Goal: Task Accomplishment & Management: Manage account settings

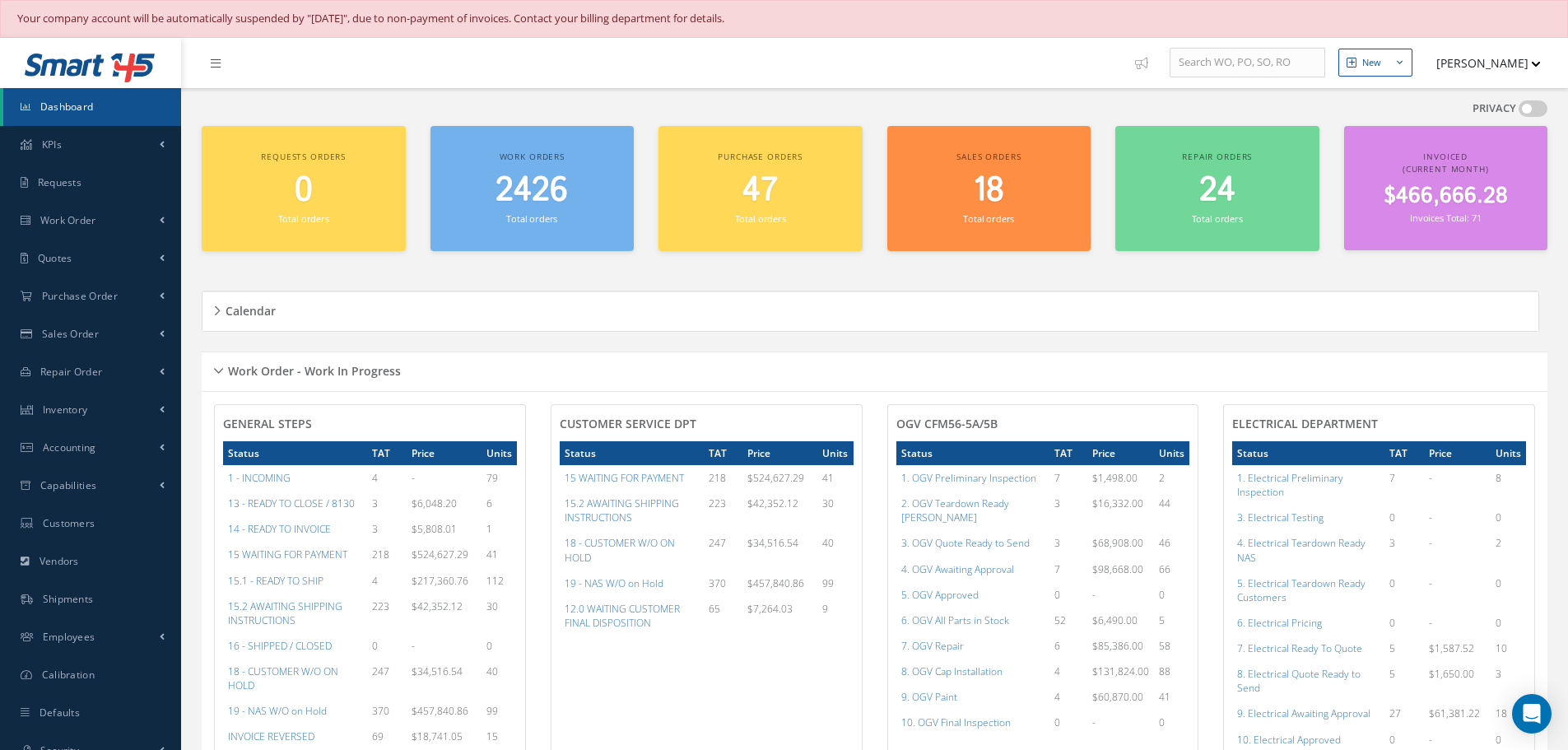
scroll to position [165, 0]
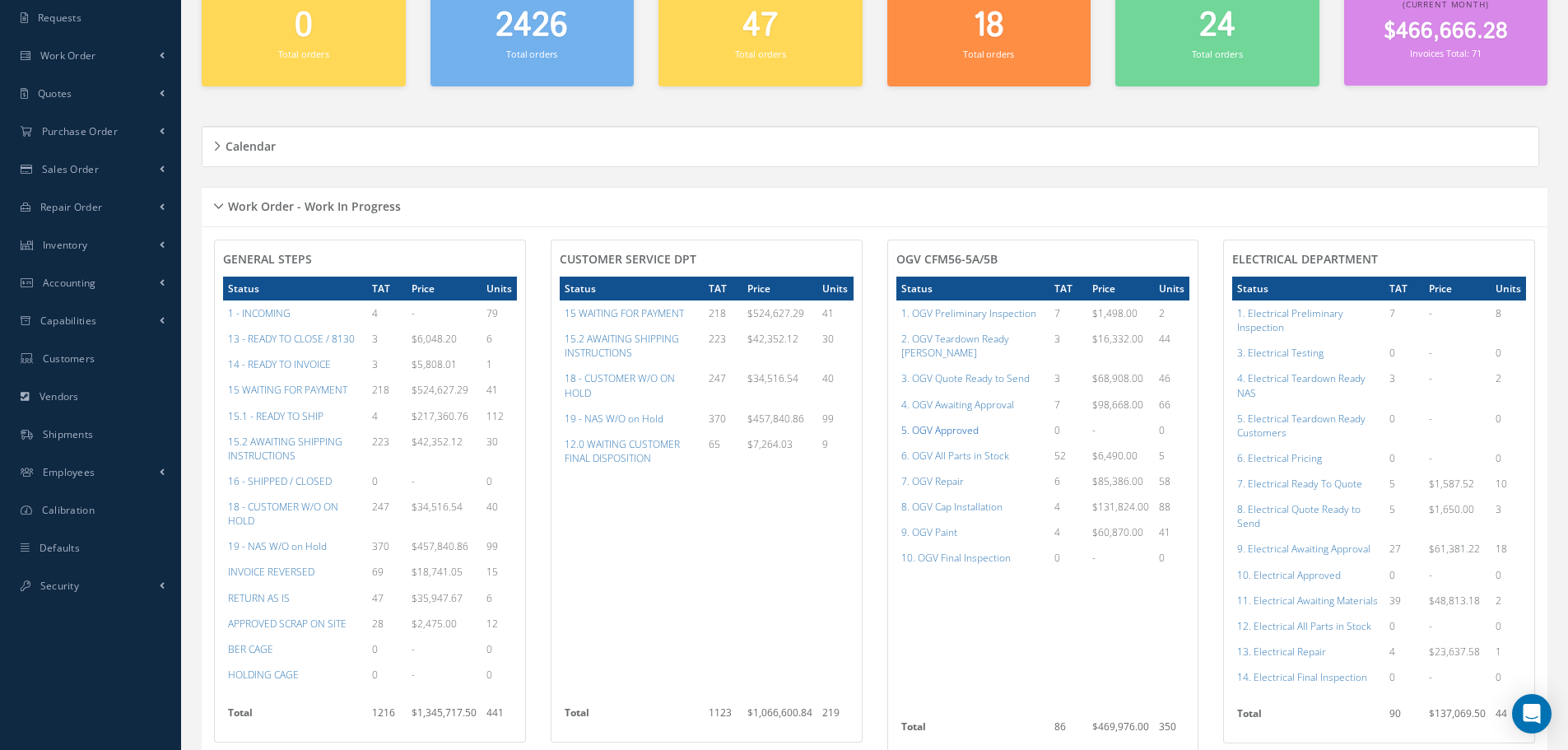
click at [919, 423] on a=78&excludeInternalCustomer=false&excludeInvoicedOrClosed=true&shop_id=15&filtersHidded"] "5. OGV Approved" at bounding box center [939, 430] width 77 height 14
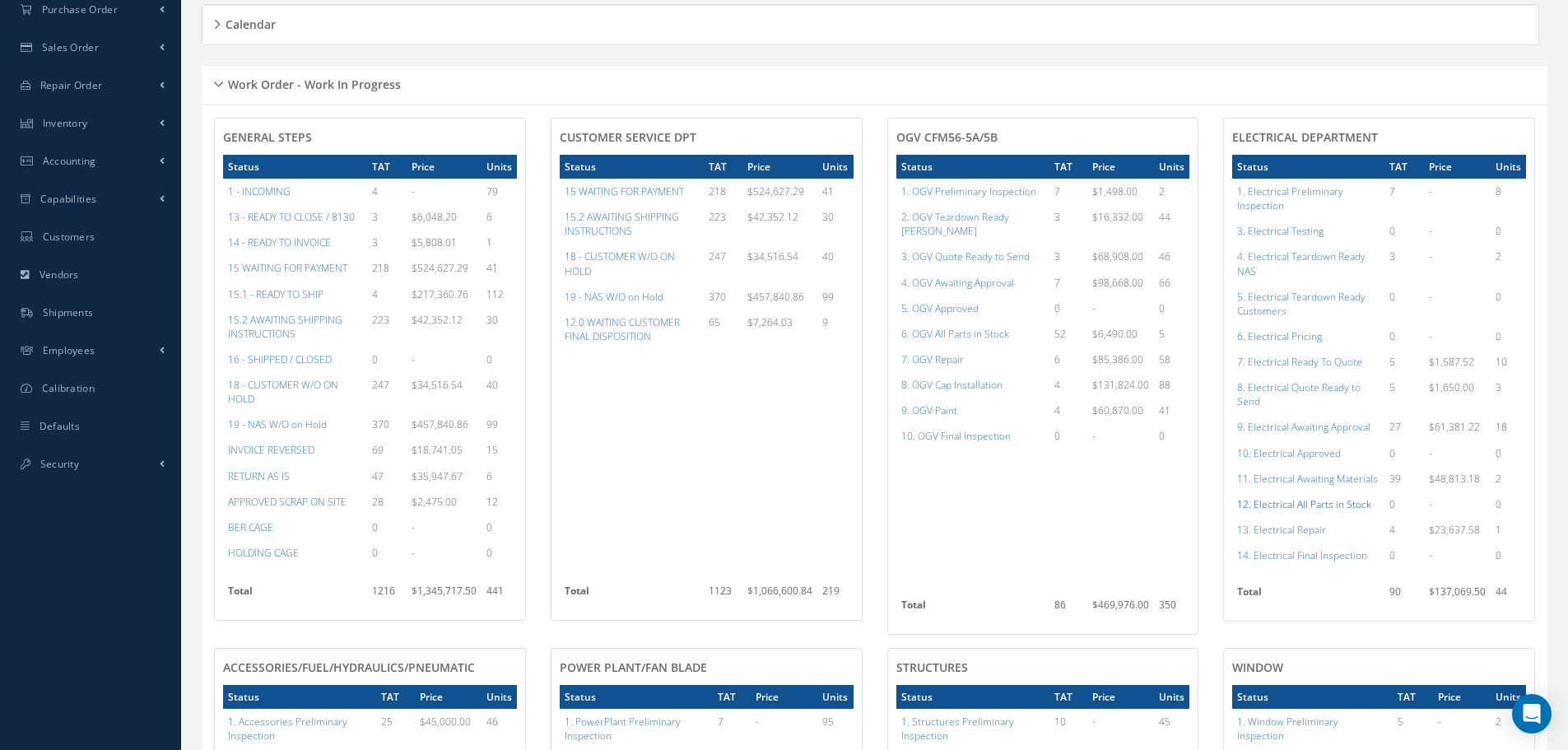
scroll to position [330, 0]
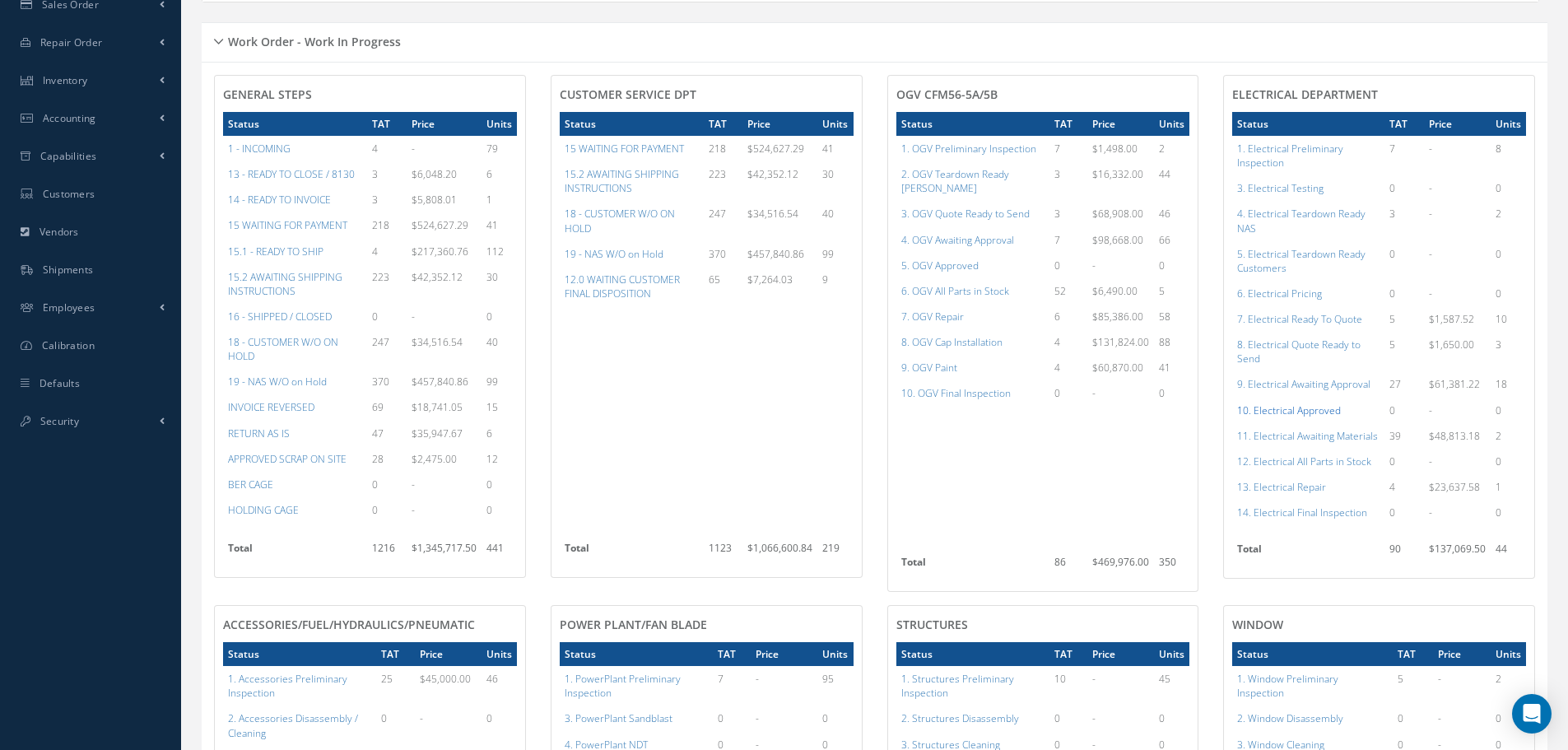
click at [1319, 415] on a=96&excludeInternalCustomer=false&excludeInvoicedOrClosed=true&shop_id=13&filtersHidded"] "10. Electrical Approved" at bounding box center [1288, 411] width 104 height 14
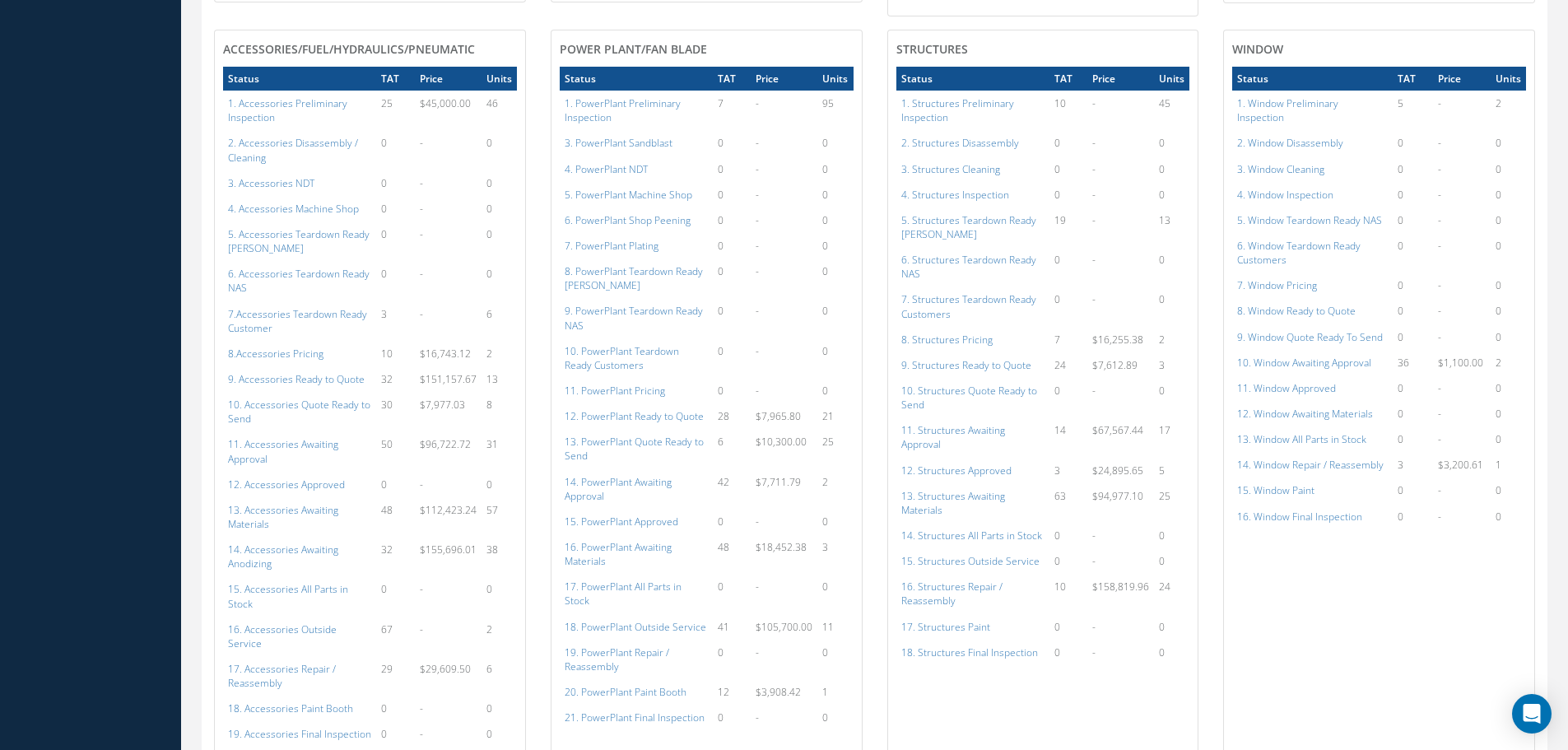
scroll to position [905, 0]
click at [270, 477] on a=112&excludeInternalCustomer=false&excludeInvoicedOrClosed=true&shop_id=14&filtersHidded"] "12. Accessories Approved" at bounding box center [286, 484] width 116 height 14
click at [613, 513] on a=134&excludeInternalCustomer=false&excludeInvoicedOrClosed=true&shop_id=15&filtersHidded"] "15. PowerPlant Approved" at bounding box center [621, 520] width 113 height 14
click at [963, 463] on a=152&excludeInternalCustomer=false&excludeInvoicedOrClosed=true&shop_id=3&filtersHidded"] "12. Structures Approved" at bounding box center [956, 470] width 111 height 14
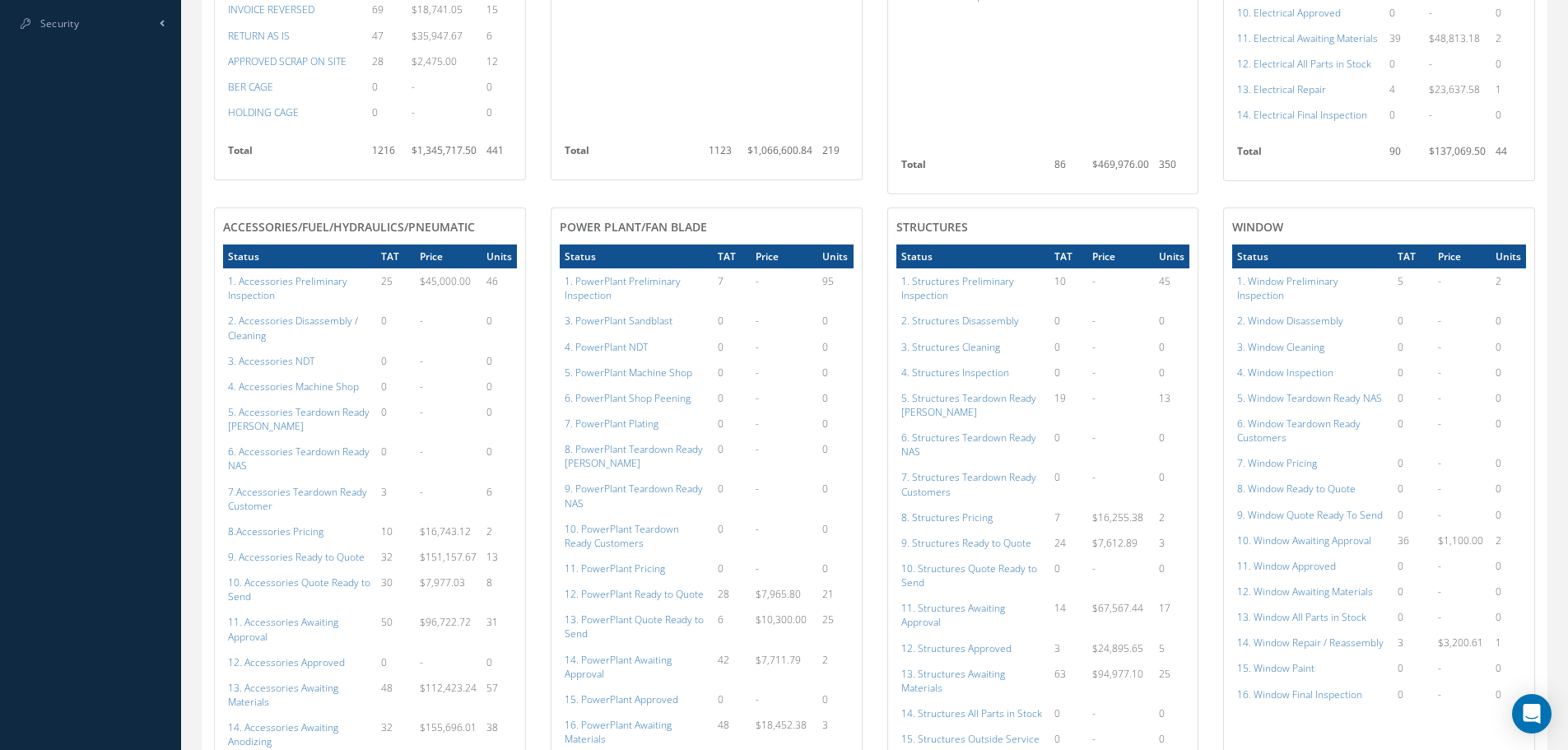
scroll to position [412, 0]
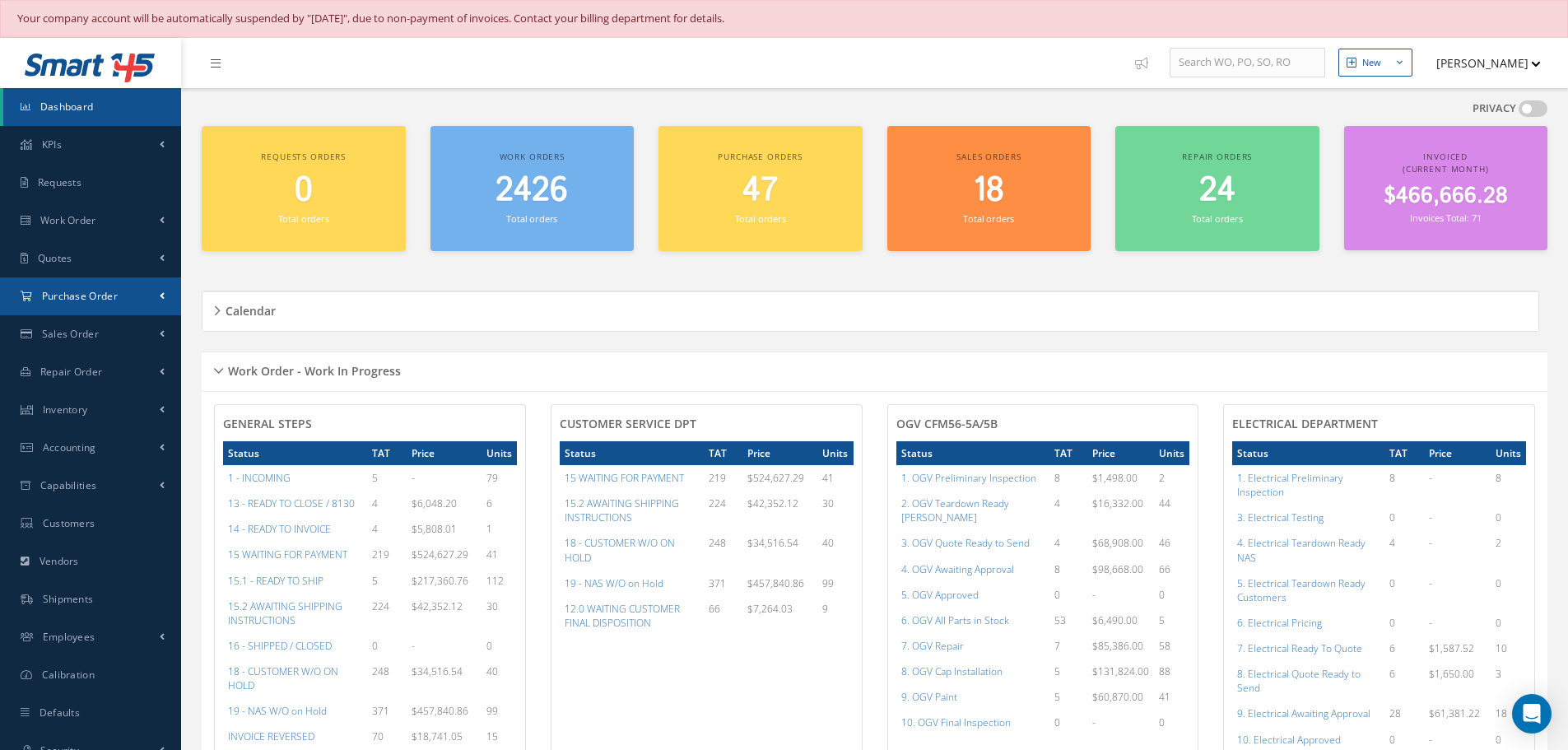
click at [89, 292] on span "Purchase Order" at bounding box center [80, 296] width 76 height 14
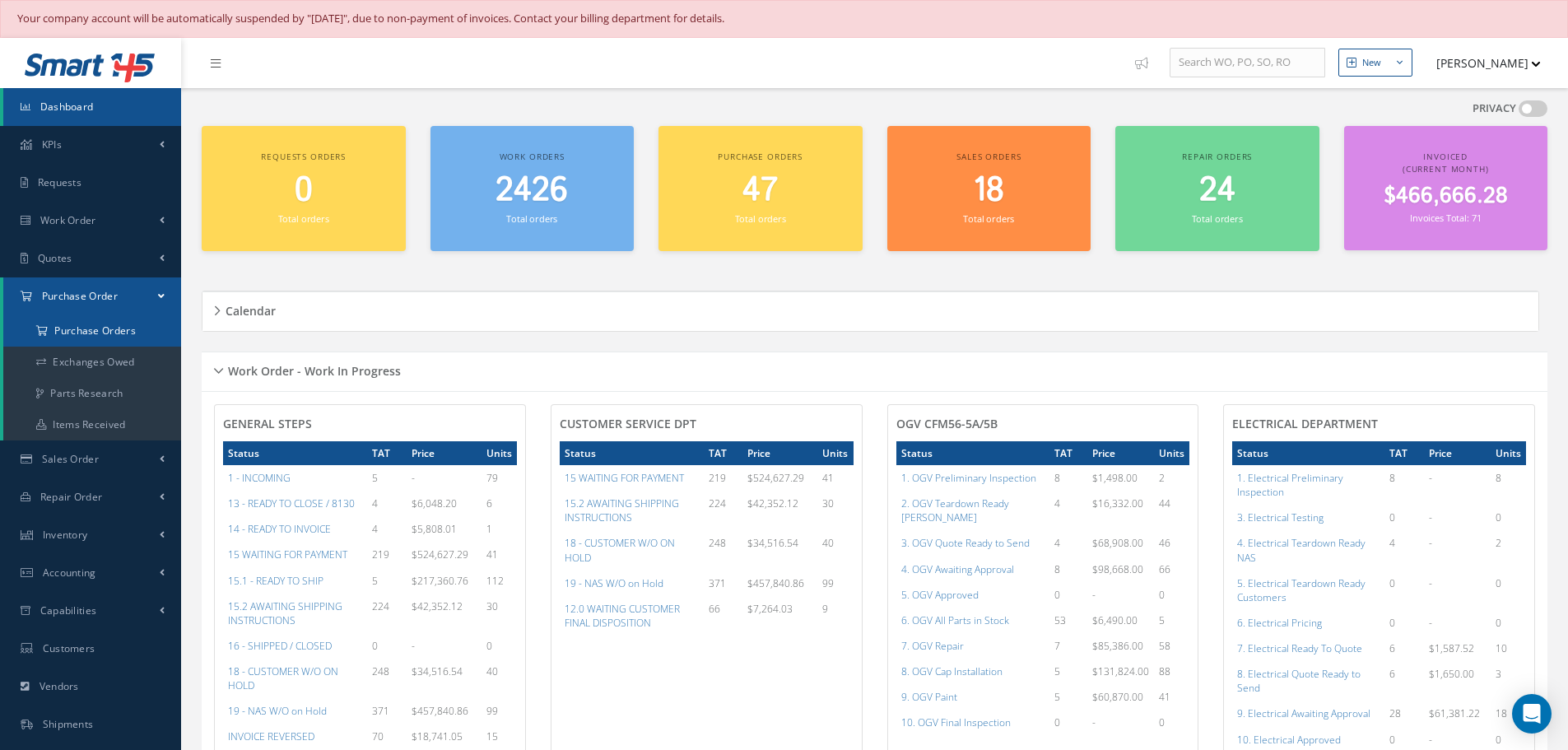
click at [86, 326] on a=1&status_id=2&status_id=3&status_id=5&collapsedFilters"] "Purchase Orders" at bounding box center [92, 331] width 178 height 32
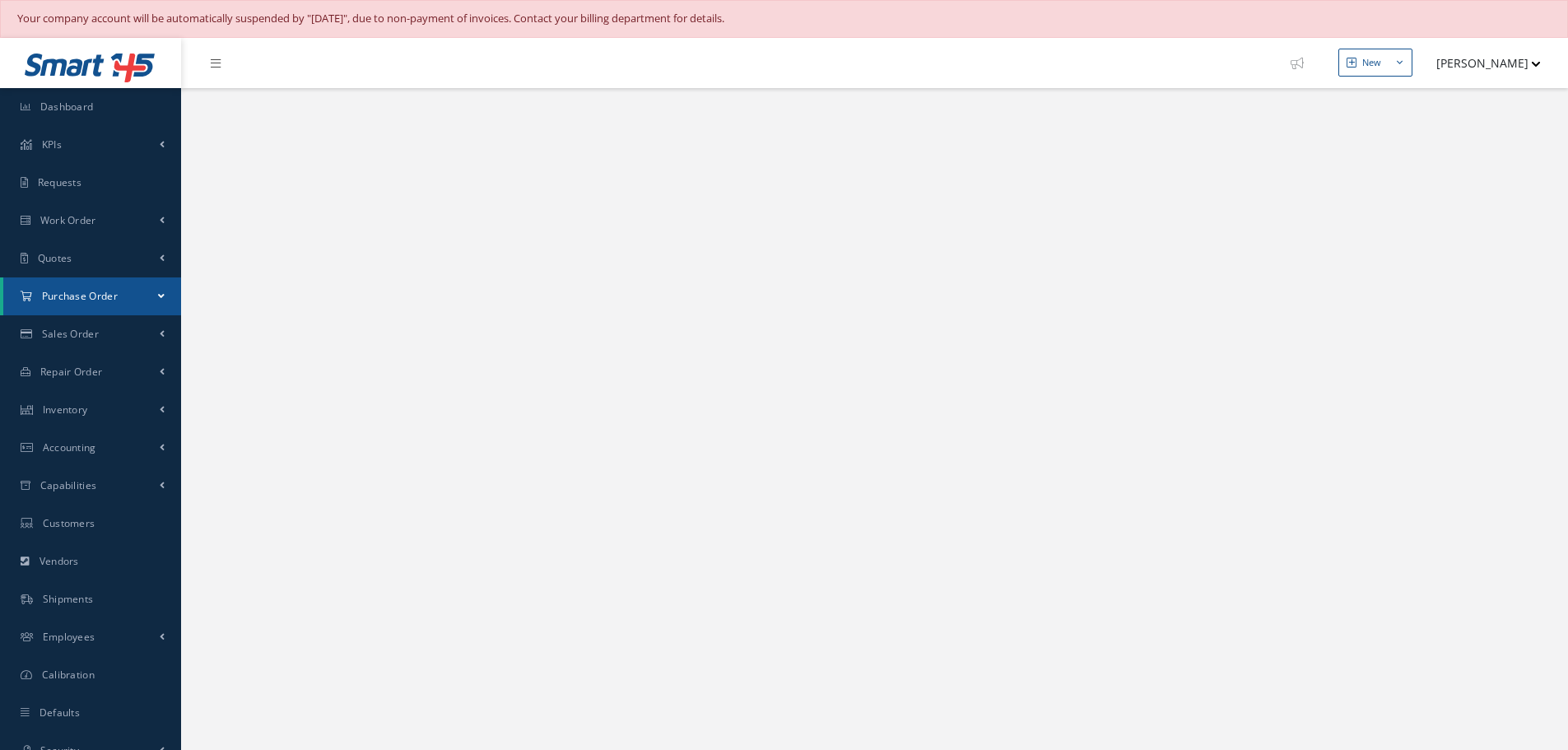
select select "25"
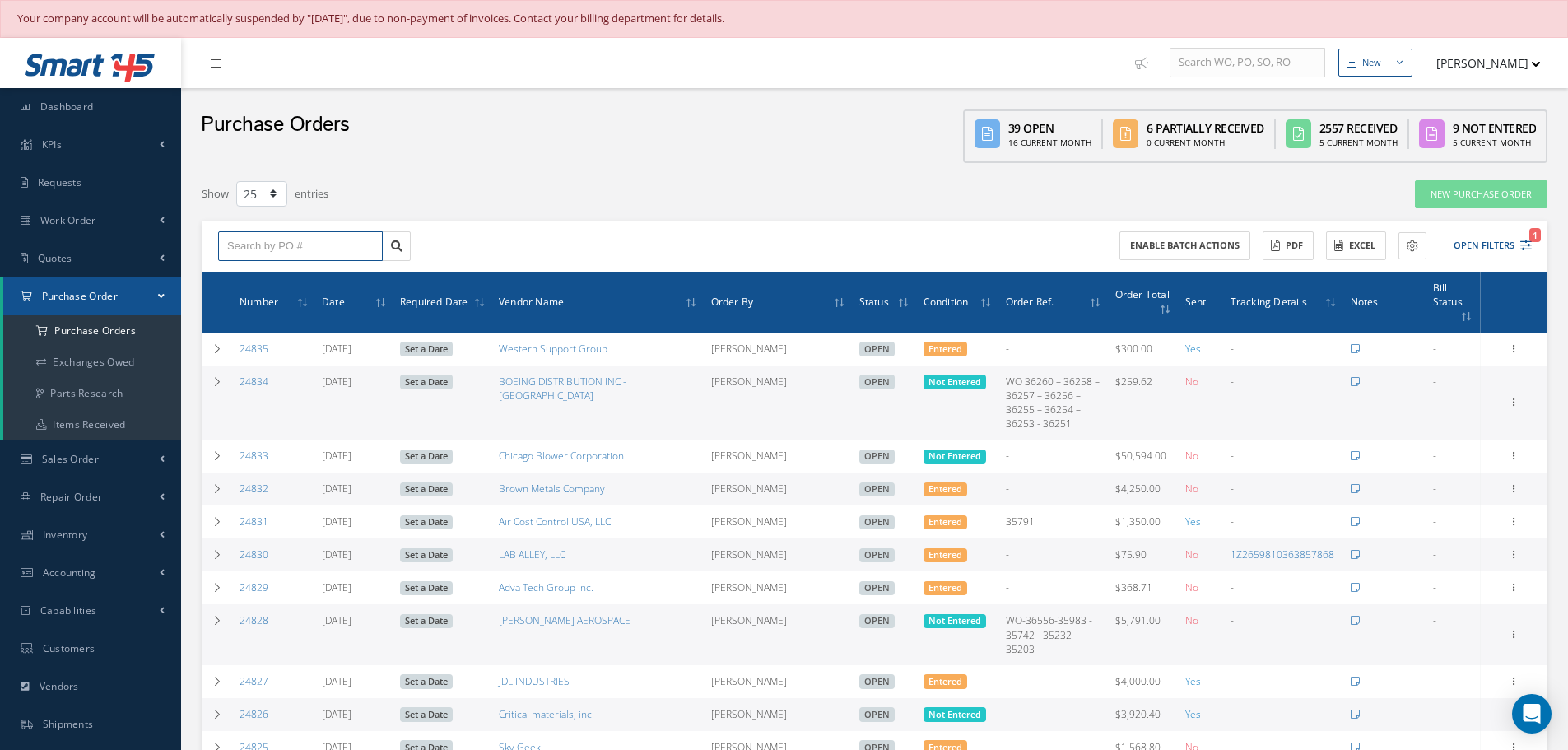
click at [274, 255] on input "text" at bounding box center [300, 246] width 165 height 30
type input "24801"
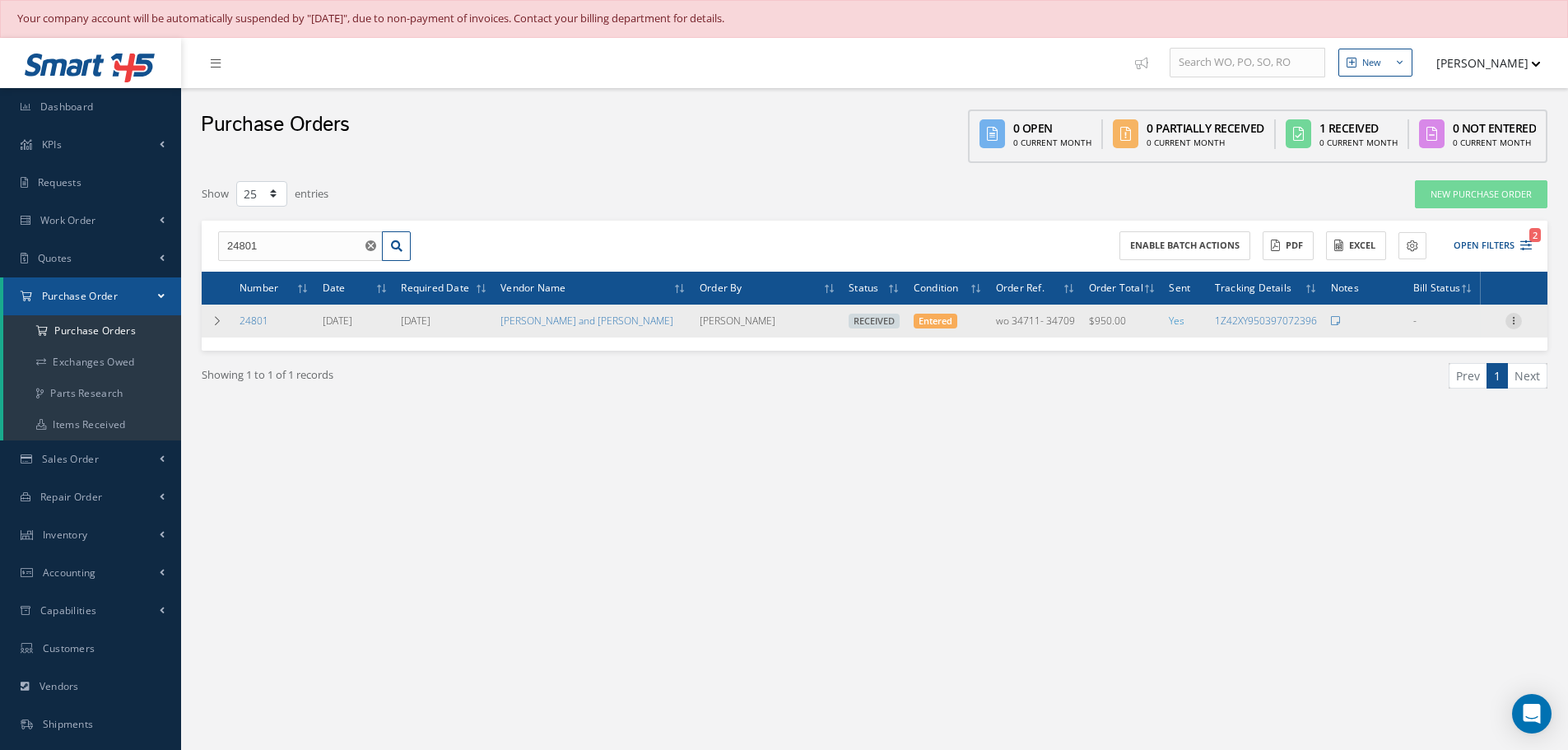
click at [1514, 318] on icon at bounding box center [1513, 319] width 17 height 13
click at [1471, 328] on link "Receiving Details" at bounding box center [1438, 332] width 130 height 22
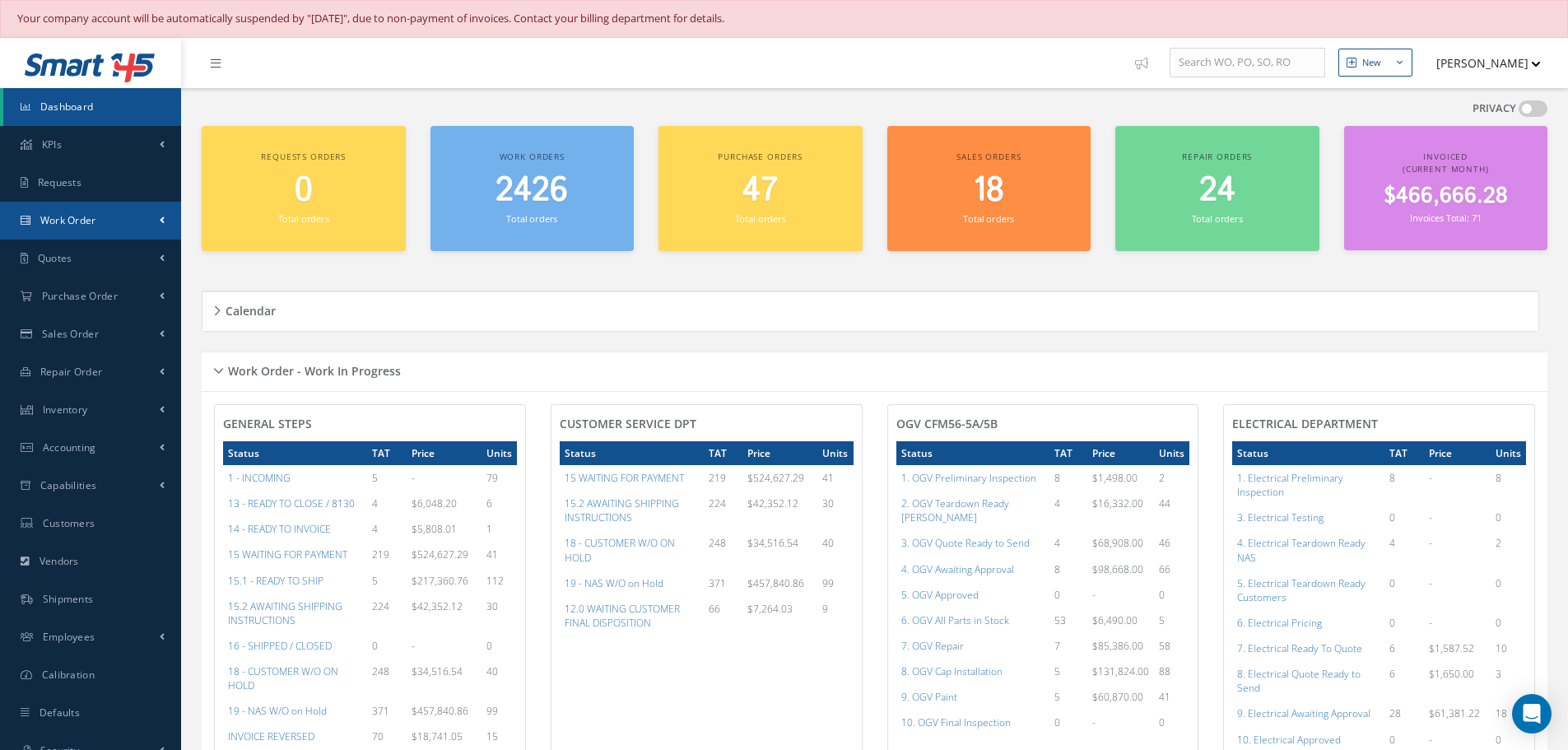
click at [87, 218] on span "Work Order" at bounding box center [68, 220] width 56 height 14
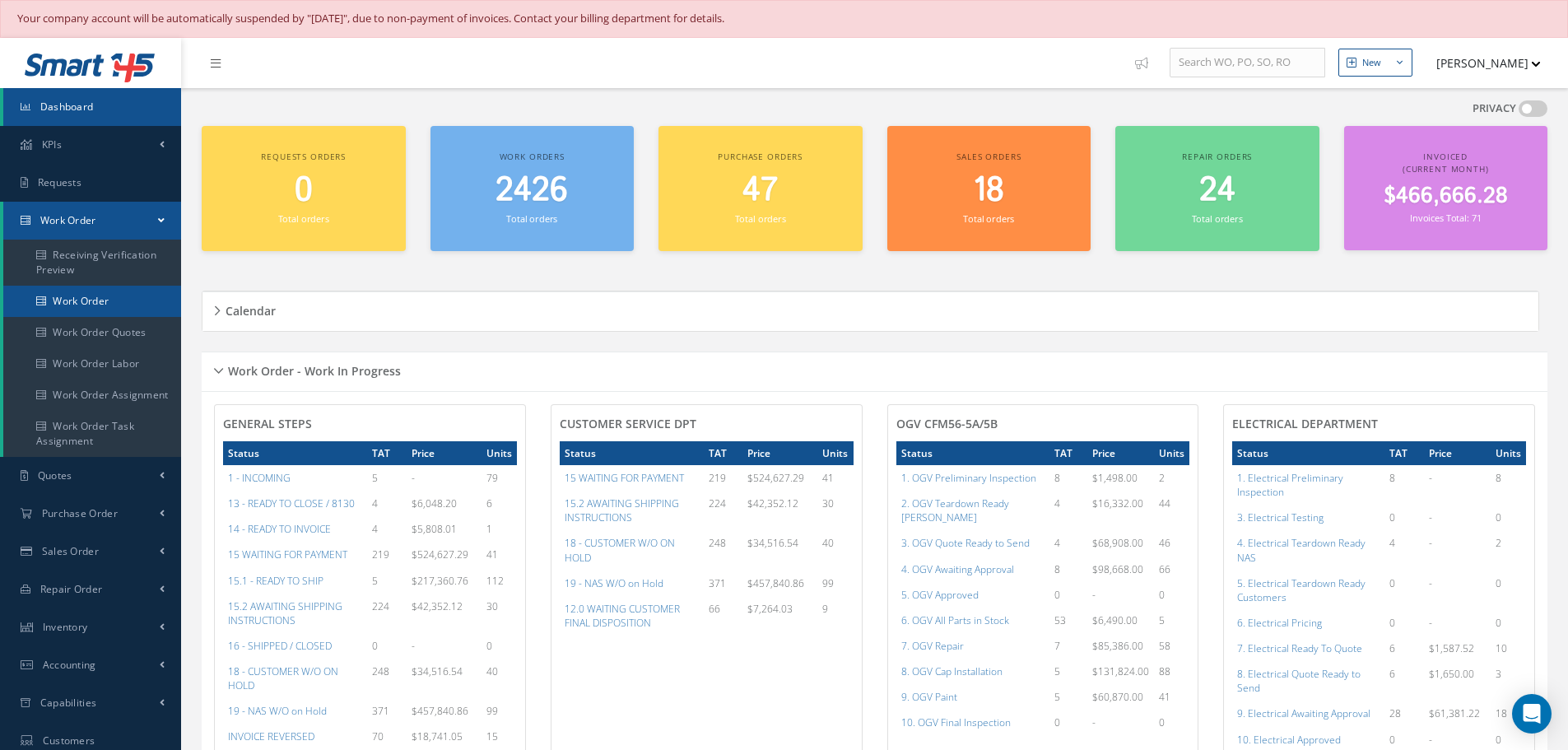
click at [57, 298] on link "Work Order" at bounding box center [92, 301] width 178 height 32
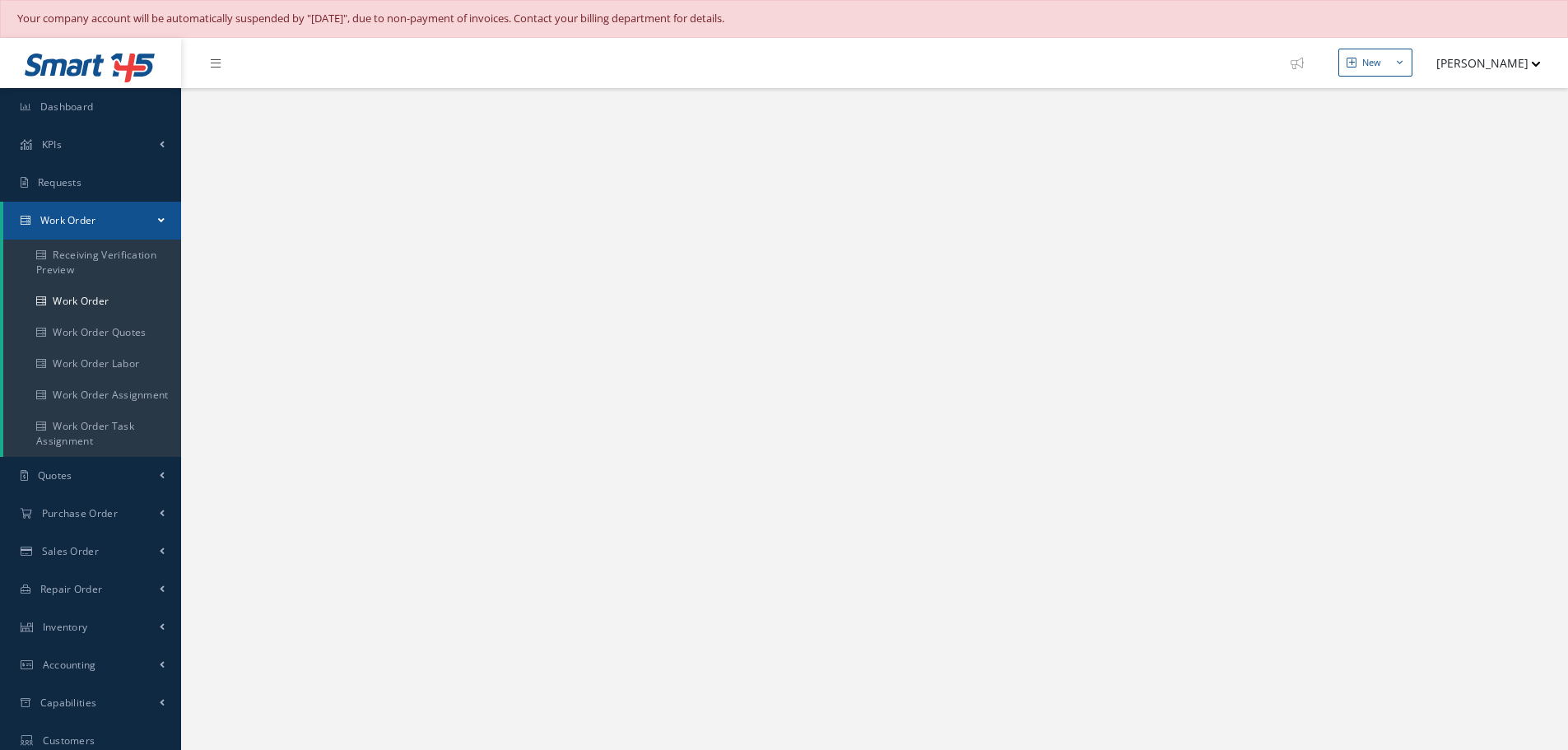
select select "25"
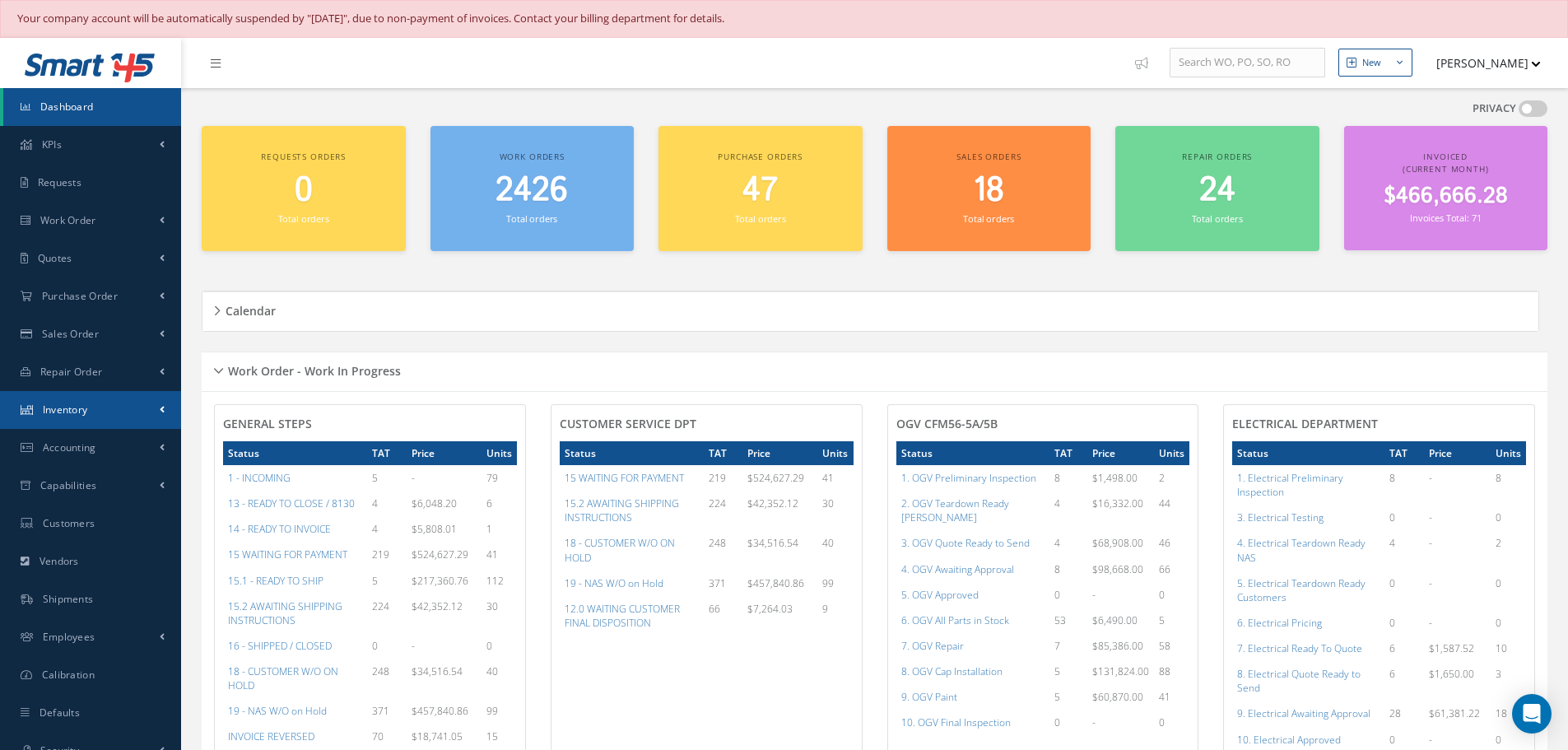
click at [50, 410] on span "Inventory" at bounding box center [65, 410] width 45 height 14
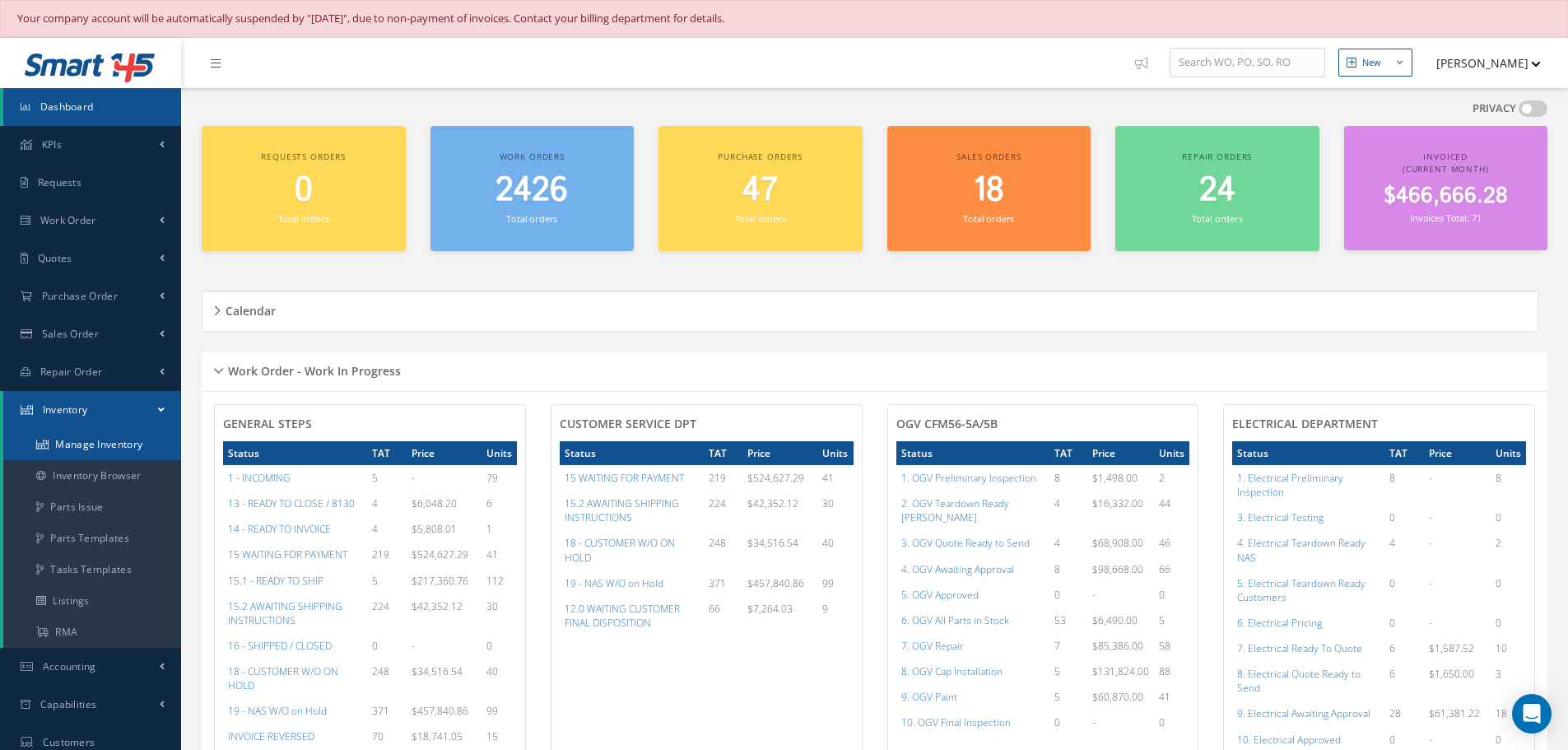
click at [53, 437] on link "Manage Inventory" at bounding box center [92, 444] width 178 height 32
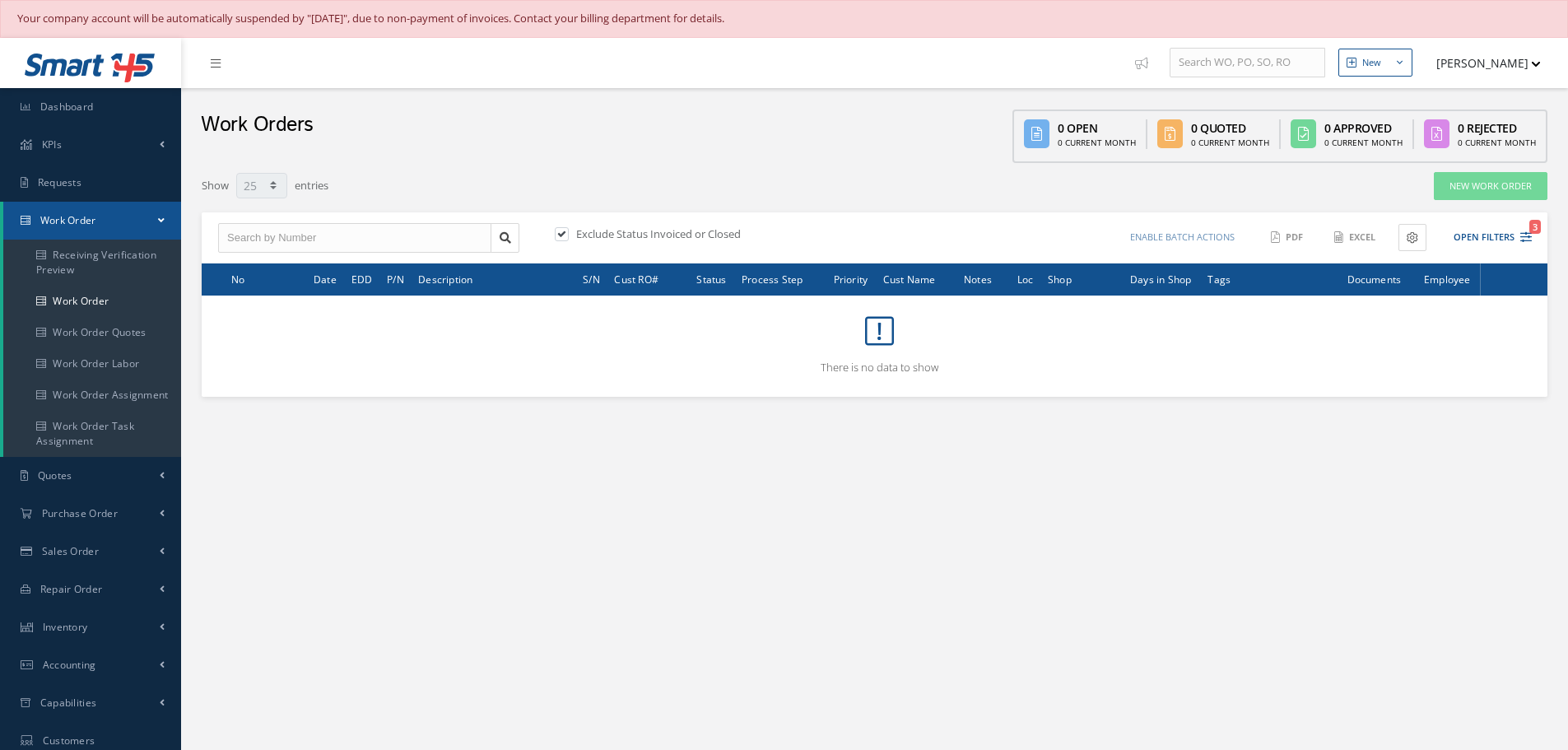
select select "25"
click at [1460, 231] on button "Open Filters 3" at bounding box center [1485, 238] width 93 height 28
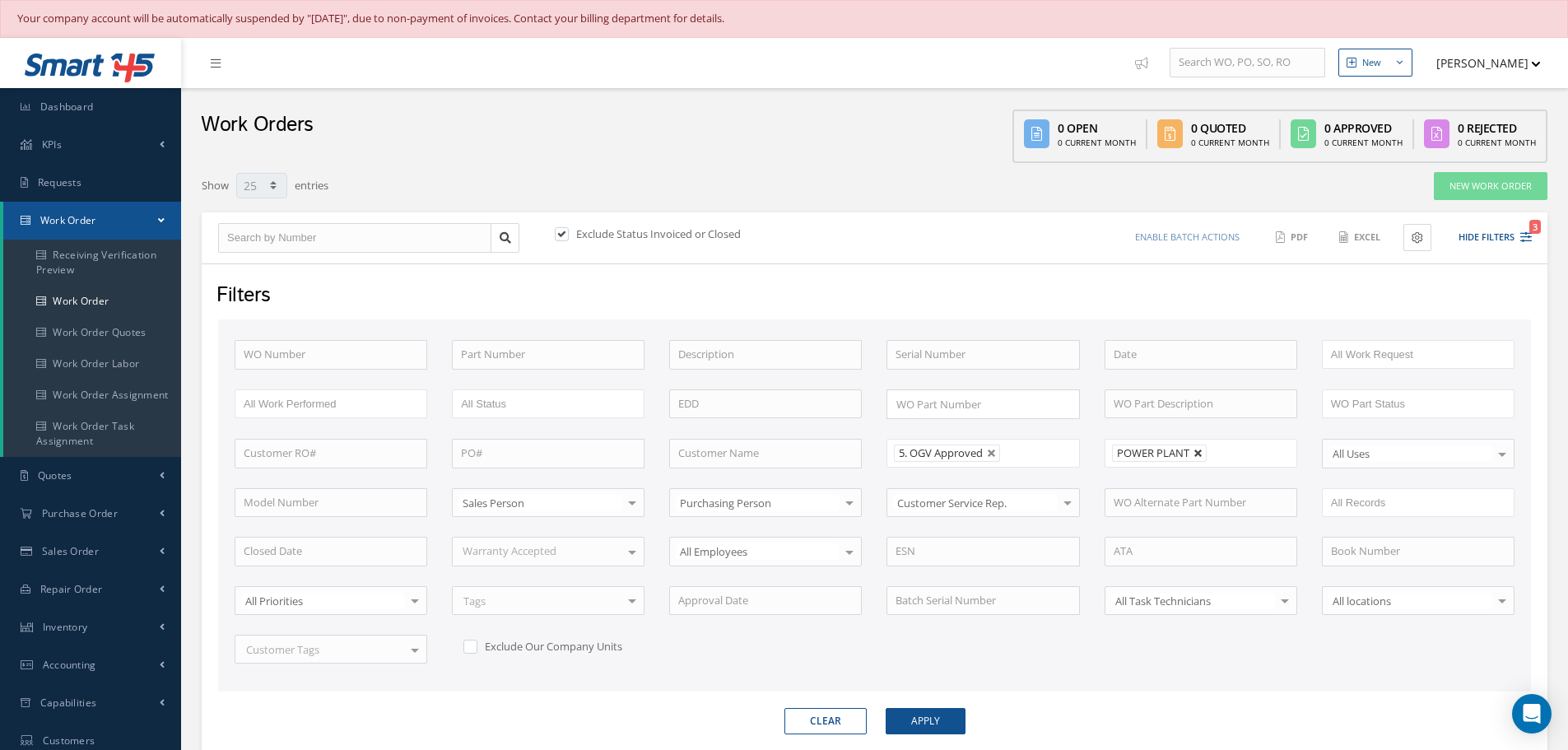
click at [1197, 454] on link at bounding box center [1198, 453] width 10 height 10
type input "All Shops"
click at [931, 716] on button "Apply" at bounding box center [925, 720] width 80 height 27
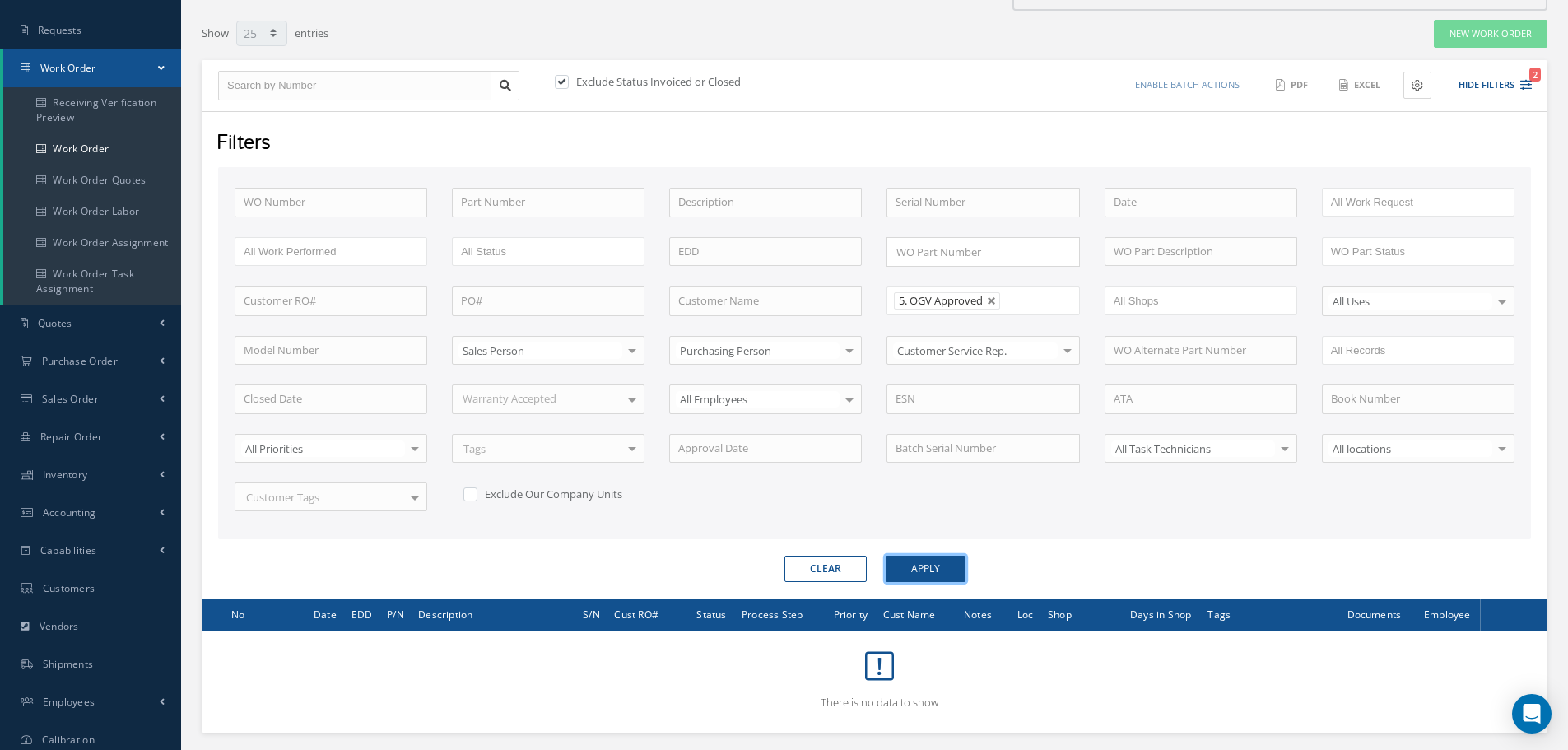
scroll to position [72, 0]
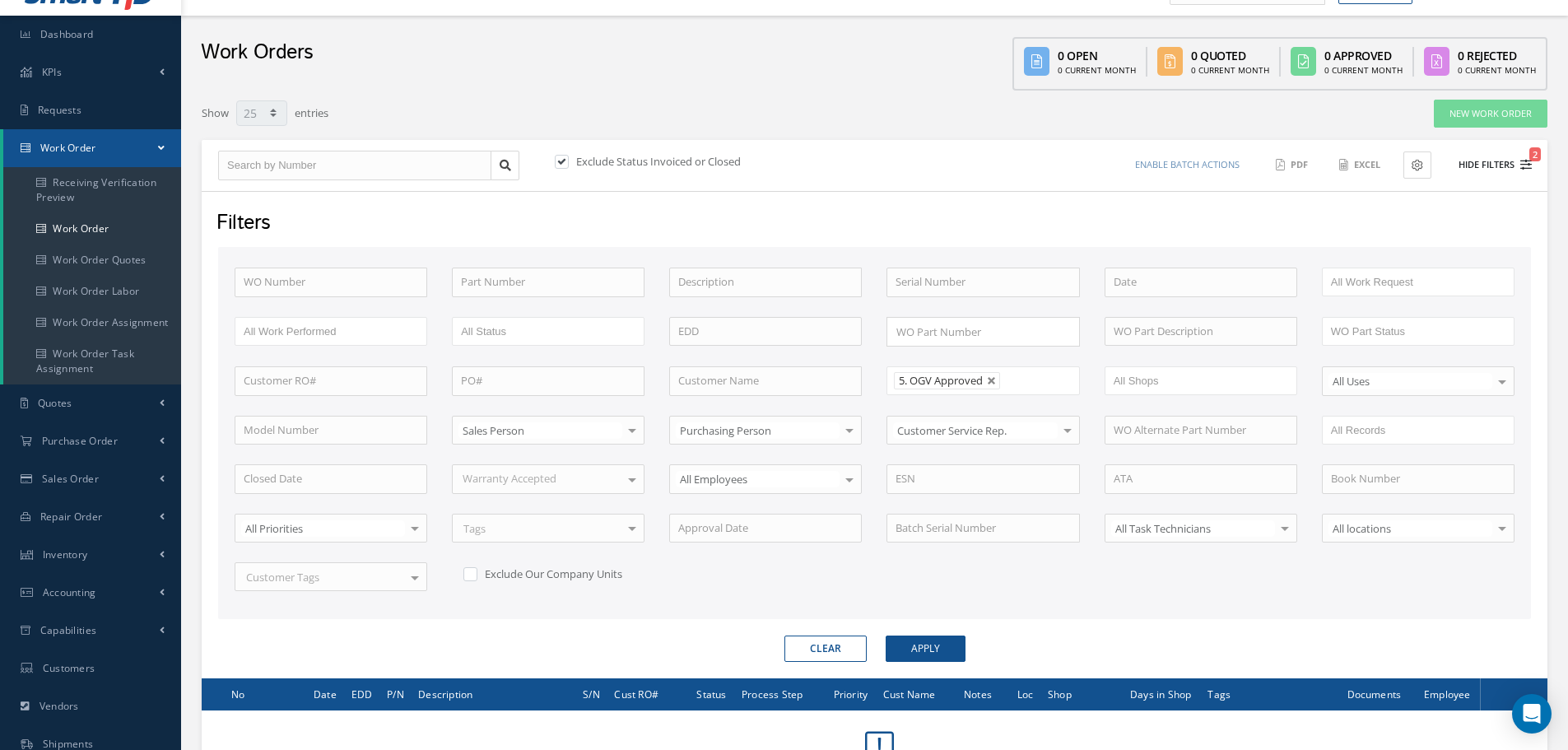
click at [1486, 158] on button "Hide Filters 2" at bounding box center [1487, 165] width 88 height 28
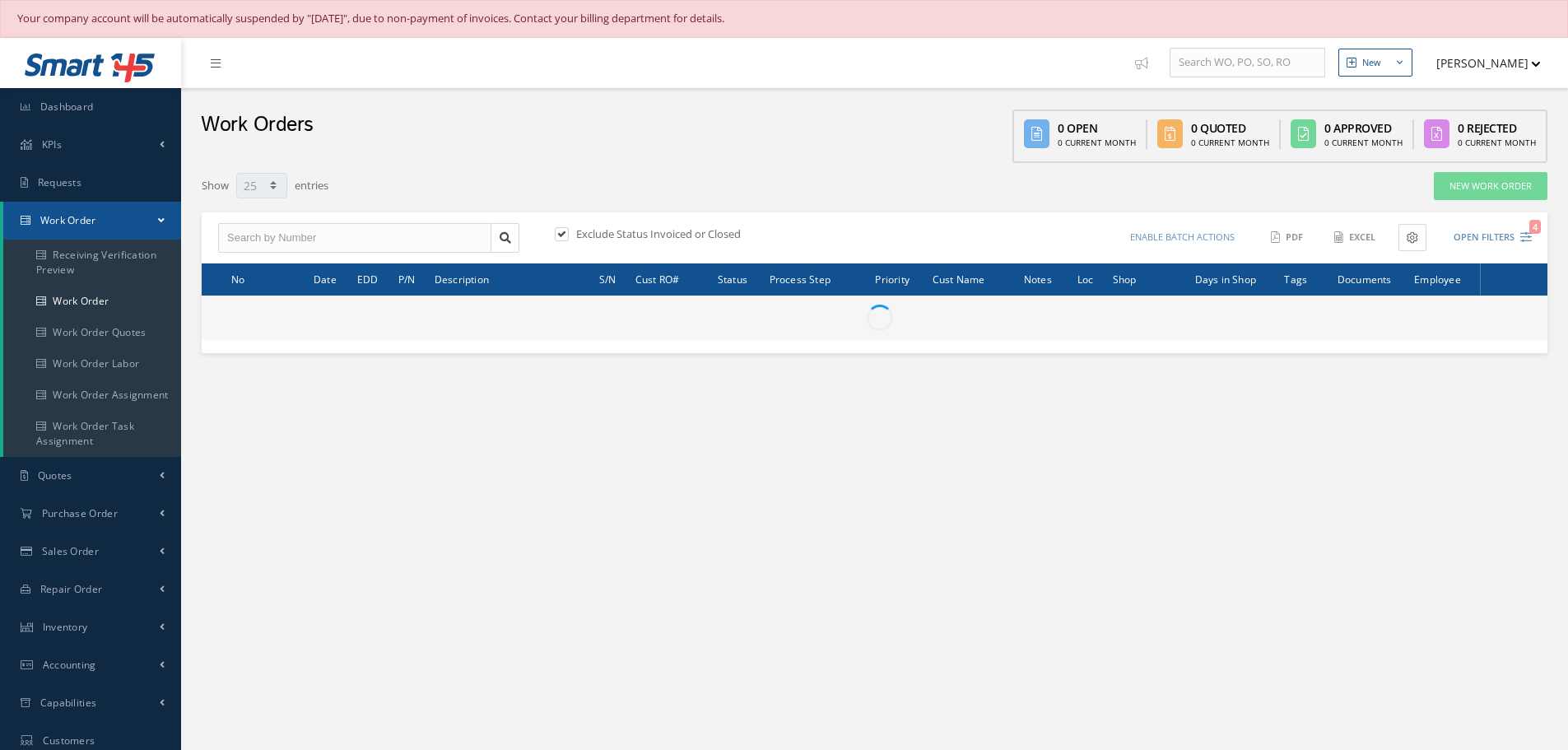
select select "25"
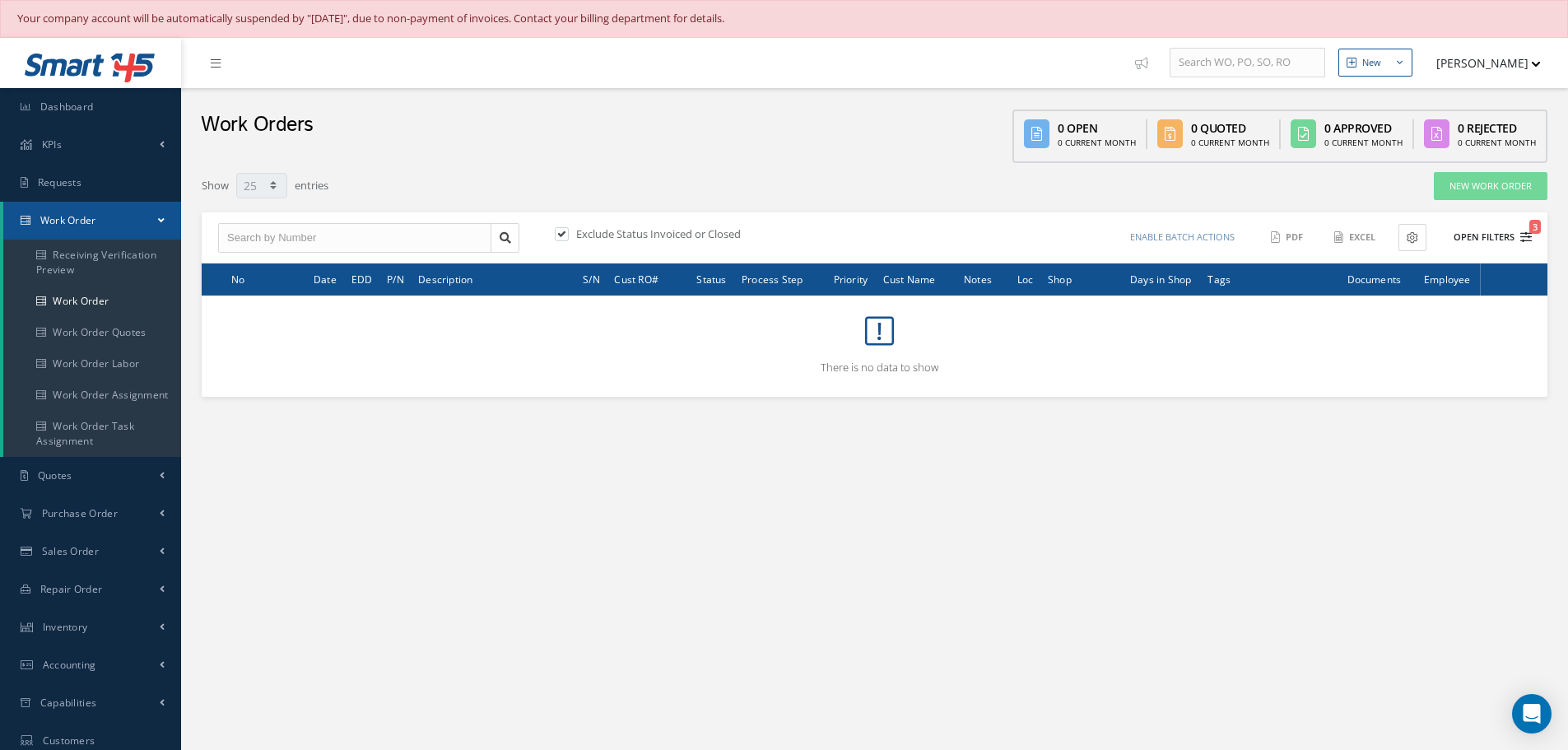
click at [1473, 234] on button "Open Filters 3" at bounding box center [1485, 238] width 93 height 28
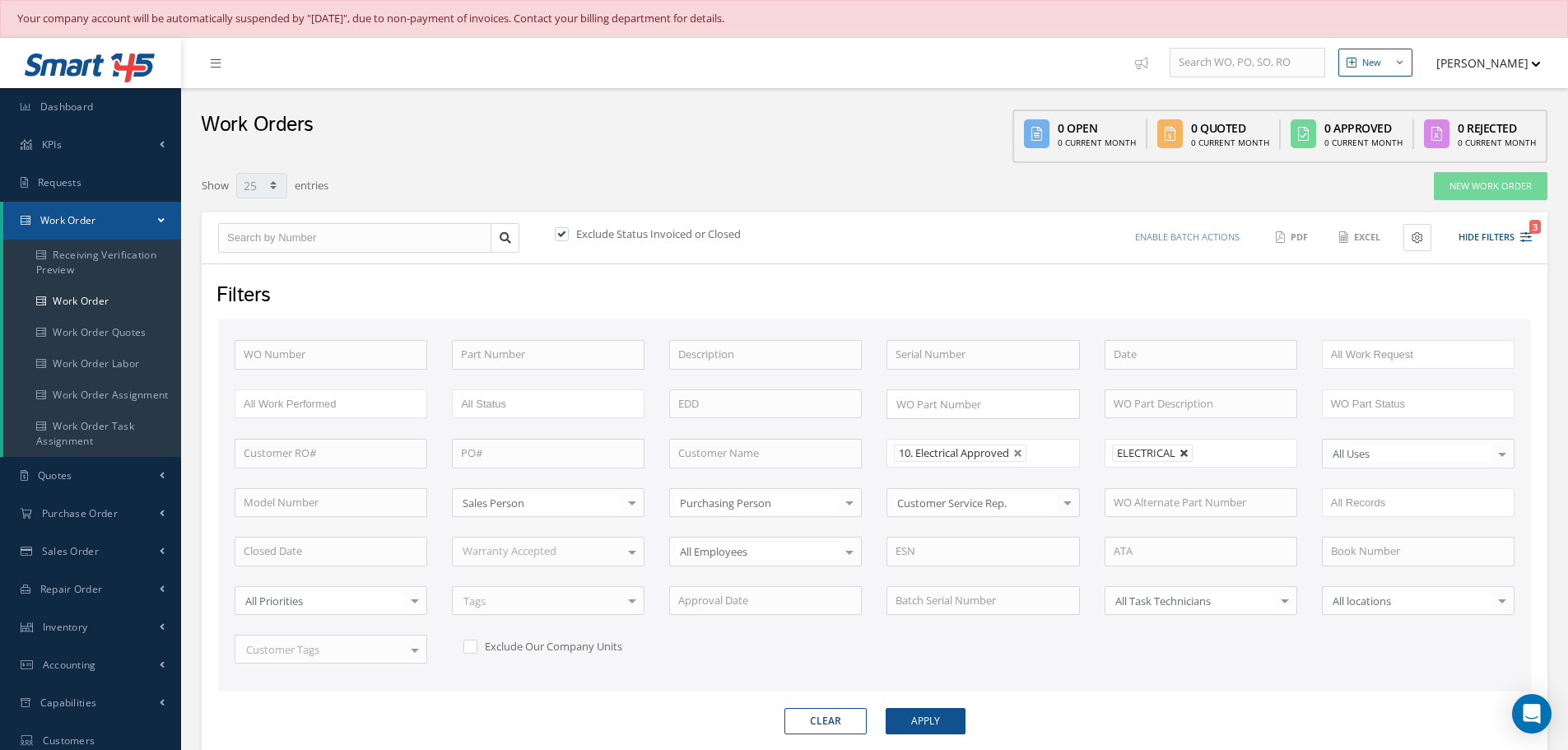
click at [1186, 450] on link at bounding box center [1184, 453] width 10 height 10
type input "All Shops"
click at [924, 716] on button "Apply" at bounding box center [925, 720] width 80 height 27
click at [1504, 241] on button "Hide Filters 2" at bounding box center [1487, 238] width 88 height 28
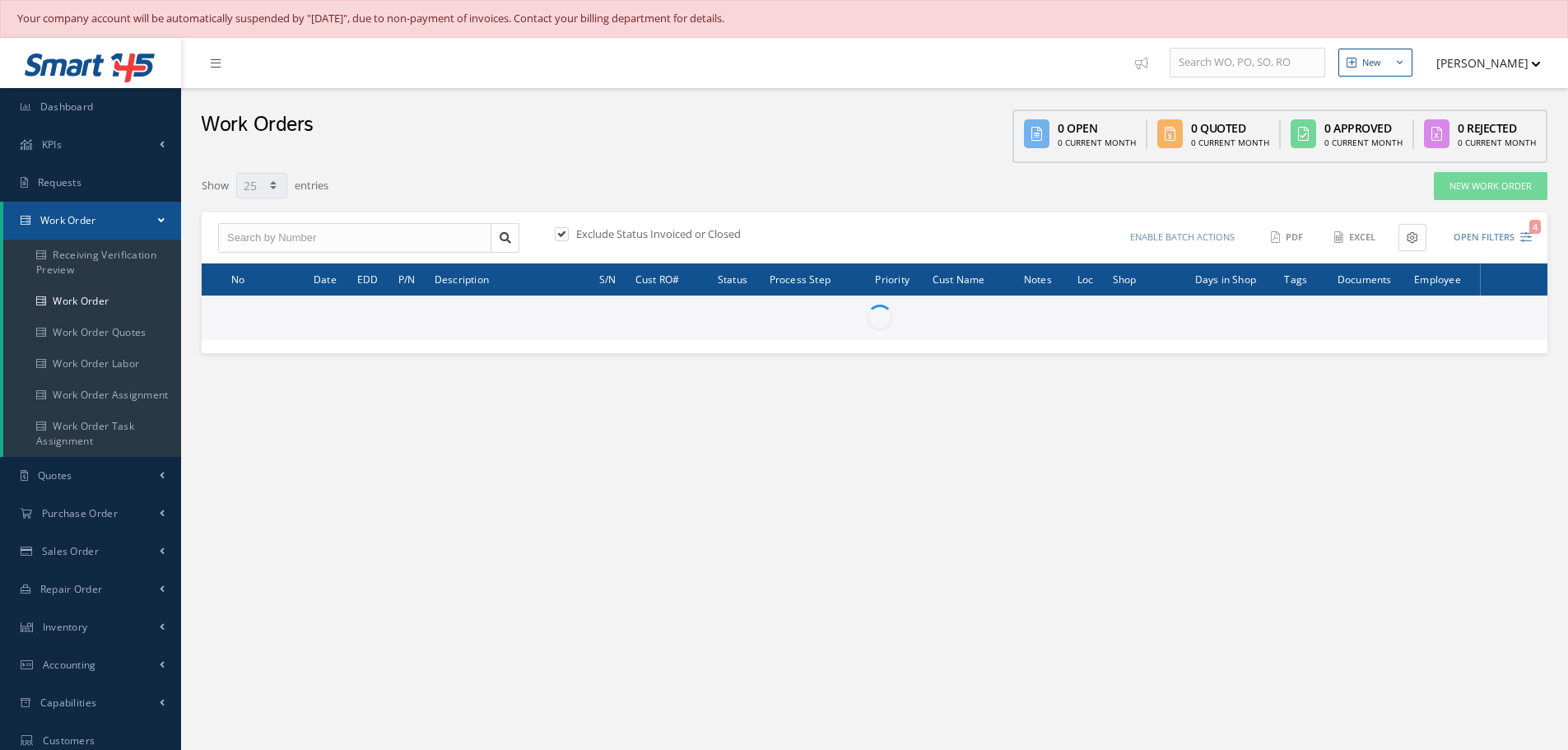
select select "25"
type input "All Work Request"
type input "All Work Performed"
type input "All Status"
type input "WO Part Status"
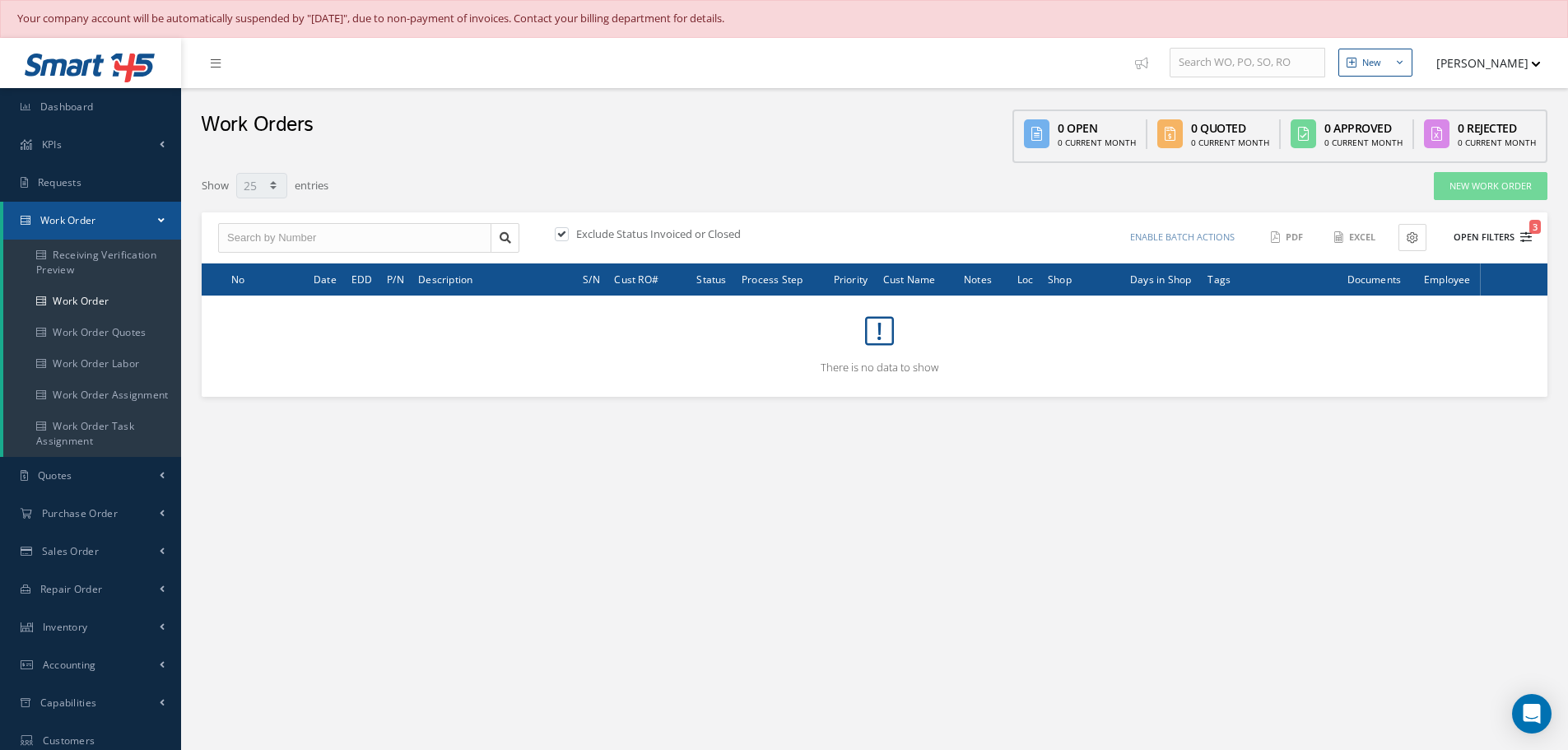
click at [1495, 239] on button "Open Filters 3" at bounding box center [1485, 238] width 93 height 28
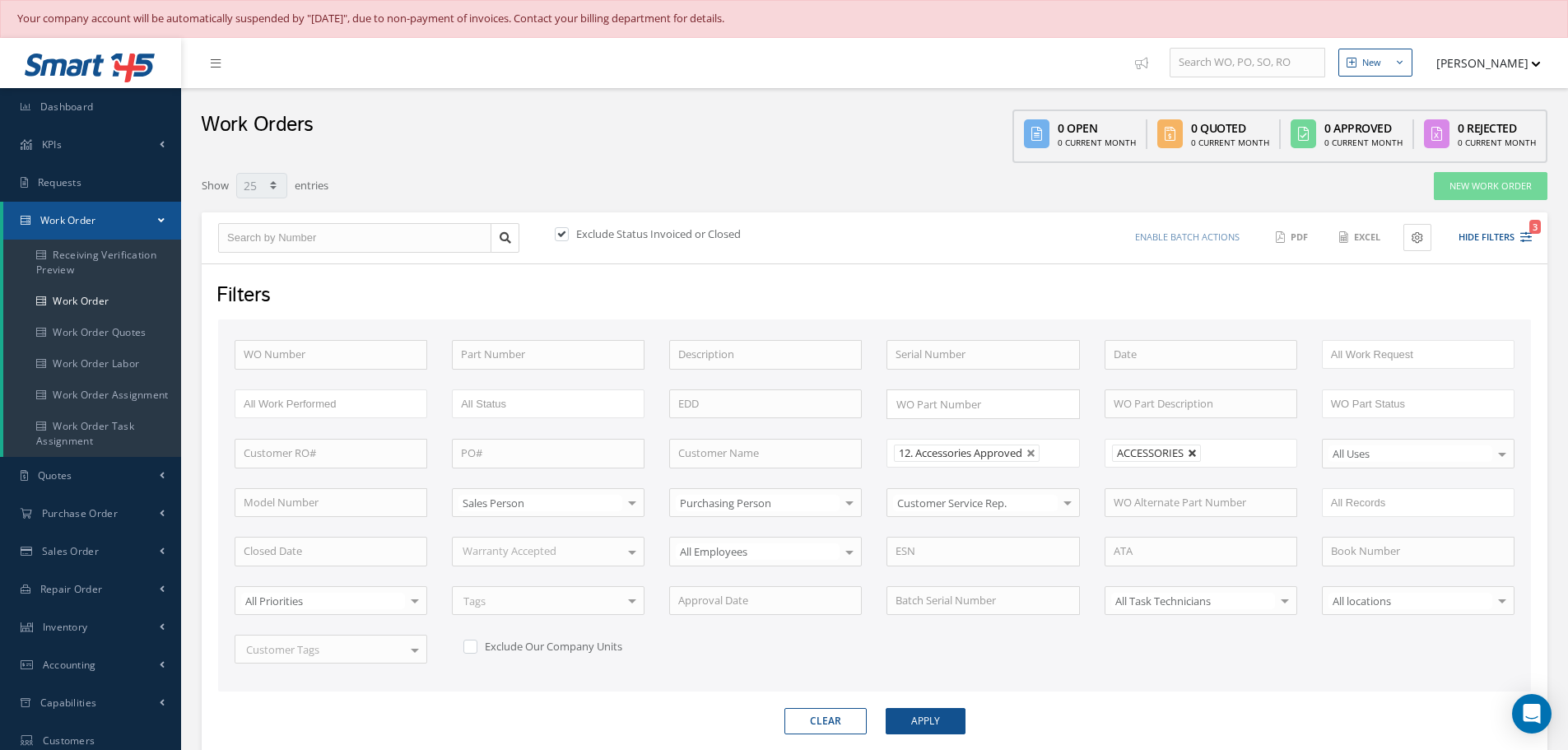
click at [1190, 451] on link at bounding box center [1192, 453] width 10 height 10
type input "All Shops"
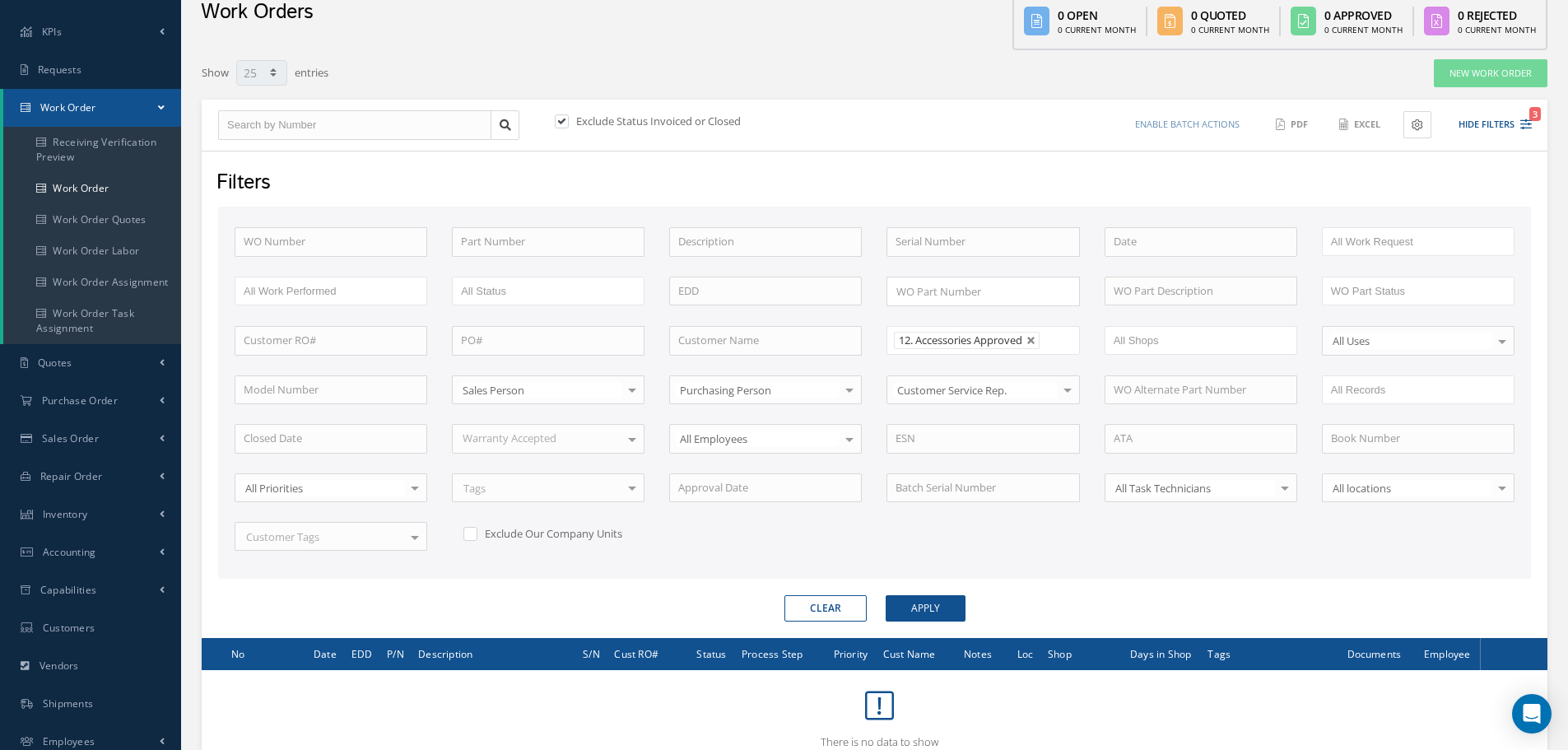
scroll to position [237, 0]
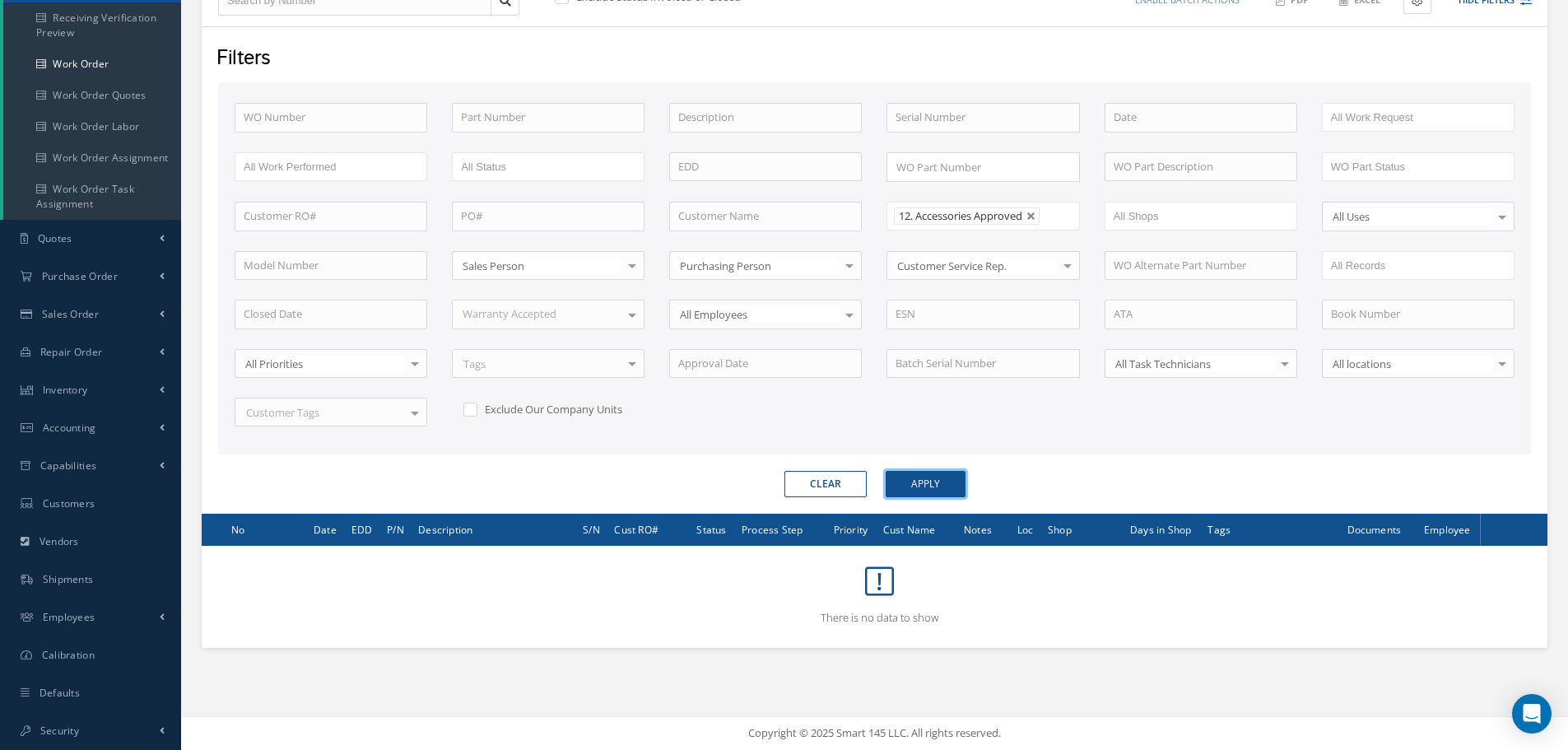
click at [904, 483] on button "Apply" at bounding box center [925, 484] width 80 height 27
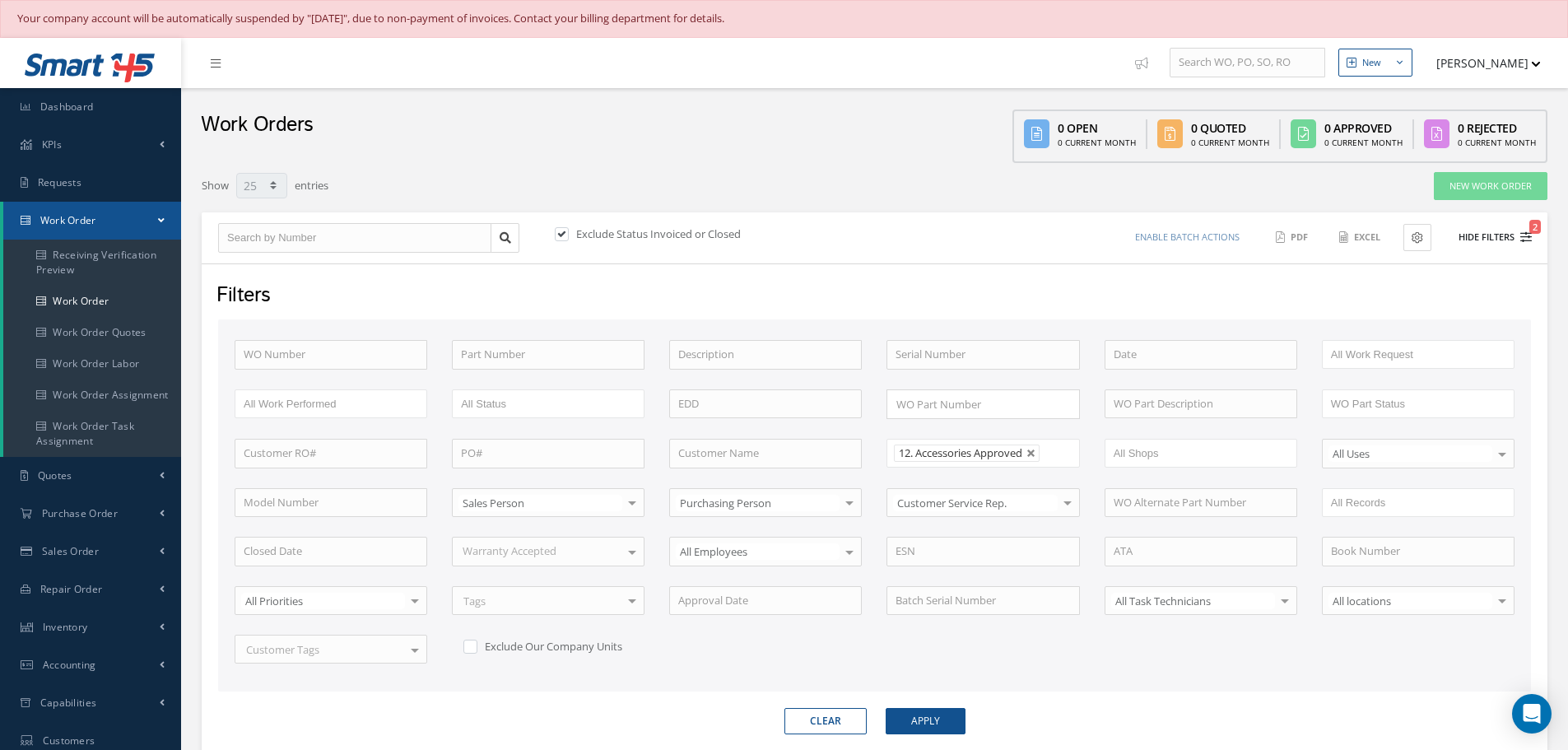
click at [1472, 237] on button "Hide Filters 2" at bounding box center [1487, 238] width 88 height 28
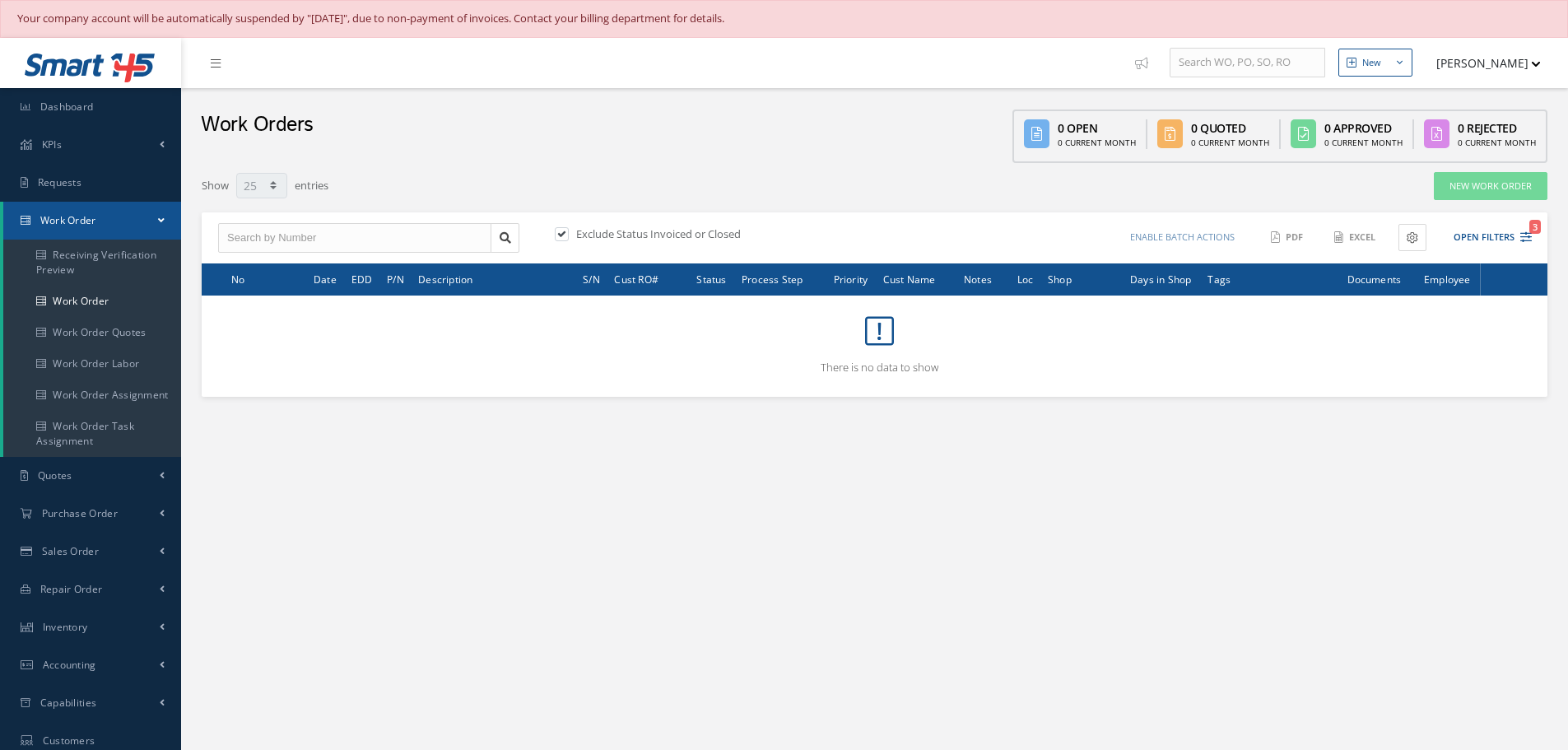
select select "25"
click at [1471, 231] on button "Open Filters 3" at bounding box center [1485, 238] width 93 height 28
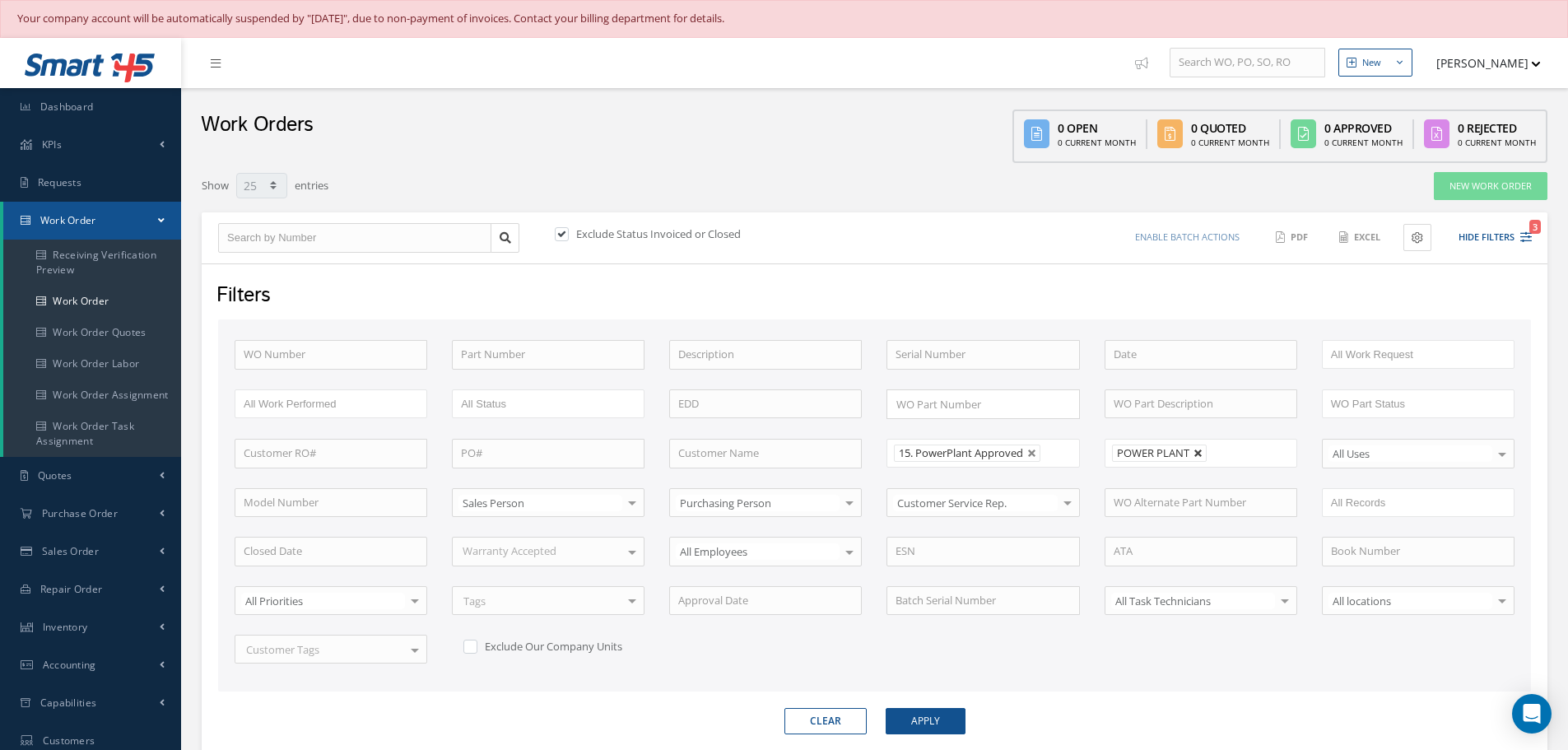
click at [1196, 452] on link at bounding box center [1198, 453] width 10 height 10
type input "All Shops"
click at [909, 720] on button "Apply" at bounding box center [925, 720] width 80 height 27
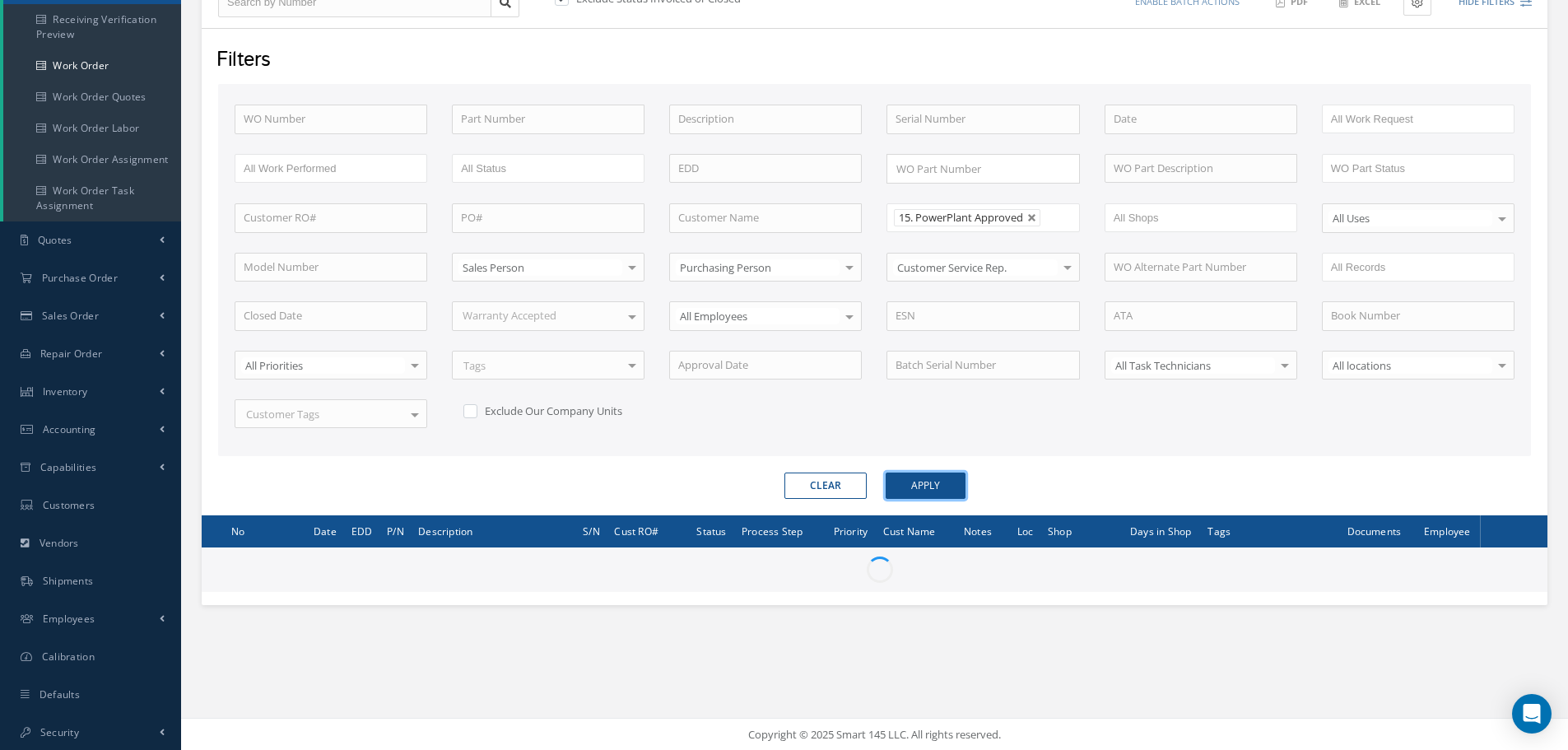
scroll to position [237, 0]
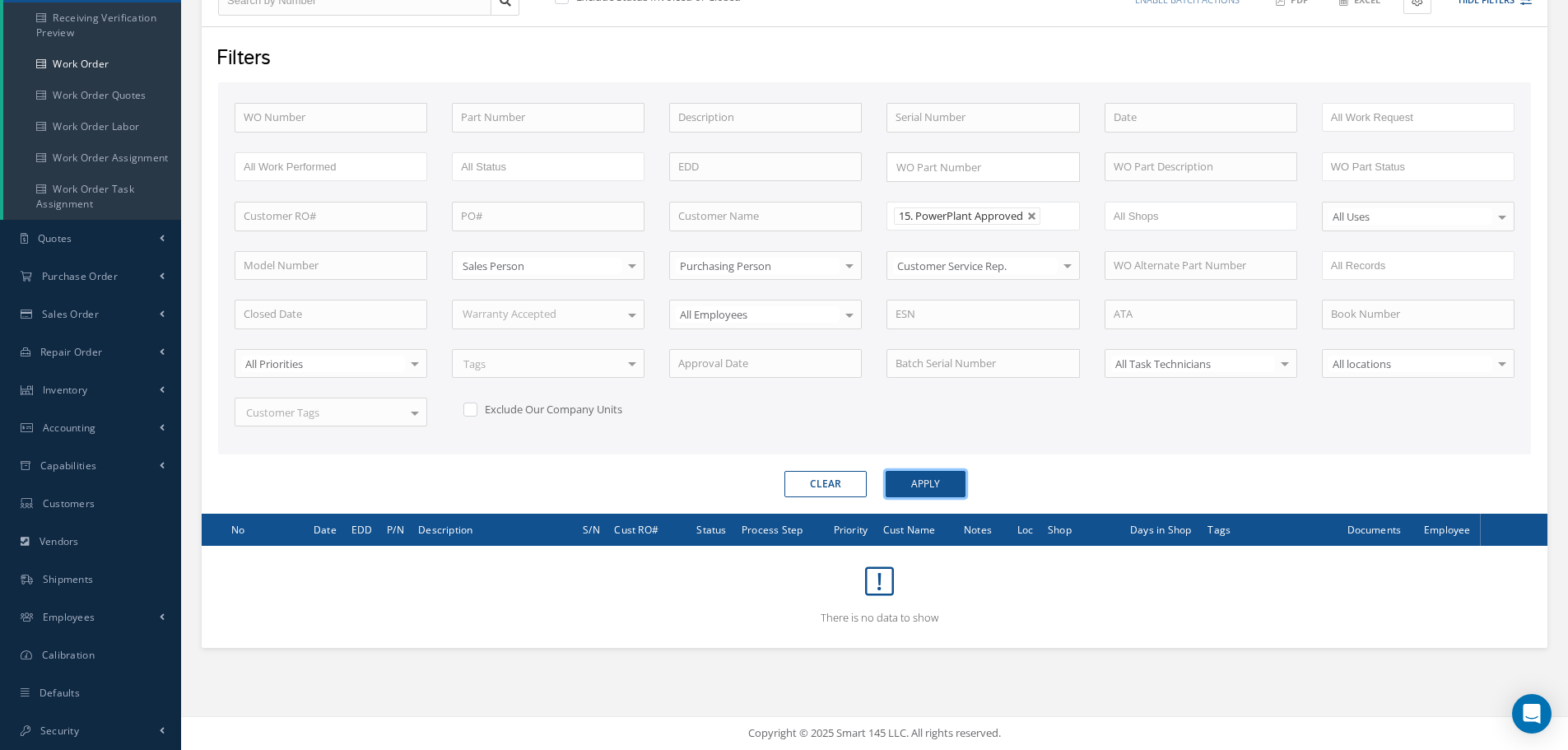
click at [920, 479] on button "Apply" at bounding box center [925, 484] width 80 height 27
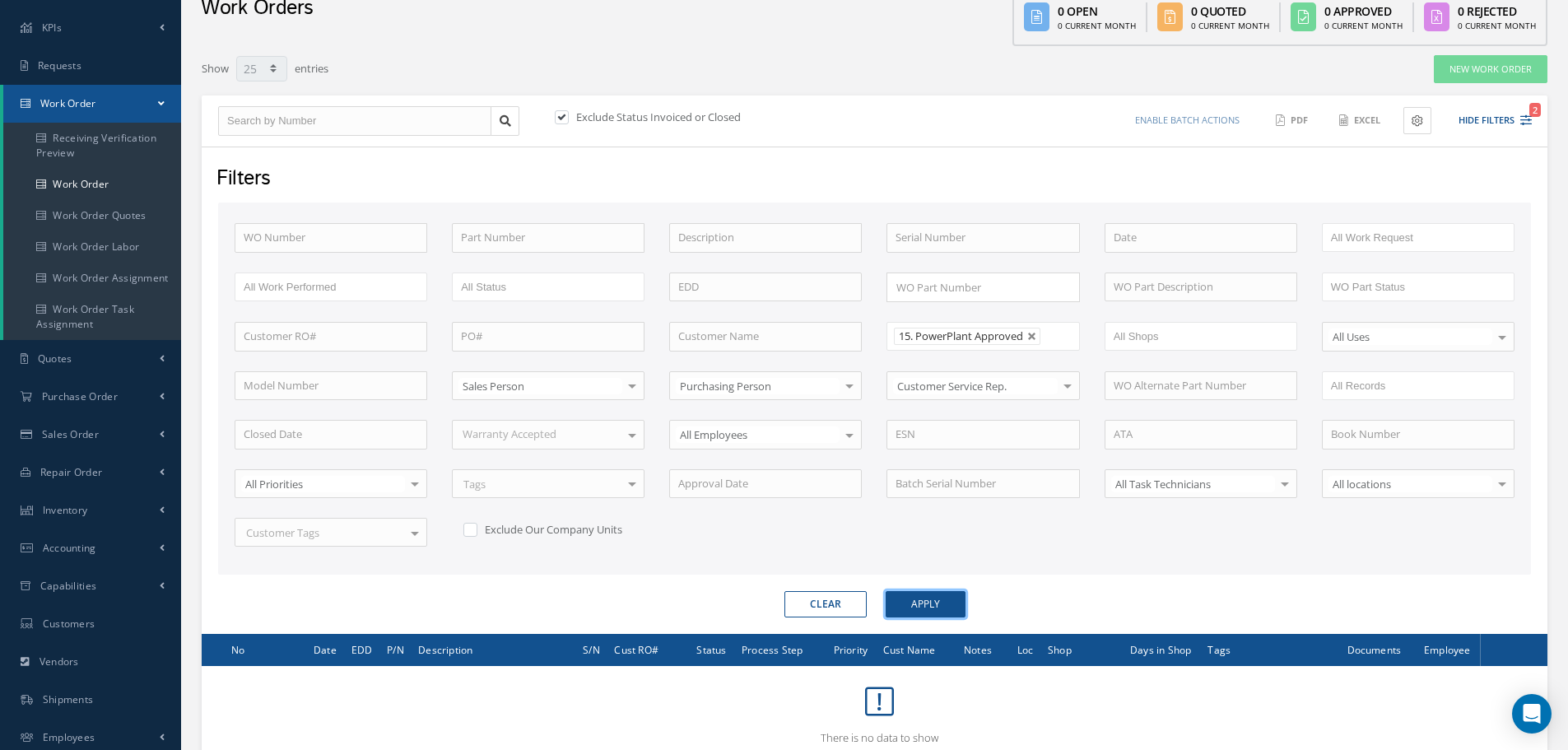
scroll to position [0, 0]
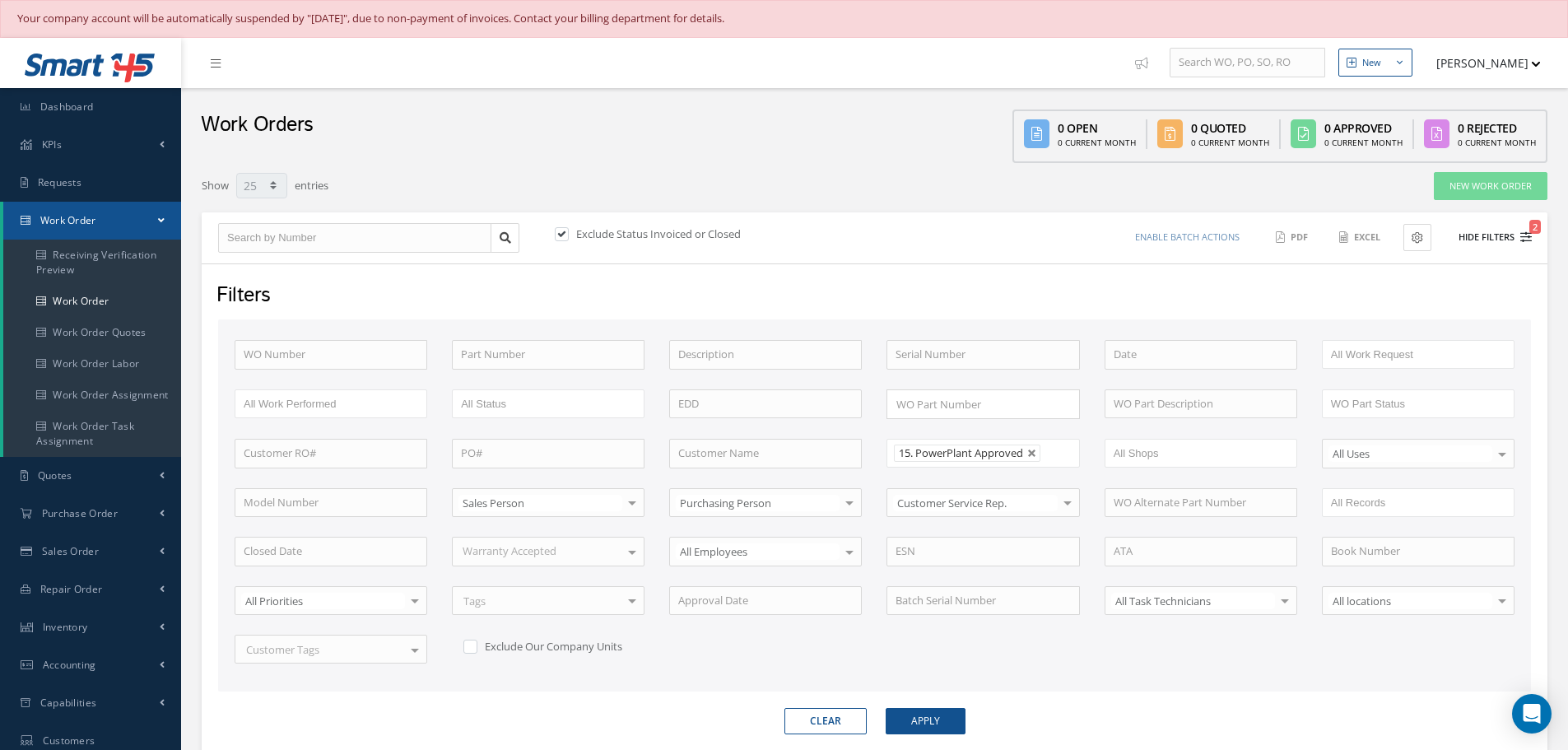
click at [1478, 243] on button "Hide Filters 2" at bounding box center [1487, 238] width 88 height 28
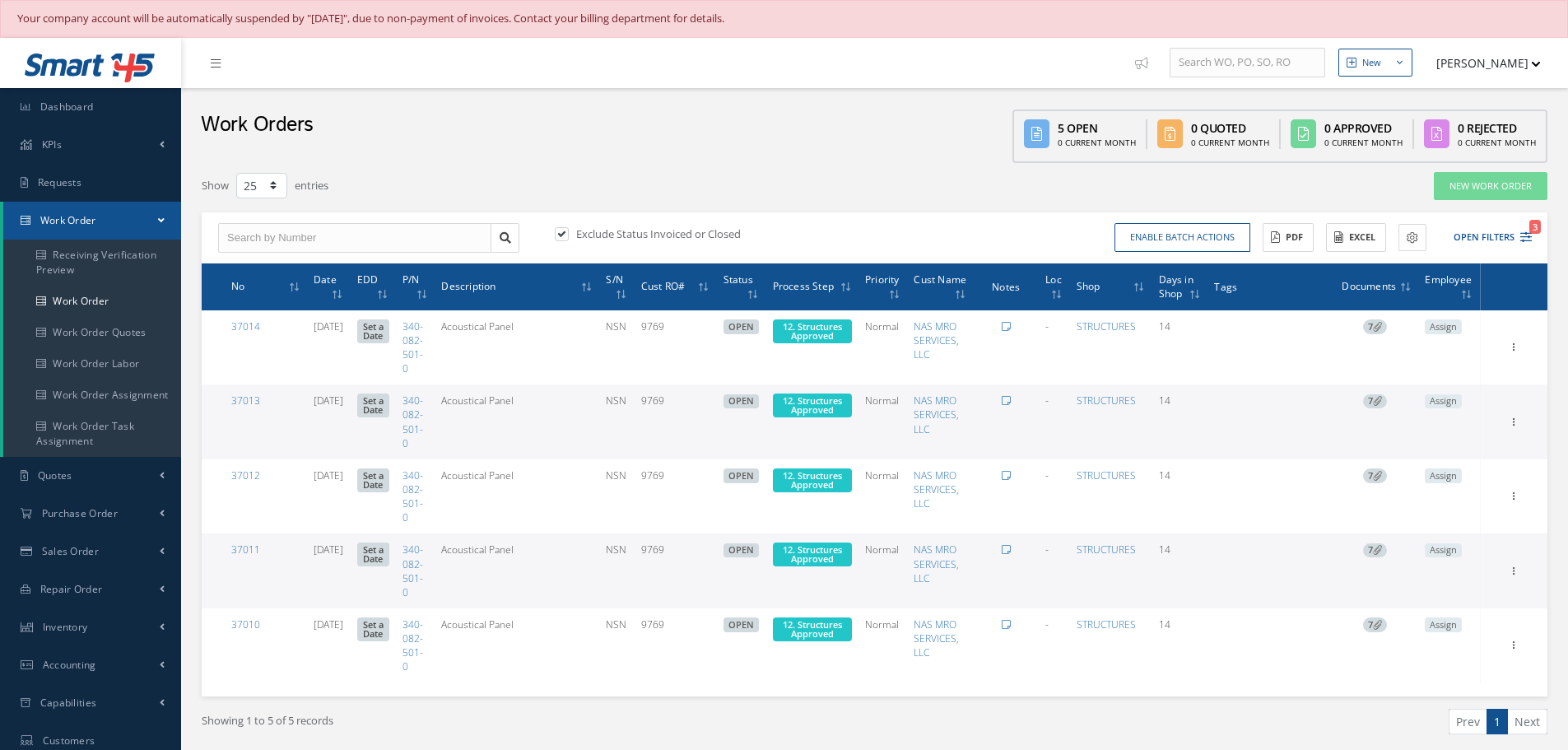
select select "25"
click at [1511, 423] on icon at bounding box center [1513, 419] width 17 height 13
click at [1373, 238] on button "Excel" at bounding box center [1355, 237] width 60 height 29
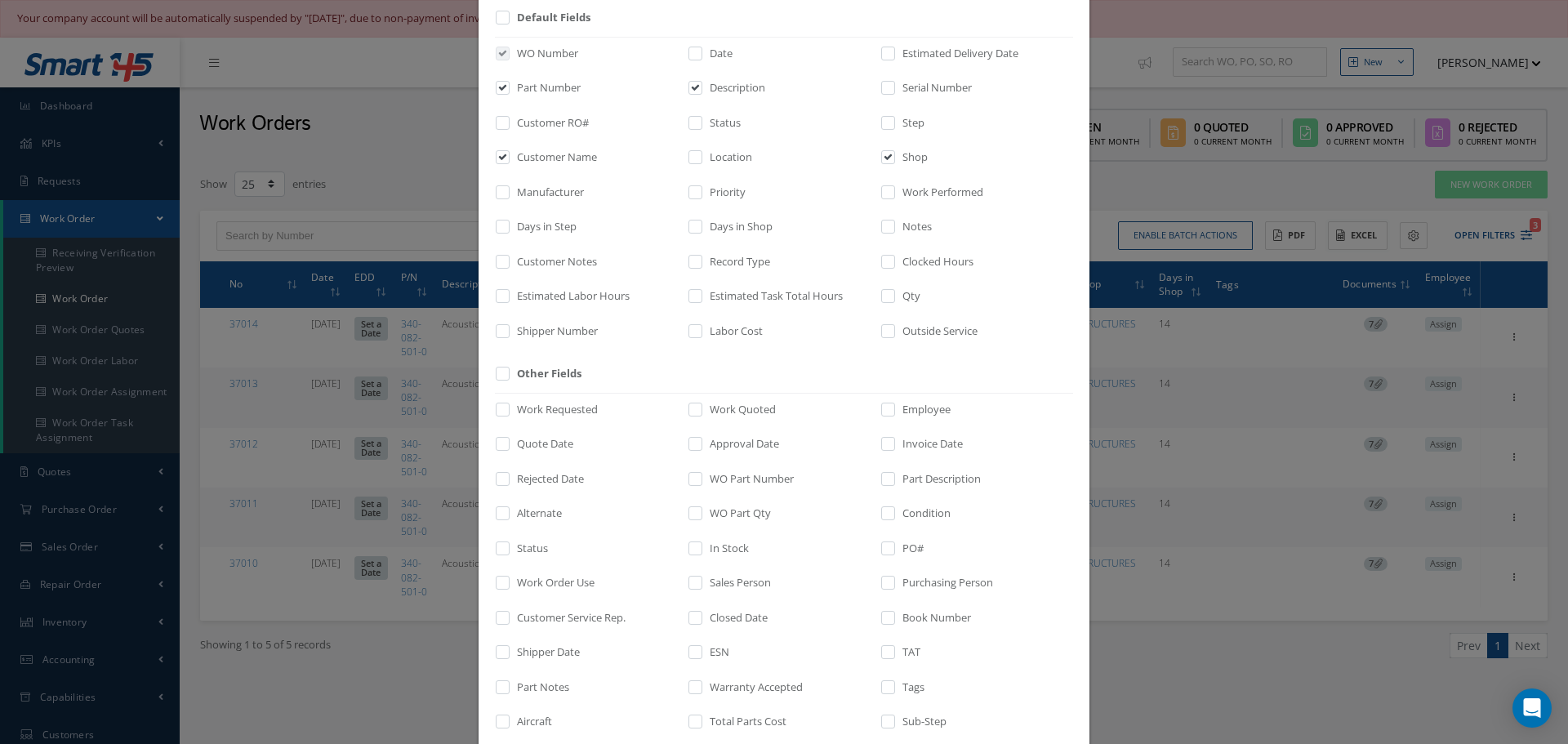
scroll to position [168, 0]
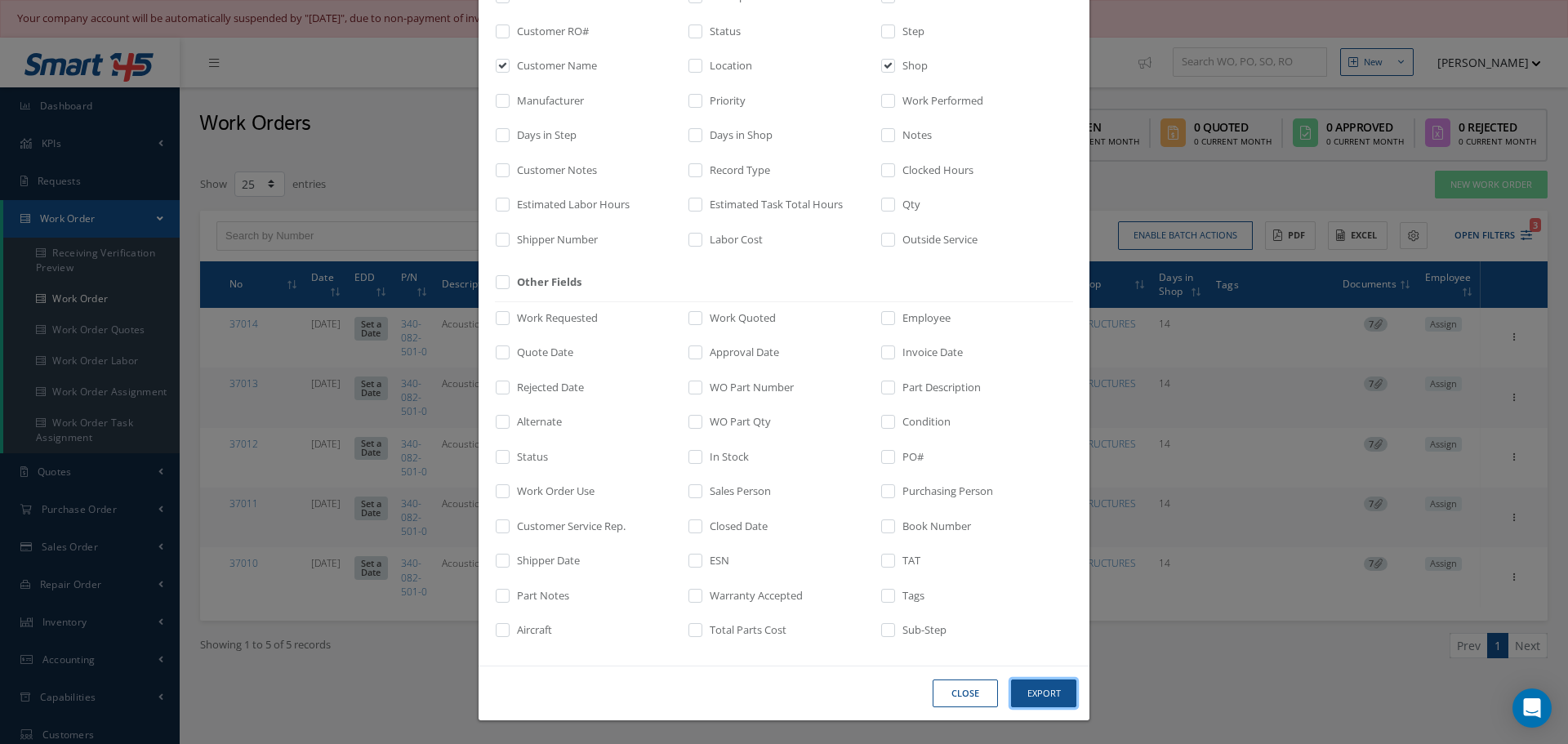
click at [1019, 691] on button "Export" at bounding box center [1043, 693] width 66 height 28
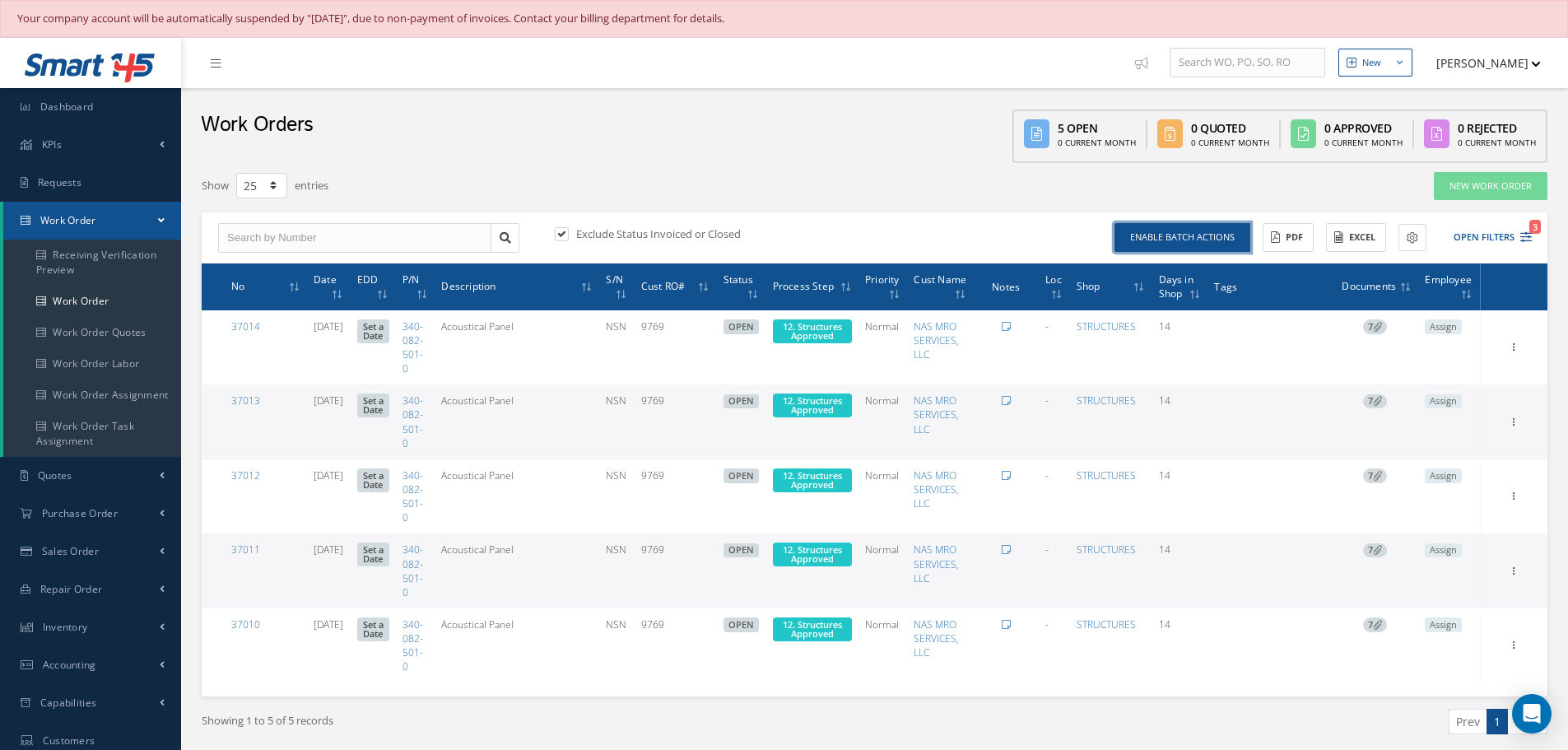
click at [1208, 241] on button "Enable batch actions" at bounding box center [1182, 237] width 136 height 29
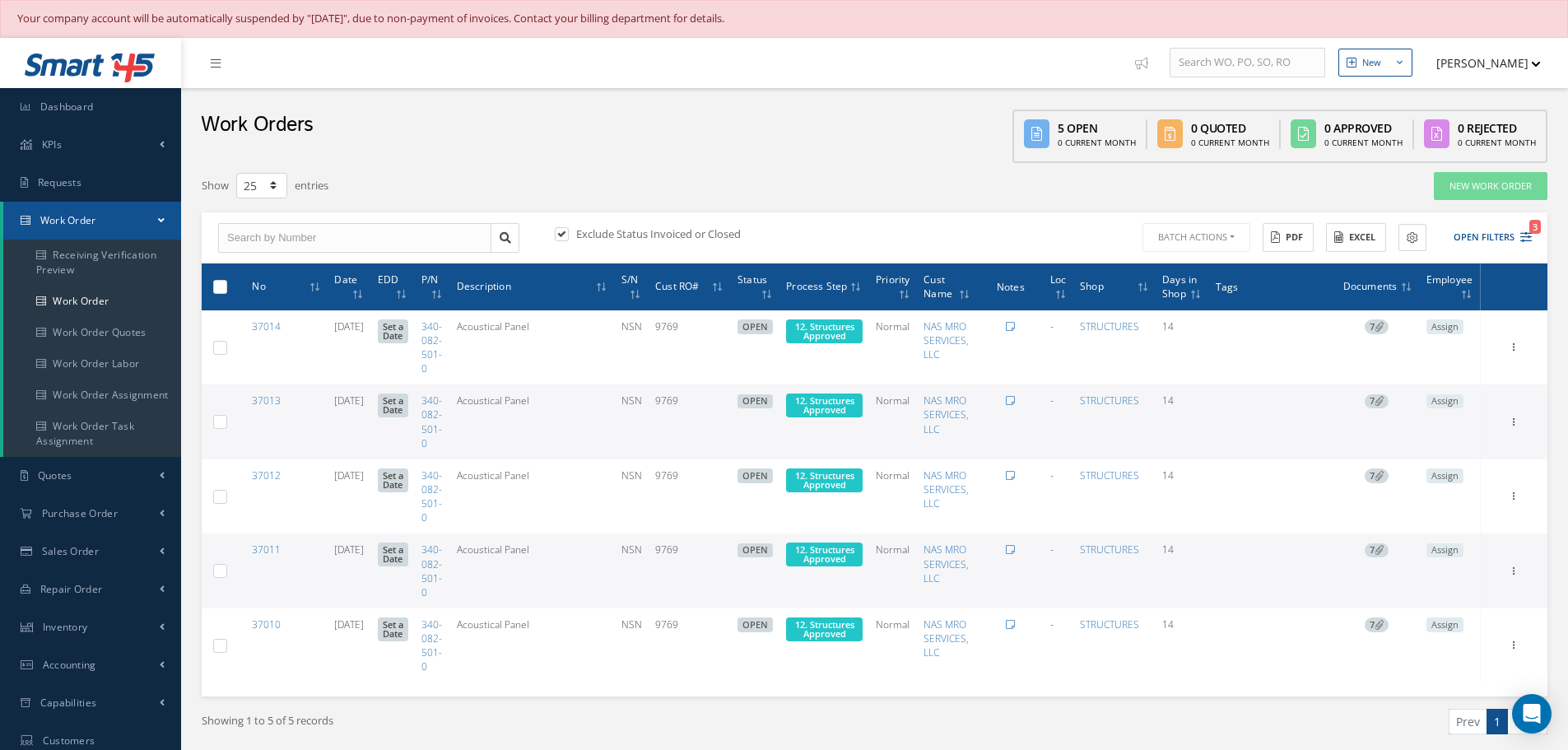
click at [226, 281] on label at bounding box center [226, 286] width 0 height 14
click at [223, 282] on input "checkbox" at bounding box center [220, 287] width 11 height 11
checkbox input "true"
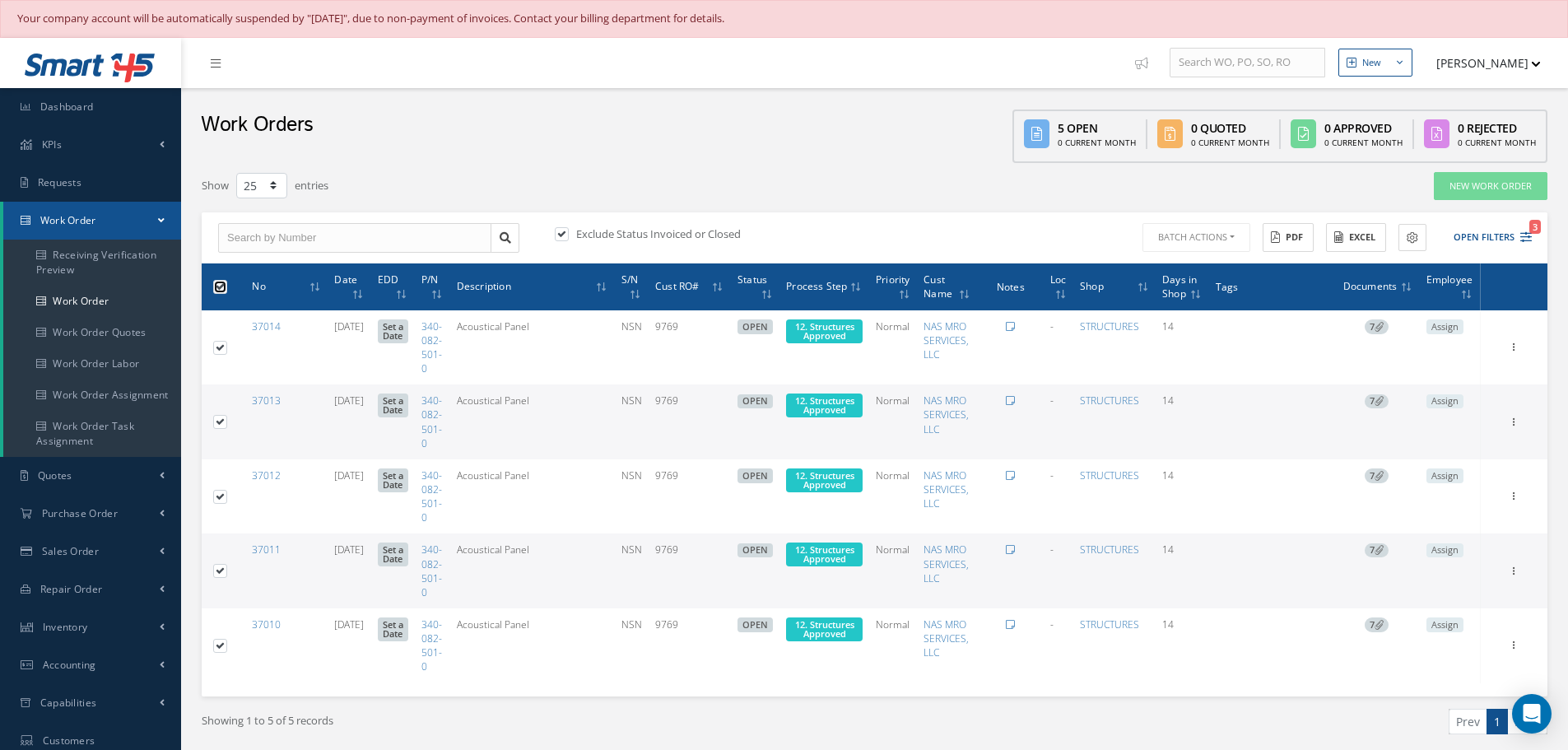
checkbox input "true"
click at [1231, 236] on button "Batch Actions" at bounding box center [1194, 237] width 112 height 29
click at [1197, 262] on link "Update Work Orders" at bounding box center [1204, 264] width 131 height 23
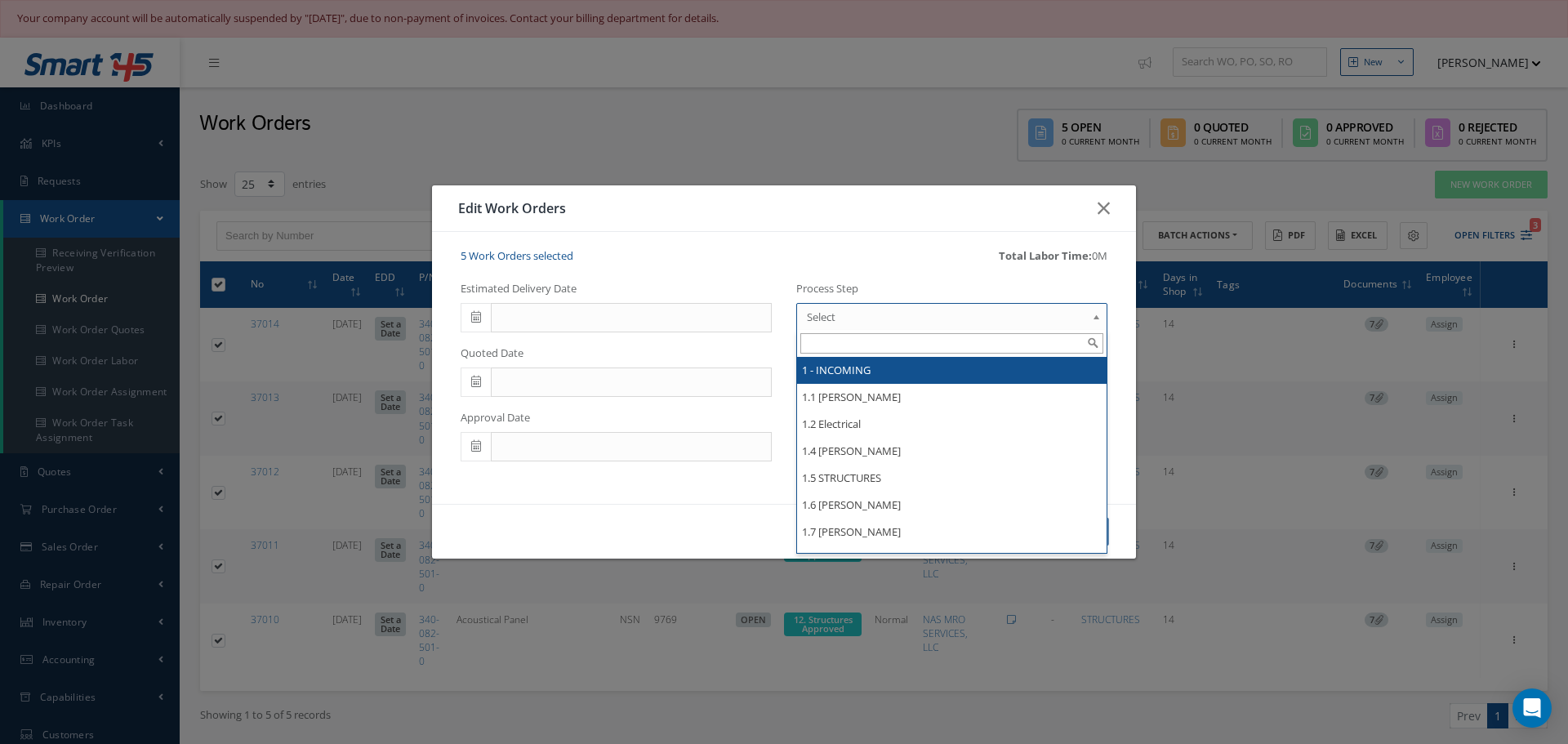
click at [1098, 317] on b at bounding box center [1099, 320] width 15 height 26
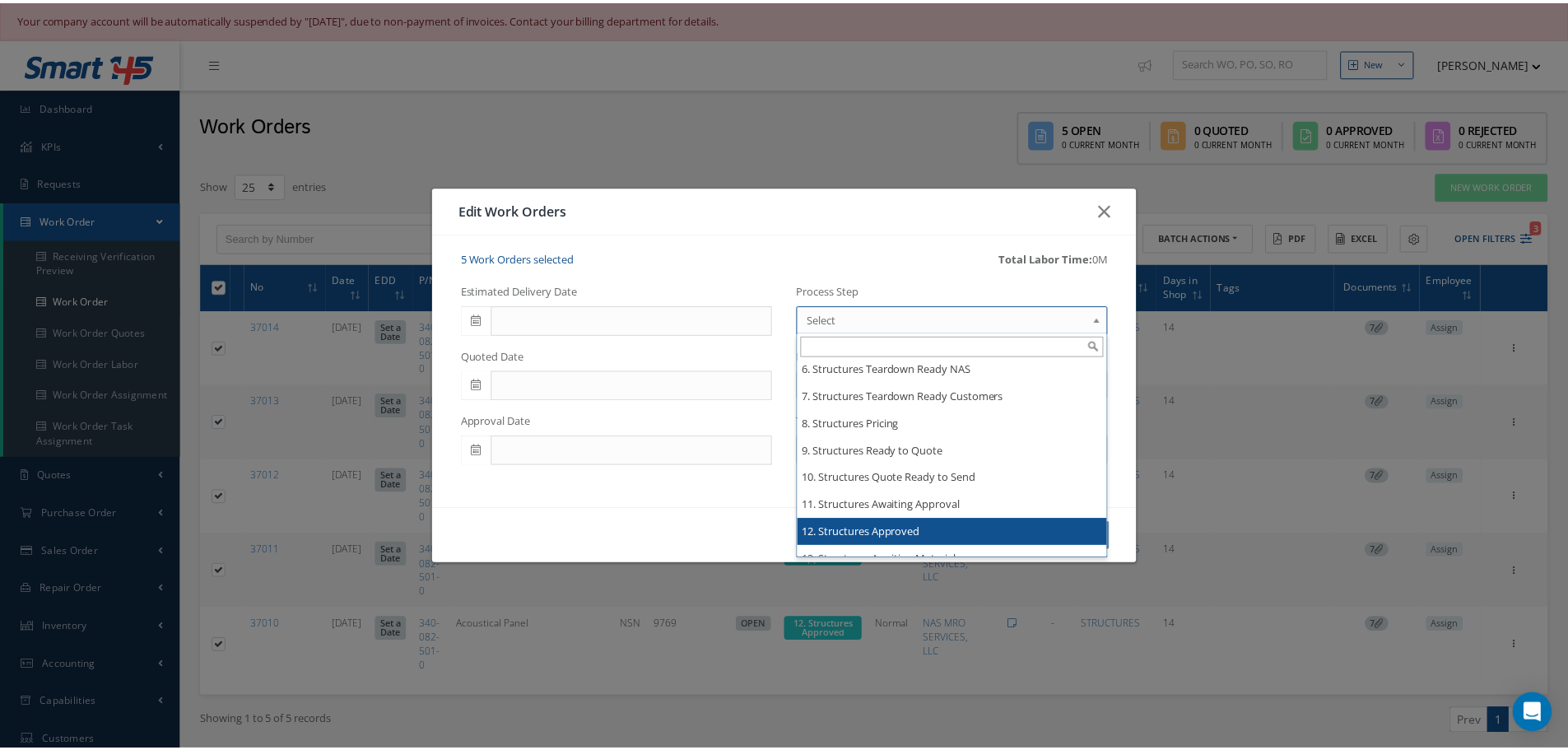
scroll to position [3209, 0]
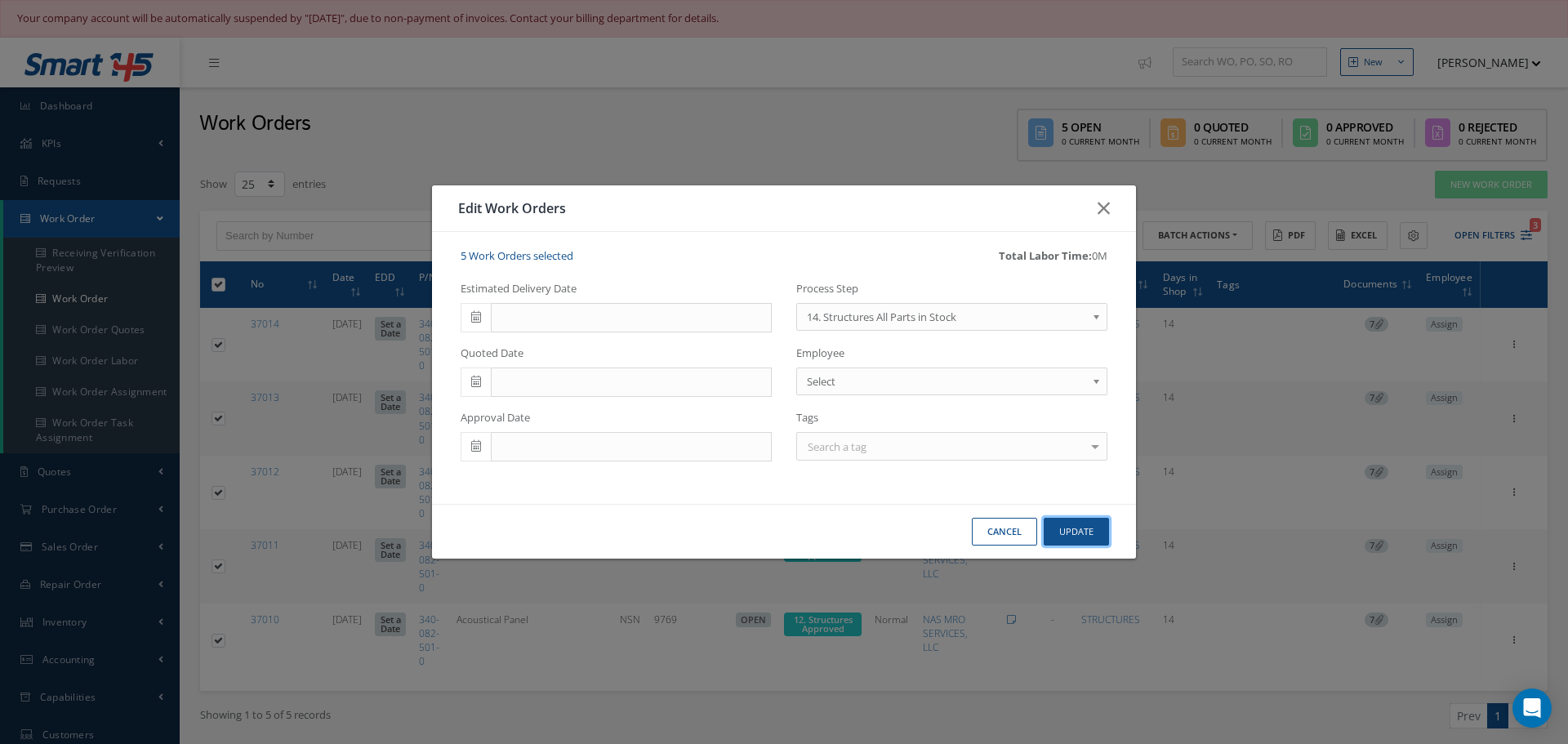
click at [1087, 535] on button "Update" at bounding box center [1076, 532] width 66 height 28
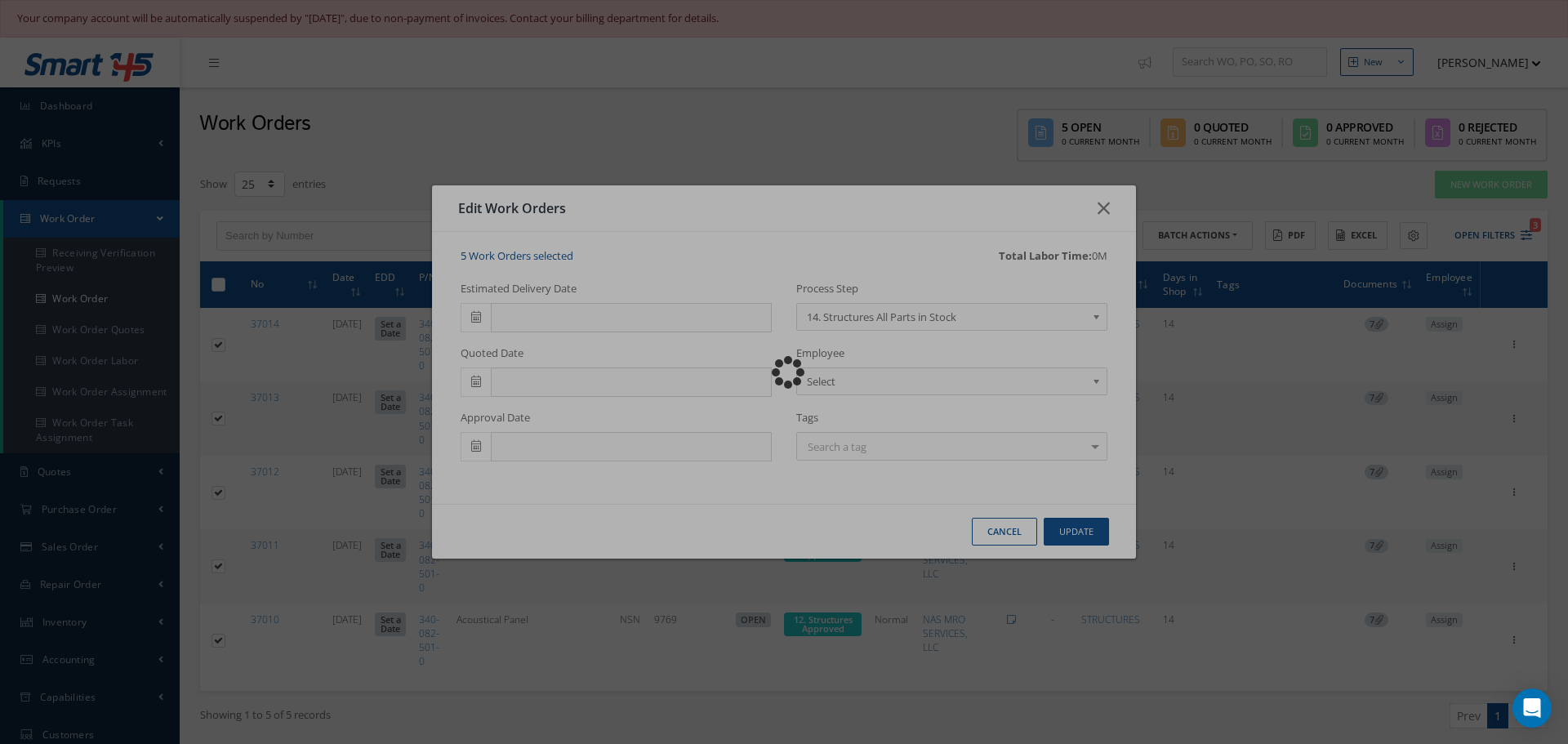
checkbox input "false"
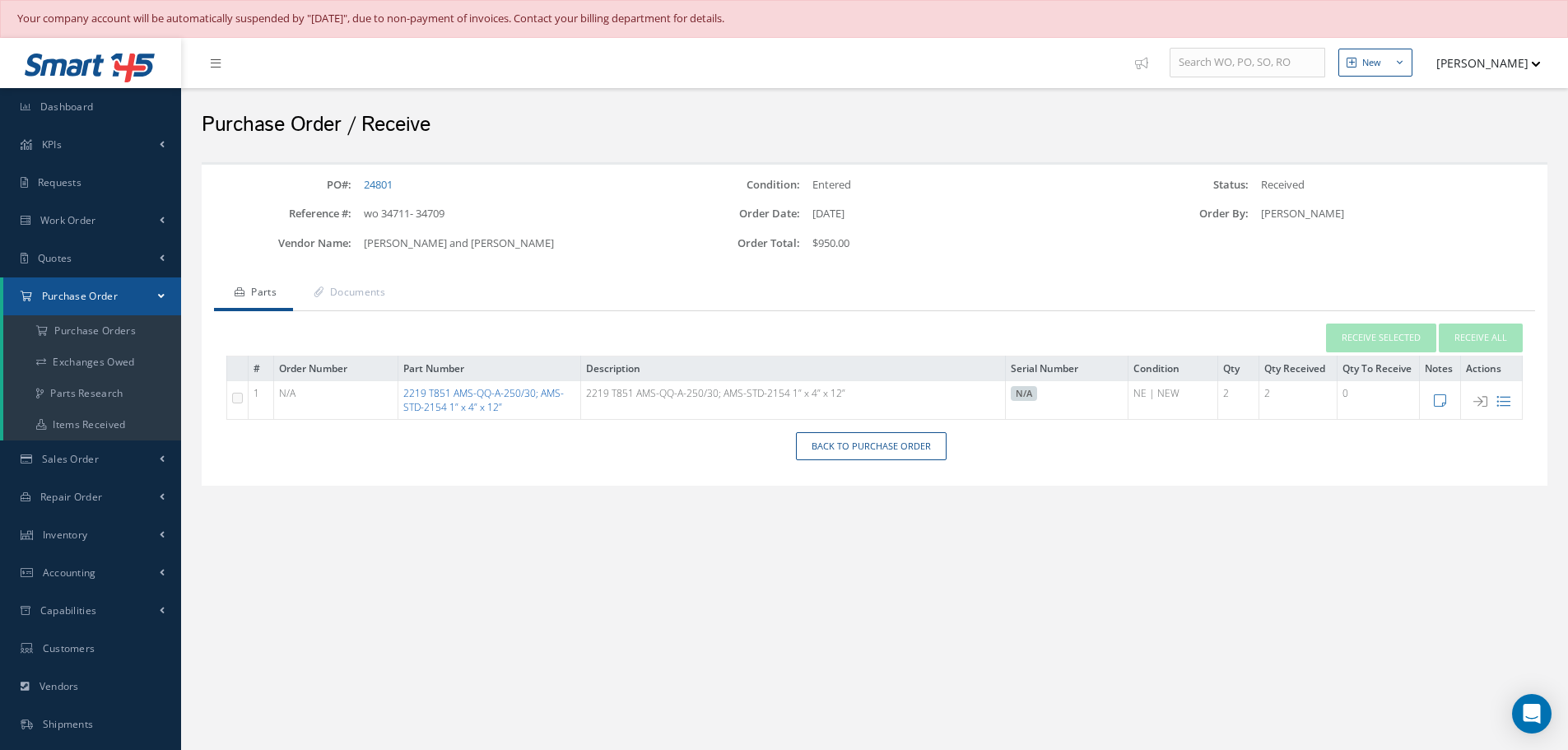
click at [454, 394] on link "2219 T851 AMS-QQ-A-250/30; AMS-STD-2154 1” x 4” x 12”" at bounding box center [484, 400] width 161 height 28
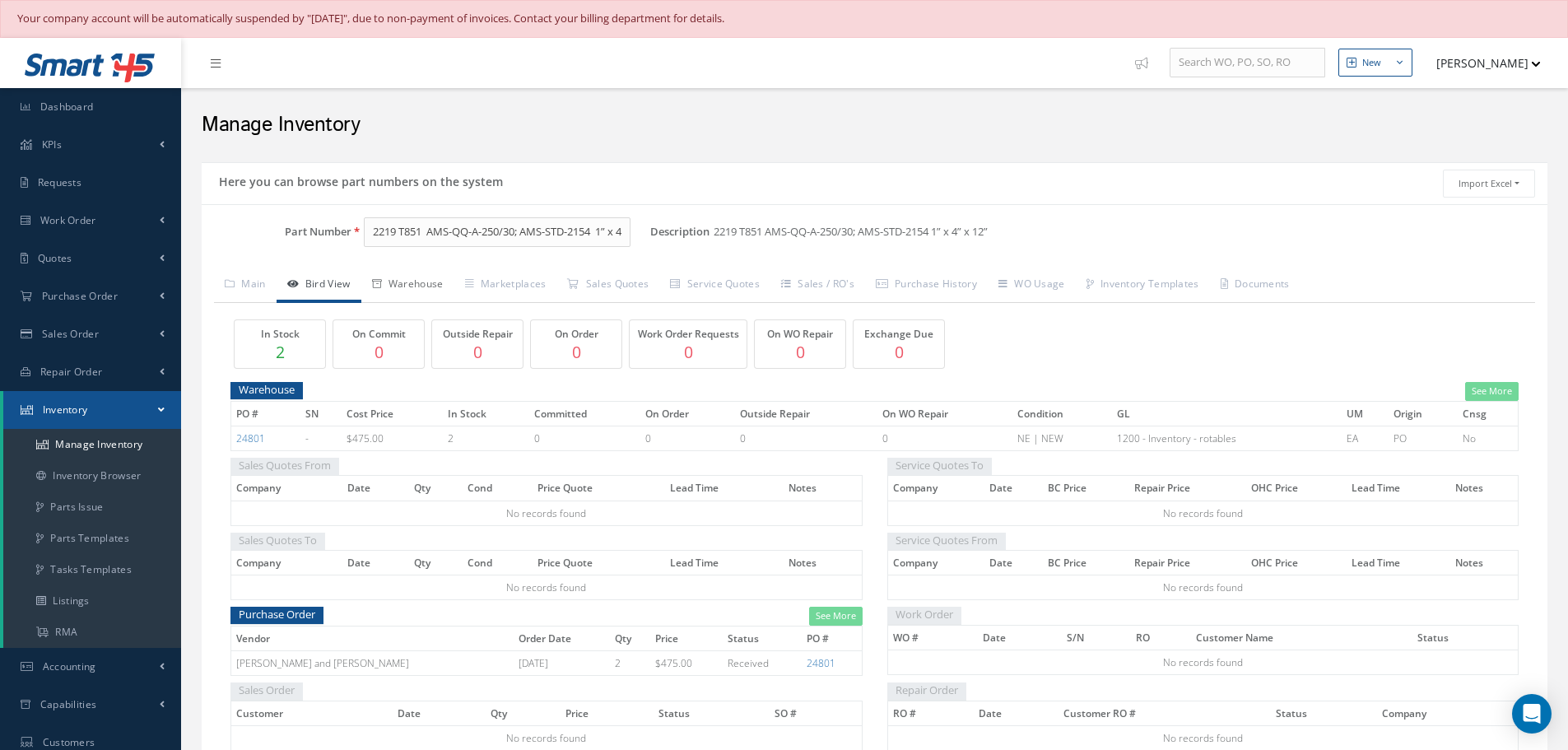
click at [431, 280] on link "Warehouse" at bounding box center [408, 285] width 93 height 35
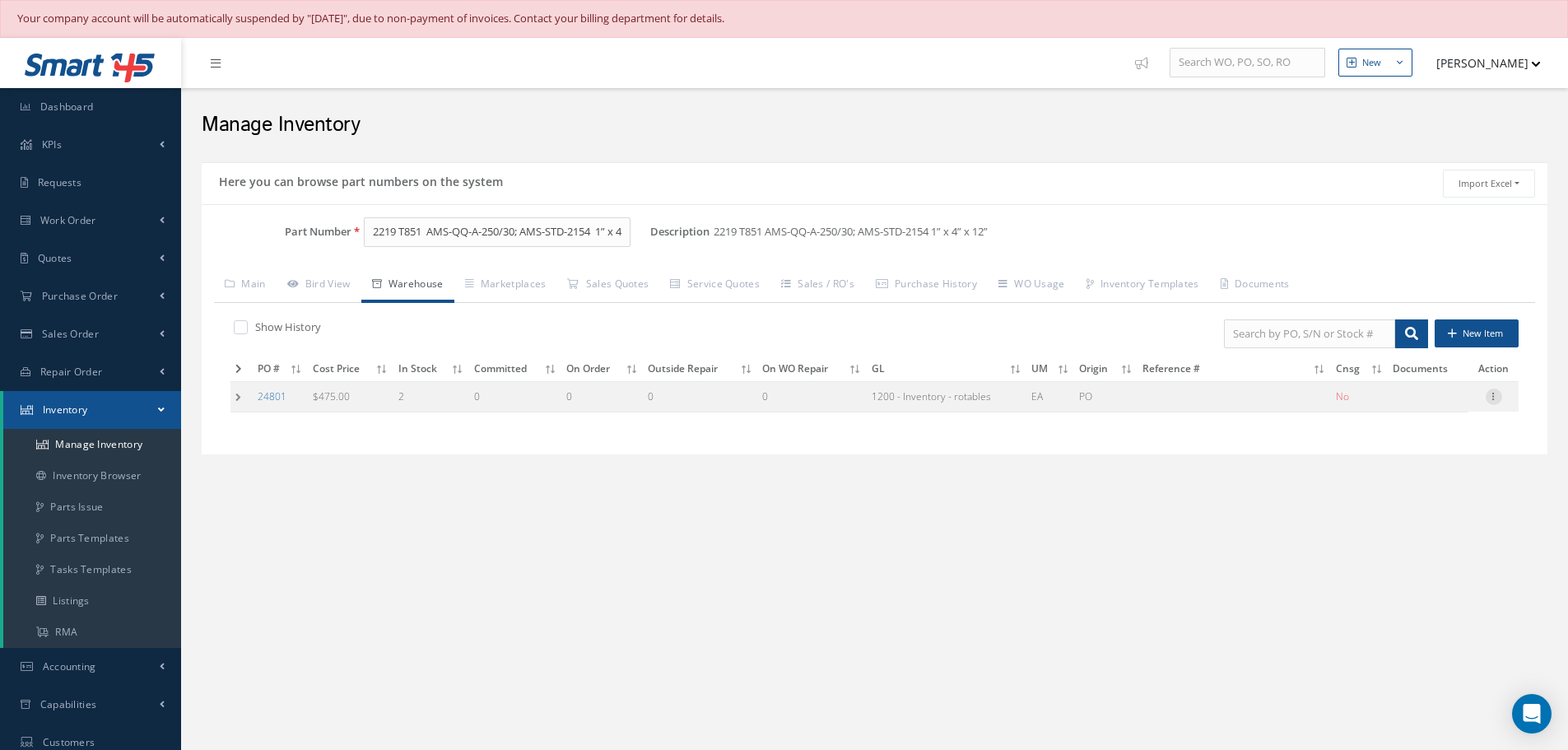
click at [1494, 395] on icon at bounding box center [1493, 395] width 17 height 13
click at [1439, 401] on link "Edit" at bounding box center [1418, 408] width 130 height 22
type input "475.00"
type input "[DATE]"
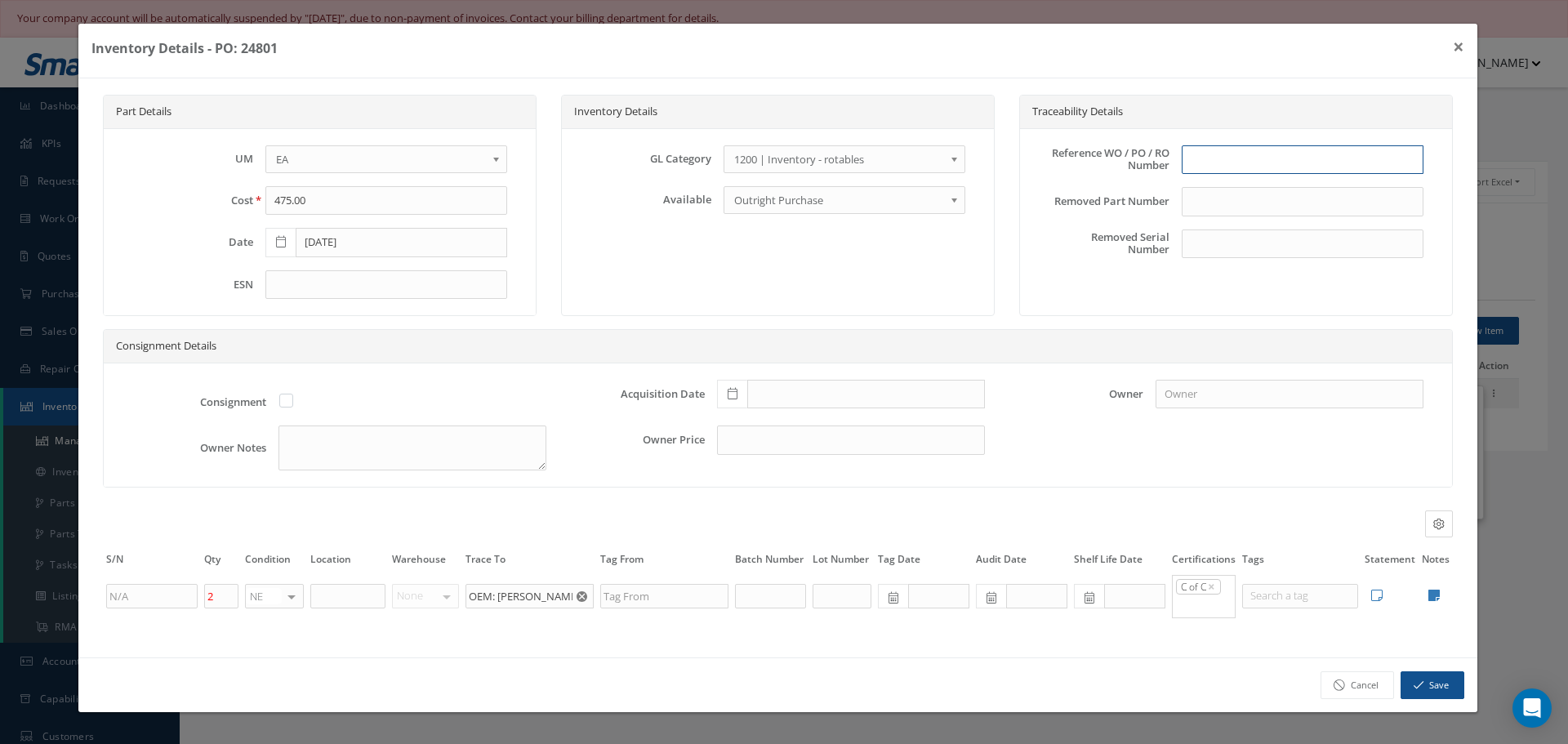
click at [1263, 164] on input "text" at bounding box center [1303, 160] width 242 height 29
type input "p"
type input "PO 24801"
click at [731, 401] on span at bounding box center [732, 395] width 30 height 29
click at [856, 249] on td "10" at bounding box center [851, 246] width 24 height 24
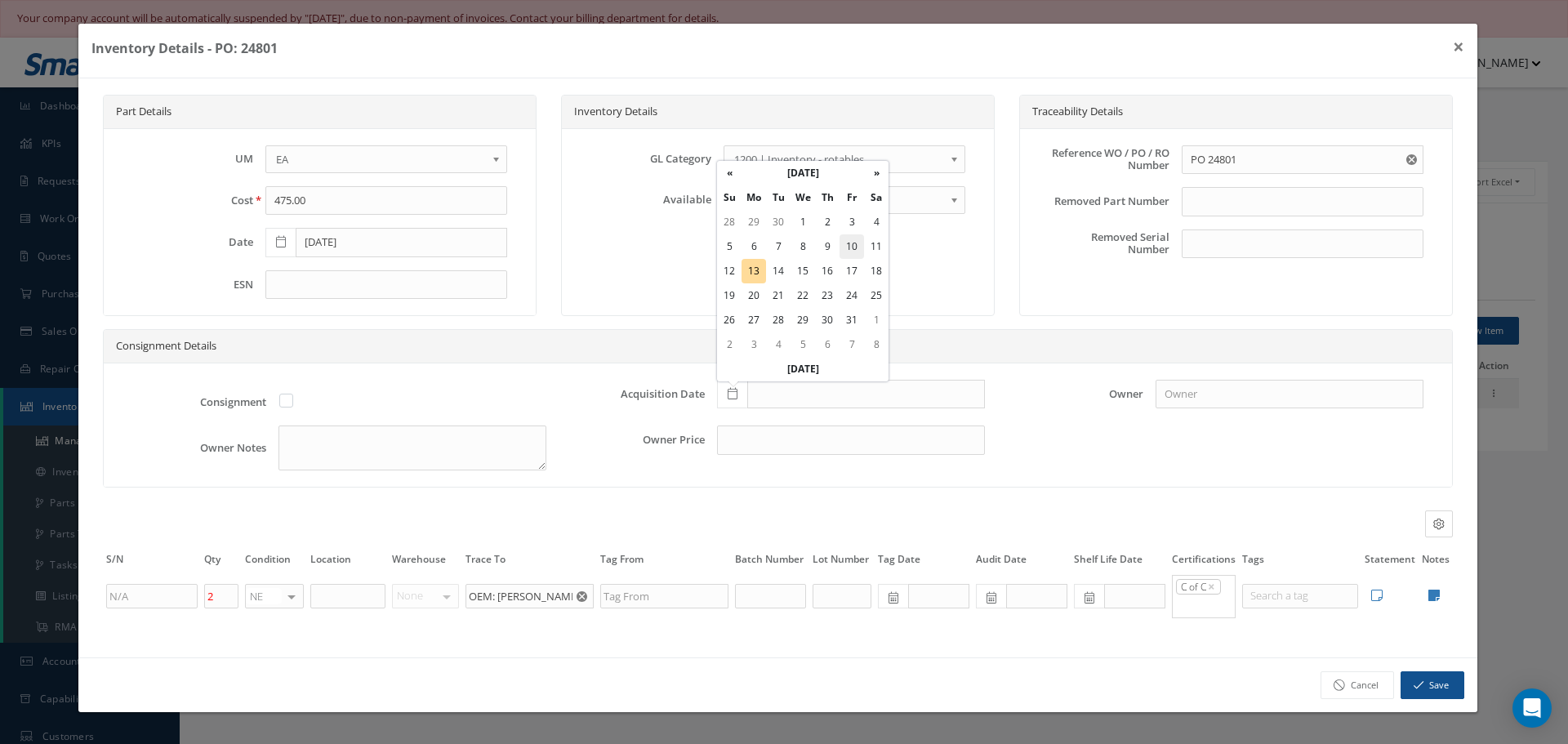
type input "[DATE]"
click at [339, 587] on input "text" at bounding box center [348, 595] width 75 height 24
type input "STOCK ROOM"
click at [1434, 596] on icon at bounding box center [1434, 594] width 12 height 13
type textarea "M&N COC KAISER TEST REPORT"
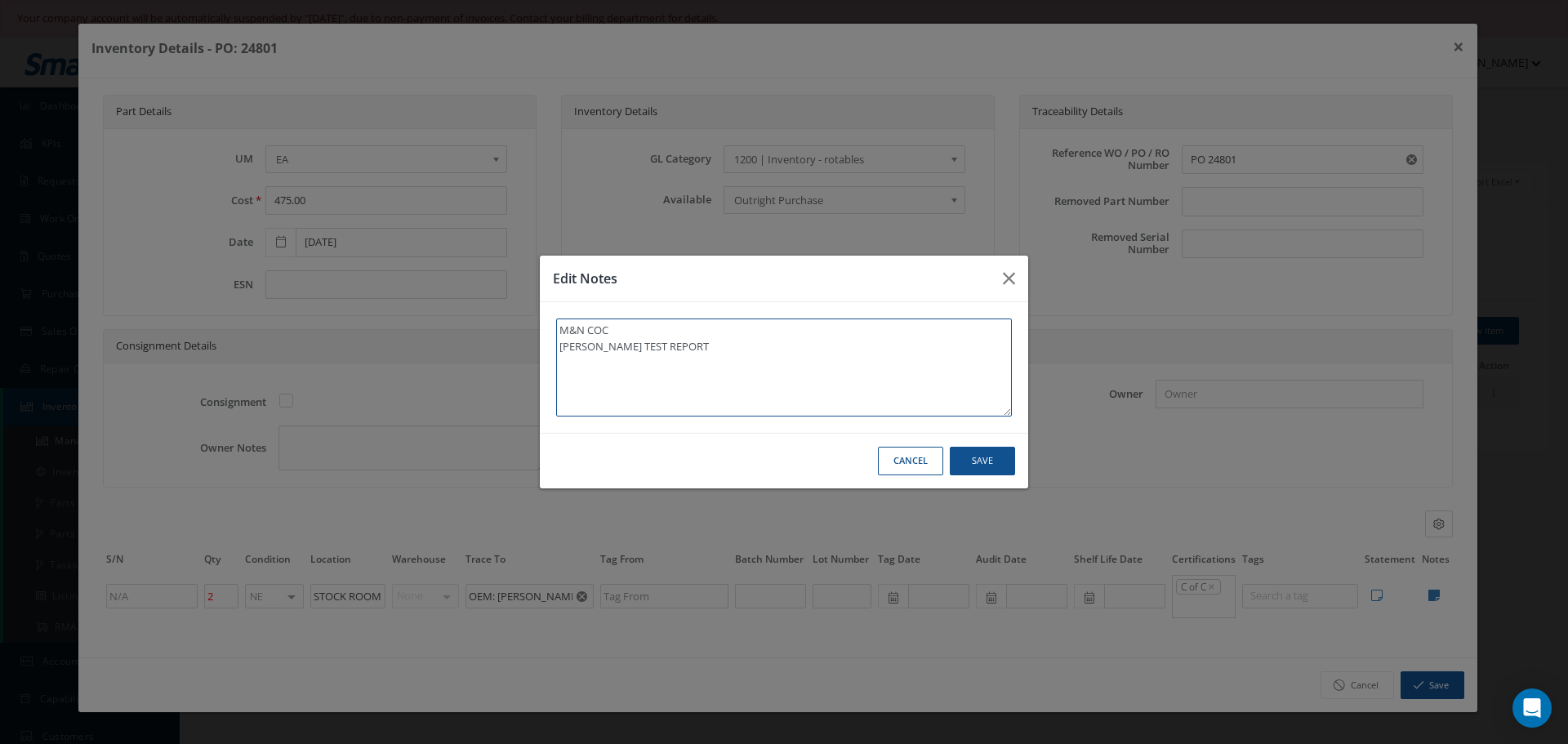
click at [683, 349] on textarea "M&N COC KAISER TEST REPORT" at bounding box center [784, 367] width 455 height 98
type textarea "M&N COC KAISER TEST REPORT"
type textarea "M&N COC KAISER TEST REPORT *"
type textarea "M&N COC KAISER TEST REPORT **"
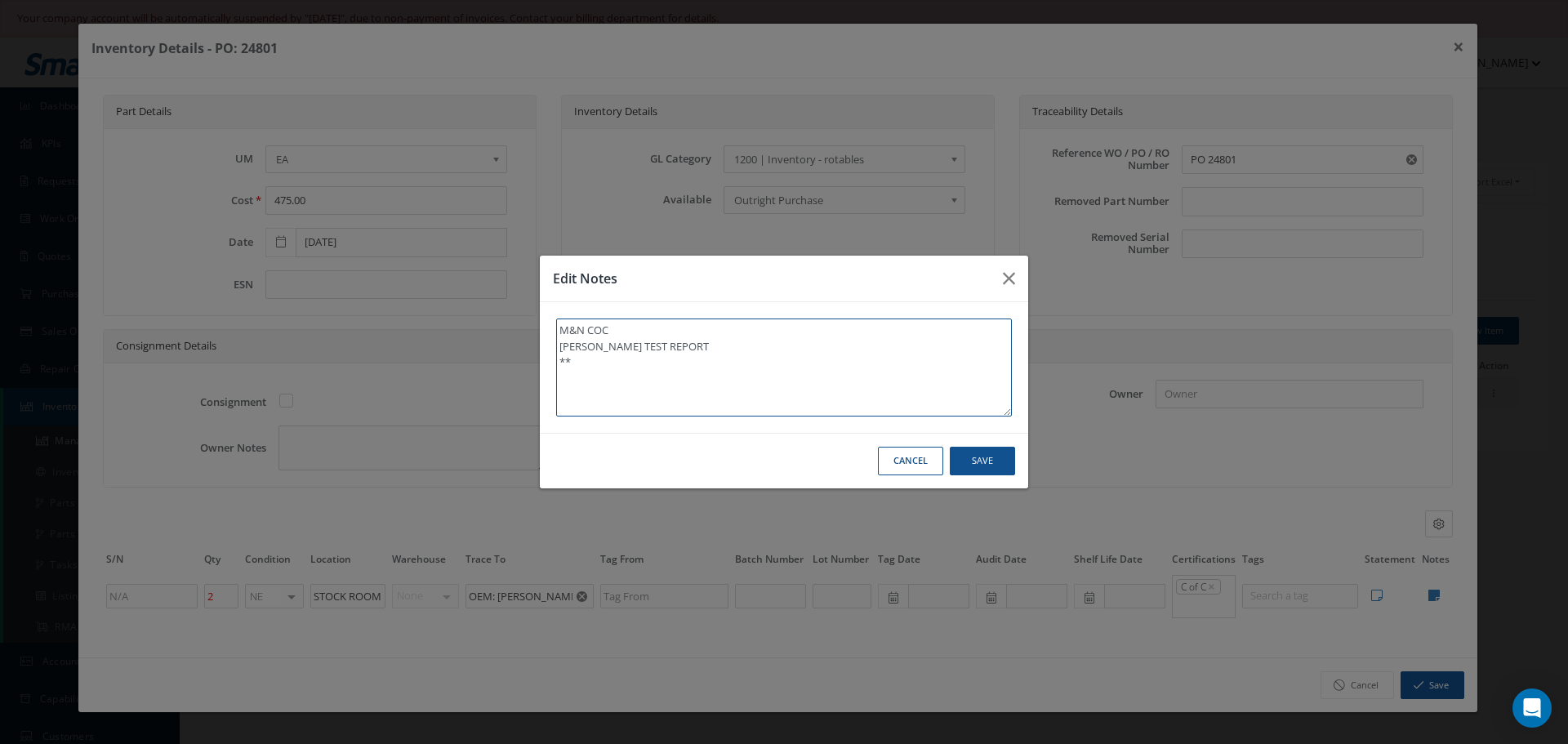
type textarea "M&N COC KAISER TEST REPORT **"
type textarea "M&N COC KAISER TEST REPORT ** R"
type textarea "M&N COC KAISER TEST REPORT ** RE"
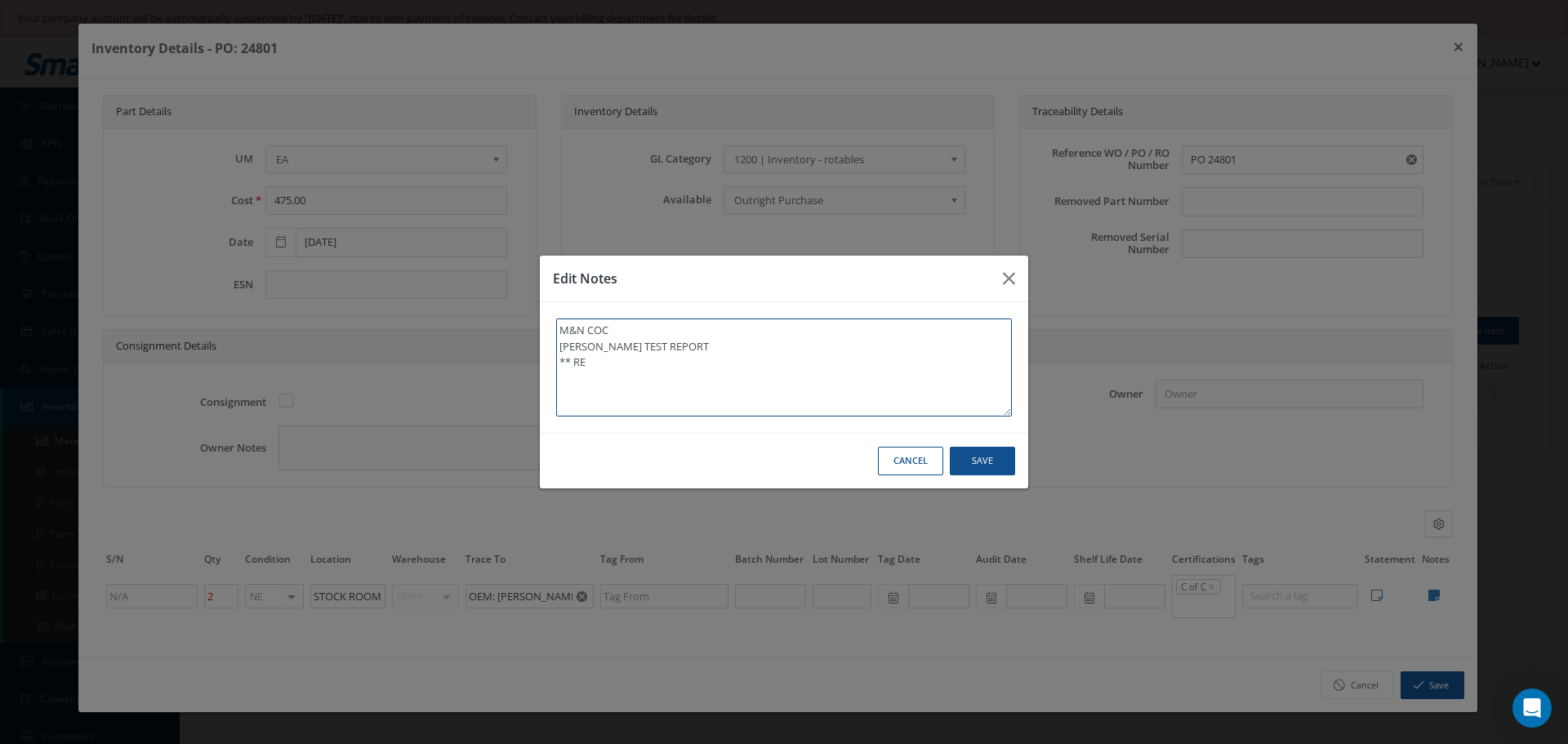
type textarea "M&N COC KAISER TEST REPORT ** REC"
type textarea "M&N COC KAISER TEST REPORT ** RECE"
type textarea "M&N COC KAISER TEST REPORT ** RECEI"
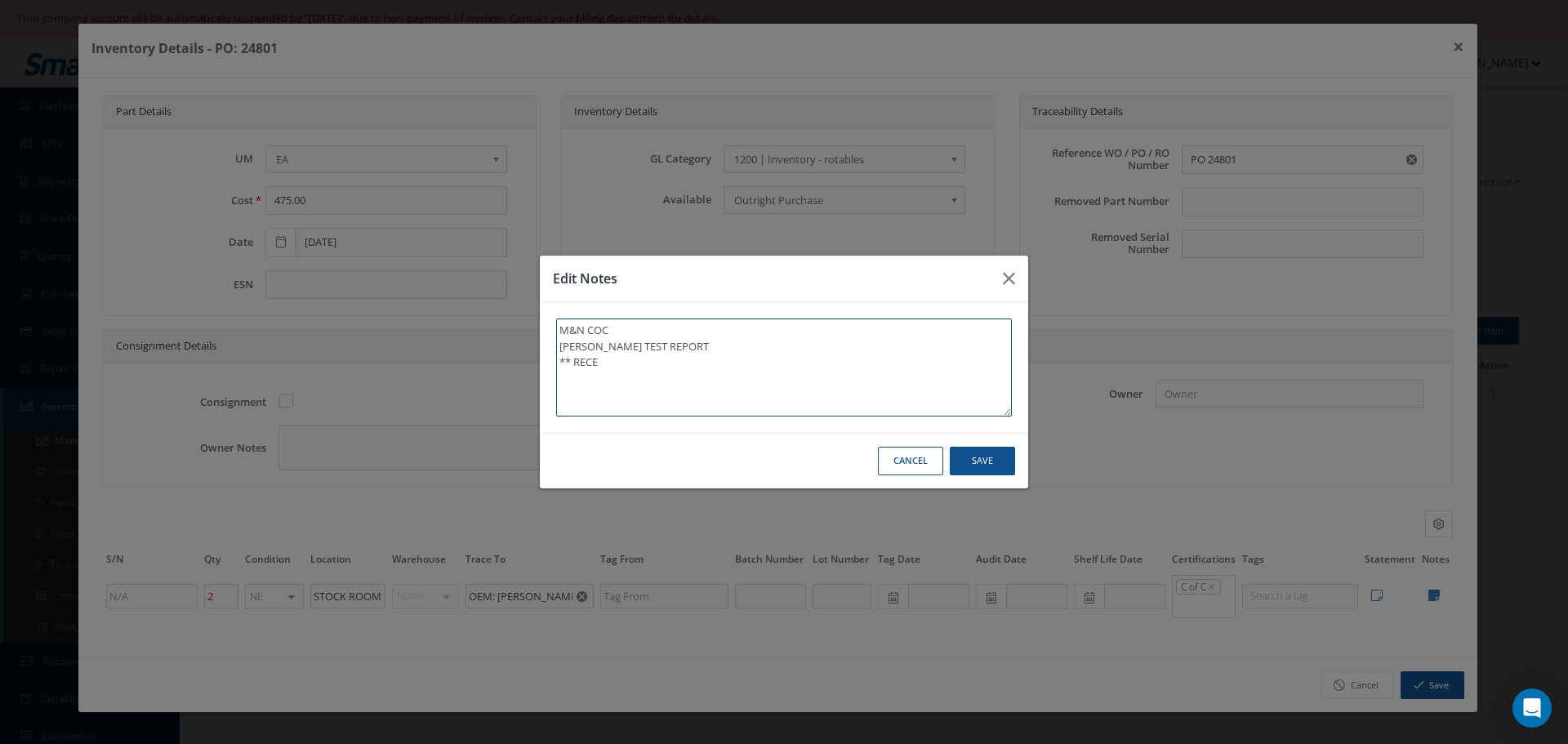
type textarea "M&N COC KAISER TEST REPORT ** RECEI"
type textarea "M&N COC KAISER TEST REPORT ** RECEIV"
type textarea "M&N COC KAISER TEST REPORT ** RECEIVE"
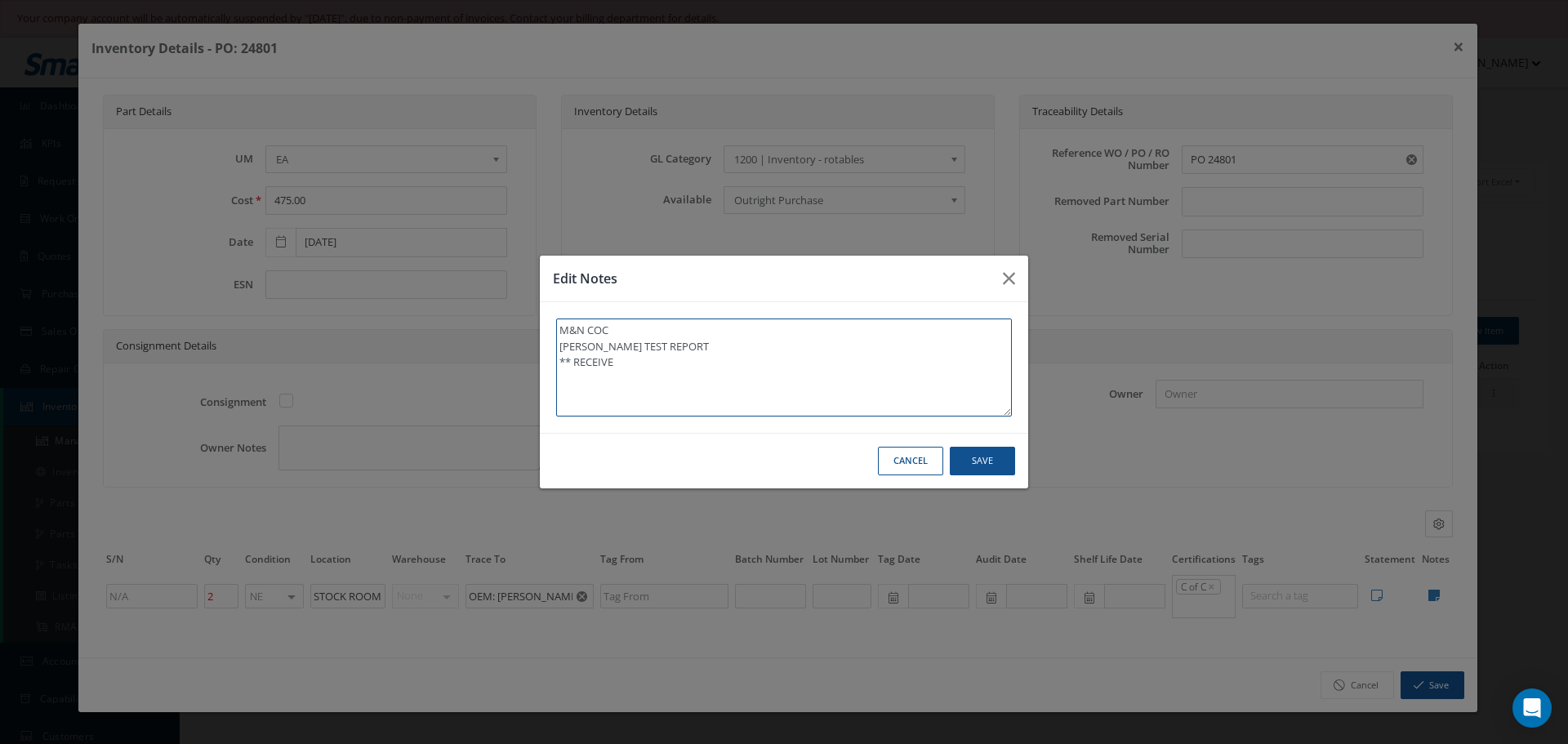
type textarea "M&N COC KAISER TEST REPORT ** RECEIVED"
type textarea "M&N COC KAISER TEST REPORT ** RECEIVED S"
type textarea "M&N COC KAISER TEST REPORT ** RECEIVED ST"
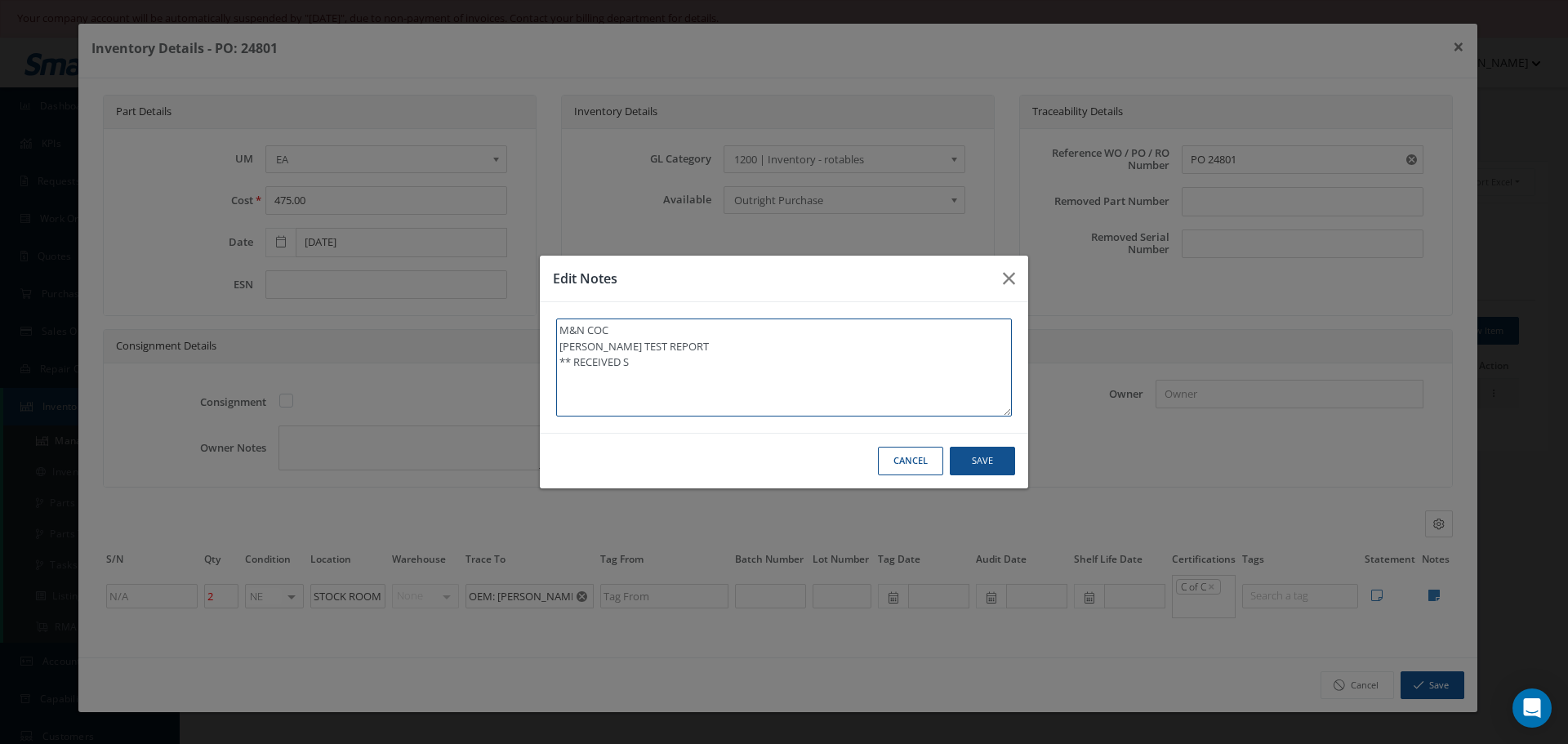
type textarea "M&N COC KAISER TEST REPORT ** RECEIVED ST"
type textarea "M&N COC KAISER TEST REPORT ** RECEIVED STO"
type textarea "M&N COC KAISER TEST REPORT ** RECEIVED STOC"
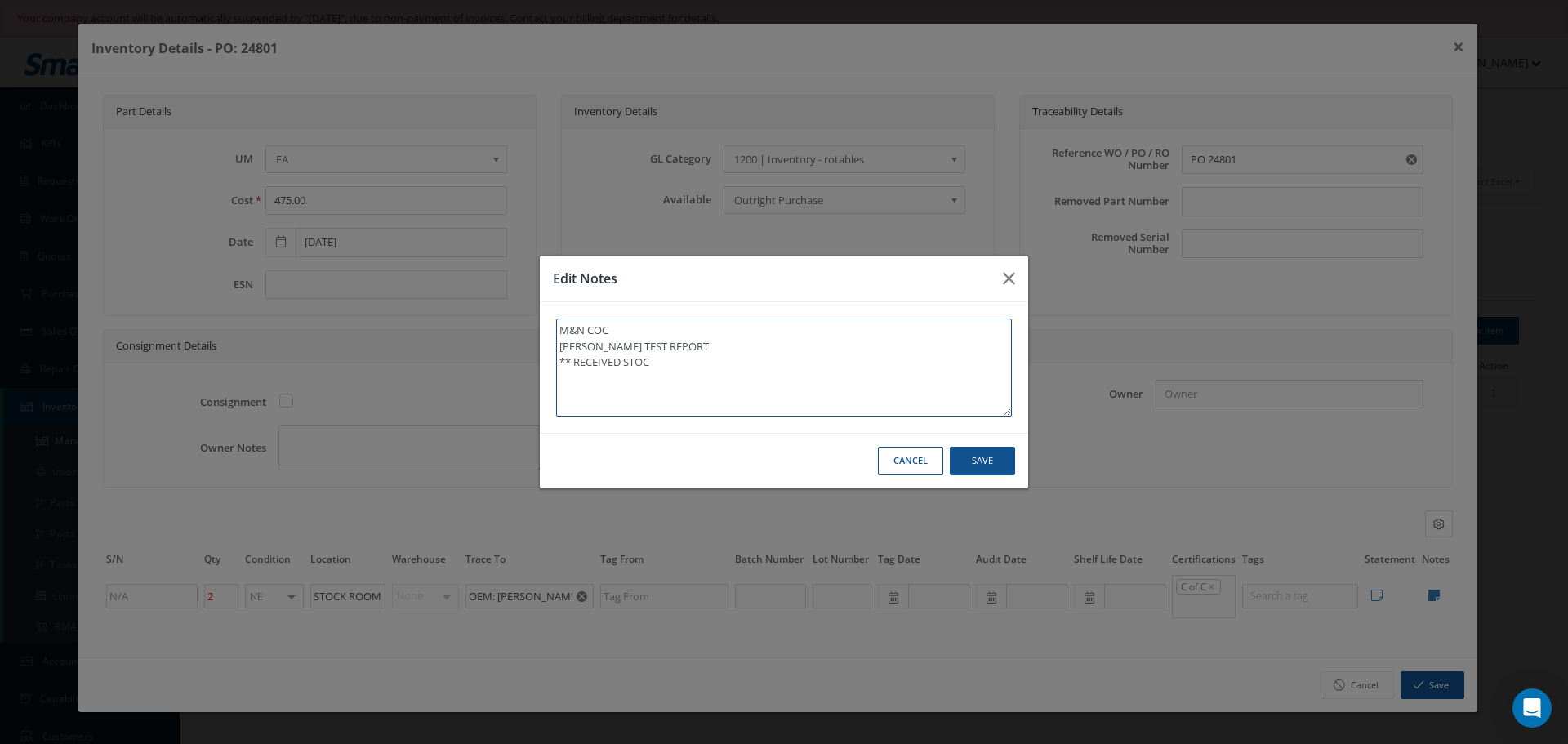
type textarea "M&N COC KAISER TEST REPORT ** RECEIVED STOCK"
type textarea "M&N COC KAISER TEST REPORT ** RECEIVED STOCK 1"
type textarea "M&N COC KAISER TEST REPORT ** RECEIVED STOCK 10"
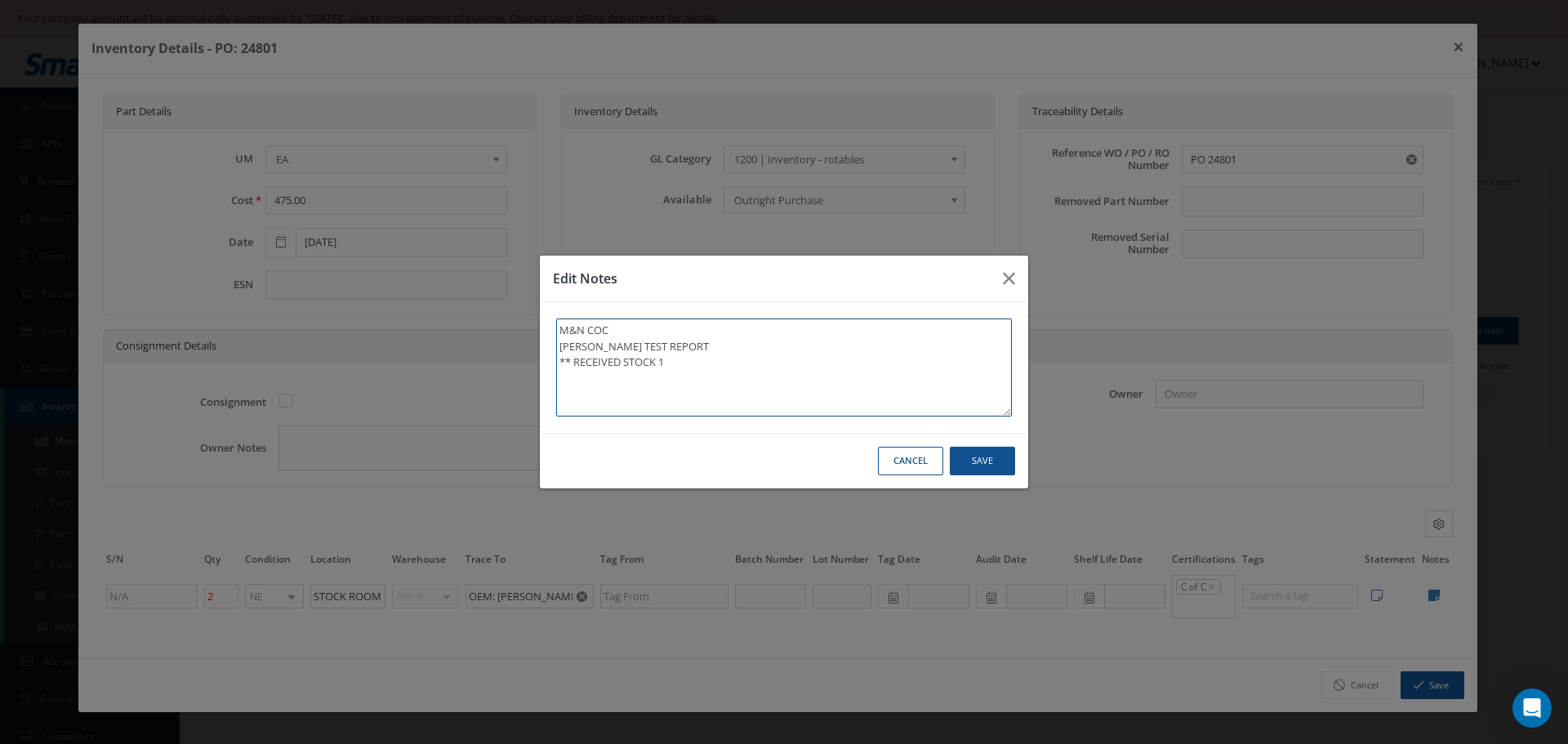
type textarea "M&N COC KAISER TEST REPORT ** RECEIVED STOCK 10"
type textarea "M&N COC KAISER TEST REPORT ** RECEIVED STOCK 10/"
type textarea "M&N COC KAISER TEST REPORT ** RECEIVED STOCK 10/1"
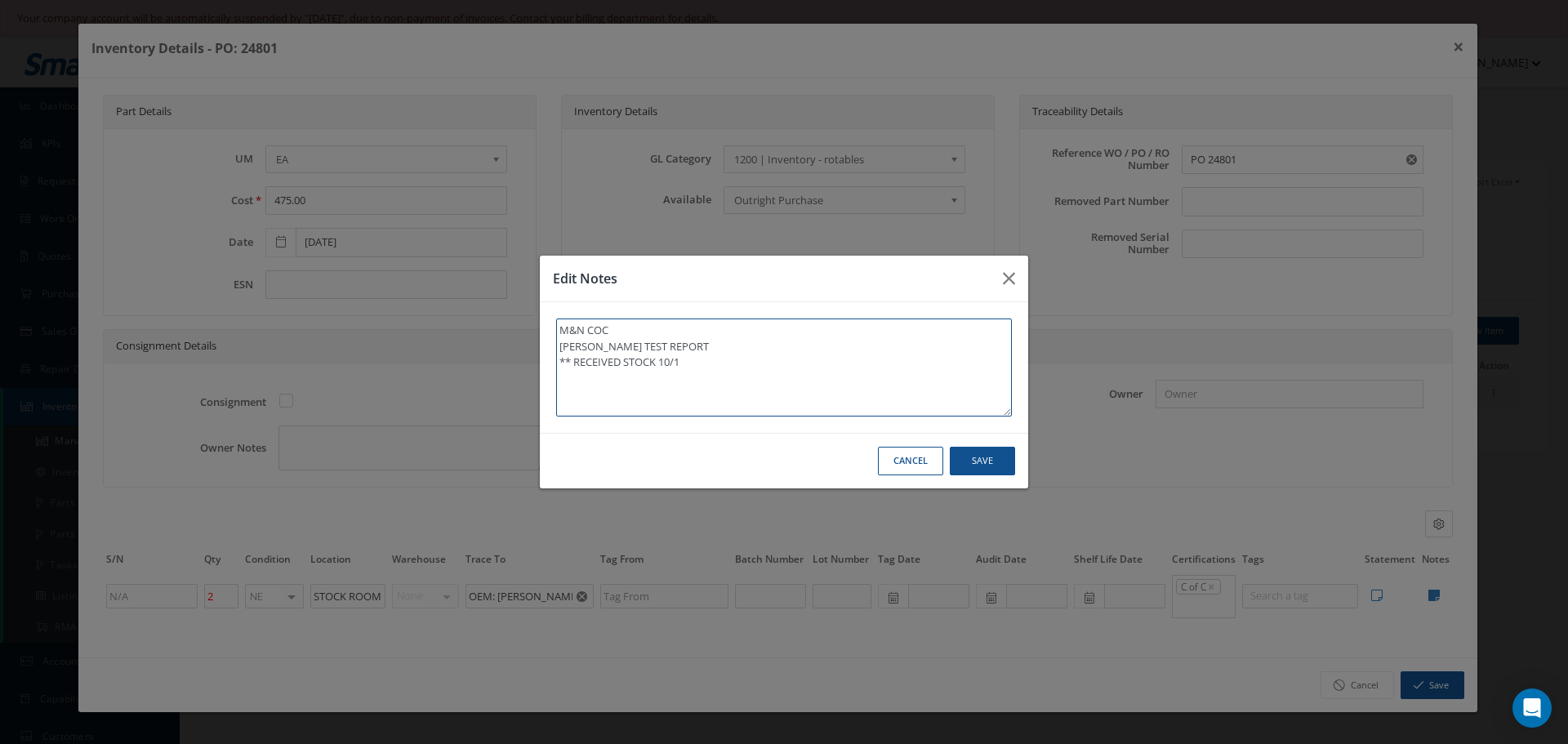
type textarea "M&N COC KAISER TEST REPORT ** RECEIVED STOCK 10/13"
type textarea "M&N COC KAISER TEST REPORT ** RECEIVED STOCK 10/13/"
type textarea "M&N COC KAISER TEST REPORT ** RECEIVED STOCK 10/13/2"
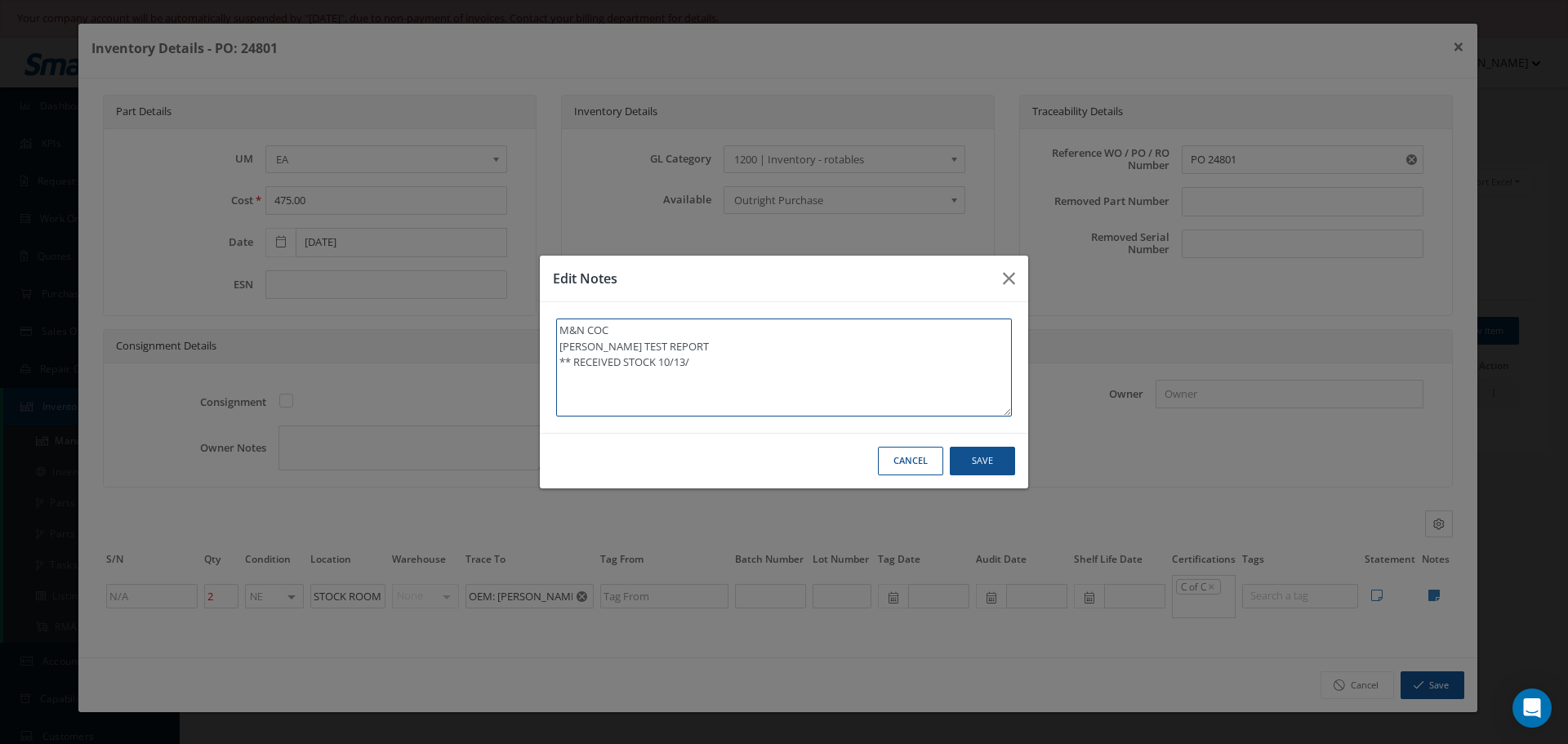
type textarea "M&N COC KAISER TEST REPORT ** RECEIVED STOCK 10/13/2"
type textarea "M&N COC KAISER TEST REPORT ** RECEIVED STOCK 10/13/20"
type textarea "M&N COC KAISER TEST REPORT ** RECEIVED STOCK 10/13/202"
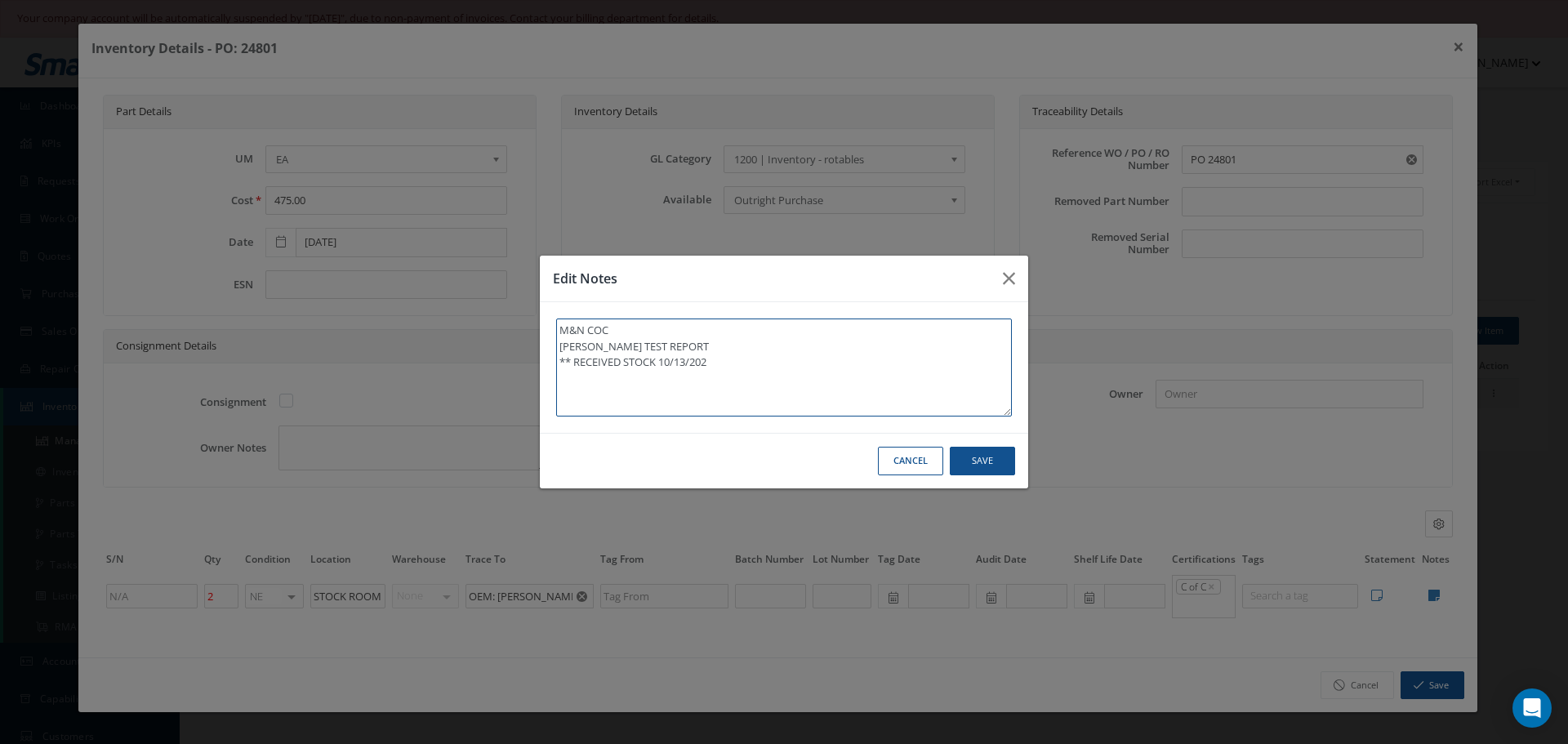
type textarea "M&N COC KAISER TEST REPORT ** RECEIVED STOCK 10/13/2025"
type textarea "M&N COC KAISER TEST REPORT ** RECEIVED STOCK 10/13/2025."
click at [688, 359] on textarea "M&N COC KAISER TEST REPORT ** RECEIVED STOCK 10/13/2025." at bounding box center [784, 367] width 455 height 98
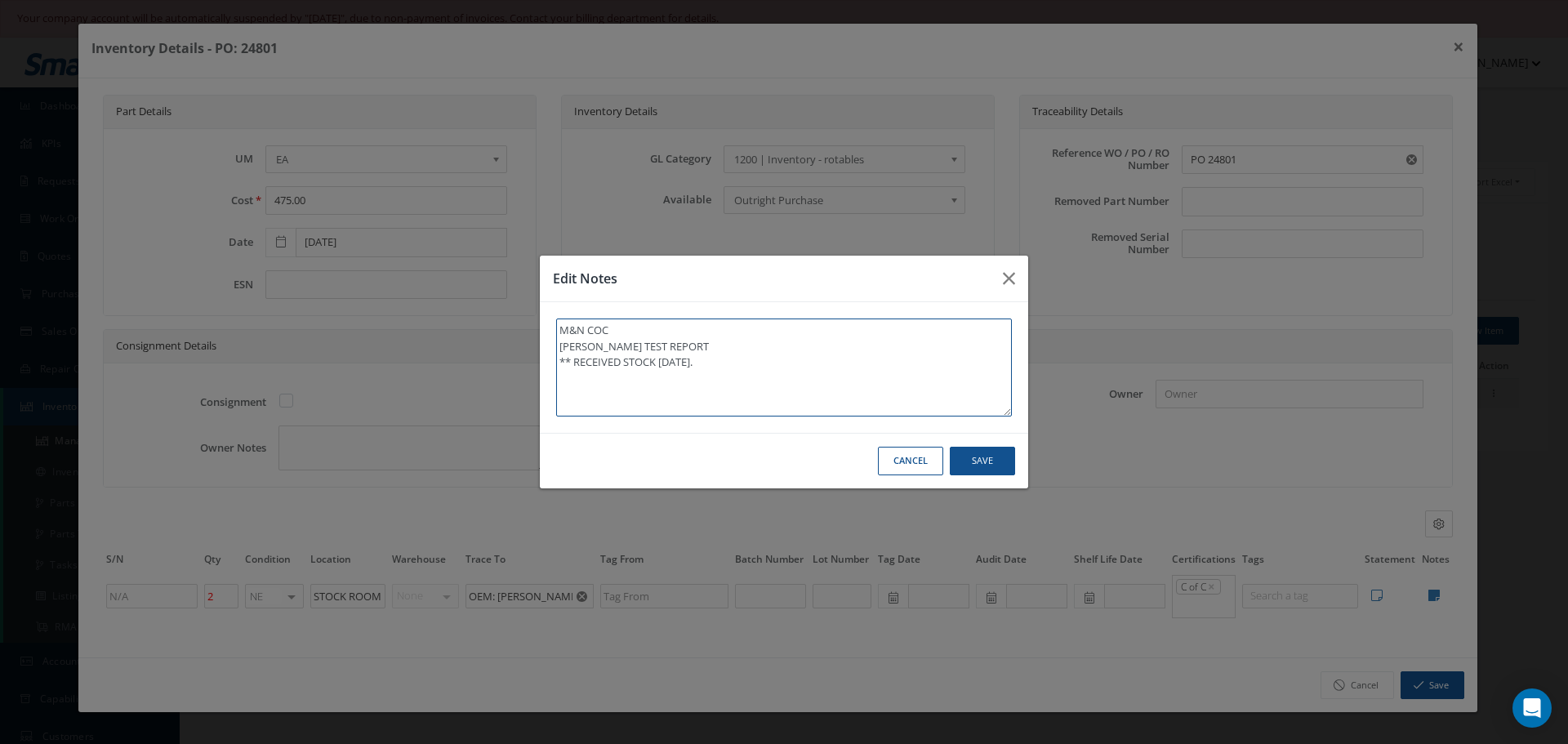
type textarea "M&N COC KAISER TEST REPORT ** RECEIVED STOCK 10/1/2025."
type textarea "M&N COC KAISER TEST REPORT ** RECEIVED STOCK 10//2025."
click at [678, 361] on textarea "M&N COC KAISER TEST REPORT ** RECEIVED STOCK 10//2025." at bounding box center [784, 367] width 455 height 98
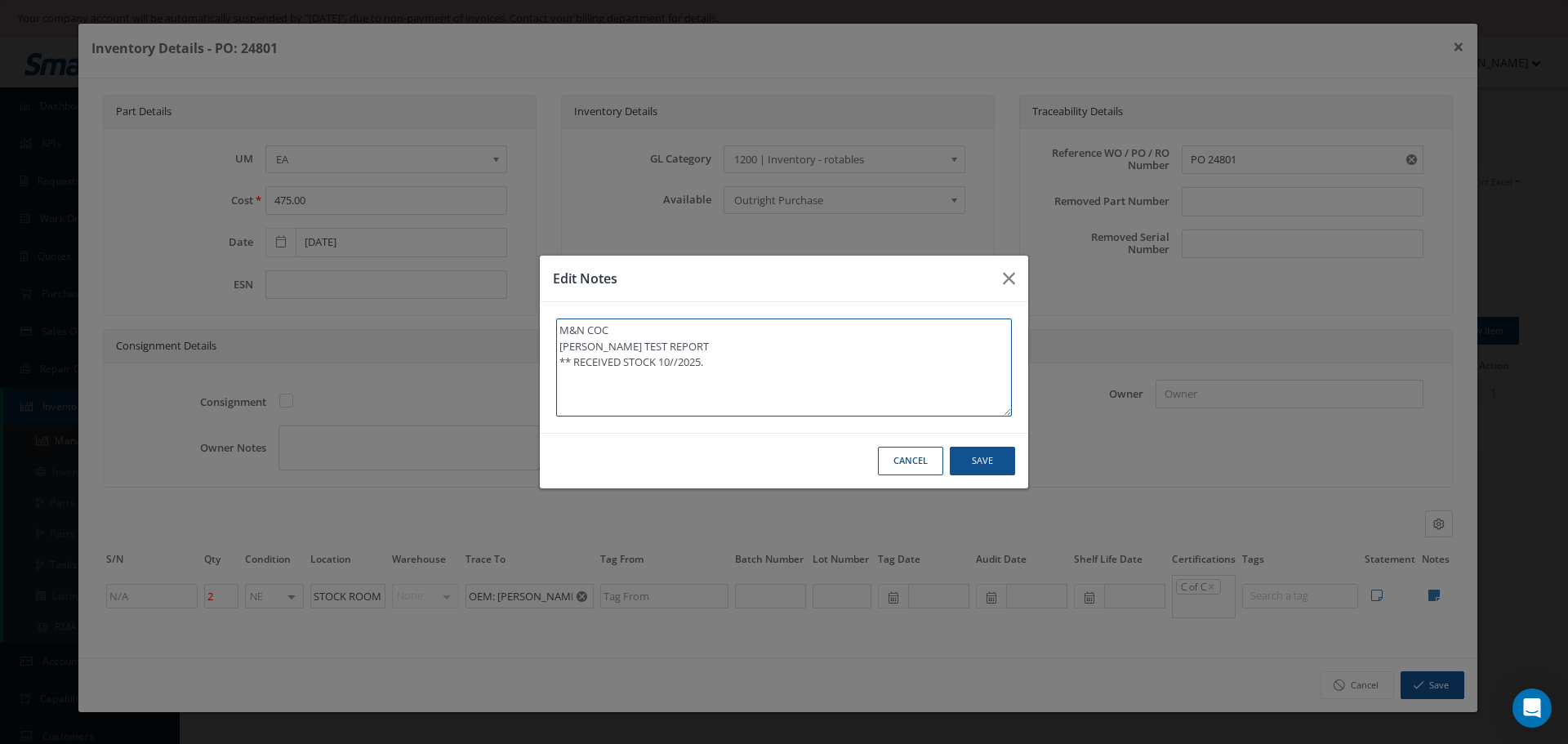
type textarea "M&N COC KAISER TEST REPORT ** RECEIVED STOCK 10/0/2025."
type textarea "M&N COC KAISER TEST REPORT ** RECEIVED STOCK 10/09/2025."
click at [985, 459] on button "Save" at bounding box center [982, 460] width 66 height 28
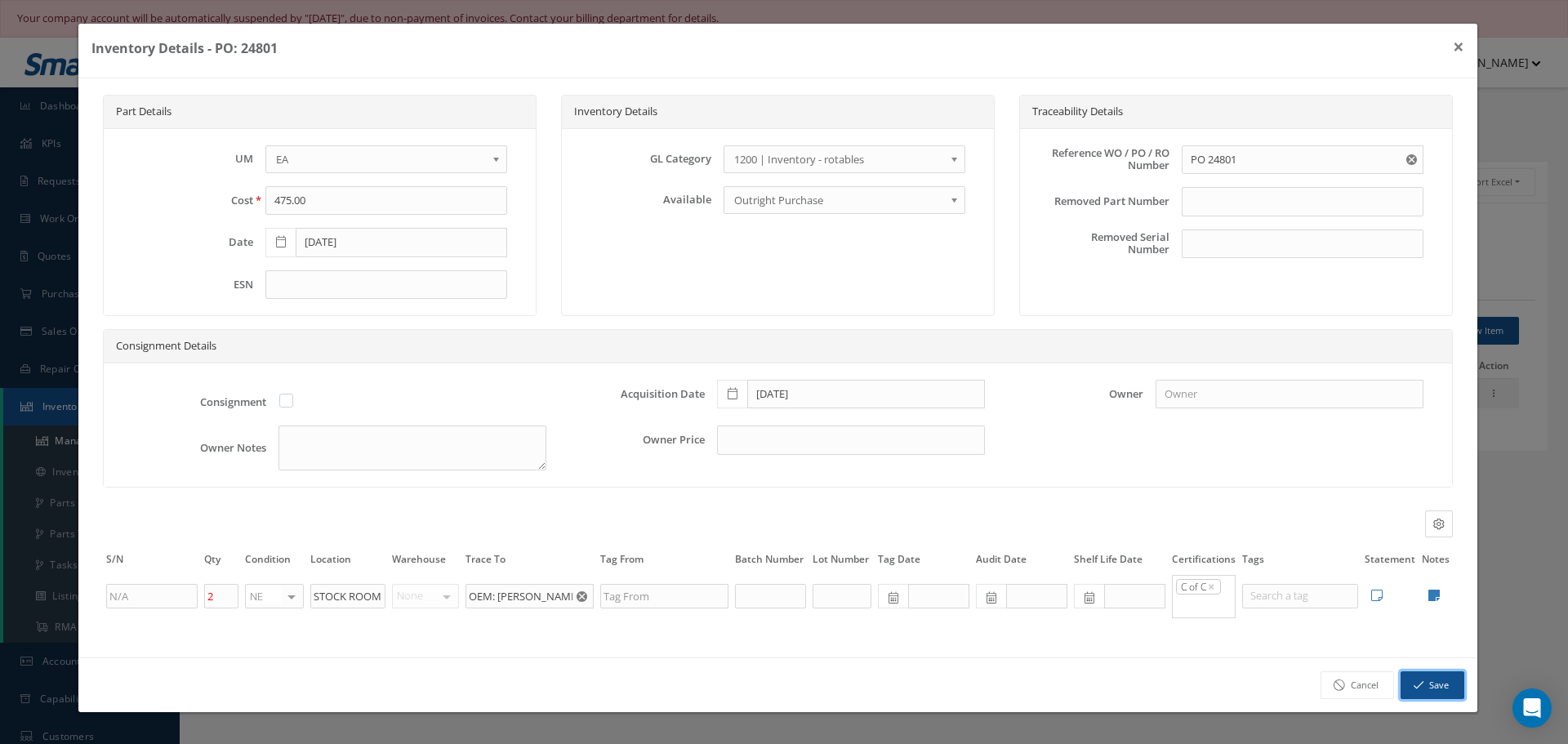
click at [1420, 685] on button "Save" at bounding box center [1432, 684] width 64 height 28
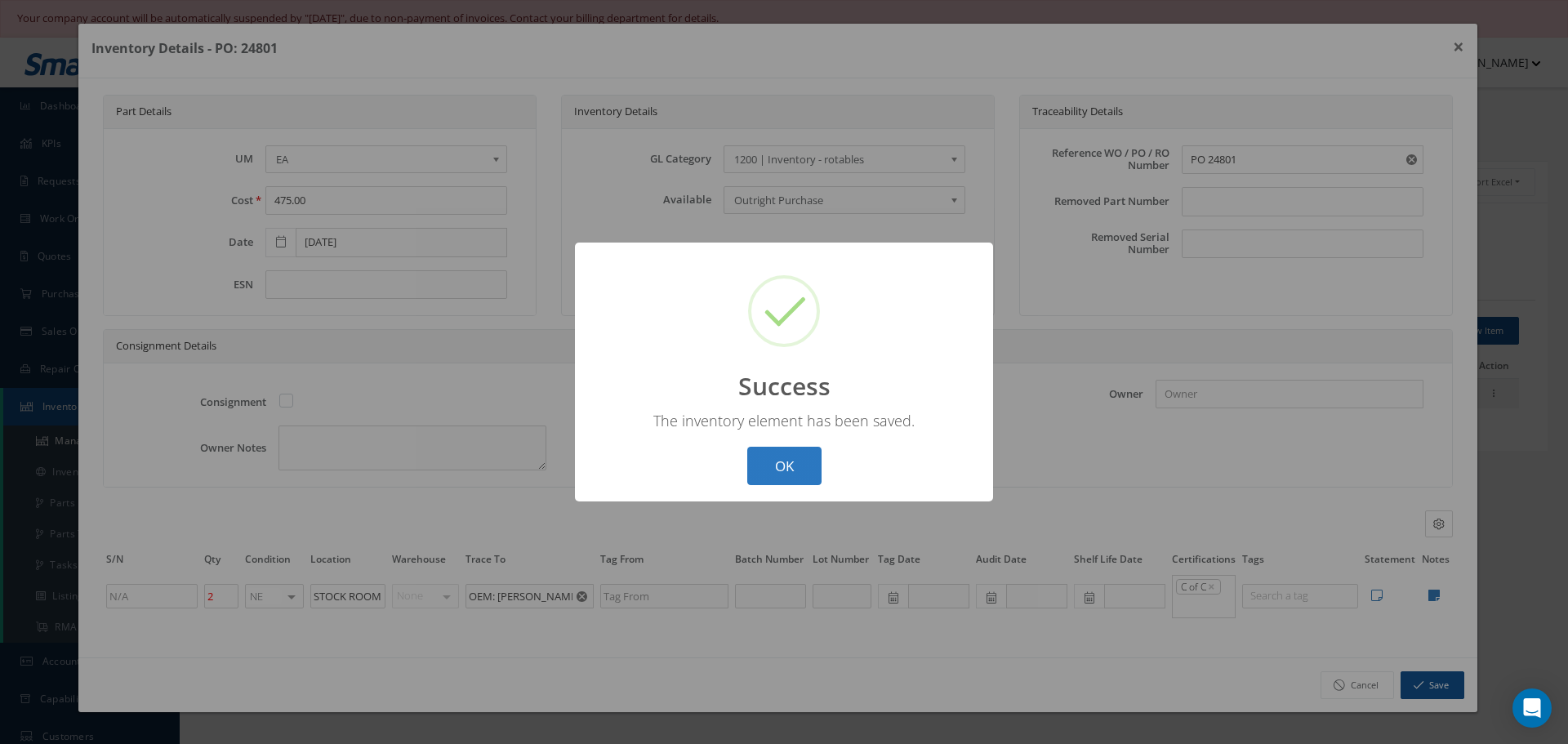
click at [782, 463] on button "OK" at bounding box center [784, 465] width 74 height 38
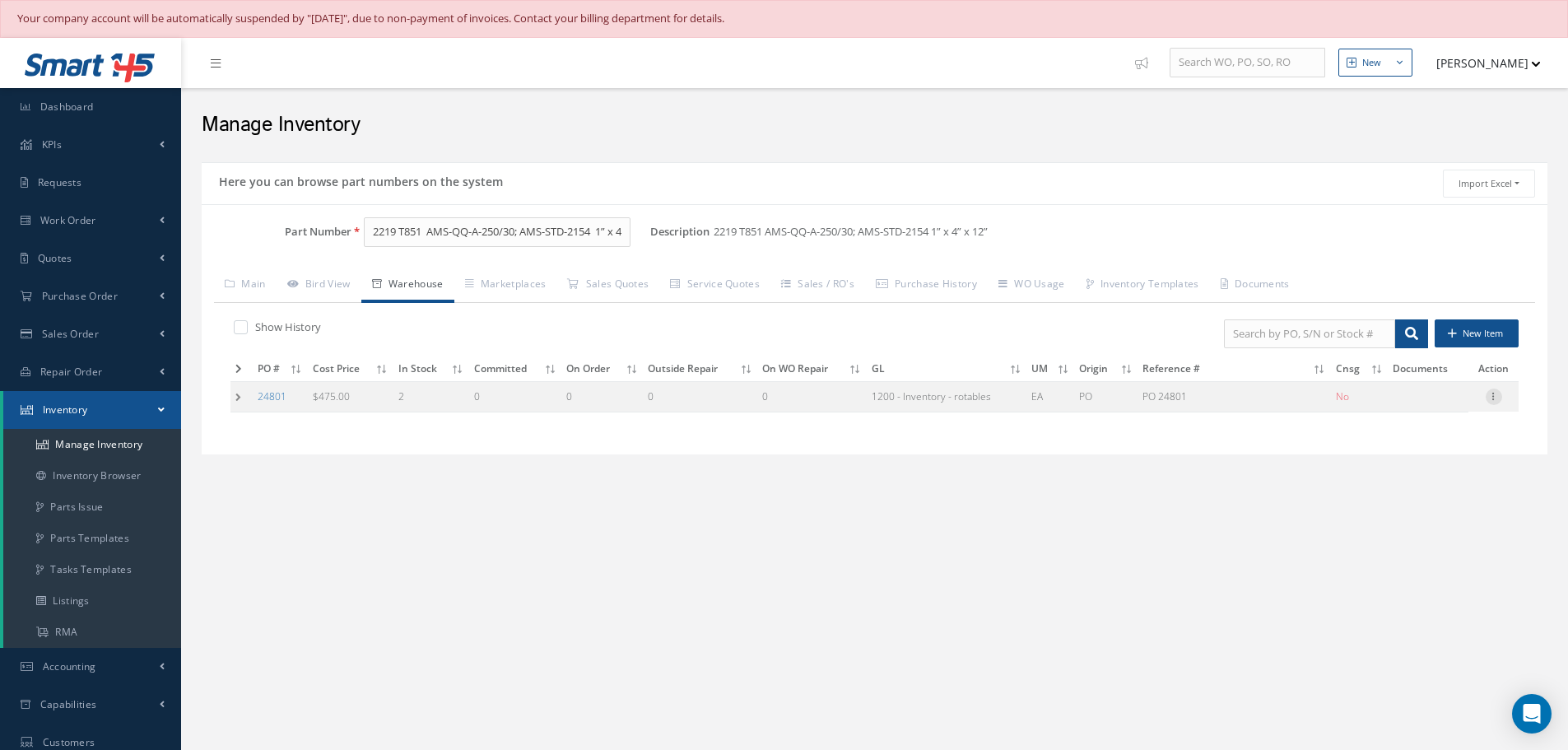
click at [1493, 399] on icon at bounding box center [1493, 395] width 17 height 13
click at [1437, 464] on link "Label" at bounding box center [1418, 463] width 130 height 22
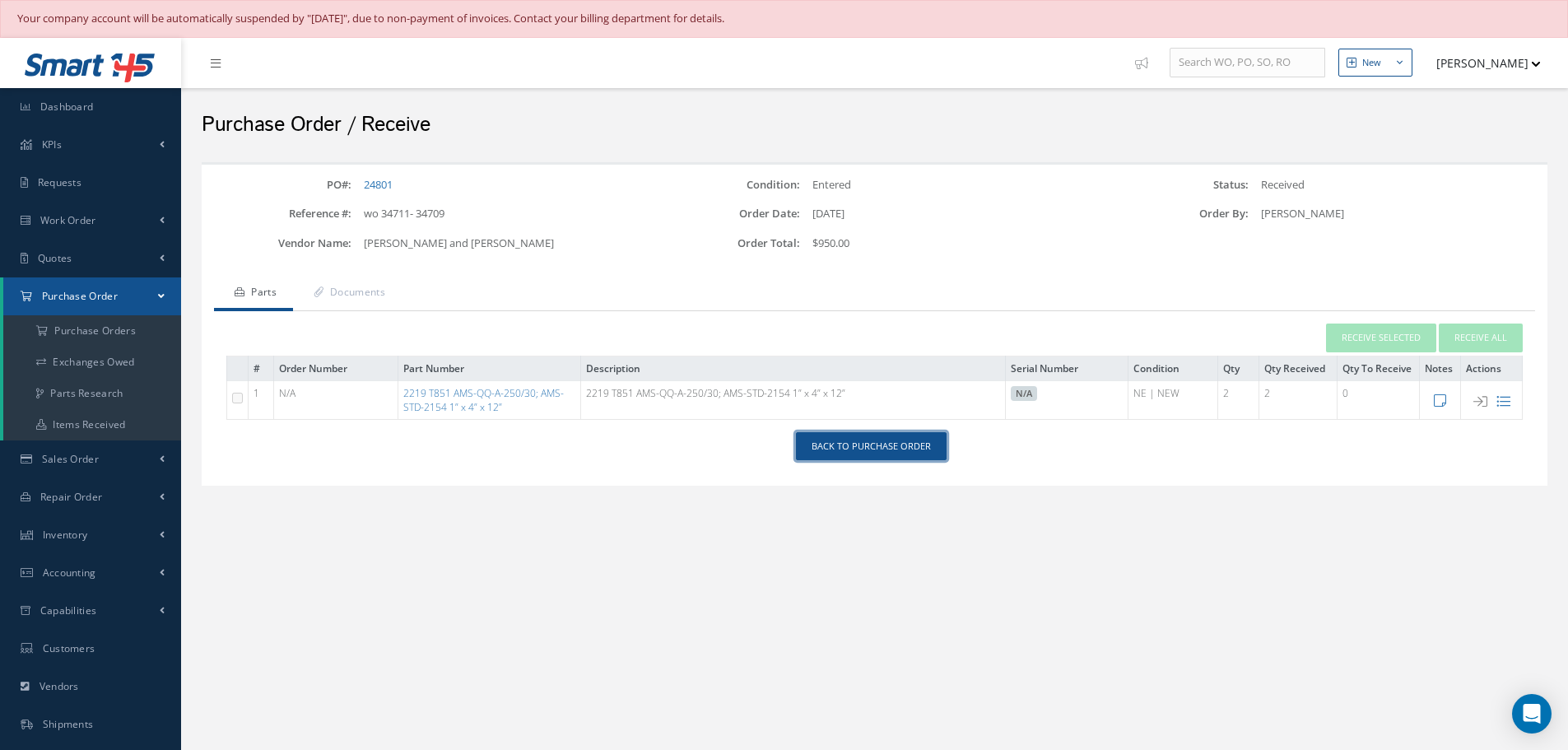
click at [866, 448] on link "Back to Purchase Order" at bounding box center [870, 446] width 151 height 29
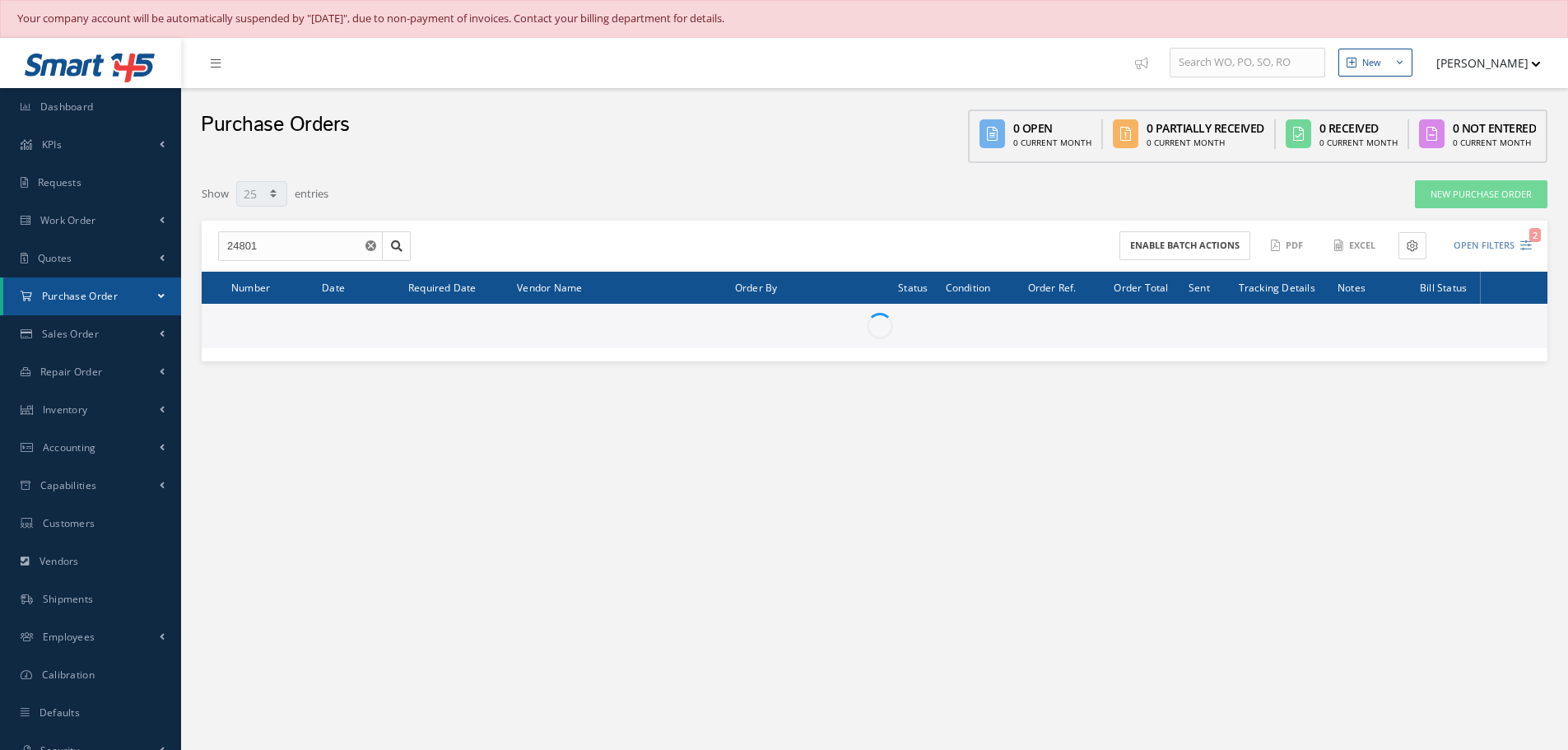
select select "25"
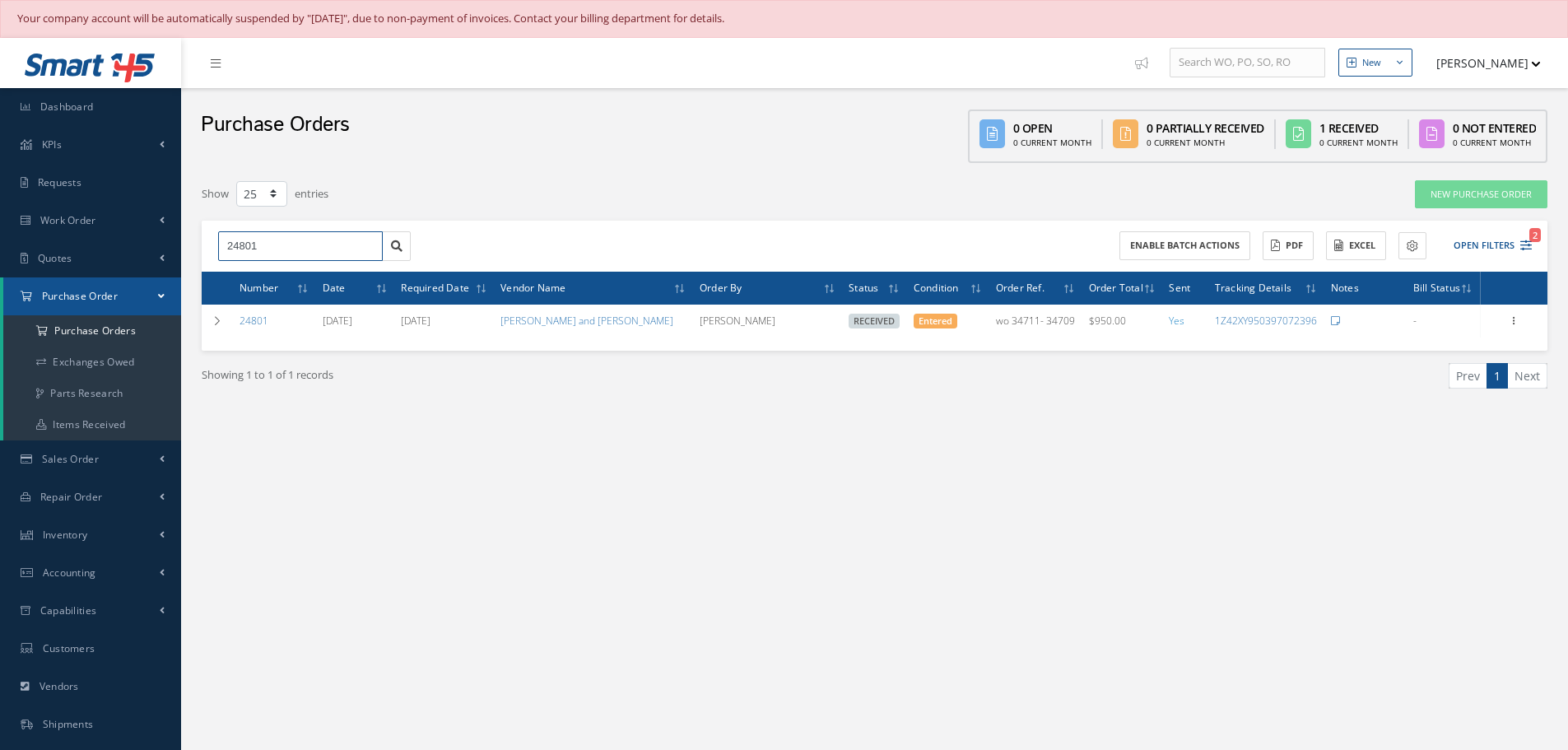
click at [289, 255] on input "24801" at bounding box center [300, 246] width 165 height 30
type input "2"
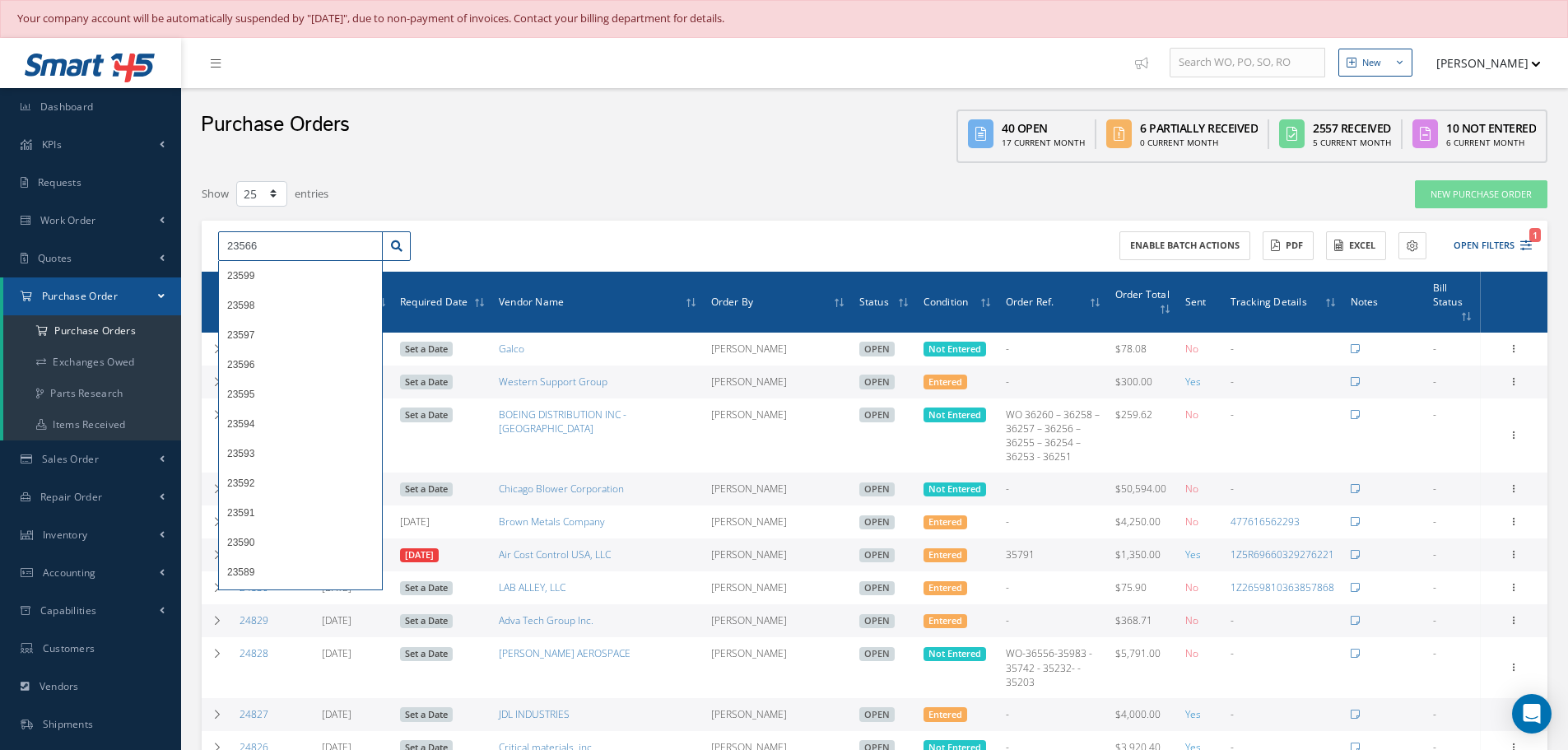
type input "23566"
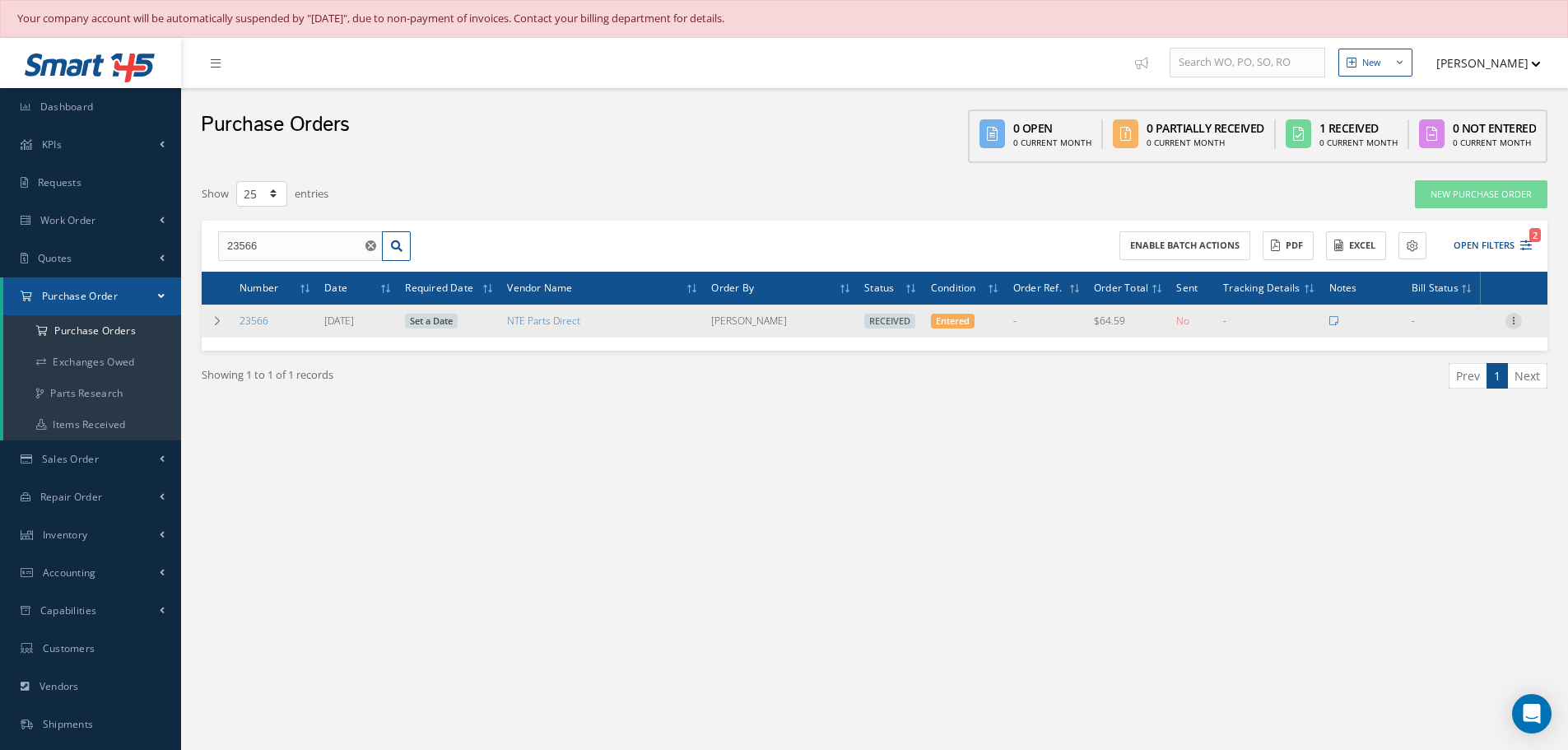
click at [1518, 318] on icon at bounding box center [1513, 319] width 17 height 13
click at [1467, 333] on link "Receiving Details" at bounding box center [1438, 332] width 130 height 22
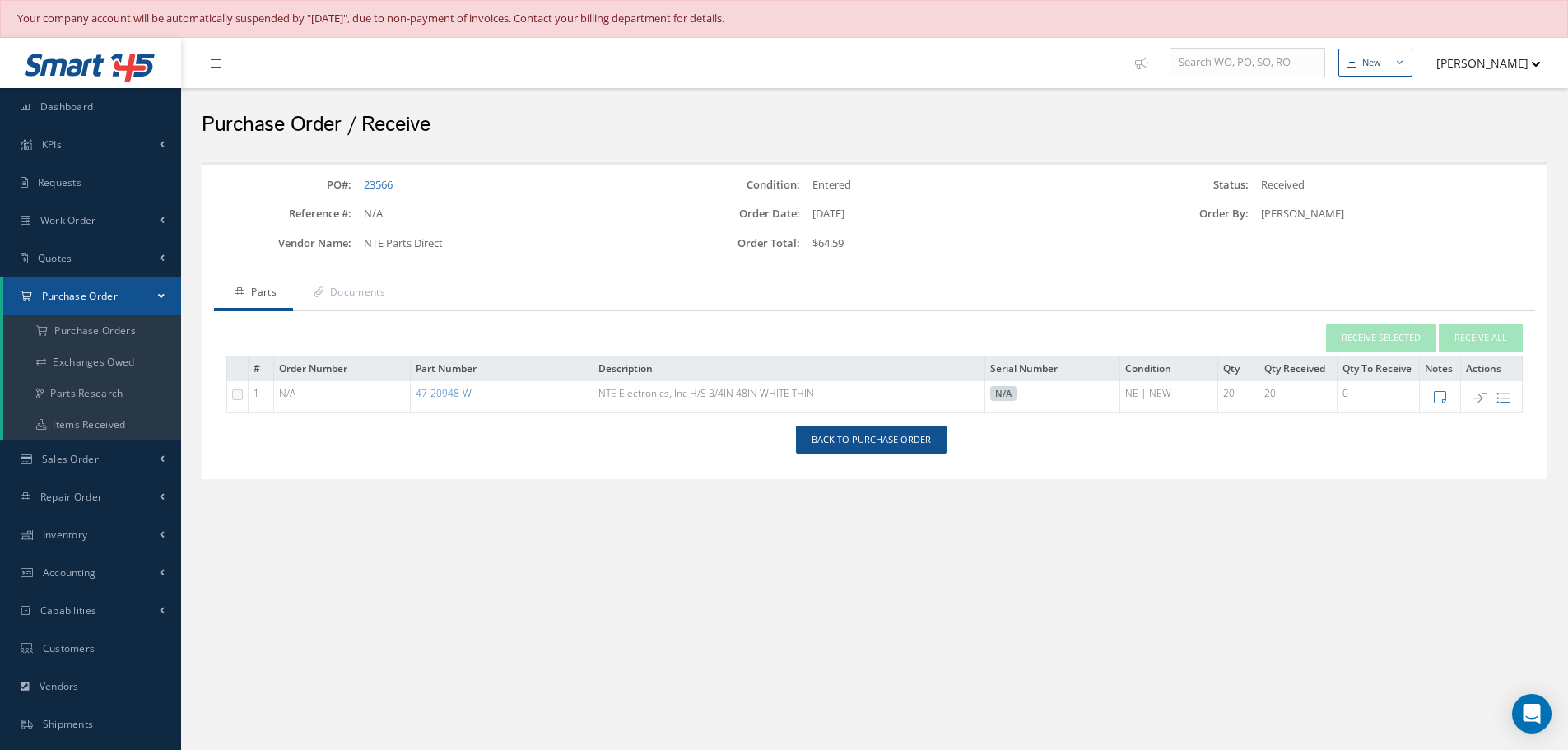
click at [859, 456] on div "Back to Purchase Order" at bounding box center [873, 446] width 1345 height 42
click at [859, 445] on link "Back to Purchase Order" at bounding box center [870, 439] width 151 height 29
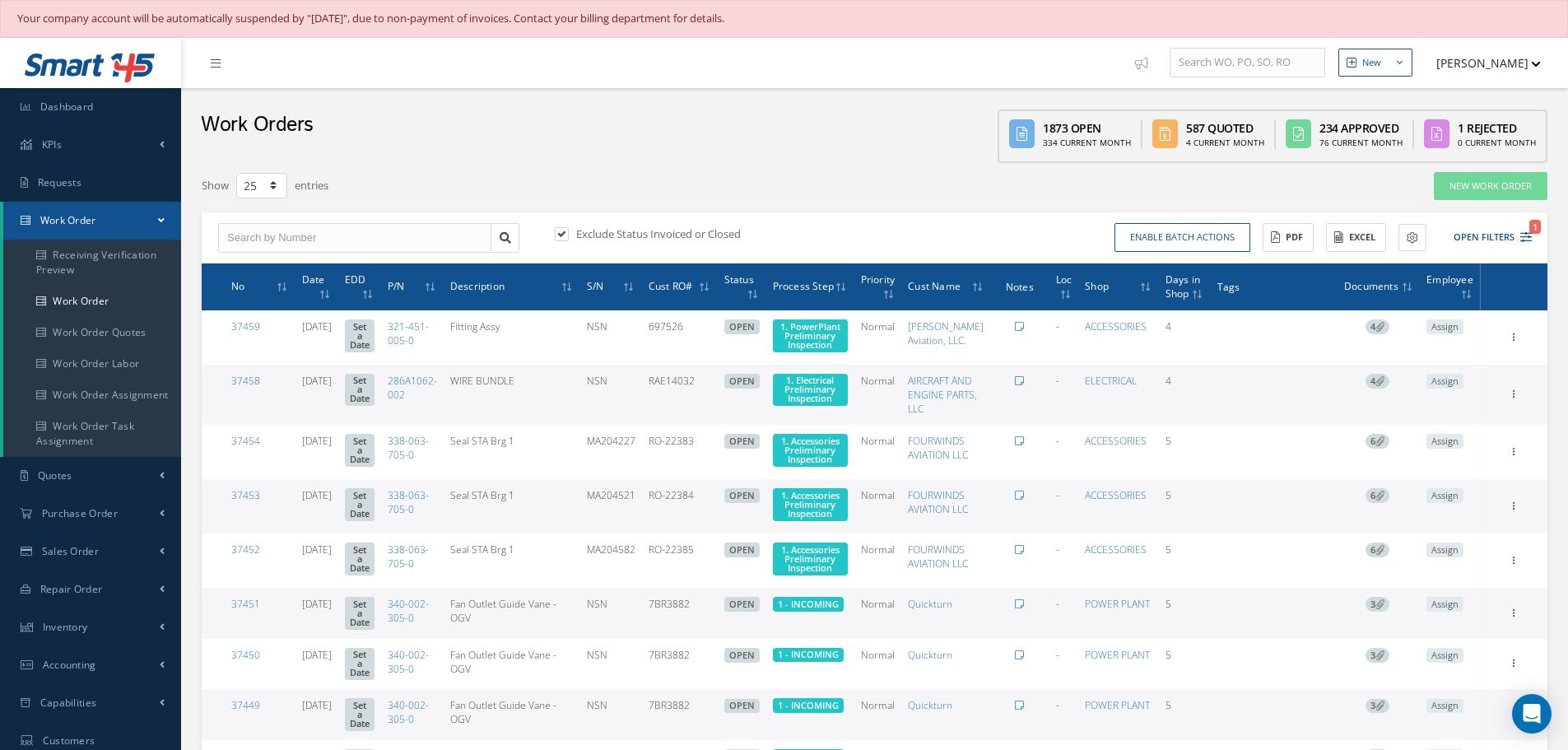
select select "25"
click at [280, 246] on input "text" at bounding box center [354, 238] width 273 height 30
type input "34709"
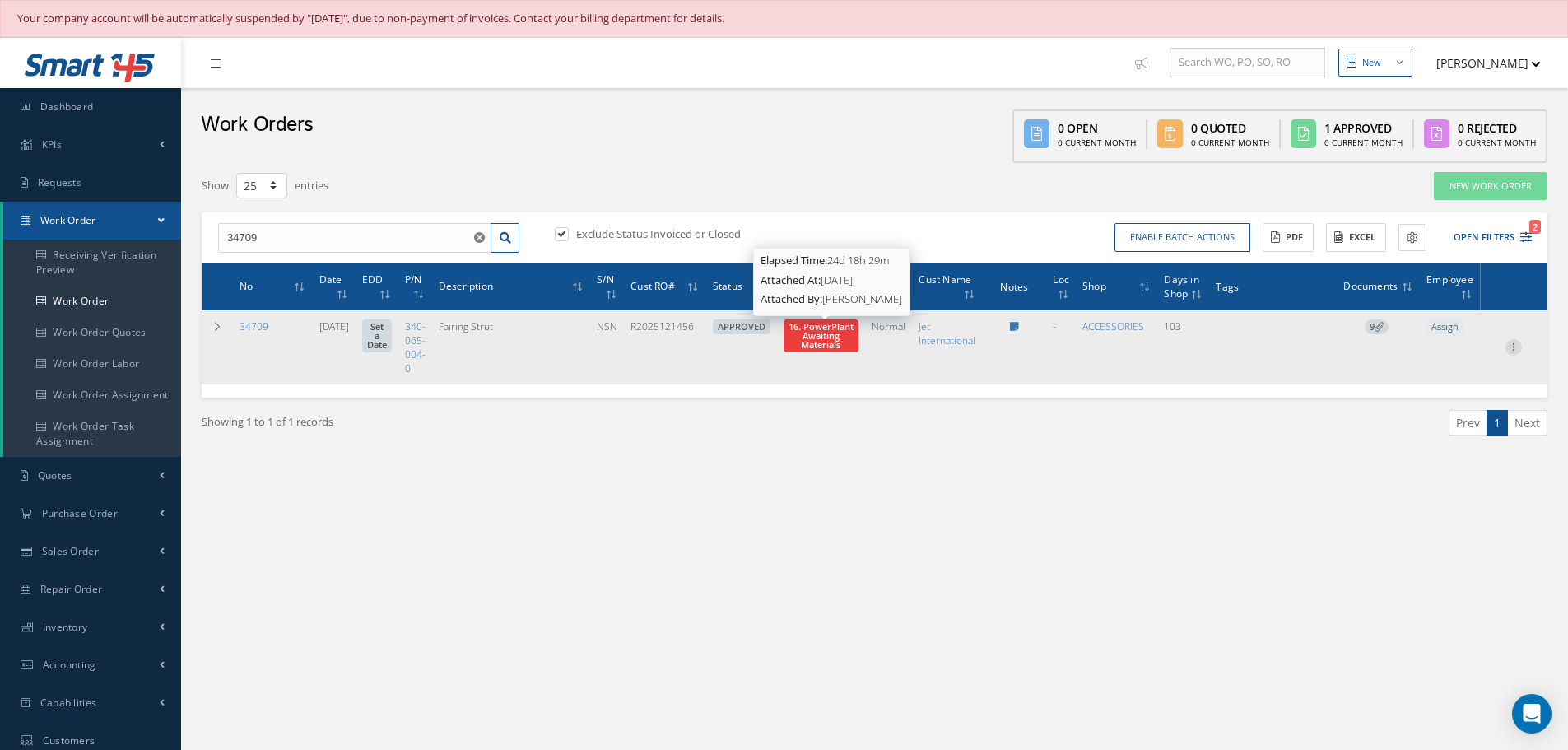
click at [1513, 347] on icon at bounding box center [1513, 345] width 17 height 13
click at [1439, 398] on link "Part Issue" at bounding box center [1438, 400] width 130 height 22
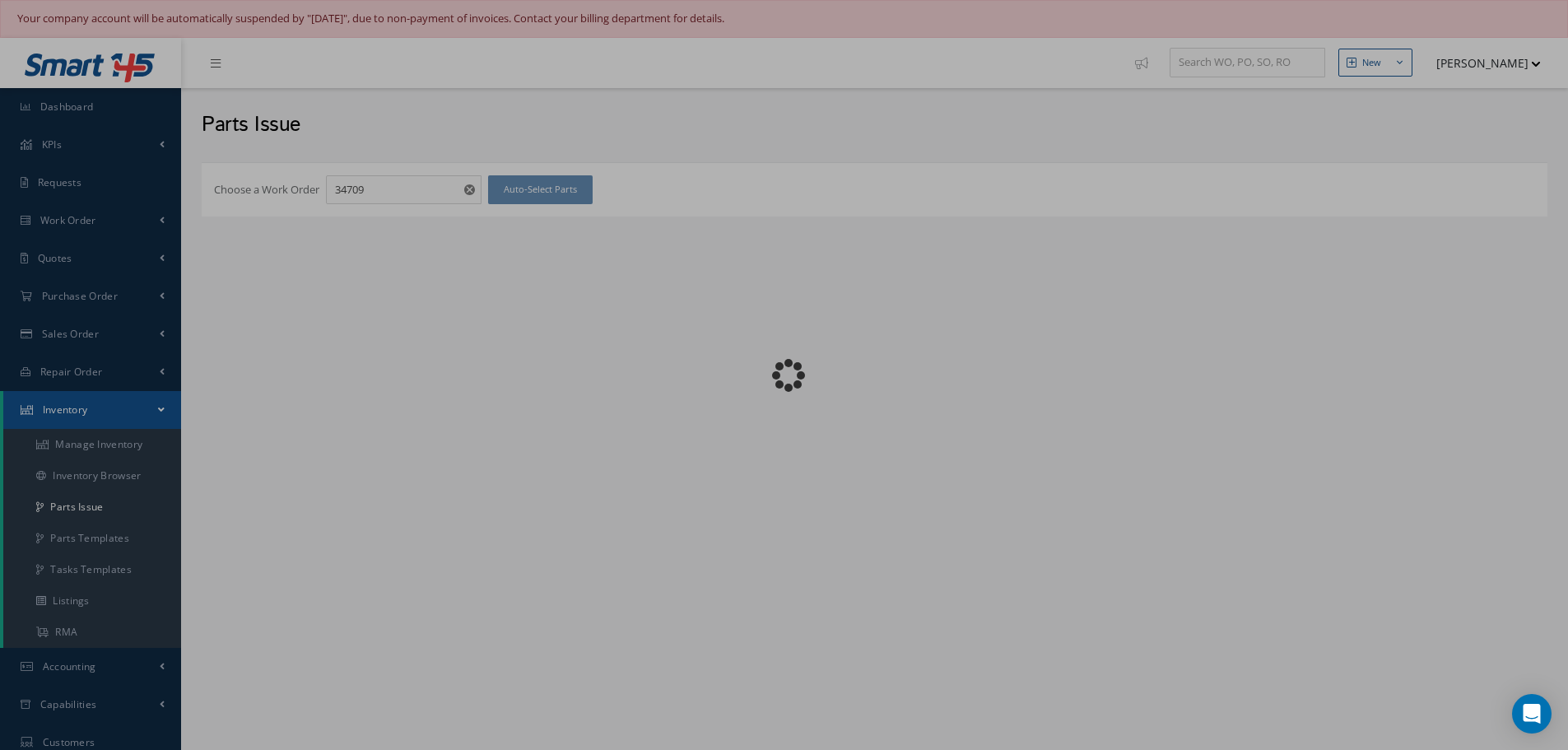
checkbox input "false"
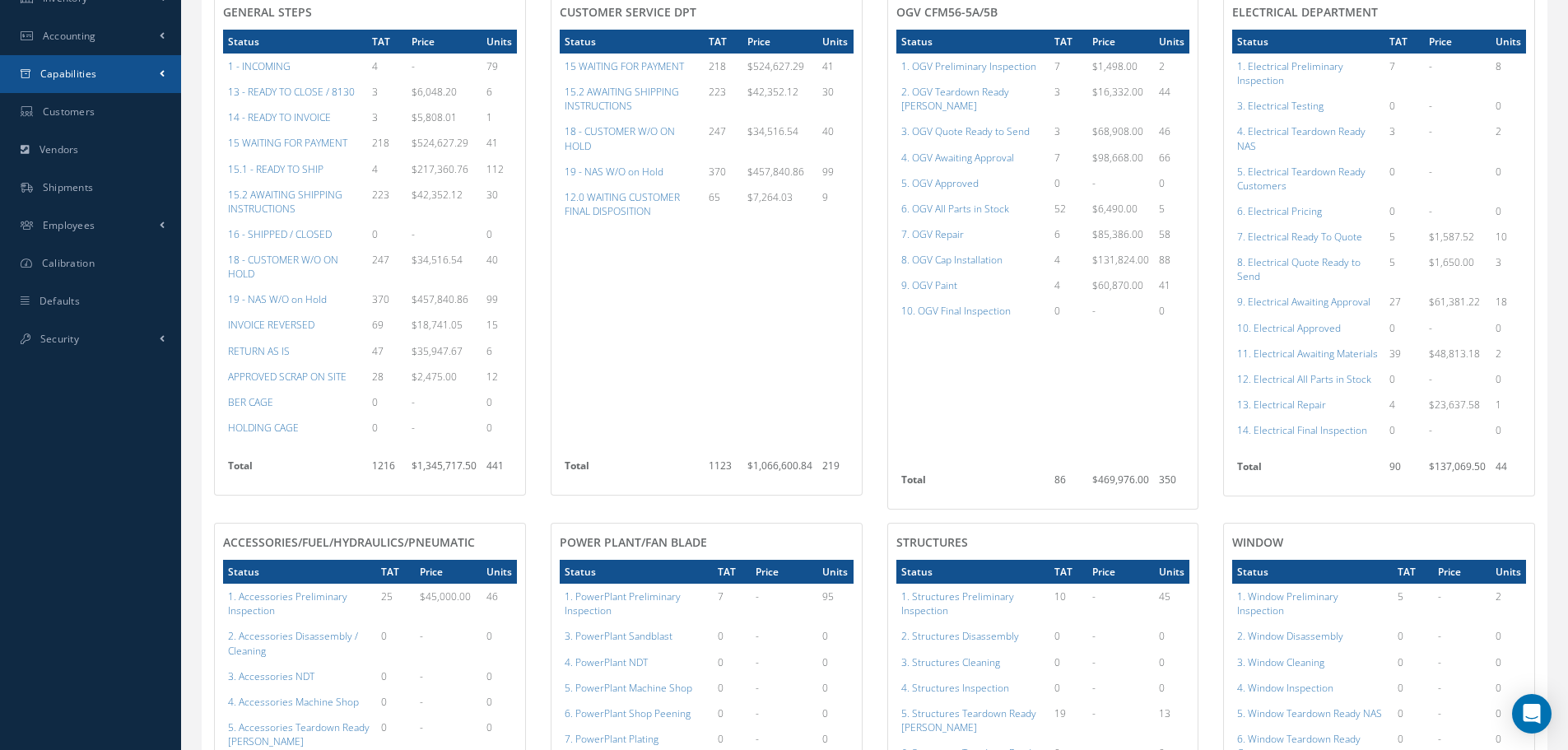
scroll to position [412, 0]
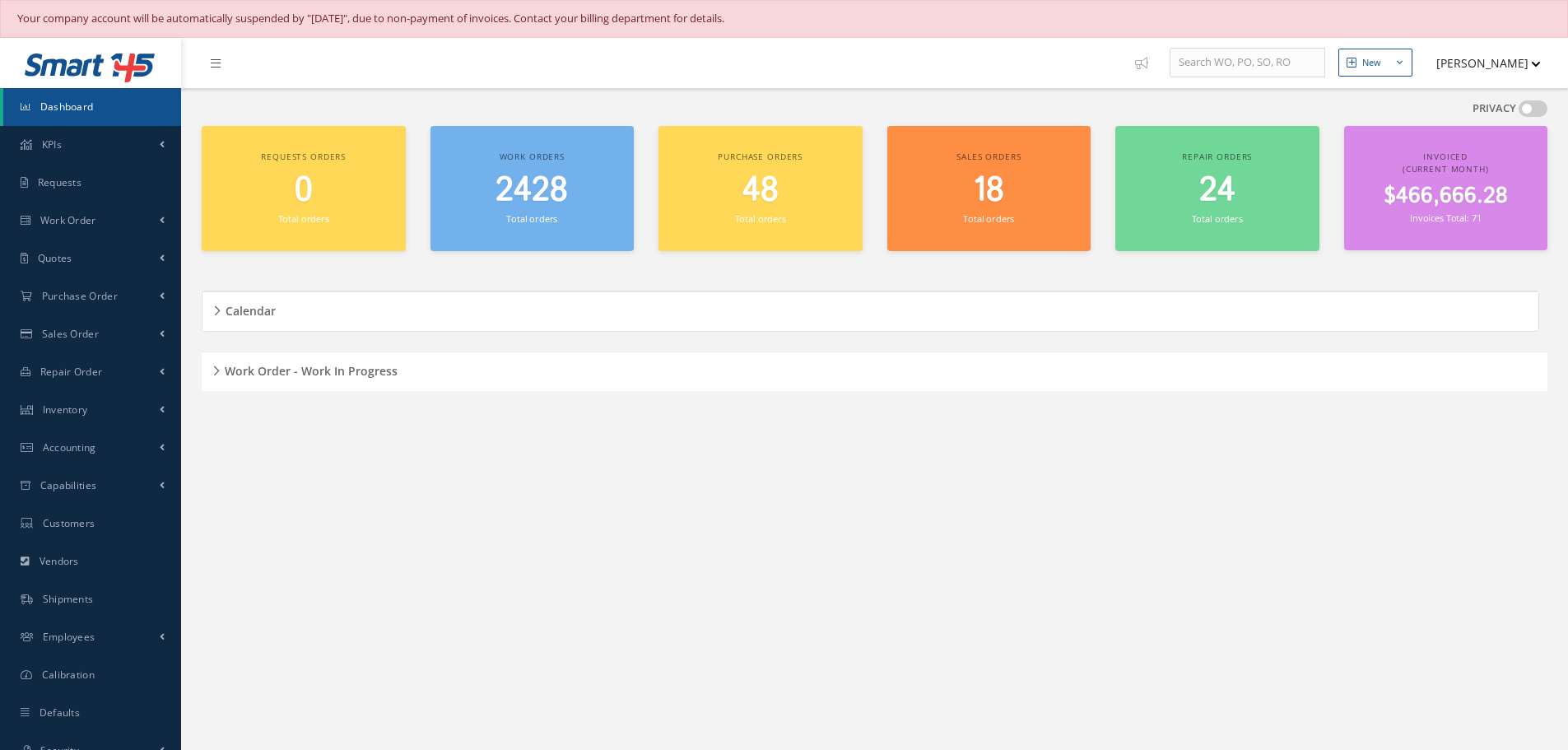
scroll to position [38, 0]
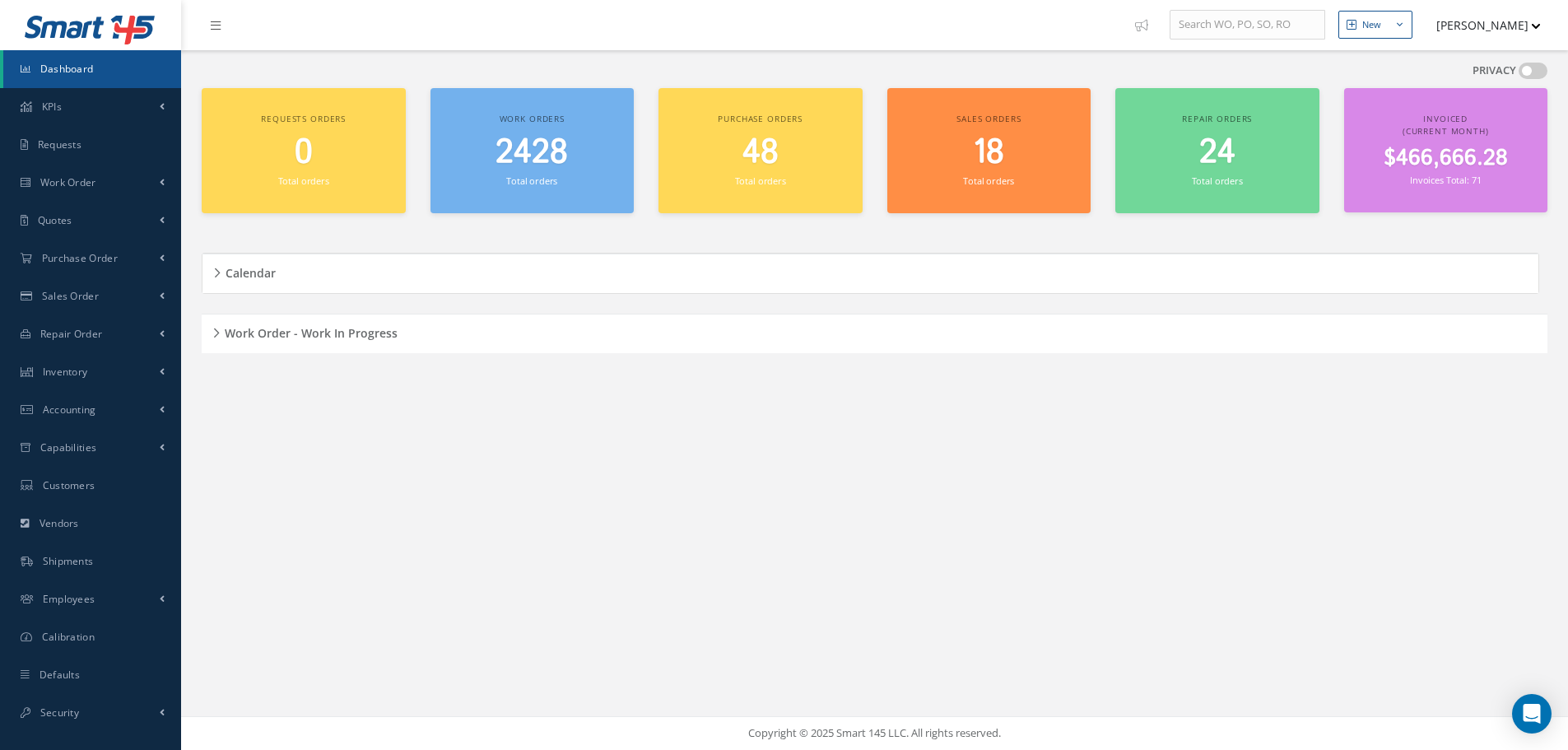
click at [217, 329] on div "Work Order - Work In Progress" at bounding box center [873, 334] width 1345 height 26
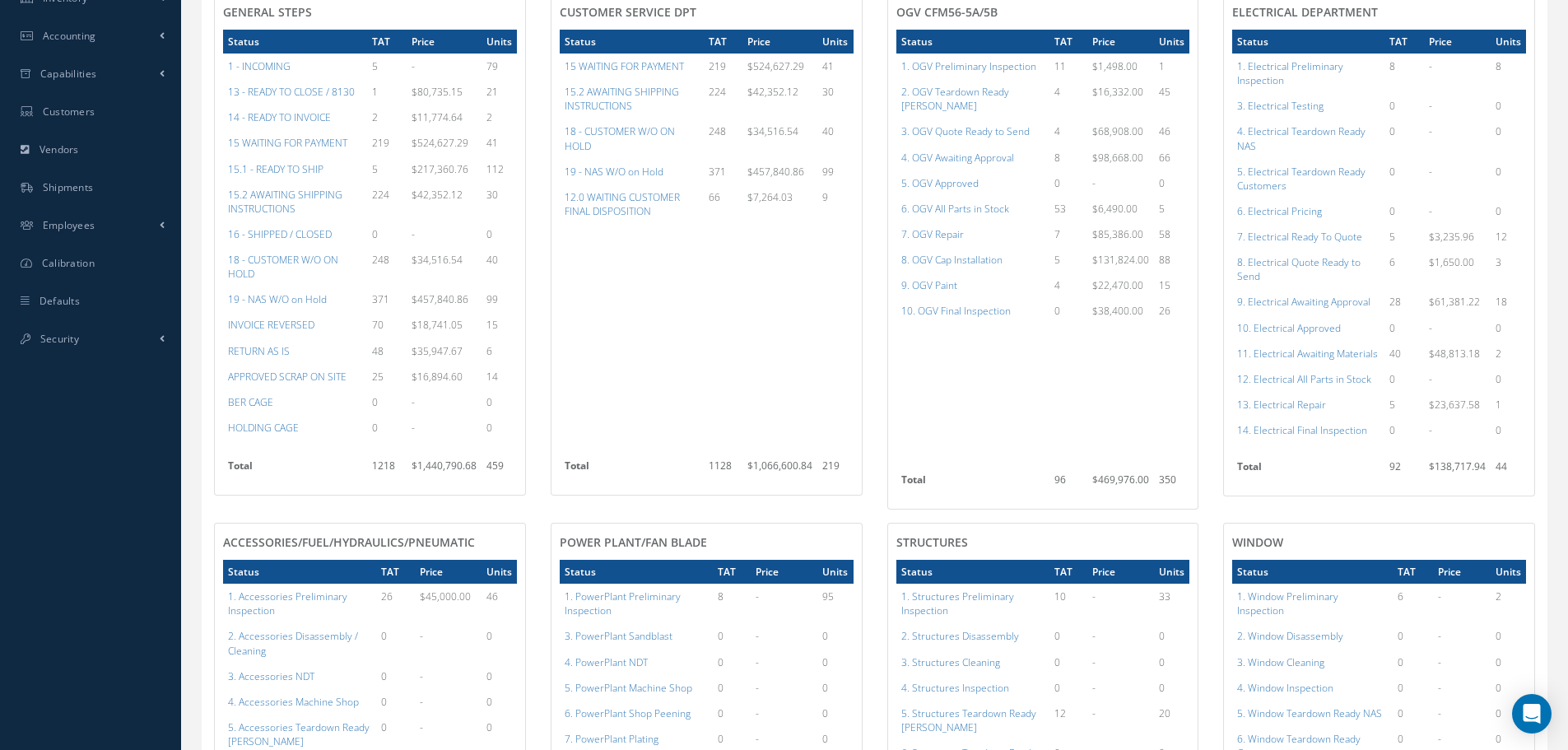
scroll to position [493, 0]
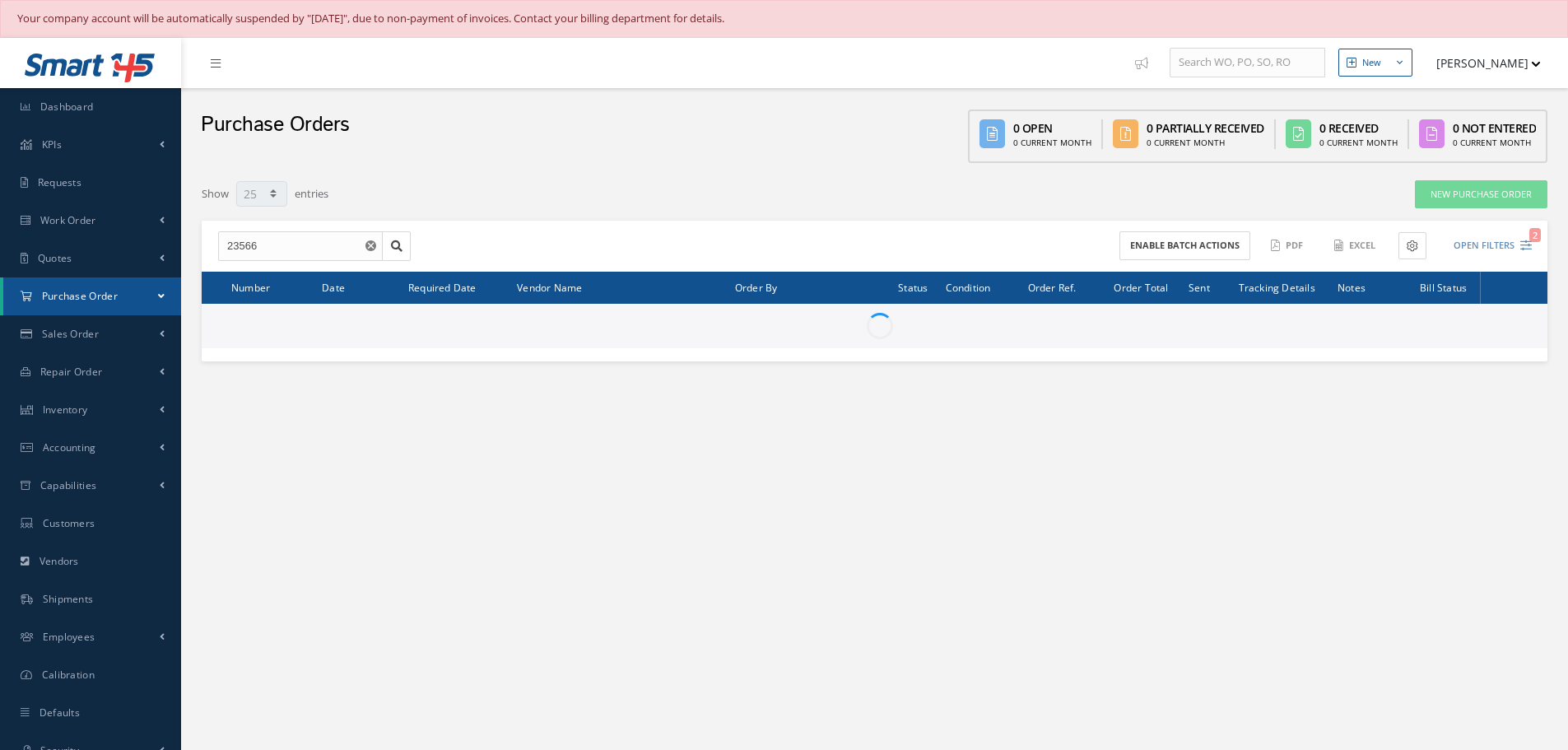
select select "25"
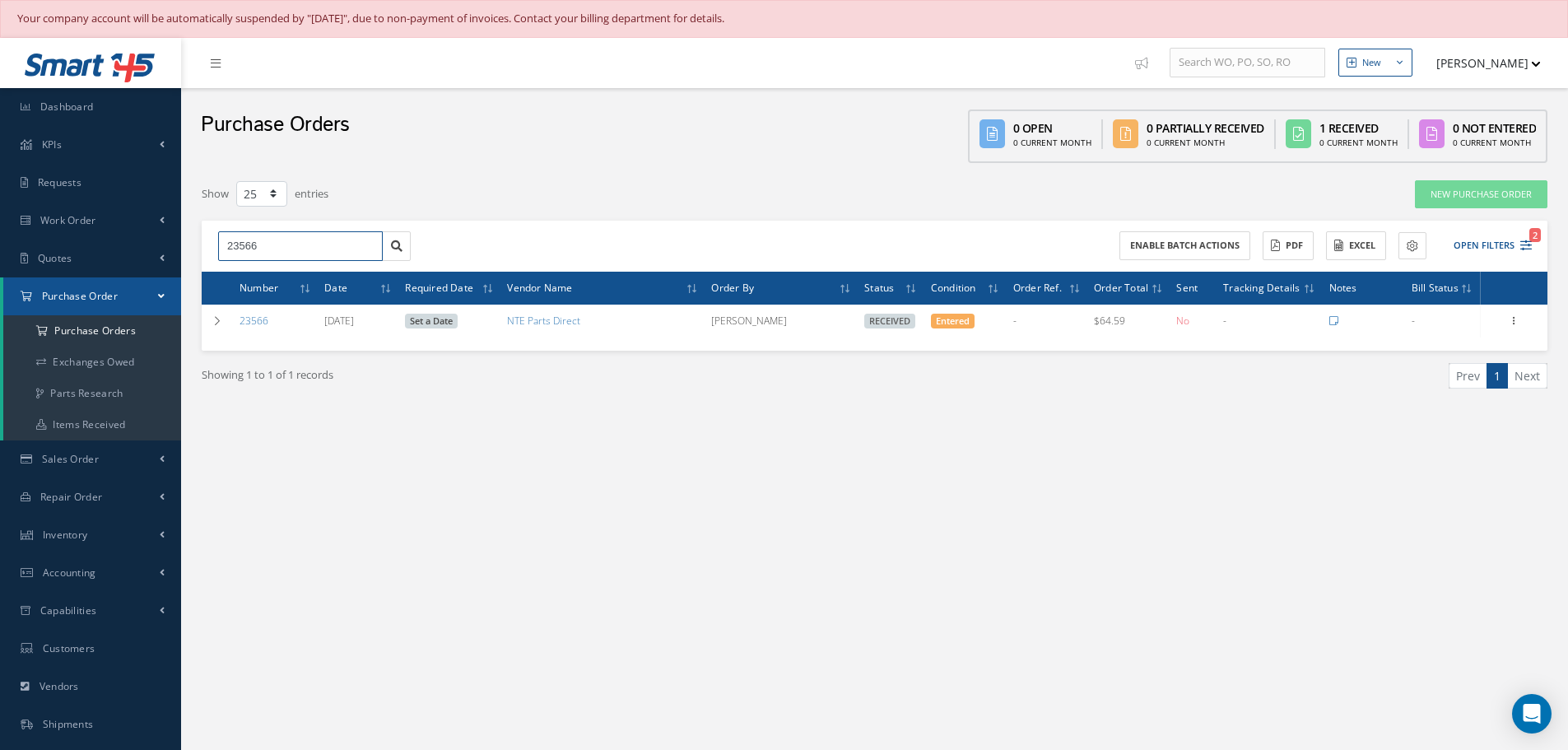
click at [265, 249] on input "23566" at bounding box center [300, 246] width 165 height 30
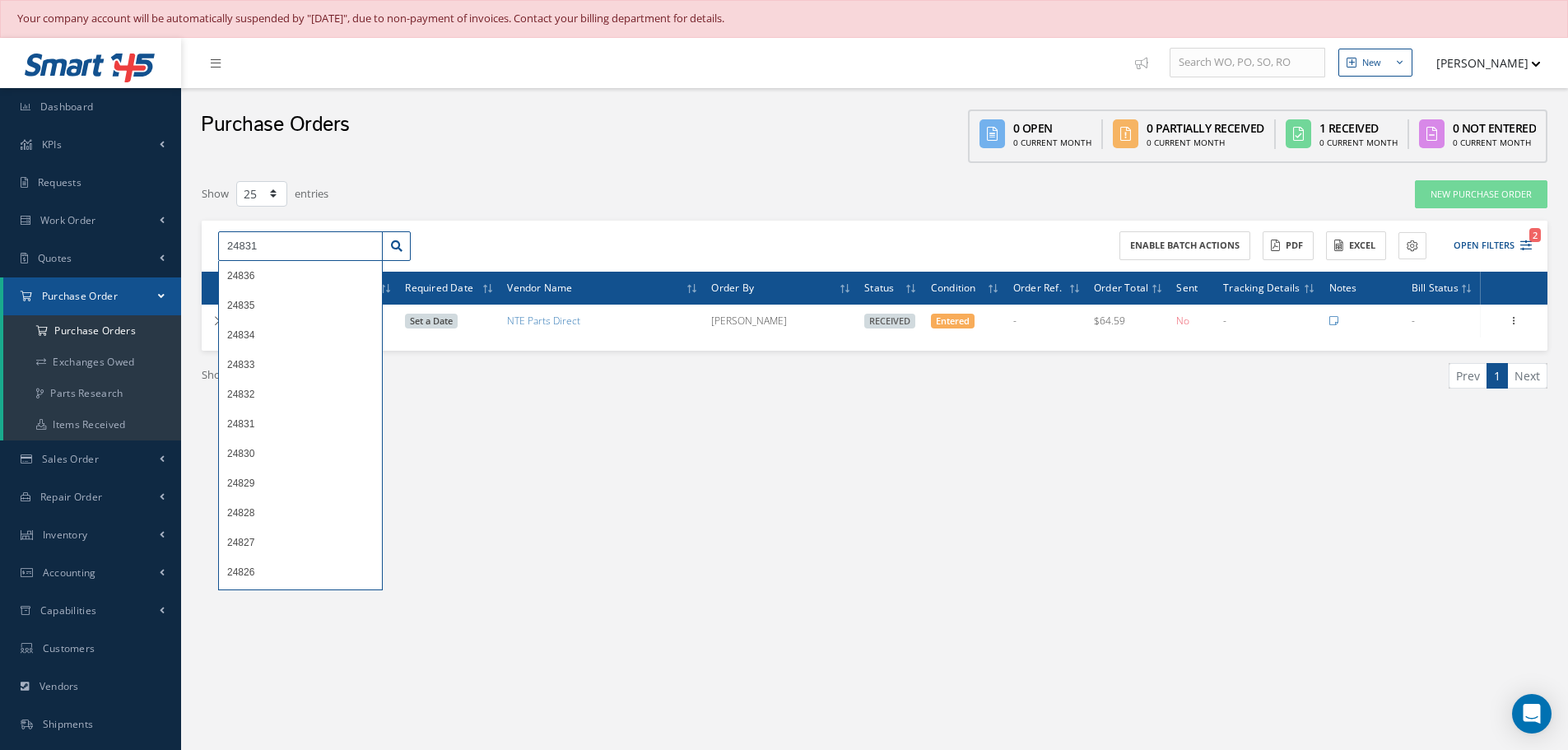
type input "24831"
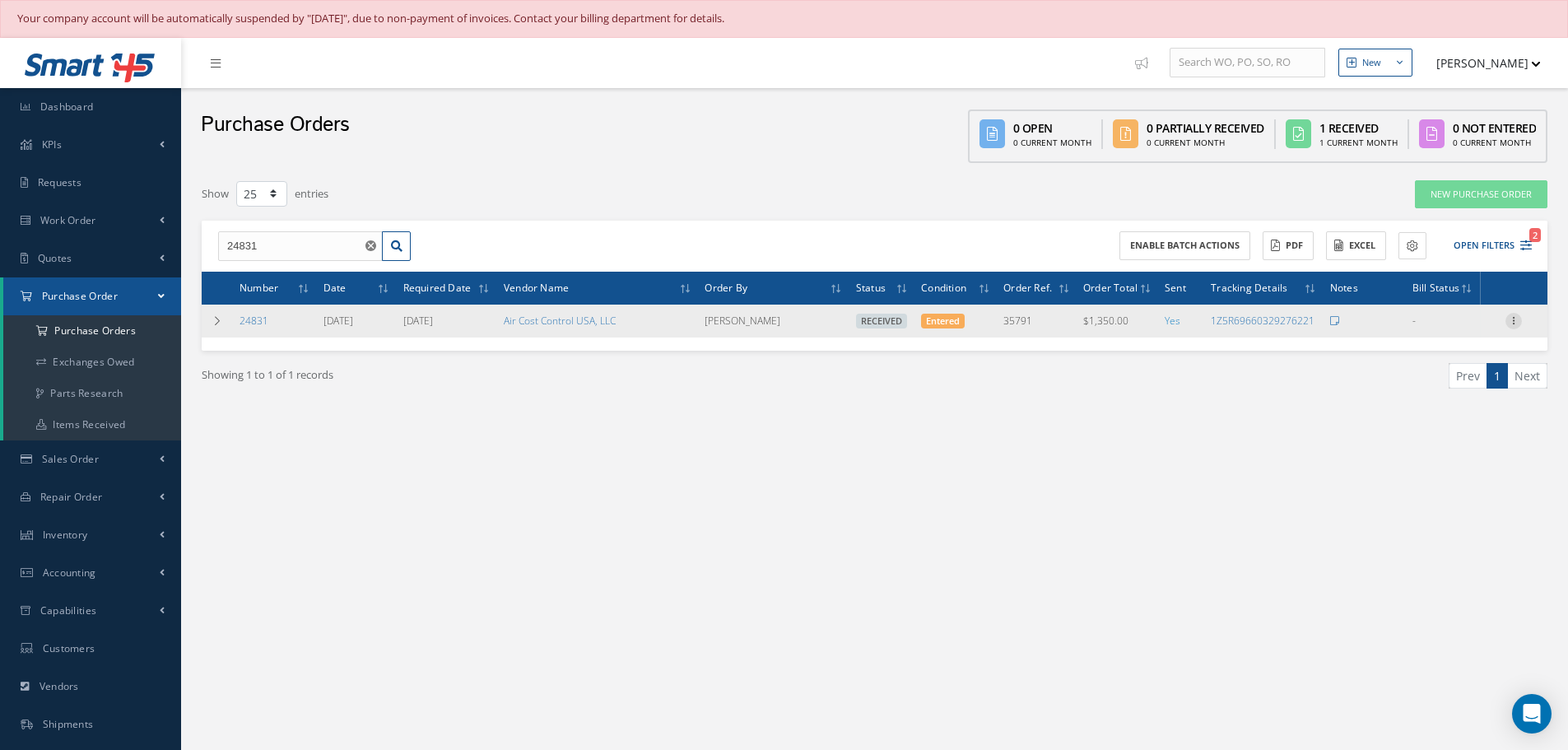
click at [1514, 323] on icon at bounding box center [1513, 319] width 17 height 13
click at [1438, 331] on link "Receiving Details" at bounding box center [1438, 332] width 130 height 22
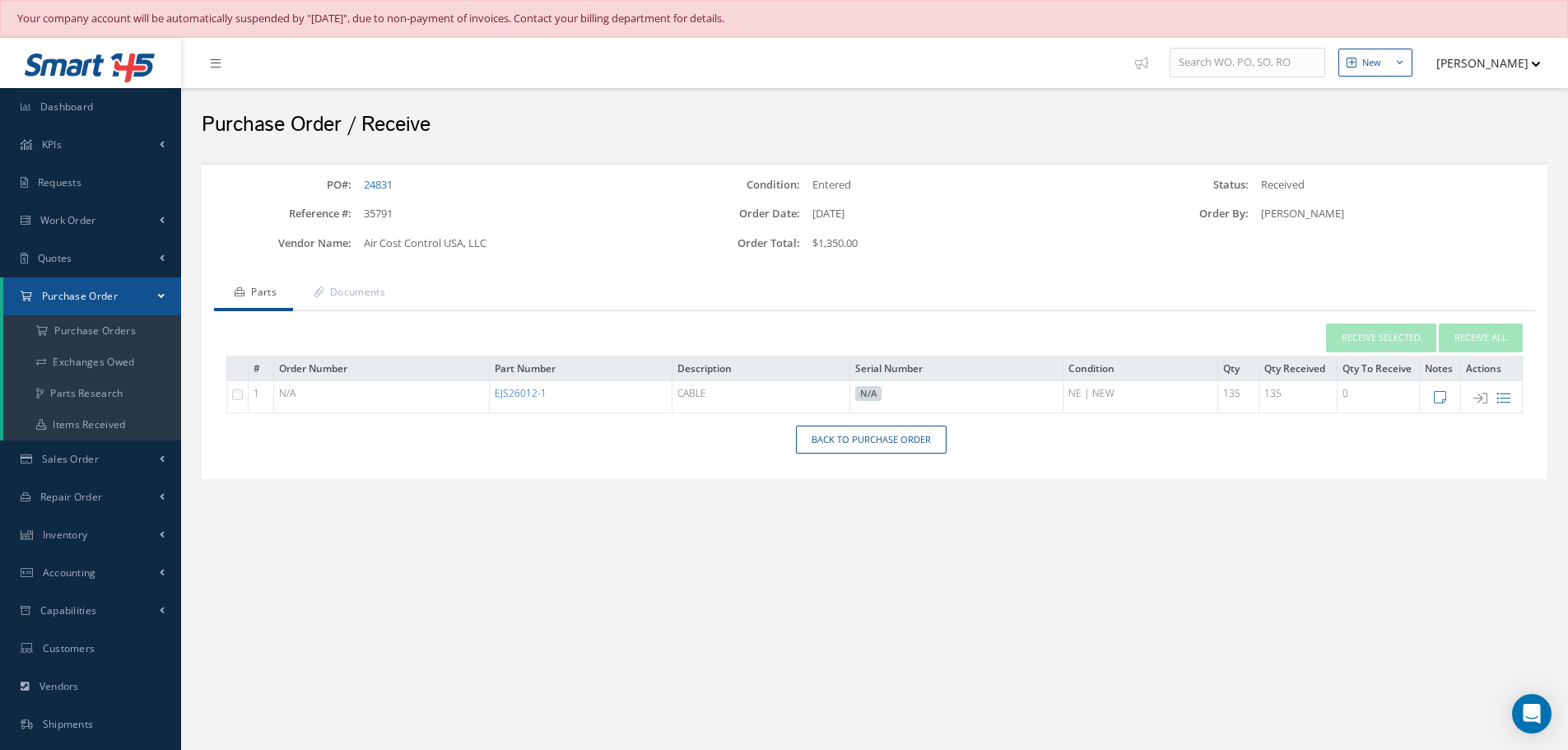
click at [513, 388] on link "EJS26012-1" at bounding box center [520, 393] width 52 height 14
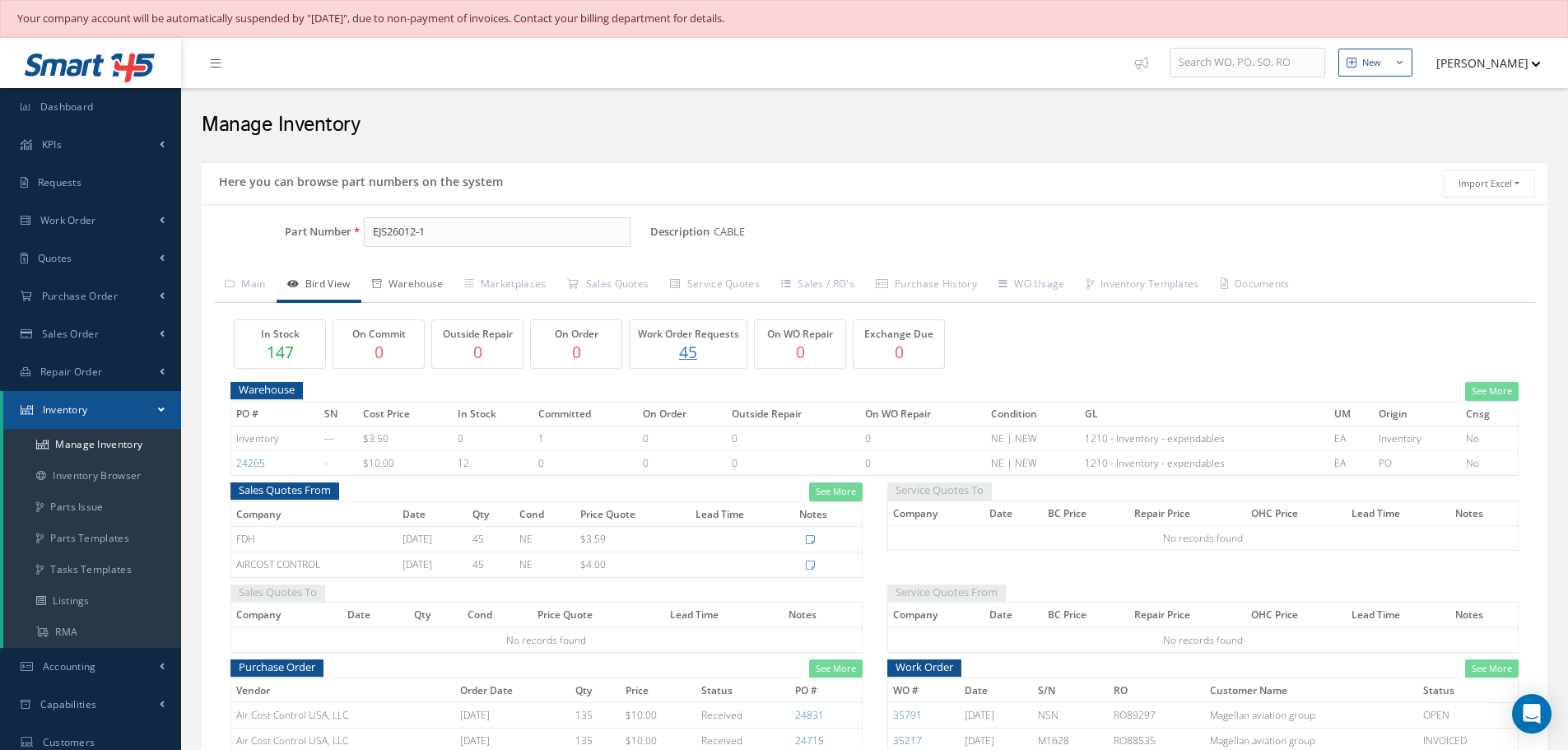
click at [435, 280] on link "Warehouse" at bounding box center [408, 285] width 93 height 35
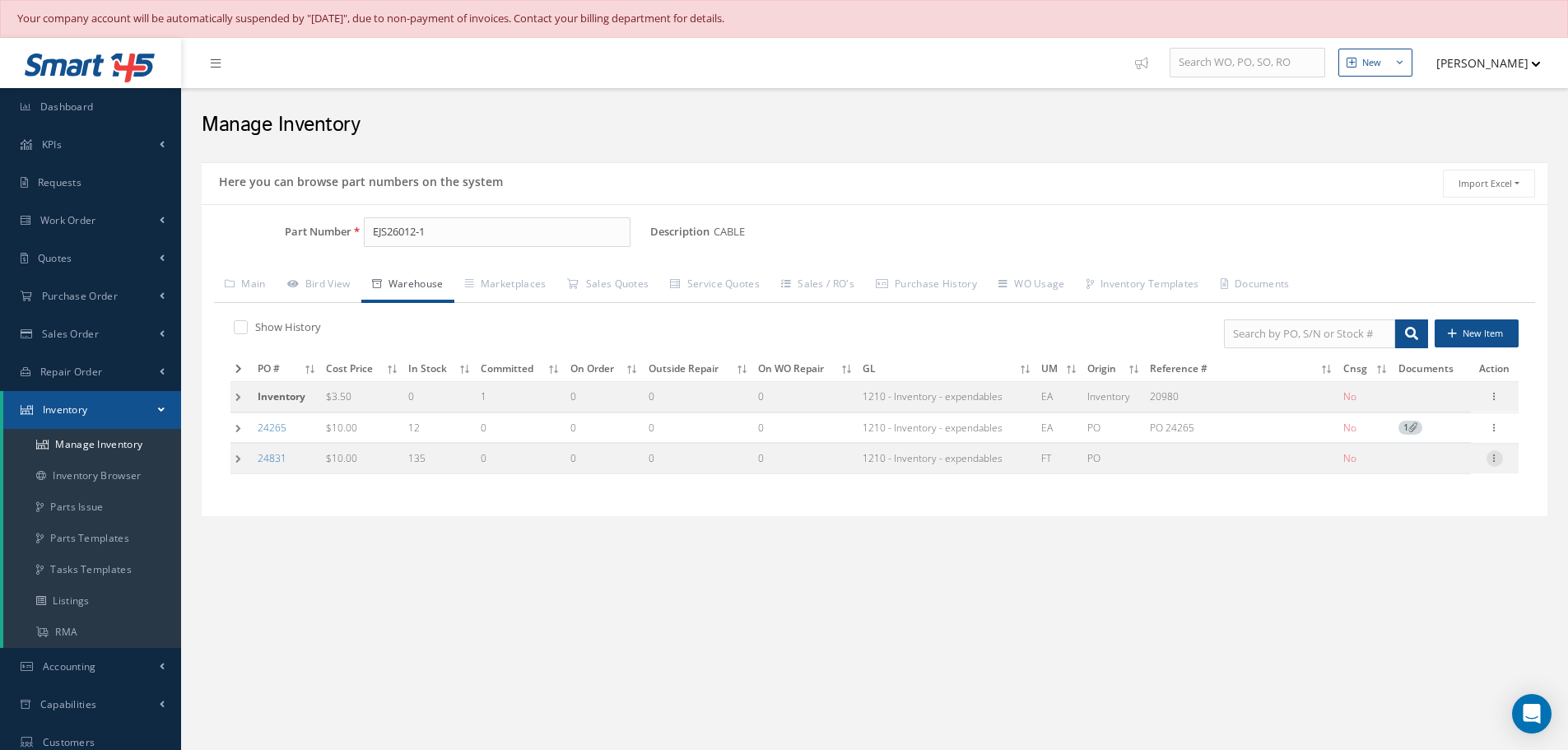
click at [1495, 458] on icon at bounding box center [1494, 456] width 17 height 13
click at [1396, 468] on link "Edit" at bounding box center [1419, 469] width 130 height 22
type input "10.00"
type input "[DATE]"
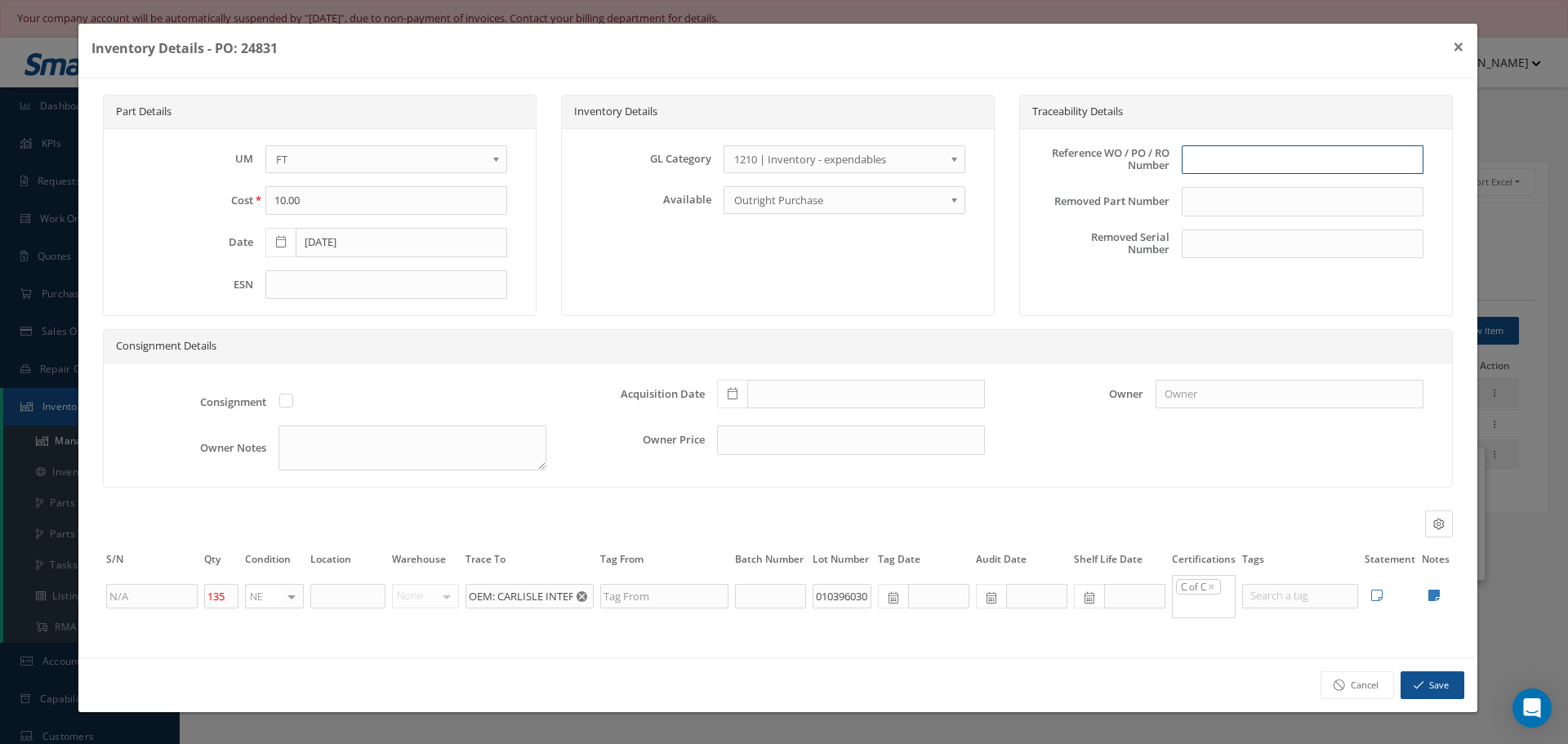
click at [1219, 159] on input "text" at bounding box center [1303, 160] width 242 height 29
type input "PO 24831"
click at [731, 397] on icon at bounding box center [733, 394] width 10 height 12
click at [754, 273] on td "13" at bounding box center [753, 270] width 24 height 24
type input "10/13/2025"
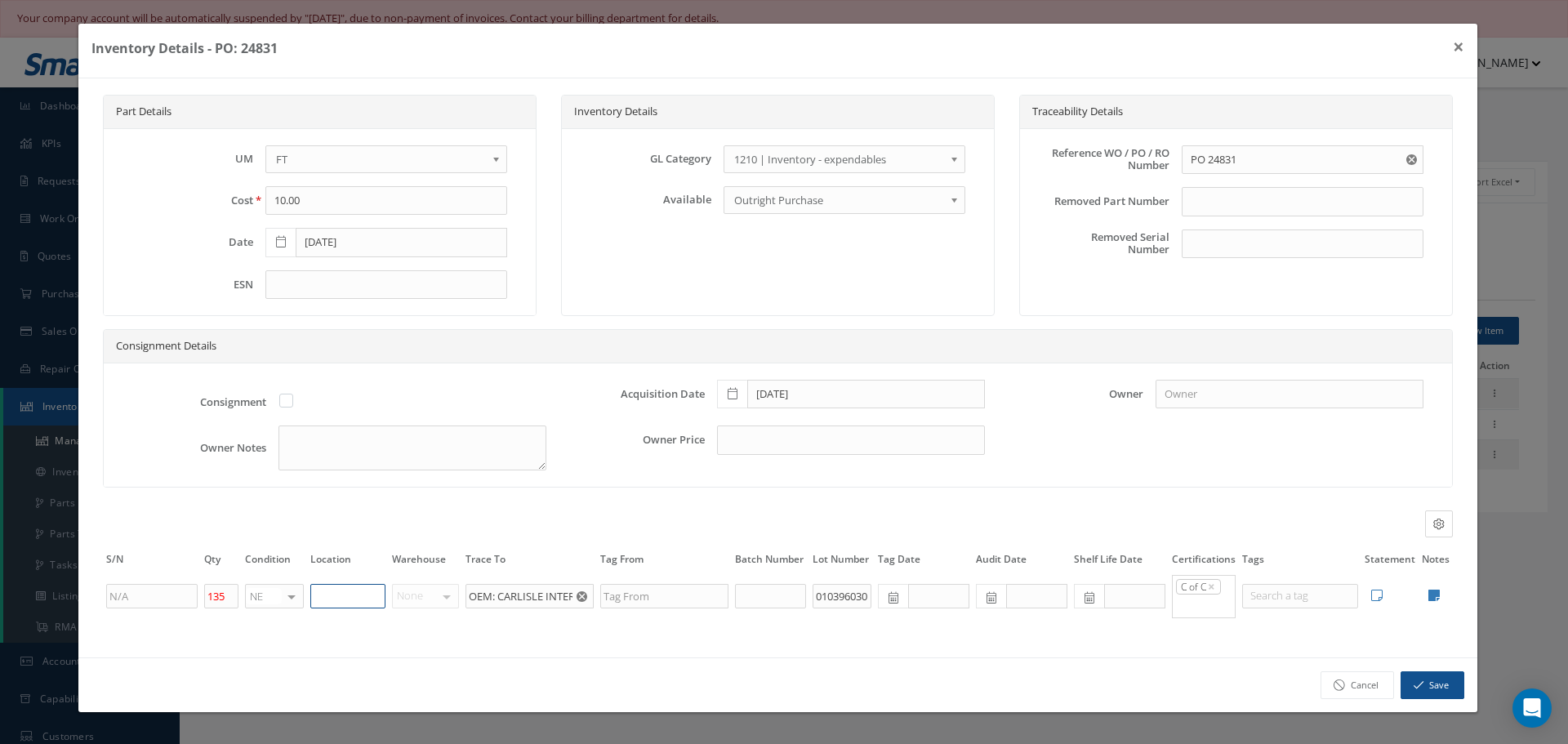
click at [332, 602] on input "text" at bounding box center [348, 595] width 75 height 24
type input "N1-1-4"
click at [1433, 591] on icon at bounding box center [1434, 594] width 12 height 13
type textarea "AIR COST CONTROL COC CARLISLE COC & TEST REPORT"
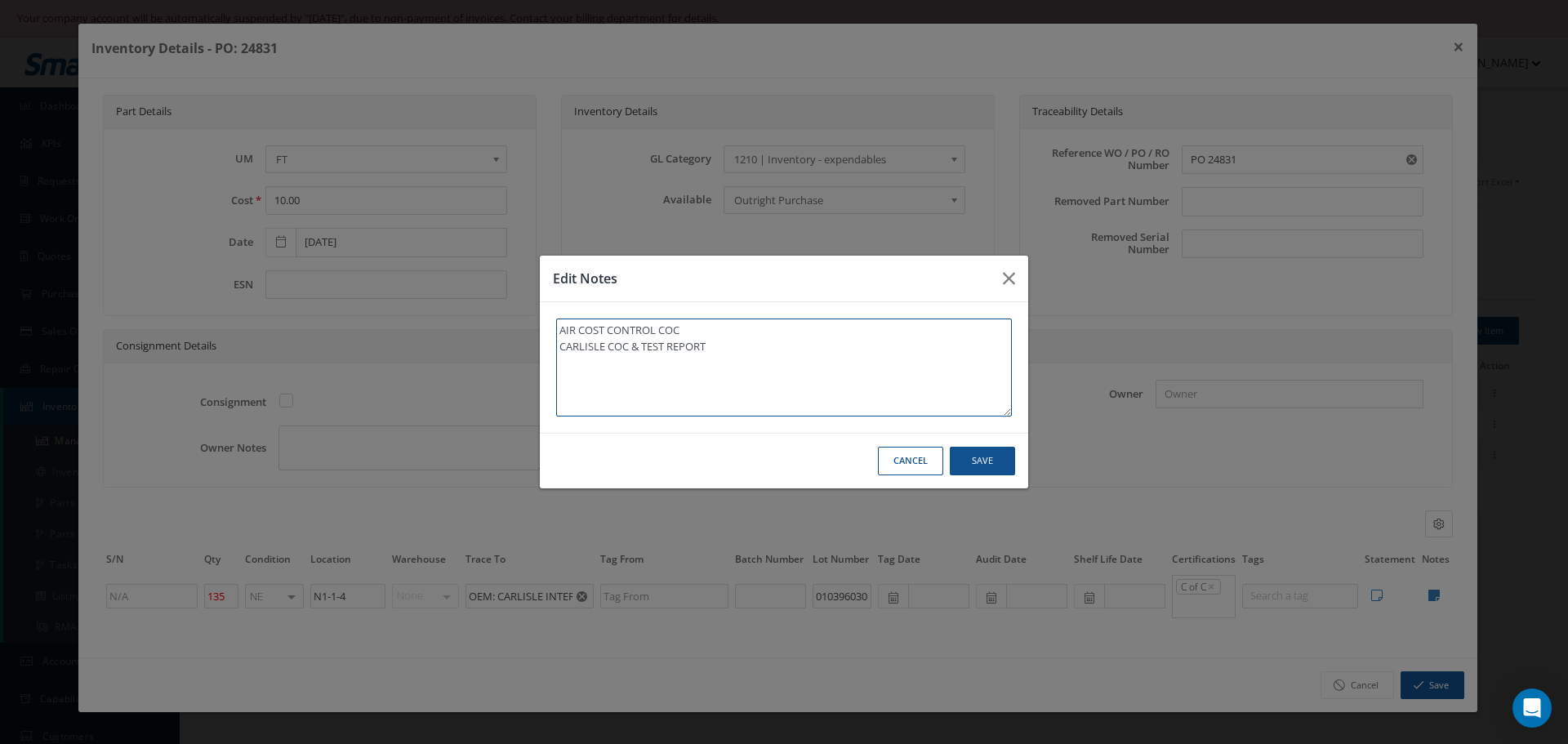
click at [726, 363] on textarea "AIR COST CONTROL COC CARLISLE COC & TEST REPORT" at bounding box center [784, 367] width 455 height 98
type textarea "AIR COST CONTROL COC CARLISLE COC & TEST REPORT"
type textarea "AIR COST CONTROL COC CARLISLE COC & TEST REPORT *"
type textarea "AIR COST CONTROL COC CARLISLE COC & TEST REPORT **"
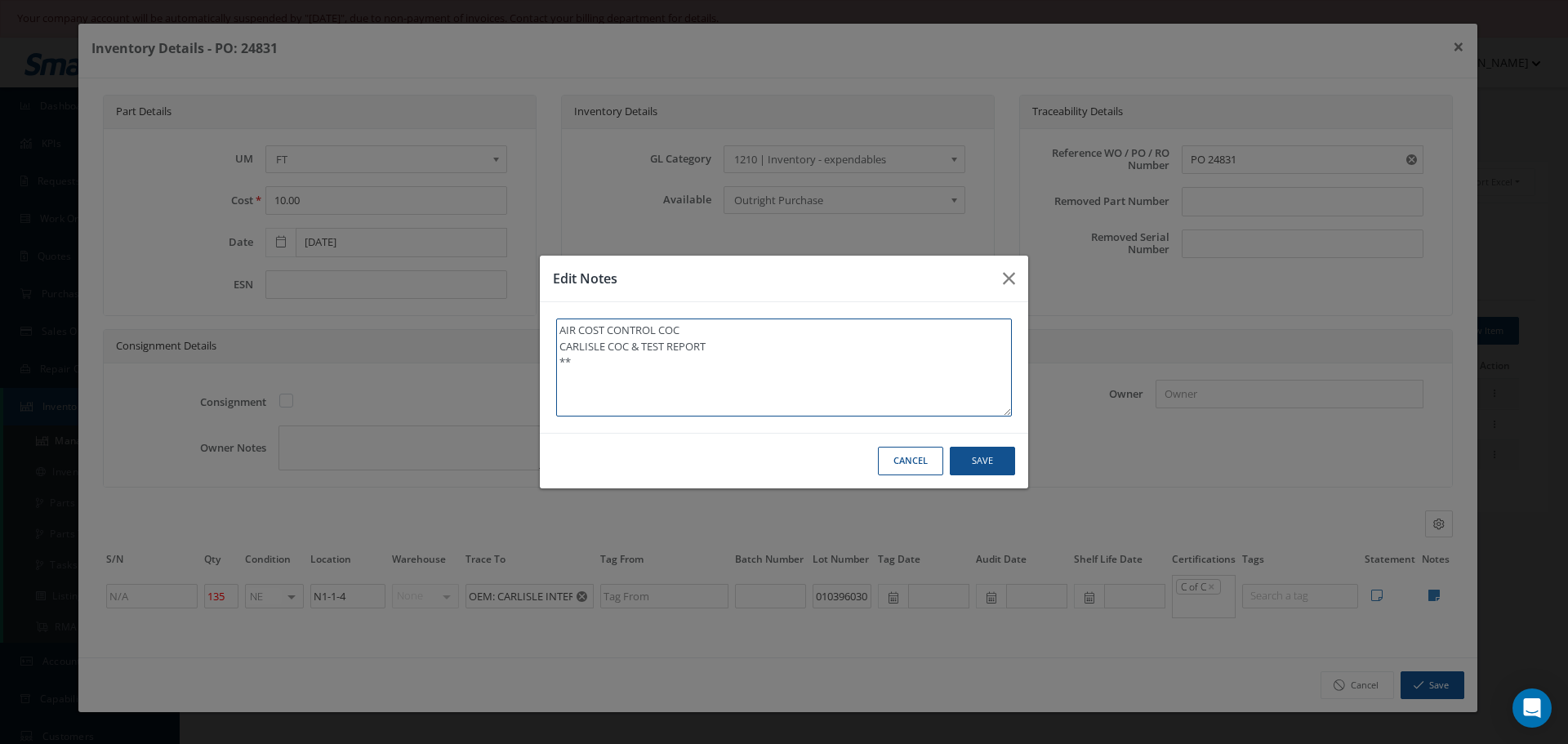
type textarea "AIR COST CONTROL COC CARLISLE COC & TEST REPORT **"
type textarea "AIR COST CONTROL COC CARLISLE COC & TEST REPORT ** R"
type textarea "AIR COST CONTROL COC CARLISLE COC & TEST REPORT ** RE"
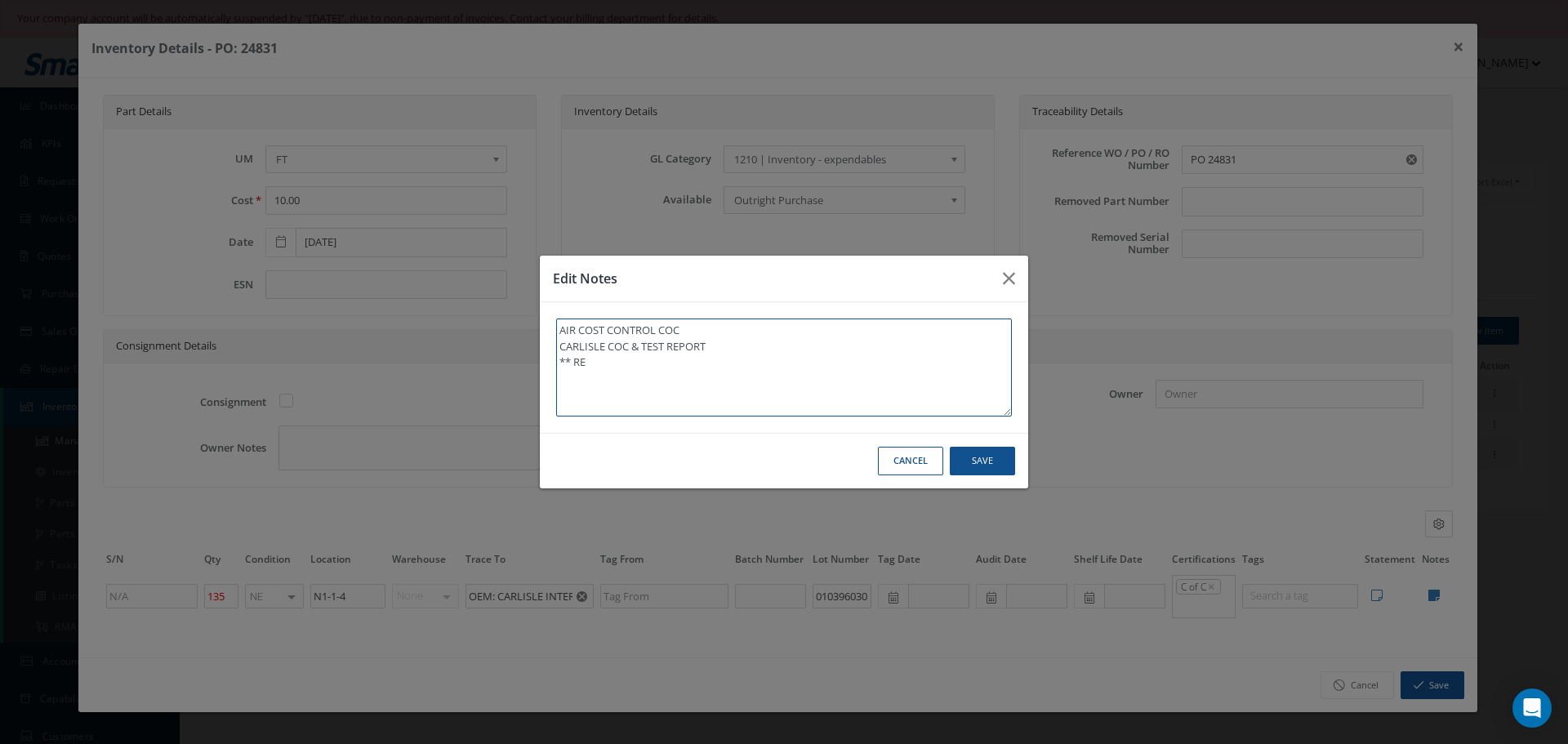
type textarea "AIR COST CONTROL COC CARLISLE COC & TEST REPORT ** REC"
type textarea "AIR COST CONTROL COC CARLISLE COC & TEST REPORT ** RECE"
type textarea "AIR COST CONTROL COC CARLISLE COC & TEST REPORT ** RECEI"
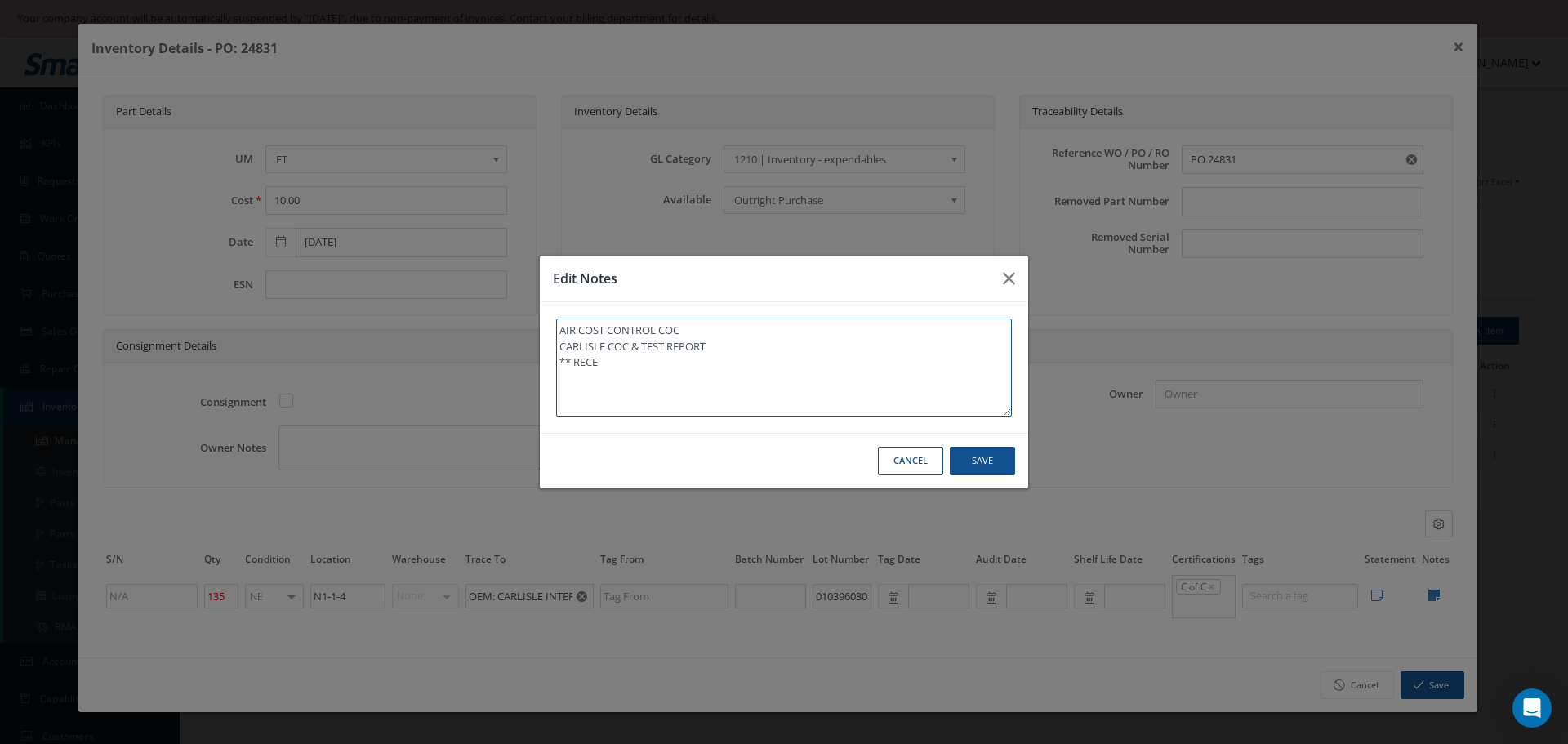
type textarea "AIR COST CONTROL COC CARLISLE COC & TEST REPORT ** RECEI"
type textarea "AIR COST CONTROL COC CARLISLE COC & TEST REPORT ** RECEIV"
type textarea "AIR COST CONTROL COC CARLISLE COC & TEST REPORT ** RECEIVE"
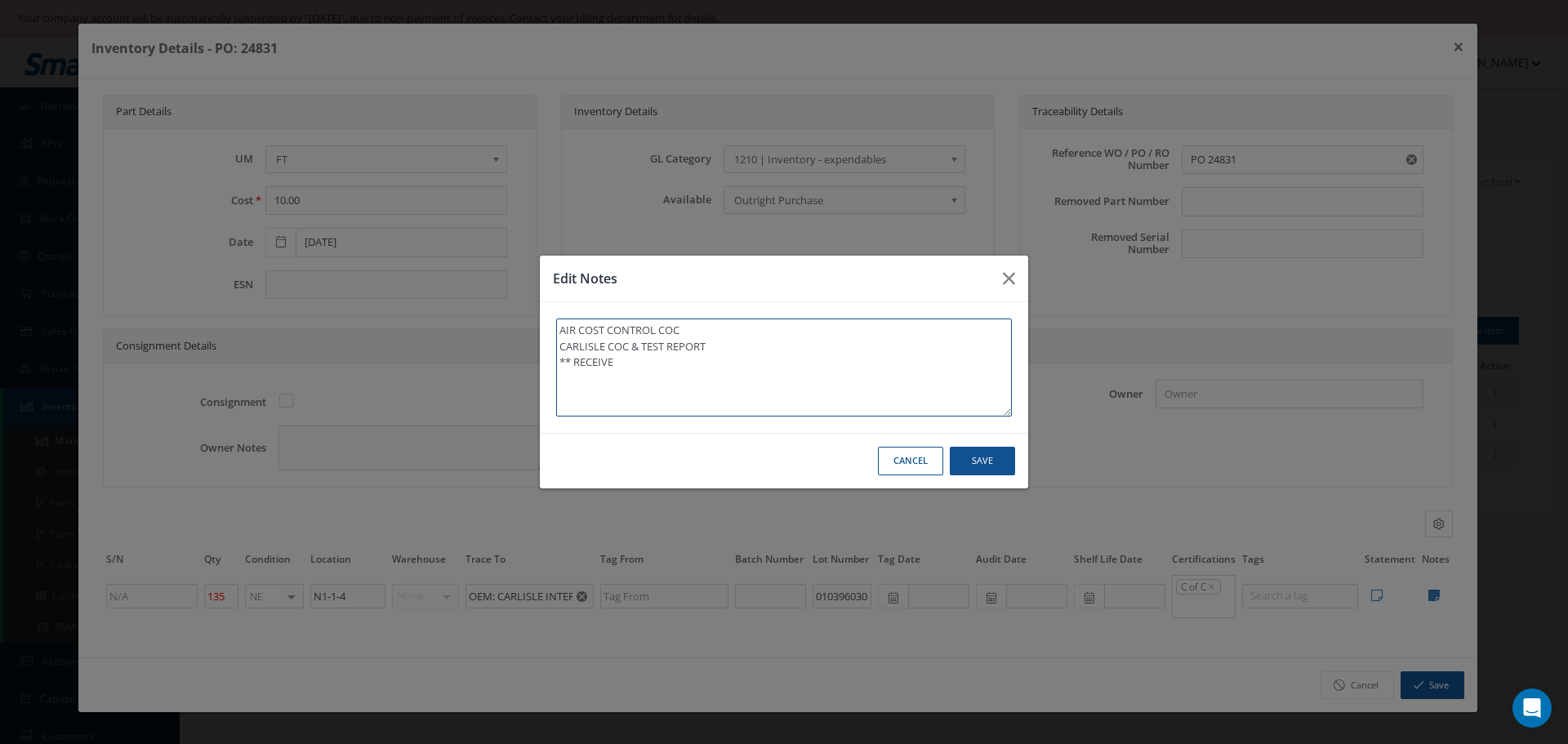
type textarea "AIR COST CONTROL COC CARLISLE COC & TEST REPORT ** RECEIVED"
type textarea "AIR COST CONTROL COC CARLISLE COC & TEST REPORT ** RECEIVED S"
type textarea "AIR COST CONTROL COC CARLISLE COC & TEST REPORT ** RECEIVED ST"
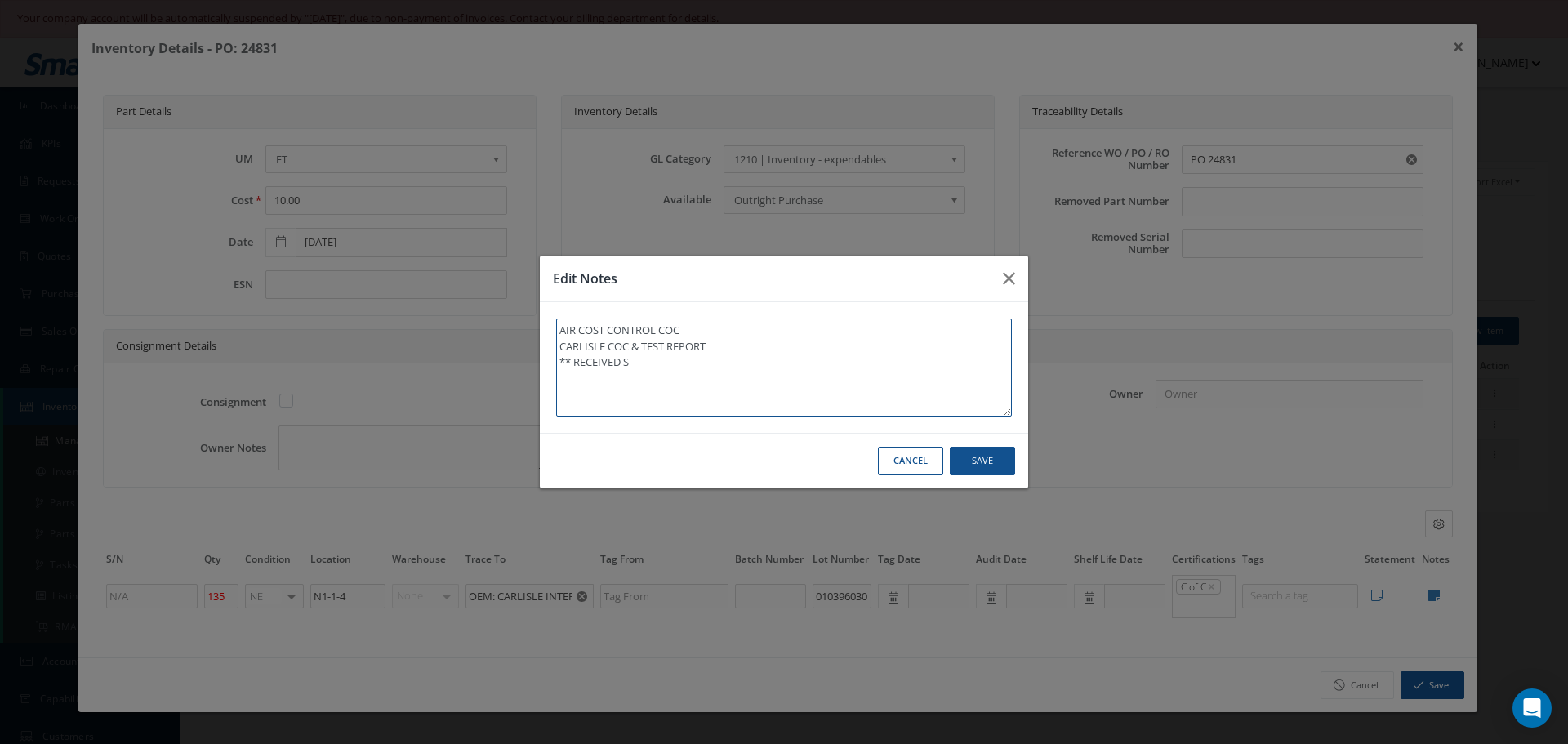
type textarea "AIR COST CONTROL COC CARLISLE COC & TEST REPORT ** RECEIVED ST"
type textarea "AIR COST CONTROL COC CARLISLE COC & TEST REPORT ** RECEIVED STO"
type textarea "AIR COST CONTROL COC CARLISLE COC & TEST REPORT ** RECEIVED STOC"
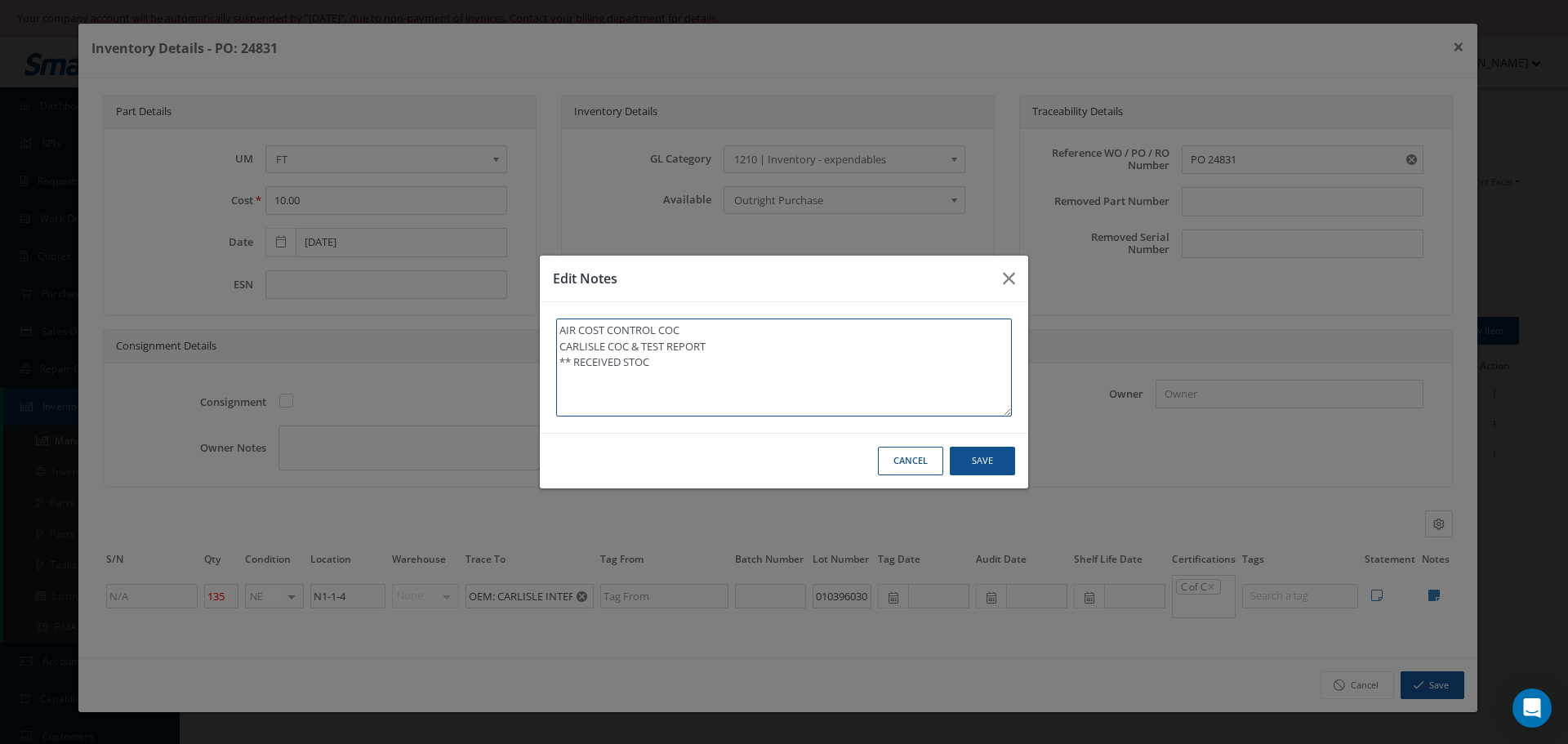
type textarea "AIR COST CONTROL COC CARLISLE COC & TEST REPORT ** RECEIVED STOCK"
type textarea "AIR COST CONTROL COC CARLISLE COC & TEST REPORT ** RECEIVED STOCK 1"
type textarea "AIR COST CONTROL COC CARLISLE COC & TEST REPORT ** RECEIVED STOCK 10"
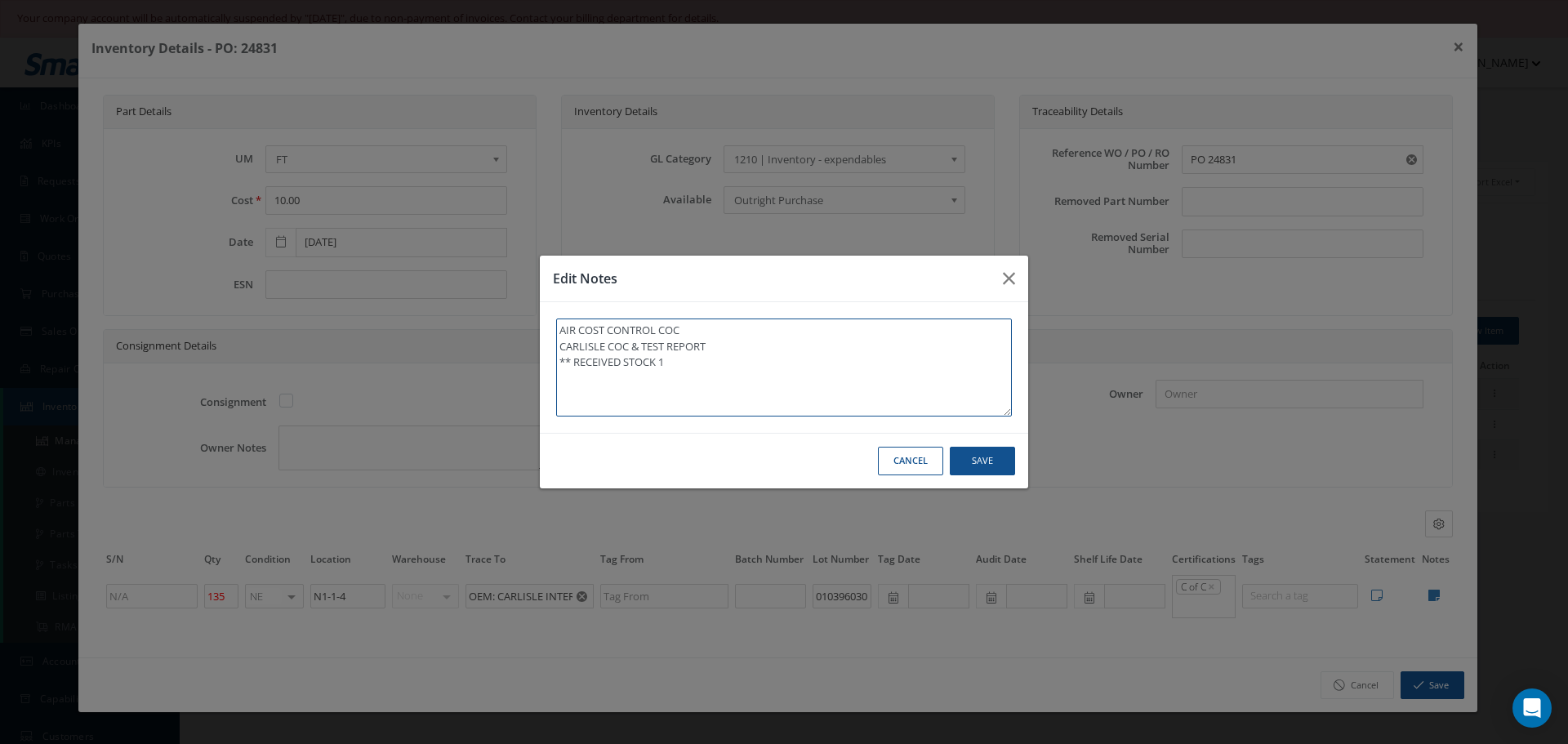
type textarea "AIR COST CONTROL COC CARLISLE COC & TEST REPORT ** RECEIVED STOCK 10"
type textarea "AIR COST CONTROL COC CARLISLE COC & TEST REPORT ** RECEIVED STOCK 10/"
type textarea "AIR COST CONTROL COC CARLISLE COC & TEST REPORT ** RECEIVED STOCK 10/1"
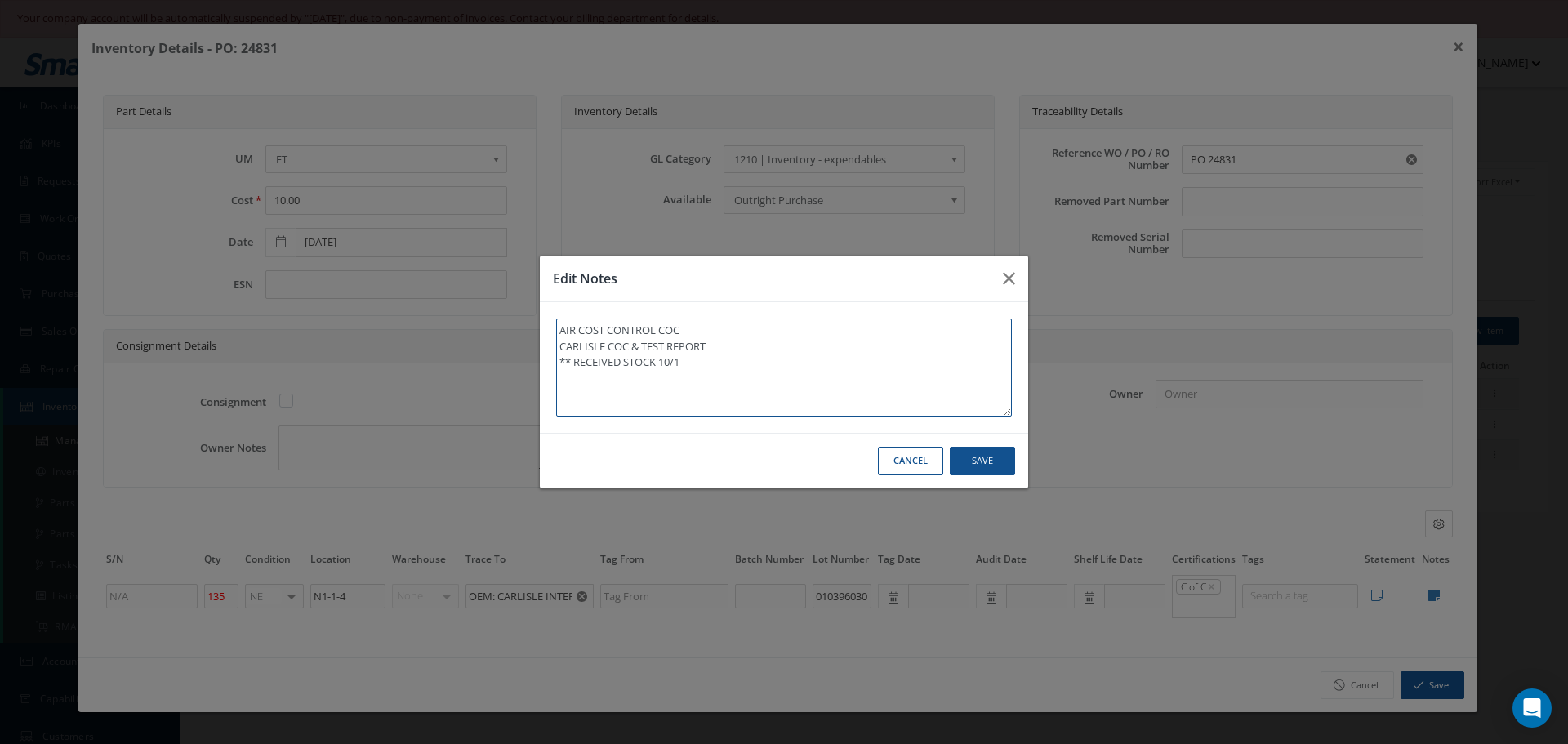
type textarea "AIR COST CONTROL COC CARLISLE COC & TEST REPORT ** RECEIVED STOCK 10/13"
type textarea "AIR COST CONTROL COC CARLISLE COC & TEST REPORT ** RECEIVED STOCK 10/13/"
type textarea "AIR COST CONTROL COC CARLISLE COC & TEST REPORT ** RECEIVED STOCK 10/13/2"
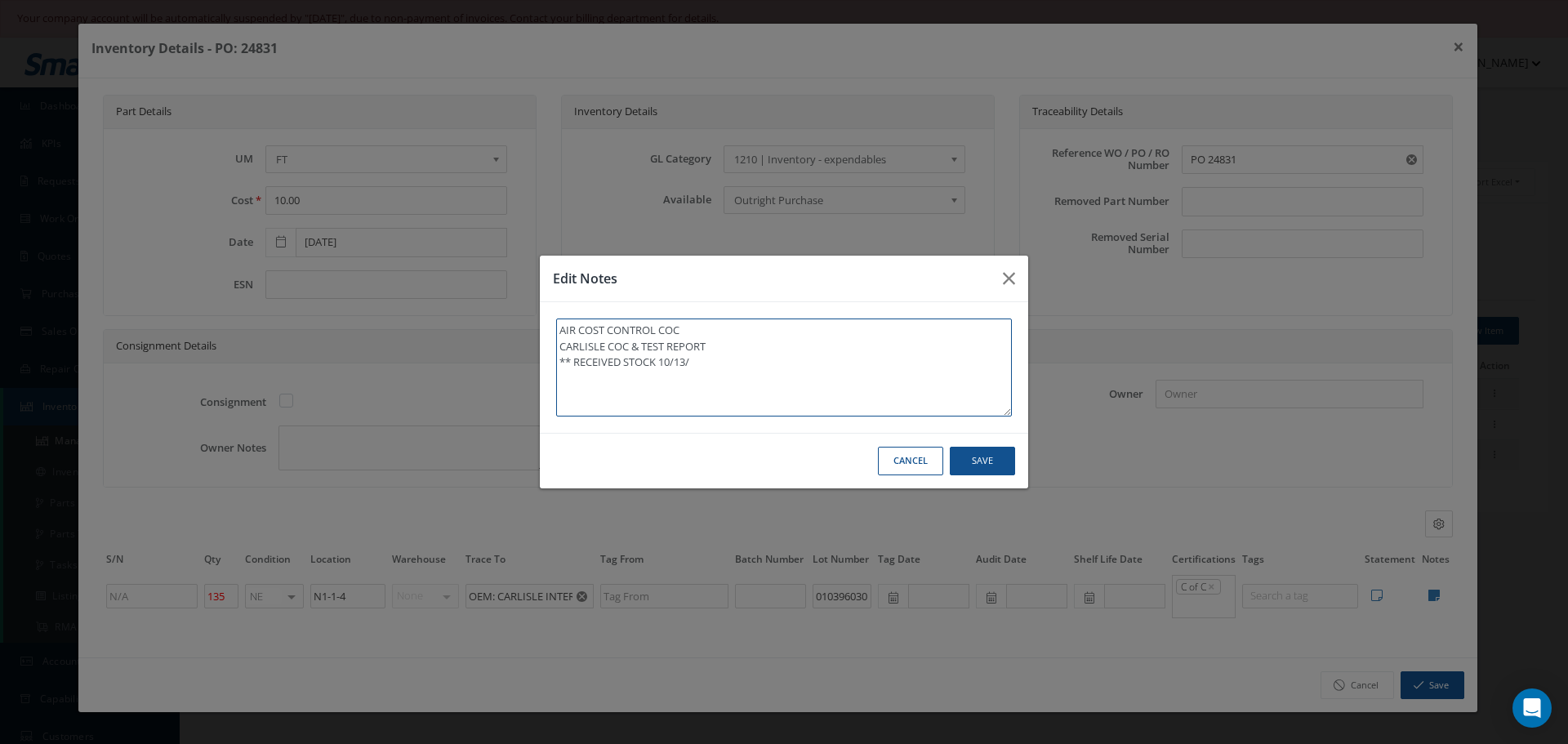
type textarea "AIR COST CONTROL COC CARLISLE COC & TEST REPORT ** RECEIVED STOCK 10/13/2"
type textarea "AIR COST CONTROL COC CARLISLE COC & TEST REPORT ** RECEIVED STOCK 10/13/20"
type textarea "AIR COST CONTROL COC CARLISLE COC & TEST REPORT ** RECEIVED STOCK 10/13/202"
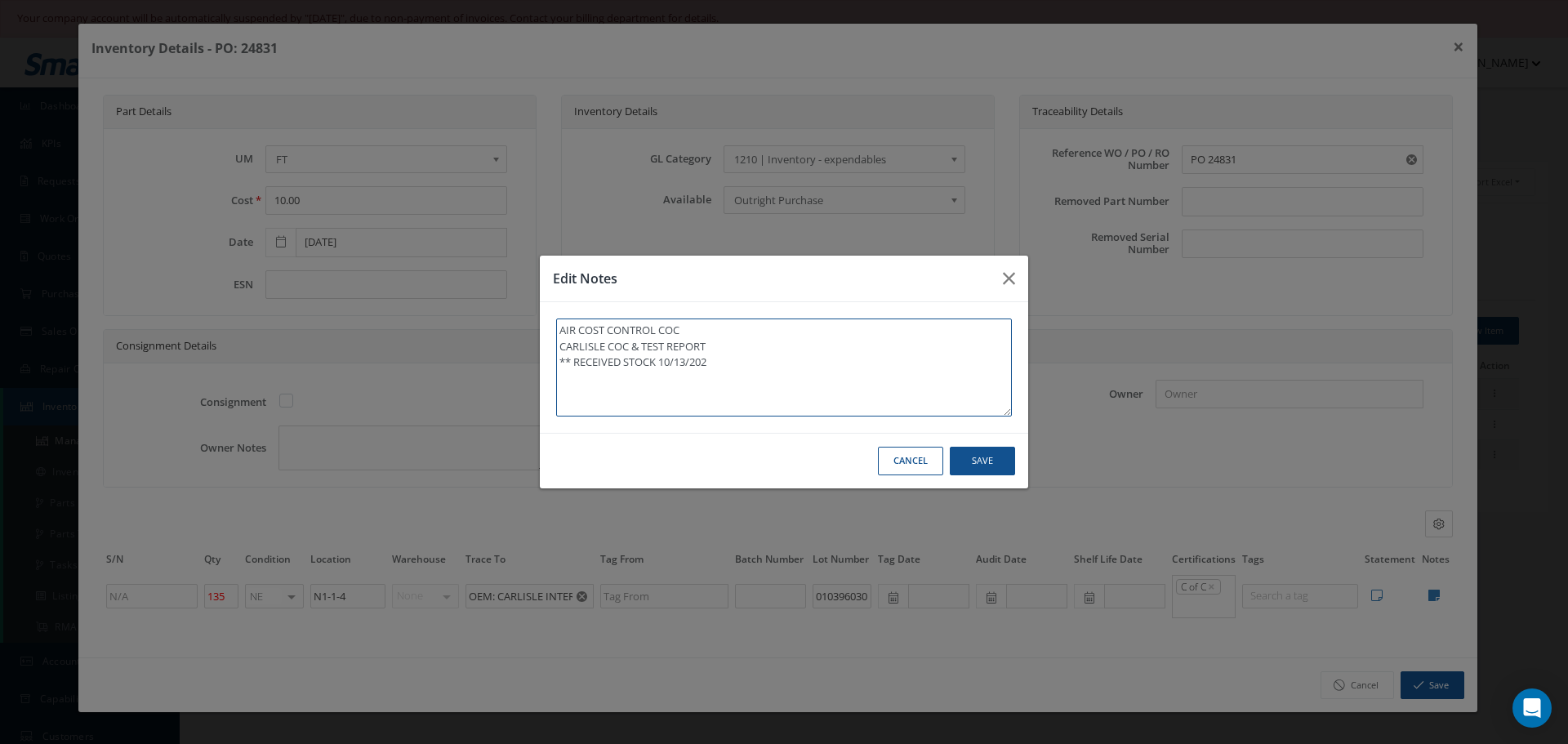
type textarea "AIR COST CONTROL COC CARLISLE COC & TEST REPORT ** RECEIVED STOCK 10/13/2025"
type textarea "AIR COST CONTROL COC CARLISLE COC & TEST REPORT ** RECEIVED STOCK 10/13/2025."
drag, startPoint x: 982, startPoint y: 459, endPoint x: 985, endPoint y: 468, distance: 9.5
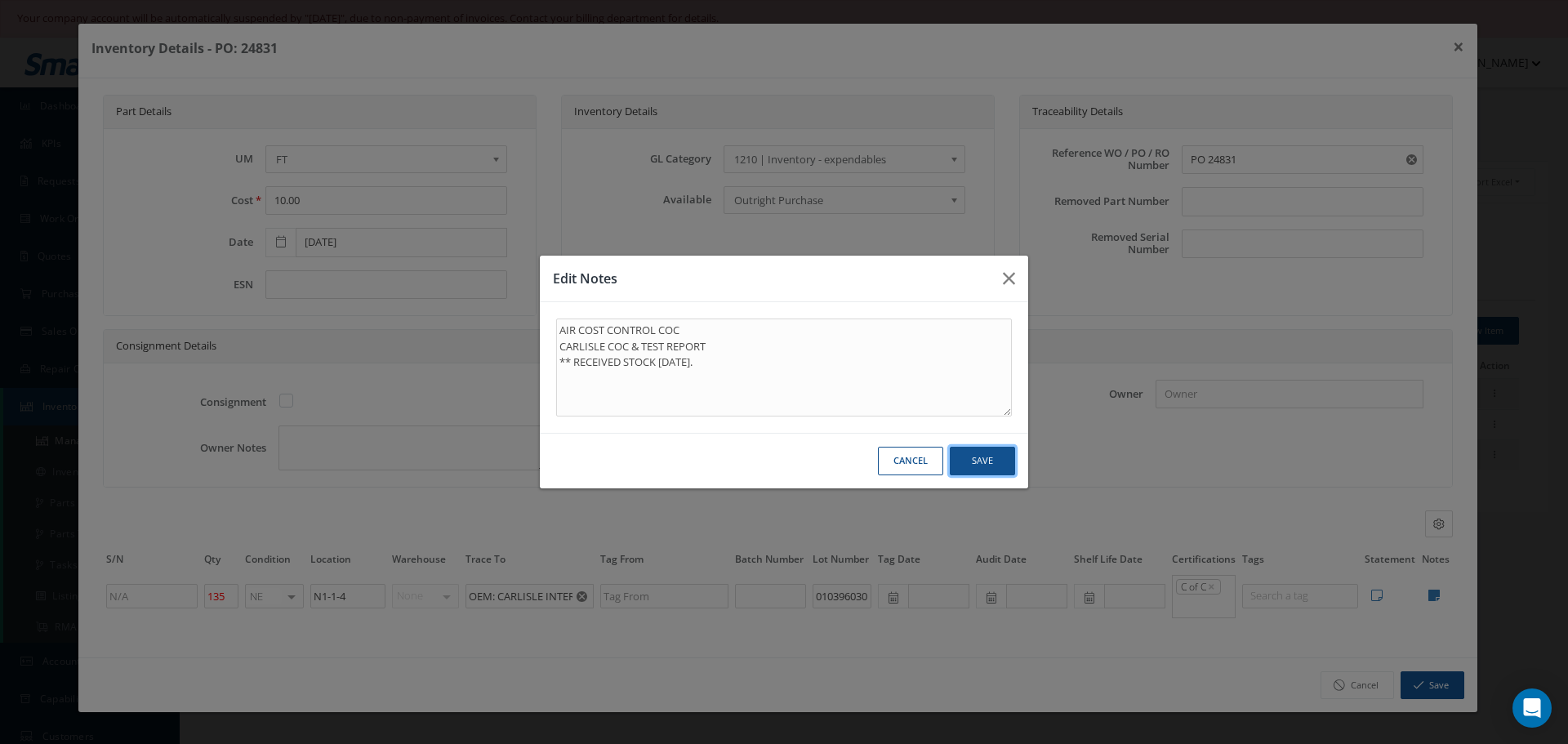
click at [985, 466] on button "Save" at bounding box center [982, 460] width 66 height 28
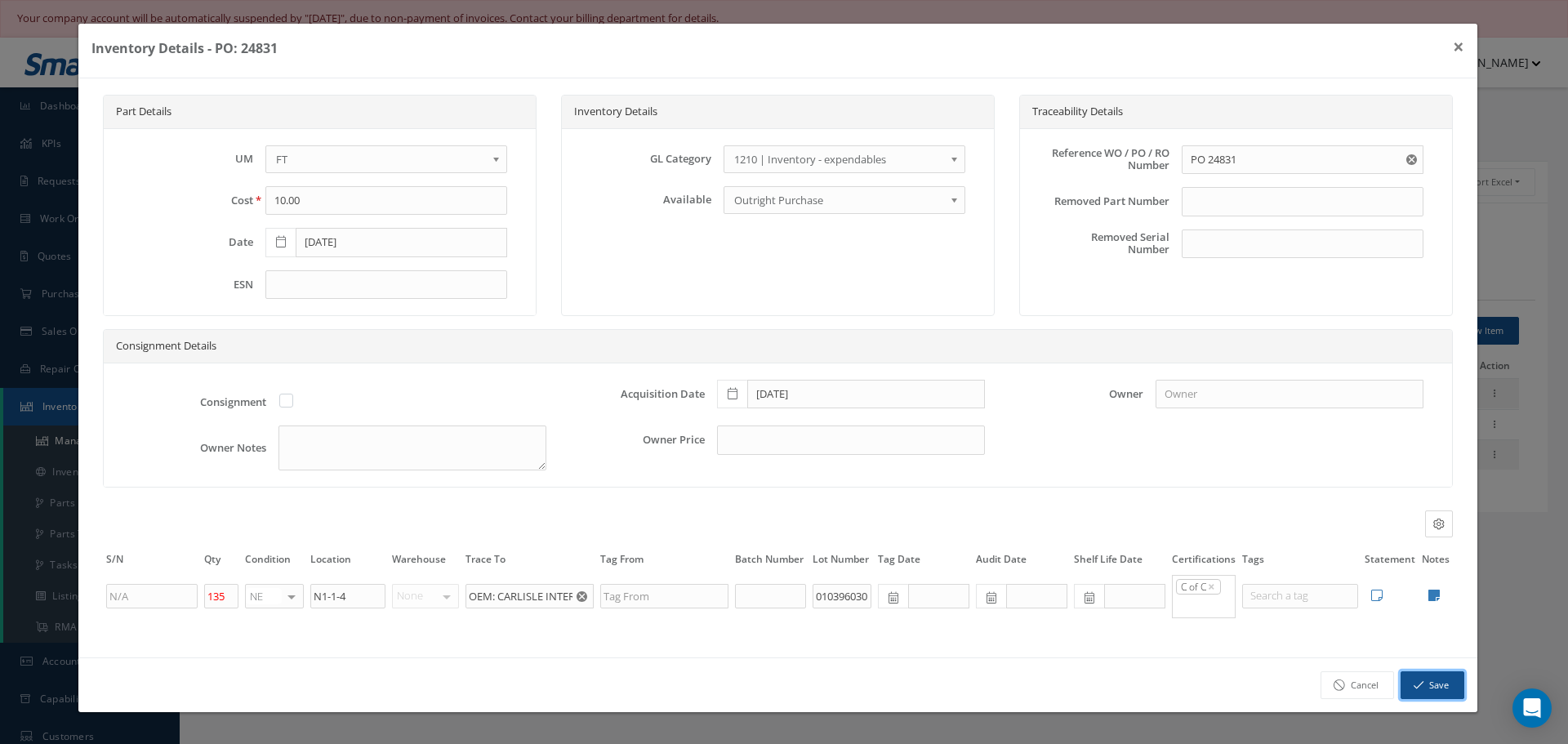
click at [1443, 681] on button "Save" at bounding box center [1432, 684] width 64 height 28
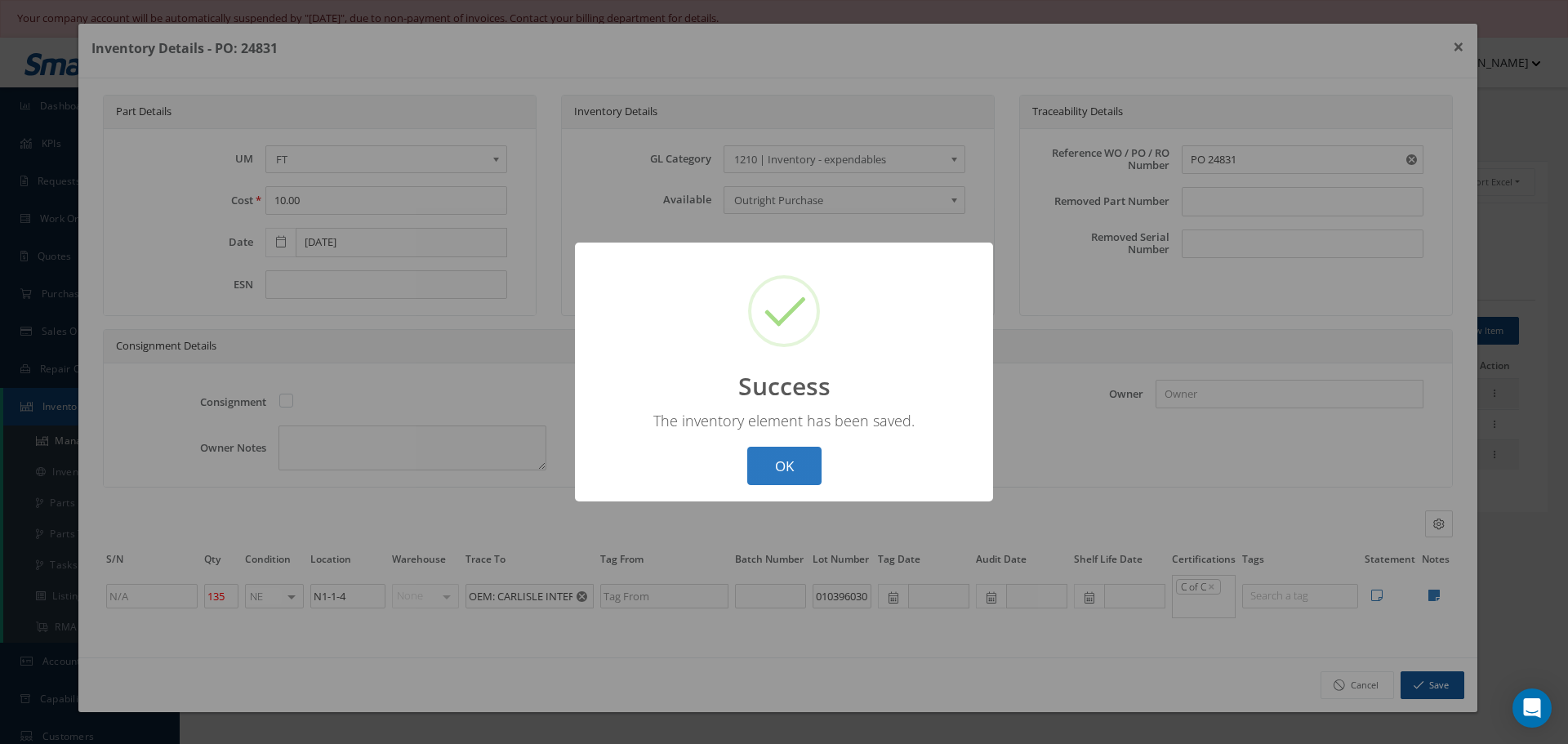
click at [798, 474] on button "OK" at bounding box center [784, 465] width 74 height 38
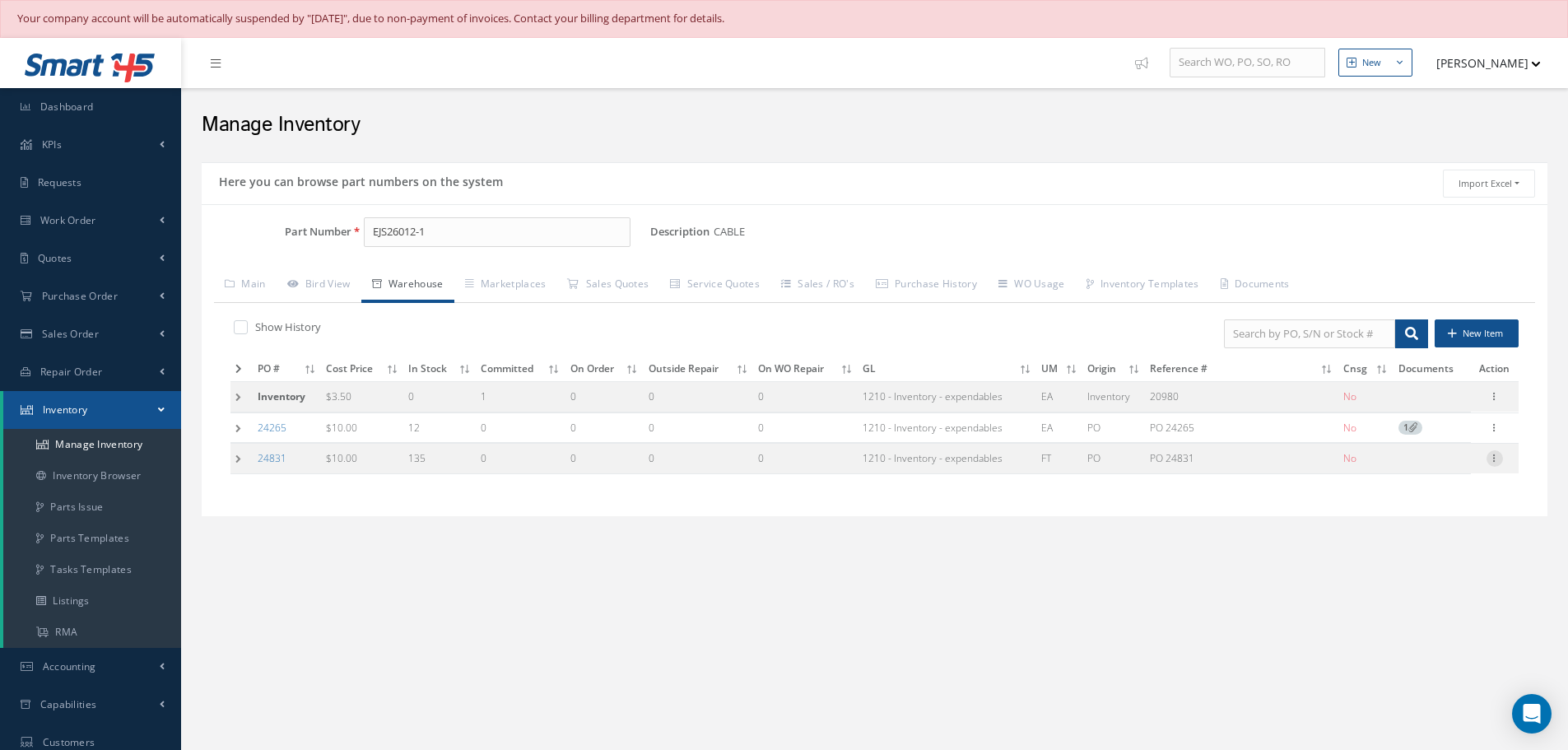
click at [1498, 458] on icon at bounding box center [1494, 456] width 17 height 13
click at [1415, 523] on link "Label" at bounding box center [1419, 524] width 130 height 22
click at [466, 230] on input "EJS26012-1" at bounding box center [497, 232] width 266 height 30
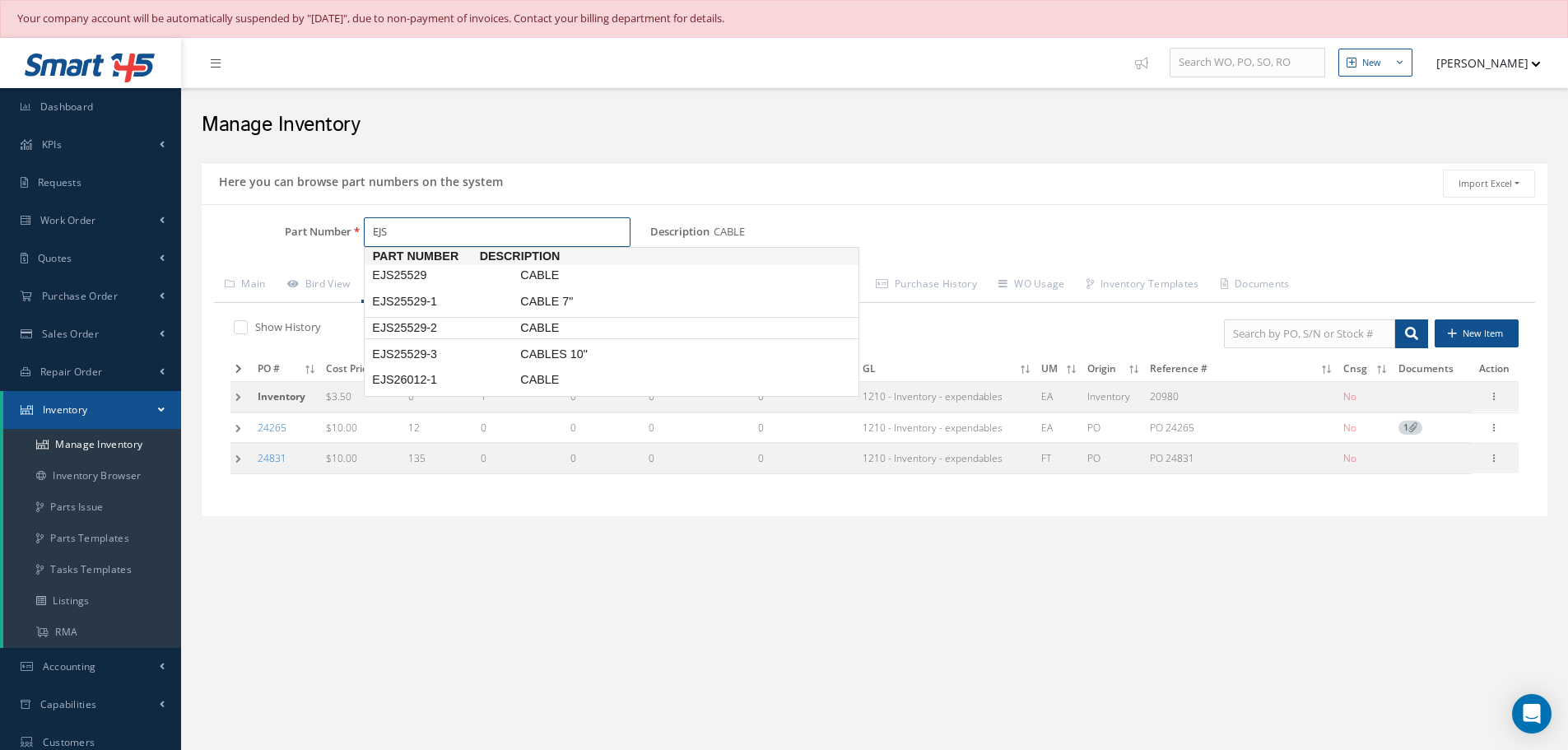
click at [417, 321] on span "EJS25529-2" at bounding box center [443, 329] width 148 height 18
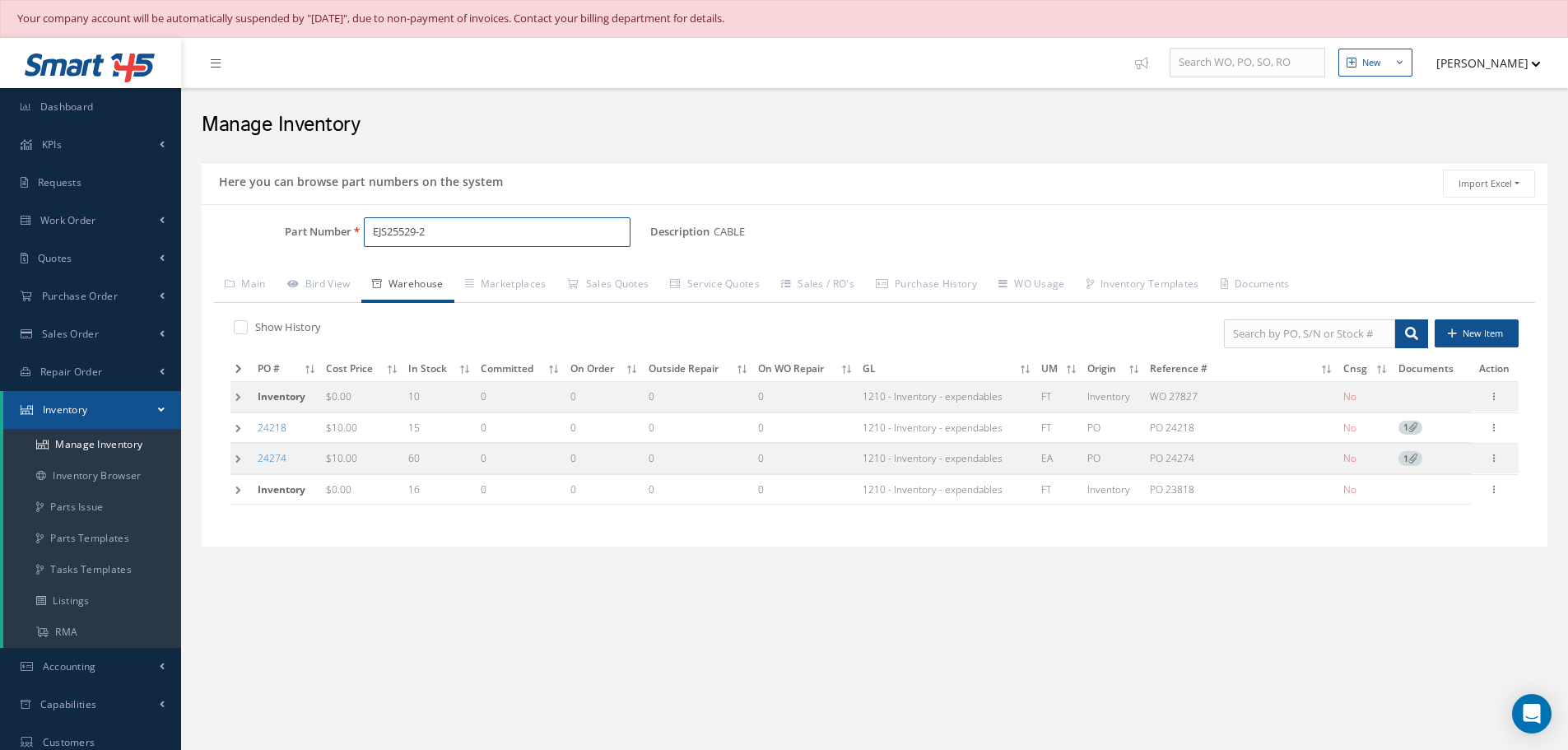
type input "EJS25529-2"
click at [338, 287] on link "Bird View" at bounding box center [319, 285] width 85 height 35
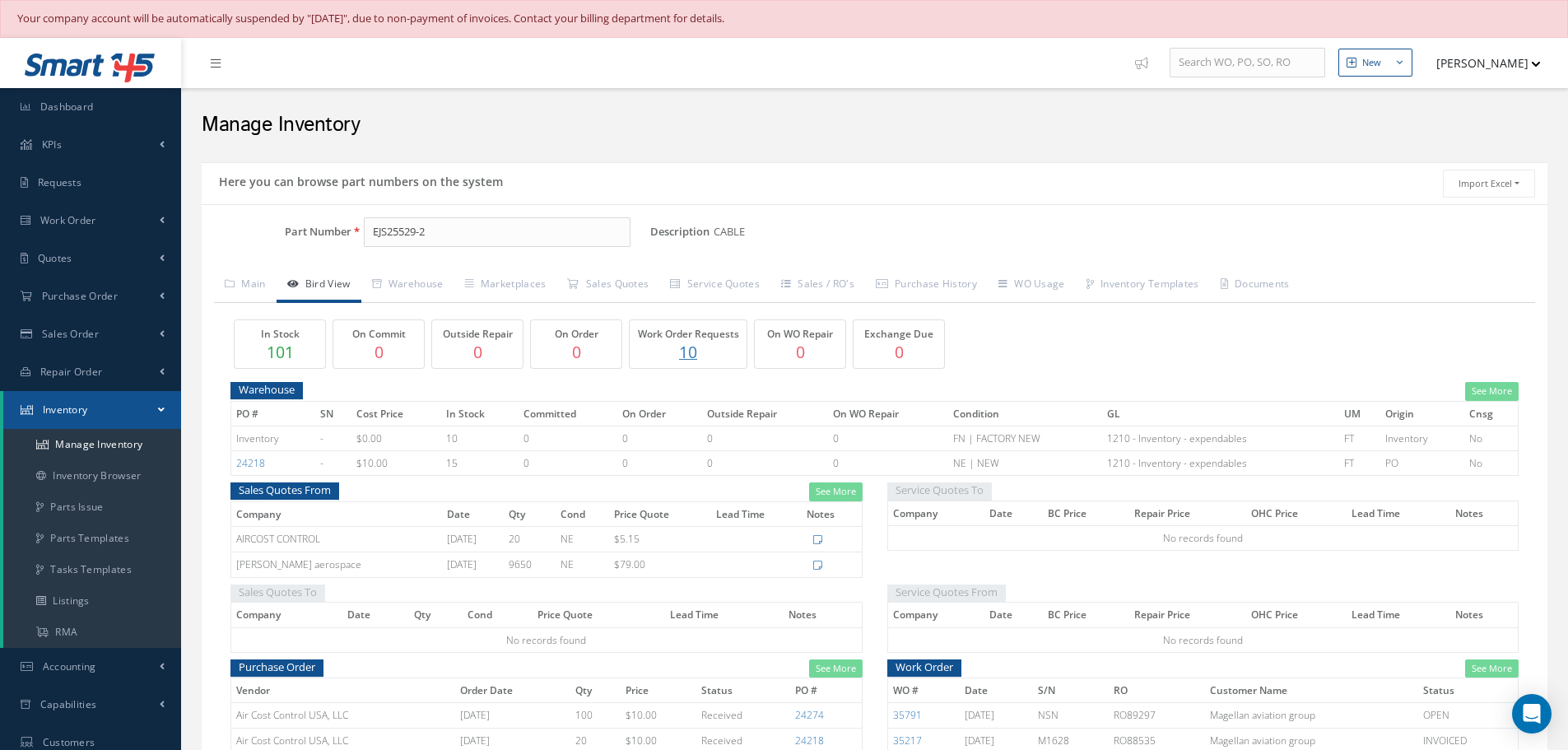
click at [276, 268] on link "Bird View" at bounding box center [319, 285] width 85 height 35
click at [407, 285] on link "Warehouse" at bounding box center [408, 285] width 93 height 35
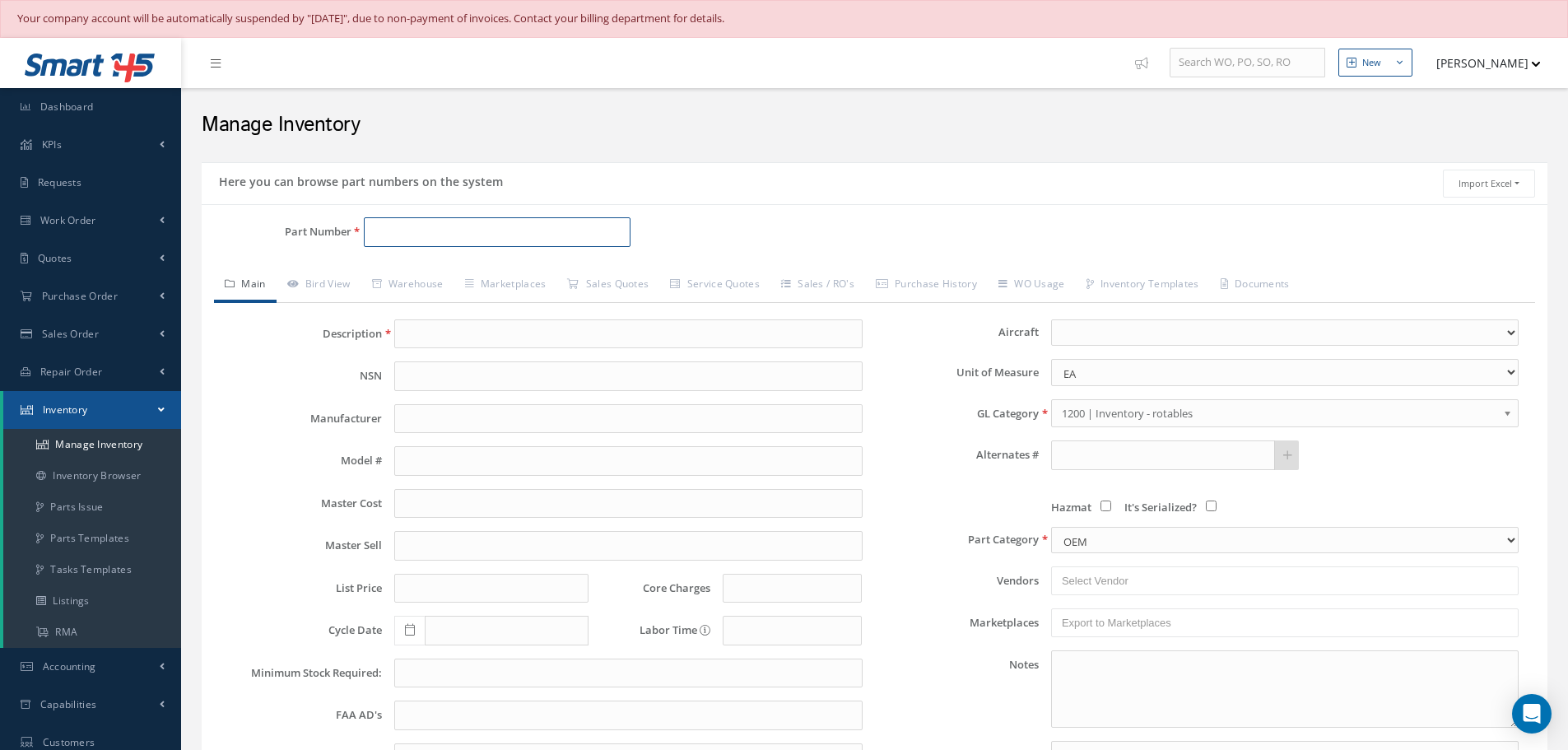
click at [441, 230] on input "Part Number" at bounding box center [497, 232] width 266 height 30
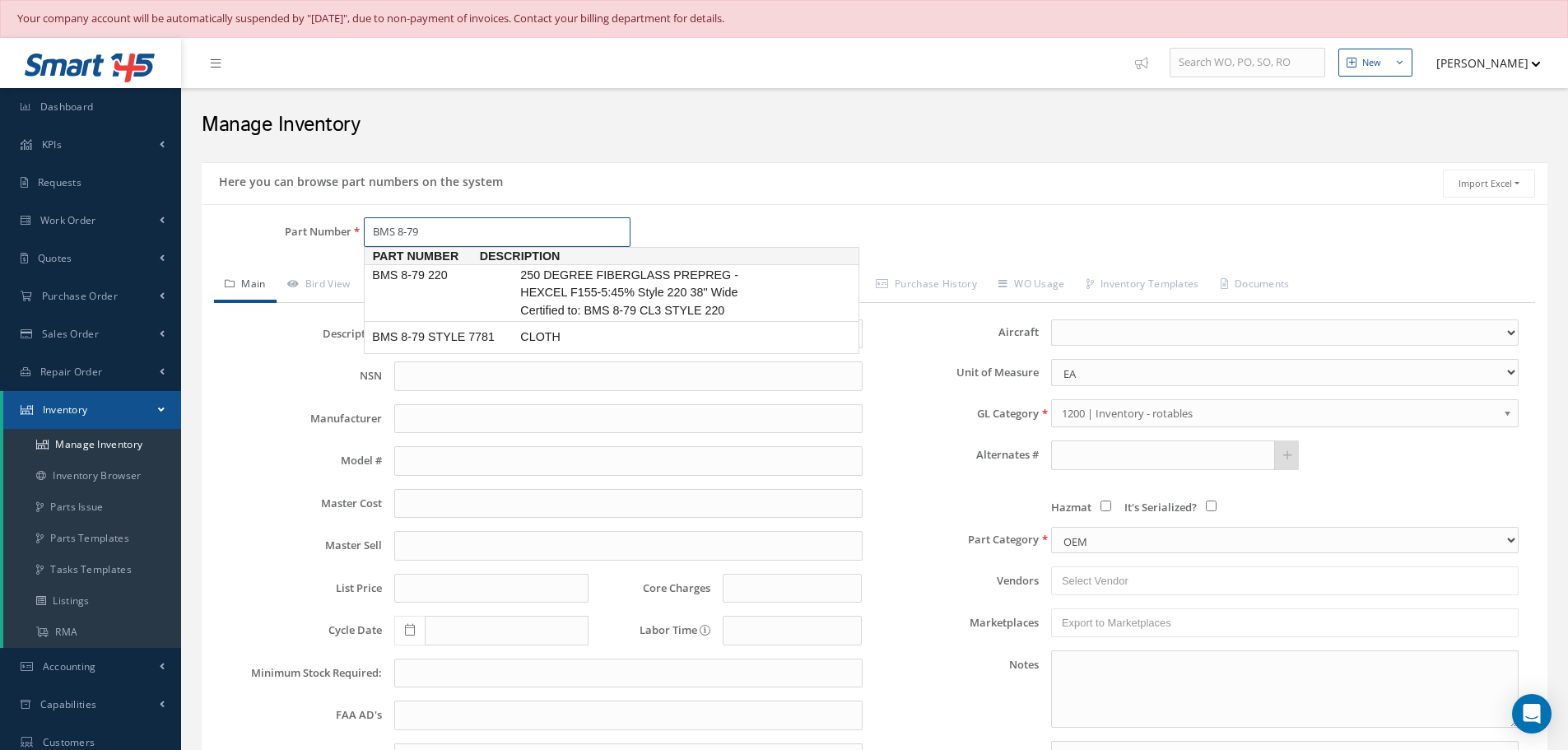
click at [416, 279] on span "BMS 8-79 220" at bounding box center [443, 275] width 148 height 18
type input "BMS 8-79 220"
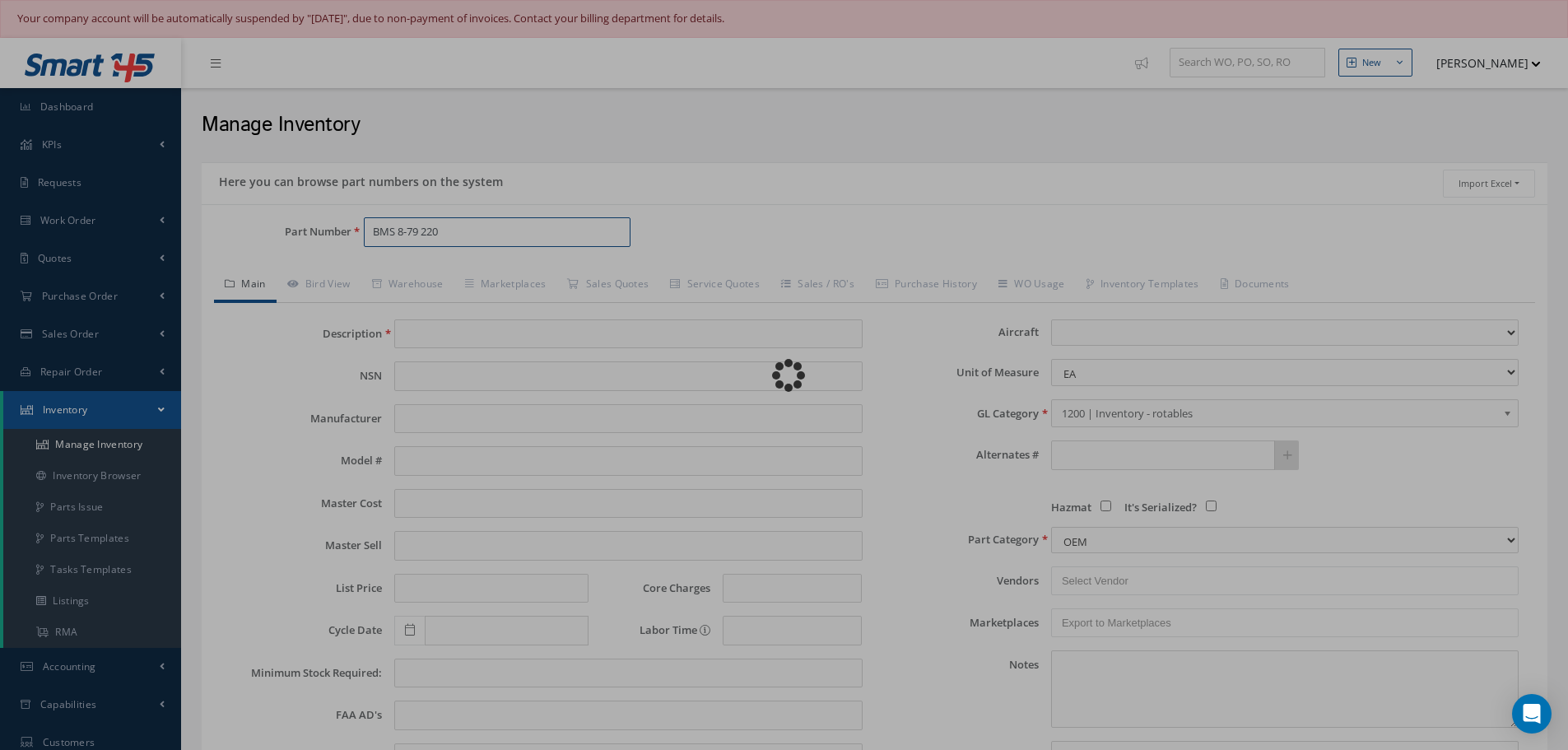
type input "250 DEGREE FIBERGLASS PREPREG - HEXCEL F155-5:45% Style 220 38'' Wide Certified…"
type input "0.00"
select select
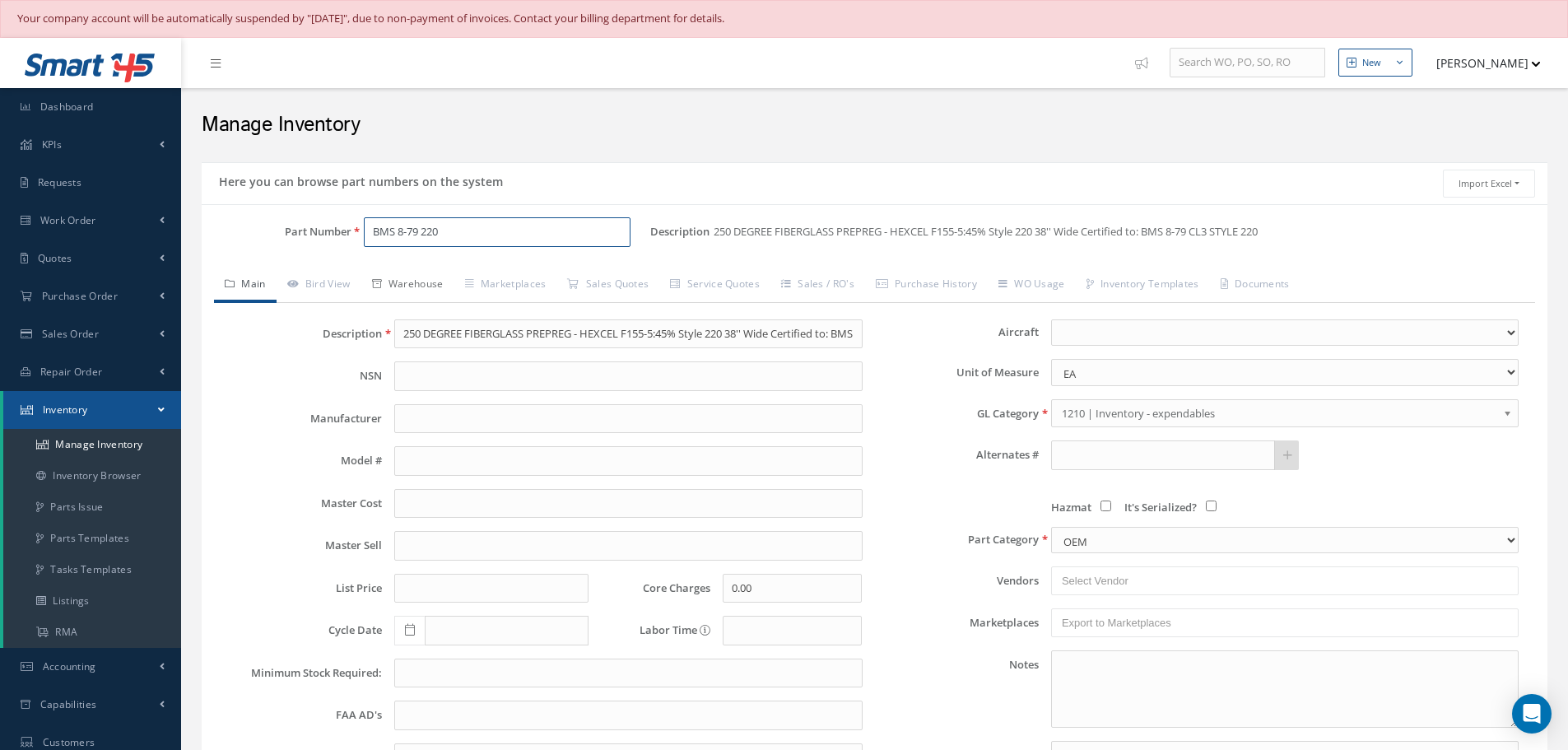
type input "BMS 8-79 220"
click at [401, 276] on link "Warehouse" at bounding box center [408, 285] width 93 height 35
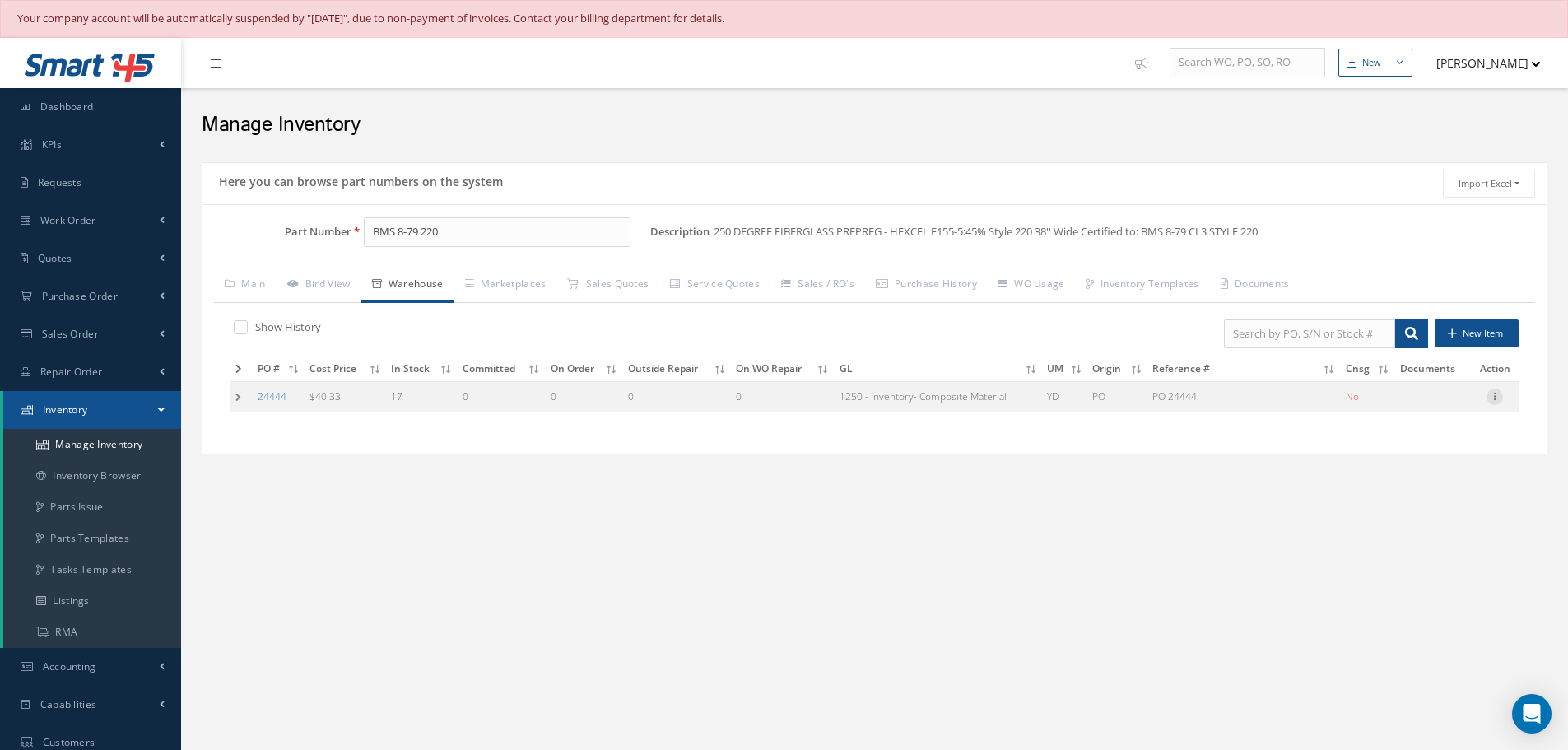
click at [1492, 395] on icon at bounding box center [1494, 395] width 17 height 13
click at [1431, 405] on link "Edit" at bounding box center [1419, 408] width 130 height 22
type input "40.33"
type input "[DATE]"
type input "PO 24444"
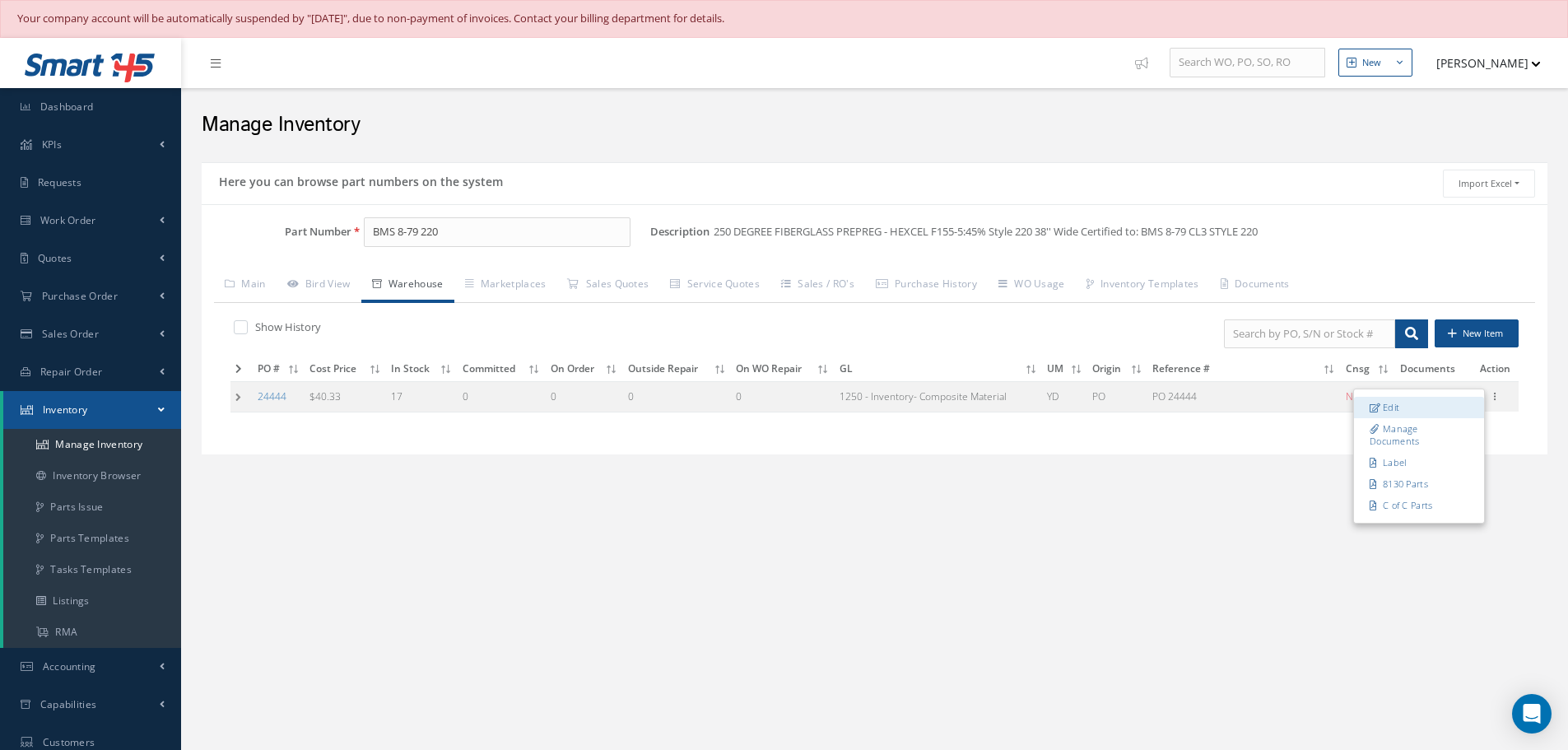
type input "[DATE]"
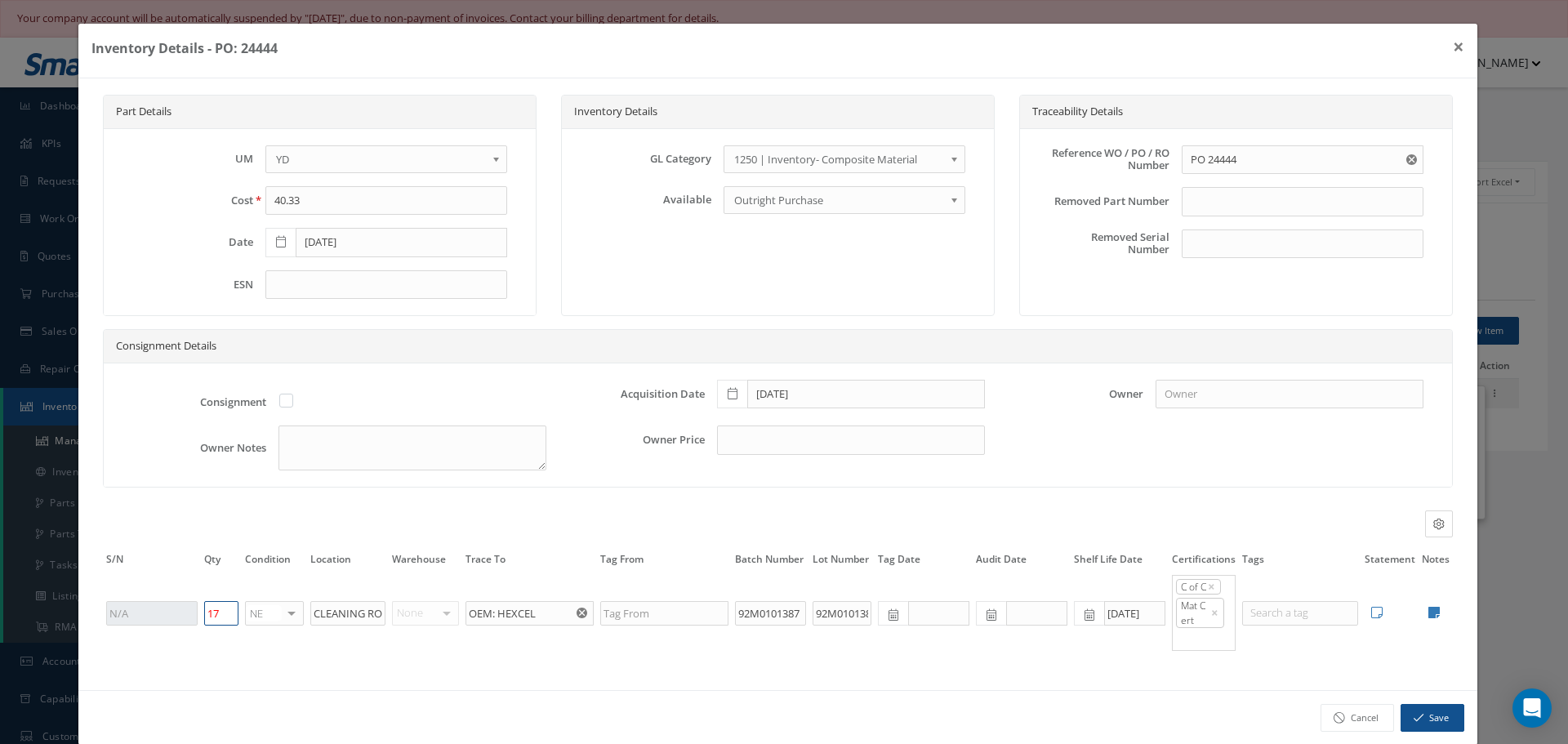
click at [233, 608] on input "17" at bounding box center [220, 613] width 34 height 24
type input "1"
type input "="
type input "0"
click at [1413, 714] on button "Save" at bounding box center [1432, 718] width 64 height 28
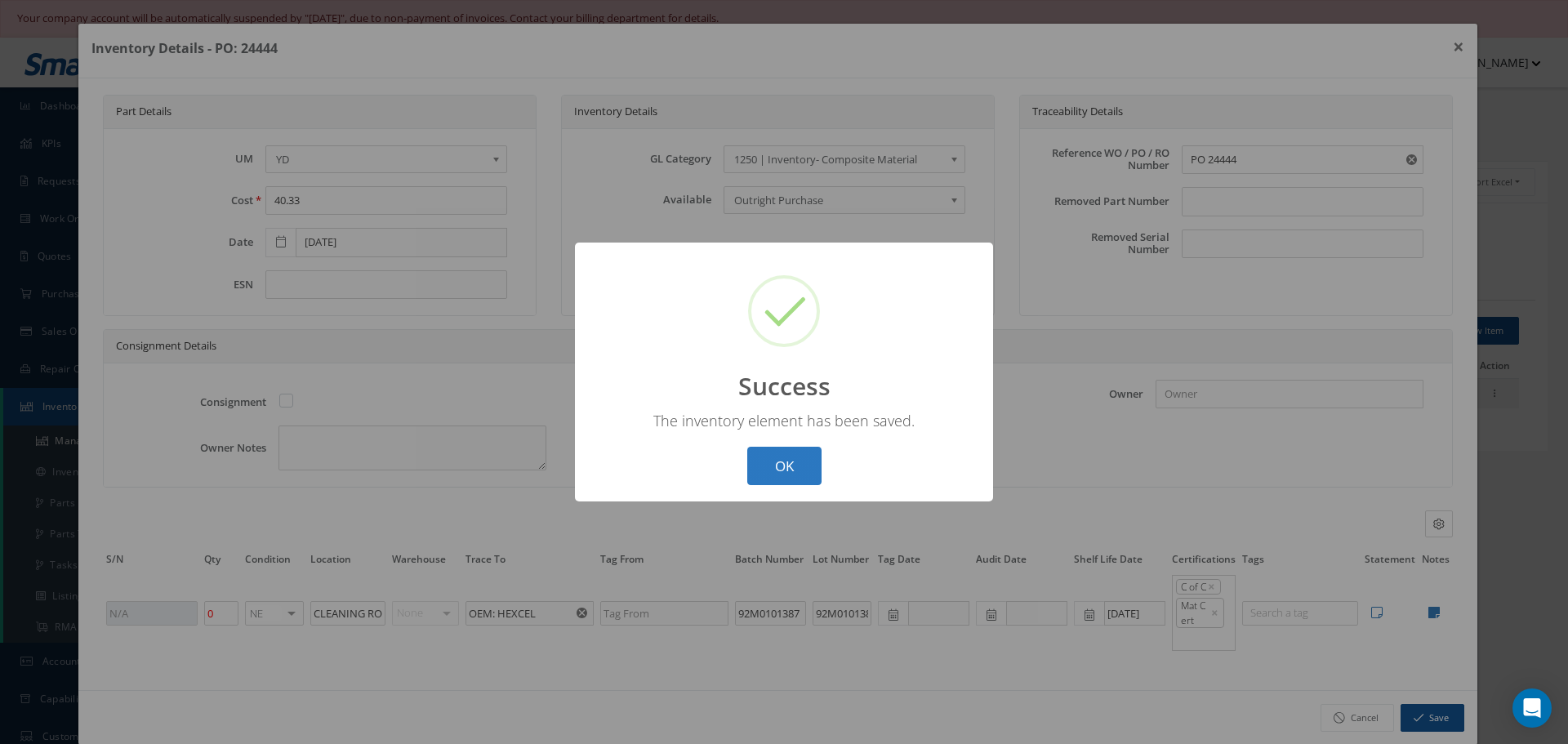
click at [768, 466] on button "OK" at bounding box center [784, 465] width 74 height 38
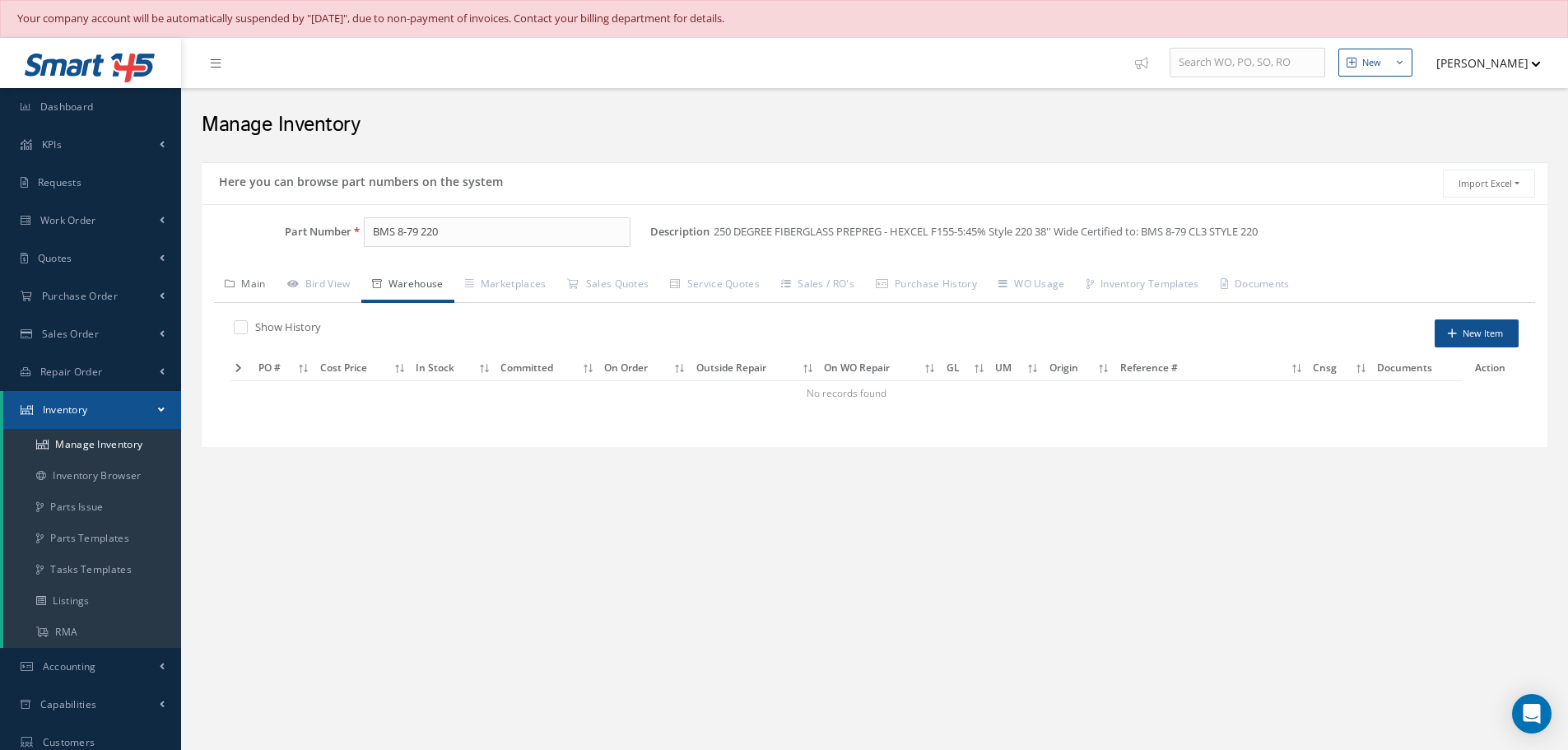
click at [261, 287] on link "Main" at bounding box center [245, 285] width 62 height 35
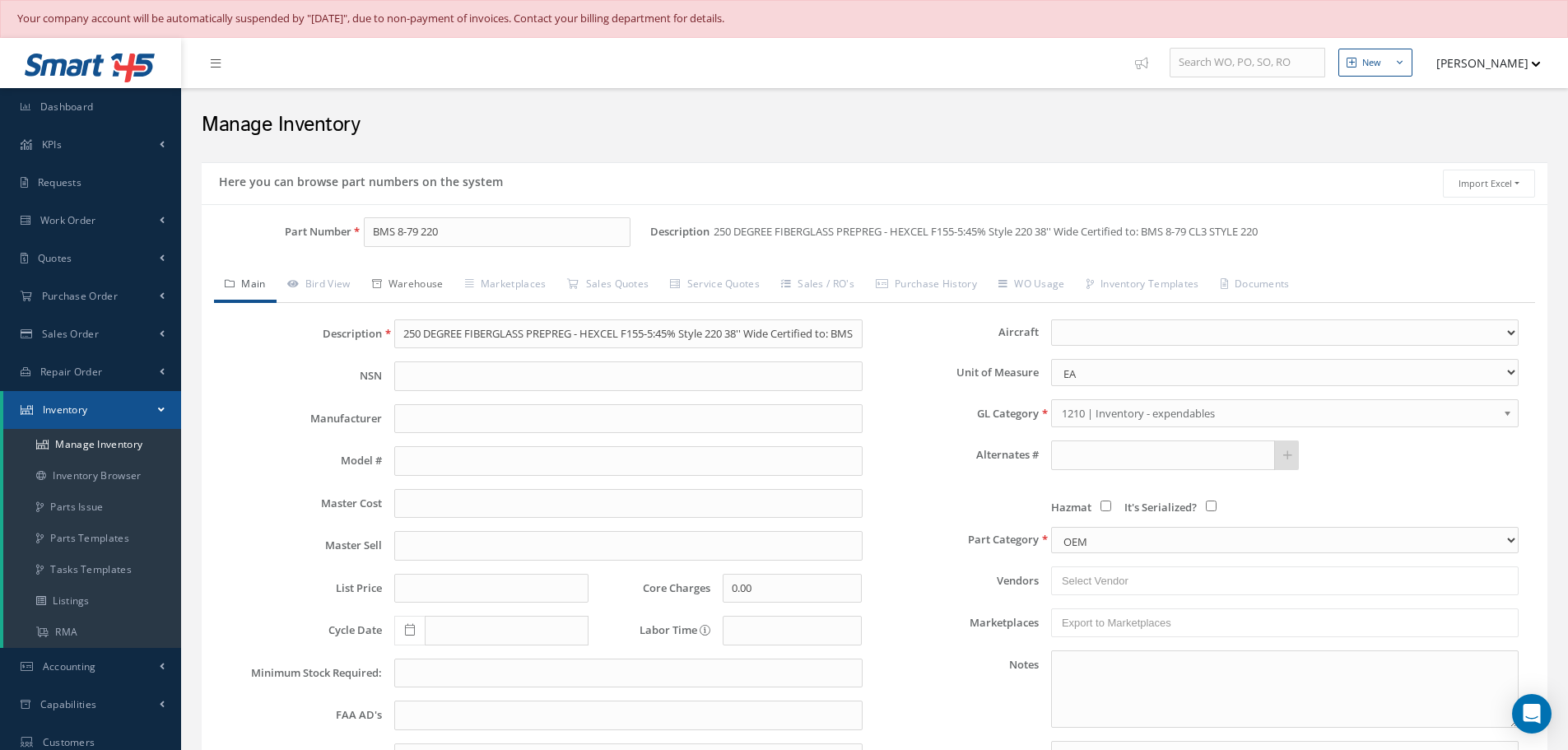
click at [423, 281] on link "Warehouse" at bounding box center [408, 285] width 93 height 35
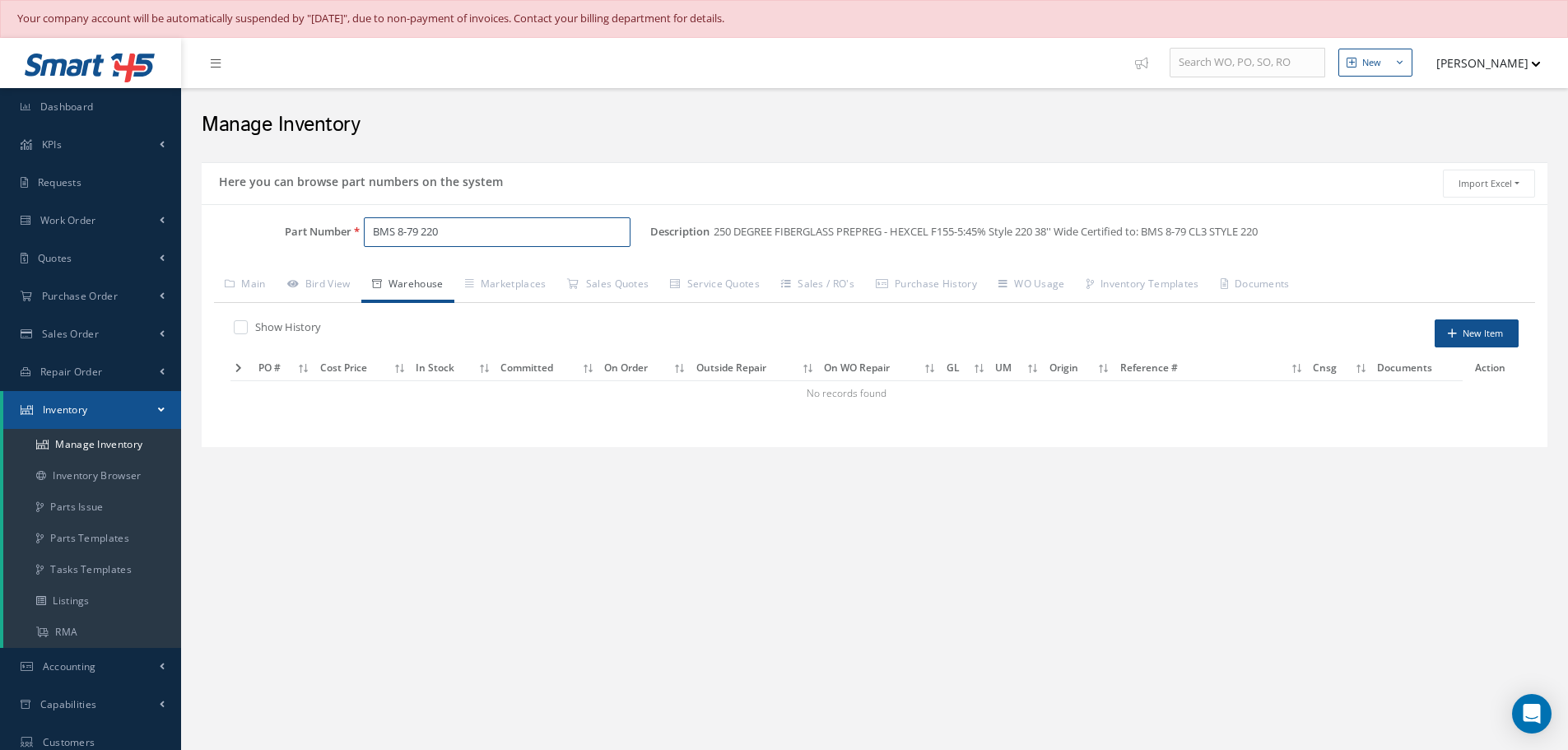
click at [514, 229] on input "BMS 8-79 220" at bounding box center [497, 232] width 266 height 30
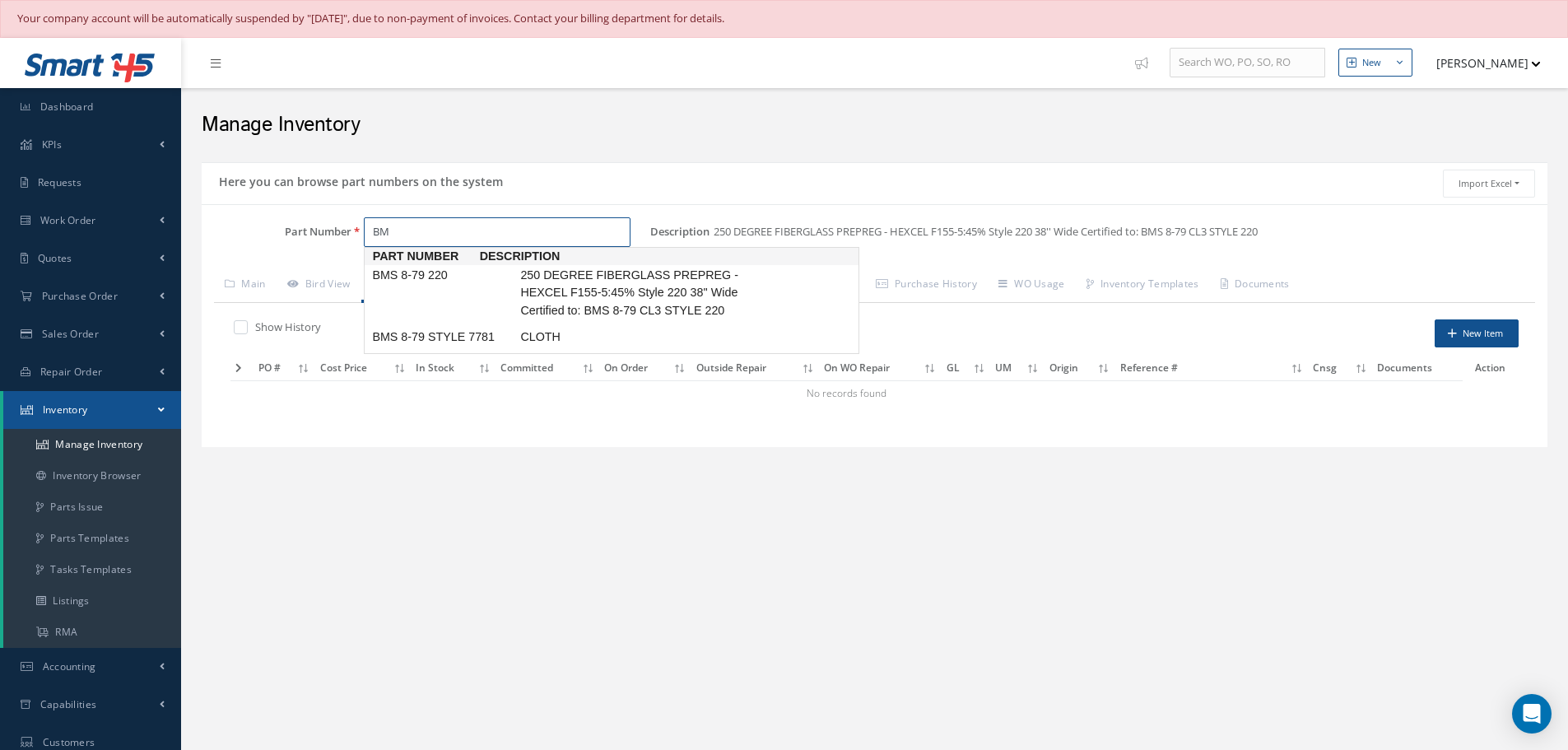
type input "B"
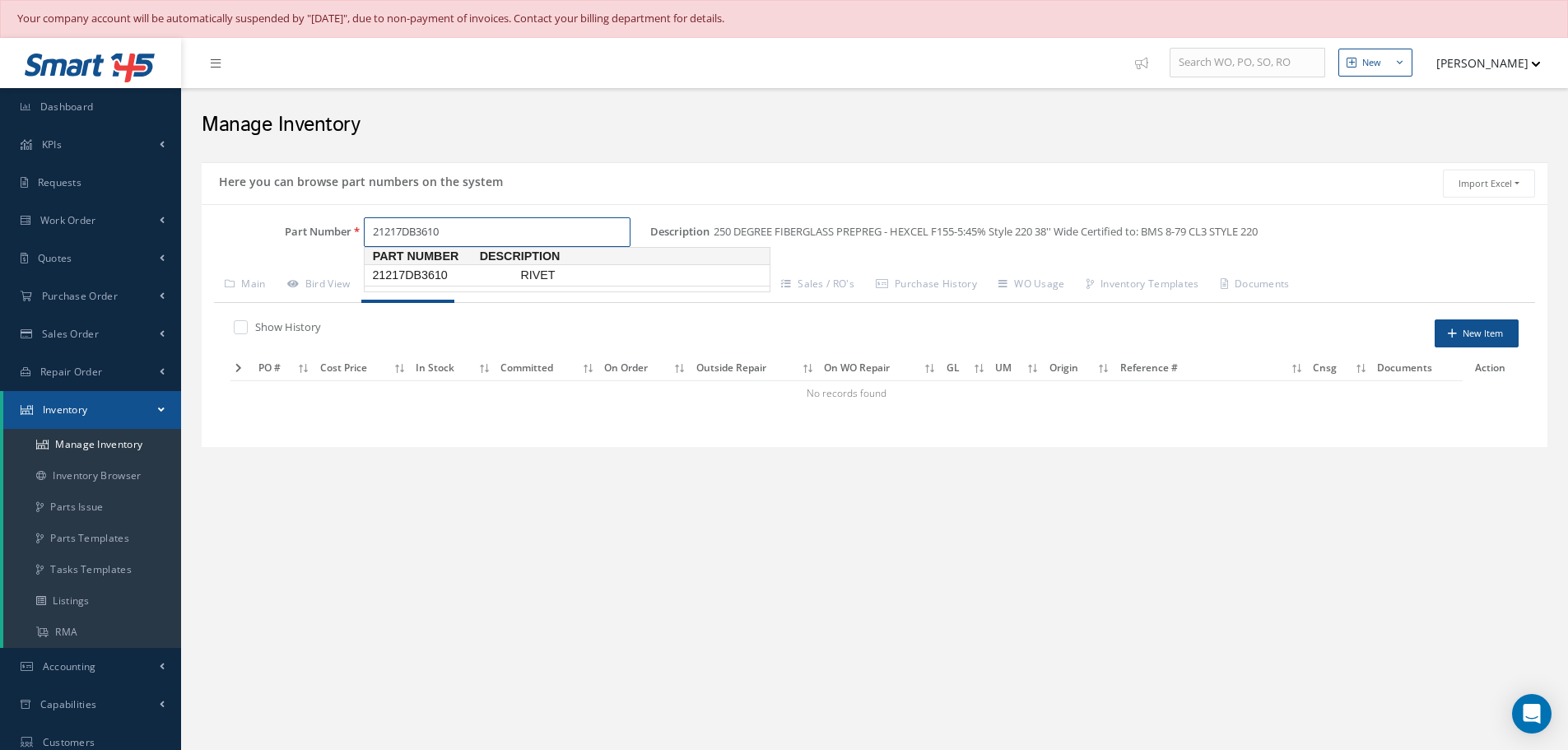
click at [446, 275] on span "21217DB3610" at bounding box center [443, 275] width 148 height 18
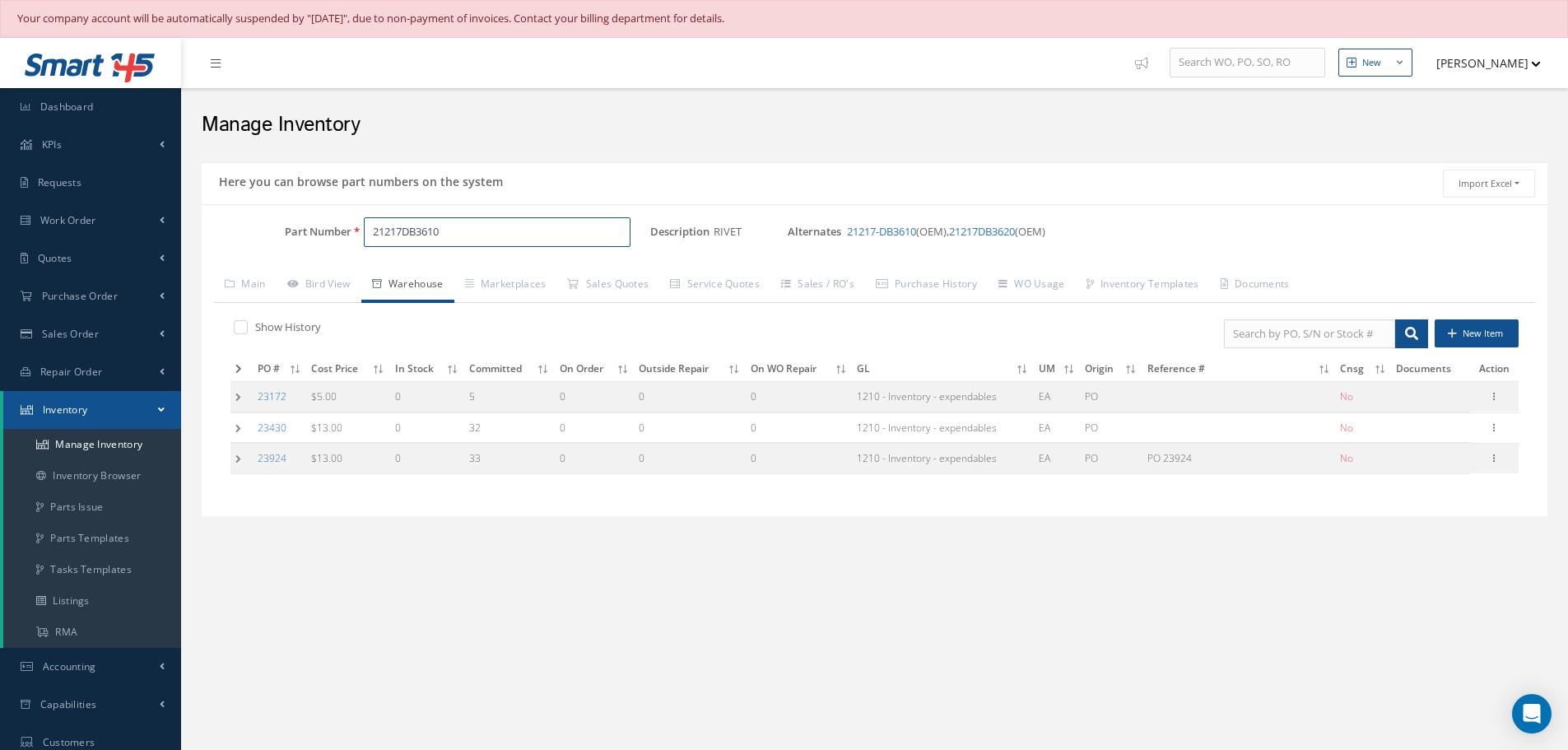
click at [419, 232] on input "21217DB3610" at bounding box center [497, 232] width 266 height 30
click at [893, 227] on link "21217-DB3610" at bounding box center [881, 231] width 69 height 15
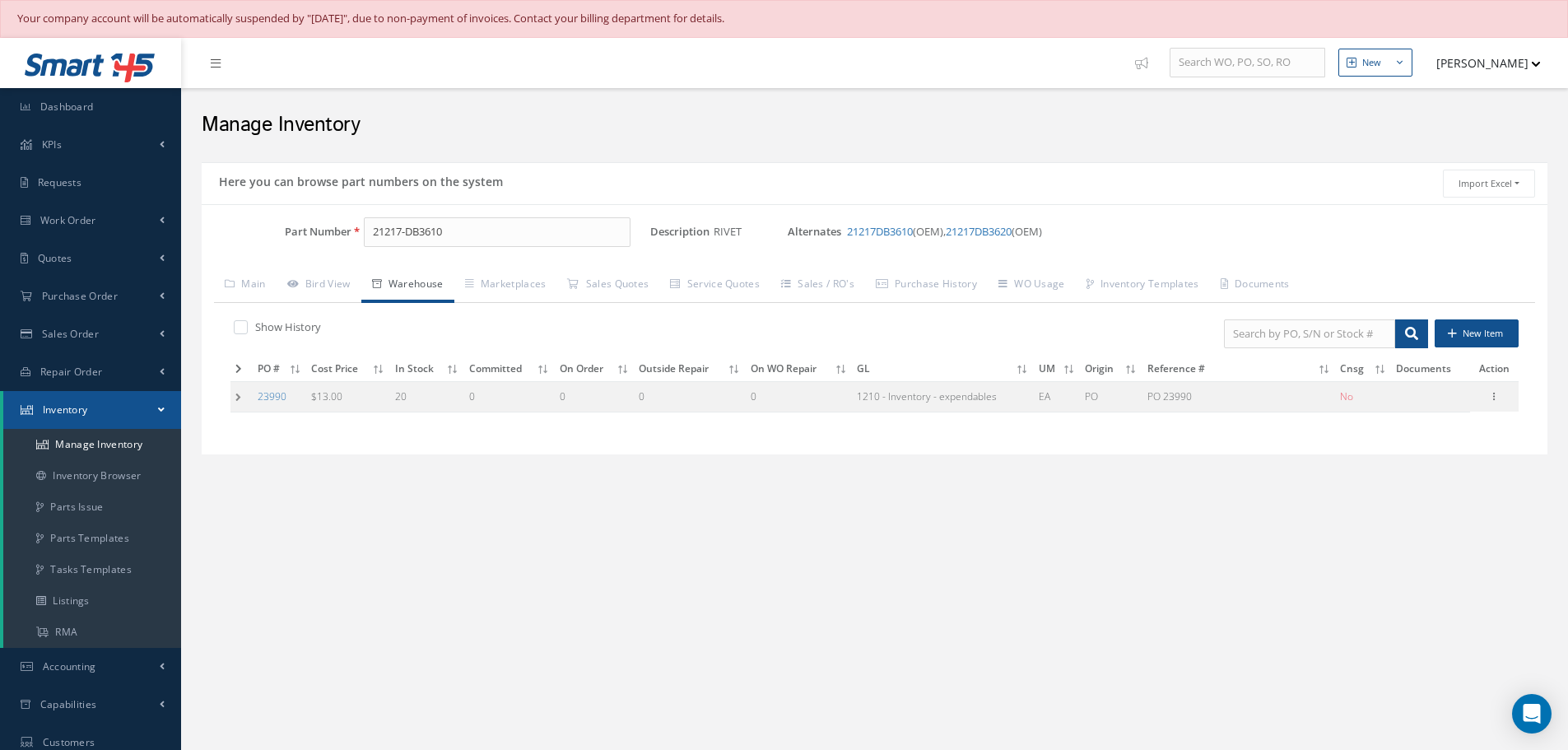
click at [234, 397] on td at bounding box center [241, 397] width 23 height 31
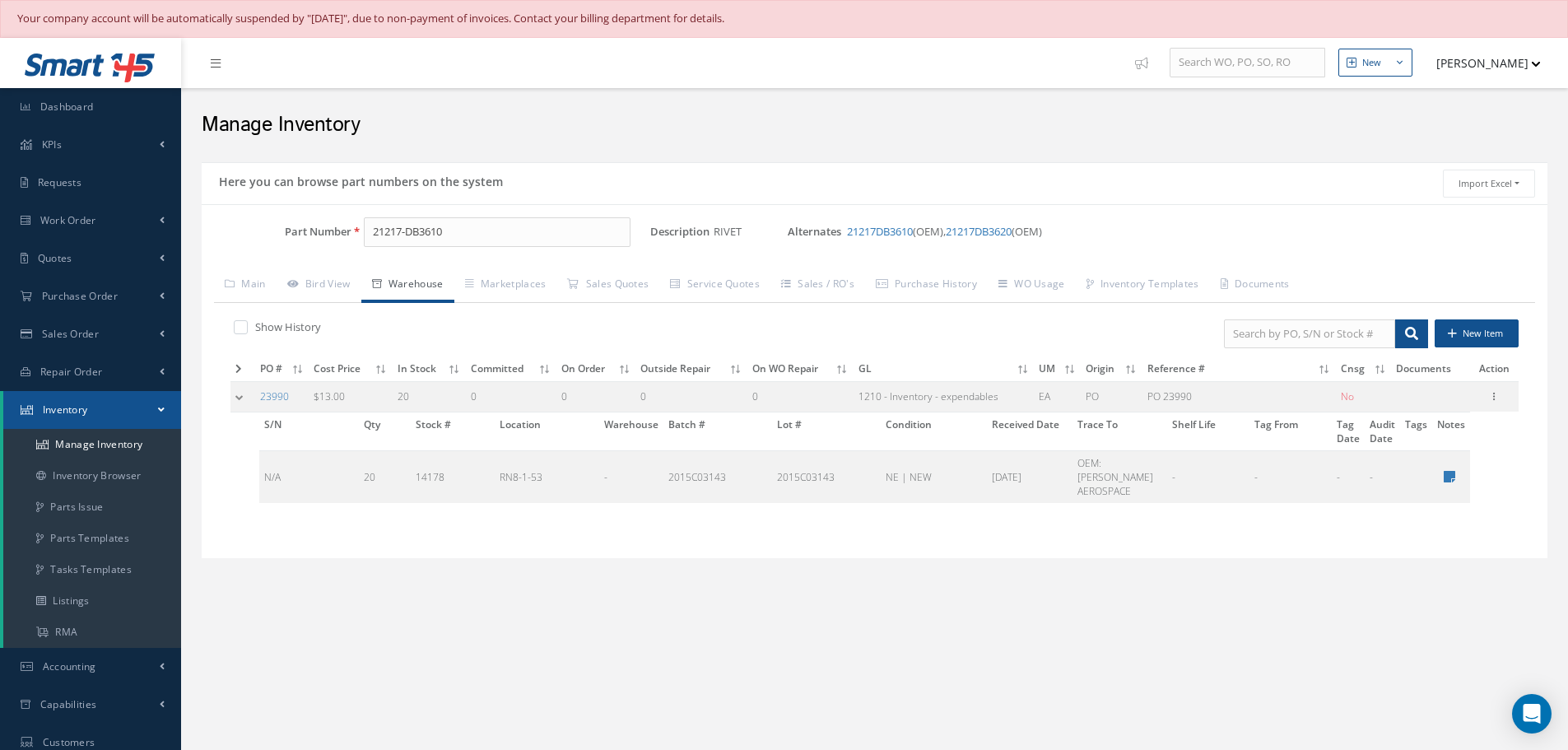
click at [492, 247] on div "Part Number 21217-DB3610" at bounding box center [425, 238] width 448 height 42
click at [491, 244] on input "21217-DB3610" at bounding box center [497, 232] width 266 height 30
type input "2"
paste input "AS27871"
click at [399, 264] on link "AS27871 NUT SELF LODEING" at bounding box center [567, 275] width 407 height 23
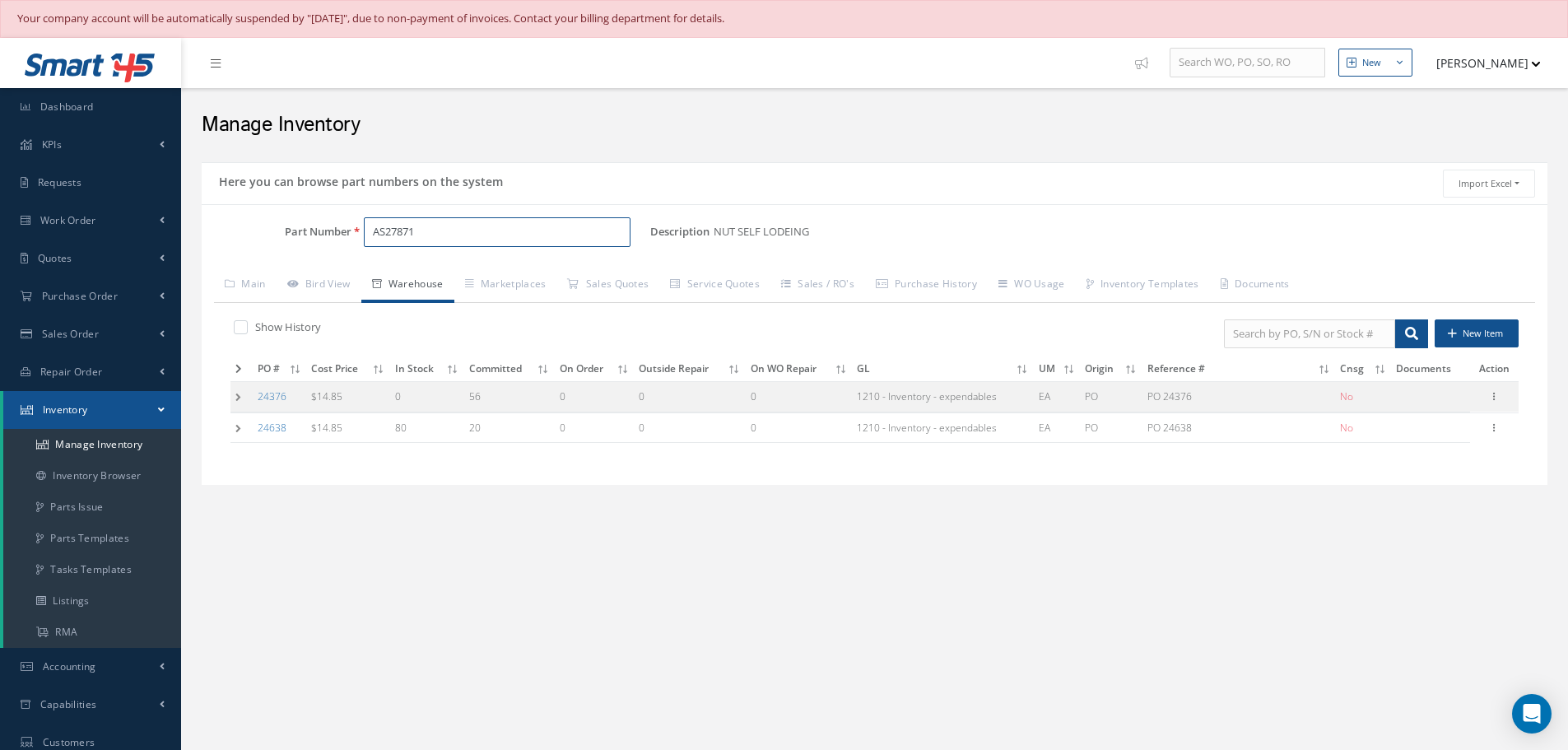
type input "AS27871"
drag, startPoint x: 372, startPoint y: 230, endPoint x: 466, endPoint y: 232, distance: 94.0
click at [466, 232] on input "AS27871" at bounding box center [497, 232] width 266 height 30
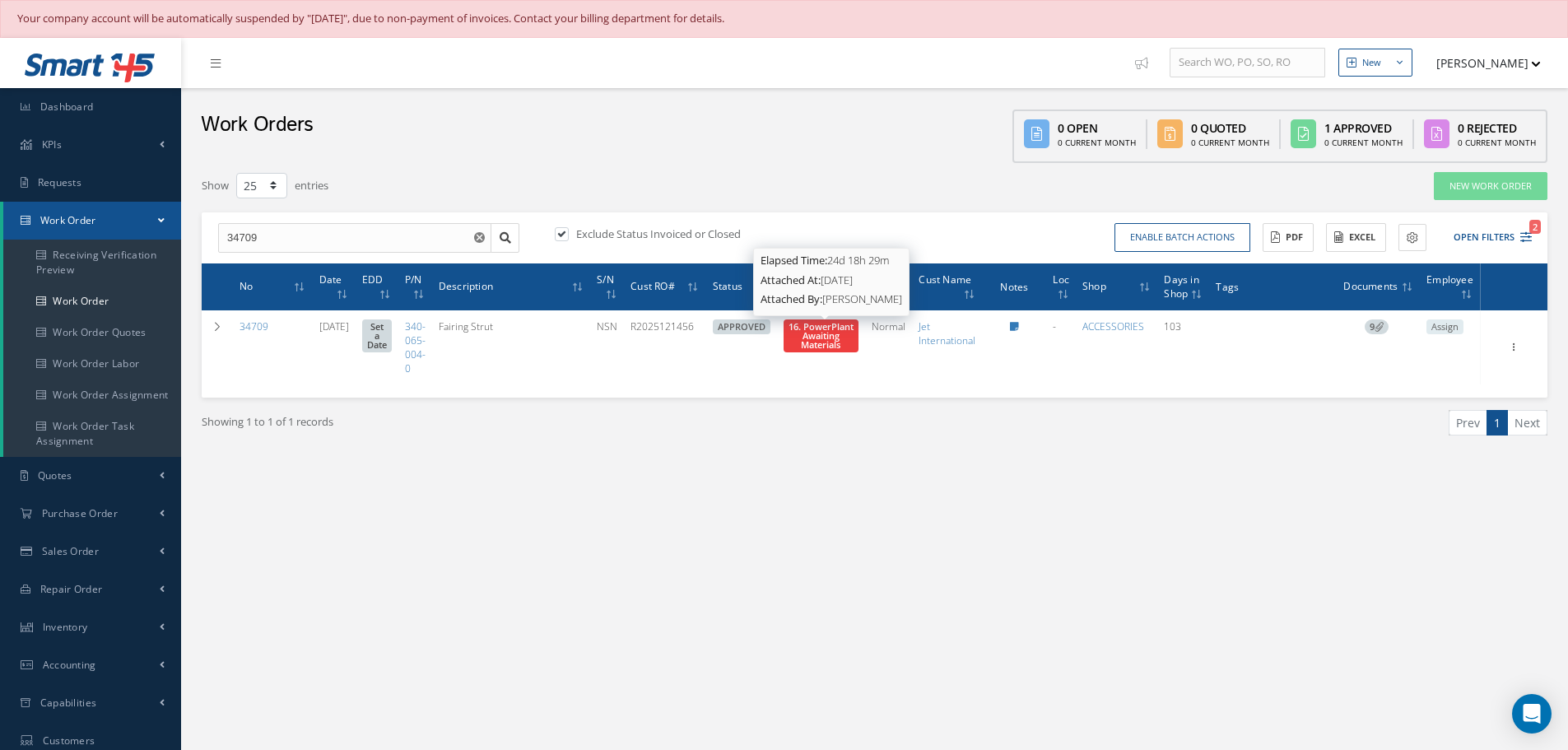
select select "25"
click at [303, 245] on input "34709" at bounding box center [354, 238] width 273 height 30
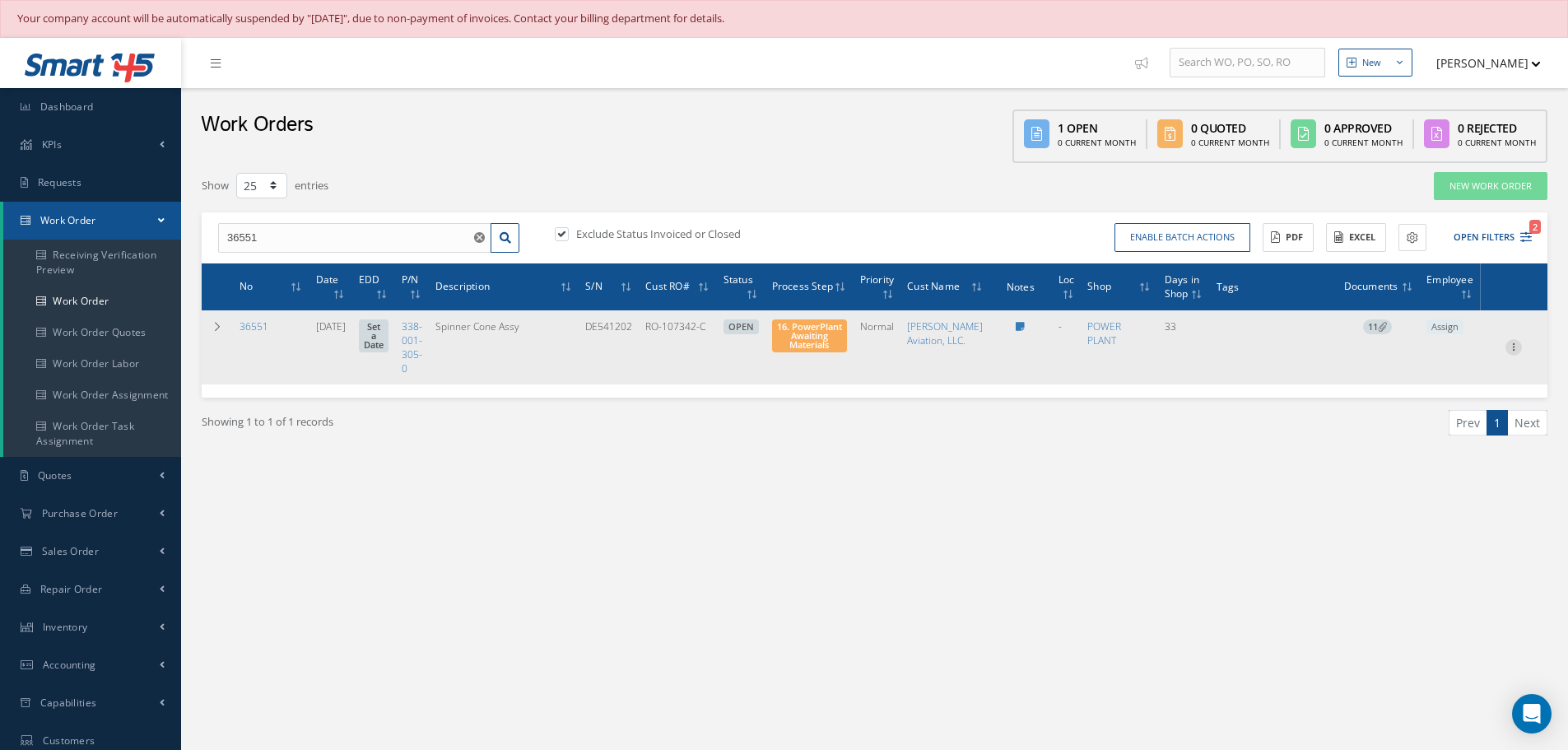
click at [1515, 352] on icon at bounding box center [1513, 345] width 17 height 13
click at [1414, 409] on link "Part Issue" at bounding box center [1438, 400] width 130 height 22
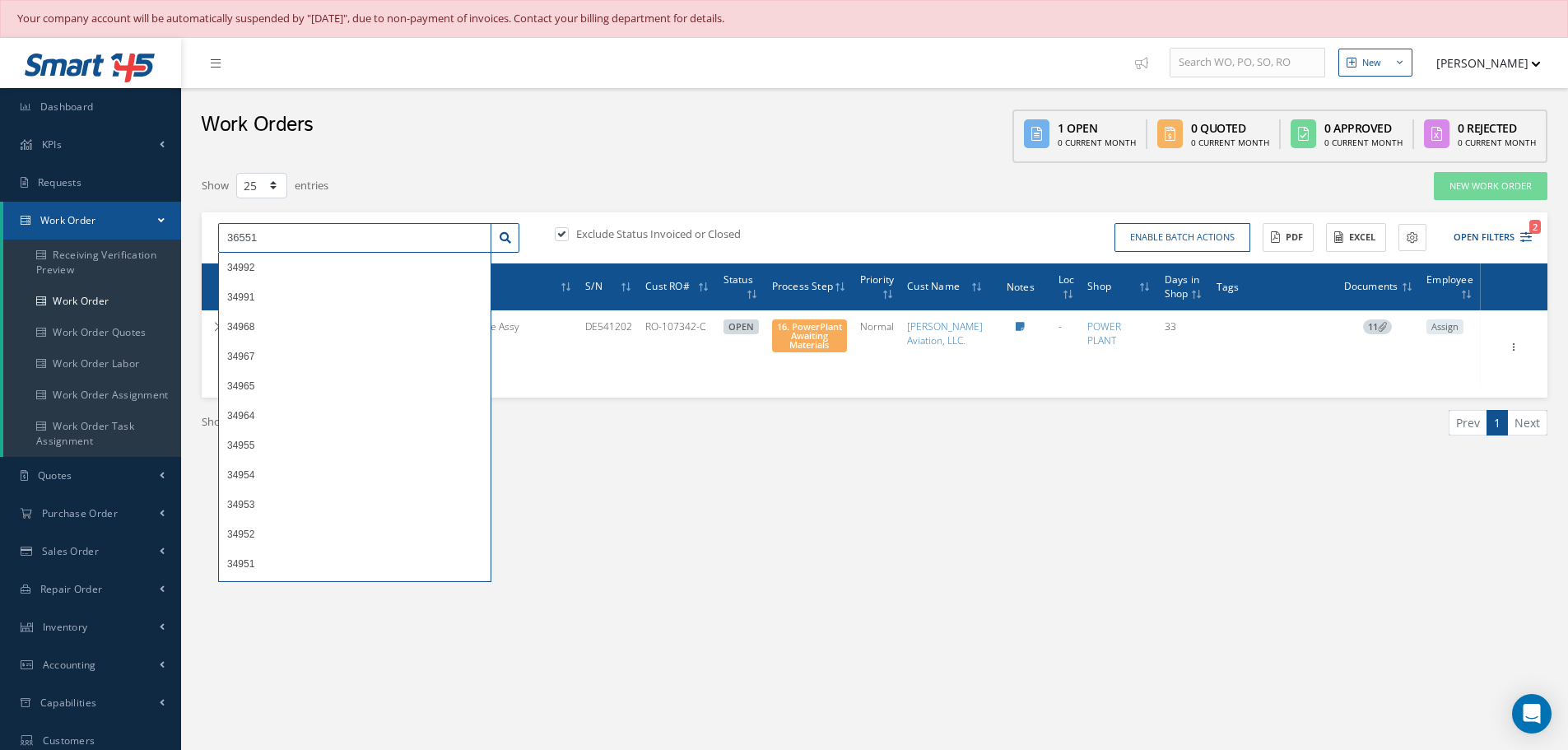
click at [283, 246] on input "36551" at bounding box center [354, 238] width 273 height 30
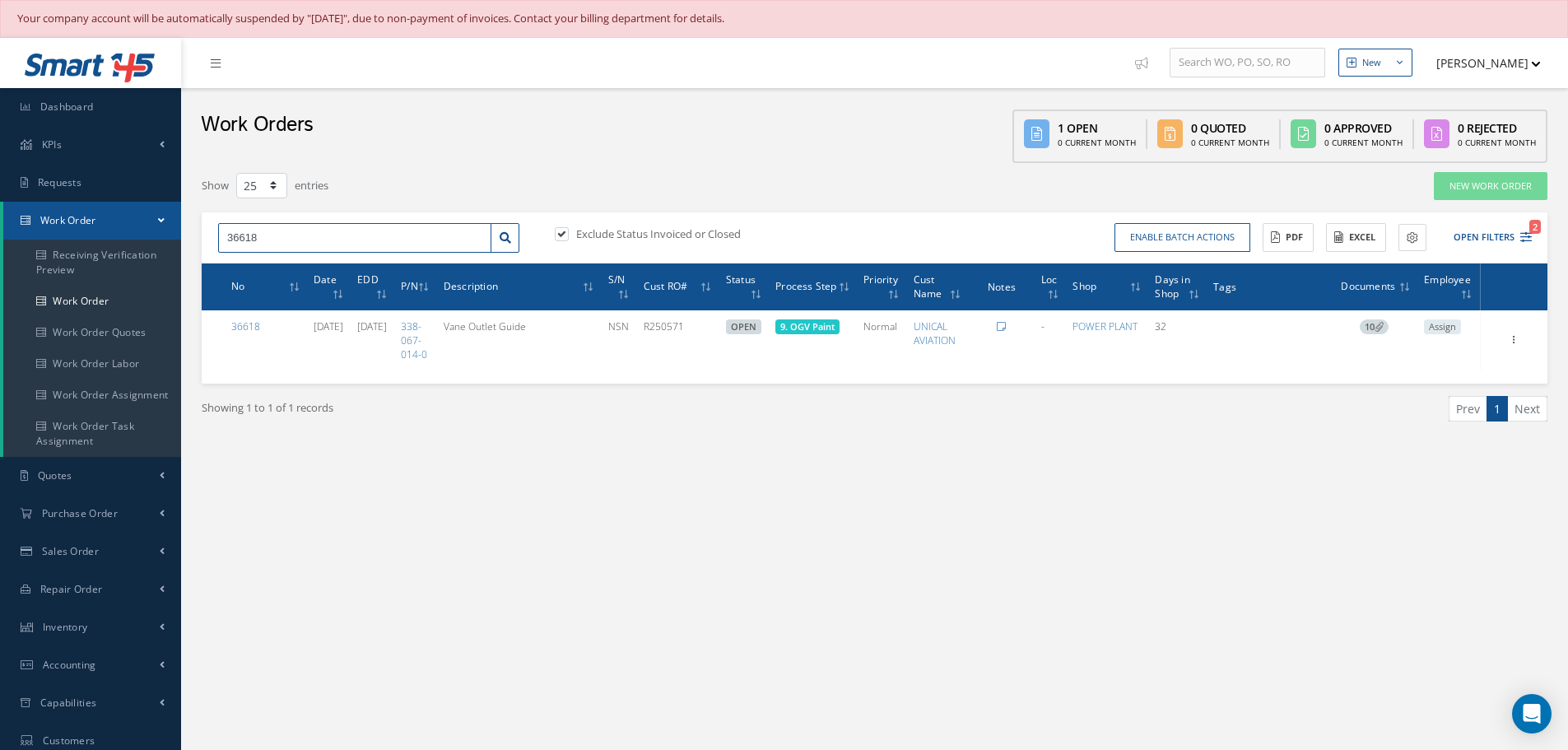
click at [245, 234] on input "36618" at bounding box center [354, 238] width 273 height 30
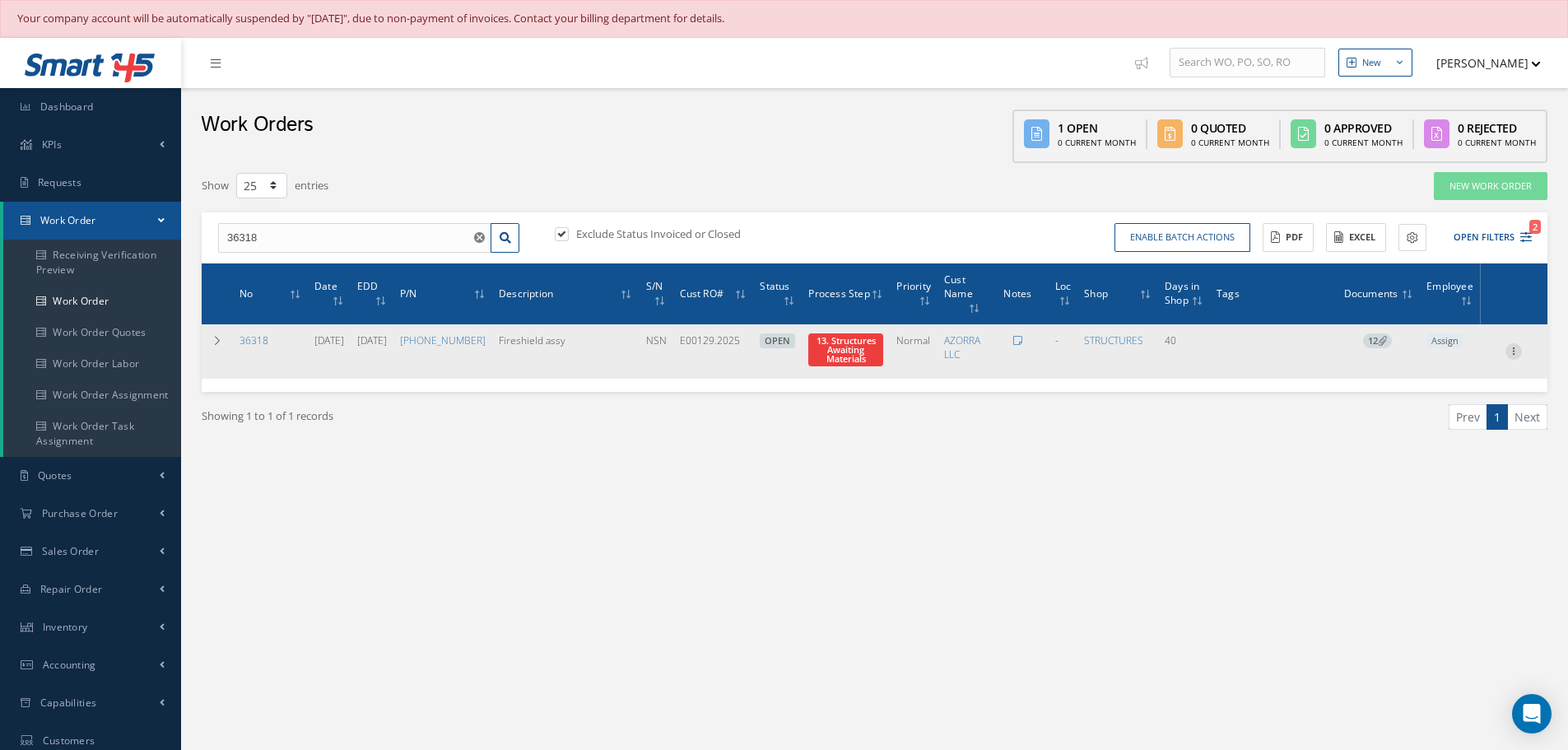
click at [1515, 355] on icon at bounding box center [1513, 349] width 17 height 13
click at [1433, 408] on link "Part Issue" at bounding box center [1438, 405] width 130 height 22
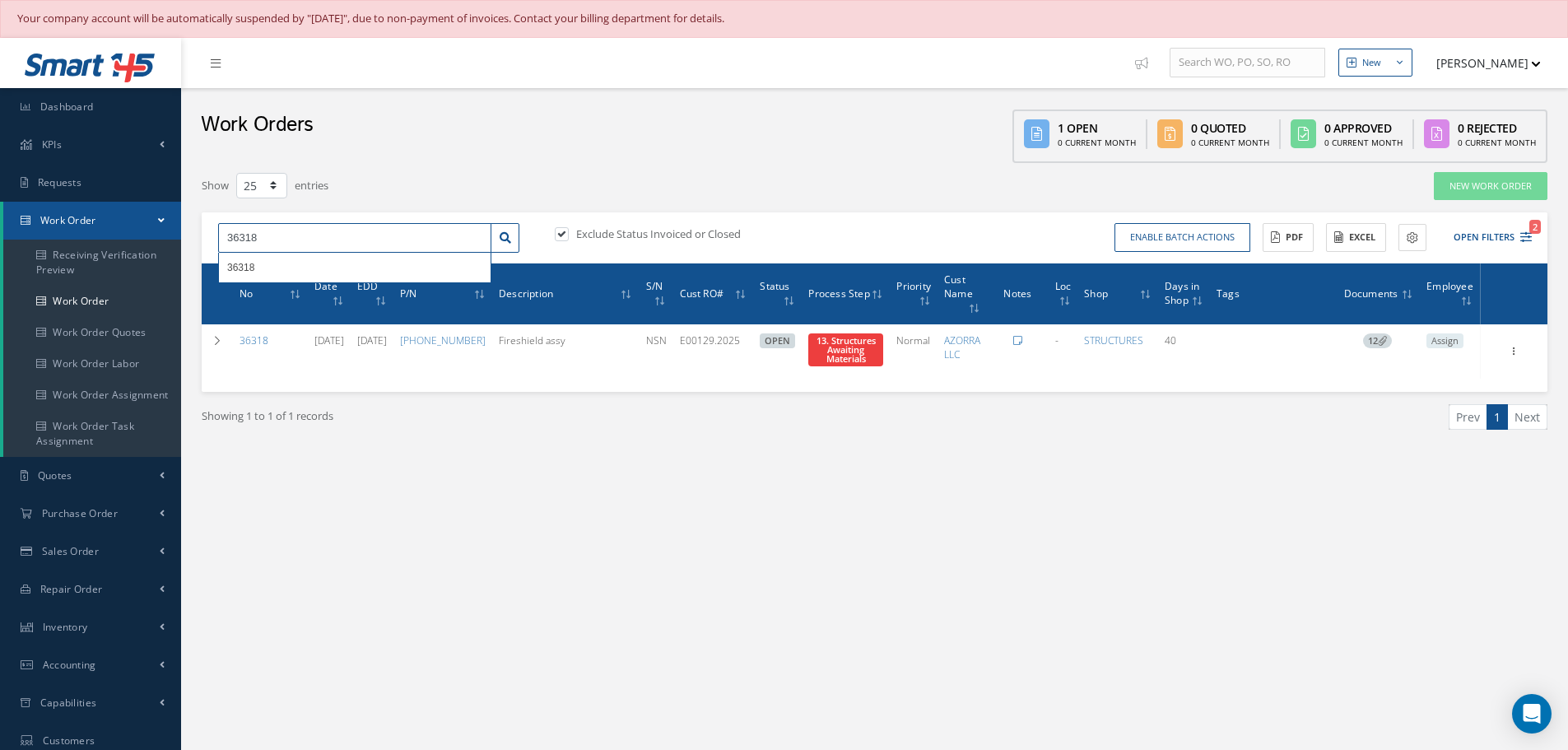
click at [266, 240] on input "36318" at bounding box center [354, 238] width 273 height 30
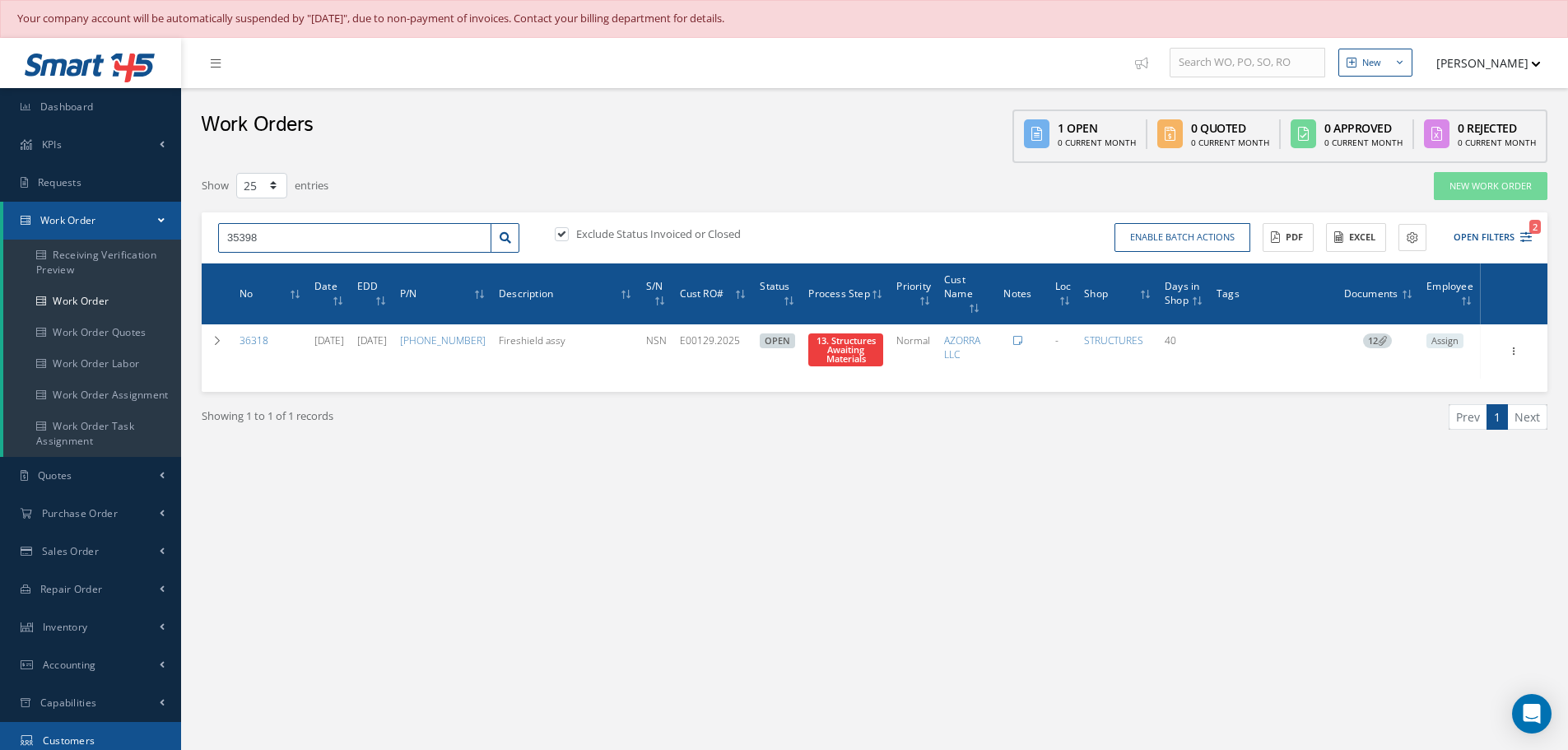
type input "35398"
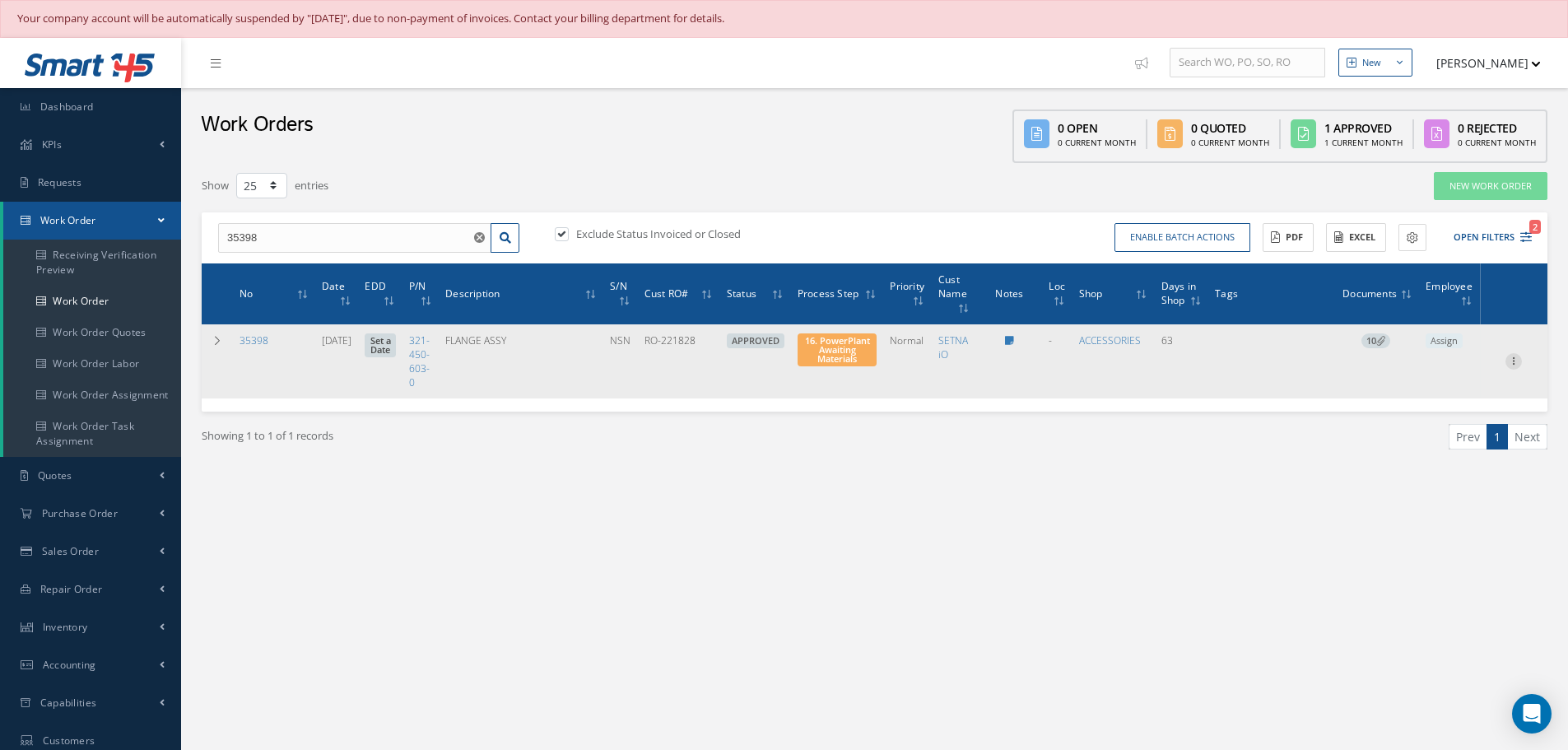
click at [1514, 363] on icon at bounding box center [1513, 359] width 17 height 13
click at [1416, 412] on link "Part Issue" at bounding box center [1438, 414] width 130 height 22
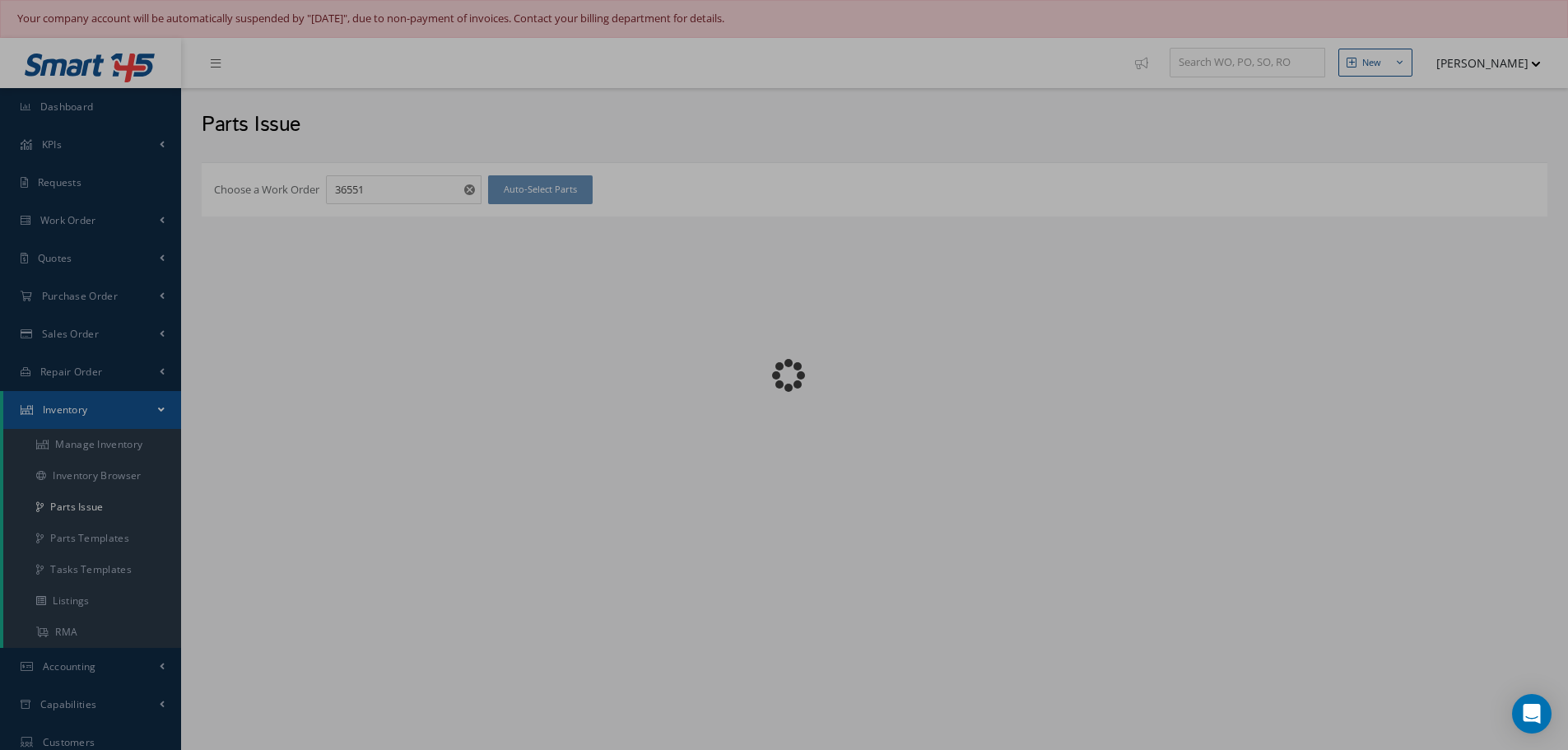
checkbox input "false"
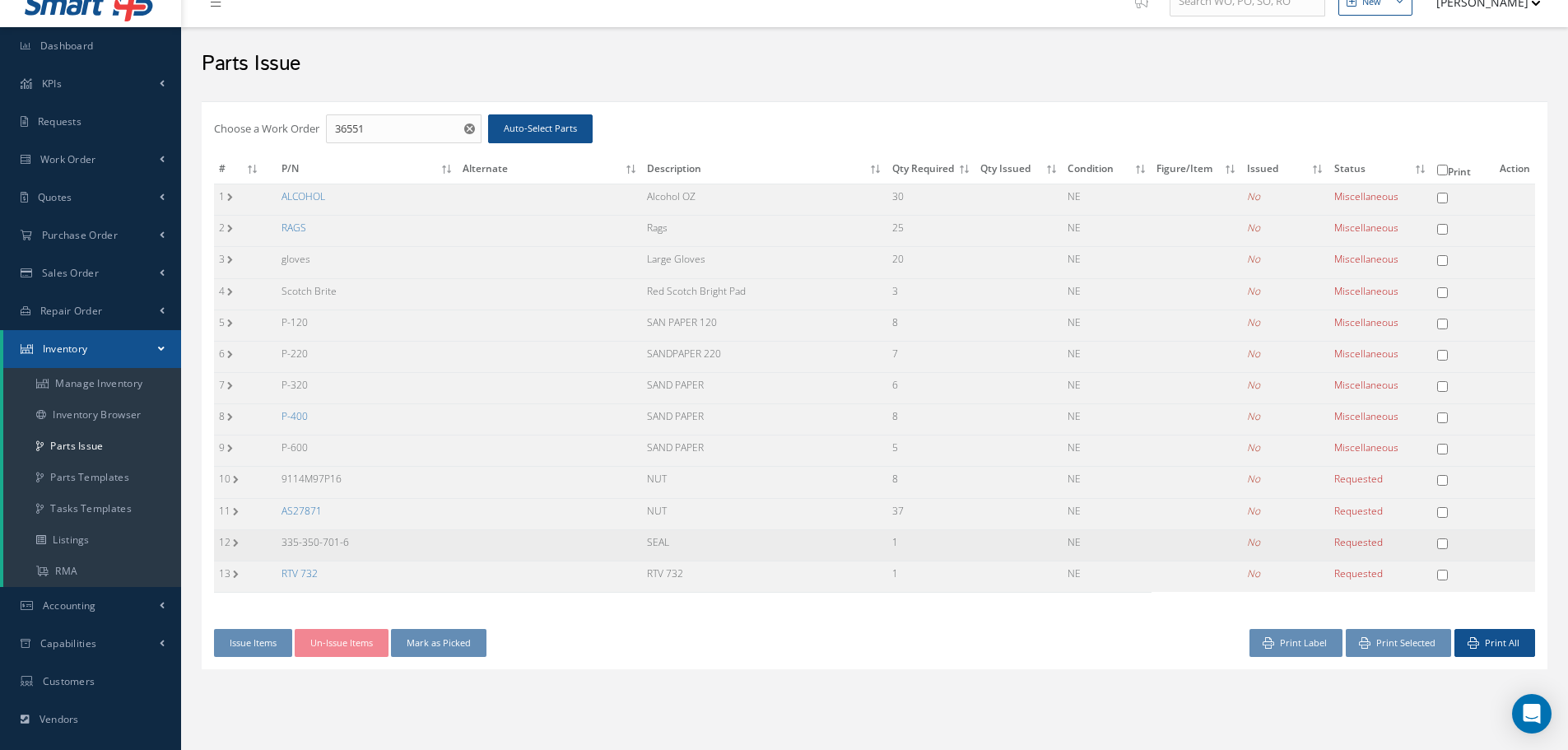
scroll to position [165, 0]
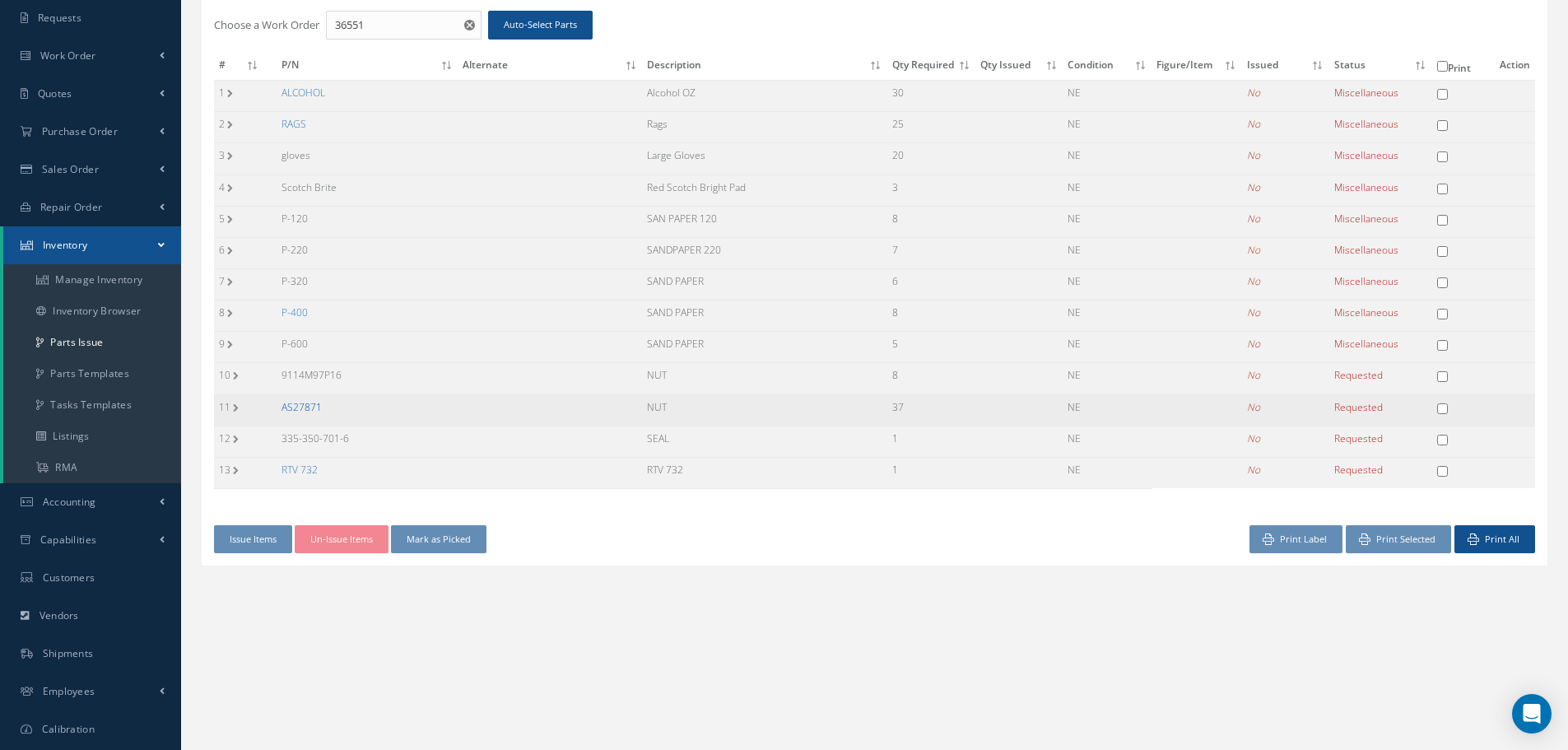
click at [303, 410] on link "AS27871" at bounding box center [301, 407] width 40 height 14
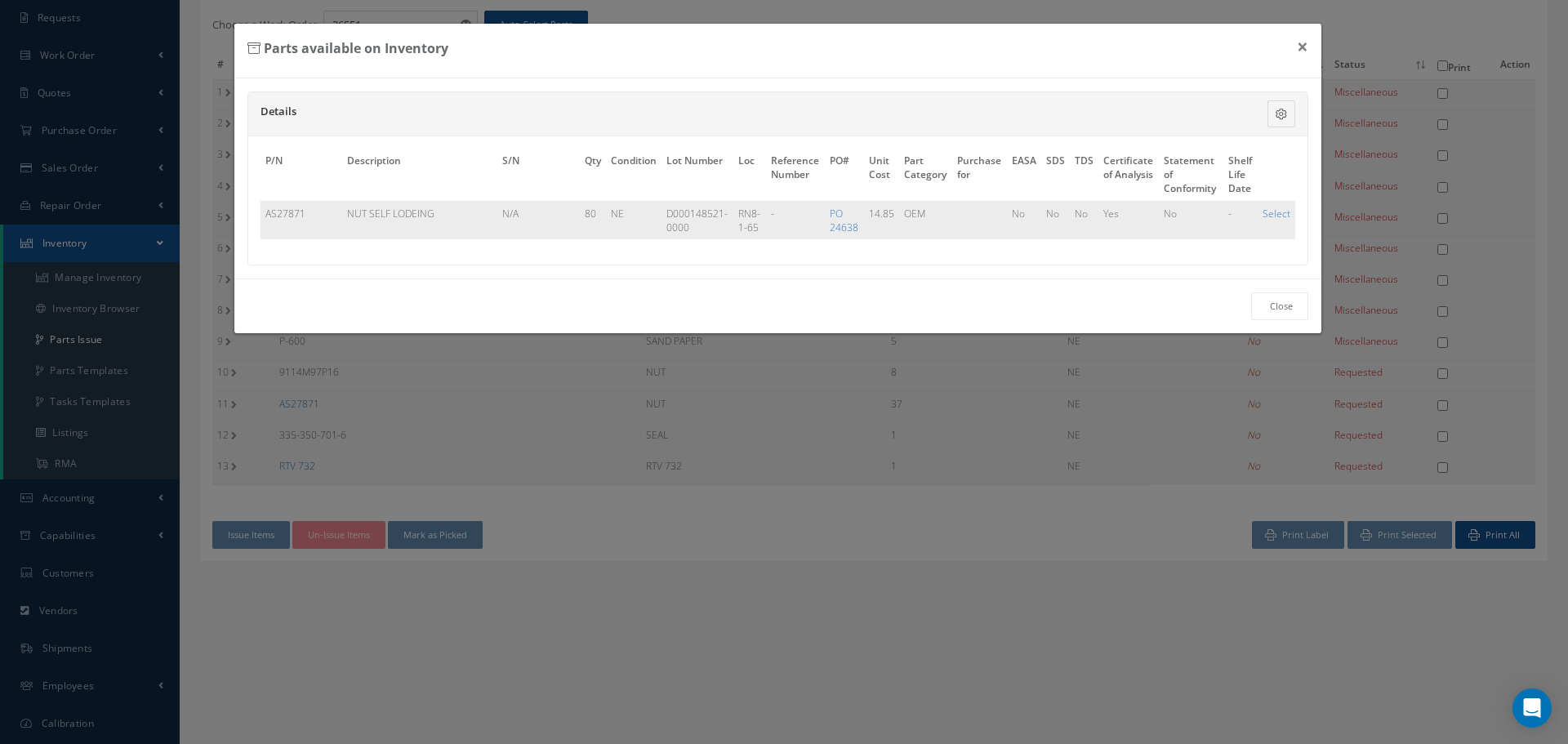
drag, startPoint x: 265, startPoint y: 211, endPoint x: 344, endPoint y: 215, distance: 79.1
click at [344, 215] on tr "AS27871 NUT SELF LODEING N/A 80 NE D000148521-0000 D000148521-0000 RN8-1-65 - P…" at bounding box center [778, 219] width 1035 height 38
copy tr "AS27871"
click at [1275, 213] on link "Select" at bounding box center [1276, 213] width 27 height 14
checkbox input "true"
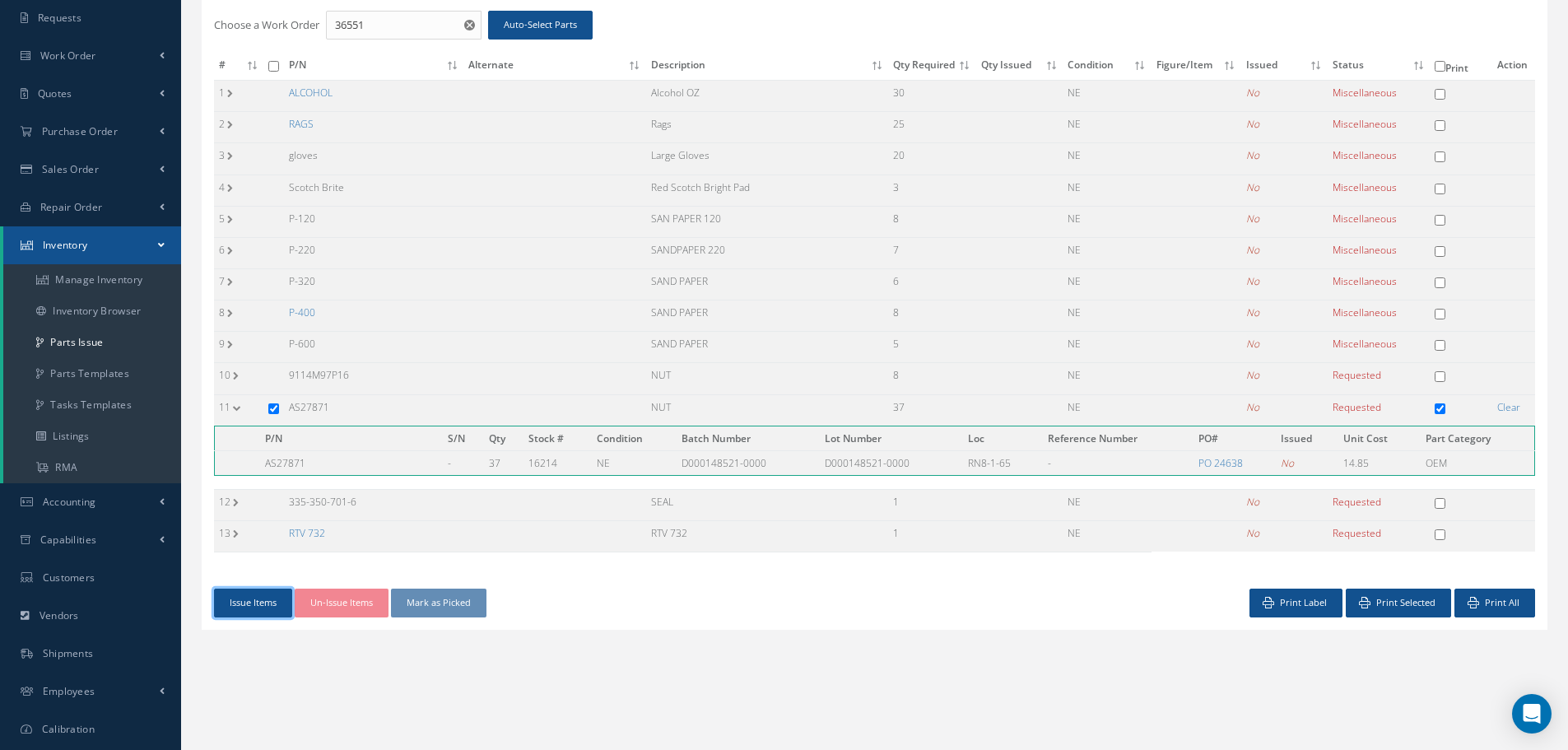
click at [246, 607] on button "Issue Items" at bounding box center [253, 602] width 78 height 29
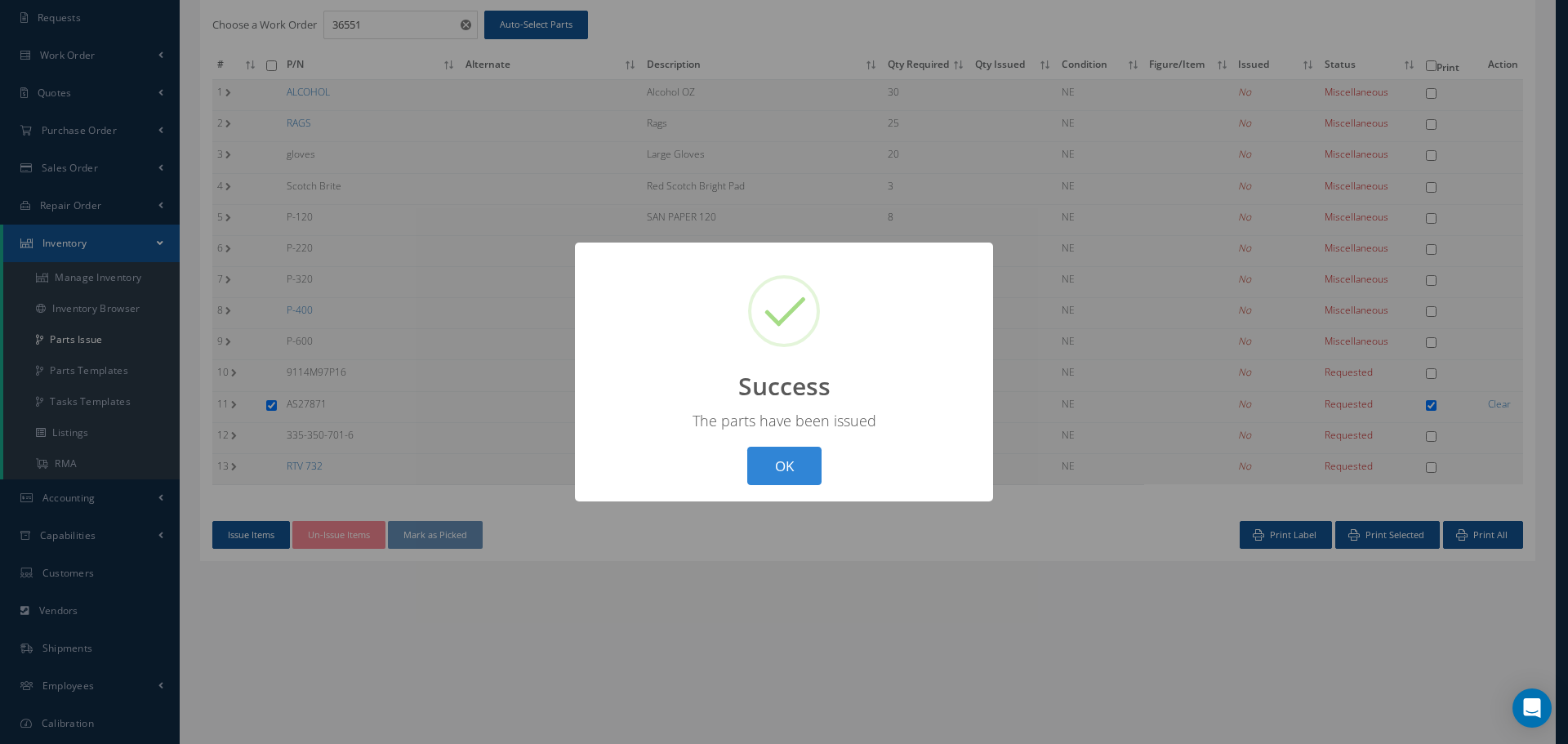
click at [788, 471] on button "OK" at bounding box center [784, 465] width 74 height 38
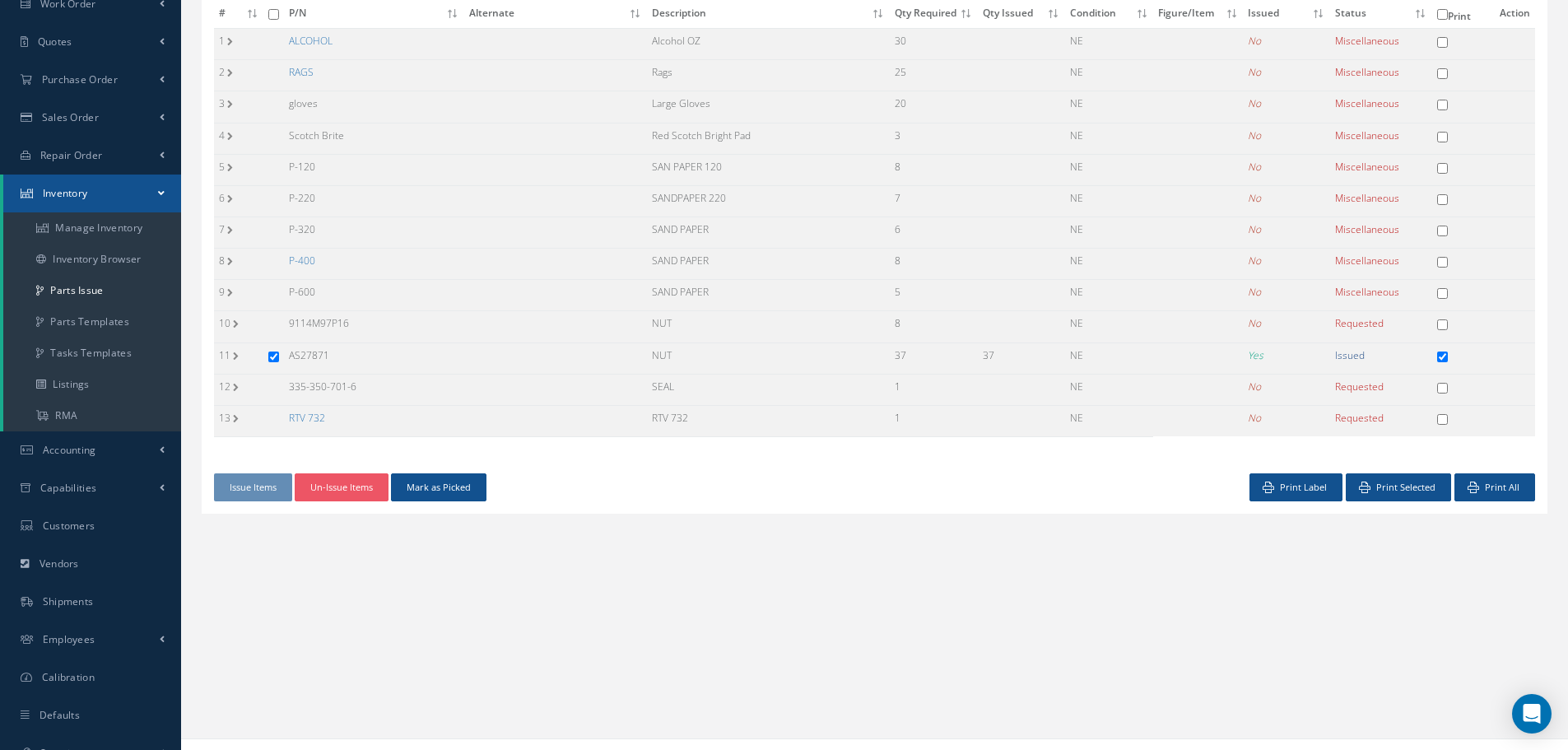
scroll to position [230, 0]
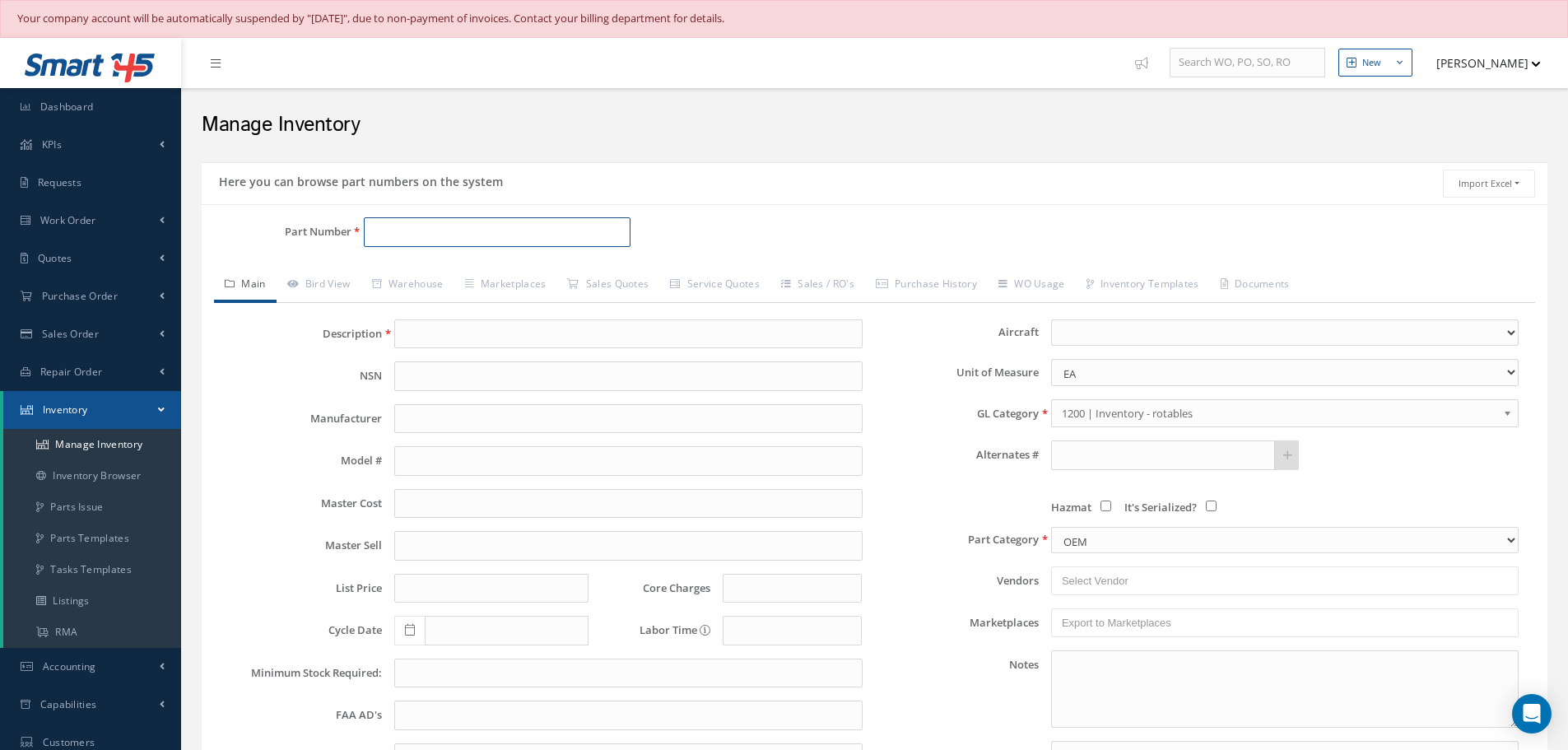
paste input "AS27871"
type input "AS27871"
click at [400, 272] on span "AS27871" at bounding box center [443, 275] width 148 height 18
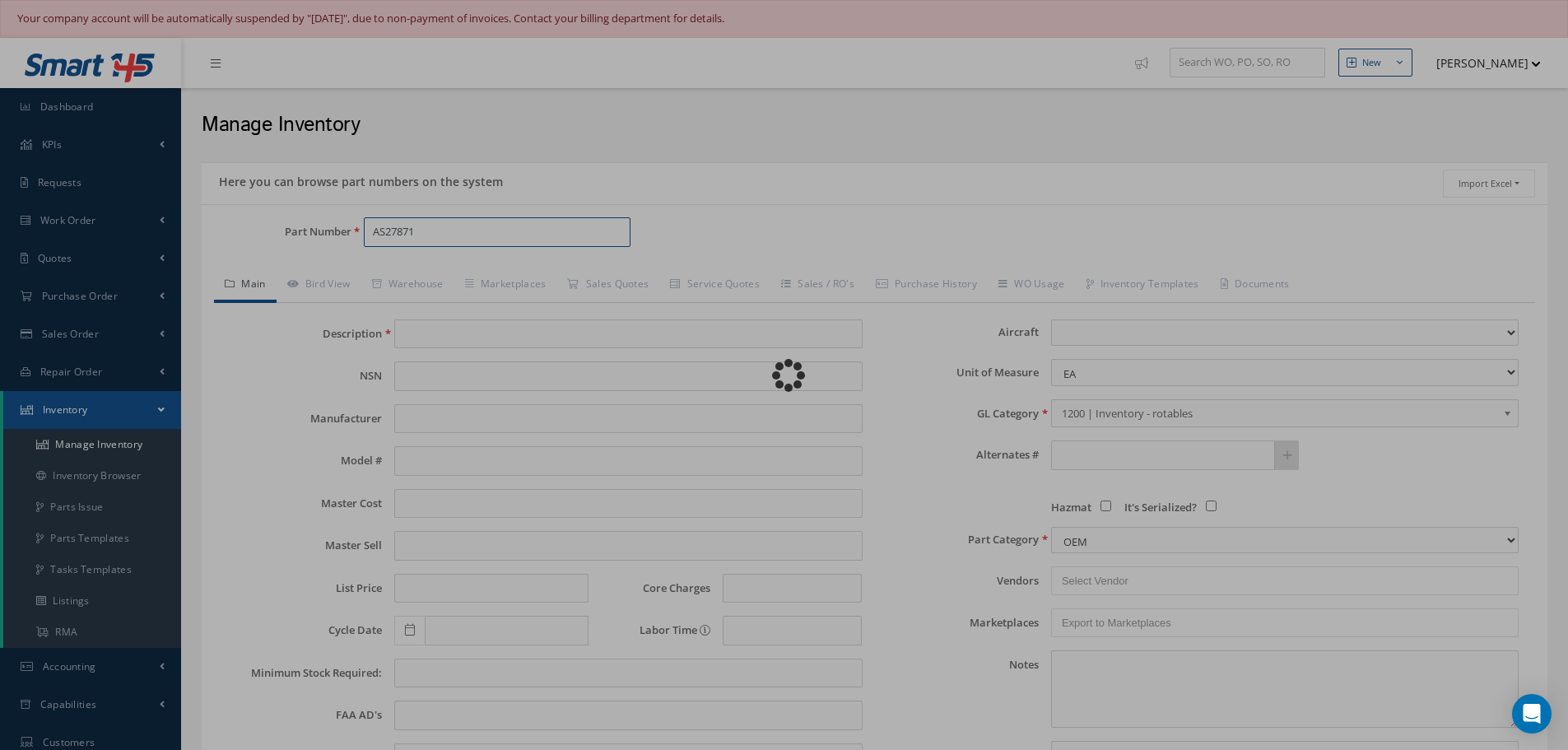
type input "NUT SELF LODEING"
type input "18.50"
type input "0.00"
select select
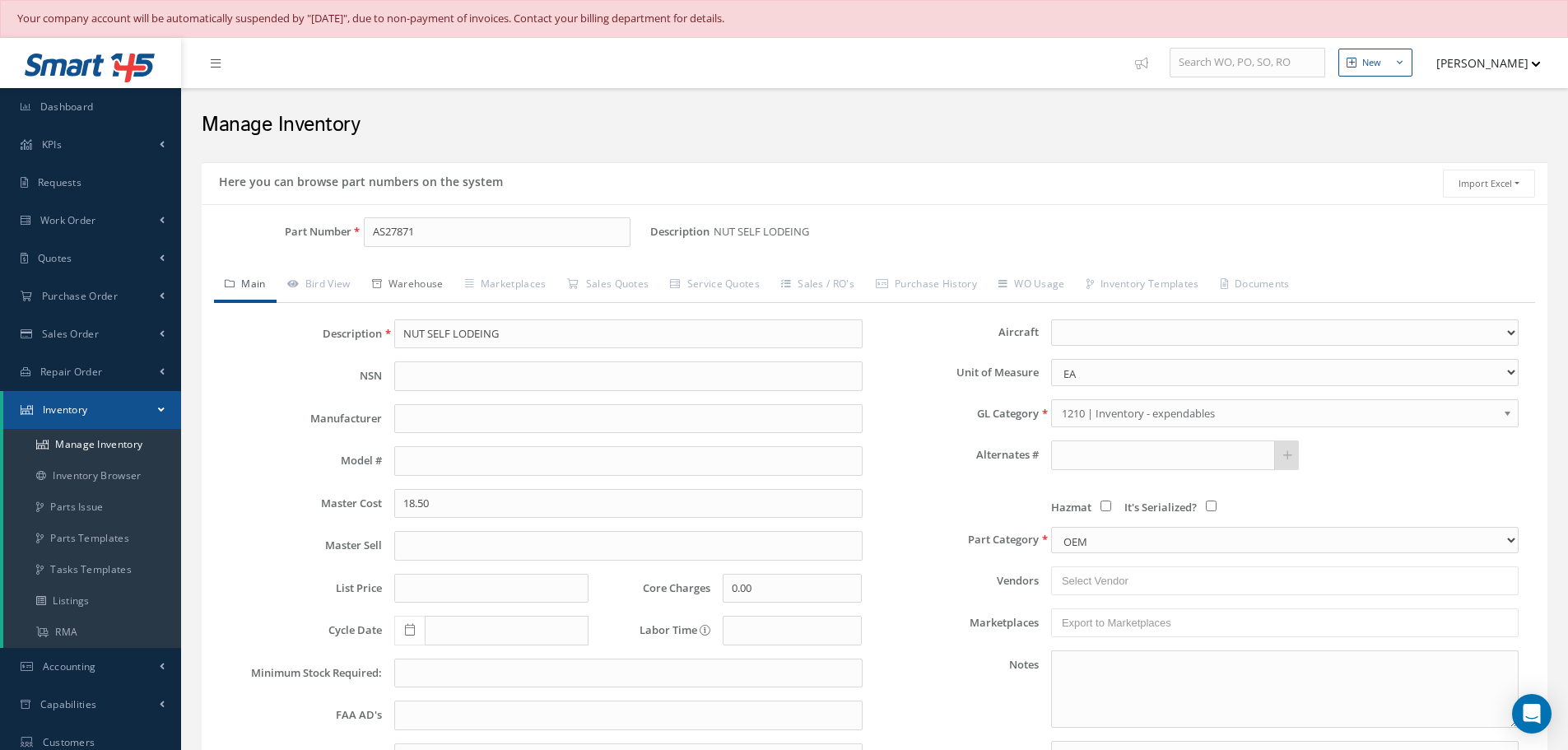
click at [422, 282] on link "Warehouse" at bounding box center [408, 285] width 93 height 35
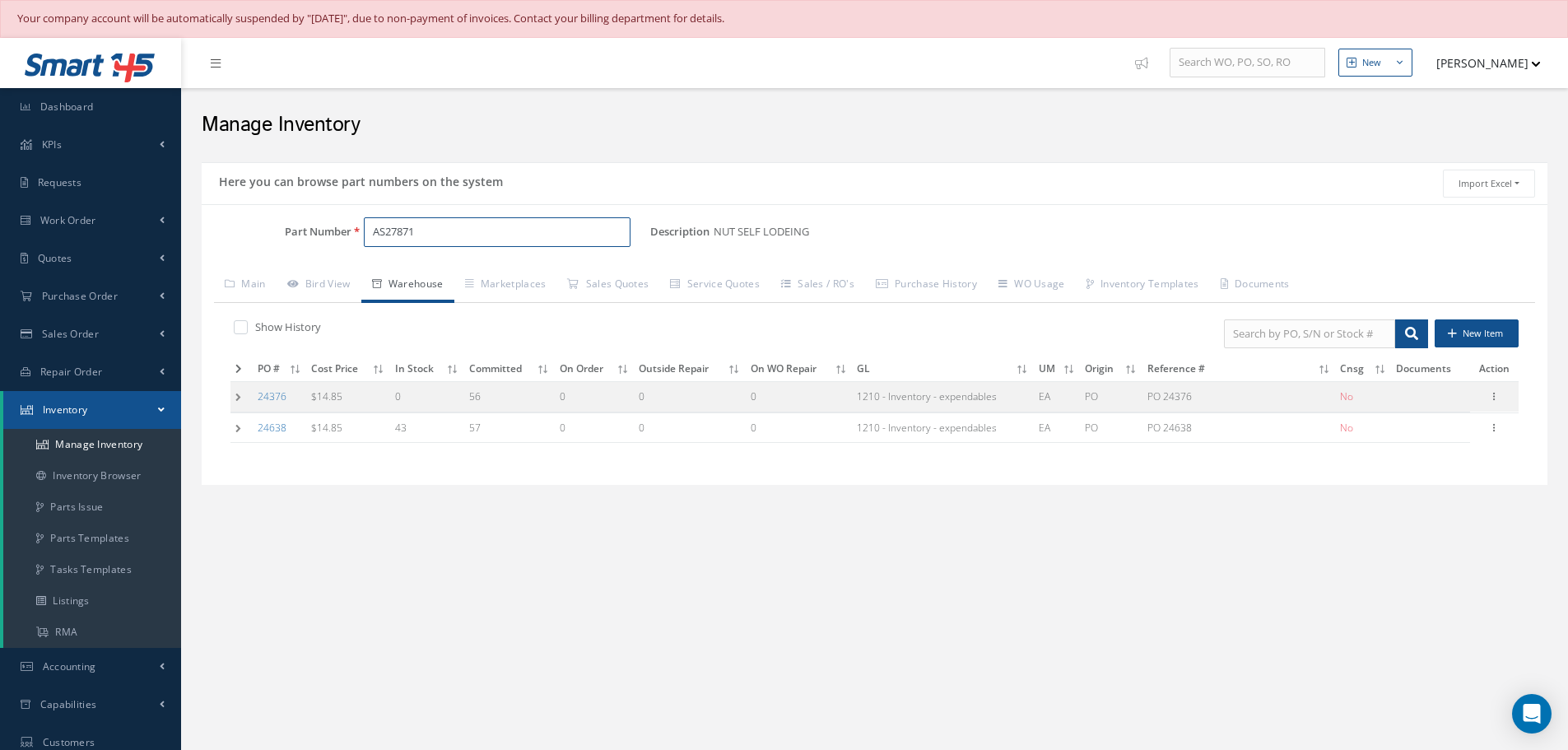
click at [468, 231] on input "AS27871" at bounding box center [497, 232] width 266 height 30
type input "A"
click at [405, 279] on span "AN123443" at bounding box center [443, 275] width 148 height 18
click at [240, 433] on td at bounding box center [241, 427] width 23 height 31
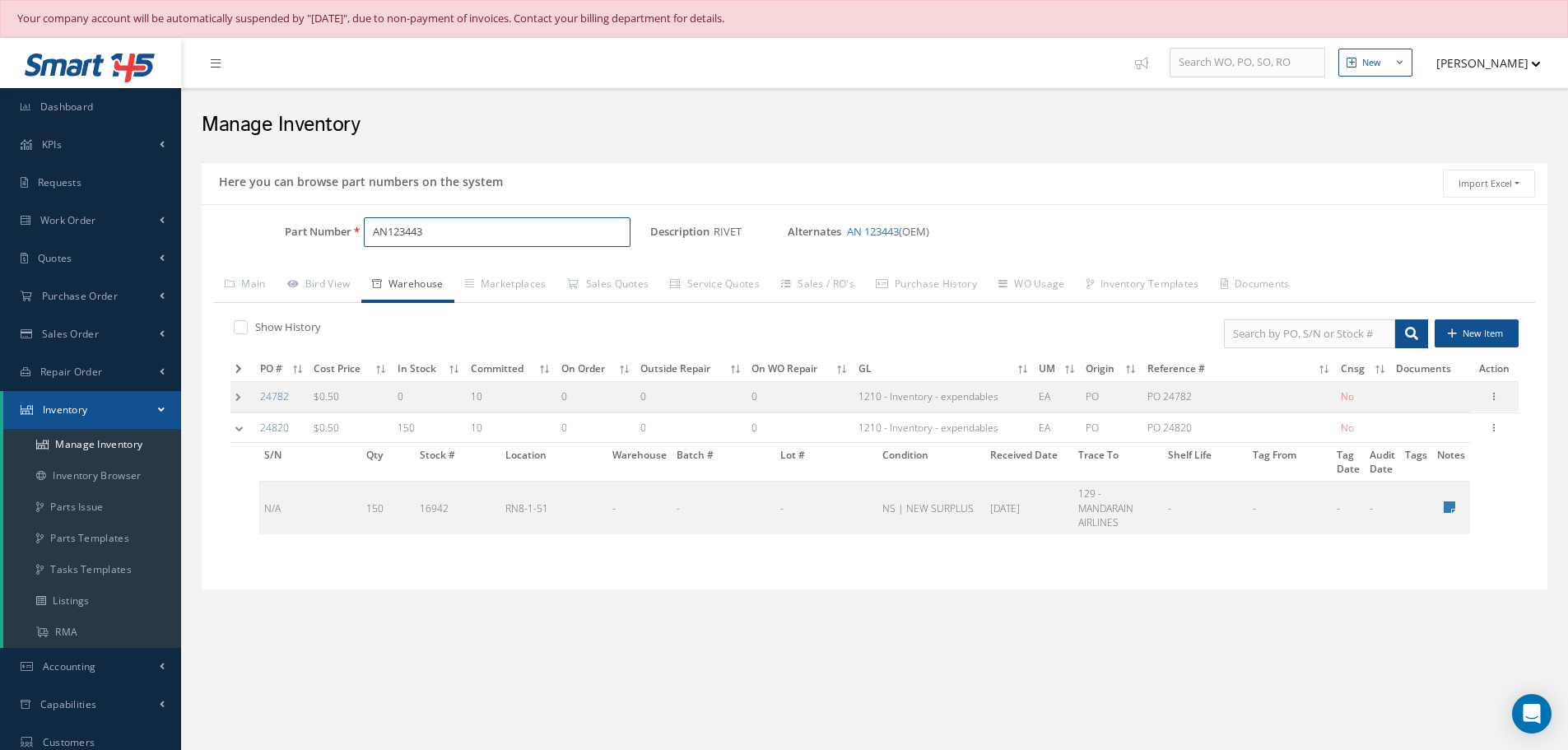
click at [471, 237] on input "AN123443" at bounding box center [497, 232] width 266 height 30
type input "A"
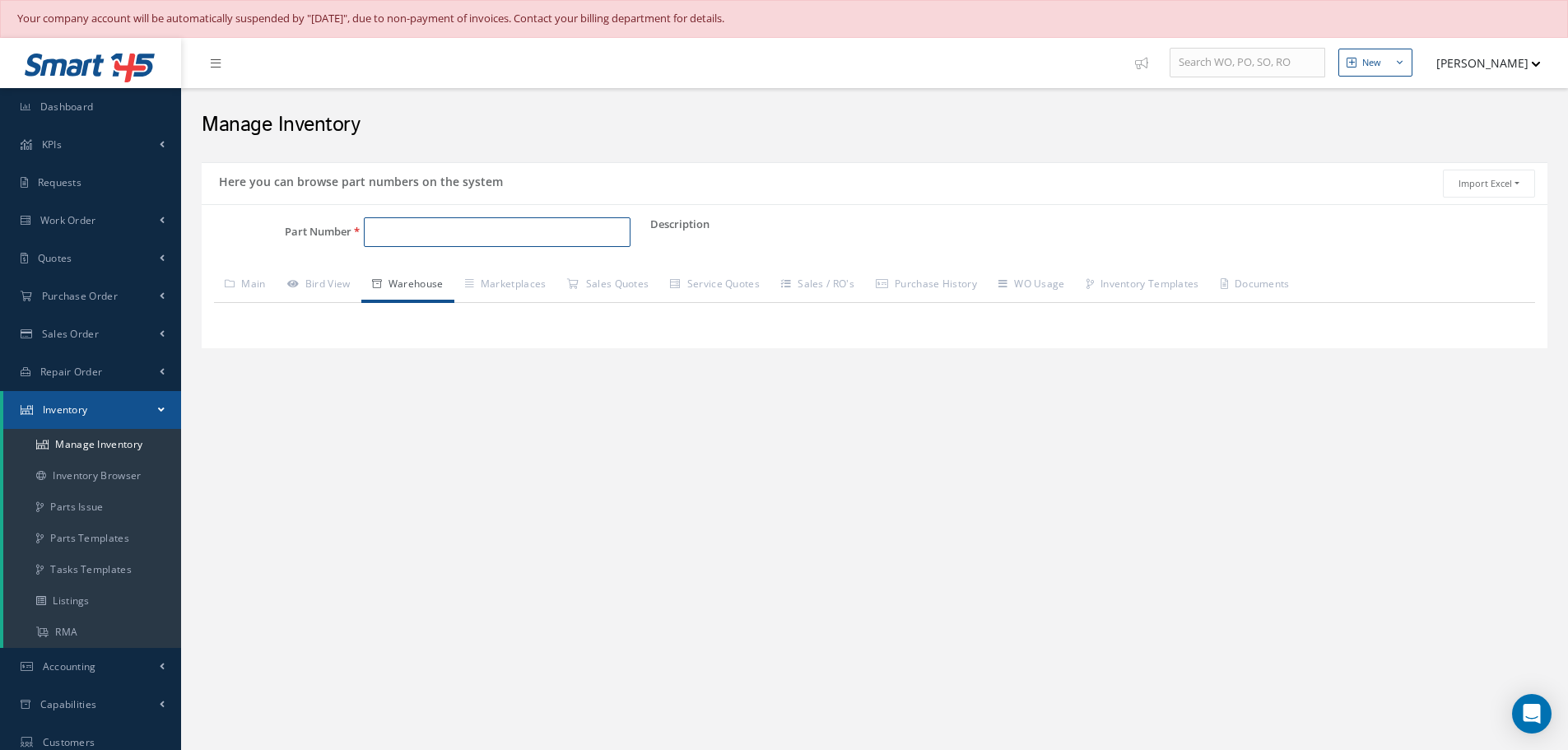
paste input "MS20426A3-4"
click at [430, 275] on span "MS20426A3-4" at bounding box center [443, 275] width 148 height 18
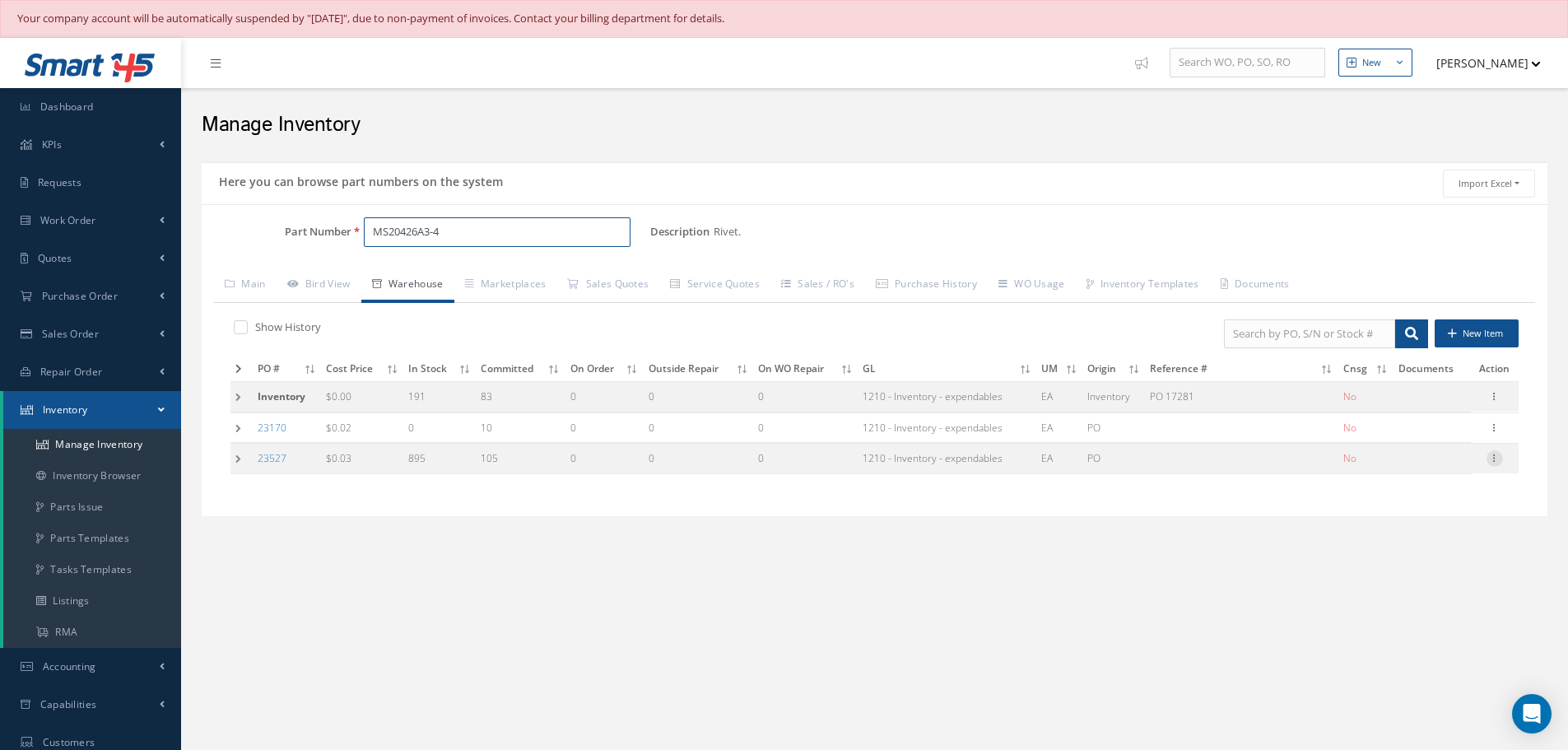
type input "MS20426A3-4"
click at [1496, 461] on icon at bounding box center [1494, 456] width 17 height 13
click at [1421, 528] on link "Label" at bounding box center [1419, 524] width 130 height 22
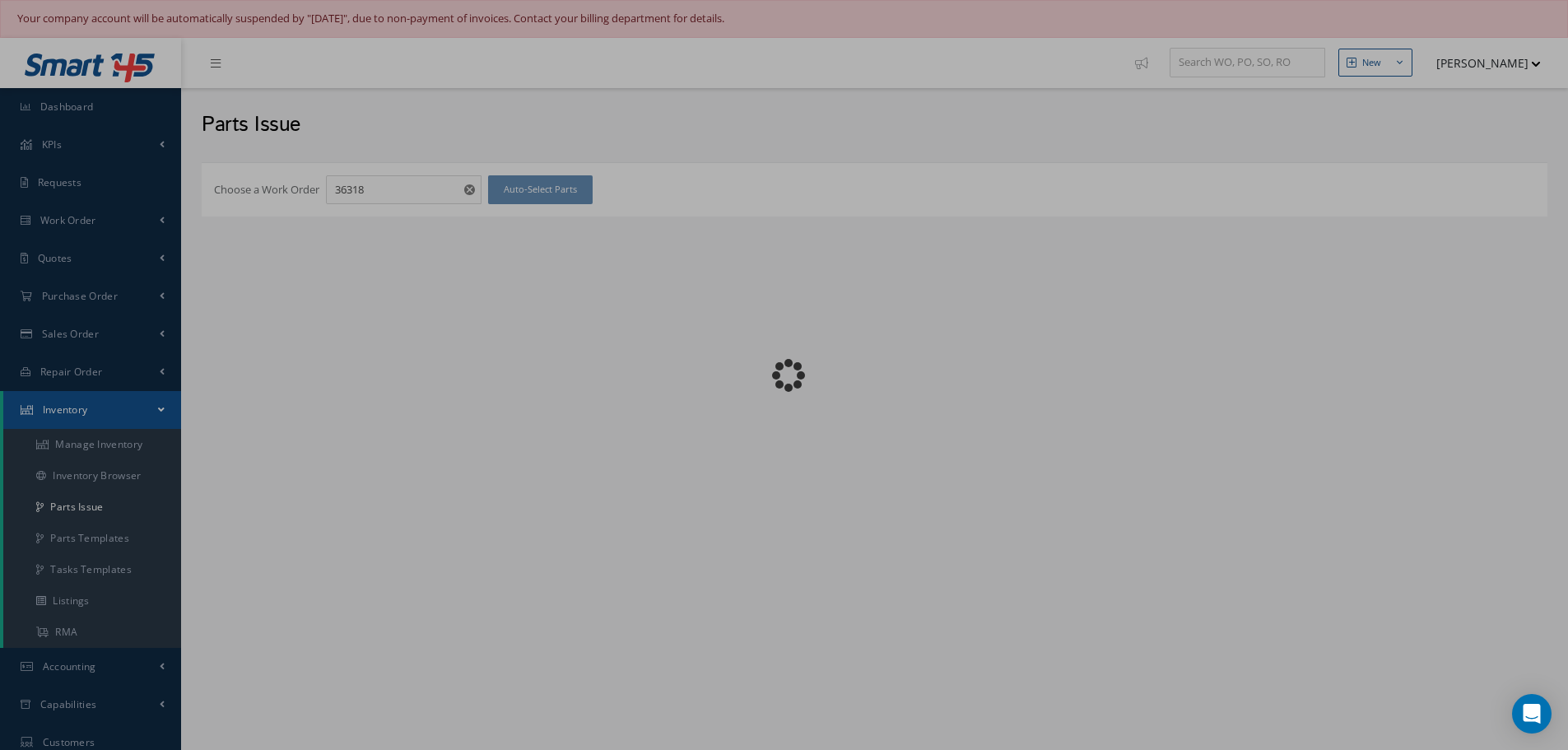
checkbox input "false"
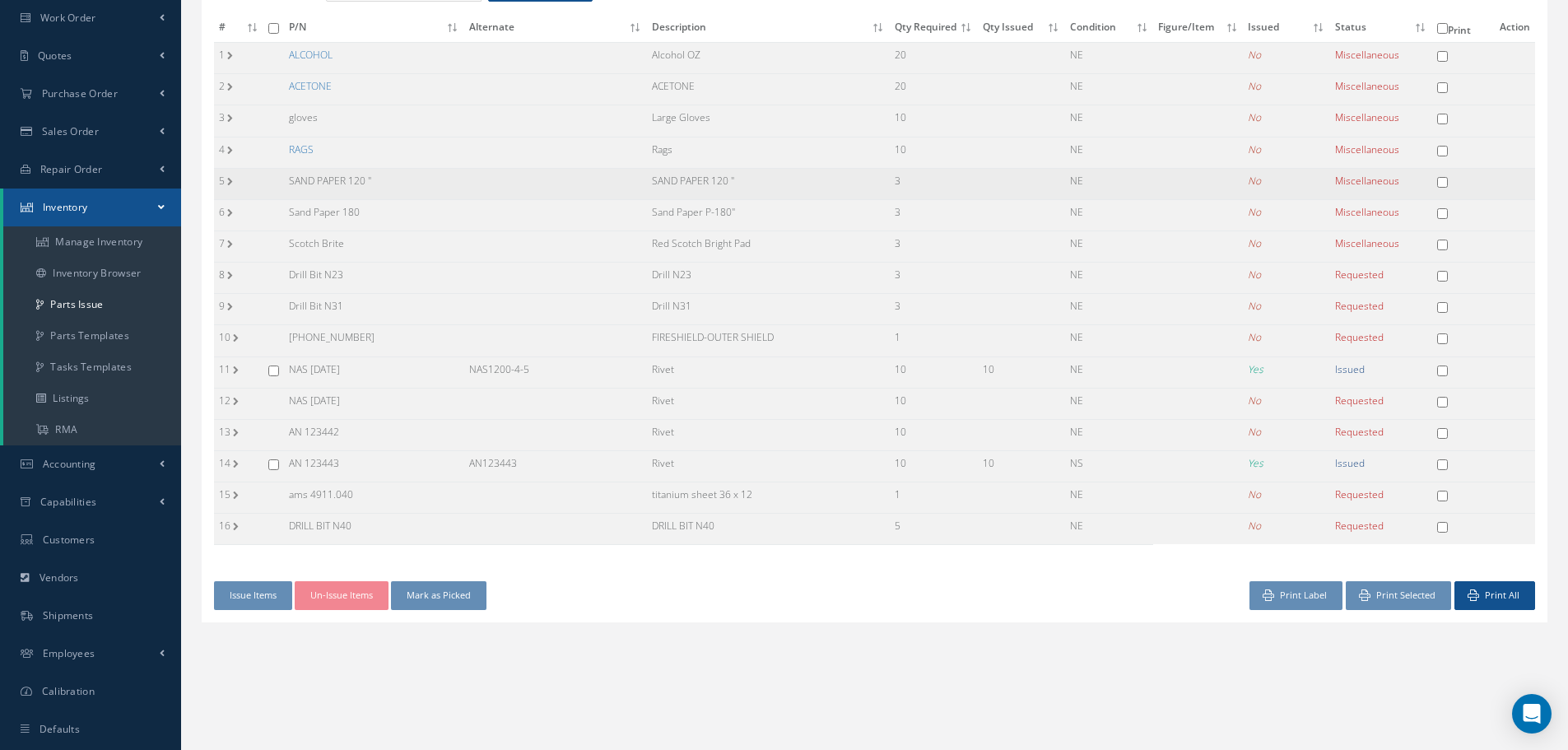
scroll to position [239, 0]
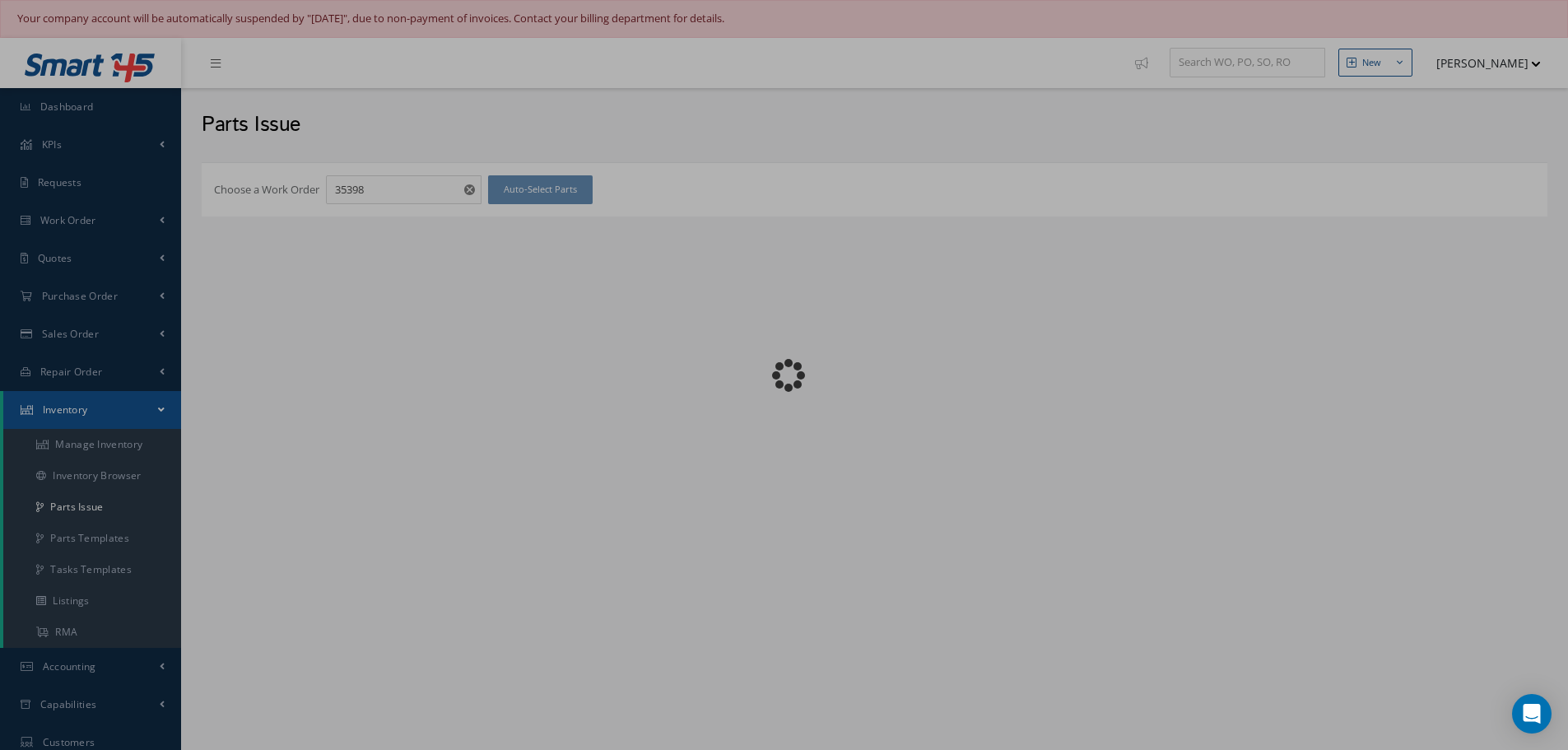
checkbox input "false"
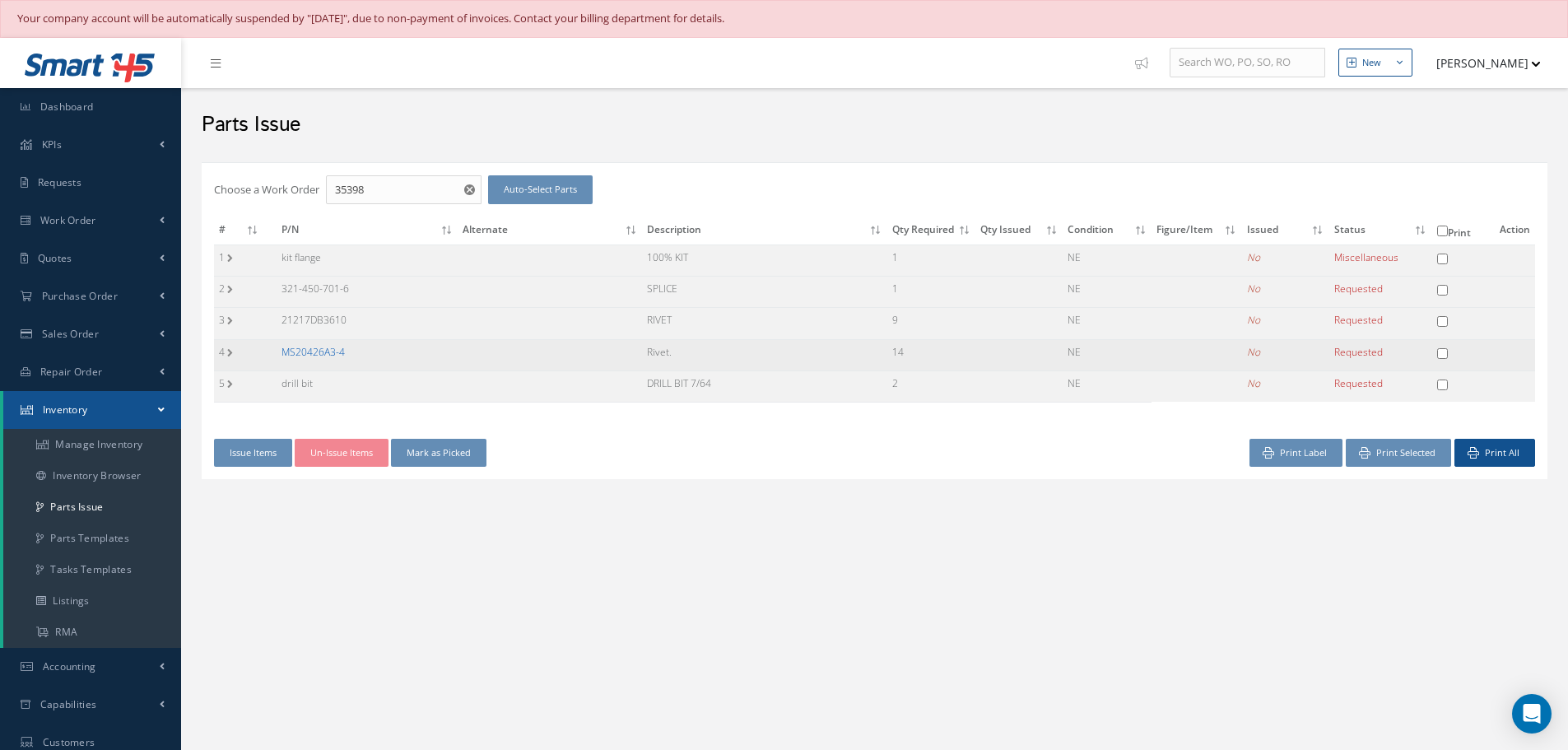
click at [324, 354] on link "MS20426A3-4" at bounding box center [313, 351] width 63 height 14
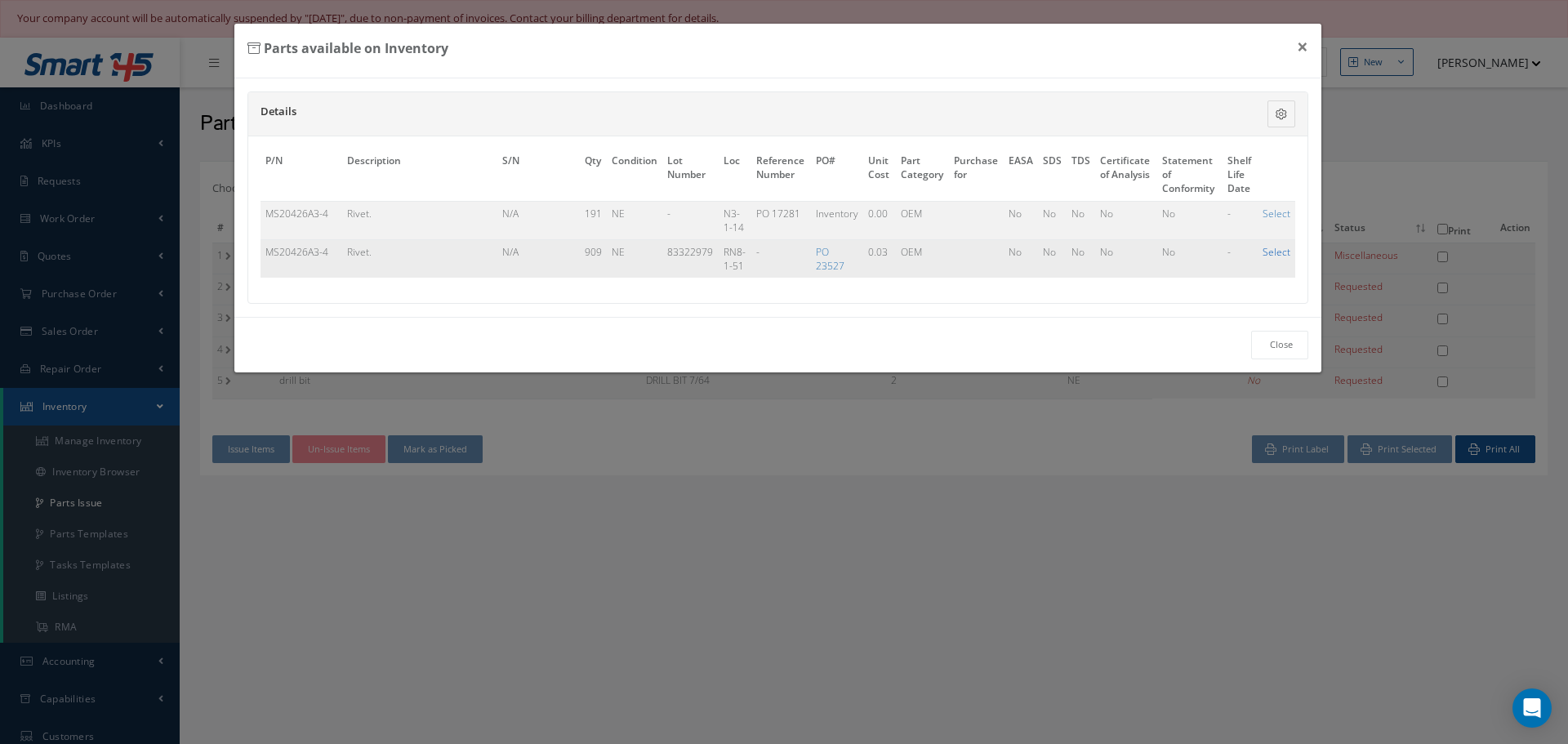
click at [1274, 254] on link "Select" at bounding box center [1276, 252] width 27 height 14
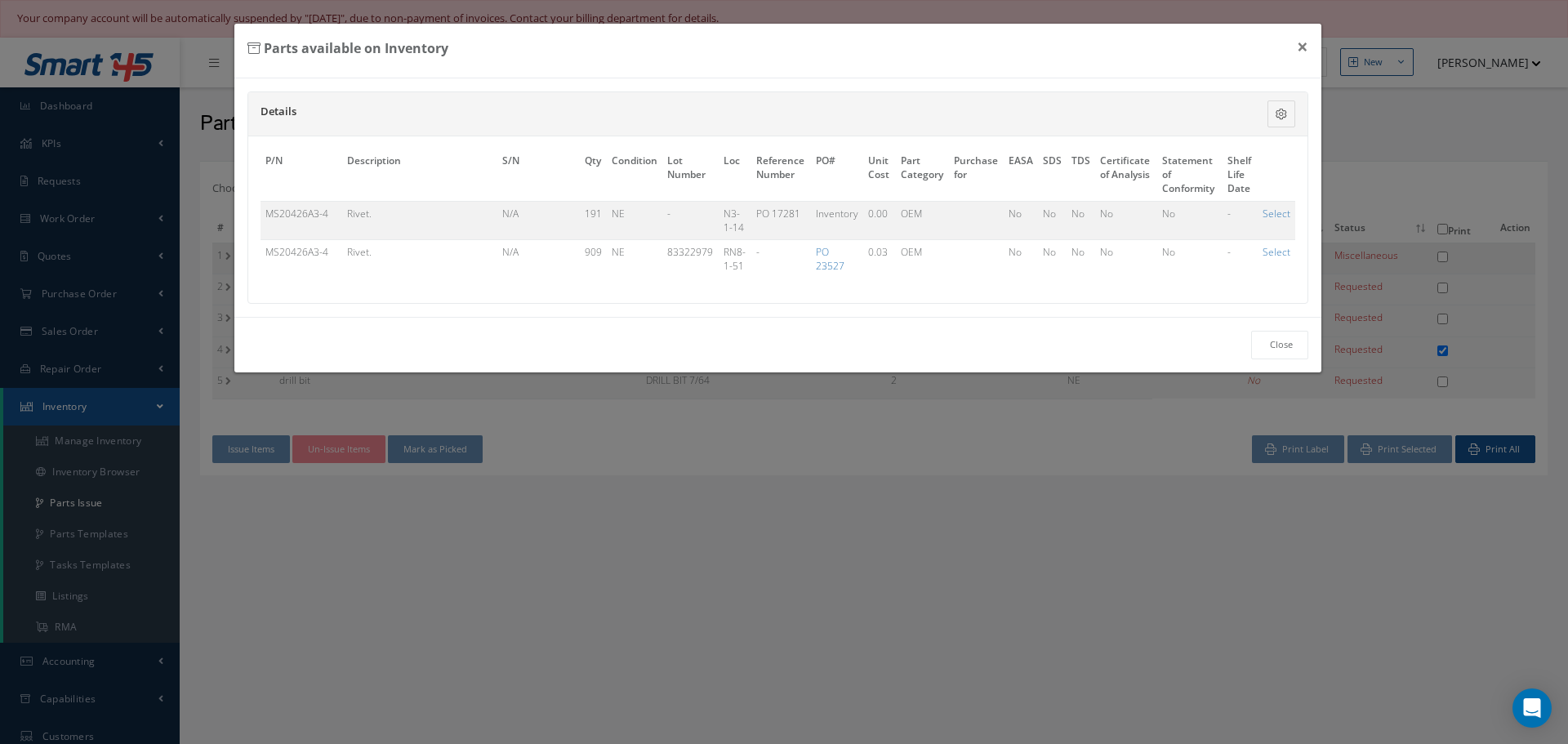
checkbox input "true"
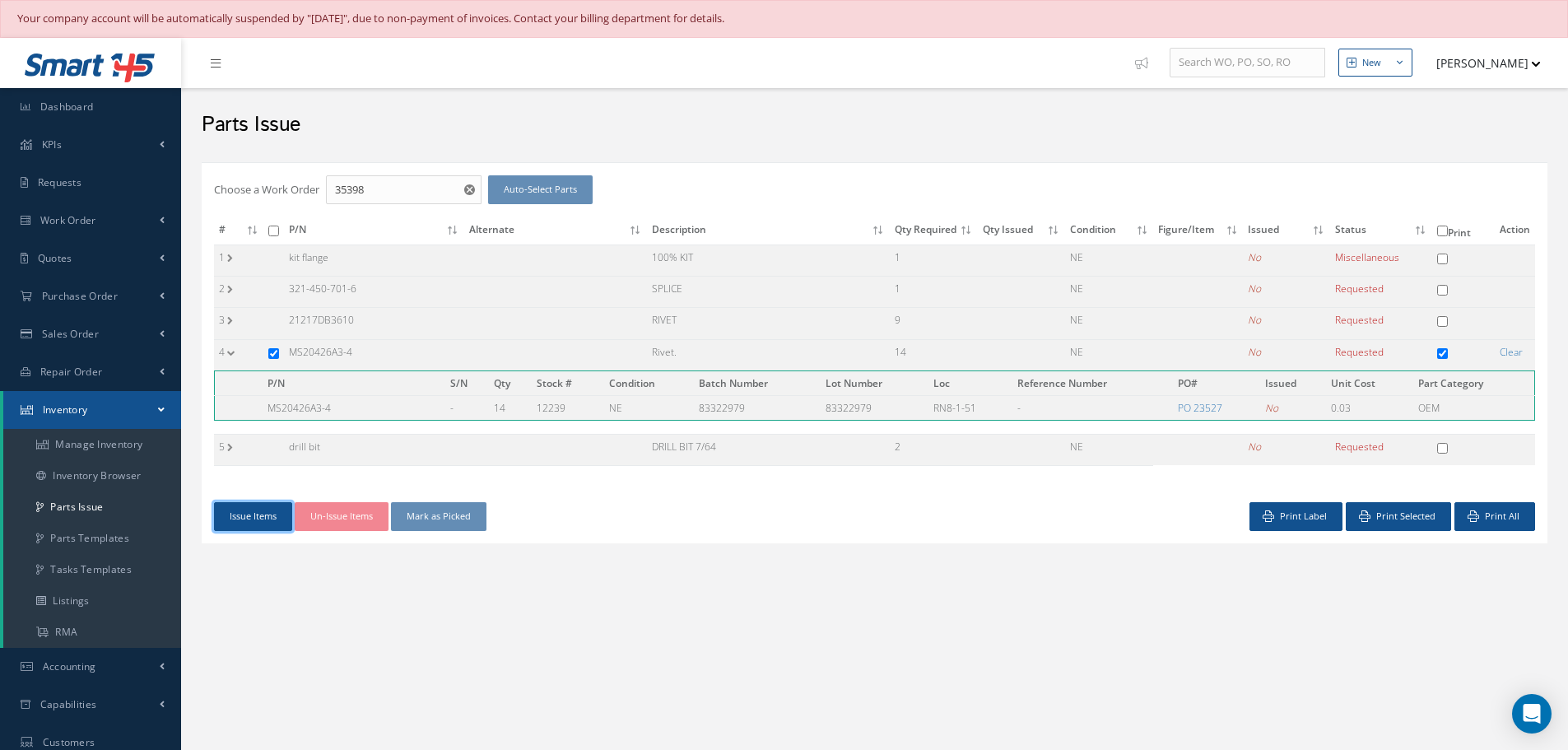
click at [256, 513] on button "Issue Items" at bounding box center [253, 516] width 78 height 29
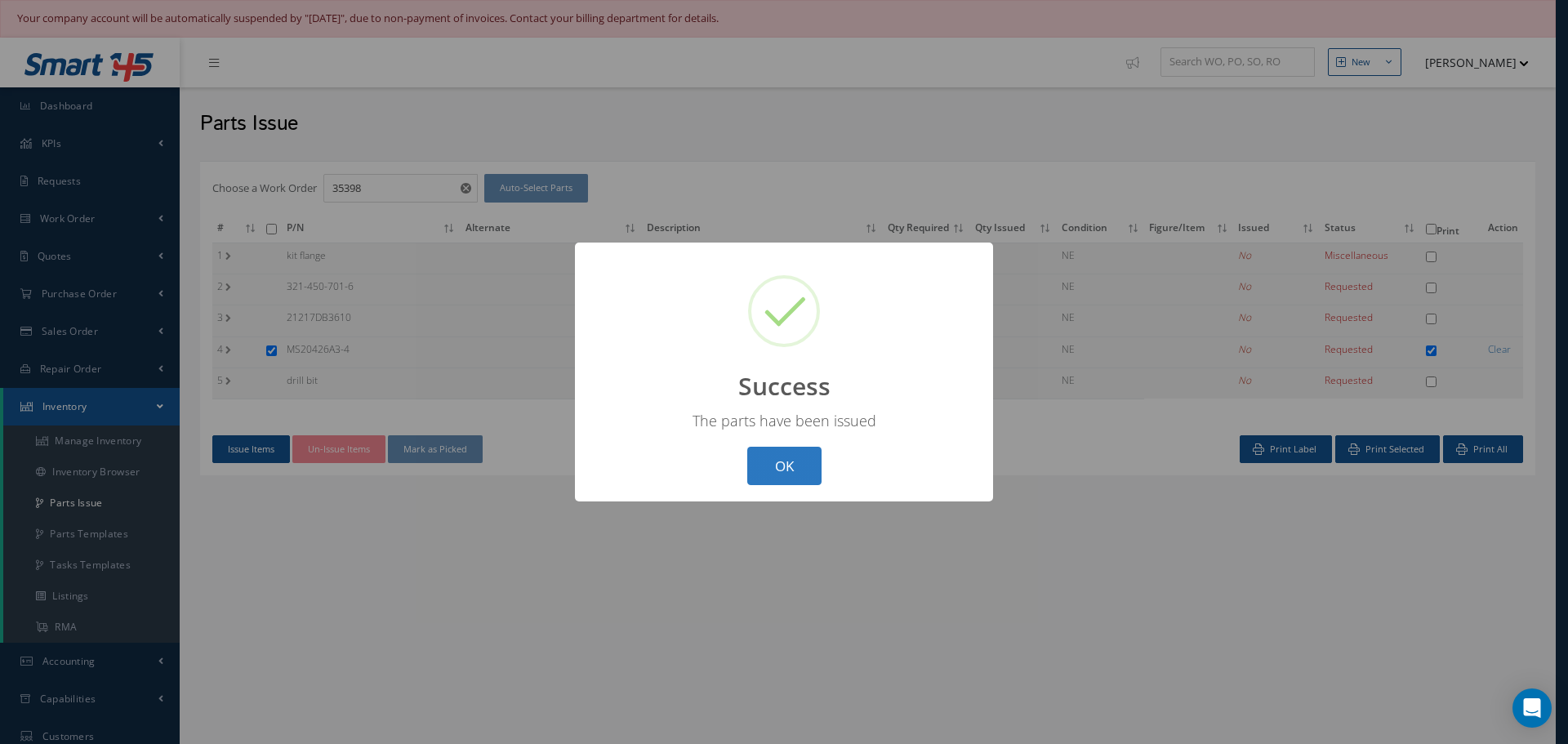
click at [804, 470] on button "OK" at bounding box center [784, 465] width 74 height 38
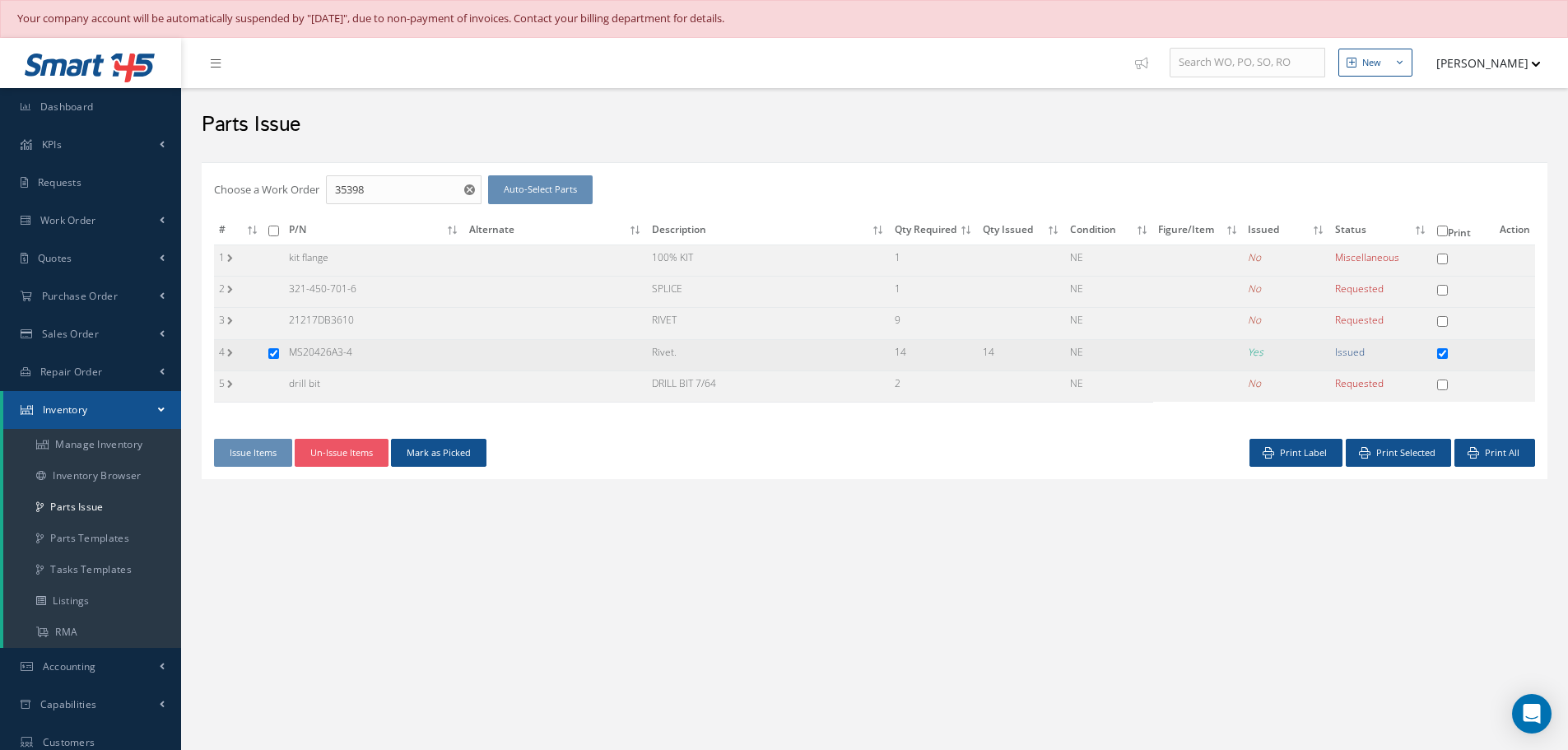
drag, startPoint x: 291, startPoint y: 353, endPoint x: 399, endPoint y: 362, distance: 108.4
click at [399, 362] on td "MS20426A3-4" at bounding box center [374, 355] width 181 height 32
copy td "MS20426A3-4"
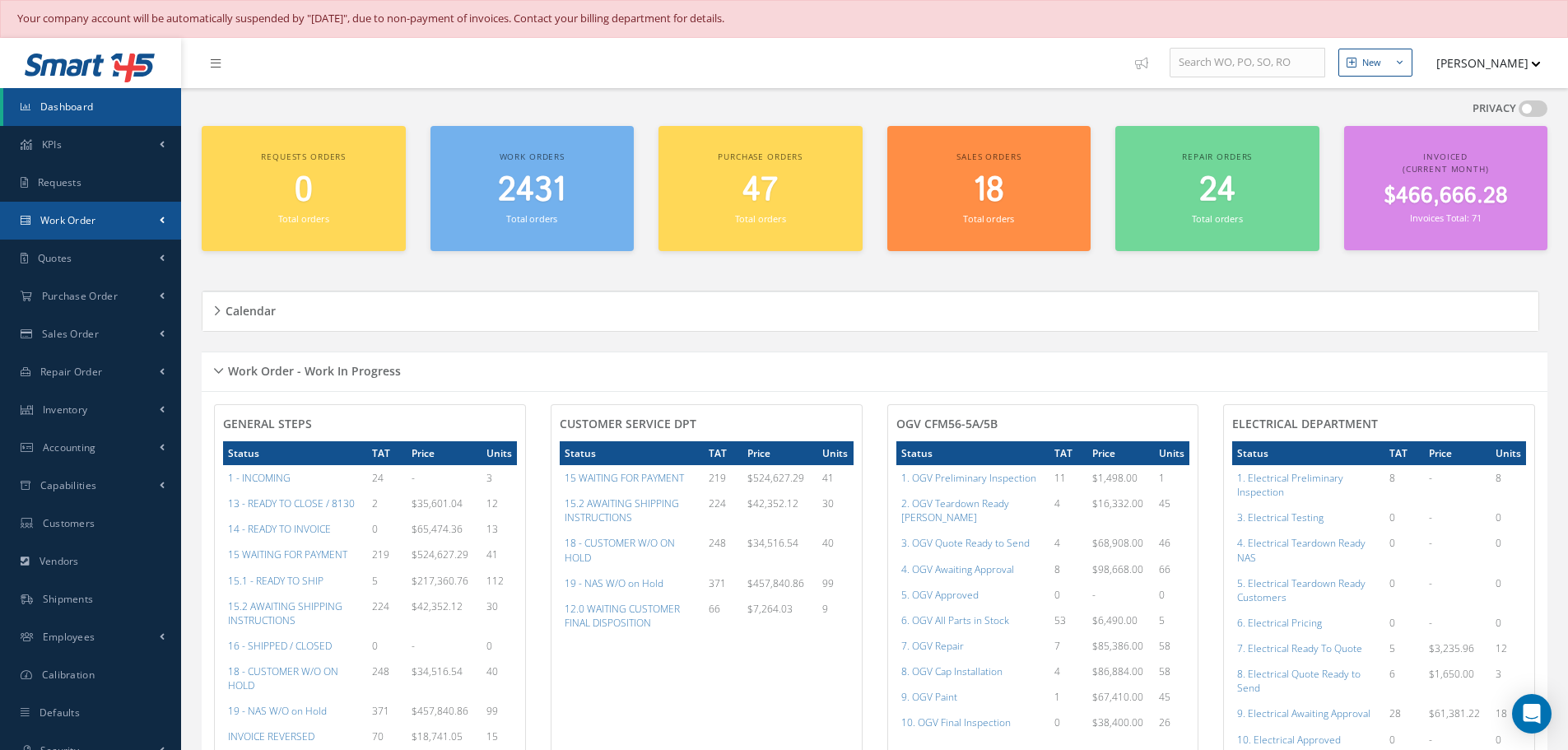
click at [97, 221] on span "Work Order" at bounding box center [68, 220] width 56 height 14
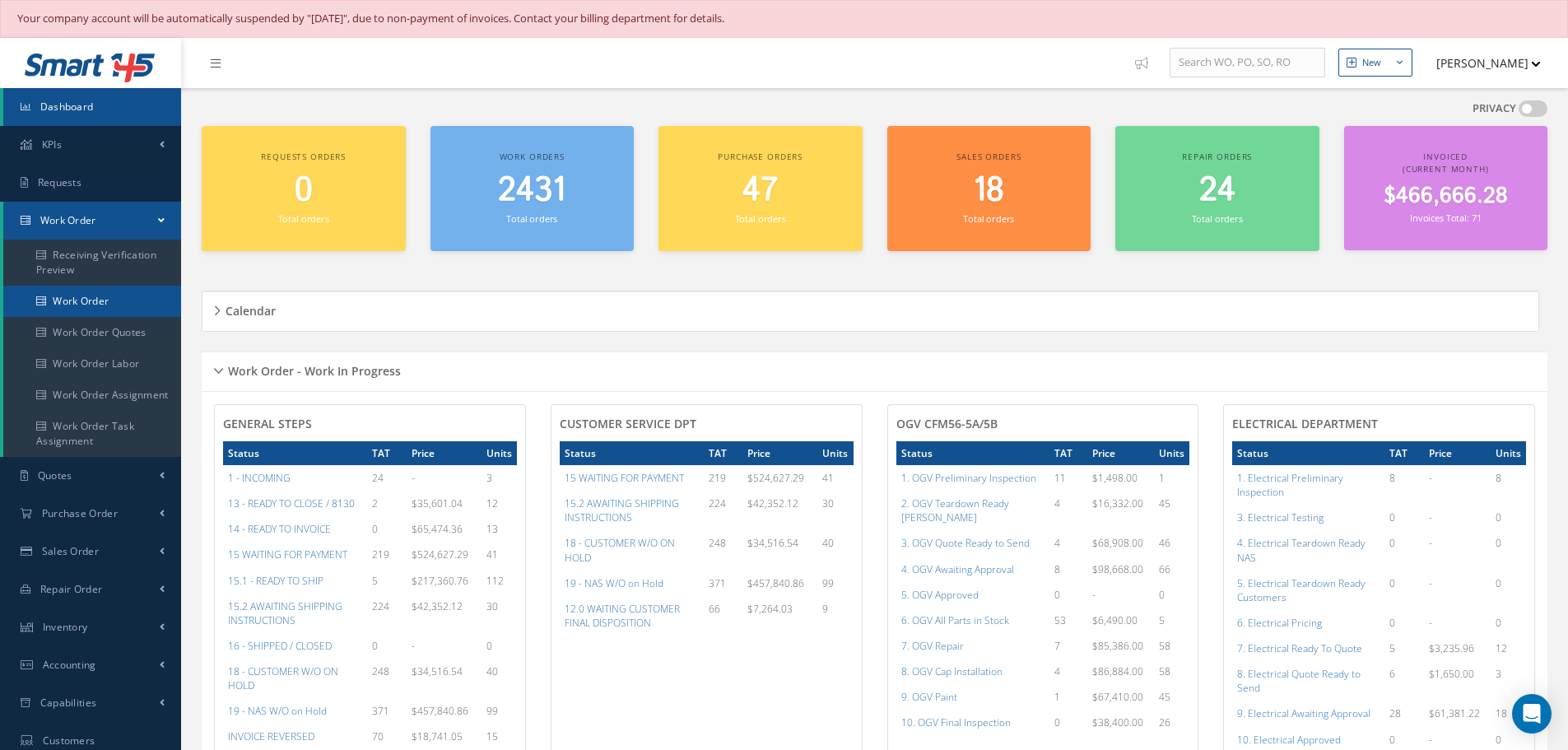
click at [103, 300] on link "Work Order" at bounding box center [92, 301] width 178 height 32
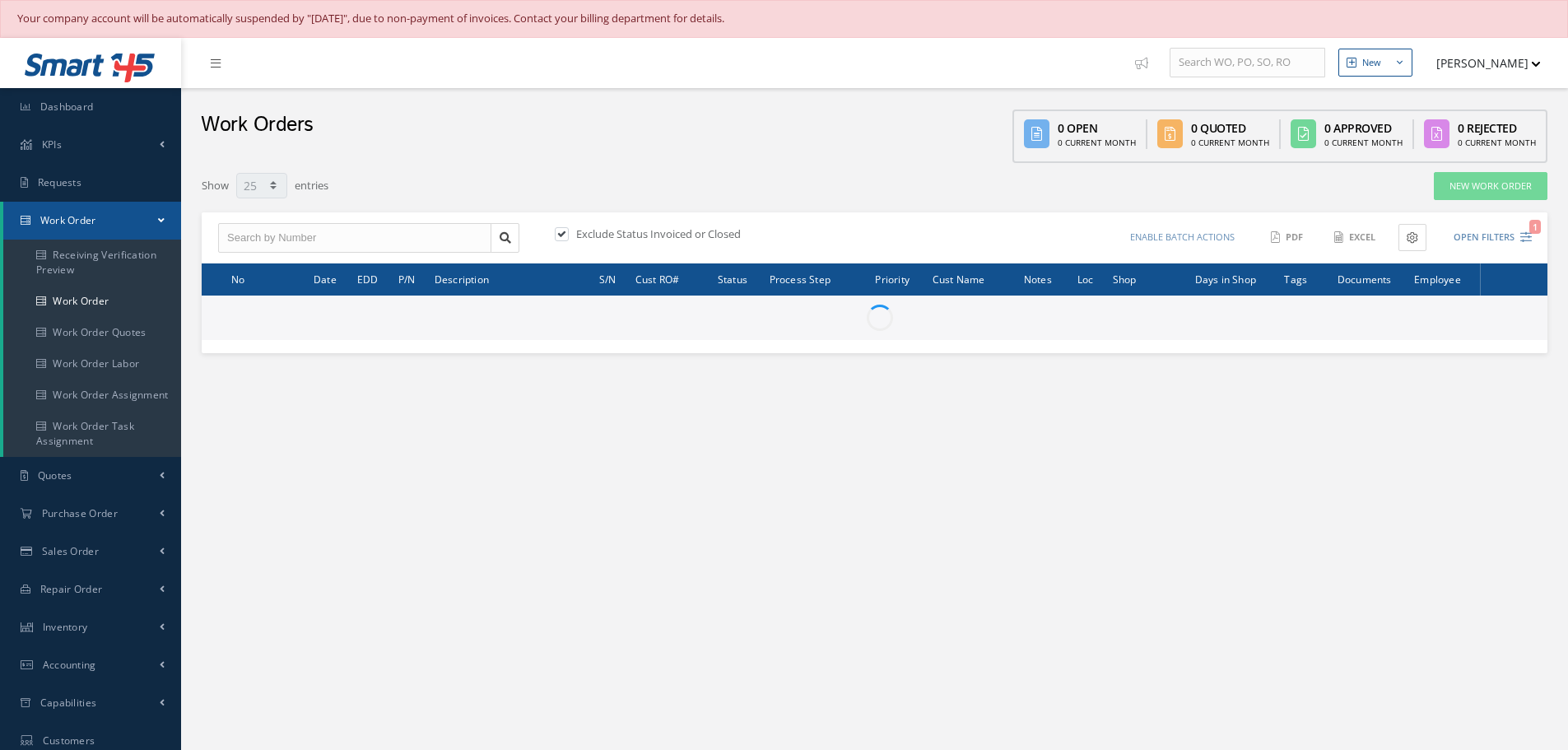
select select "25"
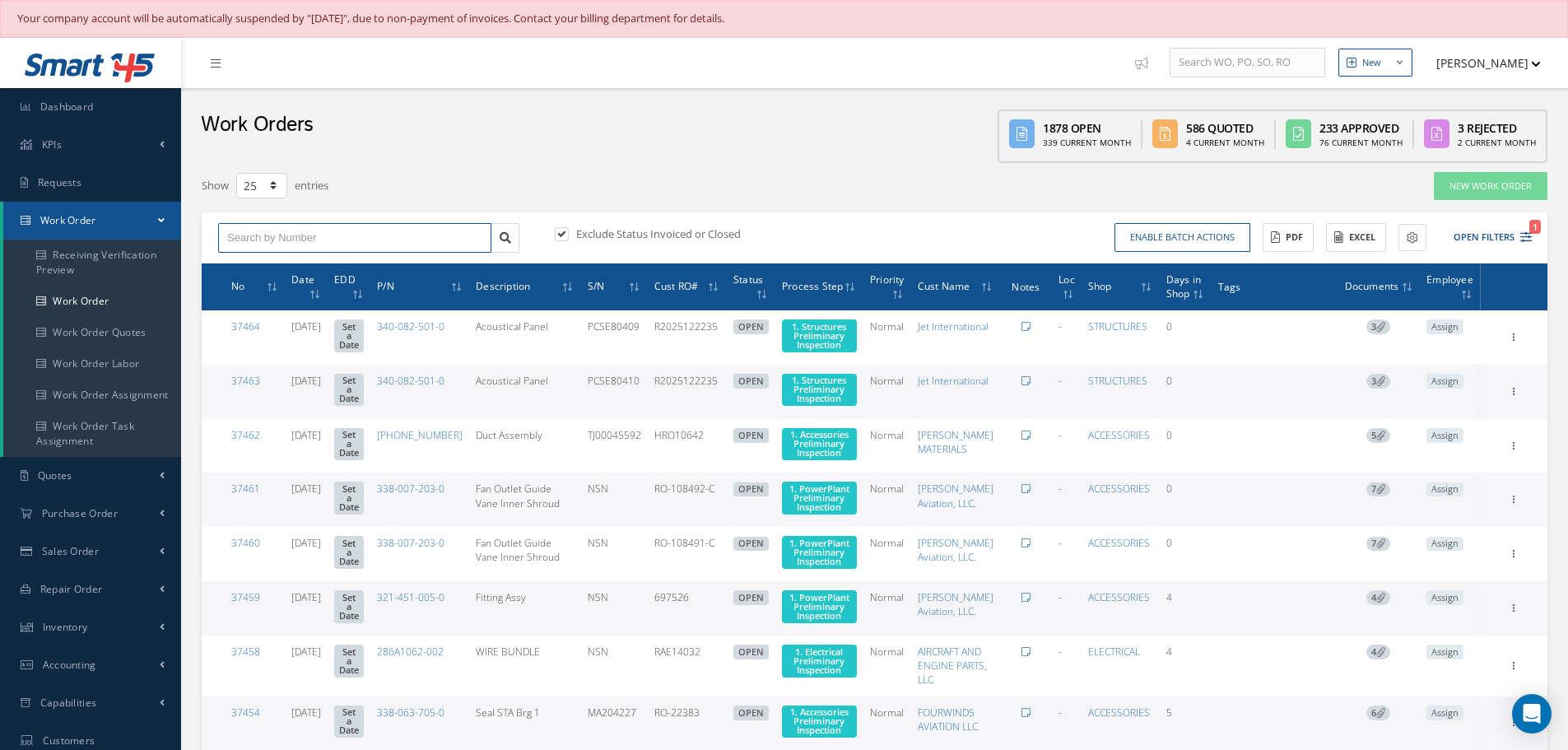
click at [244, 240] on input "text" at bounding box center [354, 238] width 273 height 30
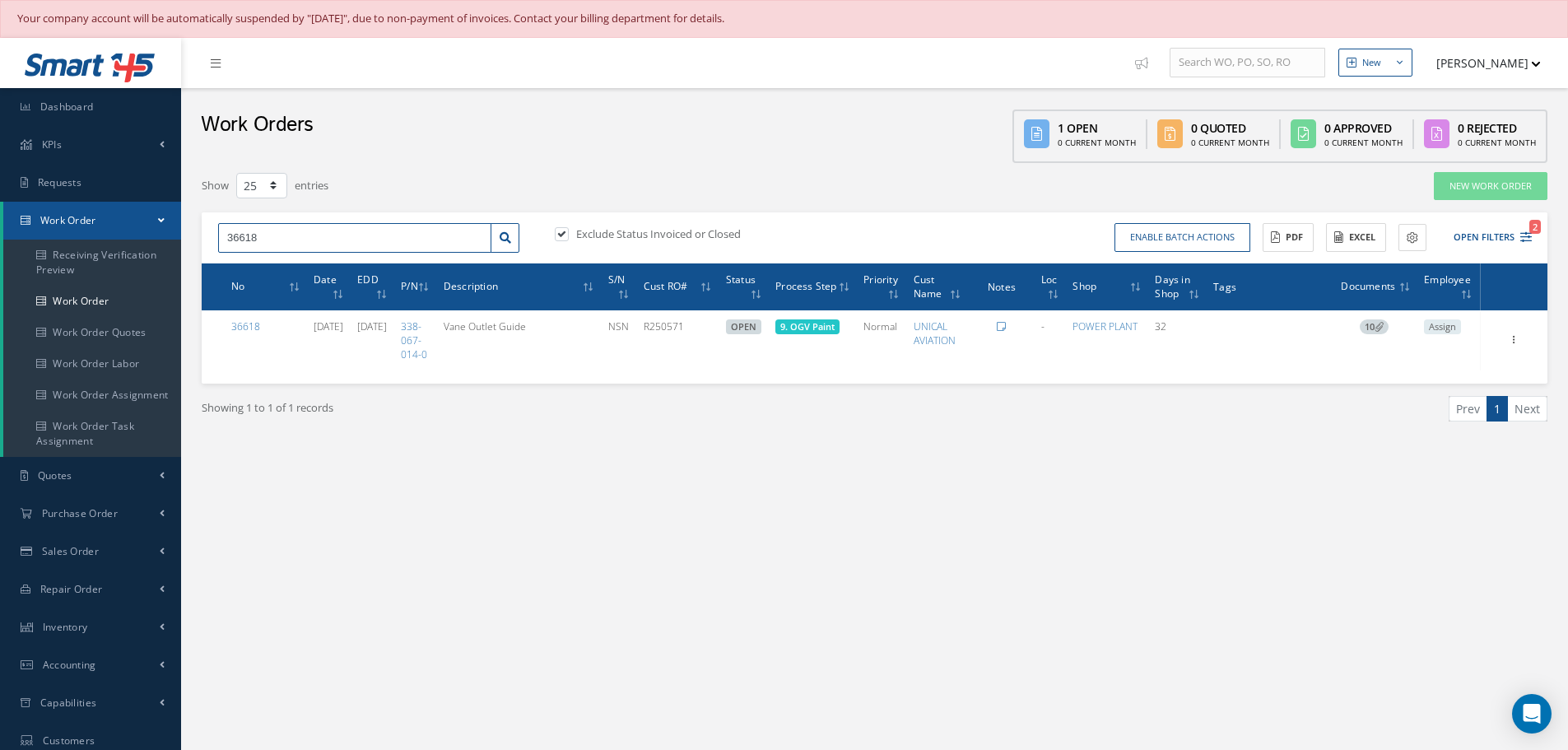
click at [246, 231] on input "36618" at bounding box center [354, 238] width 273 height 30
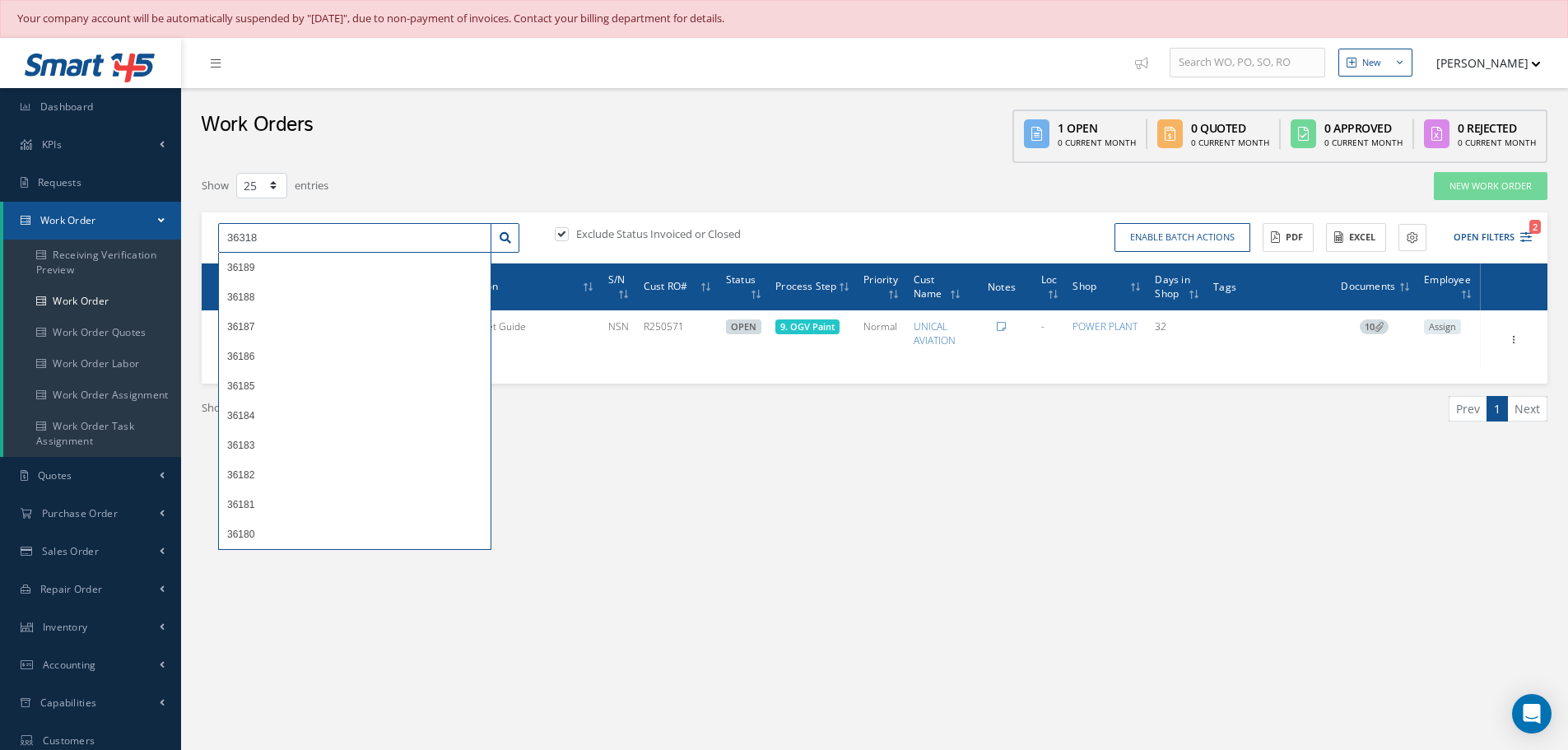
type input "36318"
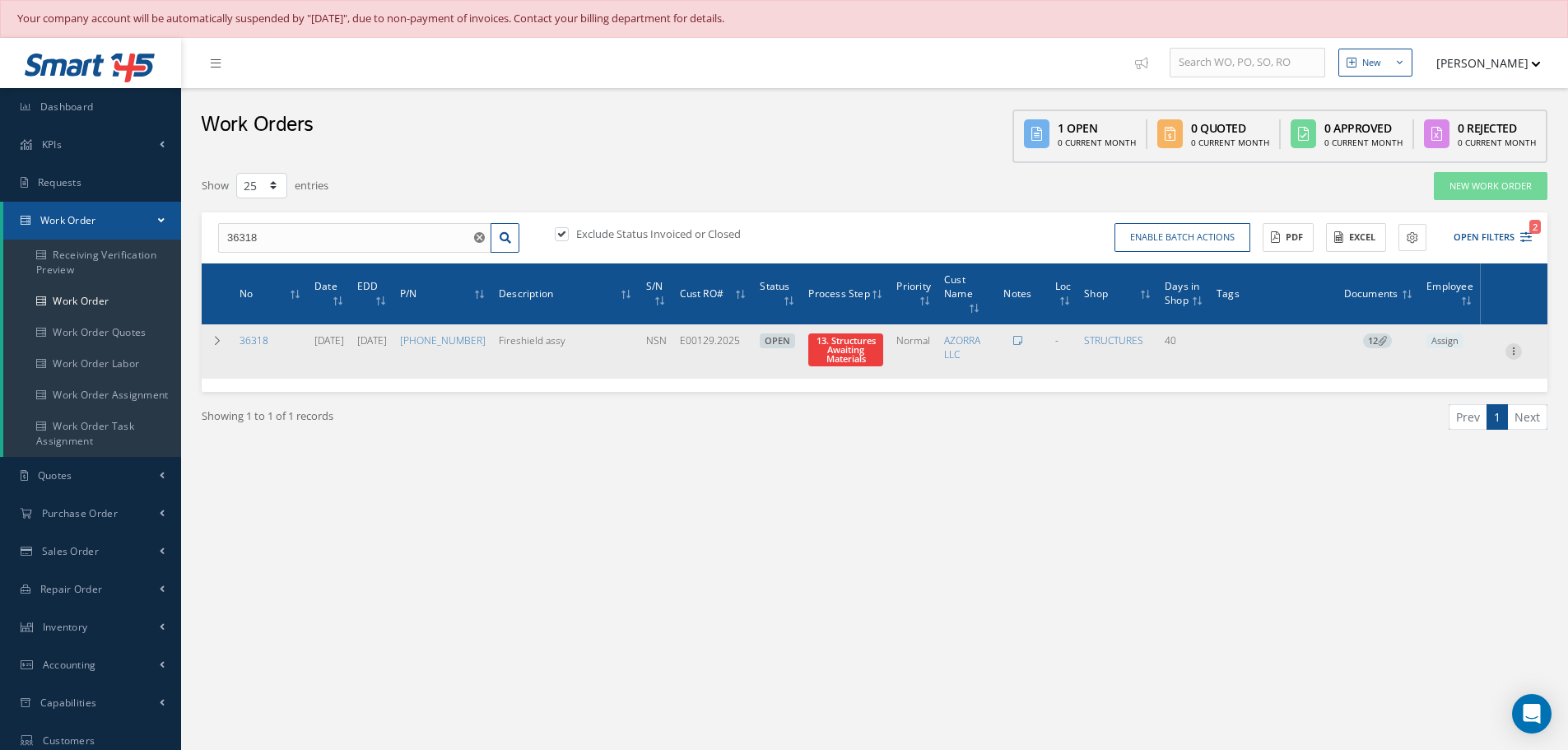
click at [1513, 356] on icon at bounding box center [1513, 349] width 17 height 13
click at [1427, 407] on link "Part Issue" at bounding box center [1438, 405] width 130 height 22
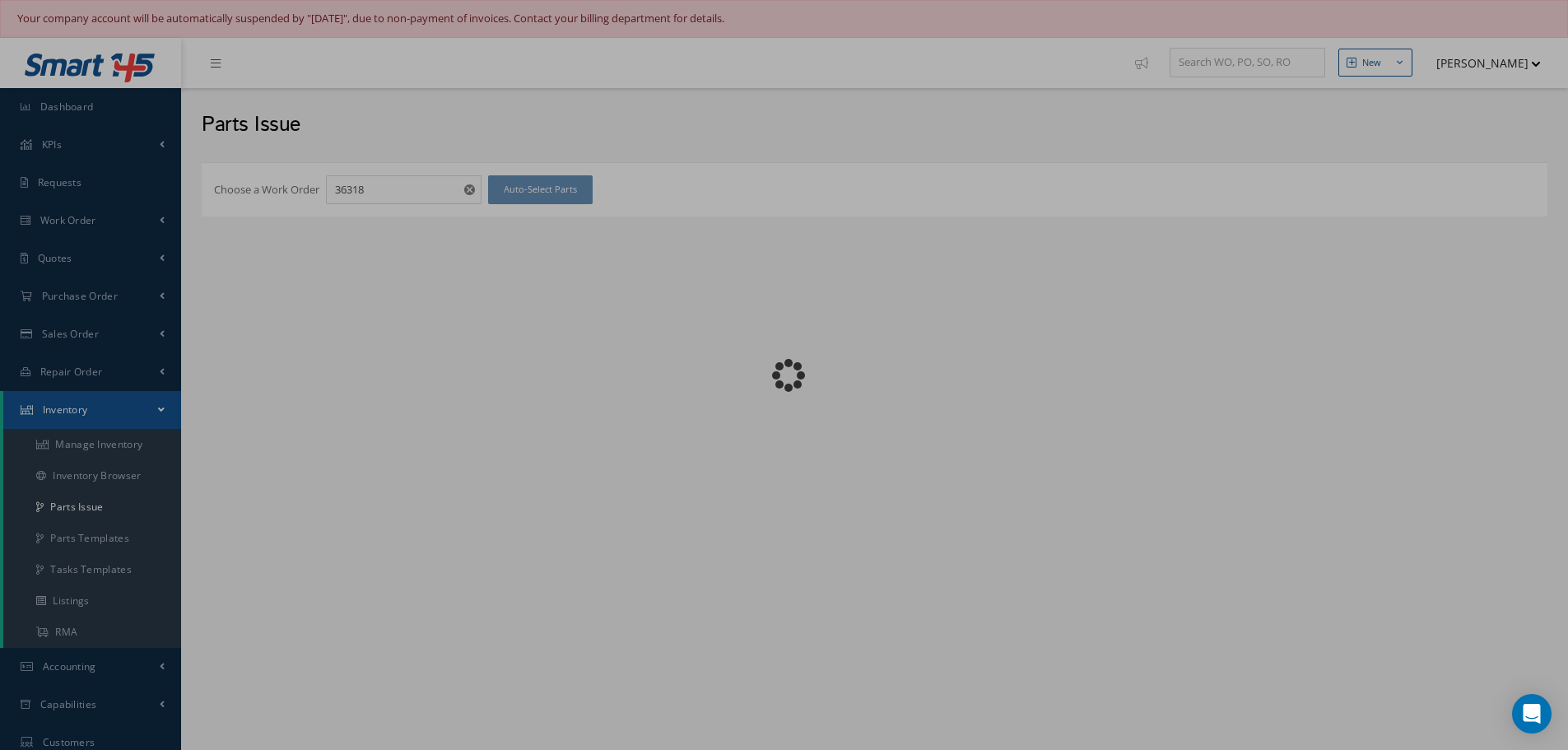
checkbox input "false"
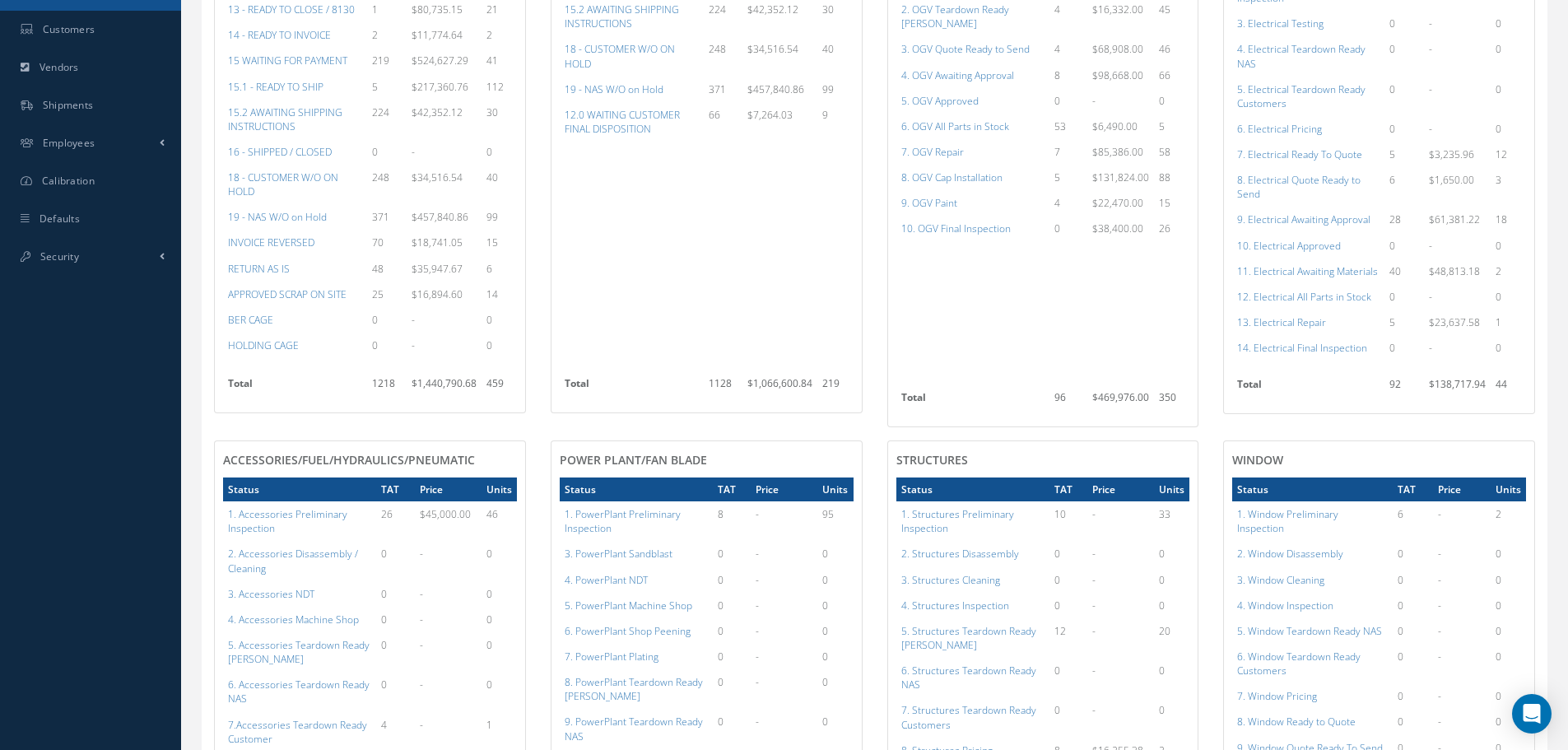
scroll to position [493, 0]
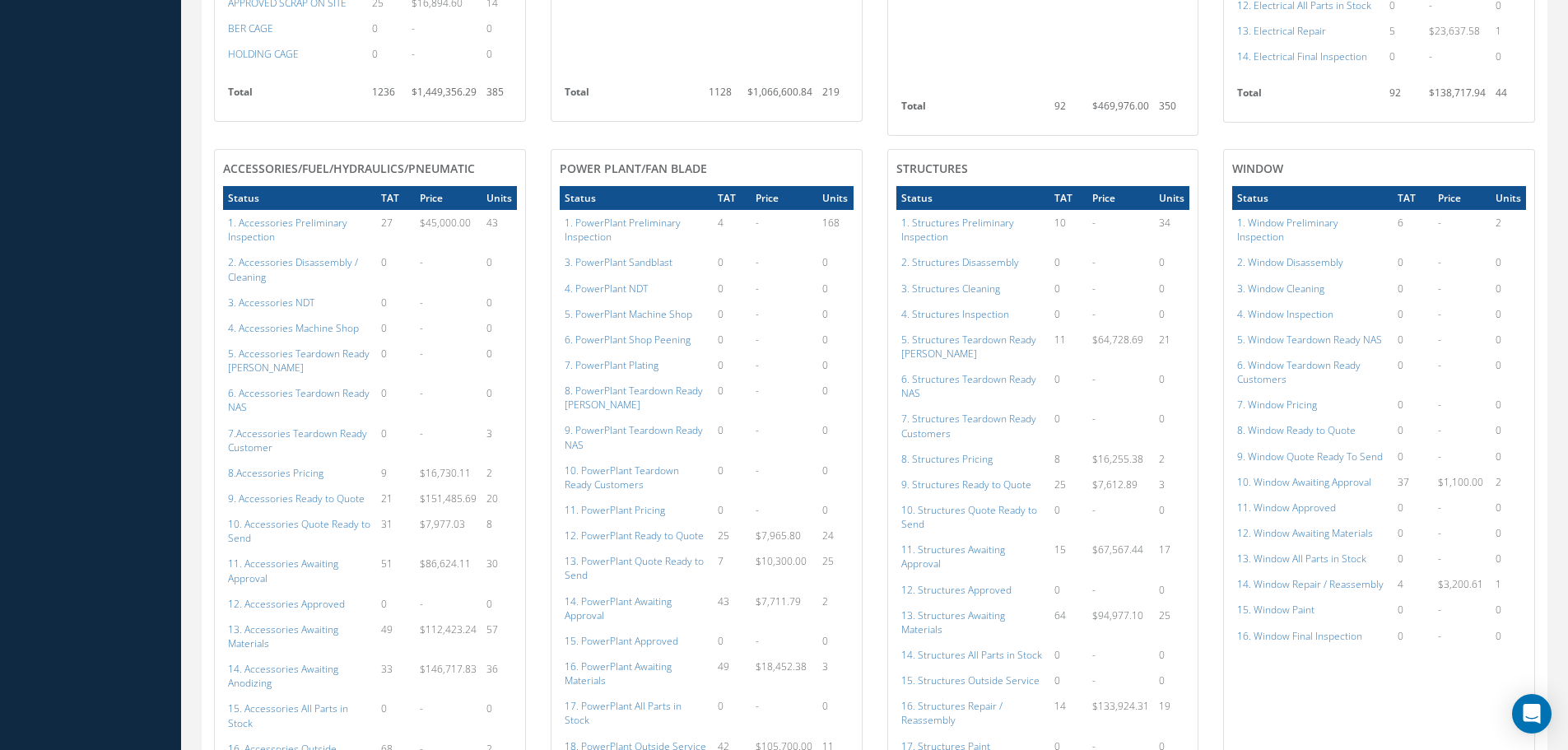
scroll to position [745, 0]
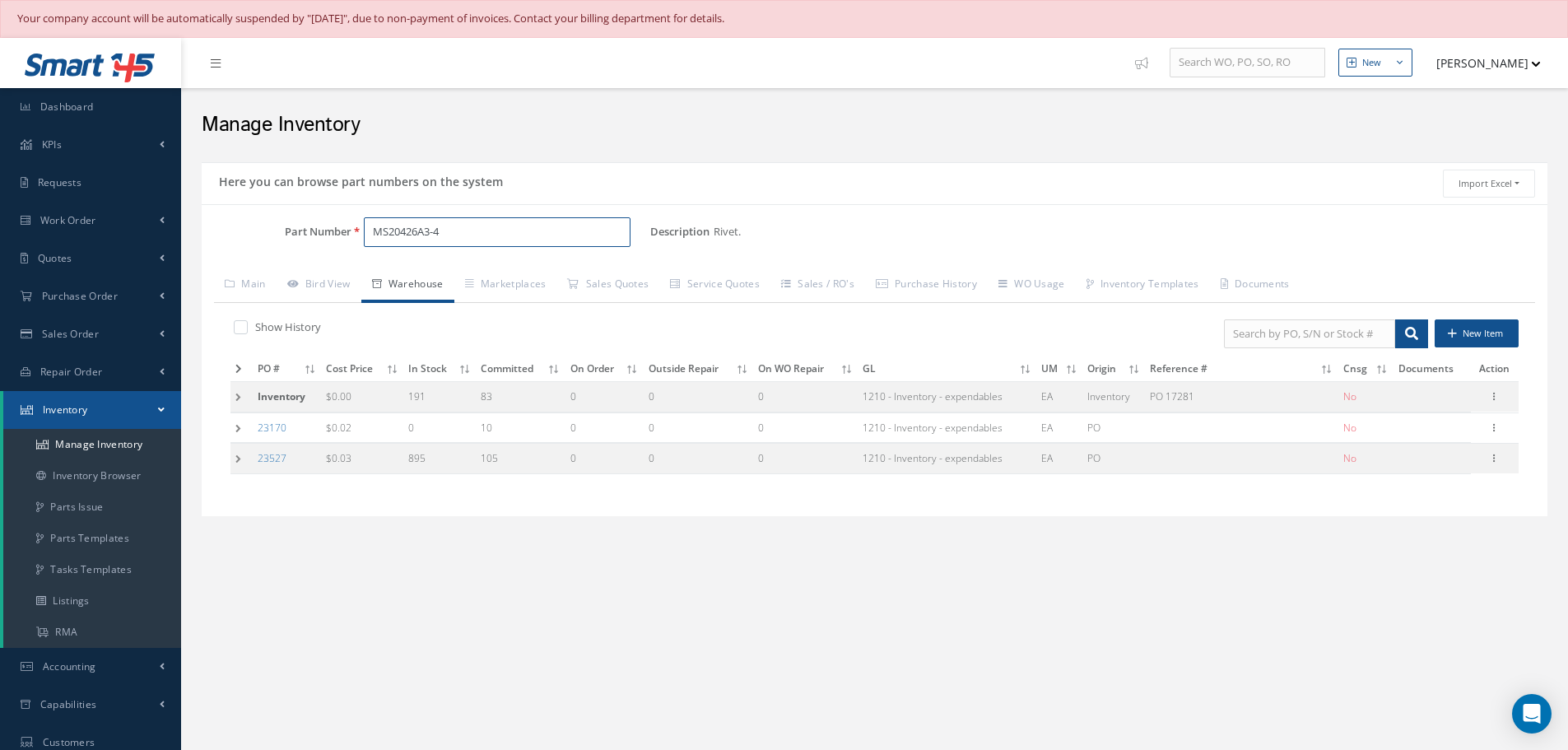
click at [473, 235] on input "MS20426A3-4" at bounding box center [497, 232] width 266 height 30
type input "M"
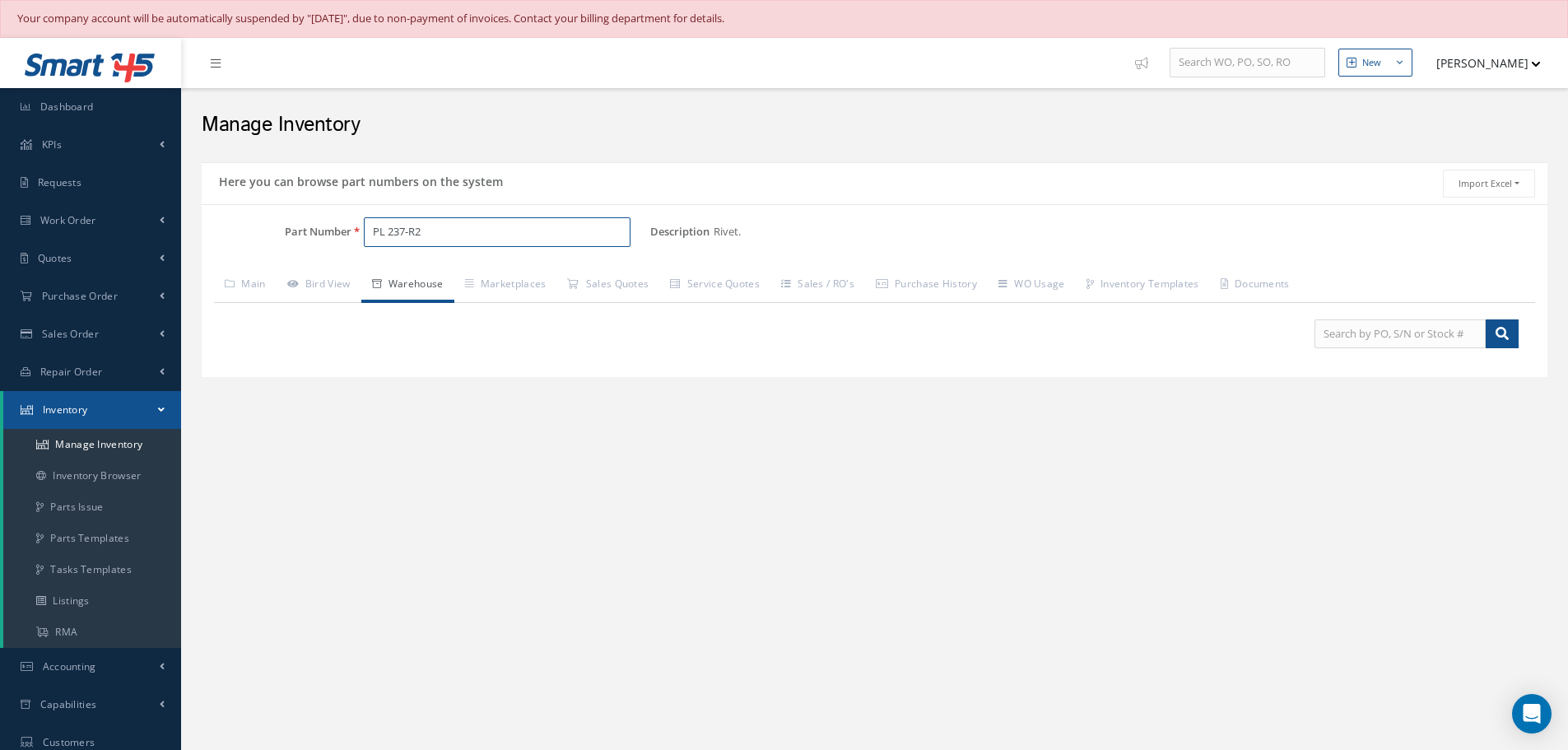
click at [388, 228] on input "PL 237-R2" at bounding box center [497, 232] width 266 height 30
click at [397, 282] on span "PL237-R2" at bounding box center [443, 275] width 148 height 18
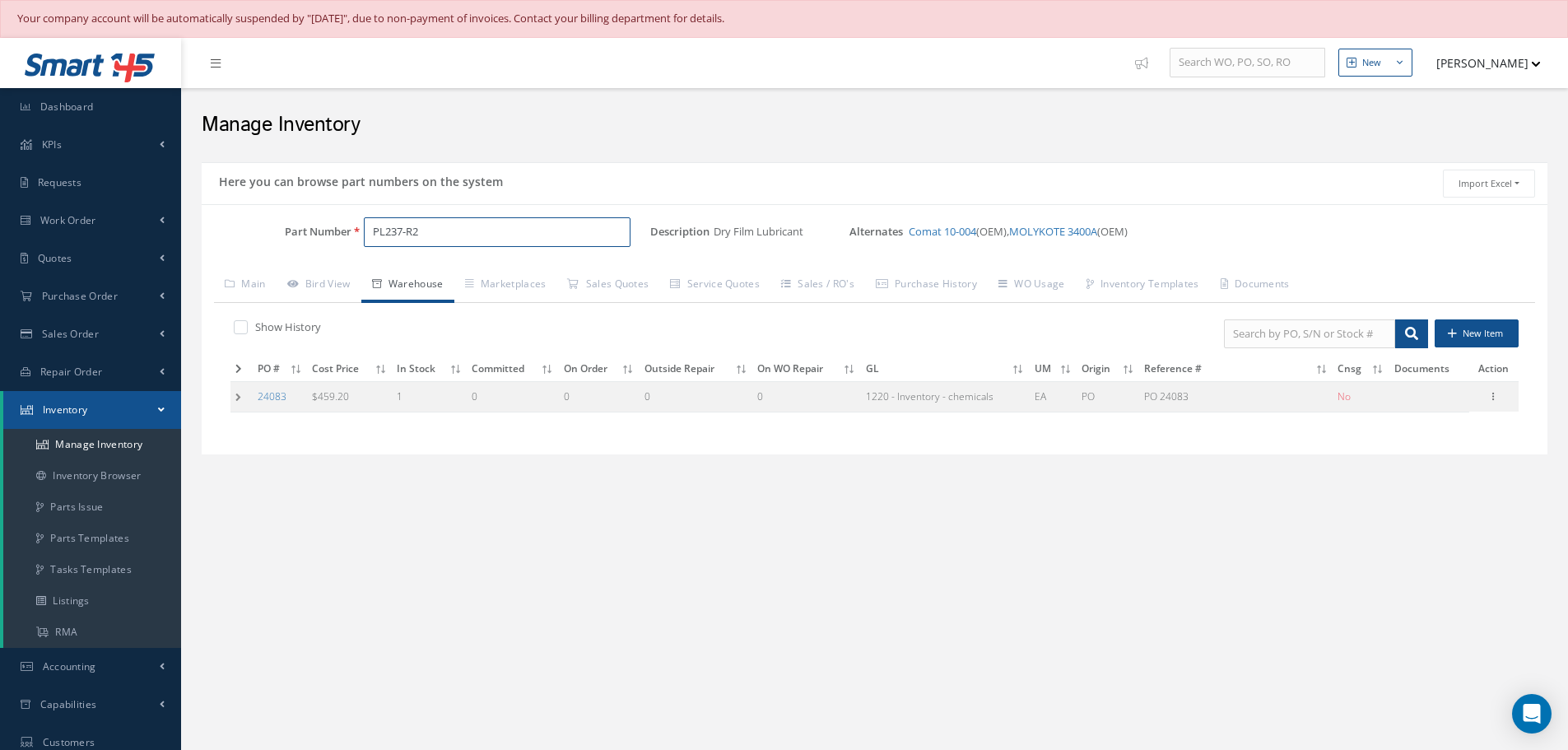
type input "PL237-R2"
click at [238, 383] on td at bounding box center [241, 397] width 23 height 31
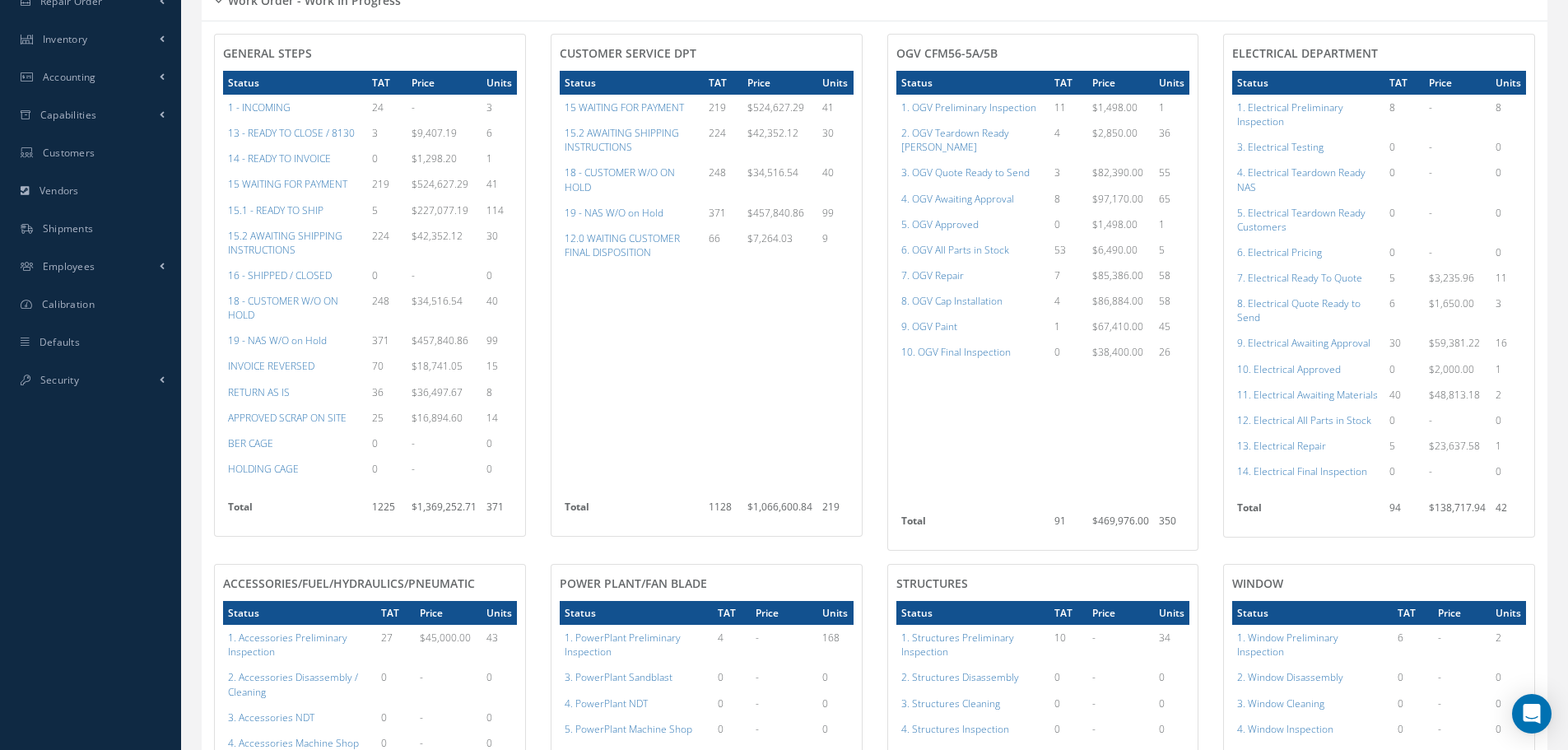
scroll to position [335, 0]
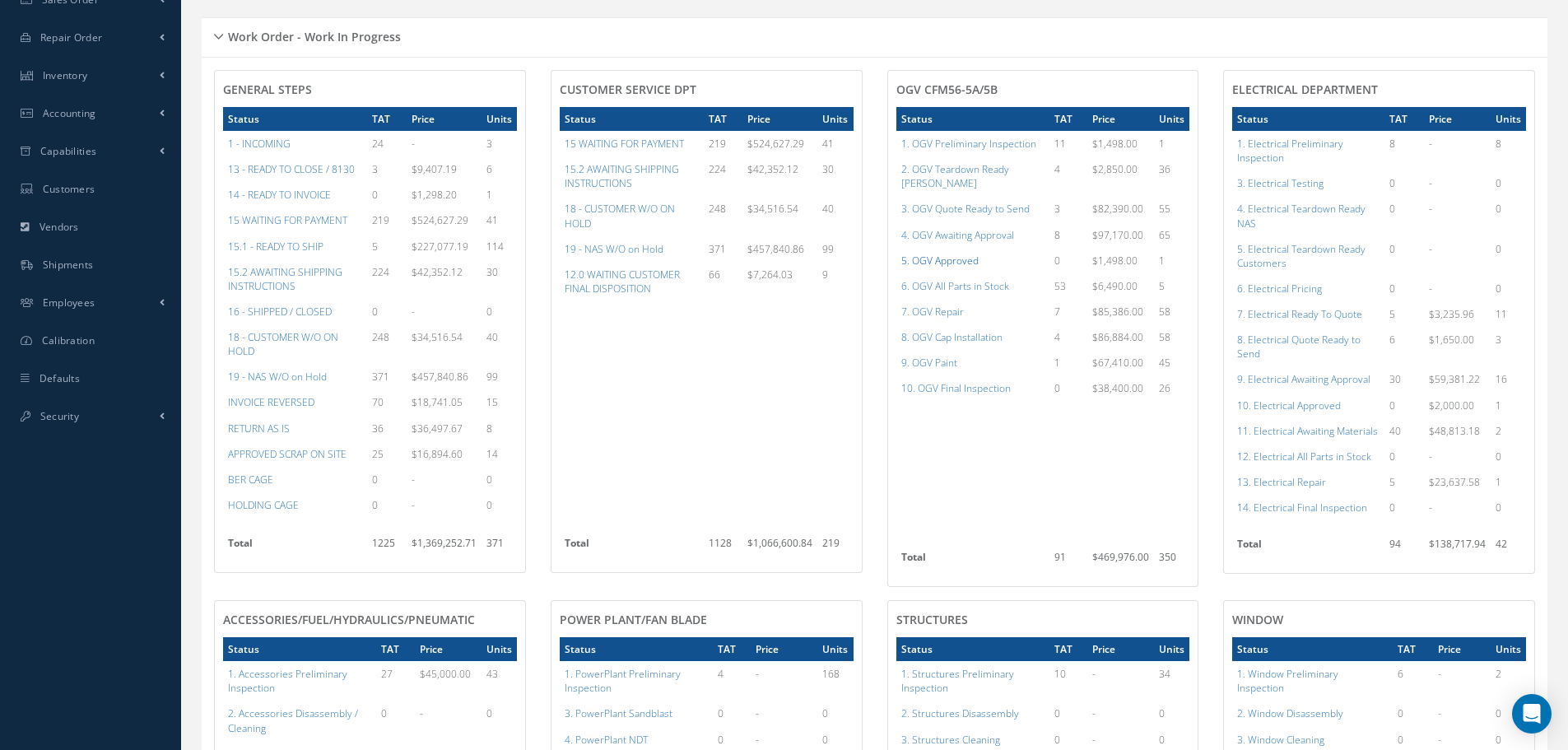
click at [948, 254] on a=78&excludeInternalCustomer=false&excludeInvoicedOrClosed=true&shop_id=15&filtersHidded"] "5. OGV Approved" at bounding box center [939, 261] width 77 height 14
click at [1296, 412] on td "10. Electrical Approved" at bounding box center [1307, 406] width 152 height 26
click at [1296, 407] on a=96&excludeInternalCustomer=false&excludeInvoicedOrClosed=true&shop_id=13&filtersHidded"] "10. Electrical Approved" at bounding box center [1288, 406] width 104 height 14
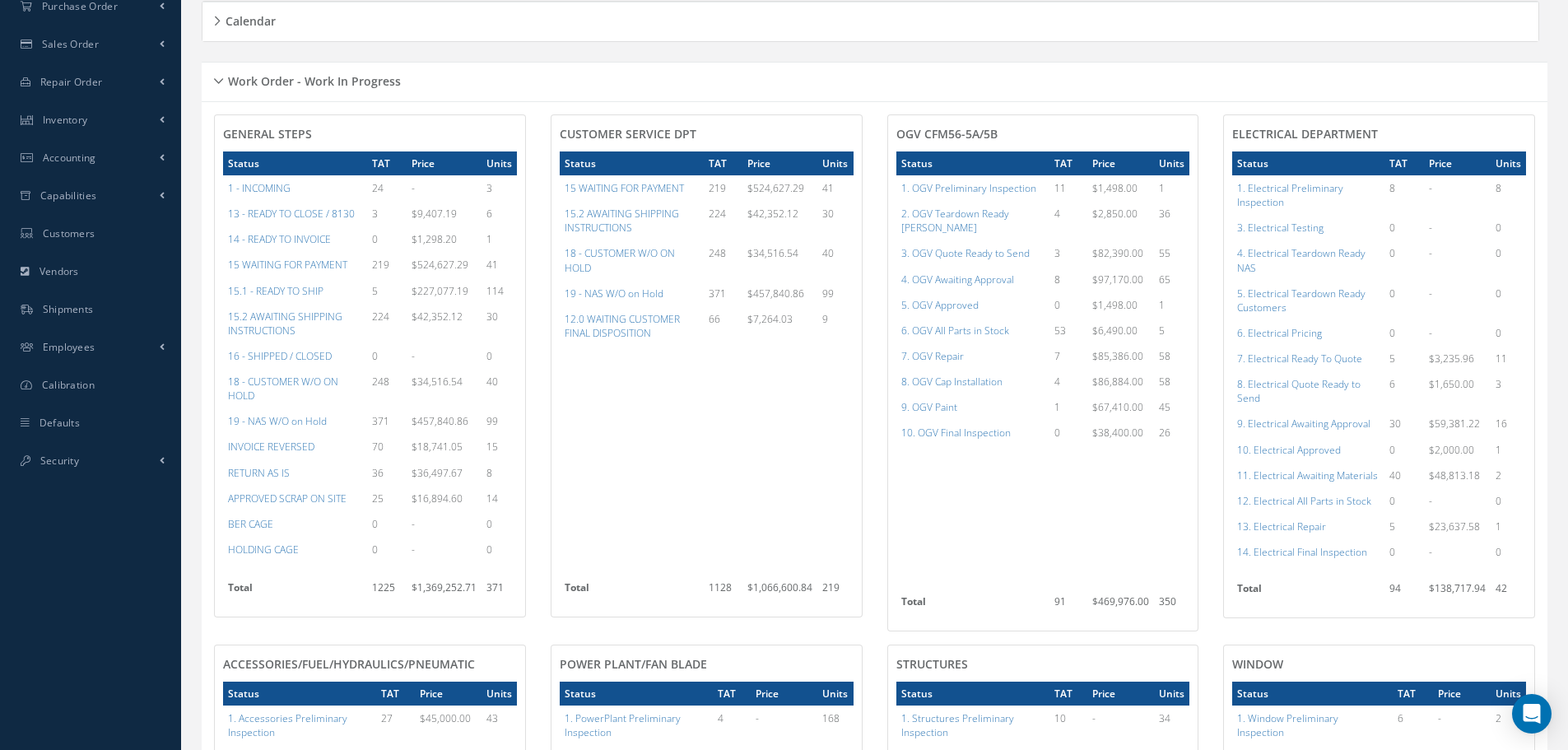
scroll to position [170, 0]
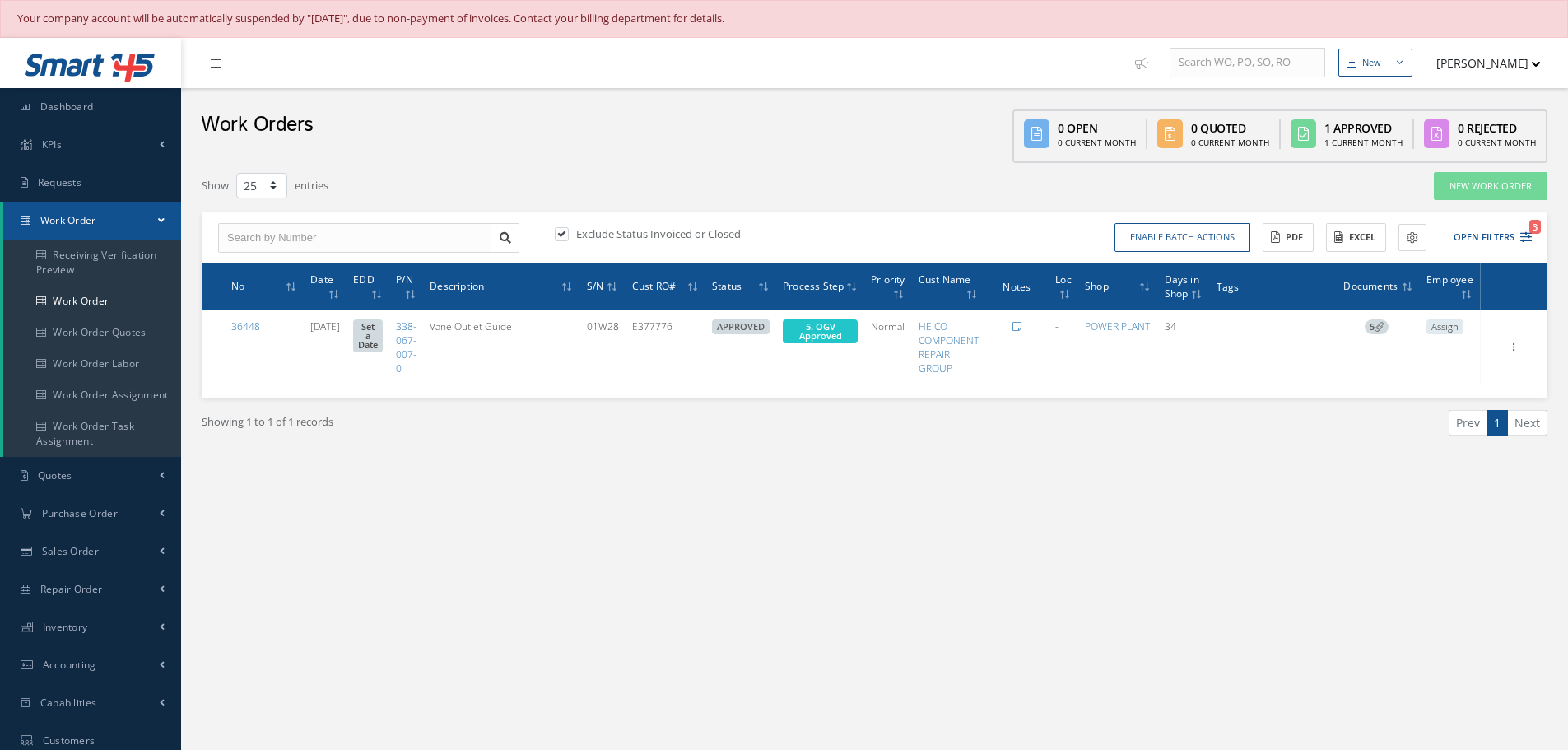
select select "25"
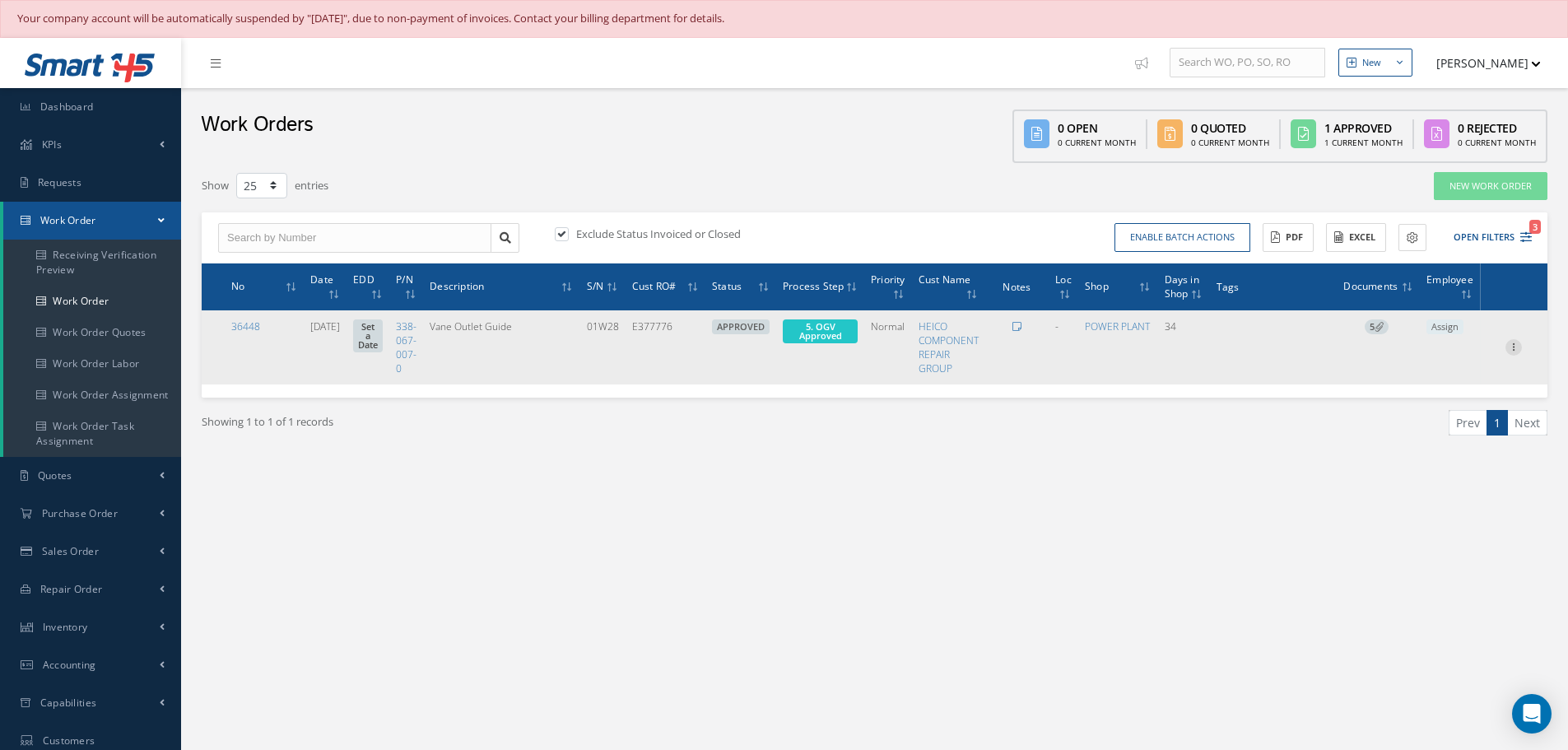
click at [1514, 350] on icon at bounding box center [1513, 345] width 17 height 13
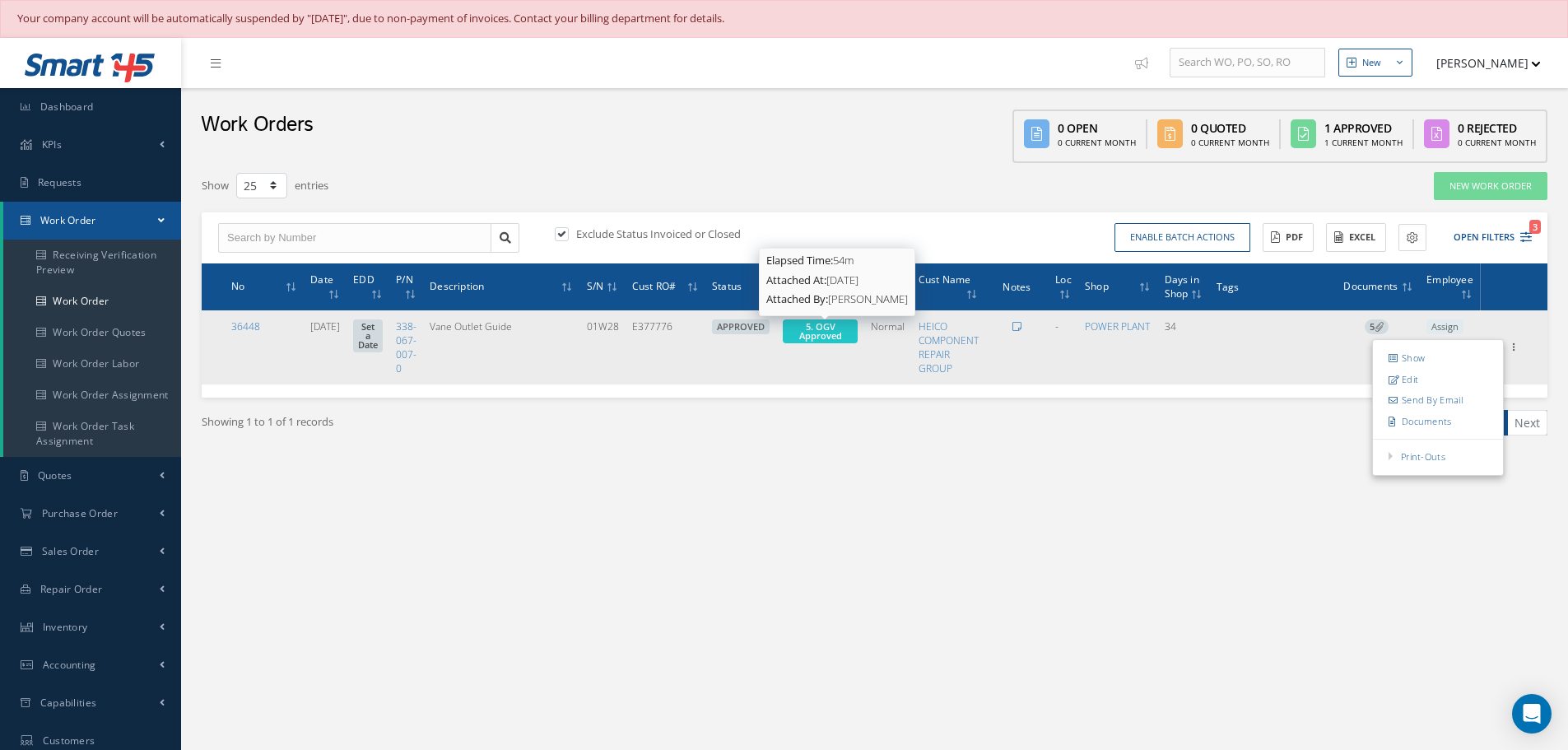
click at [827, 325] on span "5. OGV Approved" at bounding box center [820, 331] width 42 height 22
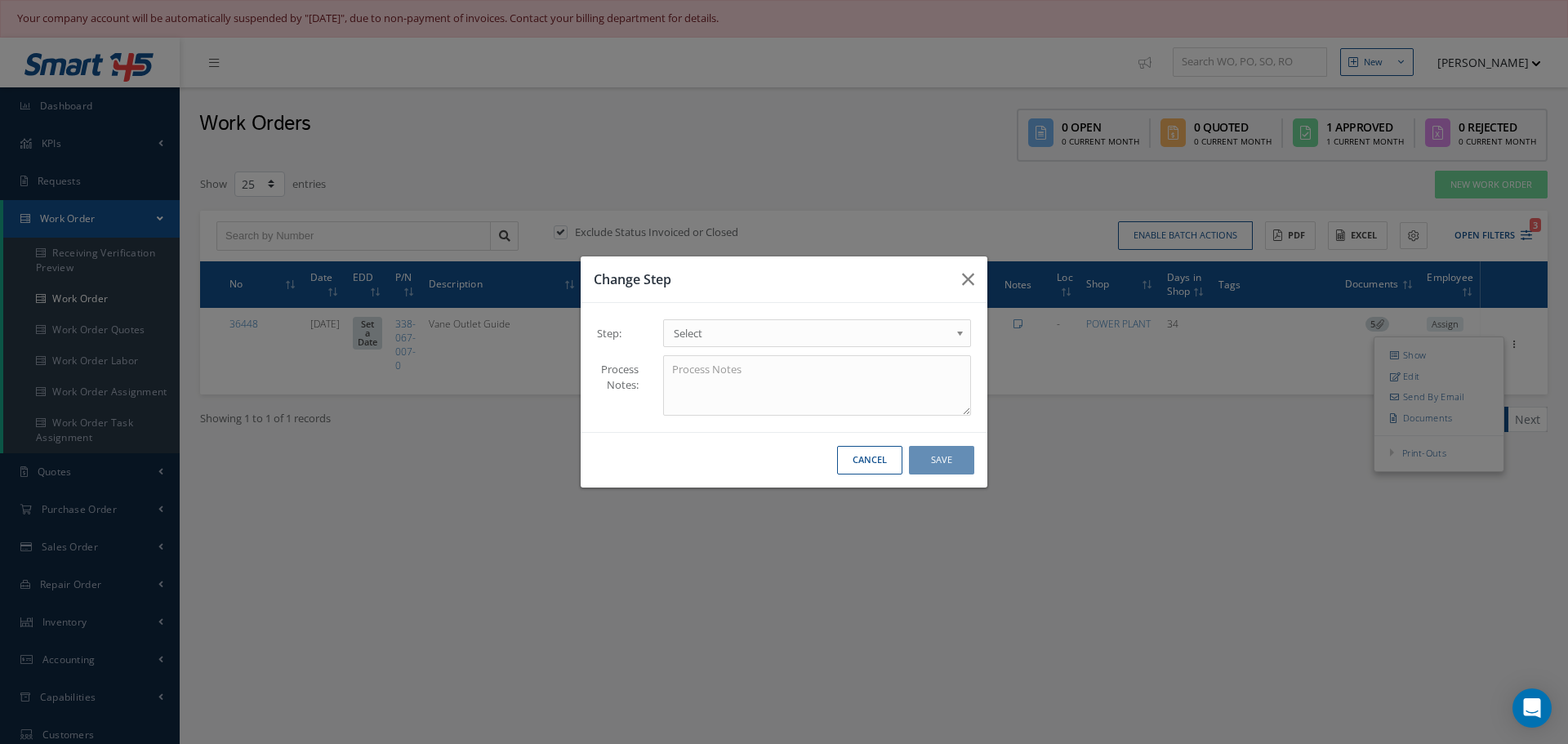
click at [962, 333] on b at bounding box center [963, 337] width 15 height 26
click at [956, 453] on button "Save" at bounding box center [941, 459] width 66 height 28
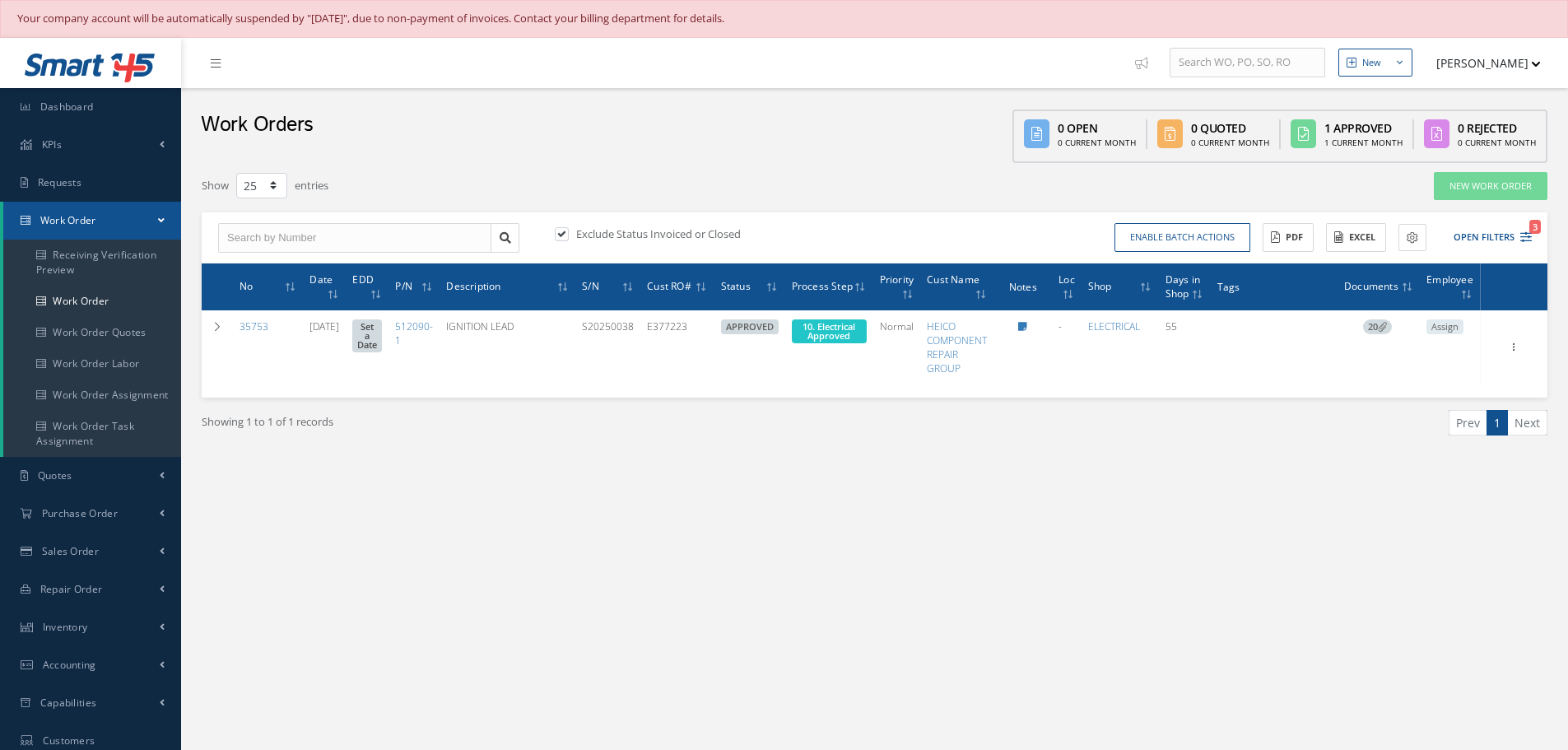
select select "25"
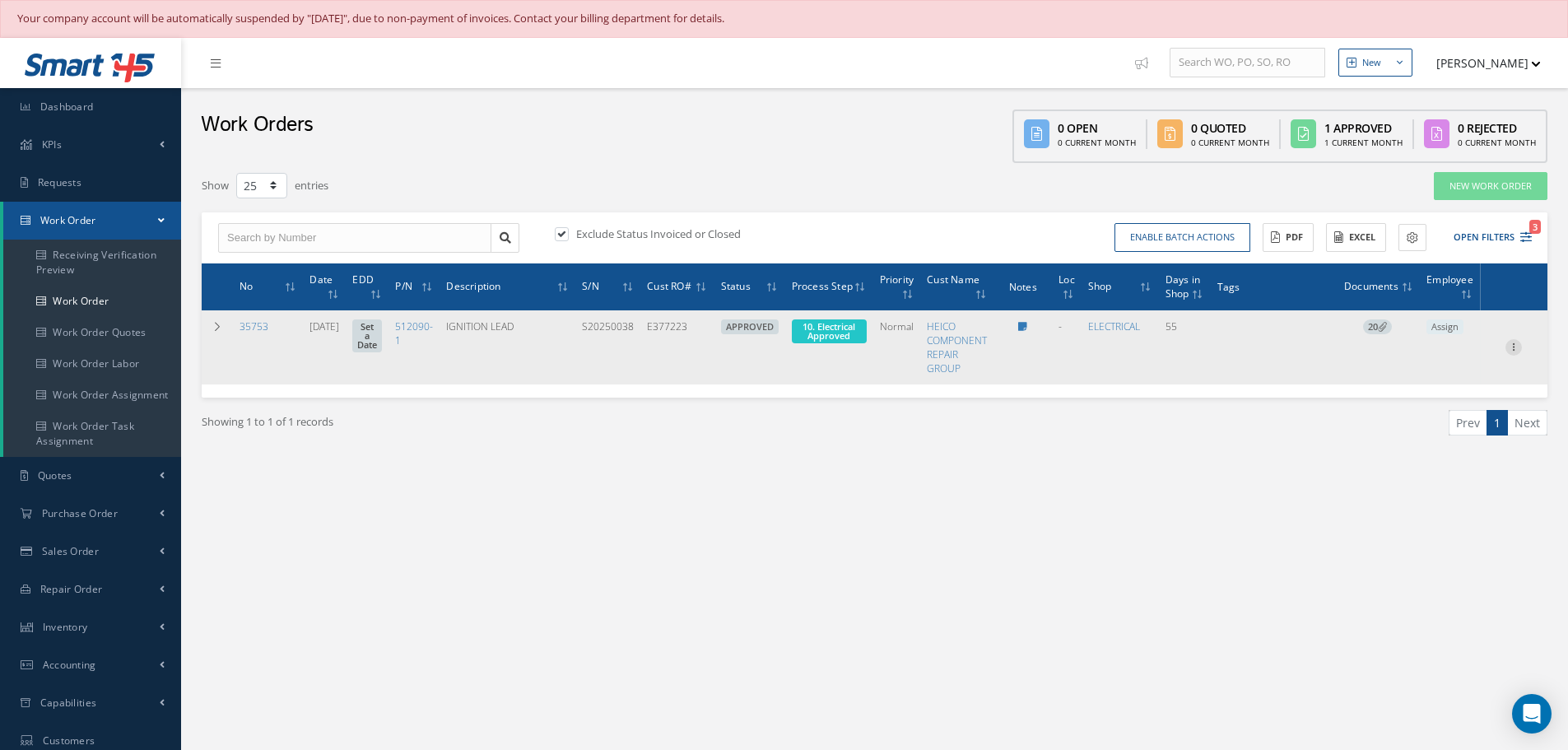
click at [1517, 347] on icon at bounding box center [1513, 345] width 17 height 13
click at [1432, 396] on link "Part Issue" at bounding box center [1438, 400] width 130 height 22
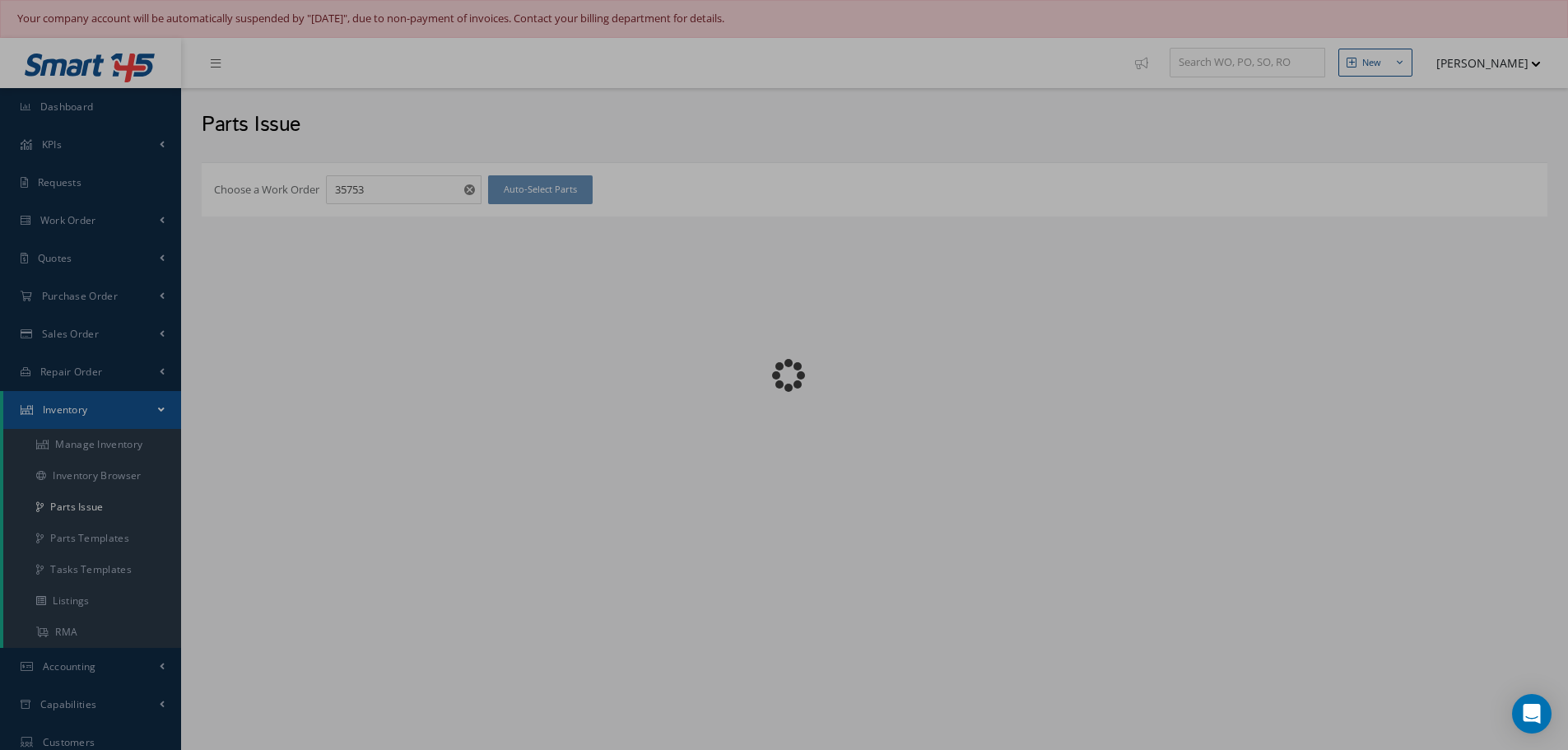
checkbox input "false"
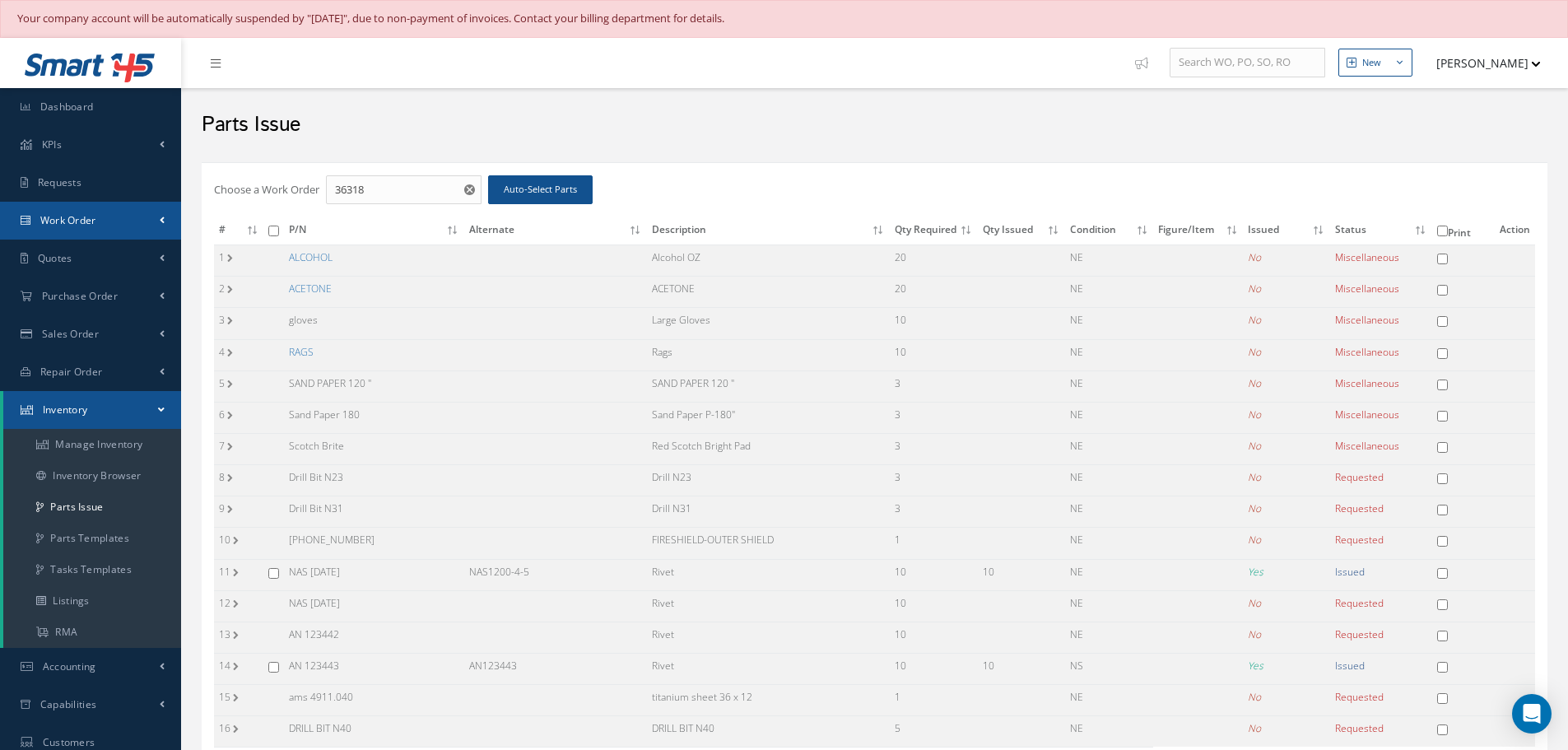
click at [102, 212] on link "Work Order" at bounding box center [90, 220] width 181 height 38
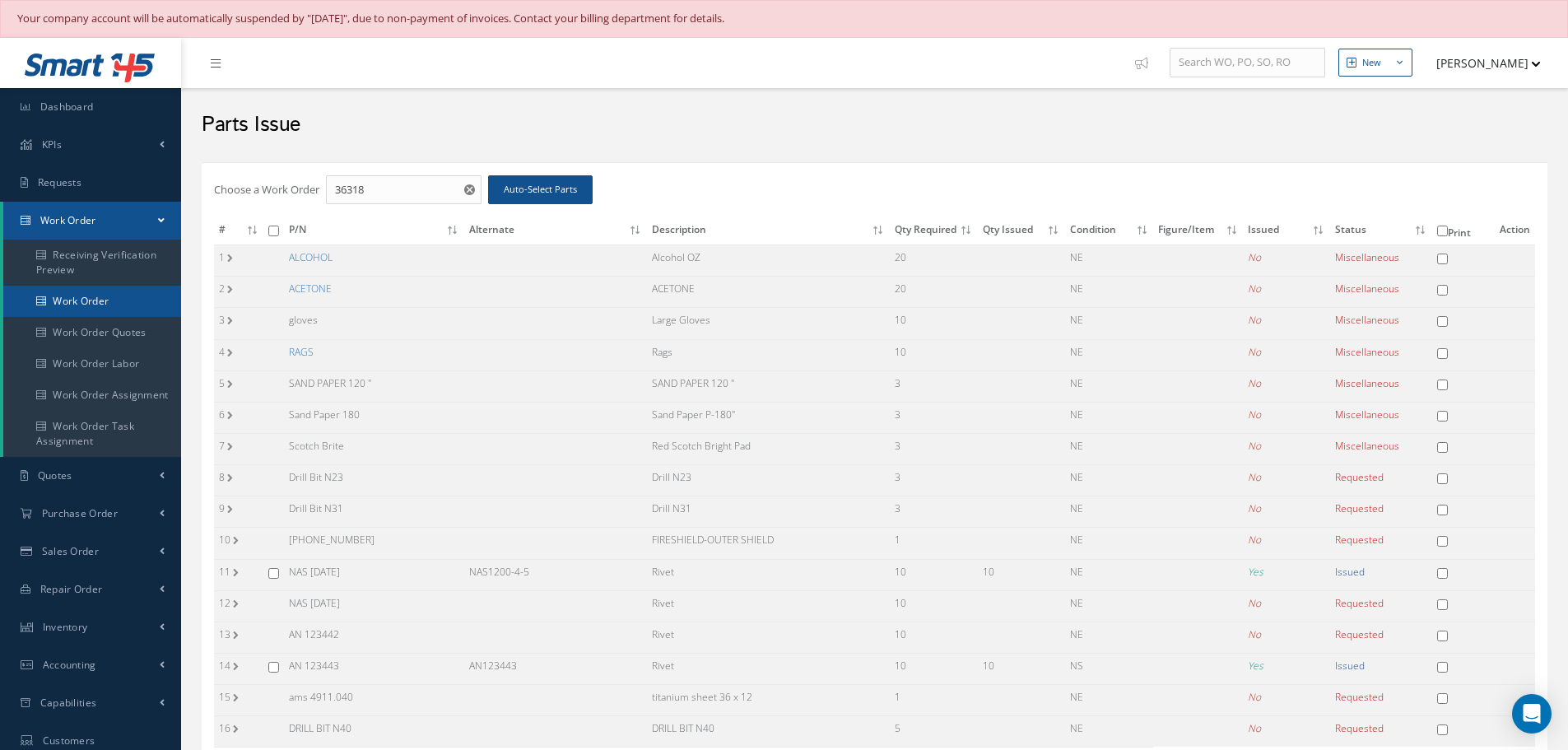
click at [97, 293] on link "Work Order" at bounding box center [92, 301] width 178 height 32
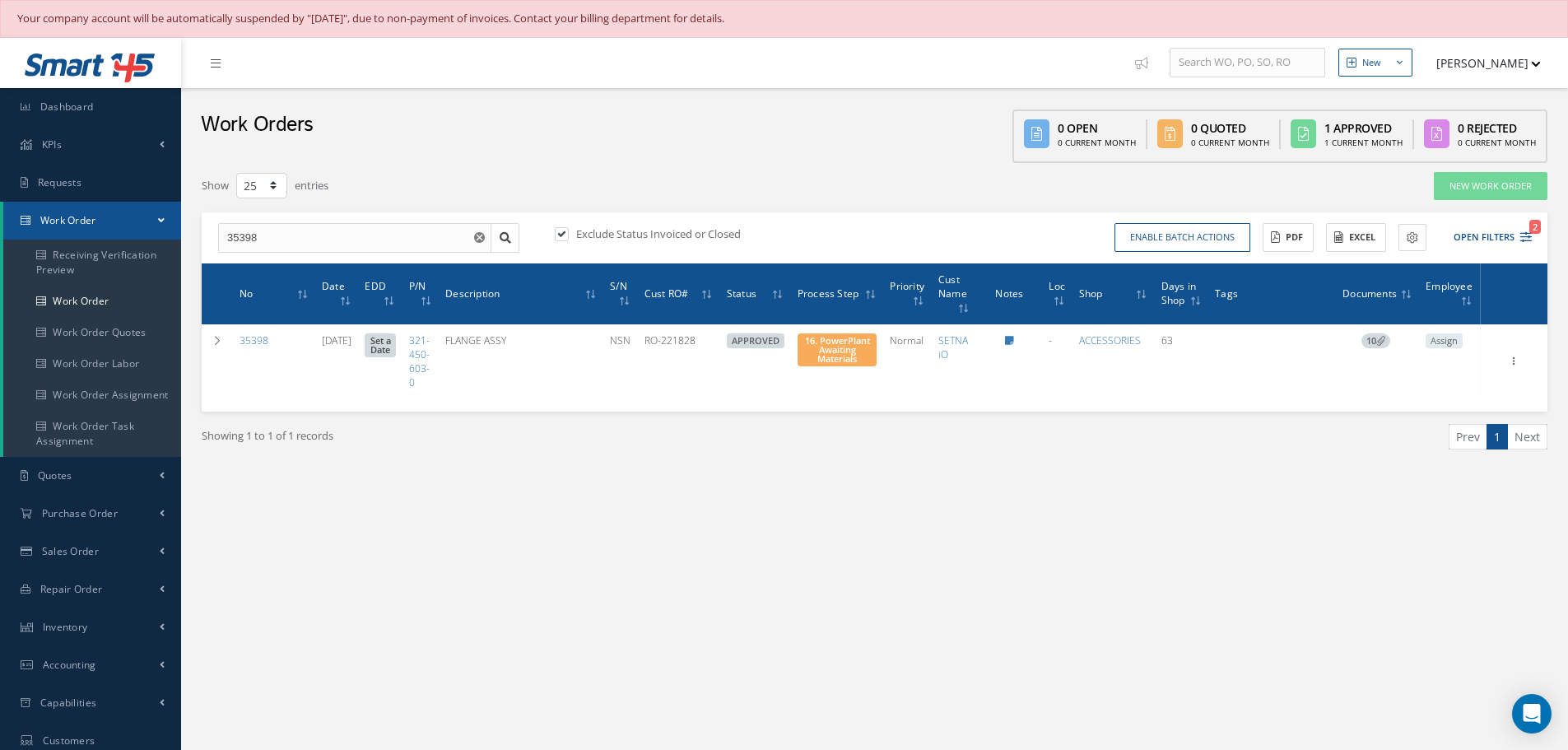
select select "25"
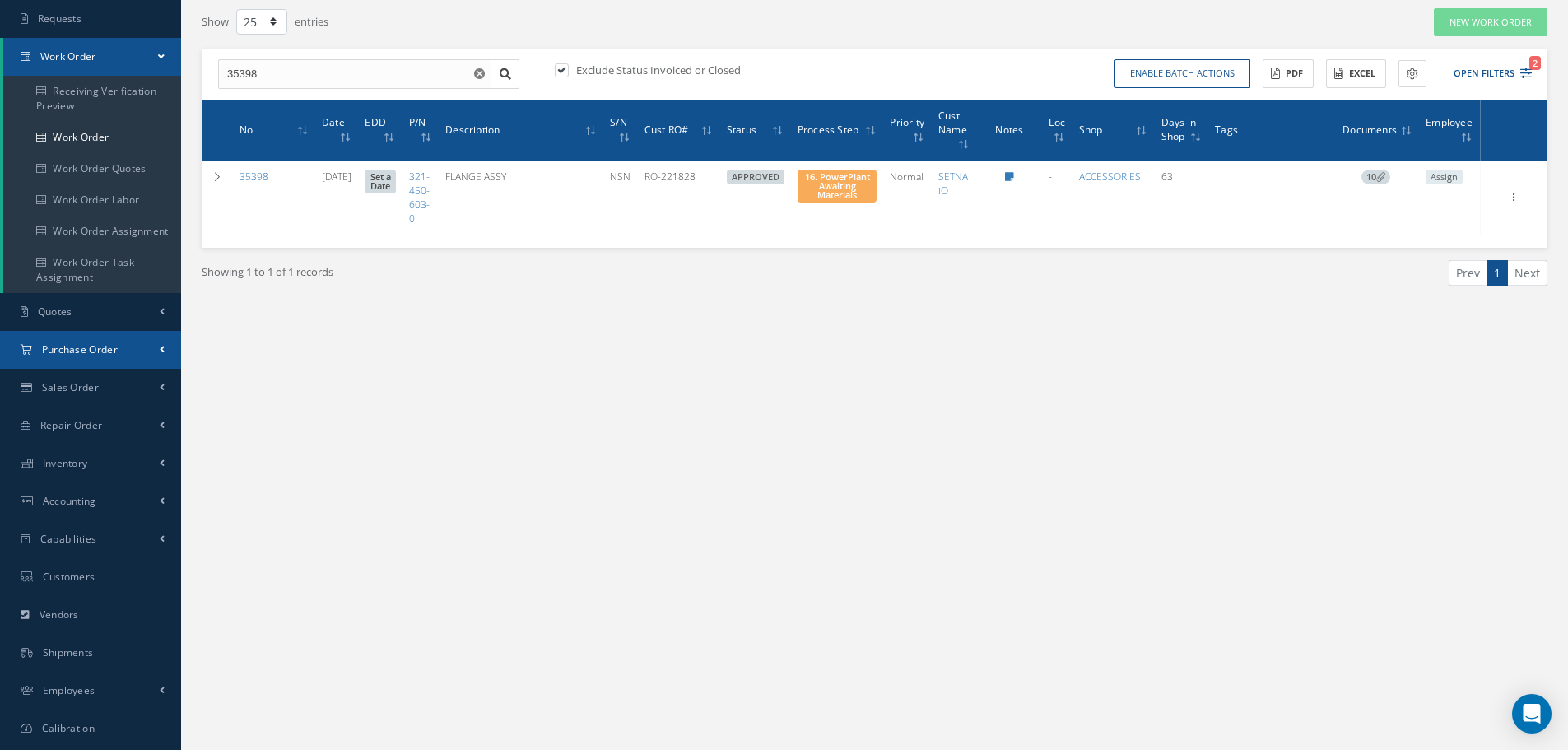
scroll to position [165, 0]
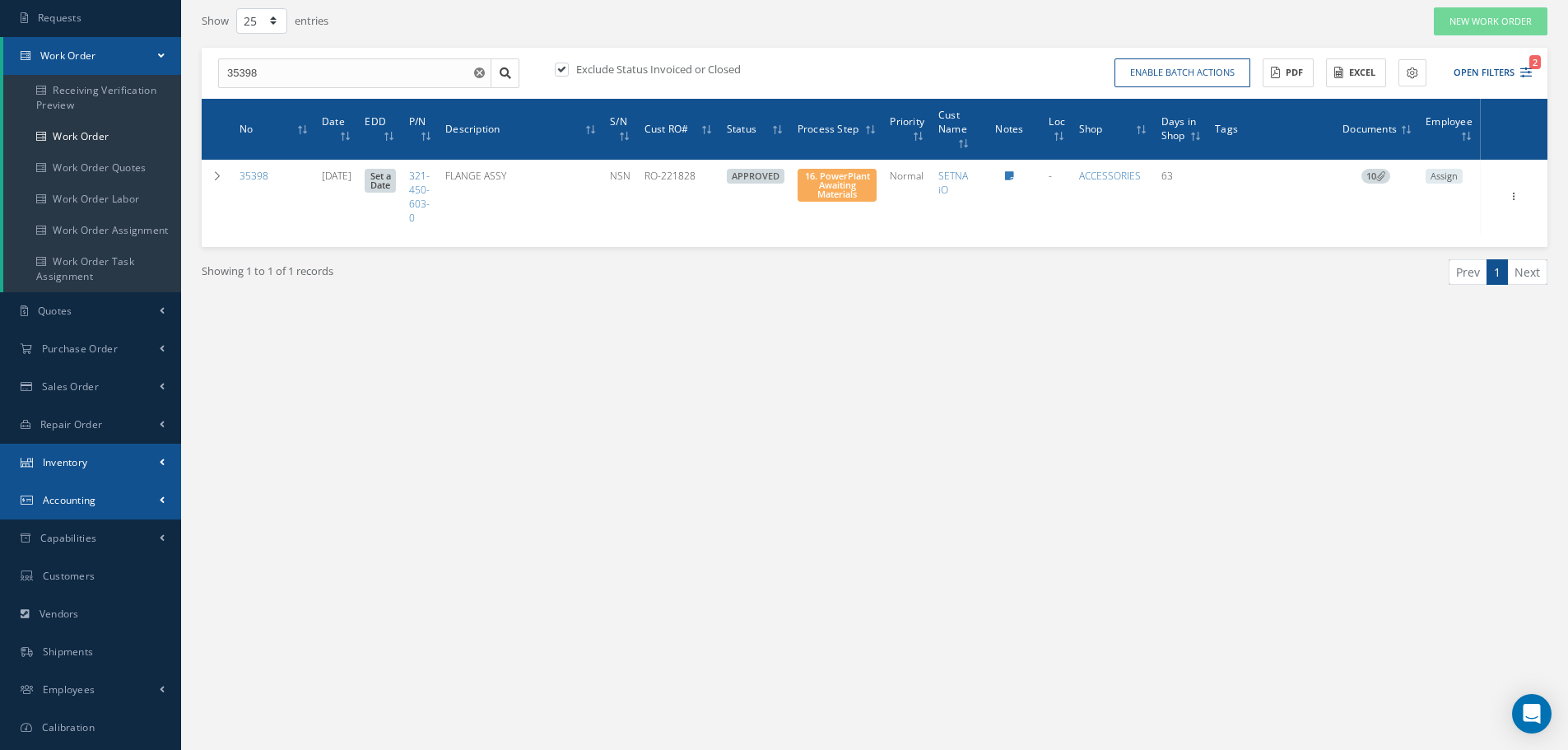
drag, startPoint x: 85, startPoint y: 459, endPoint x: 97, endPoint y: 457, distance: 12.2
click at [96, 457] on link "Inventory" at bounding box center [90, 462] width 181 height 38
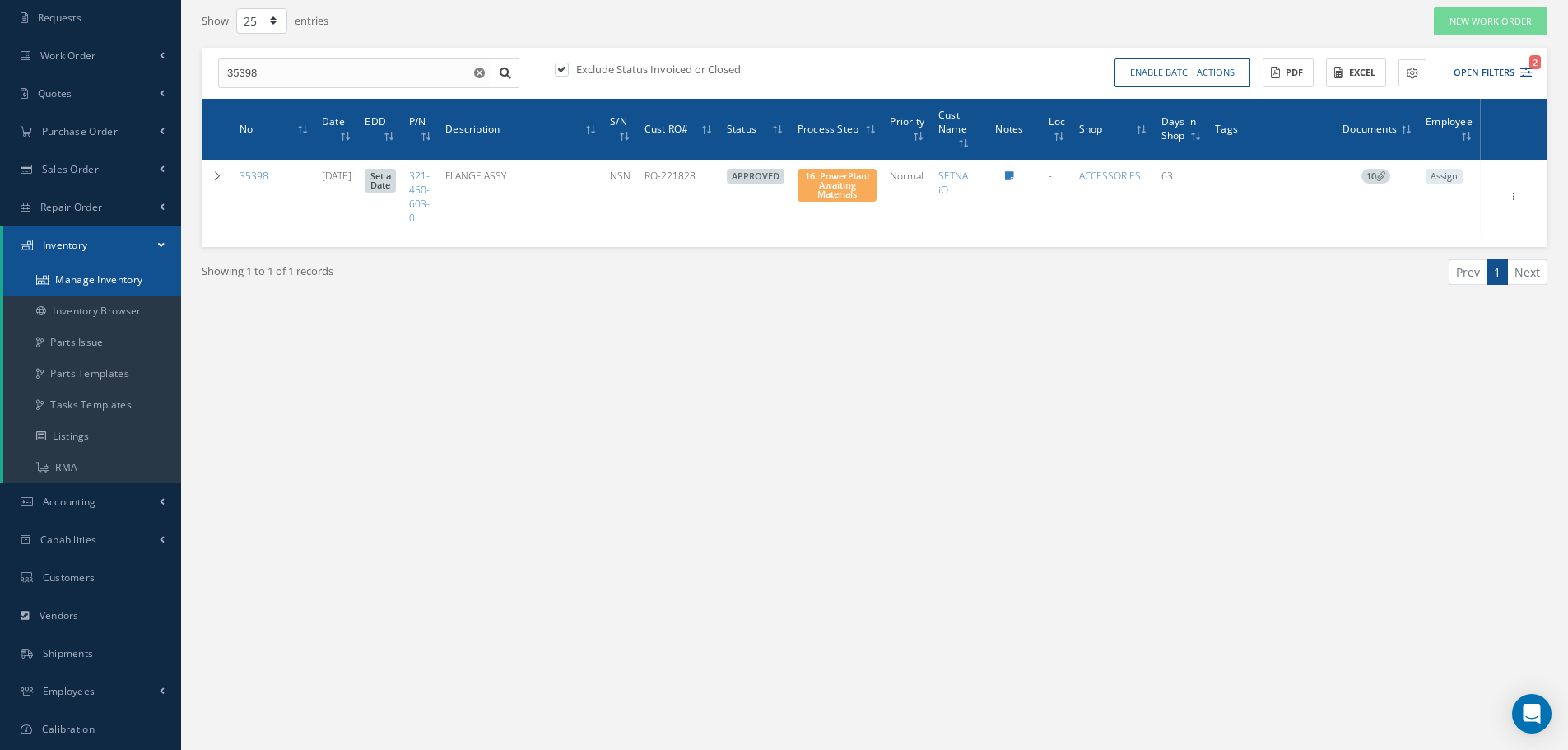
click at [112, 280] on link "Manage Inventory" at bounding box center [92, 280] width 178 height 32
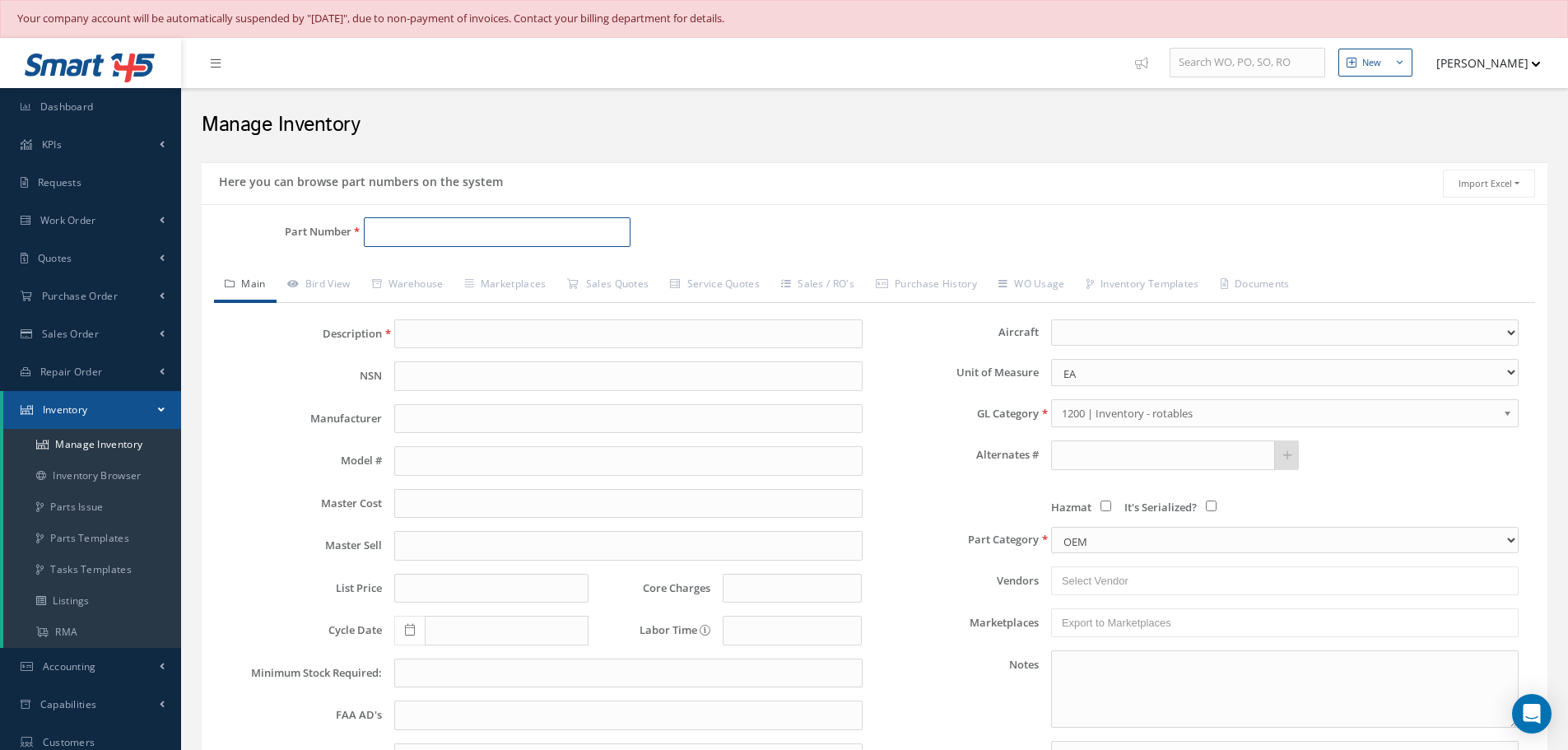
click at [419, 226] on input "Part Number" at bounding box center [497, 232] width 266 height 30
click at [110, 219] on link "Work Order" at bounding box center [90, 220] width 181 height 38
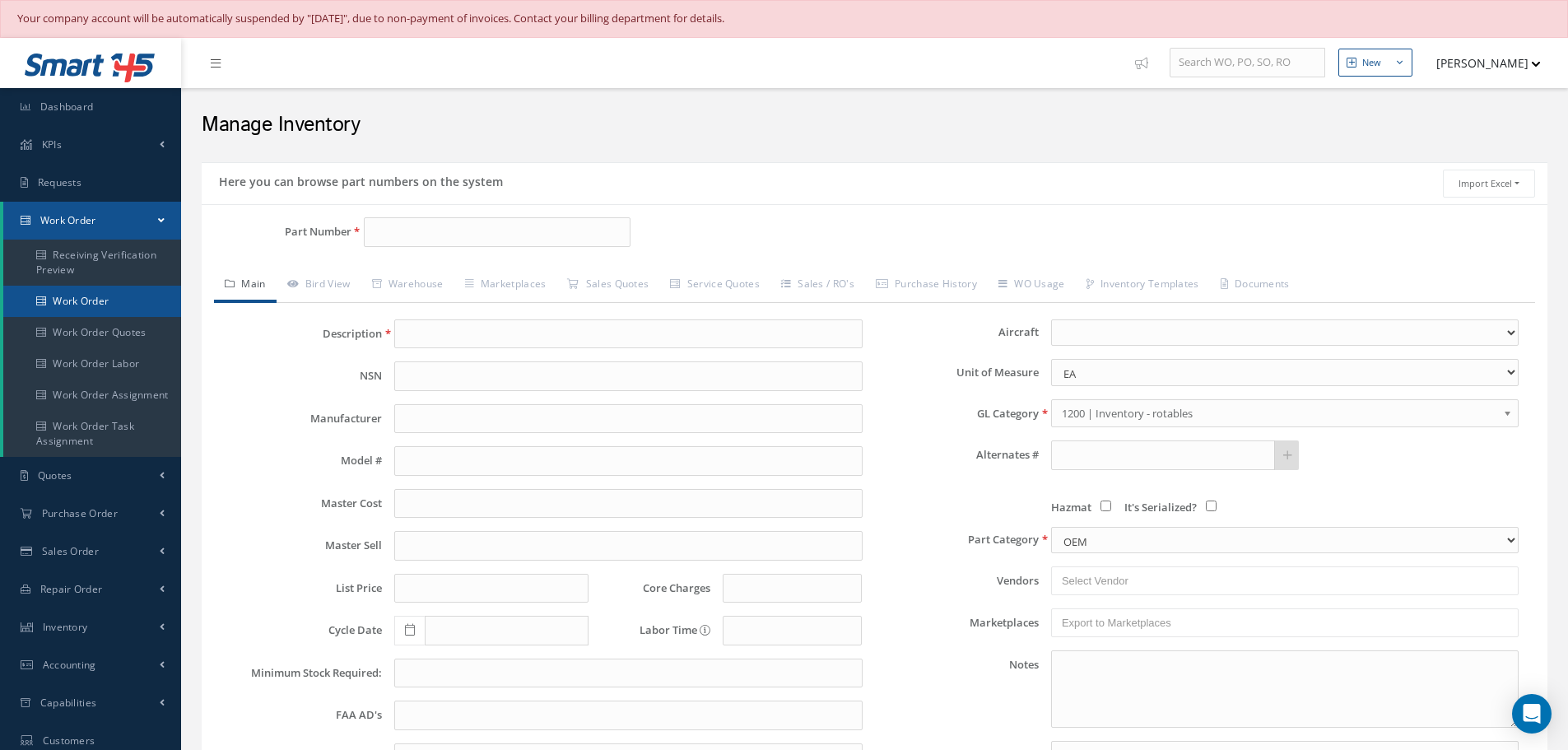
click at [83, 301] on link "Work Order" at bounding box center [92, 301] width 178 height 32
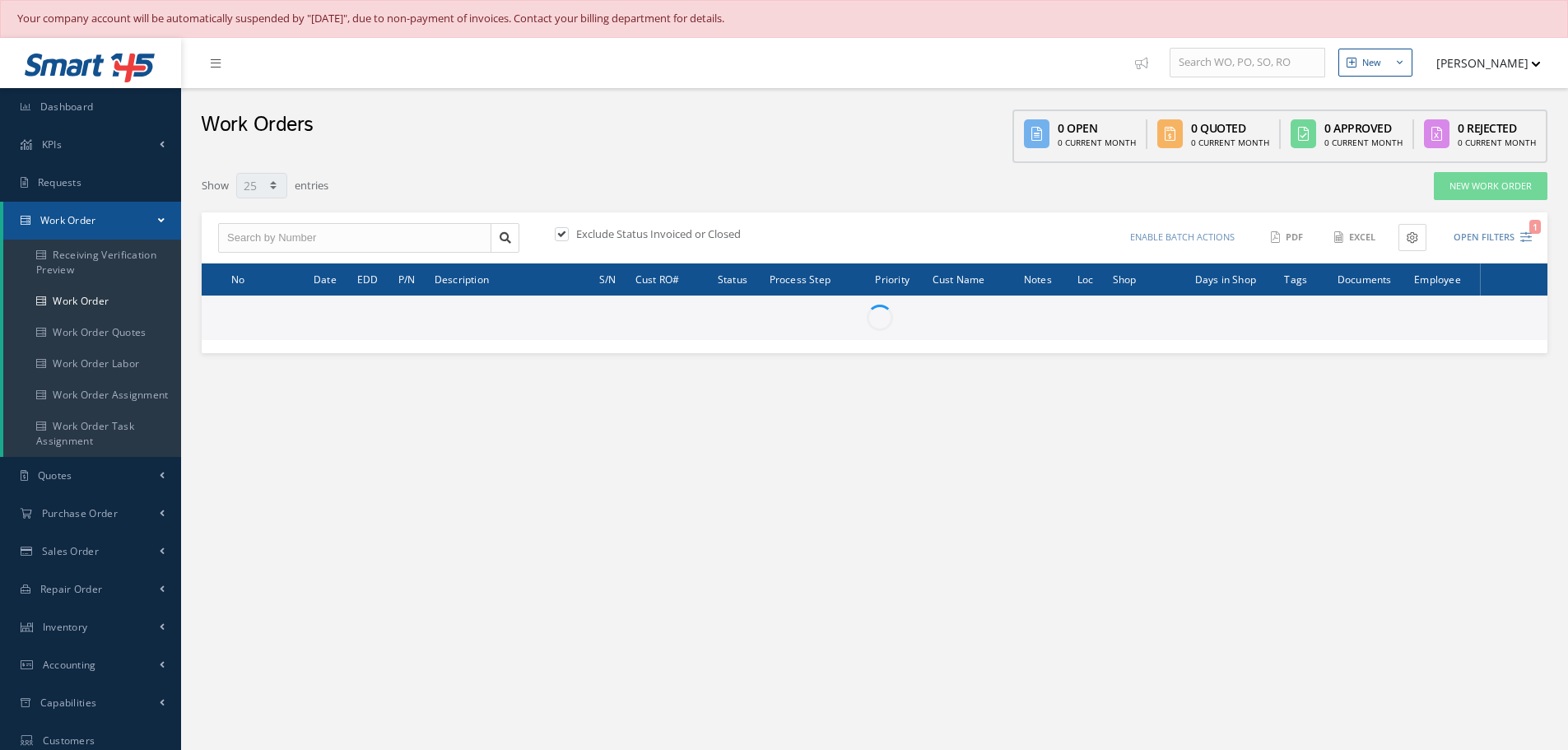
select select "25"
click at [310, 239] on input "text" at bounding box center [354, 238] width 273 height 30
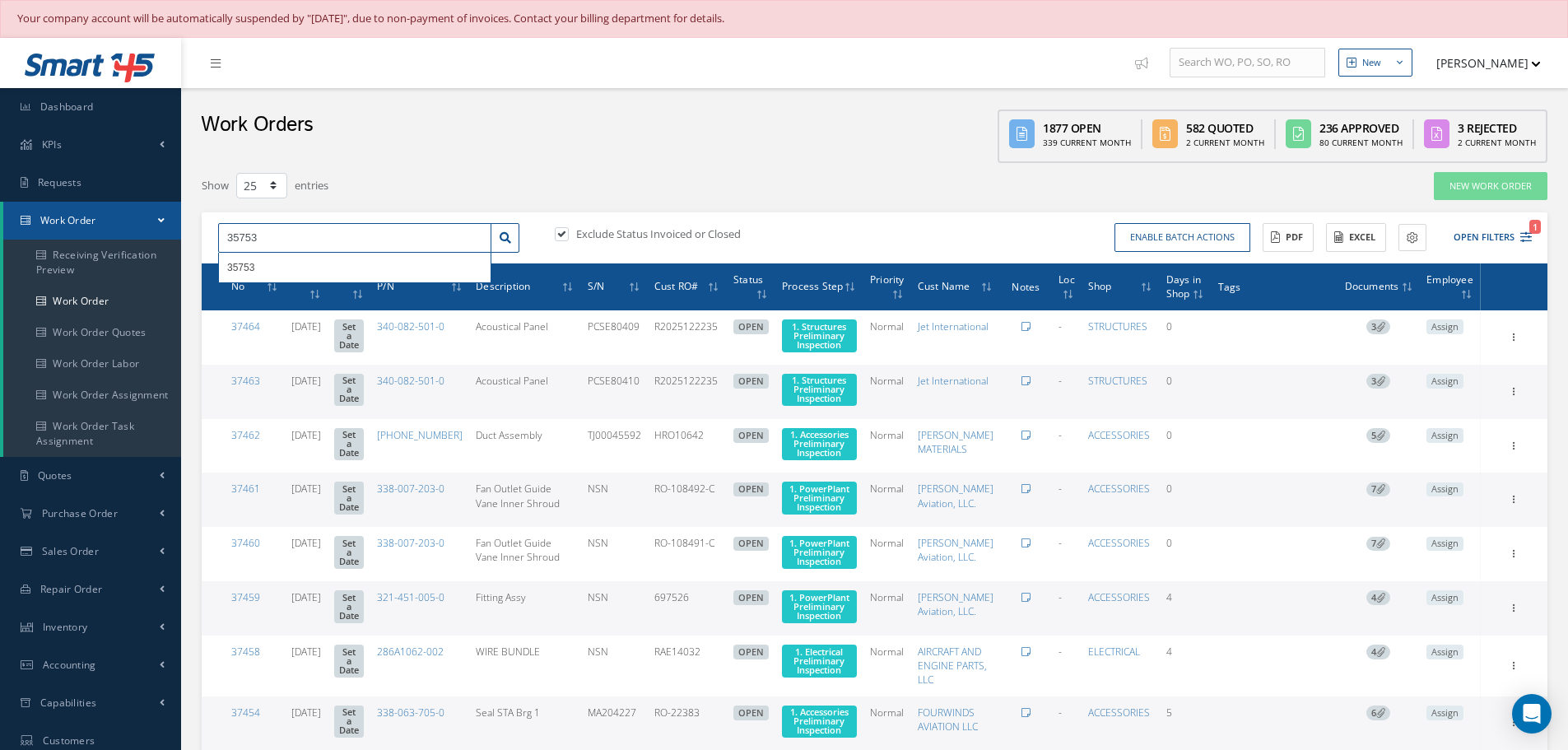
type input "35753"
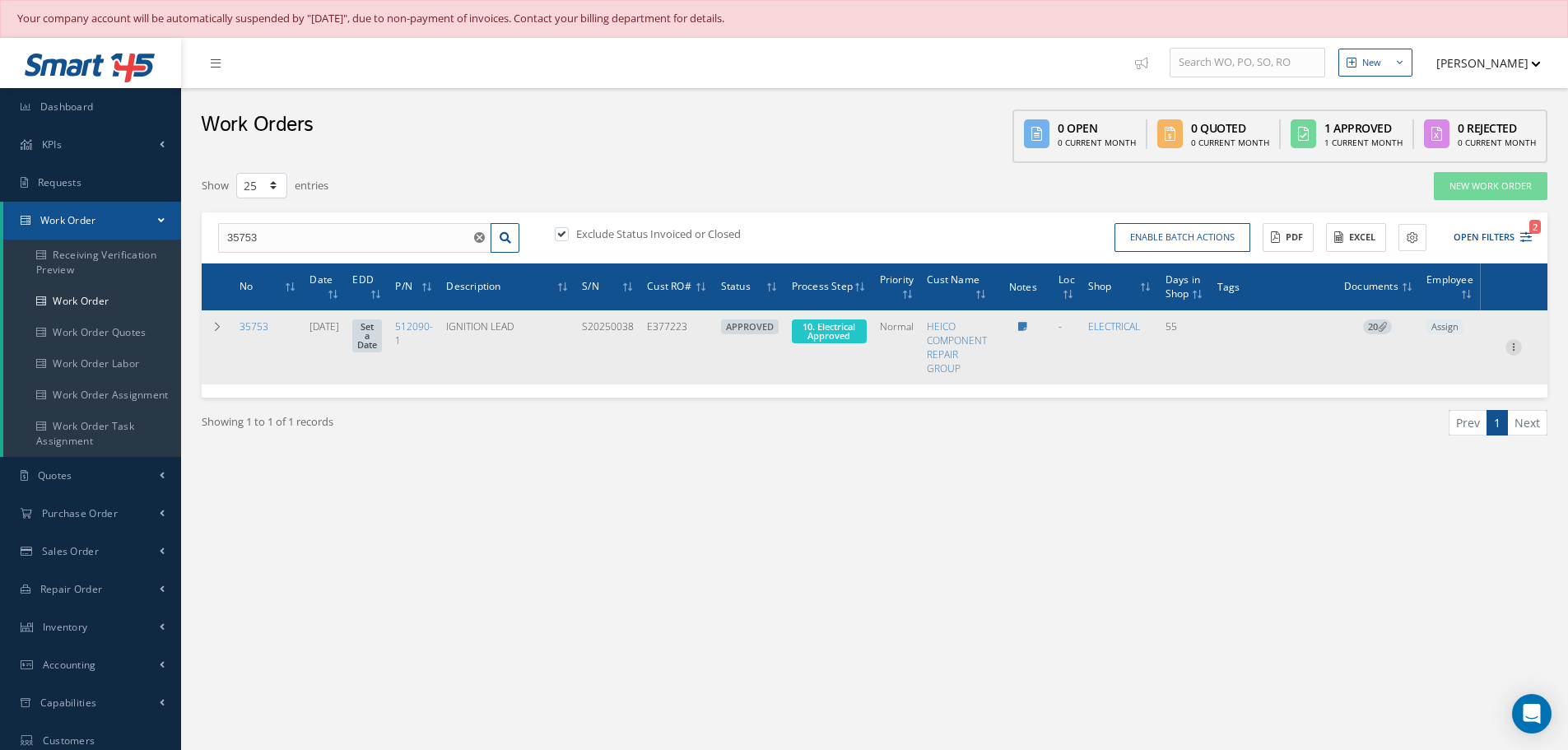
click at [1514, 345] on icon at bounding box center [1513, 345] width 17 height 13
click at [1422, 382] on link "Edit" at bounding box center [1438, 380] width 130 height 22
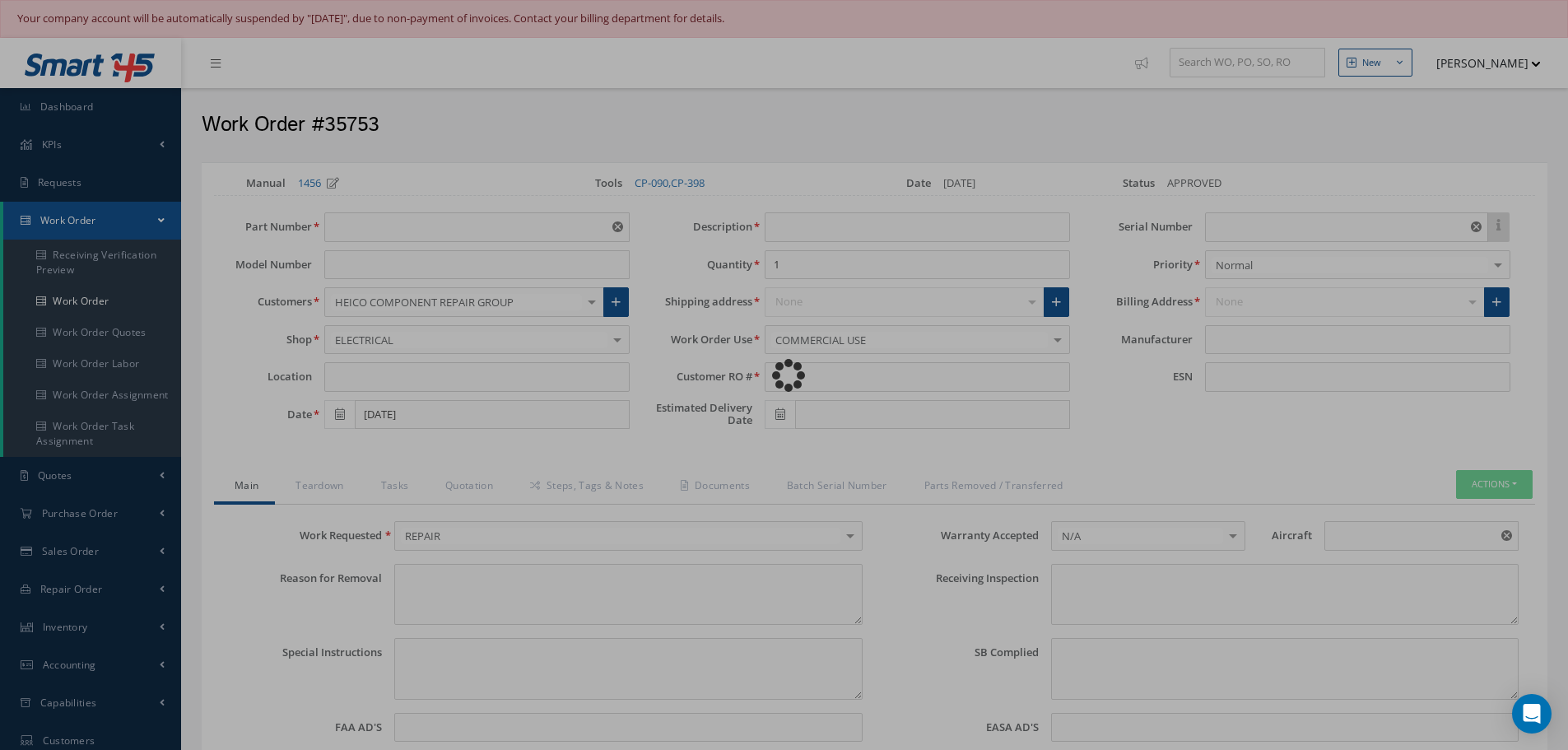
type input "512090-1"
type input "08/19/2025"
type input "IGNITION LEAD"
type input "E377223"
type input "S20250038"
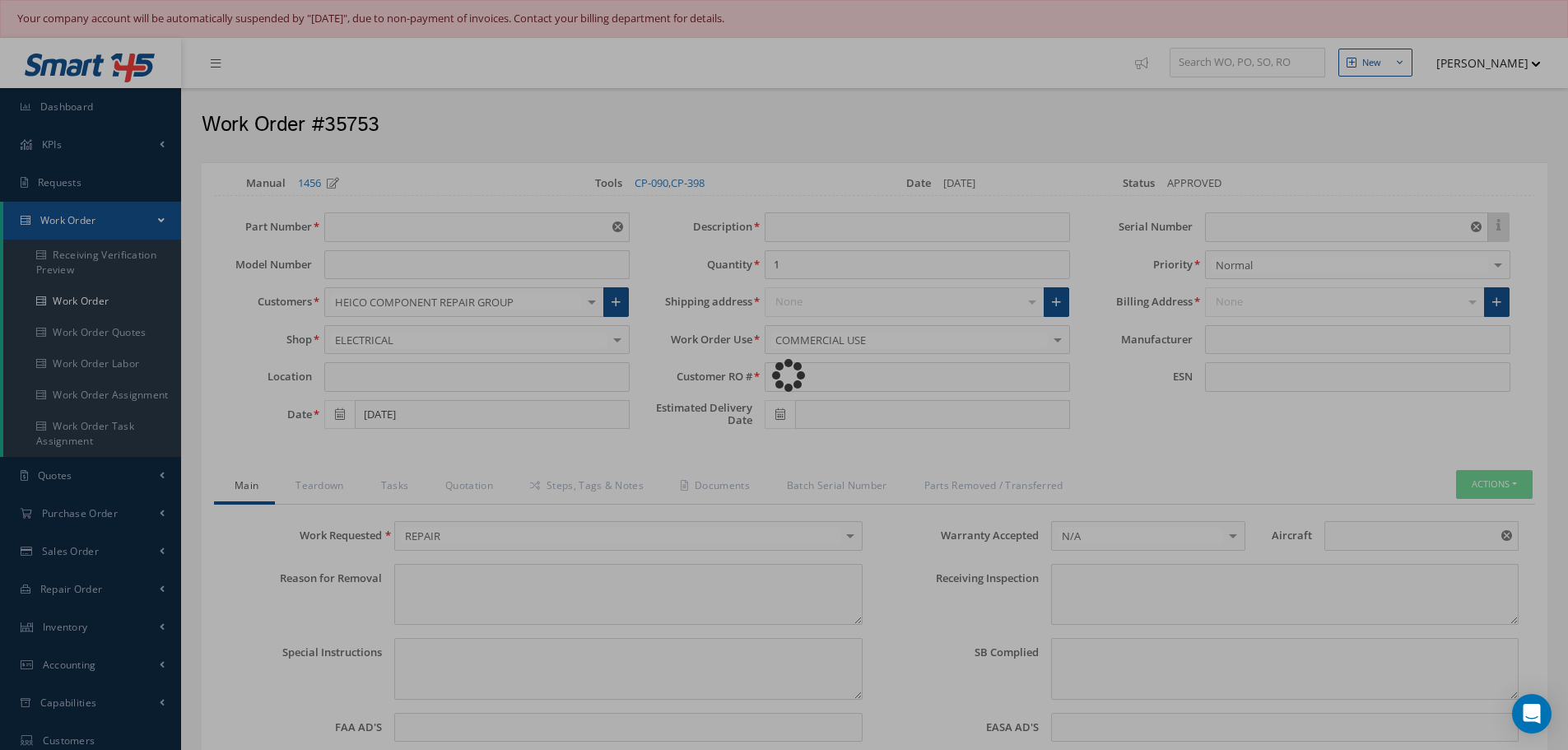
type textarea "NONE"
type textarea "PLEASE SEE R.O. FOR DETAILS"
type input "V-2500"
type textarea "NO VISUAL DAMAGE"
type textarea "None performed"
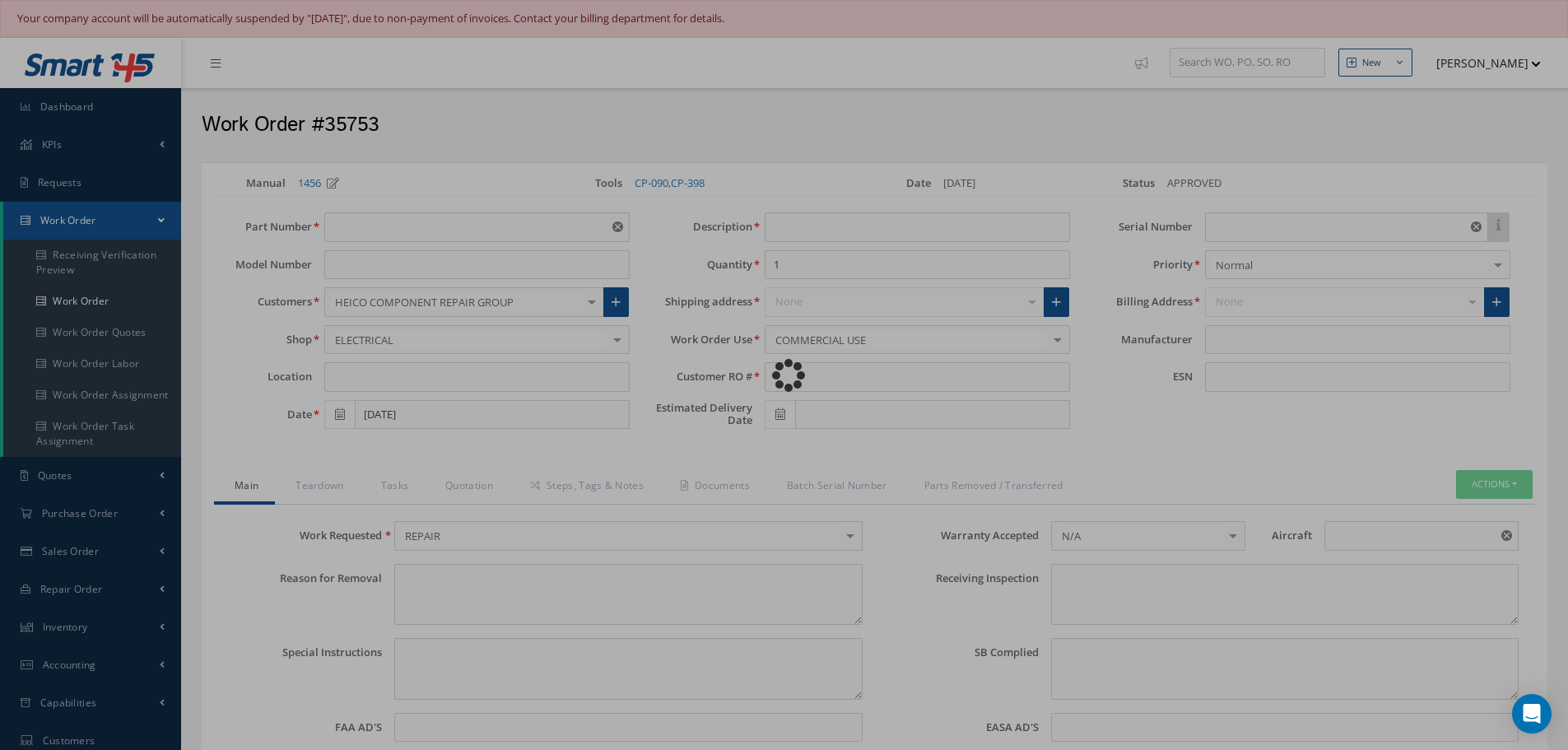
type textarea "Article was xxxxx in reference with the following Technical Standard : UNISON I…"
type textarea "Article has been approved to return to service."
type input "UNISON INDUSTRIES"
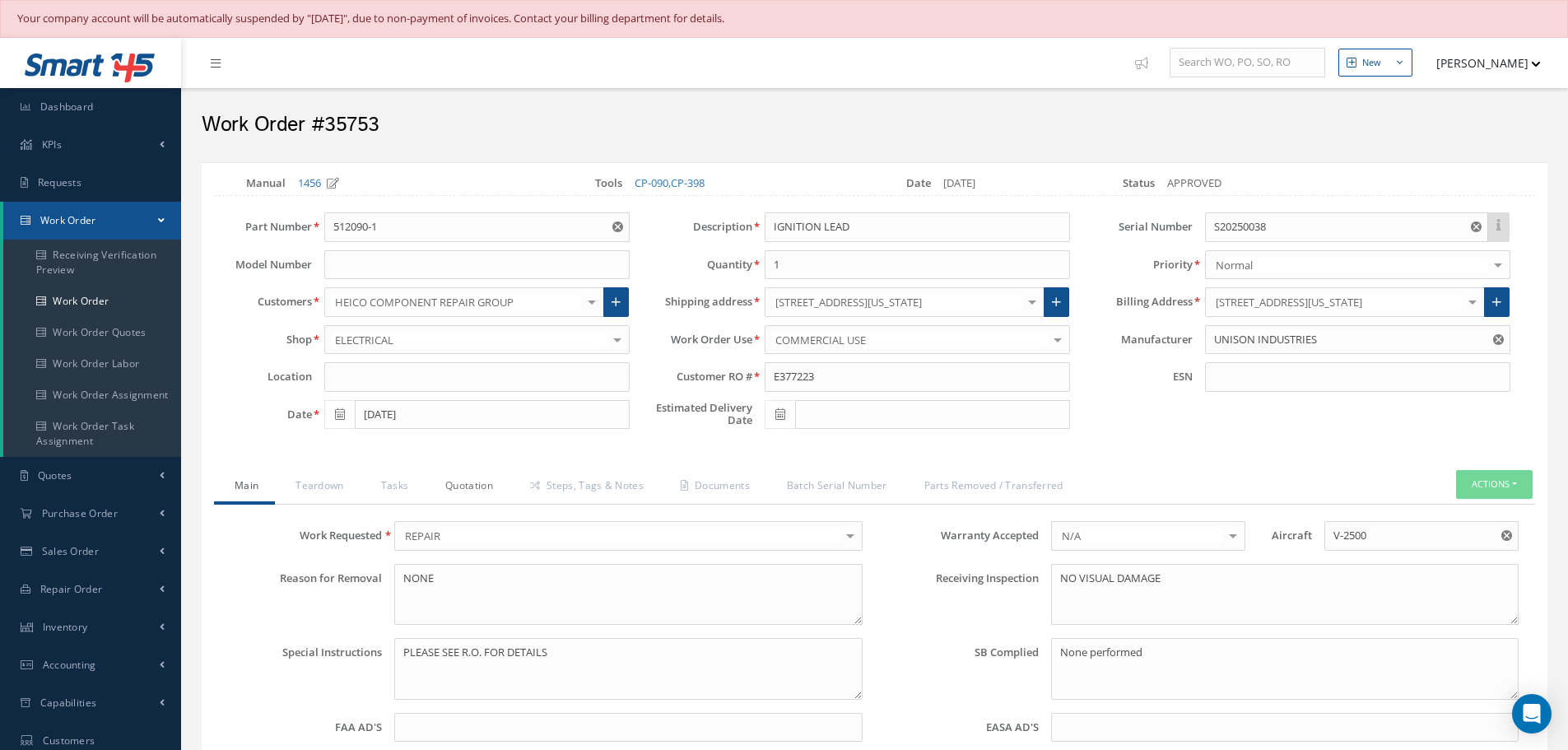
click at [478, 487] on link "Quotation" at bounding box center [467, 487] width 85 height 35
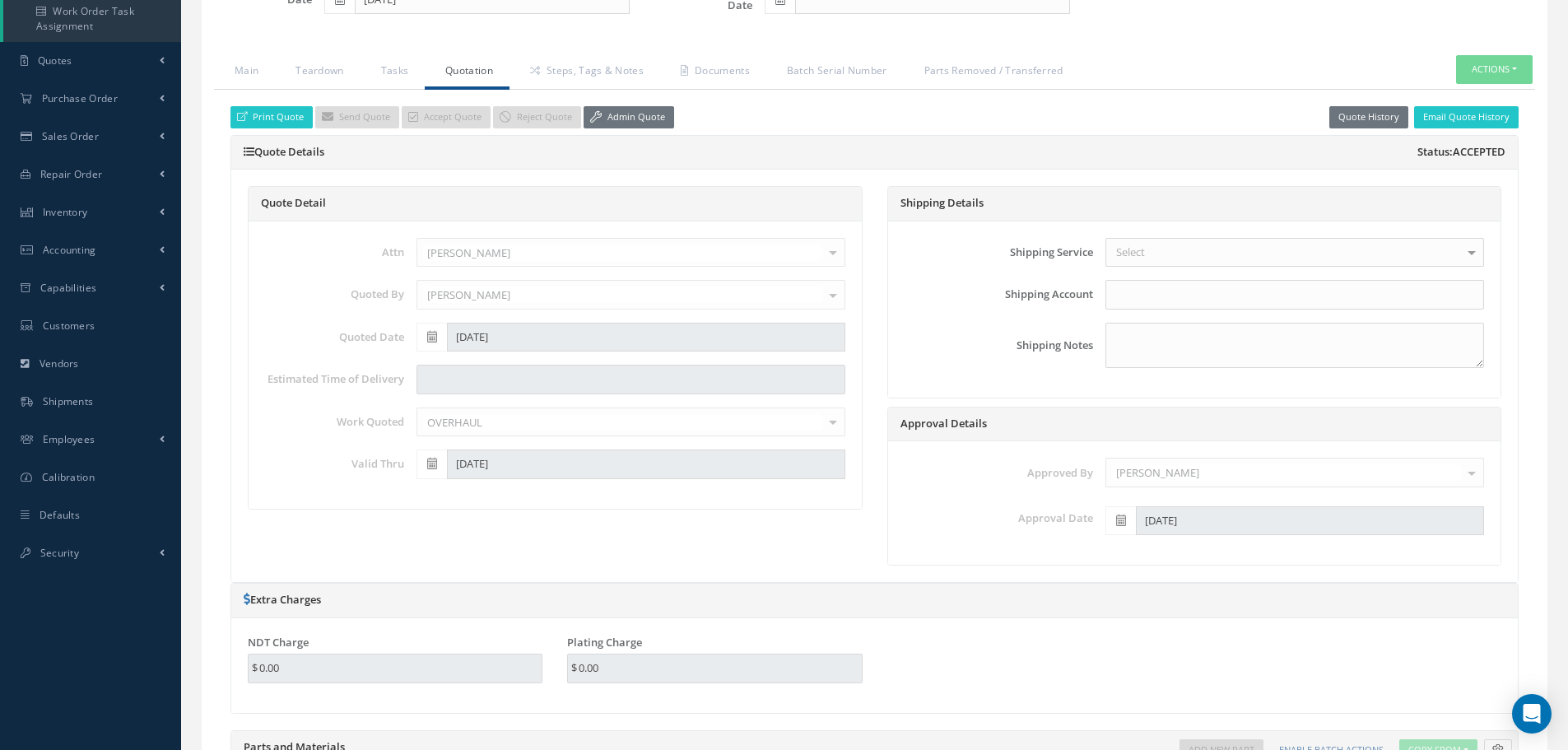
scroll to position [412, 0]
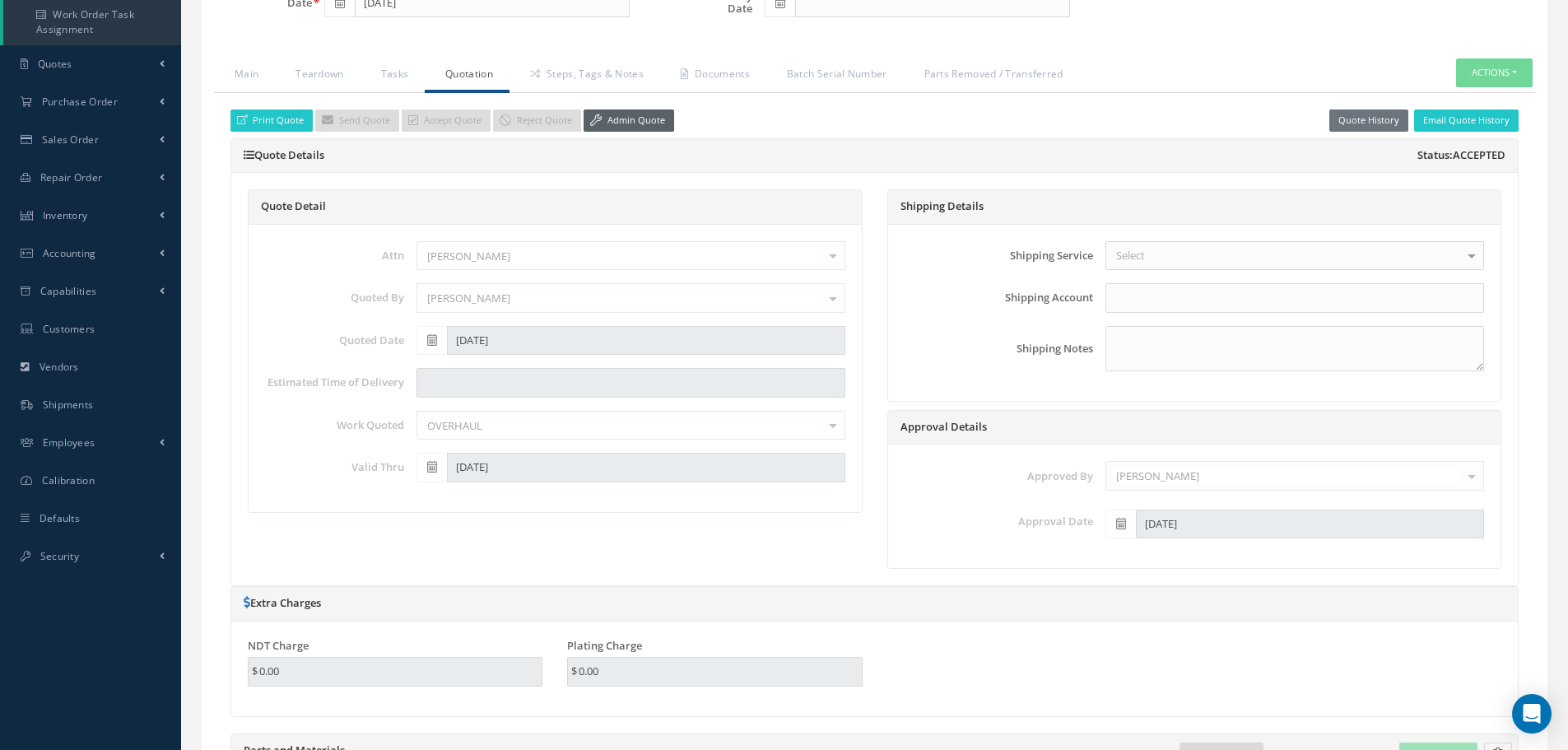
click at [640, 119] on link "Admin Quote" at bounding box center [629, 120] width 91 height 23
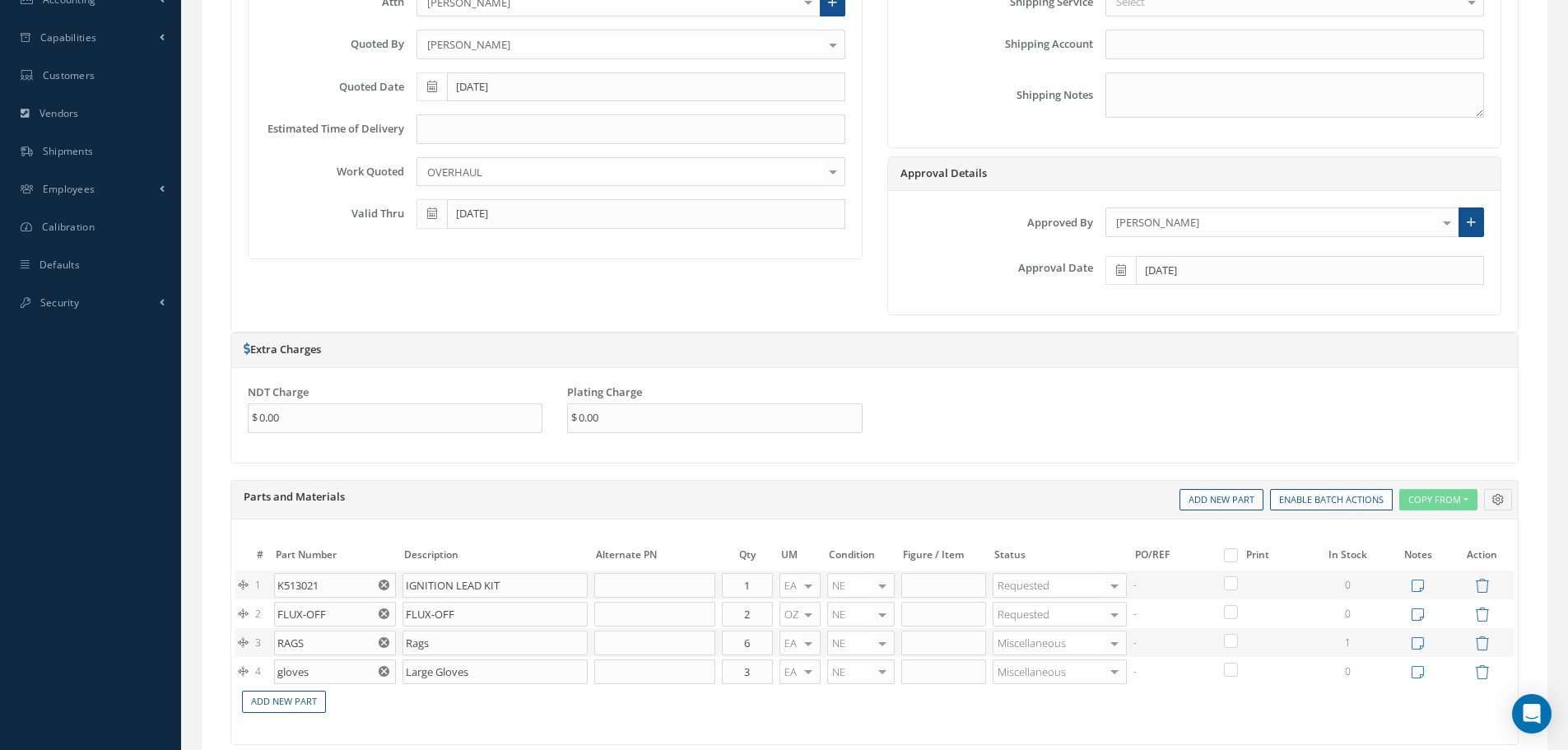
scroll to position [823, 0]
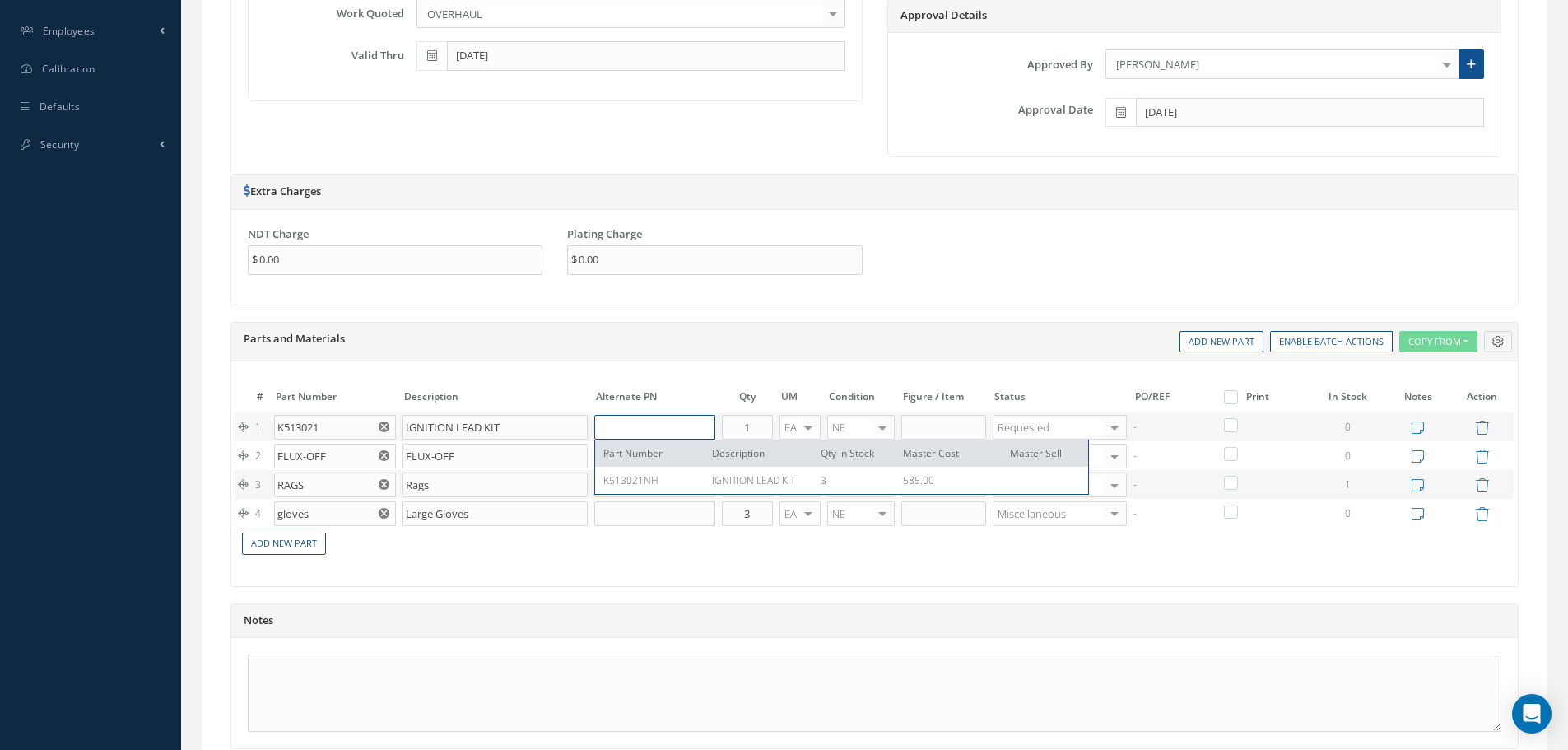
click at [622, 435] on input "text" at bounding box center [654, 426] width 121 height 25
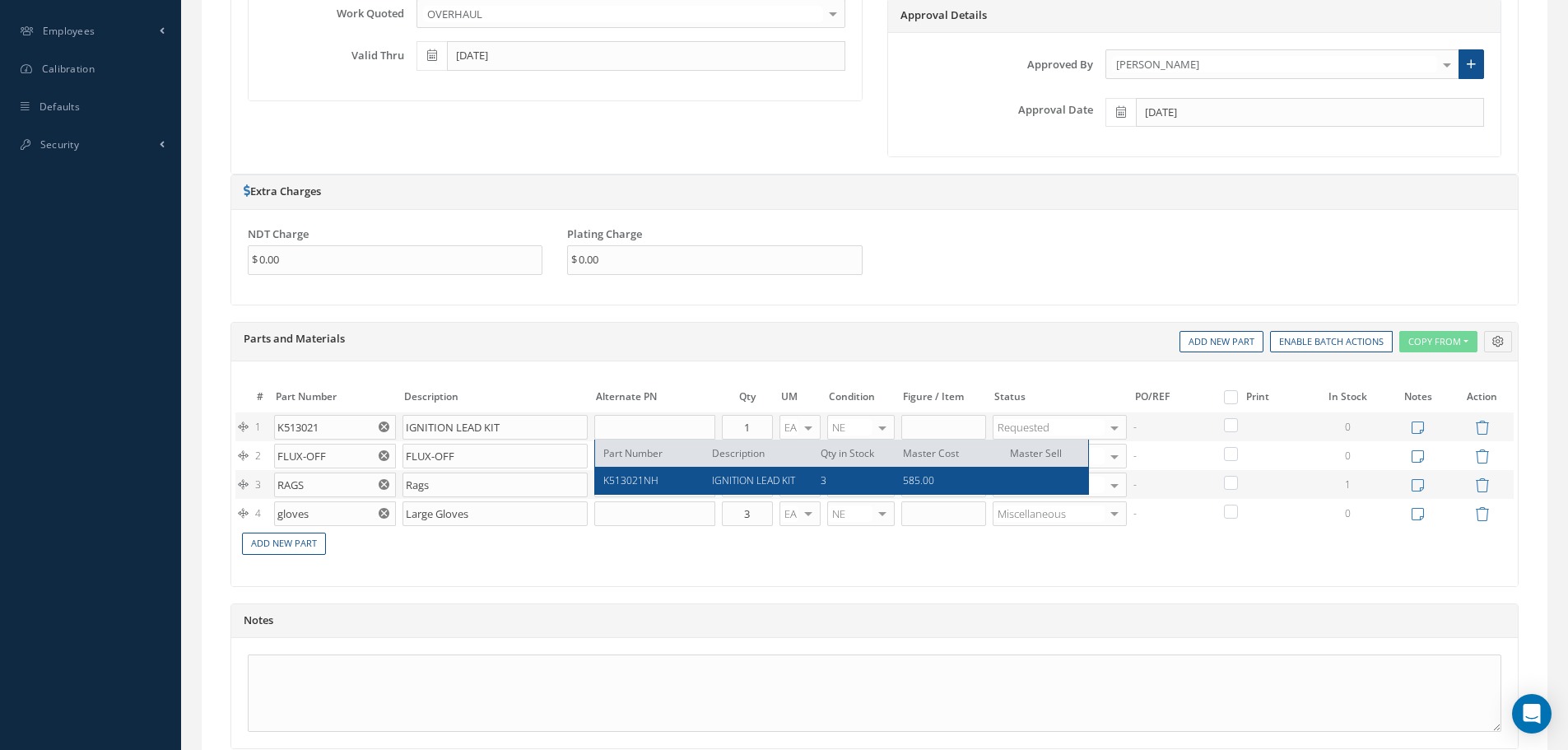
click at [627, 482] on span "K513021NH" at bounding box center [631, 480] width 55 height 14
type input "K513021NH"
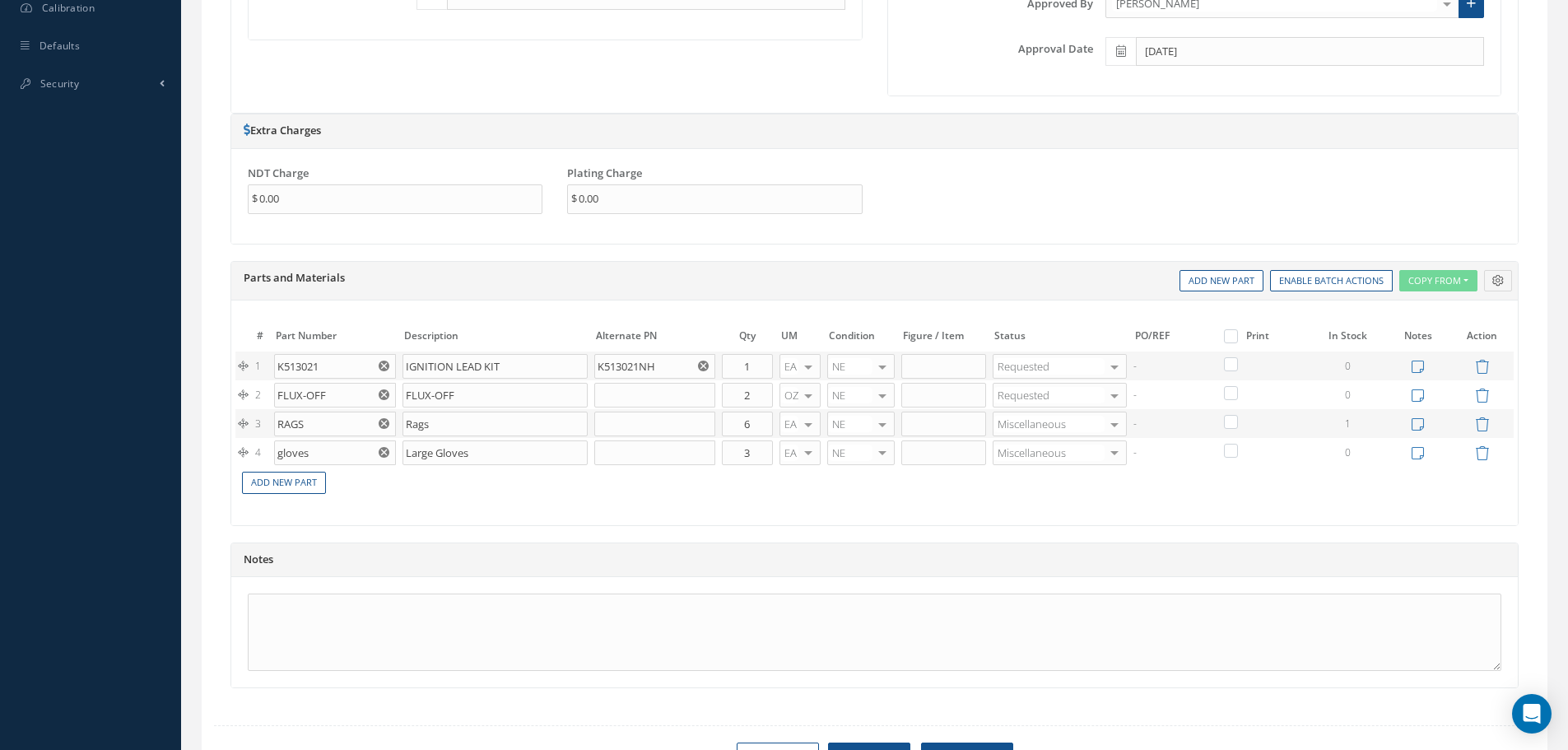
scroll to position [971, 0]
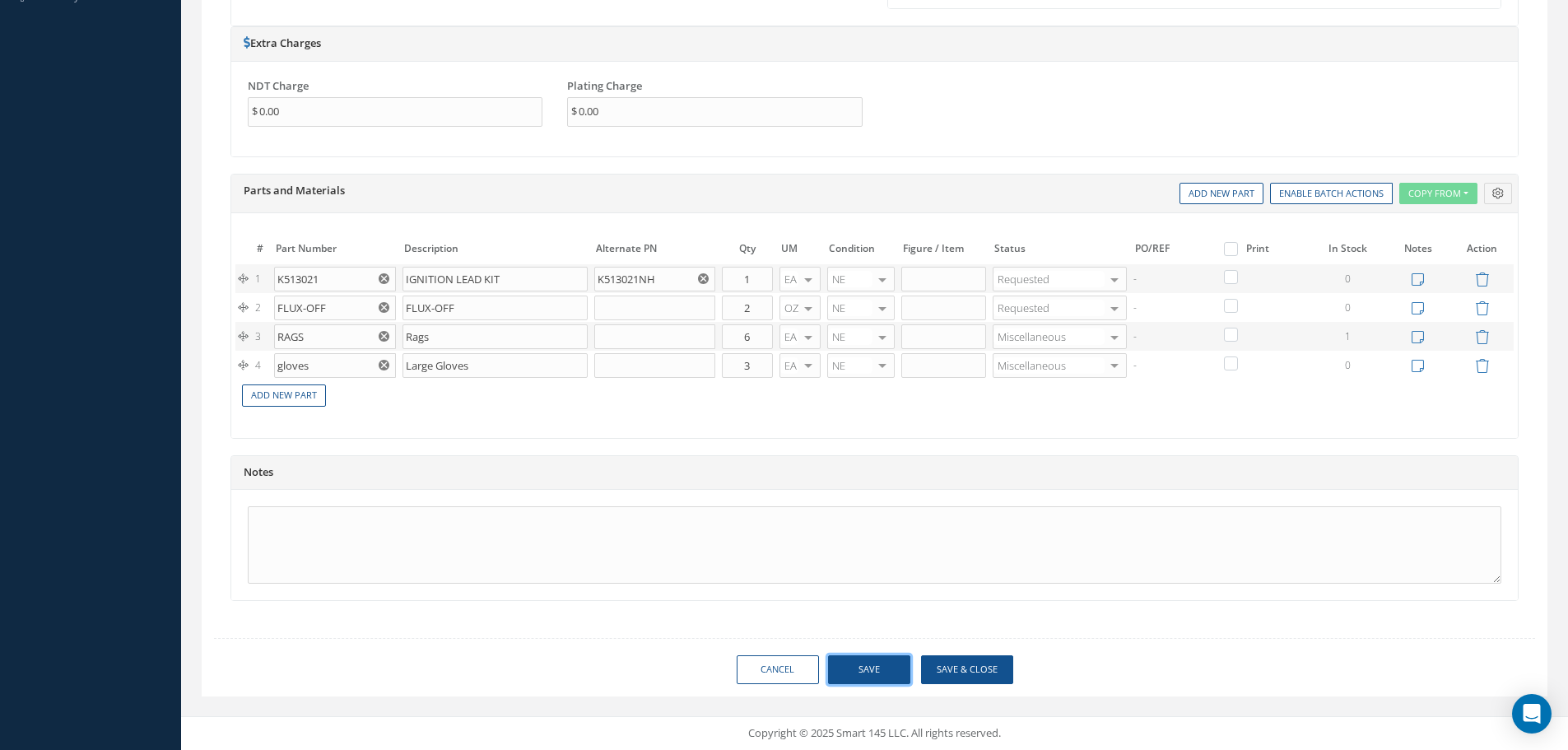
click at [887, 669] on button "Save" at bounding box center [868, 669] width 82 height 29
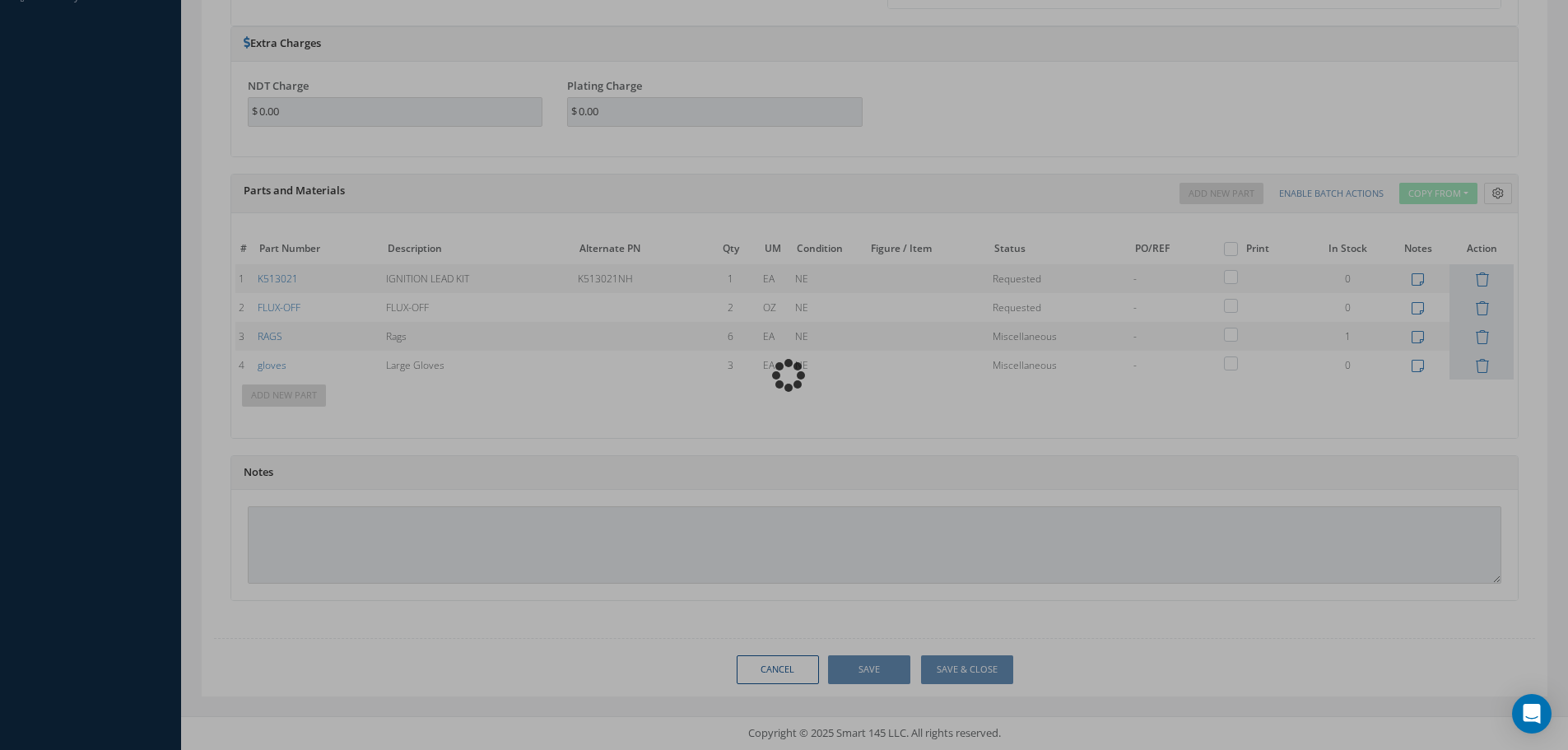
type input "UNISON INDUSTRIES"
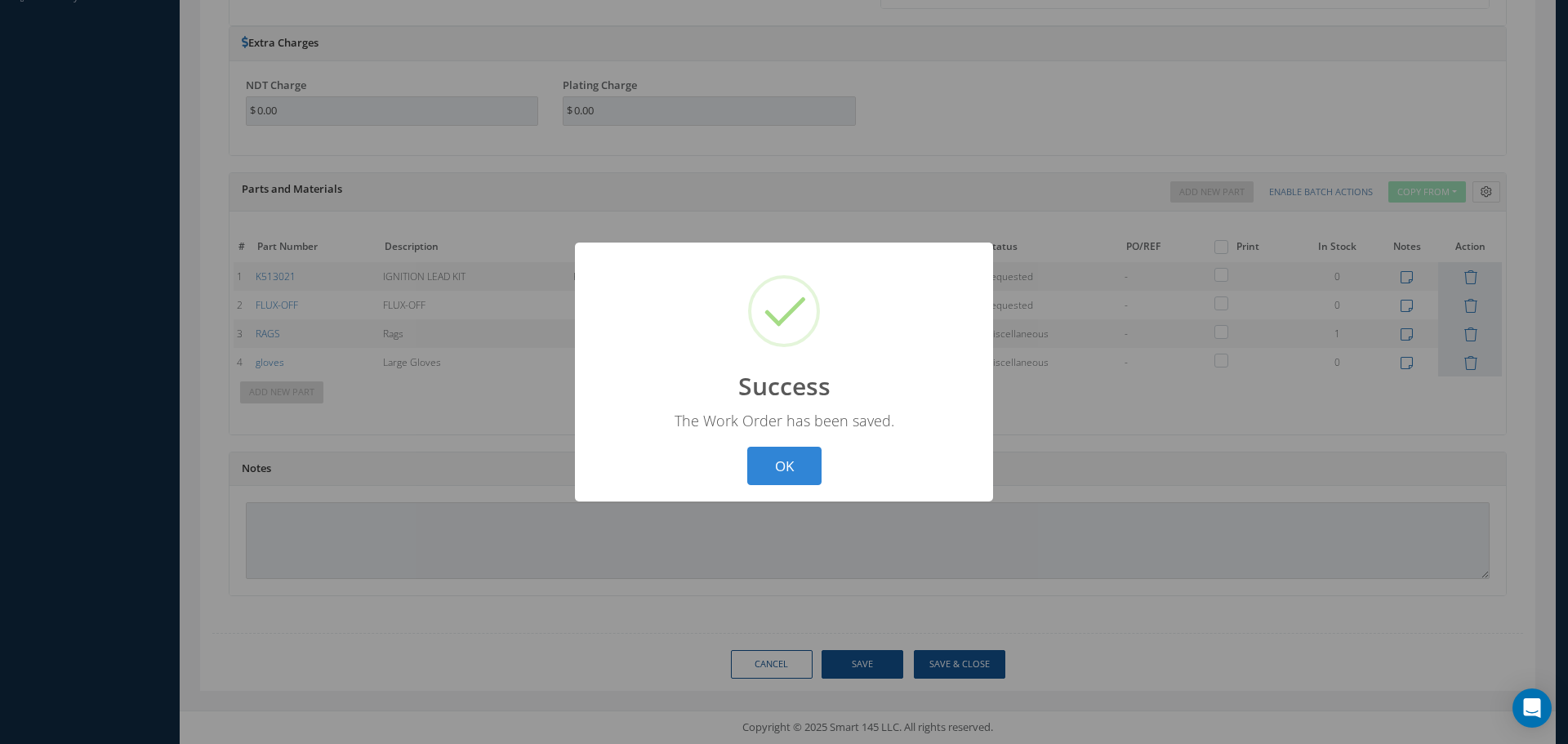
drag, startPoint x: 794, startPoint y: 469, endPoint x: 821, endPoint y: 454, distance: 30.9
click at [801, 465] on button "OK" at bounding box center [784, 465] width 74 height 38
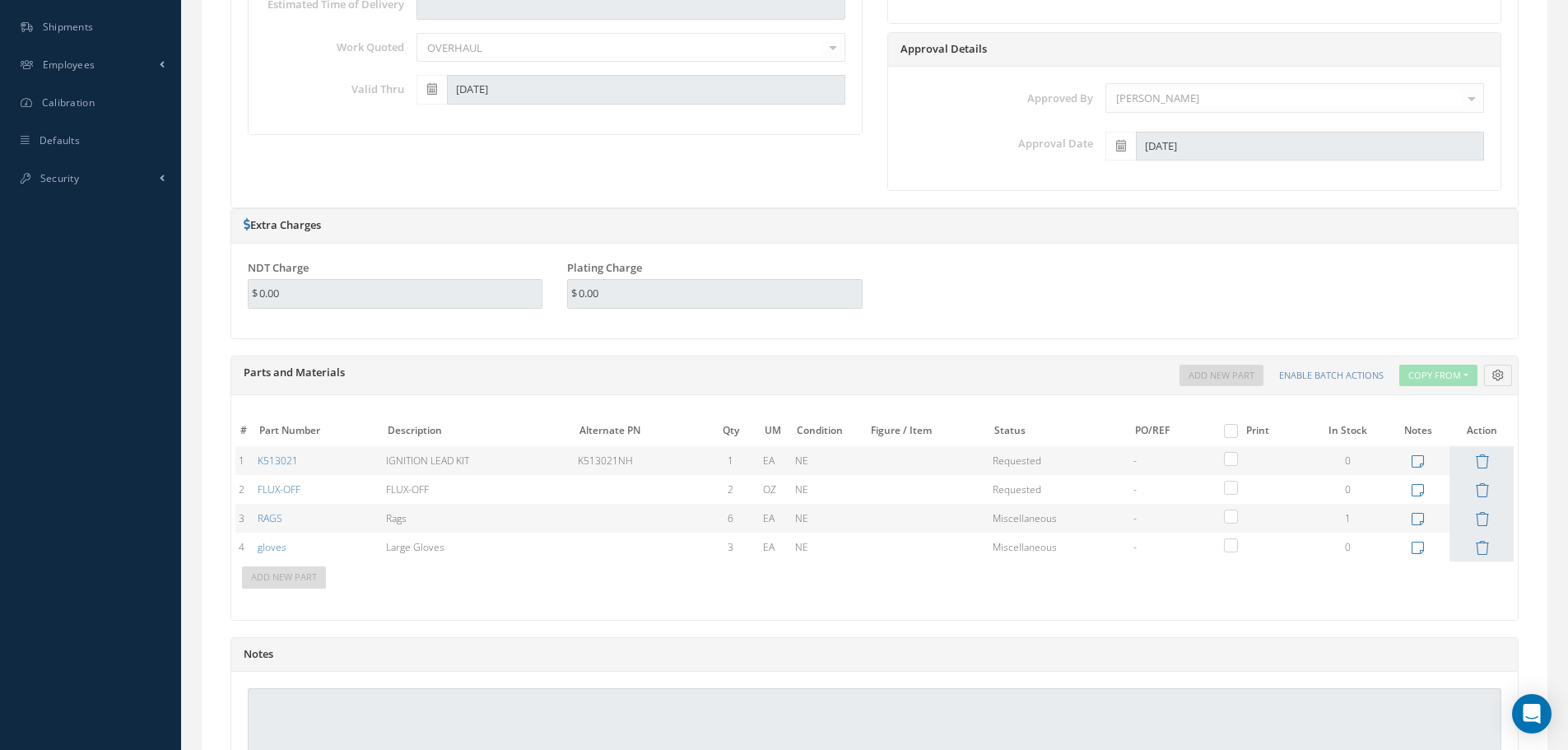
scroll to position [560, 0]
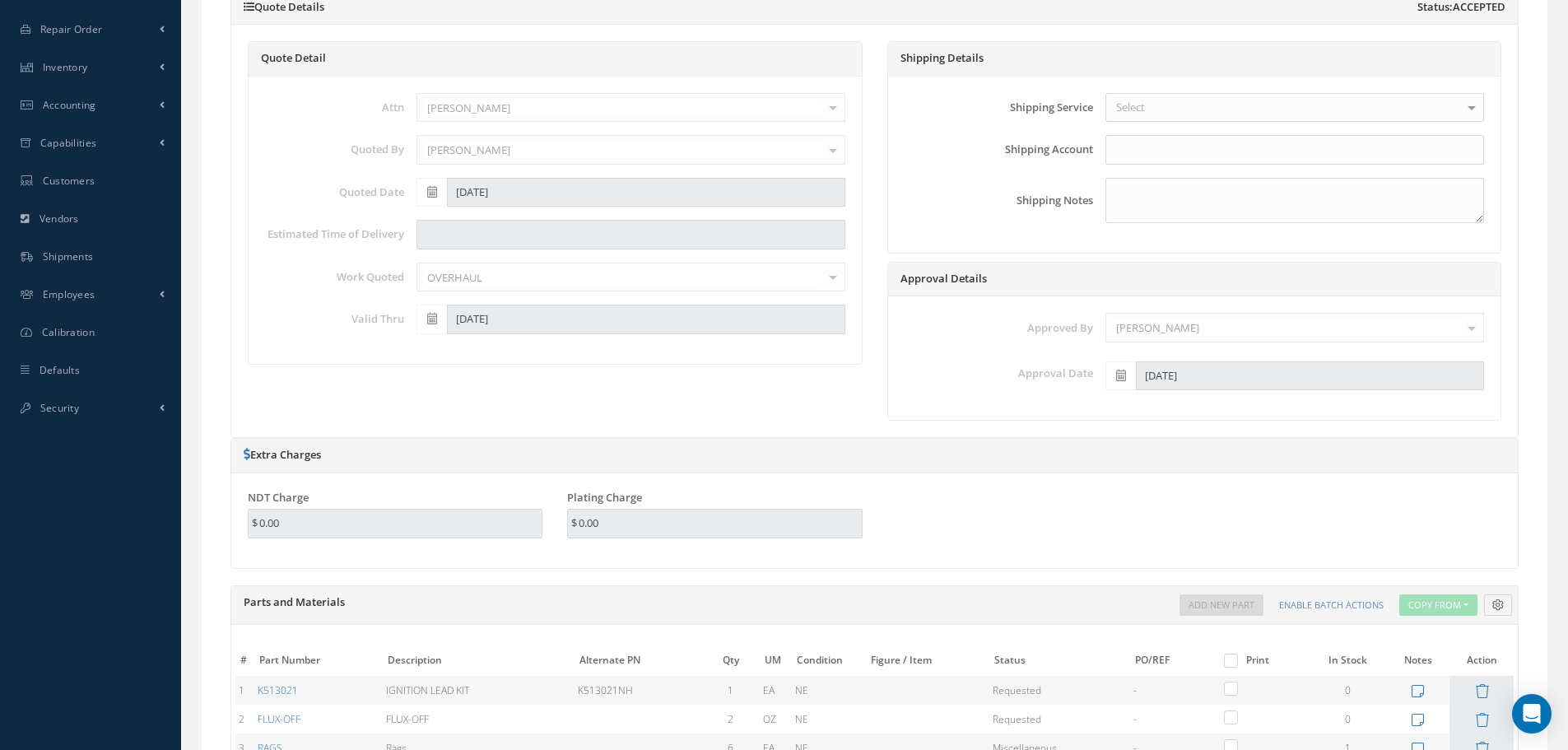
click at [1236, 661] on label at bounding box center [1238, 659] width 4 height 14
click at [1232, 661] on input "checkbox" at bounding box center [1232, 661] width 11 height 11
checkbox input "true"
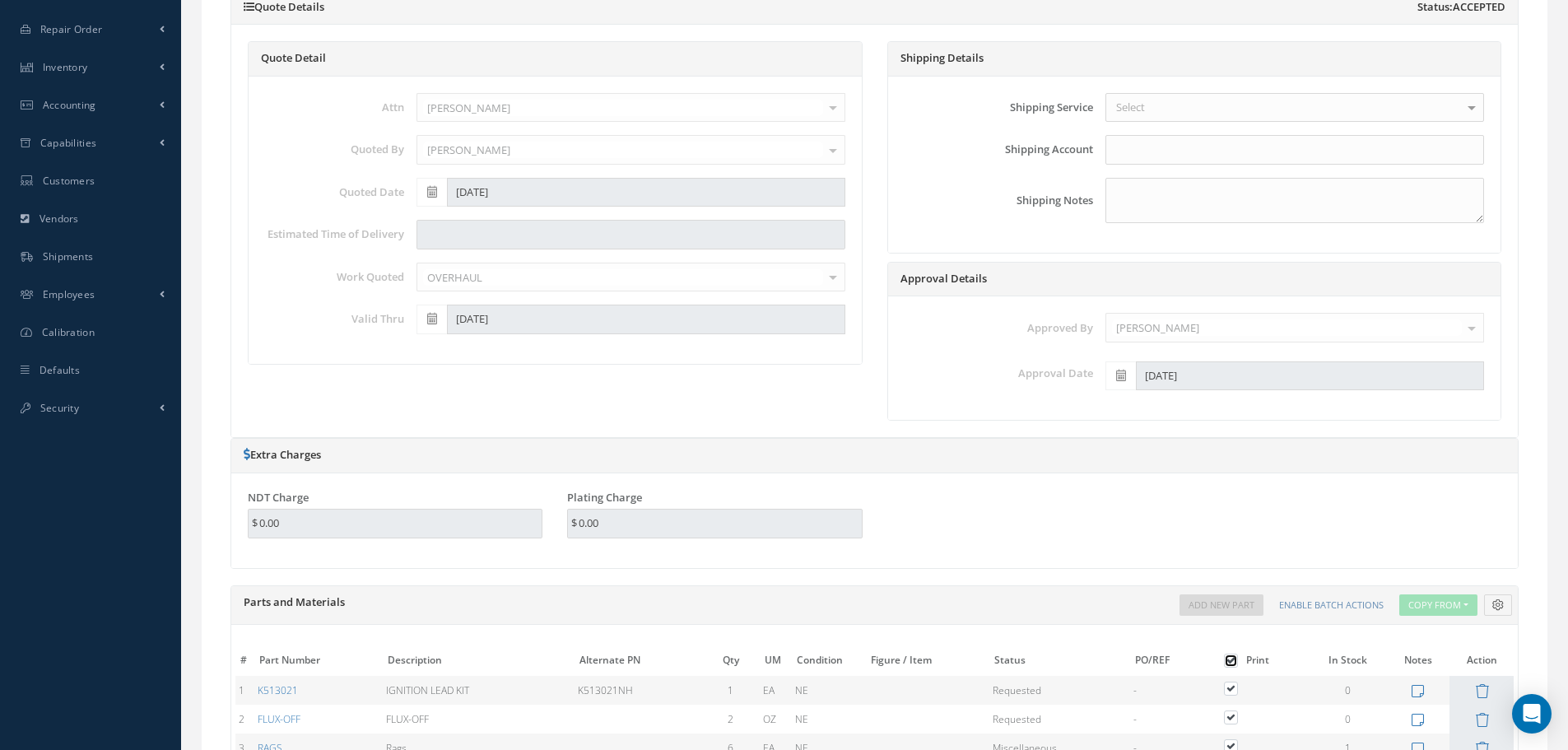
checkbox input "true"
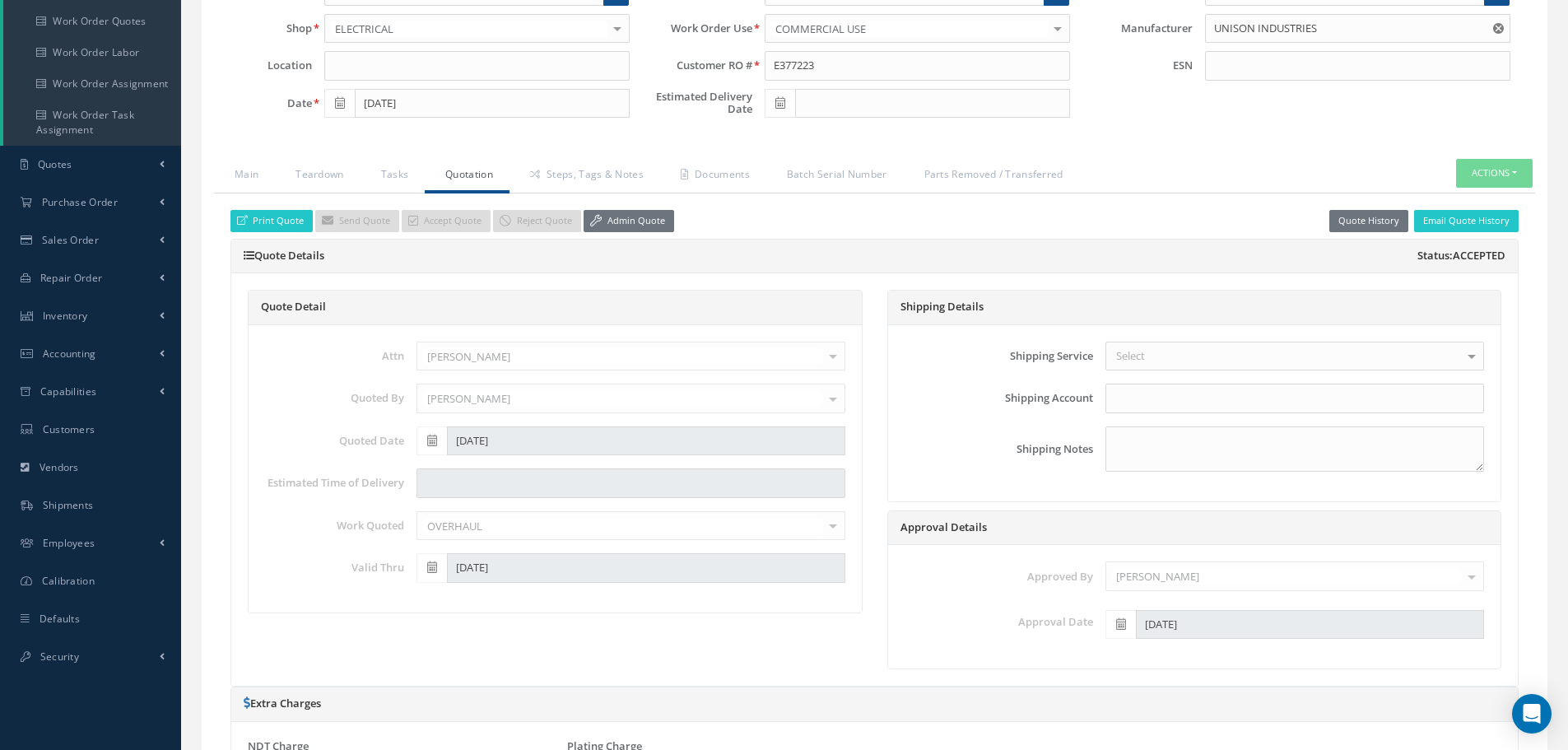
scroll to position [148, 0]
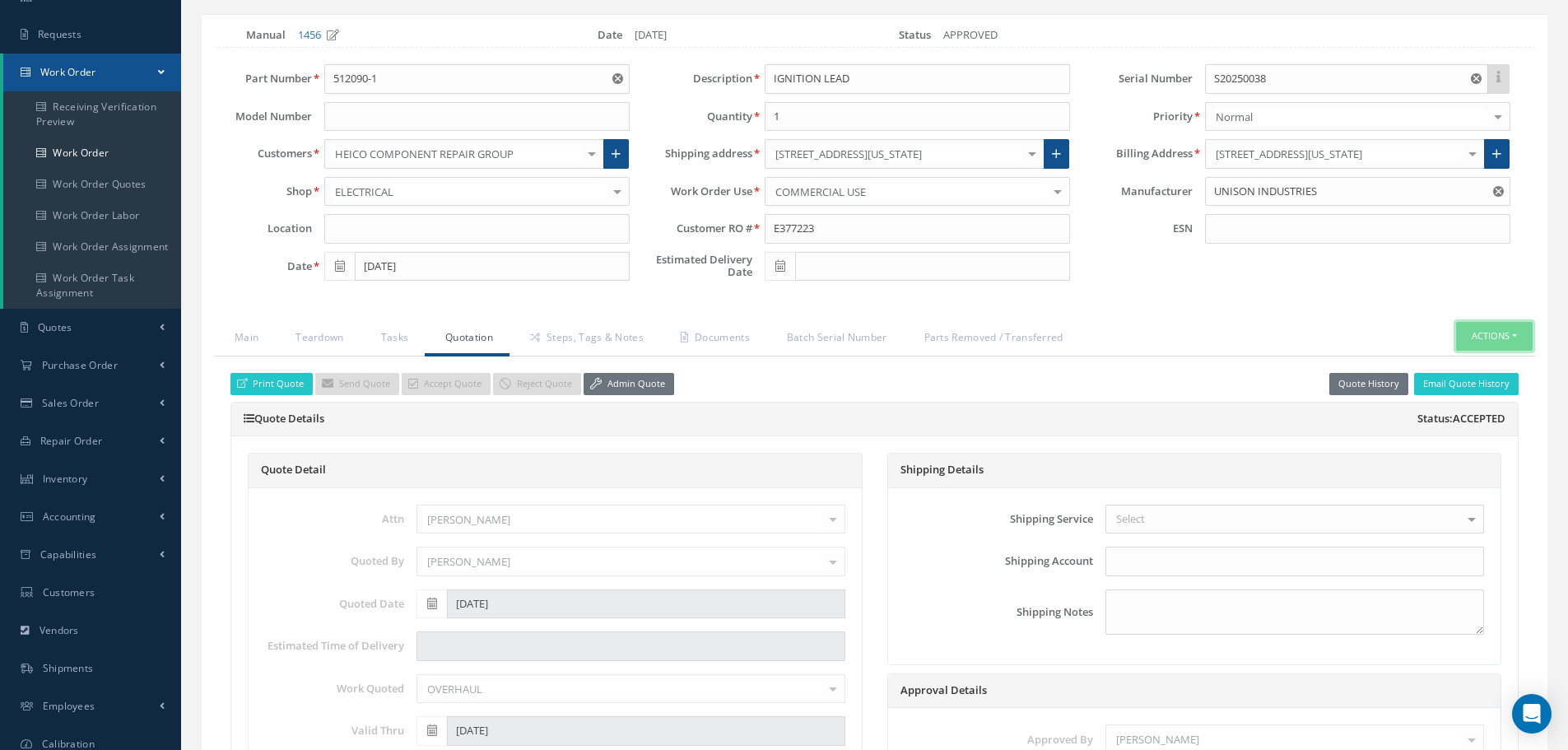
click at [1515, 339] on button "Actions" at bounding box center [1494, 336] width 77 height 29
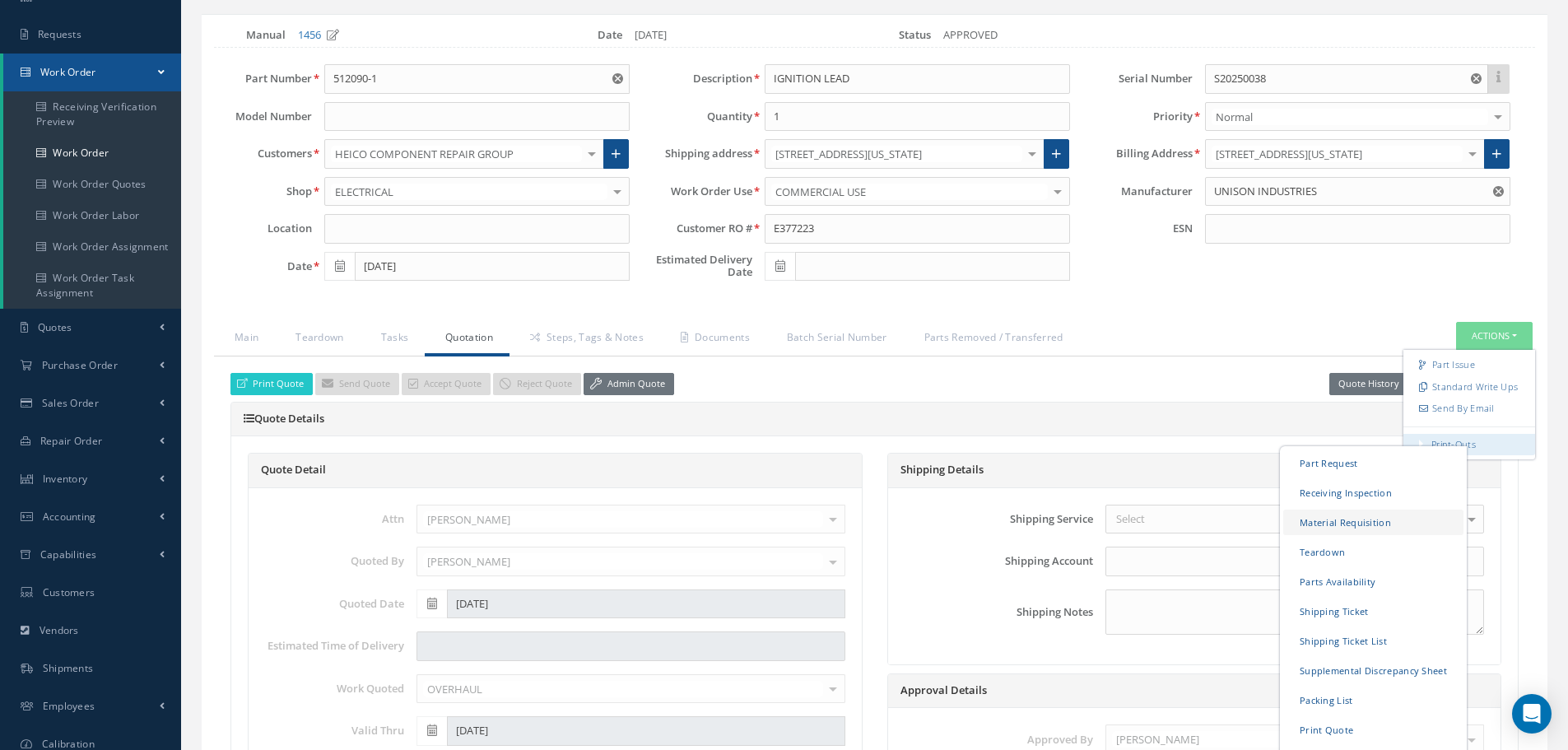
click at [1310, 522] on link "Material Requisition" at bounding box center [1373, 522] width 181 height 26
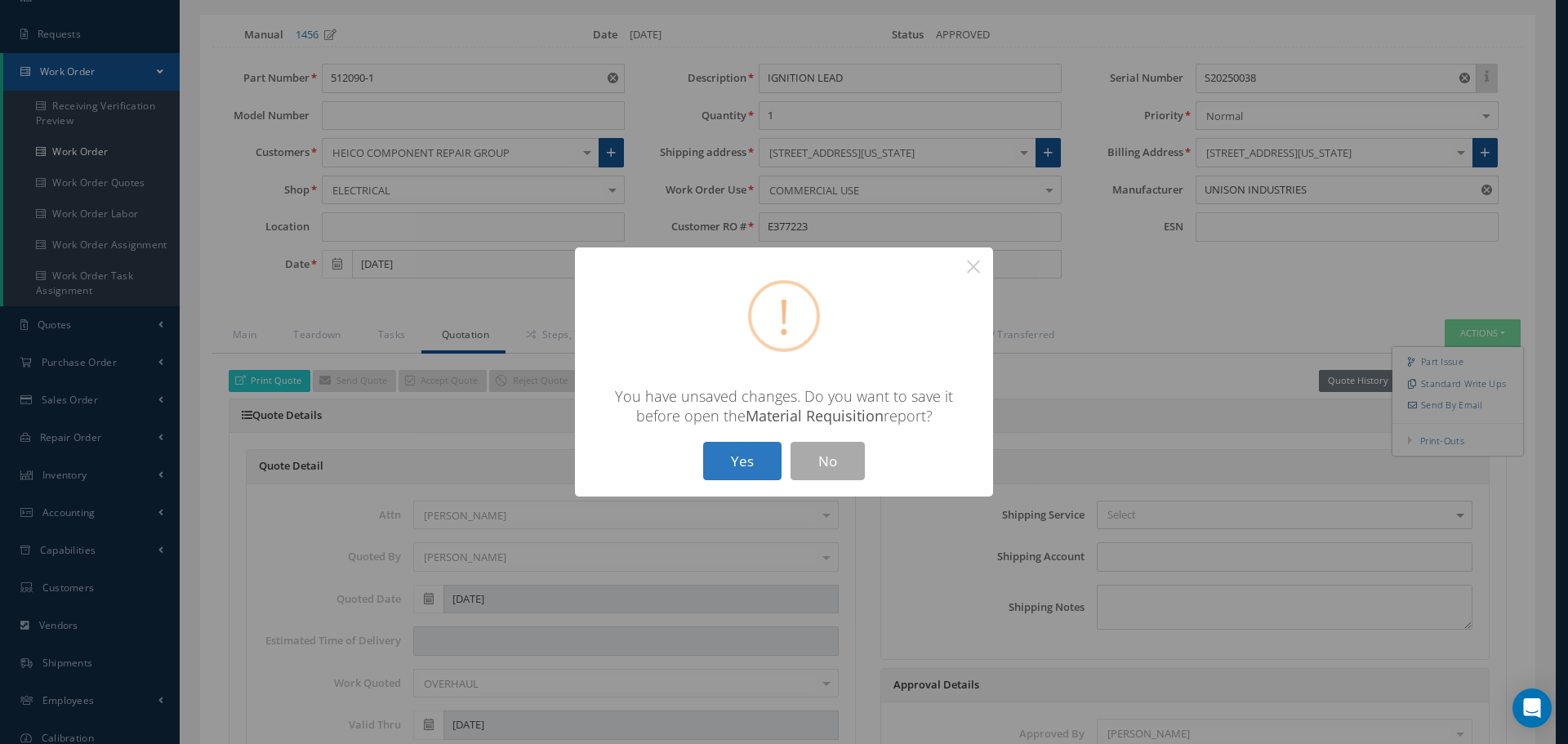
click at [756, 446] on button "Yes" at bounding box center [742, 460] width 78 height 38
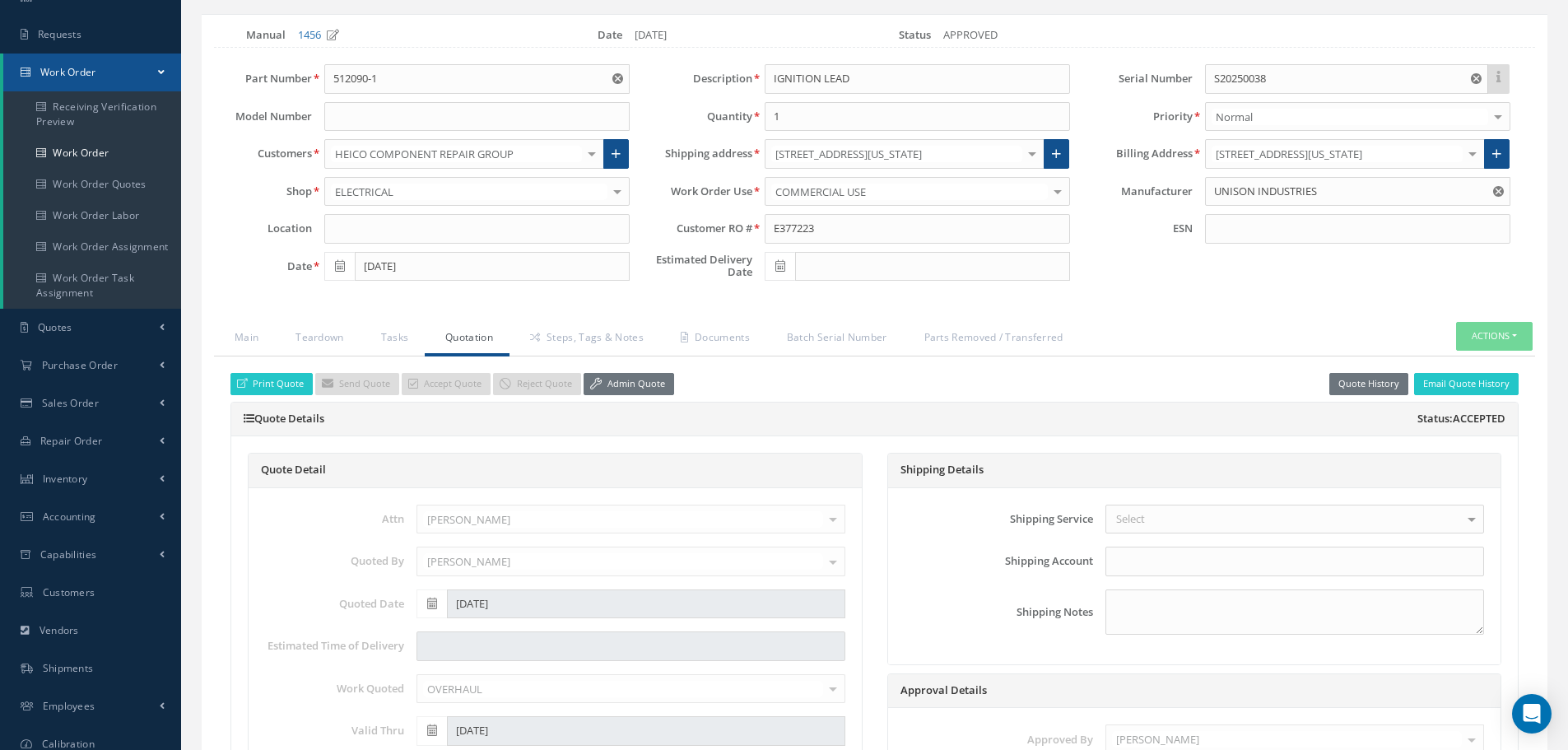
checkbox input "true"
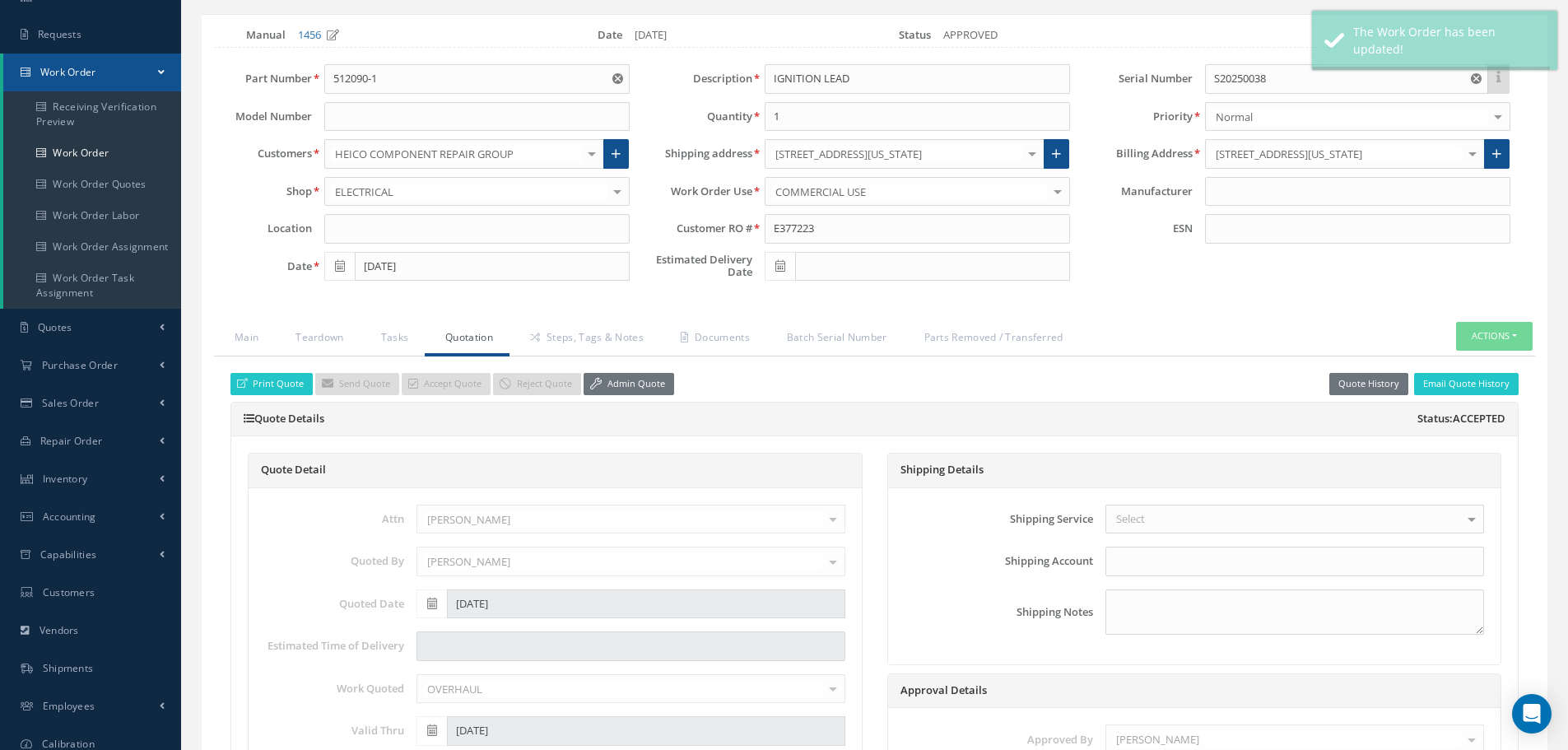
type input "UNISON INDUSTRIES"
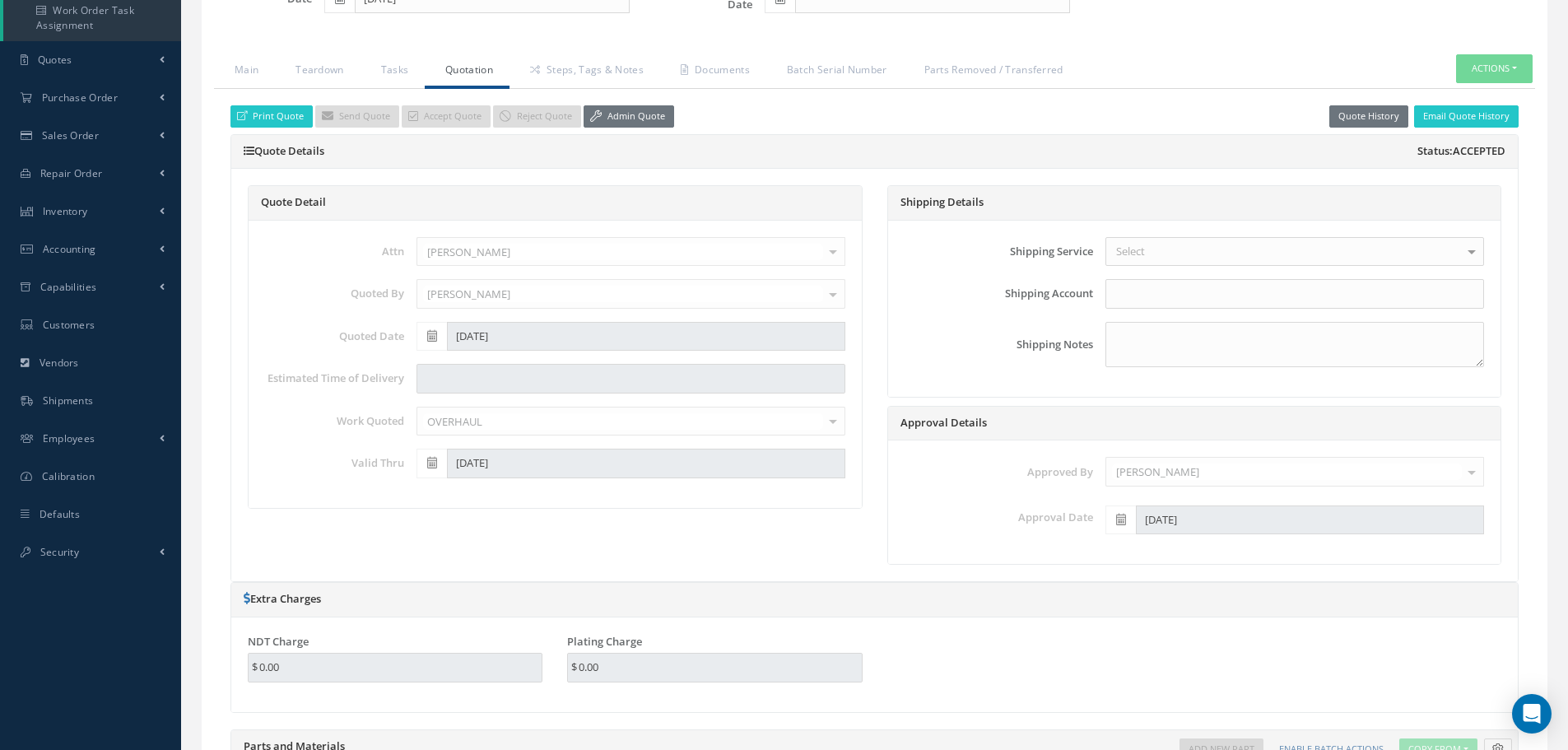
scroll to position [313, 0]
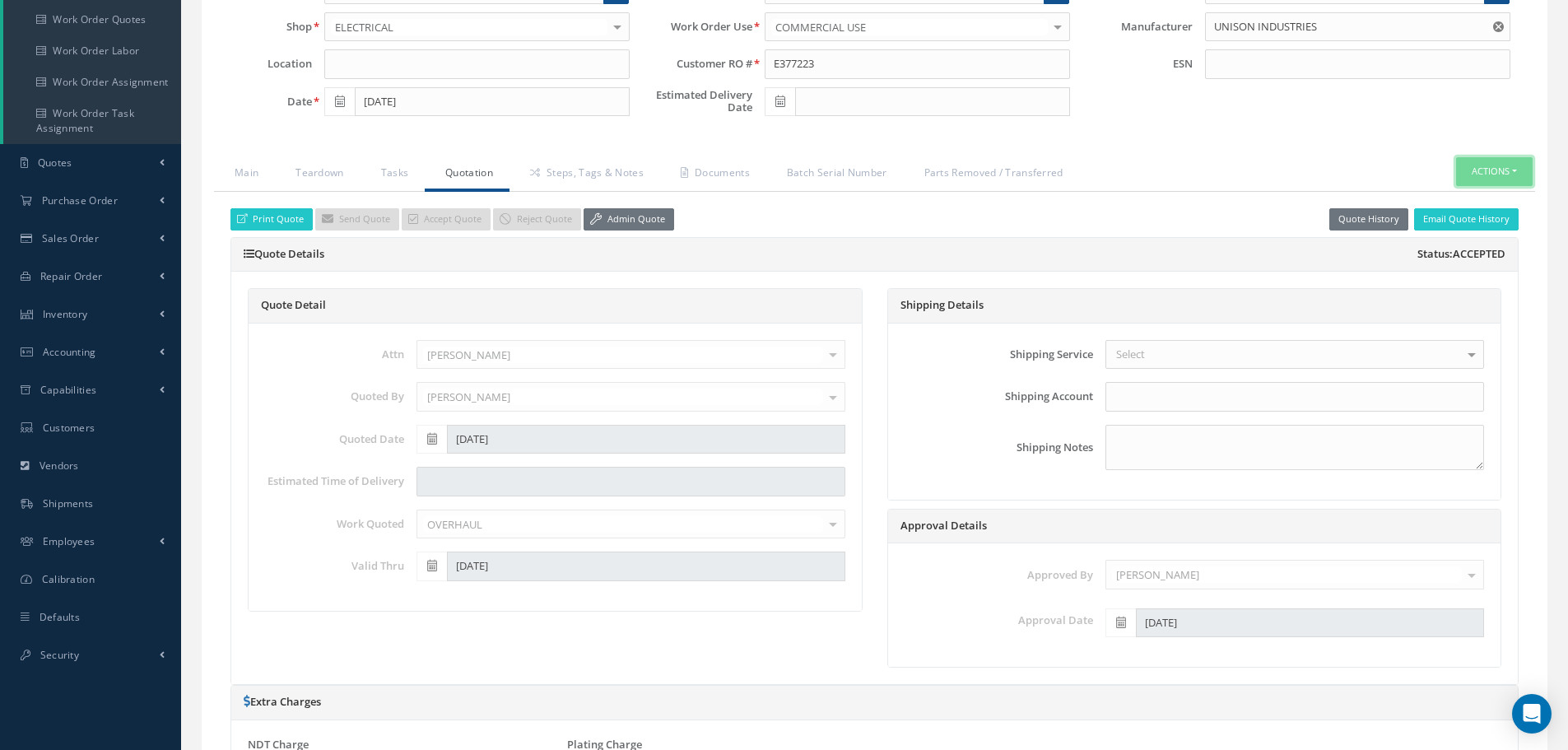
click at [1516, 171] on button "Actions" at bounding box center [1494, 171] width 77 height 29
click at [1461, 200] on link "Part Issue" at bounding box center [1468, 200] width 131 height 23
select select "25"
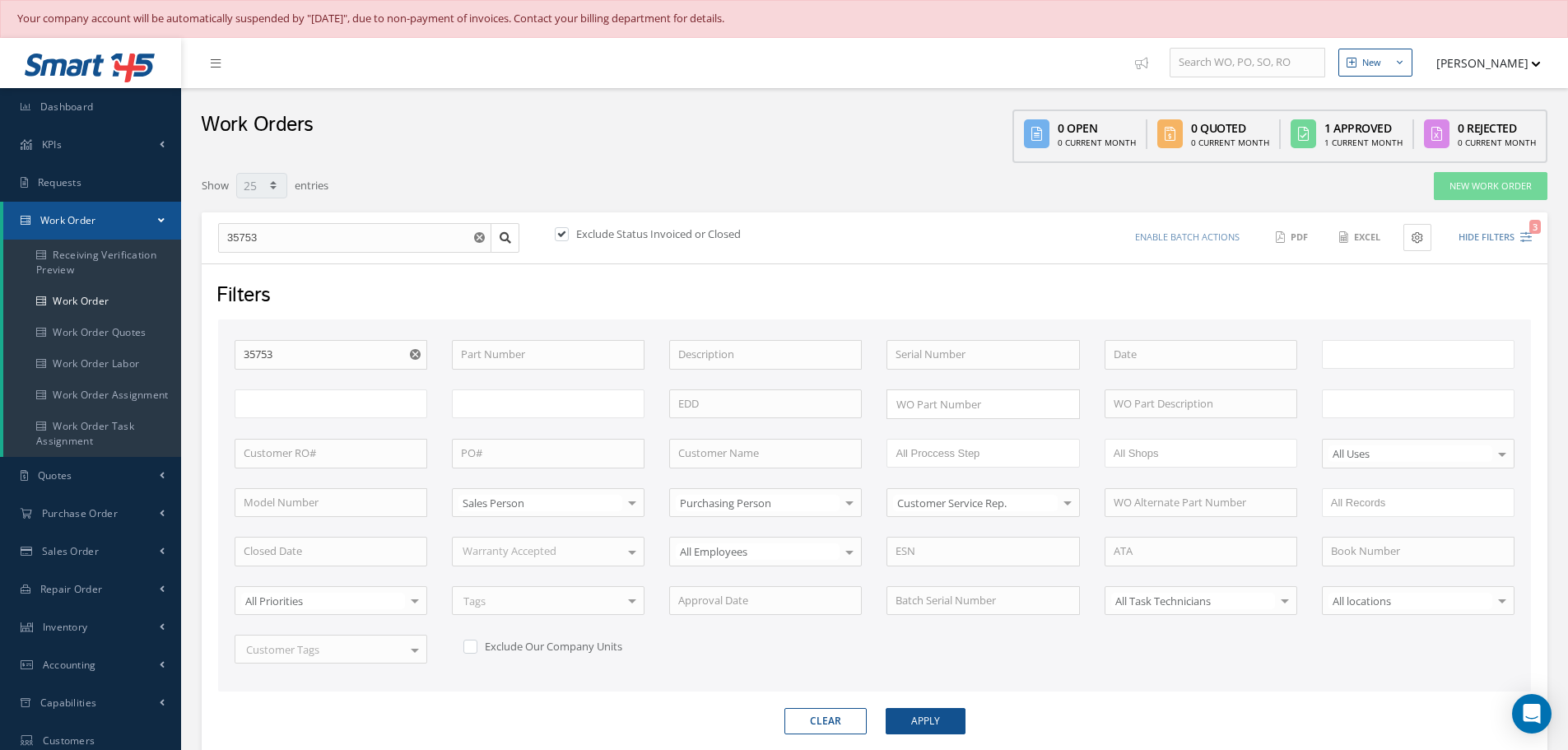
type input "All Work Request"
type input "All Work Performed"
type input "All Status"
type input "WO Part Status"
click at [1475, 237] on button "Hide Filters 2" at bounding box center [1487, 238] width 88 height 28
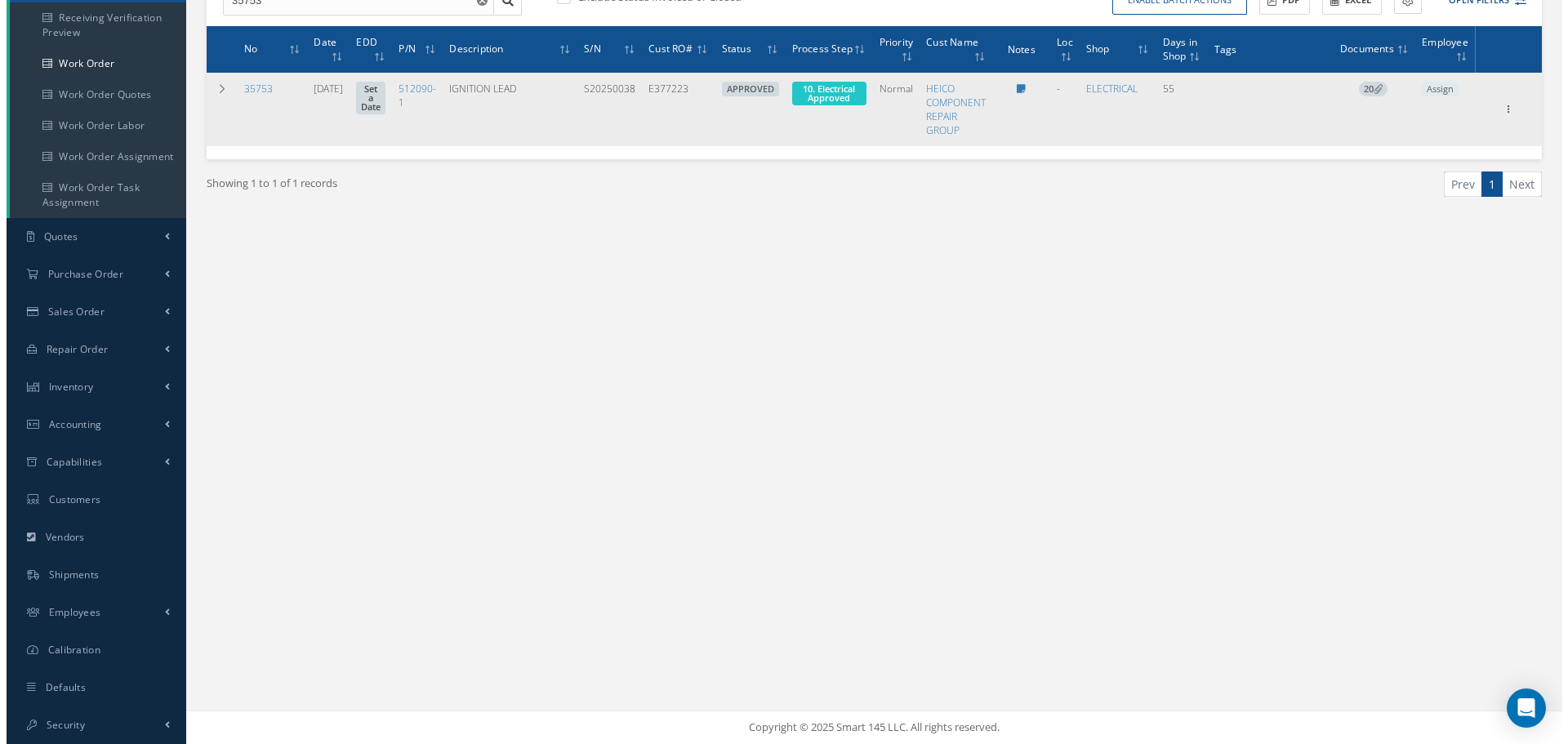
scroll to position [154, 0]
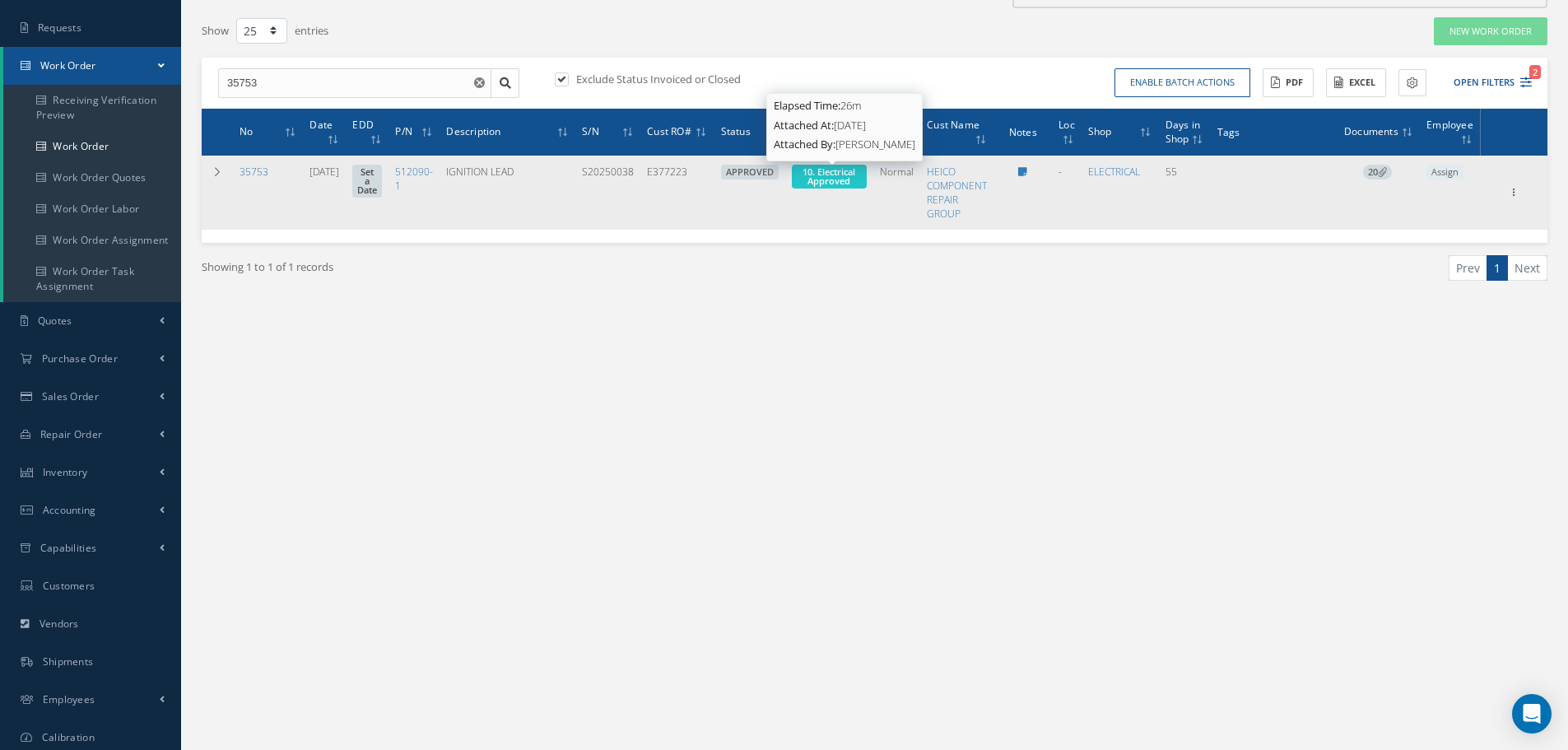
click at [834, 172] on span "10. Electrical Approved" at bounding box center [828, 177] width 52 height 22
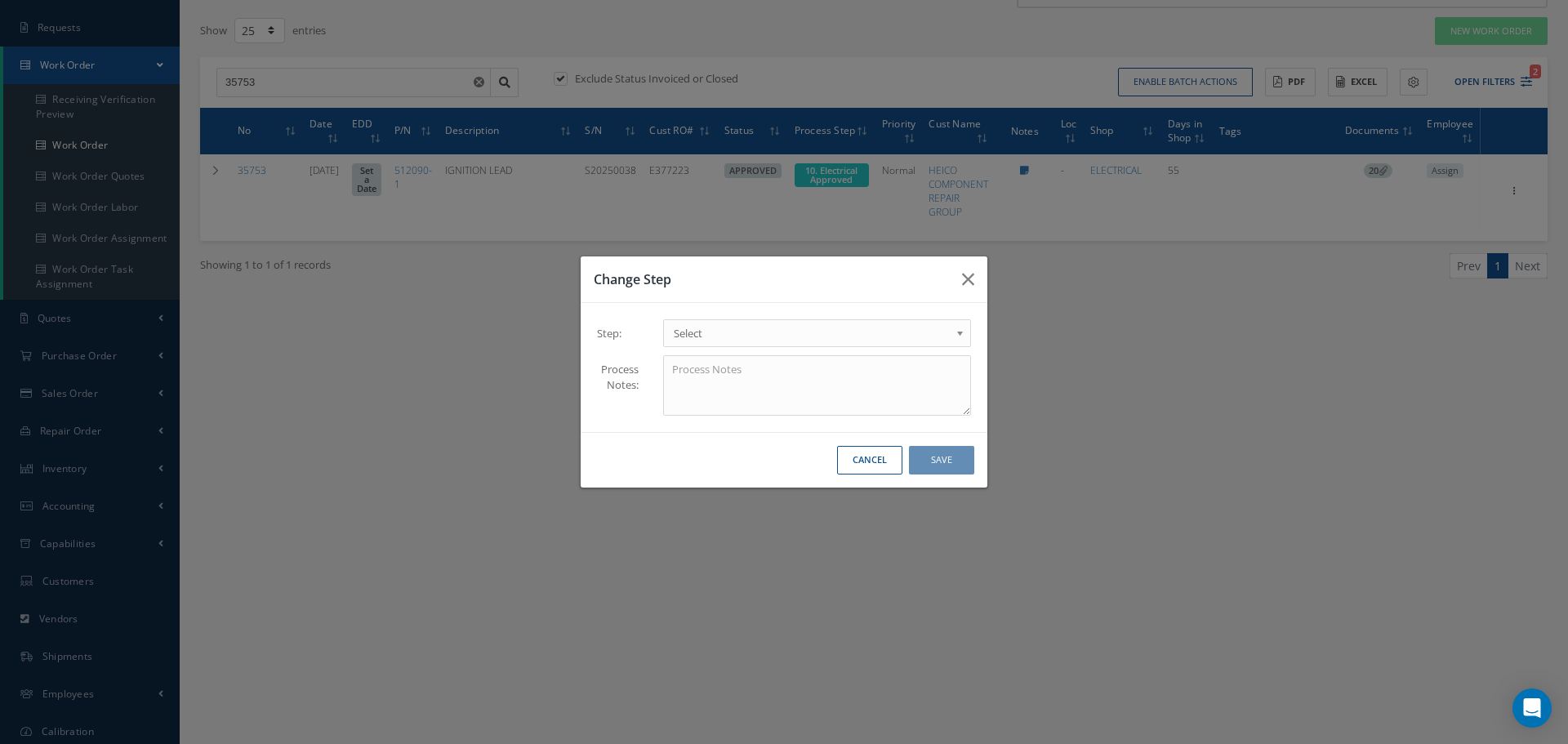
click at [960, 331] on b at bounding box center [963, 337] width 15 height 26
click at [933, 459] on button "Save" at bounding box center [941, 459] width 66 height 28
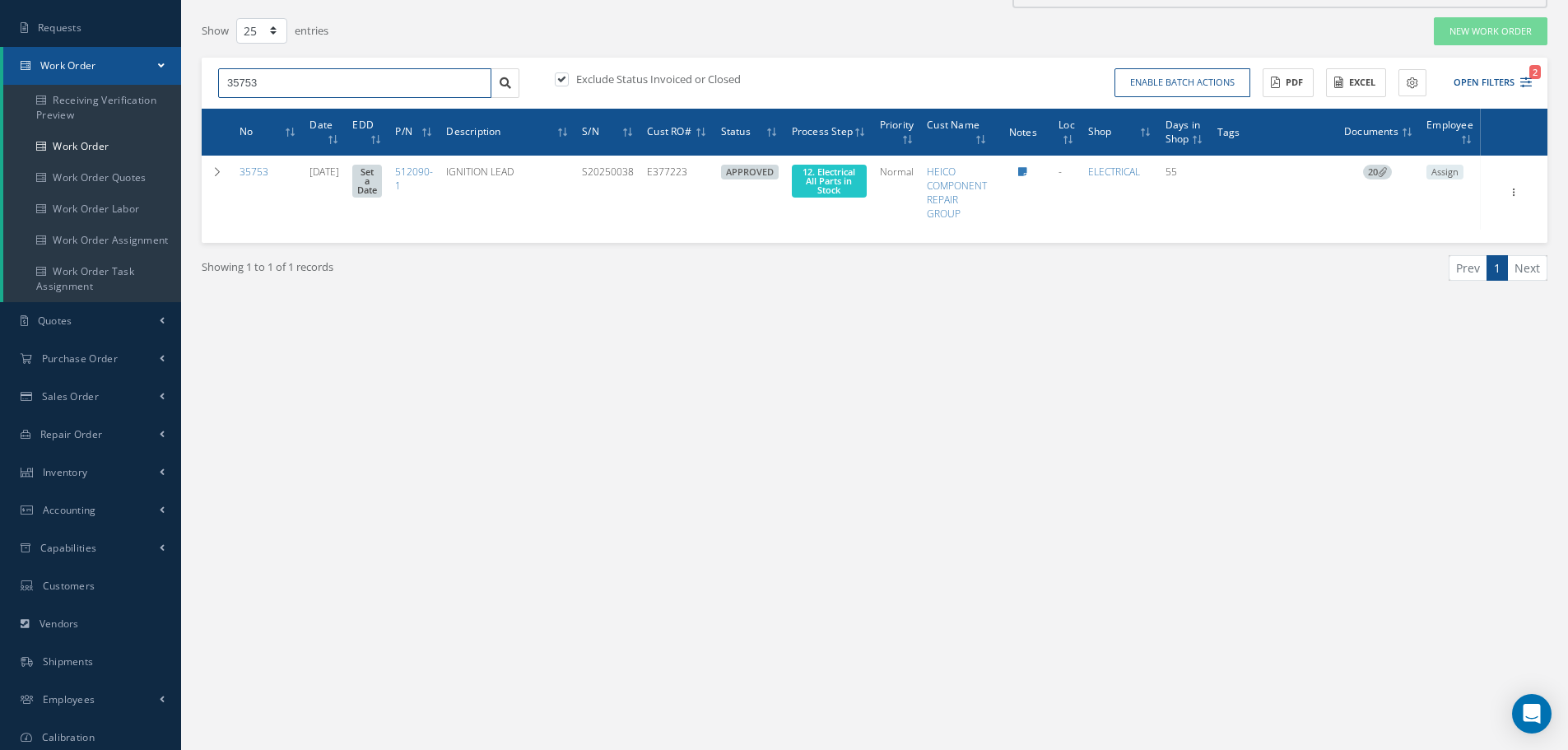
click at [309, 75] on input "35753" at bounding box center [354, 83] width 273 height 30
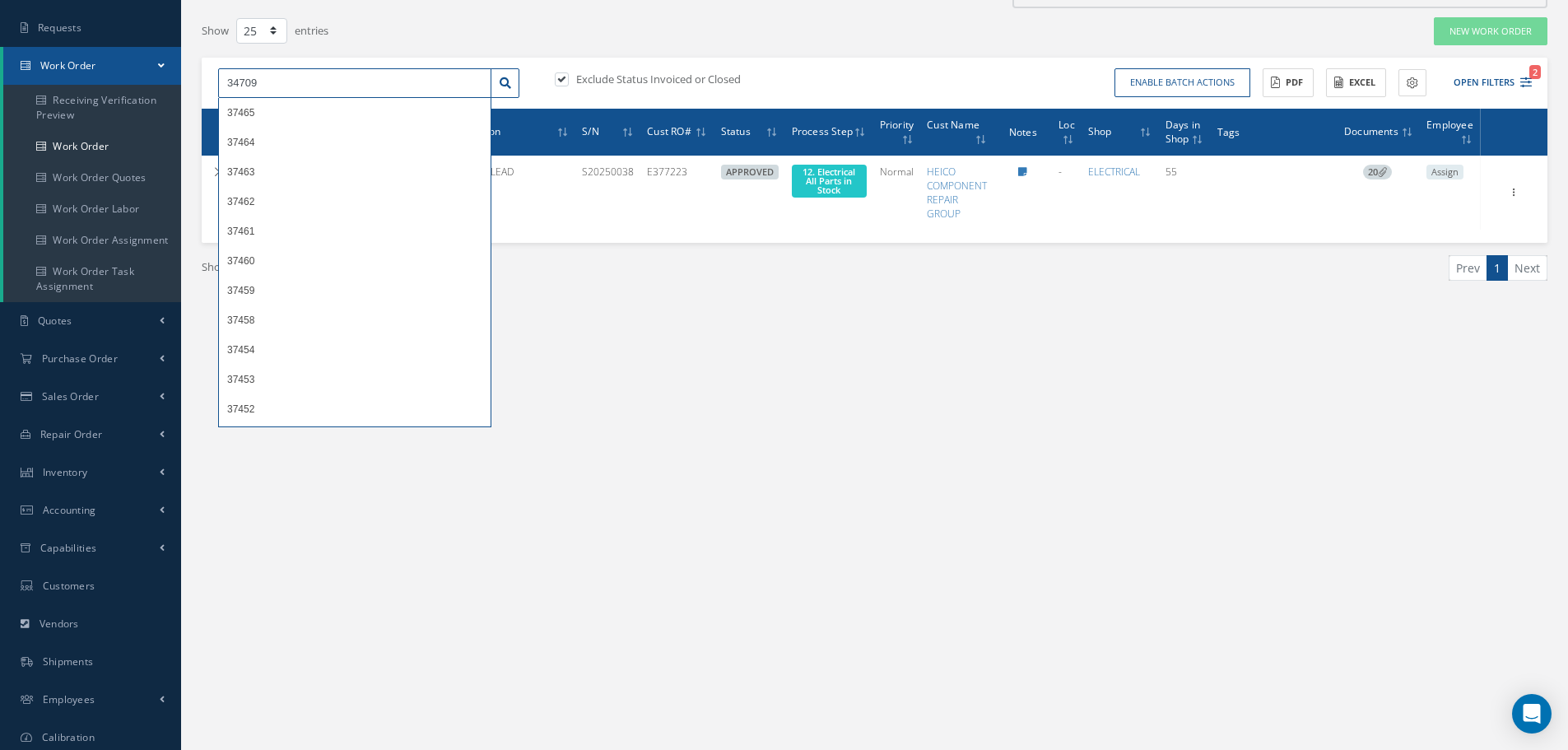
type input "34709"
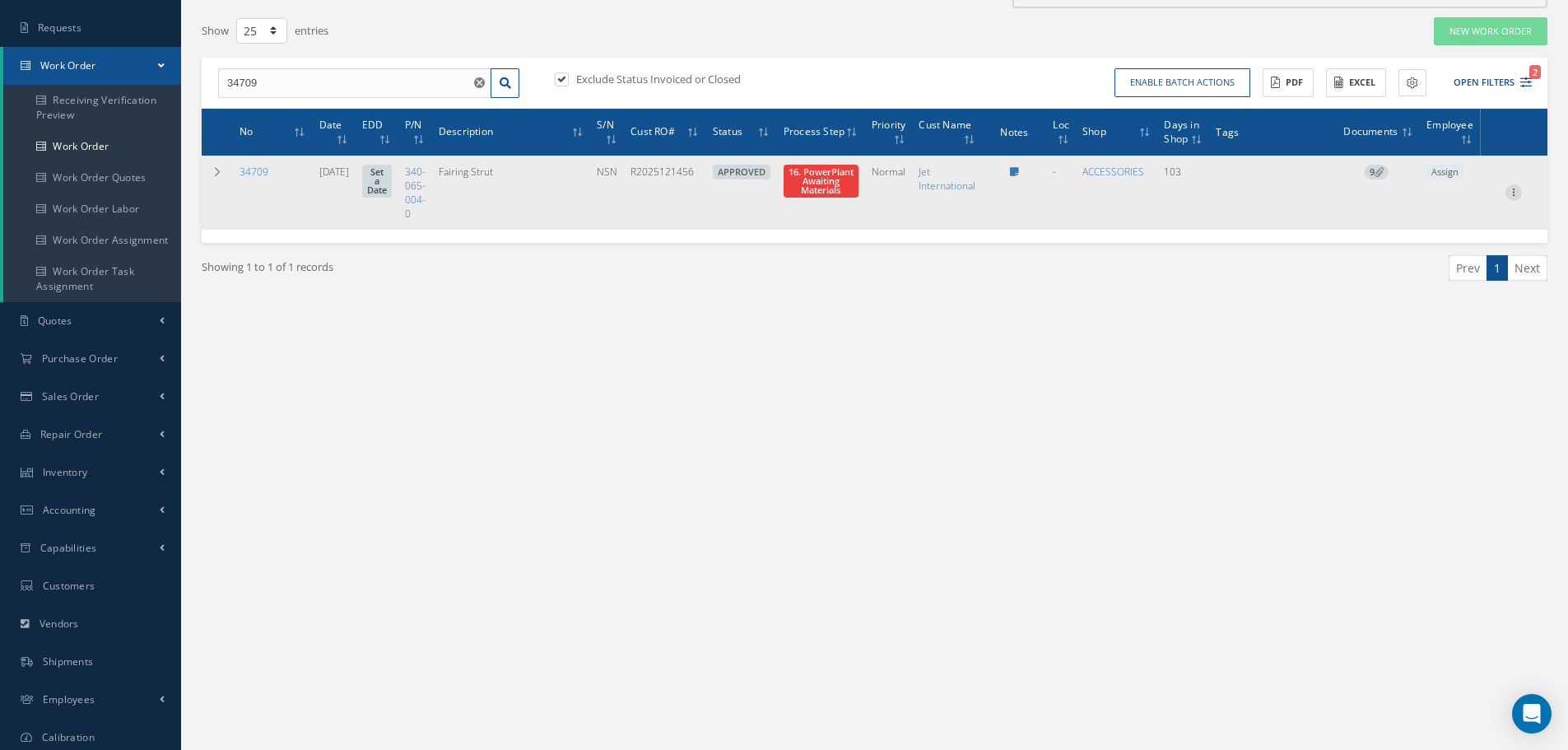
click at [1515, 191] on icon at bounding box center [1513, 190] width 17 height 13
click at [1436, 240] on link "Part Issue" at bounding box center [1438, 246] width 130 height 22
click at [1513, 194] on icon at bounding box center [1513, 190] width 17 height 13
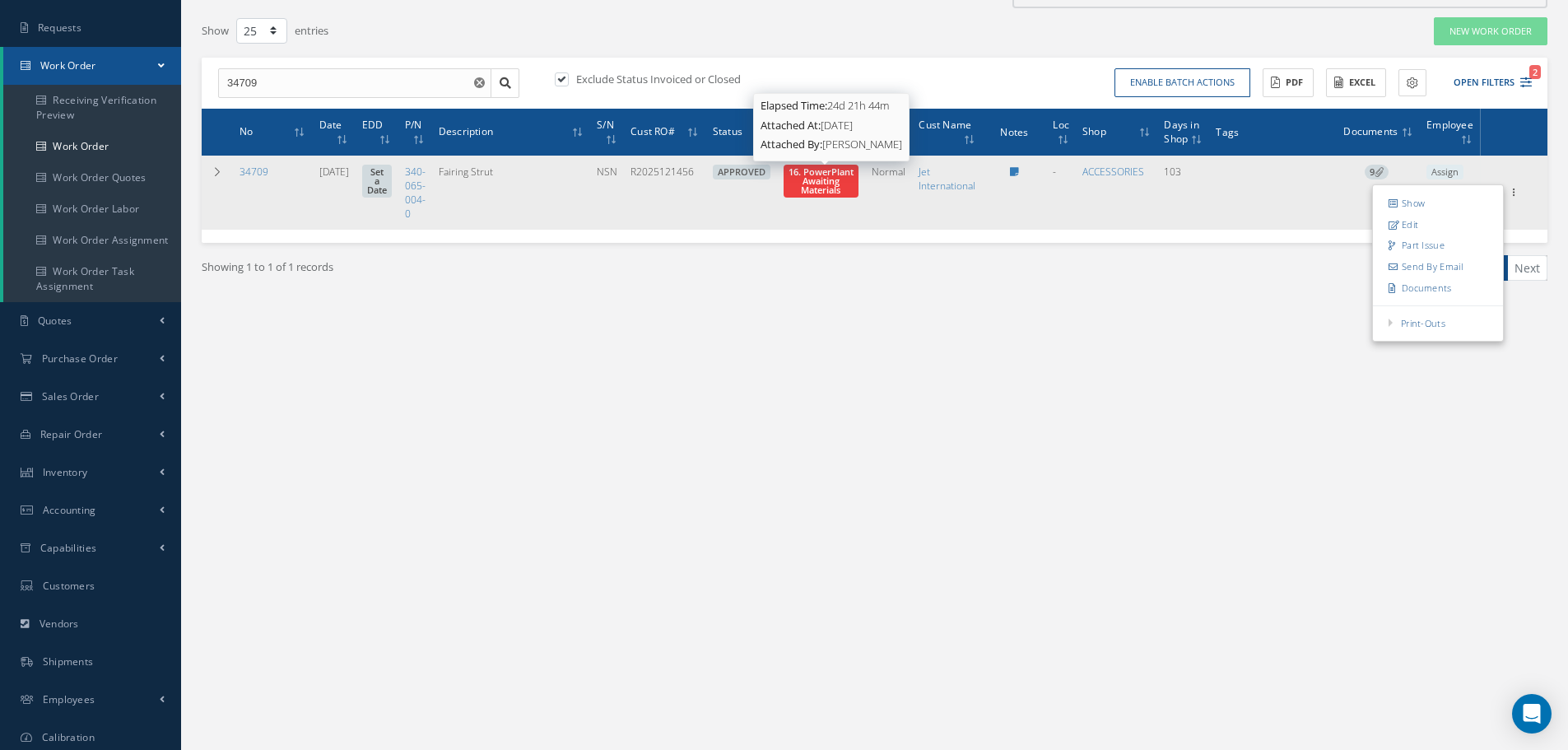
click at [806, 179] on span "16. PowerPlant Awaiting Materials" at bounding box center [821, 181] width 65 height 31
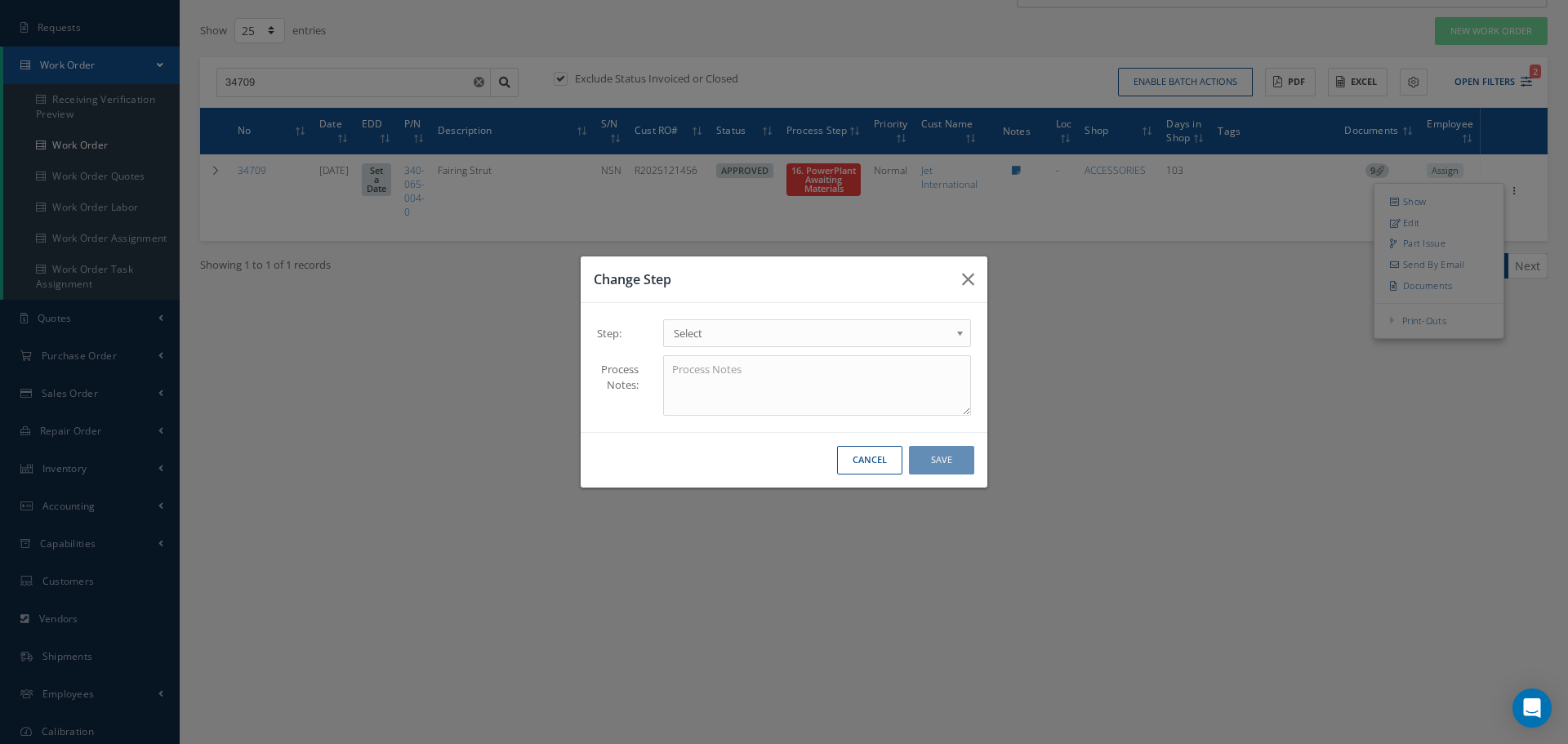
click at [961, 332] on b at bounding box center [963, 337] width 15 height 26
click at [947, 460] on button "Save" at bounding box center [941, 459] width 66 height 28
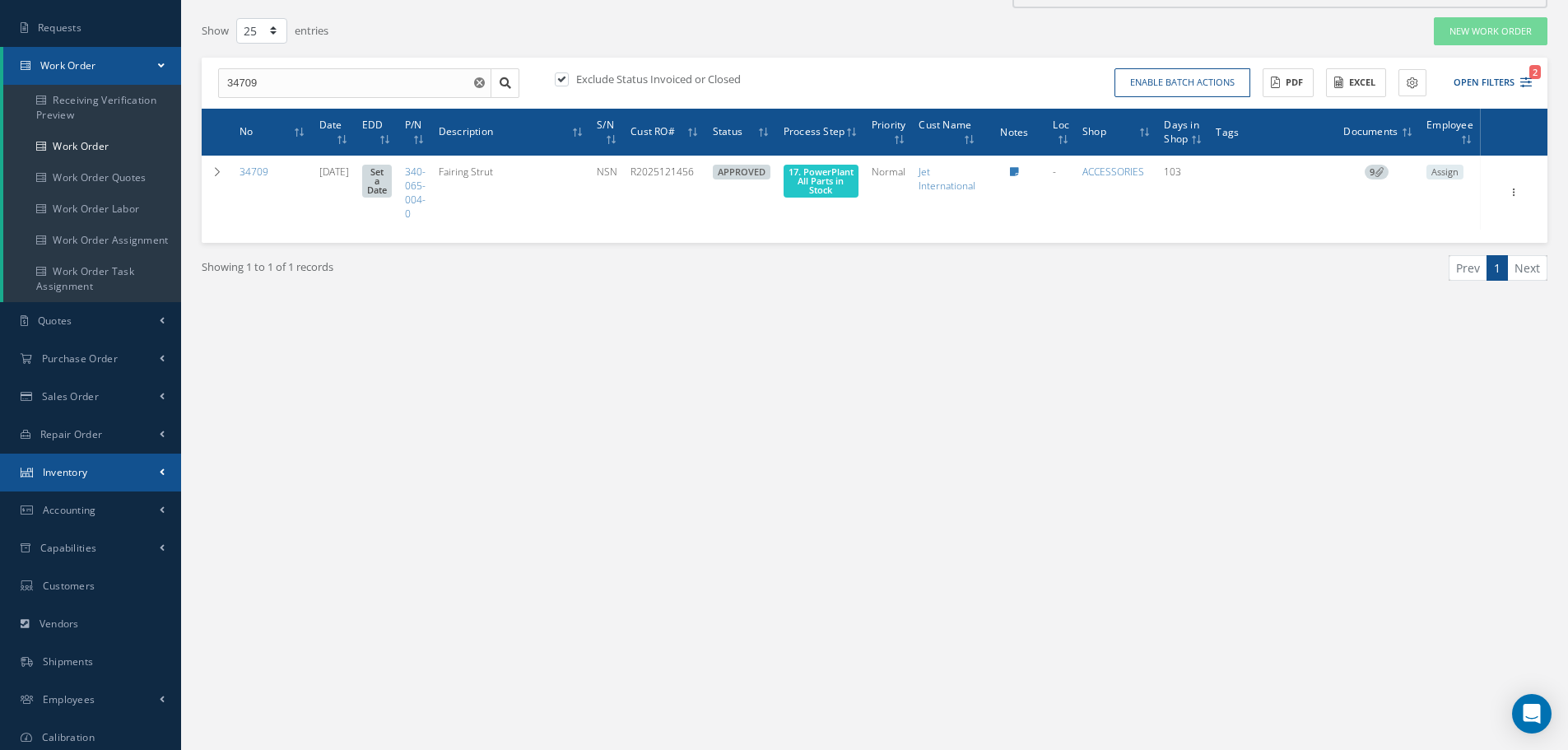
click at [54, 474] on span "Inventory" at bounding box center [65, 472] width 45 height 14
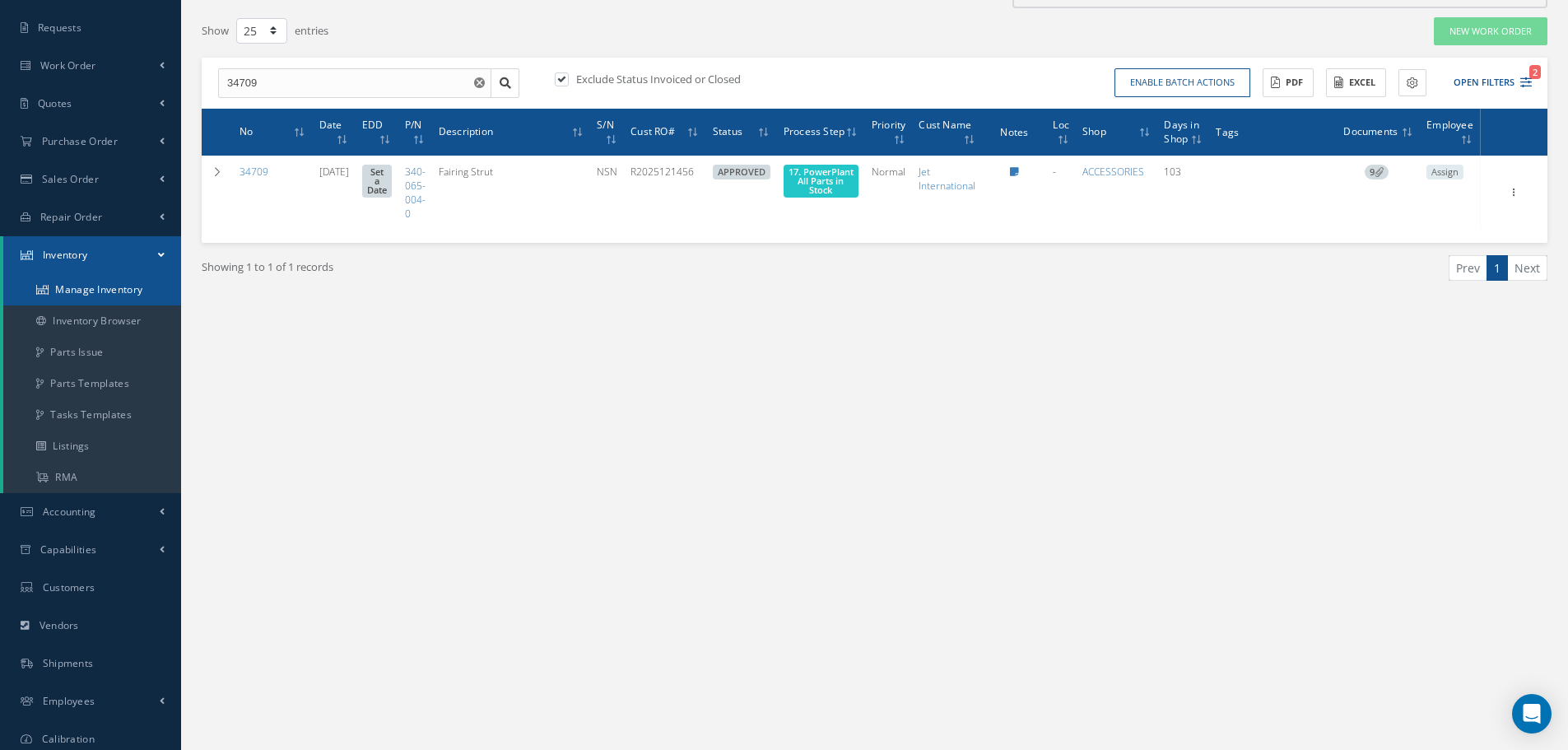
click at [107, 286] on link "Manage Inventory" at bounding box center [92, 290] width 178 height 32
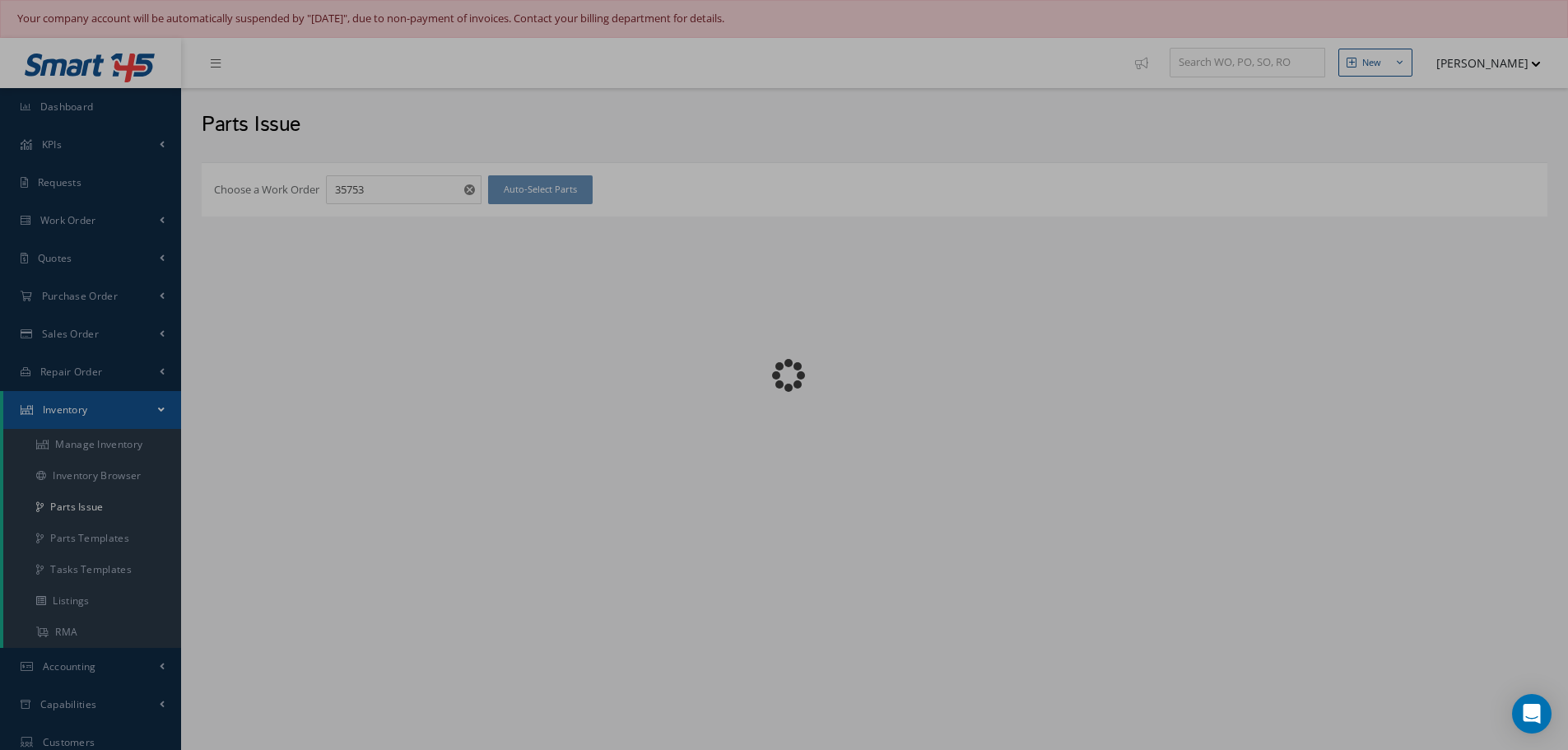
checkbox input "false"
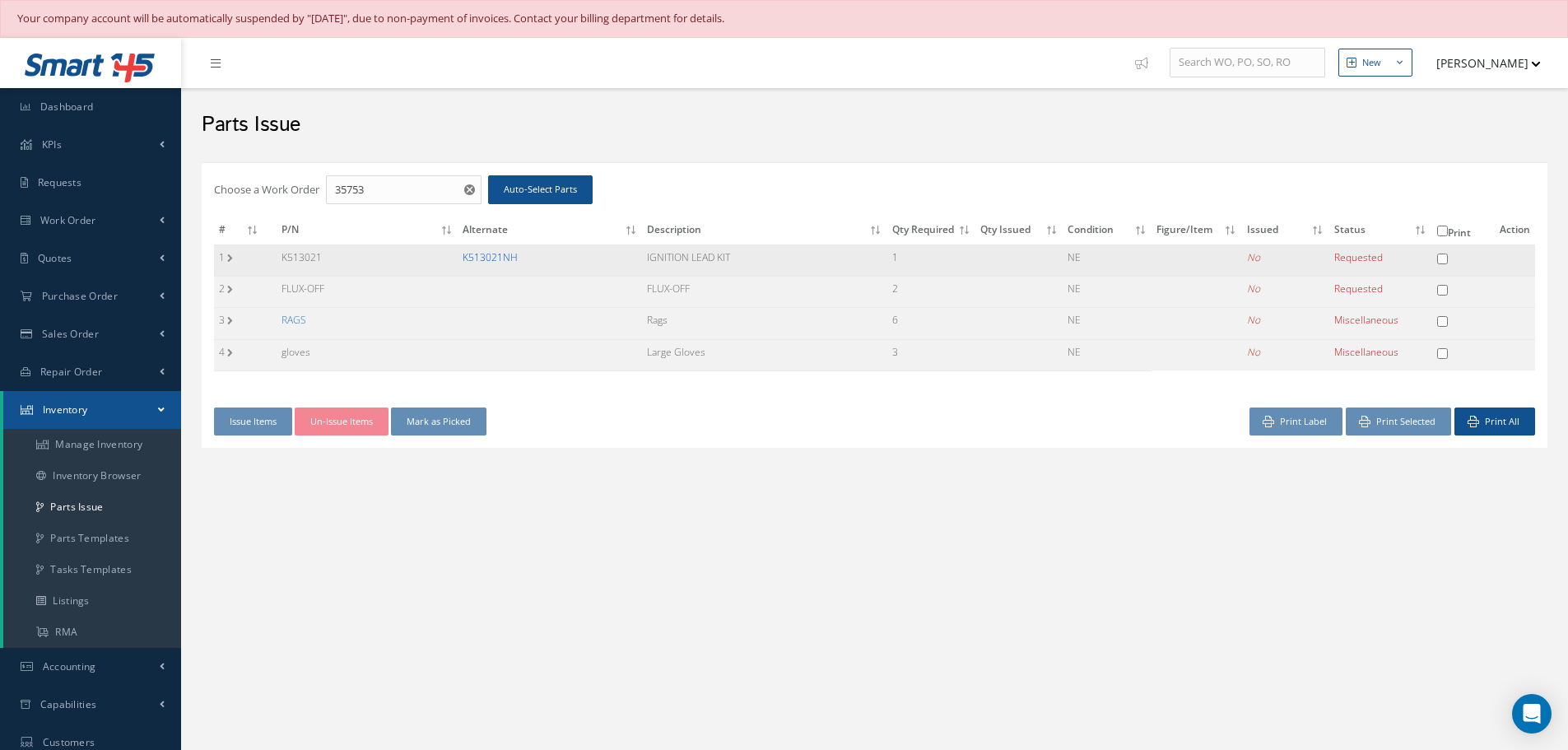
click at [501, 254] on link "K513021NH" at bounding box center [490, 258] width 55 height 14
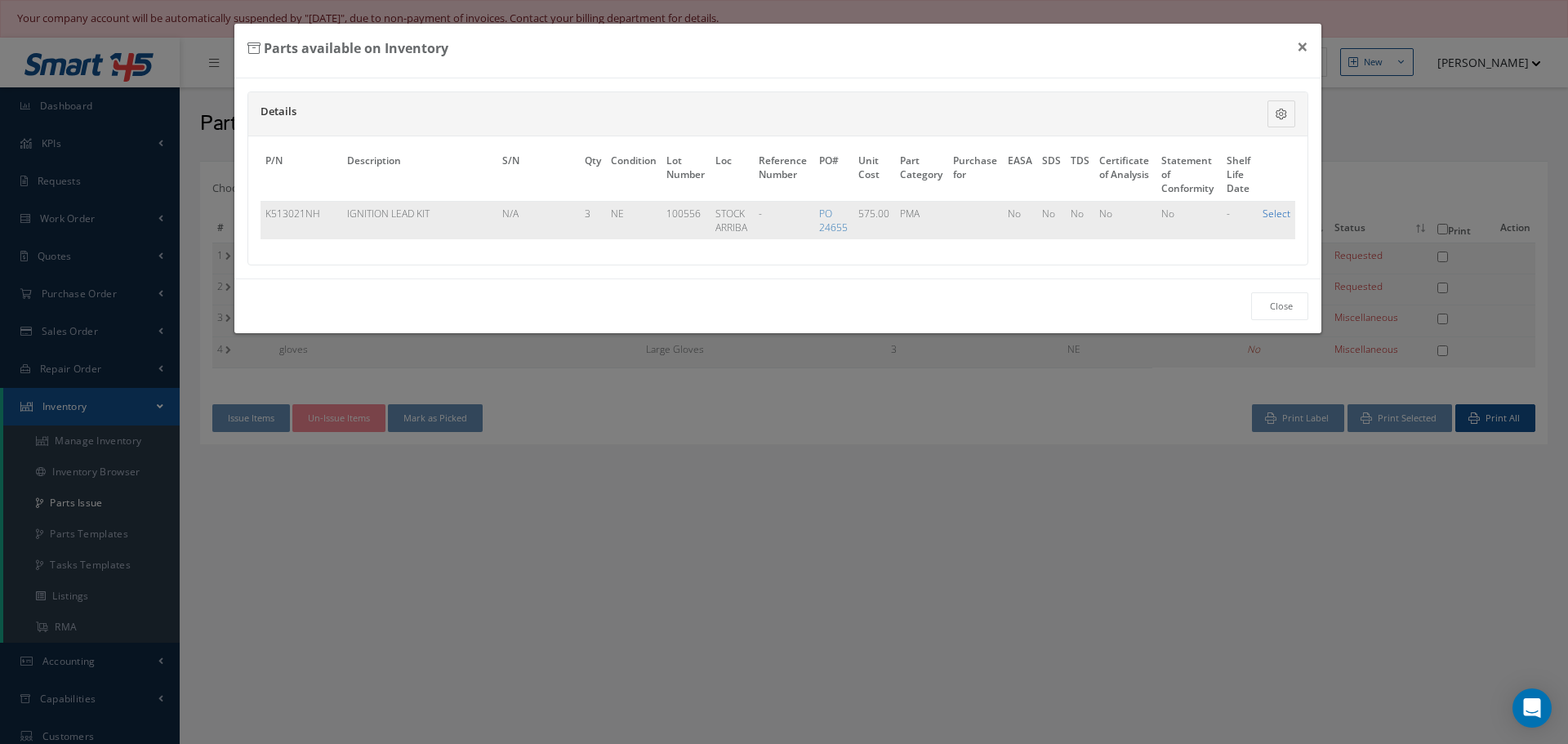
click at [1275, 209] on link "Select" at bounding box center [1276, 213] width 27 height 14
checkbox input "true"
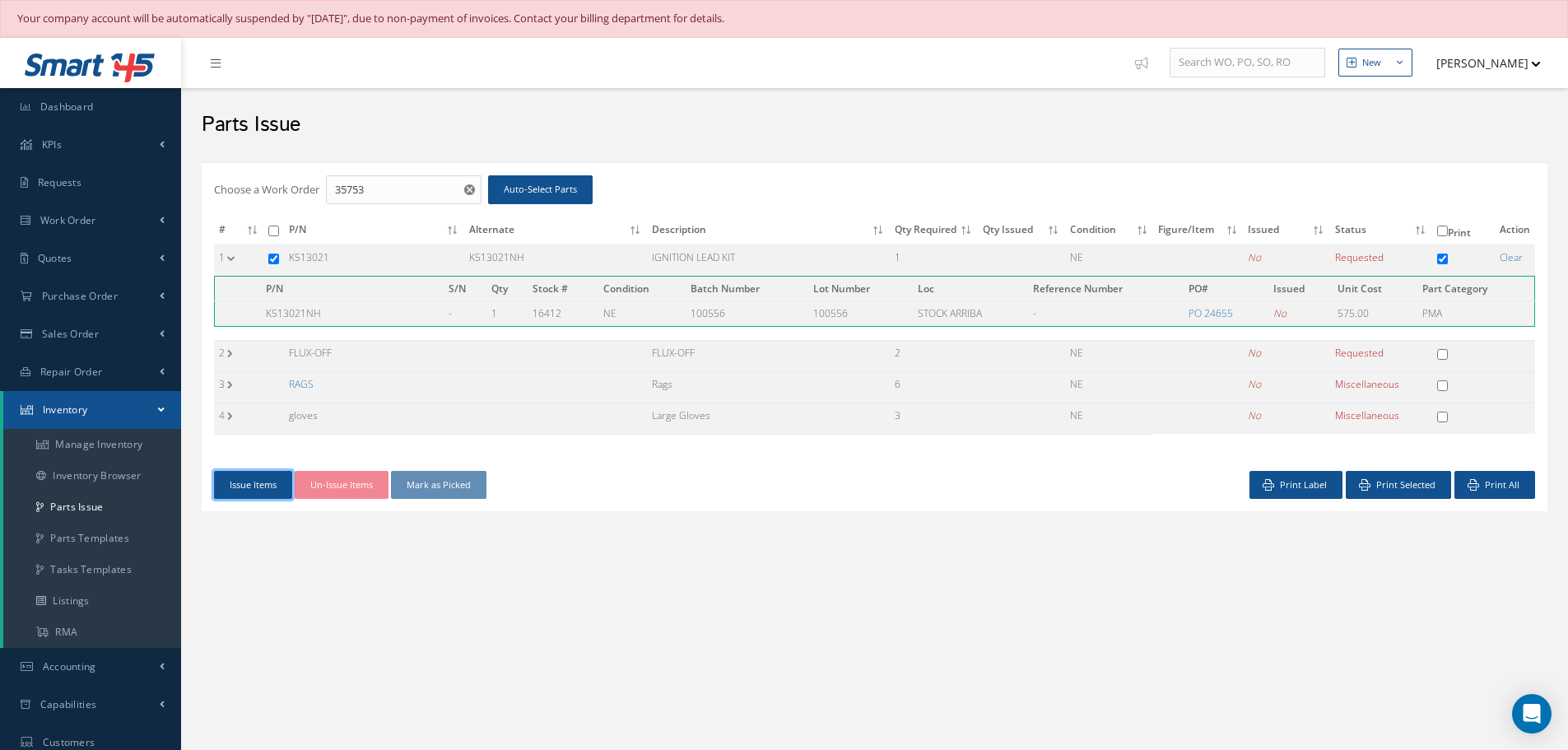
click at [259, 482] on button "Issue Items" at bounding box center [253, 485] width 78 height 29
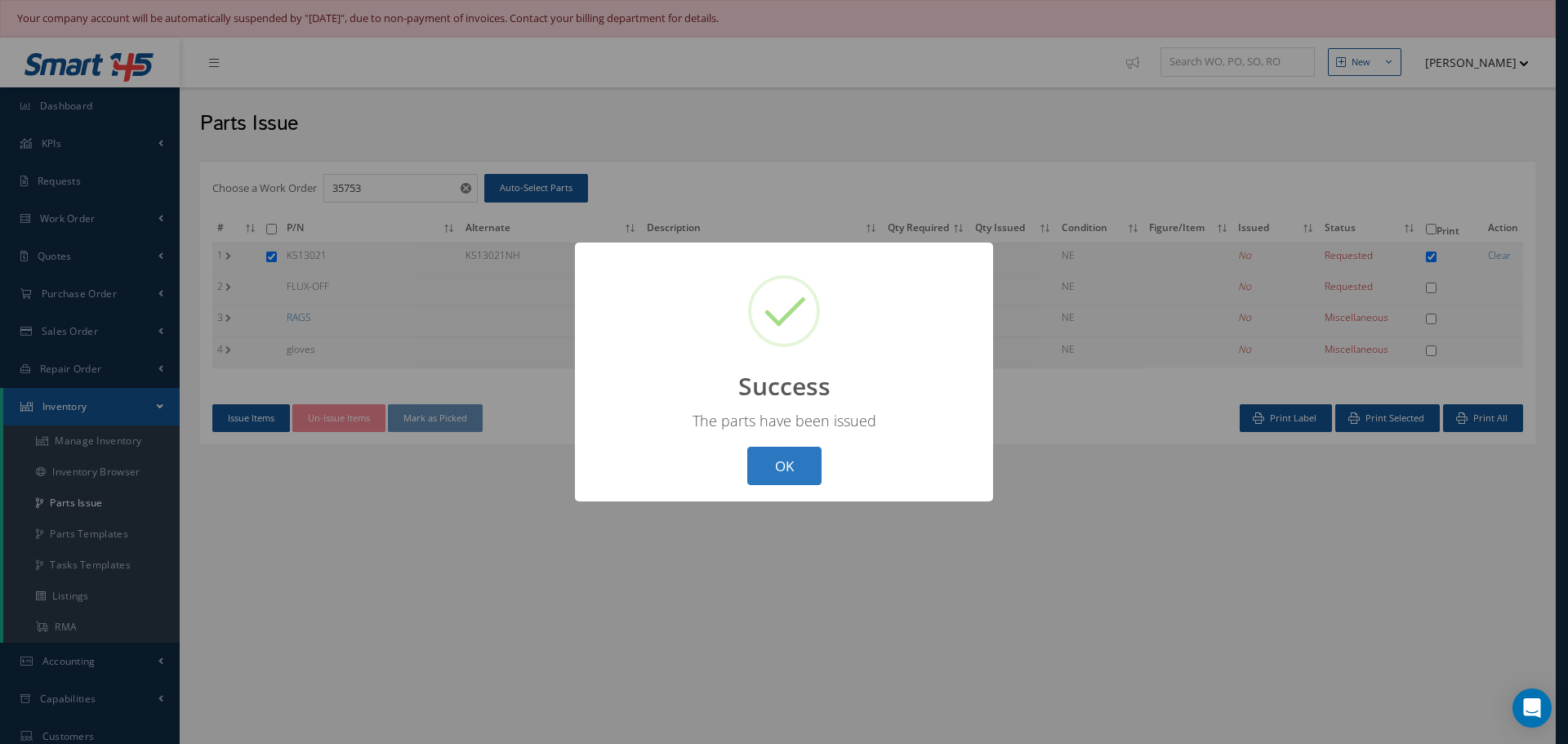
click at [784, 460] on button "OK" at bounding box center [784, 465] width 74 height 38
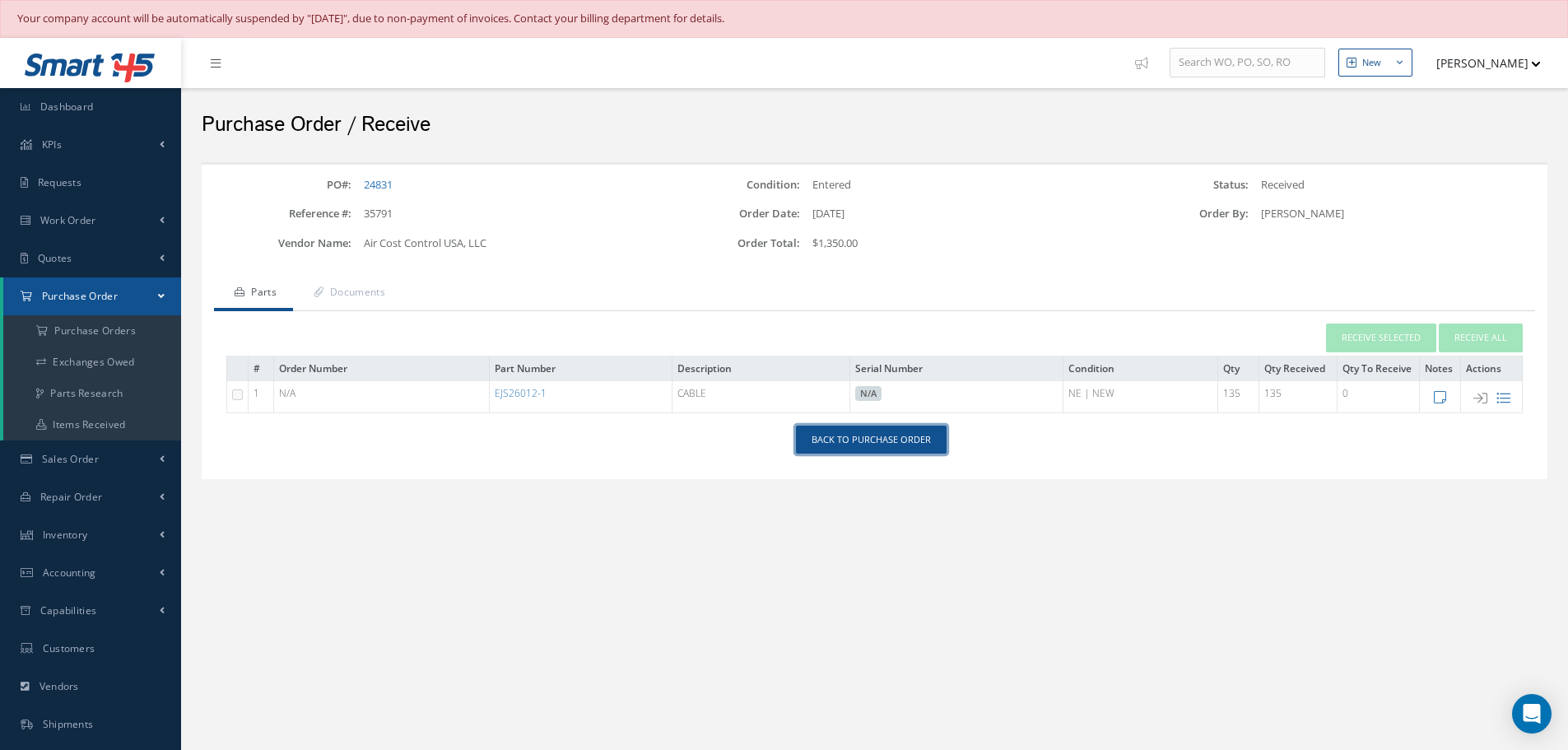
click at [903, 439] on link "Back to Purchase Order" at bounding box center [870, 439] width 151 height 29
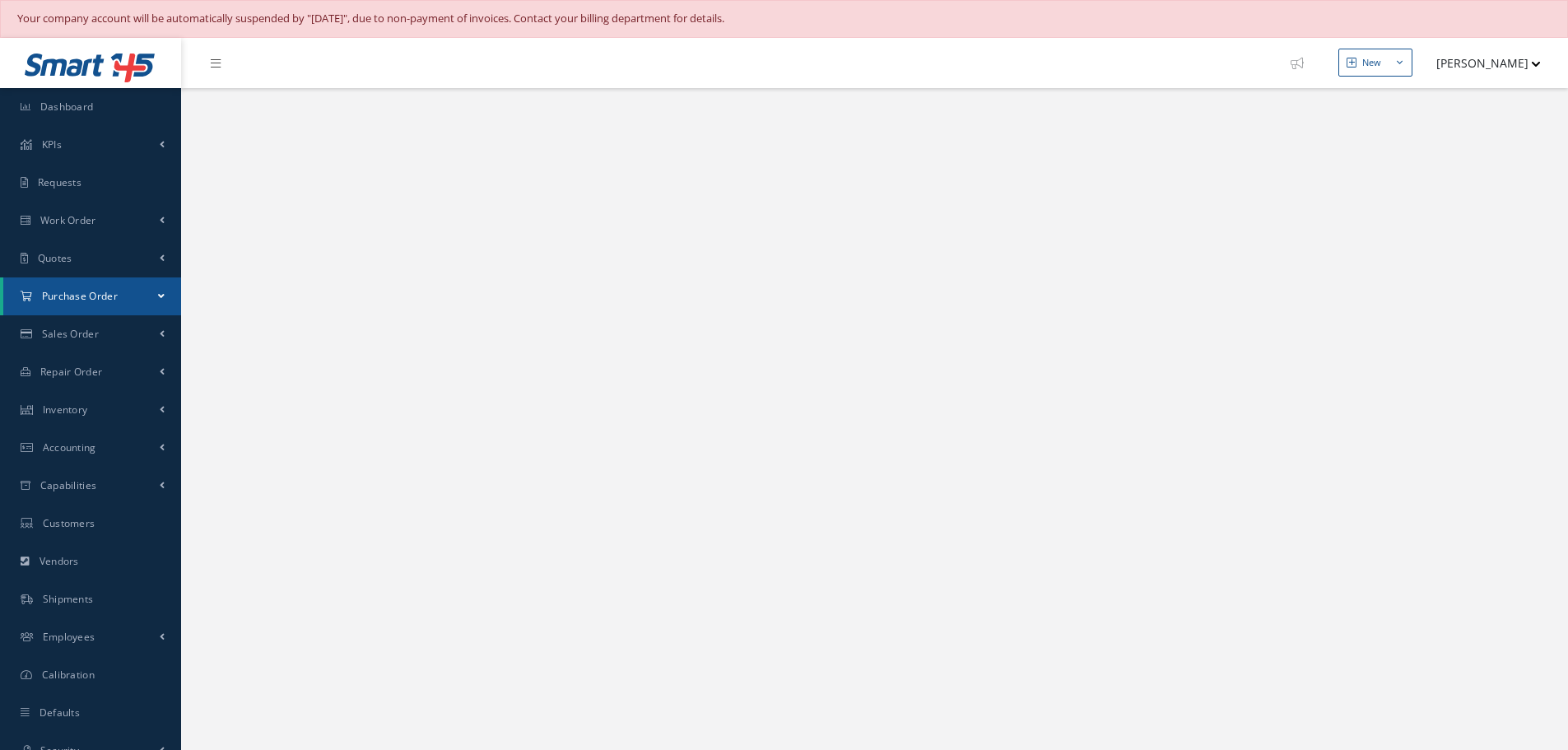
select select "25"
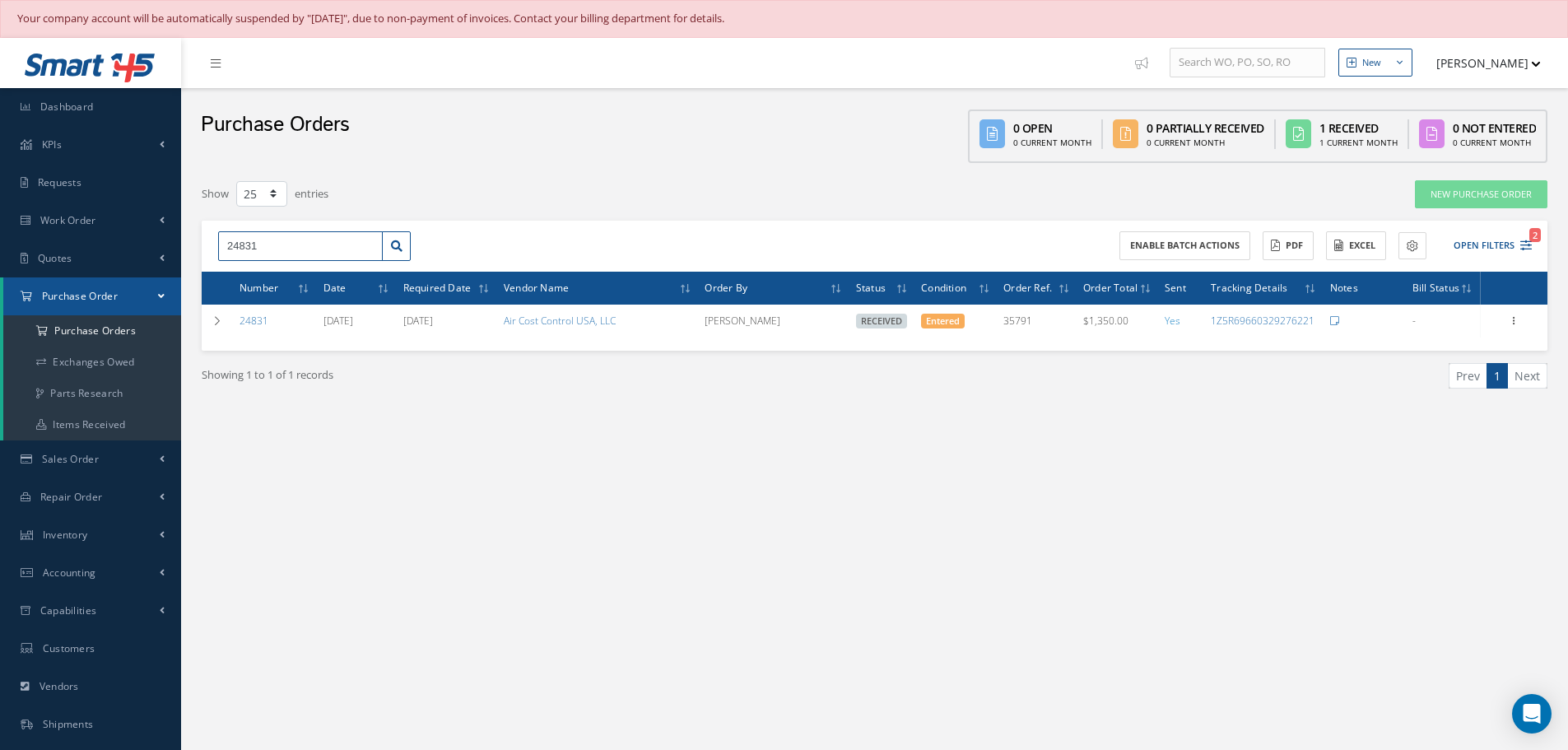
click at [266, 252] on input "24831" at bounding box center [300, 246] width 165 height 30
type input "2"
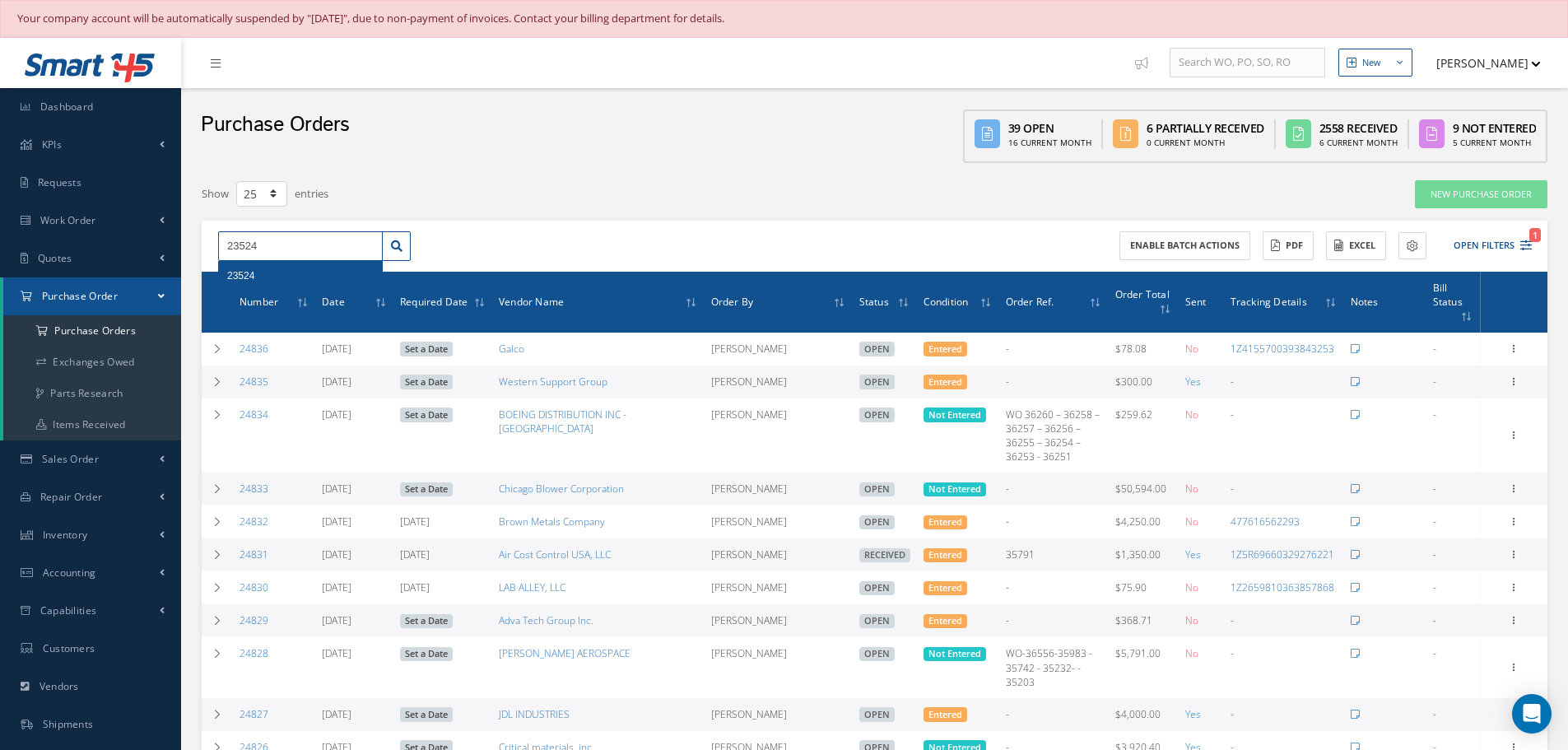
type input "23524"
click at [270, 270] on div "23524" at bounding box center [300, 275] width 146 height 17
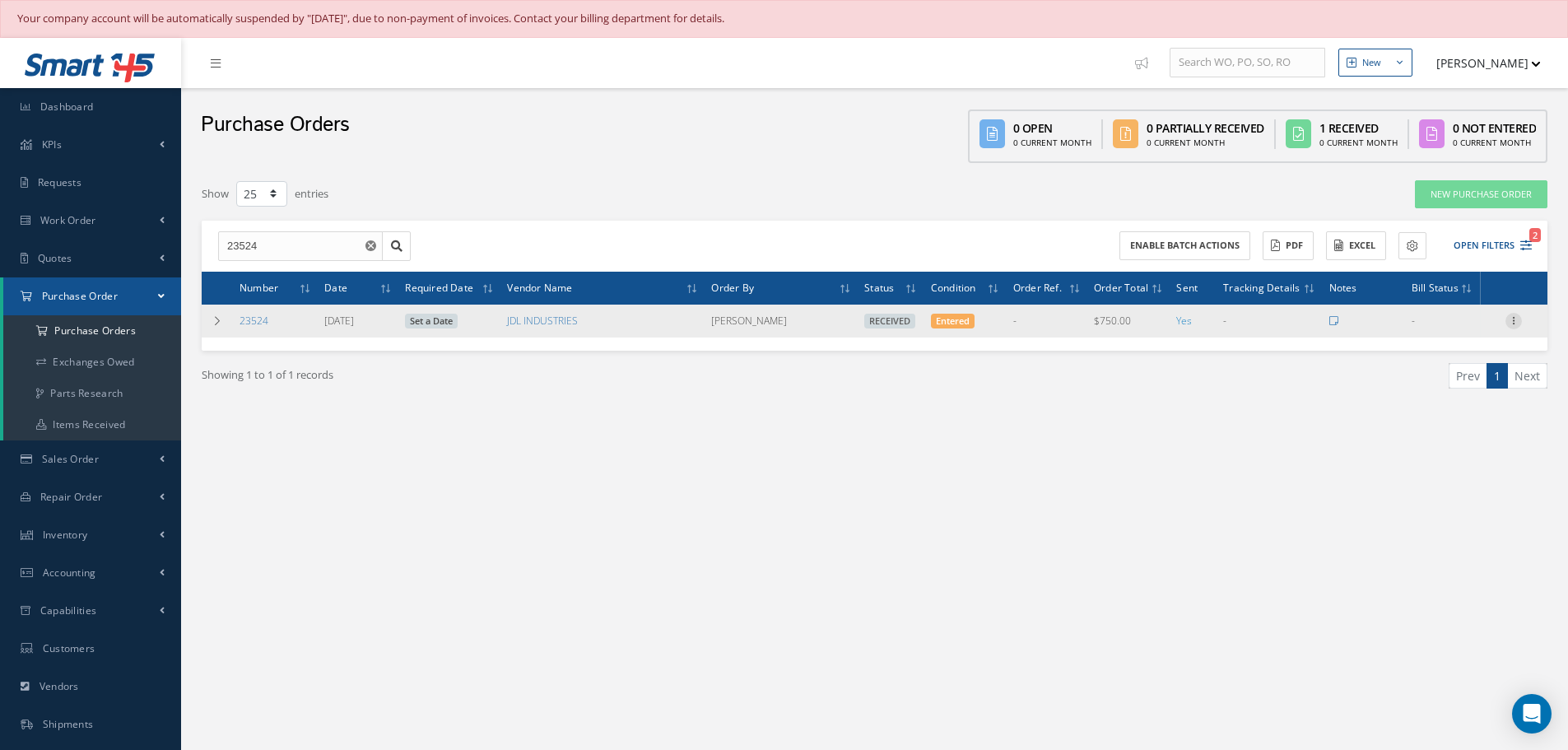
click at [1514, 315] on icon at bounding box center [1513, 319] width 17 height 13
click at [1450, 336] on link "Receiving Details" at bounding box center [1438, 332] width 130 height 22
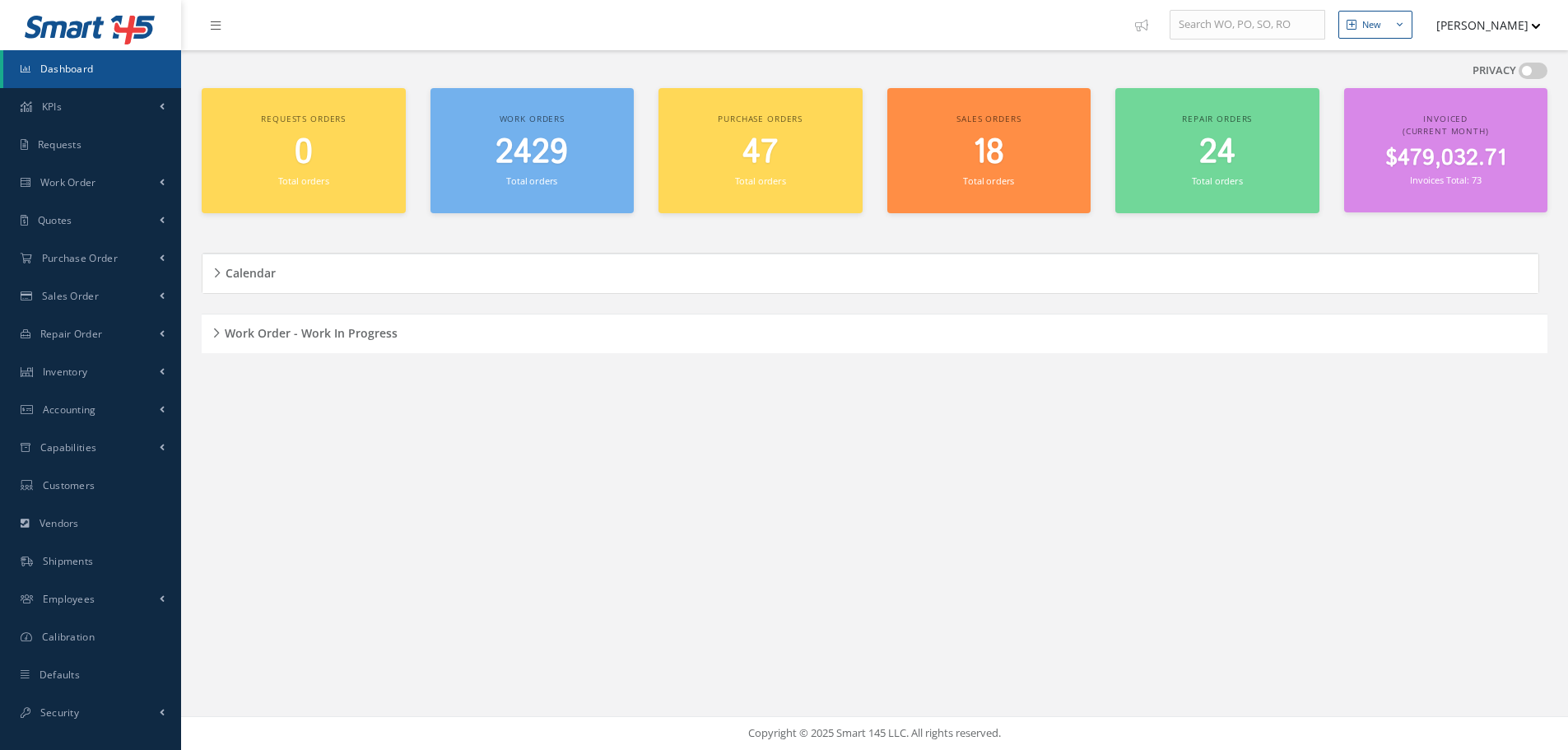
scroll to position [38, 0]
click at [212, 331] on div "Work Order - Work In Progress" at bounding box center [873, 334] width 1345 height 26
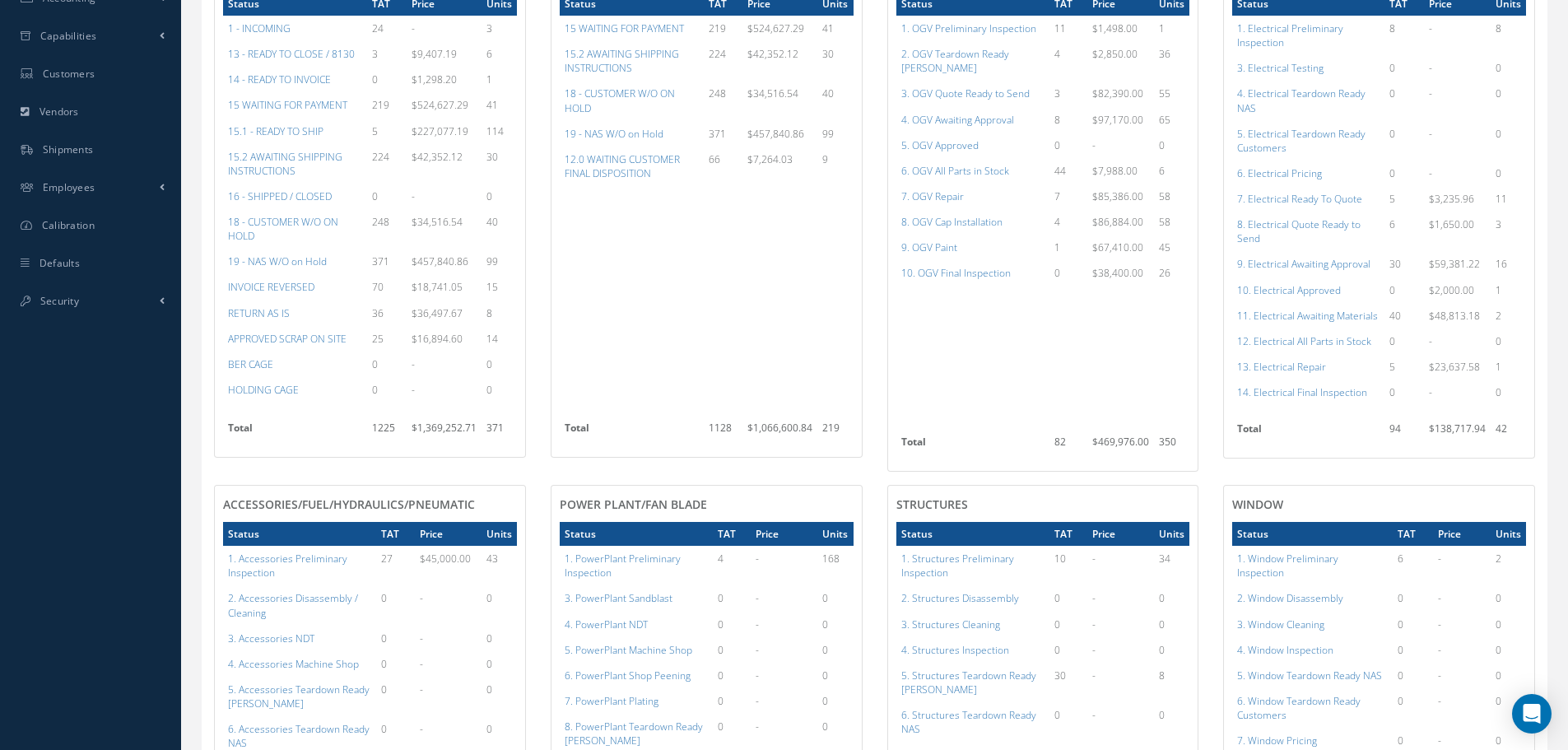
scroll to position [335, 0]
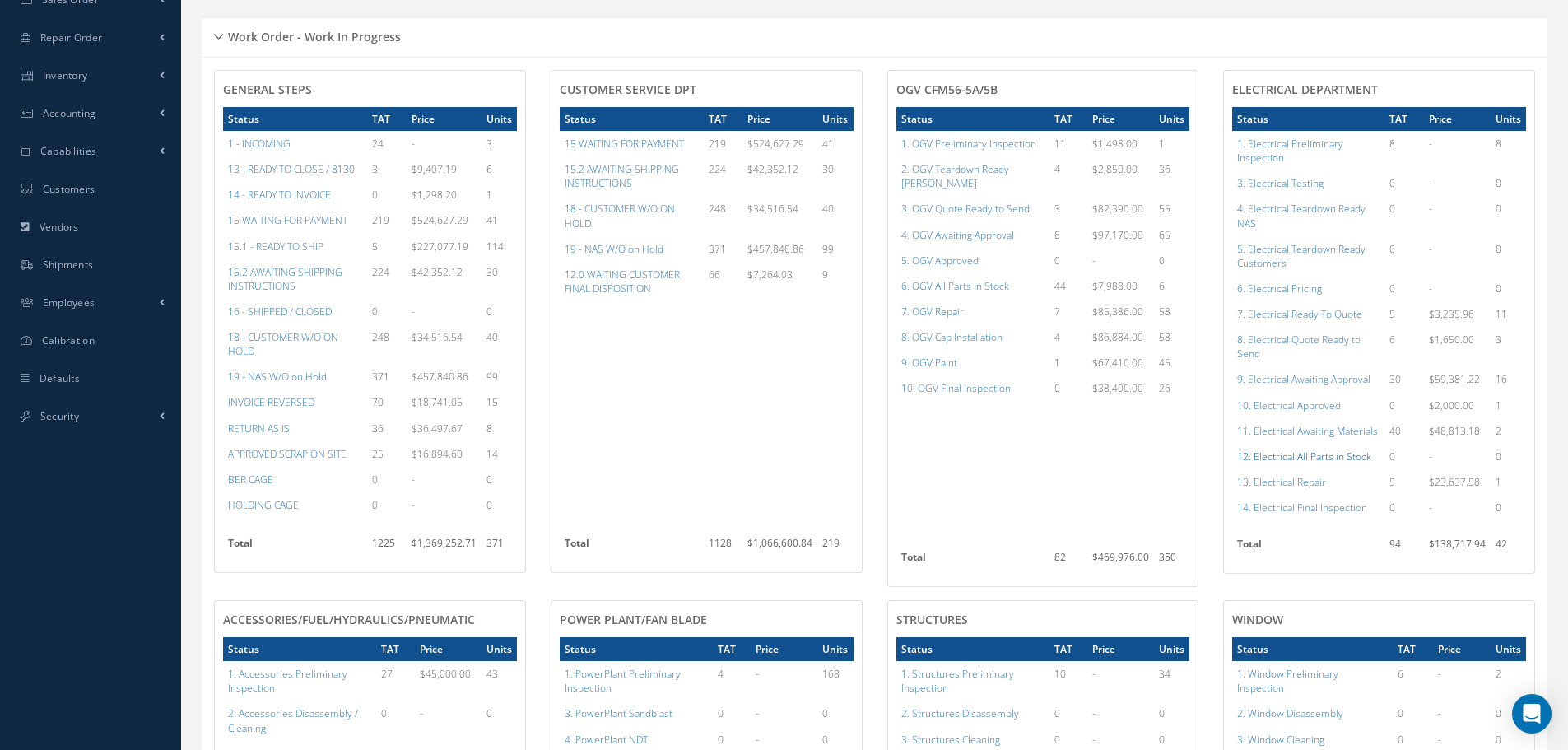
click at [1289, 453] on a=98&excludeInternalCustomer=false&excludeInvoicedOrClosed=true&shop_id=13&filtersHidded"] "12. Electrical All Parts in Stock" at bounding box center [1304, 456] width 134 height 14
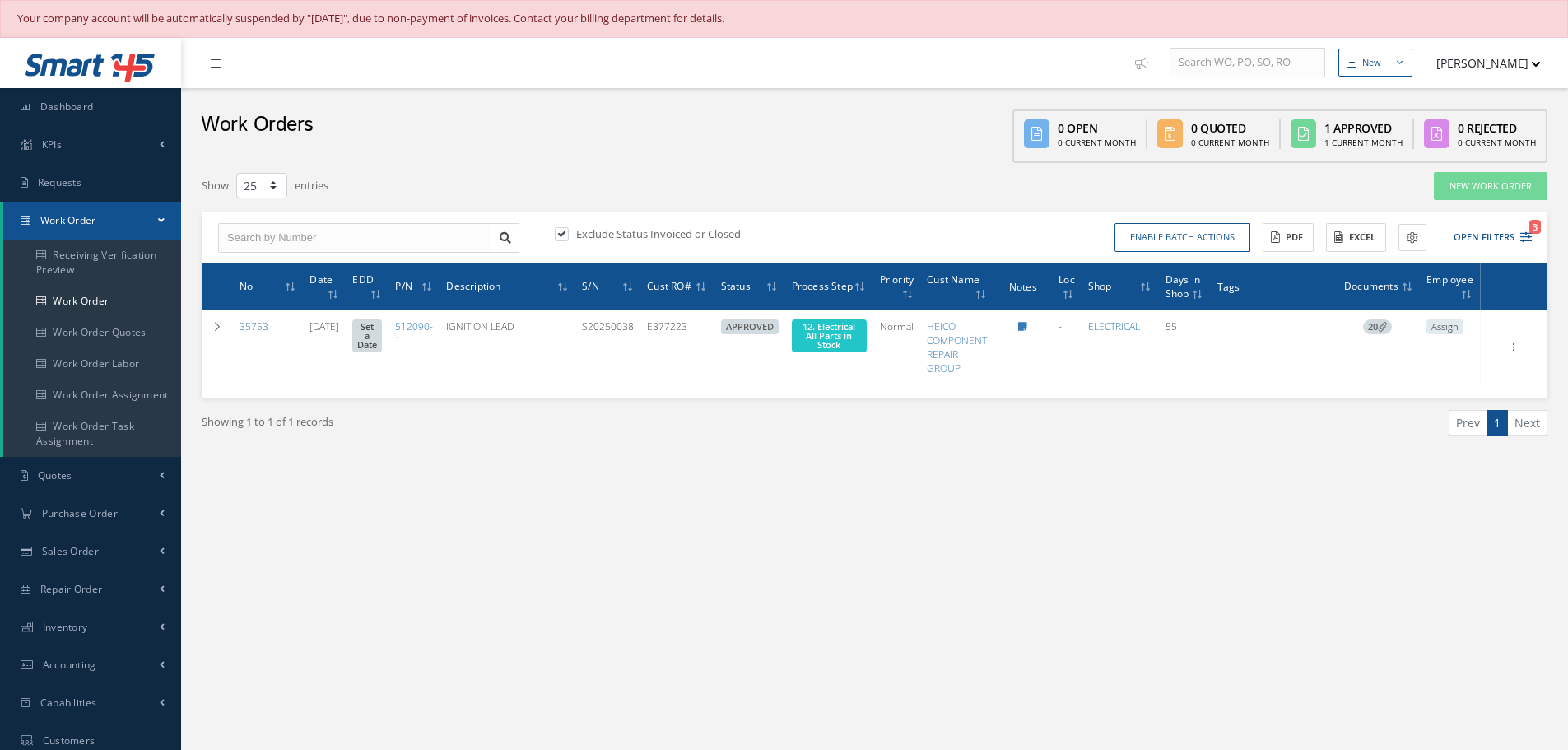
select select "25"
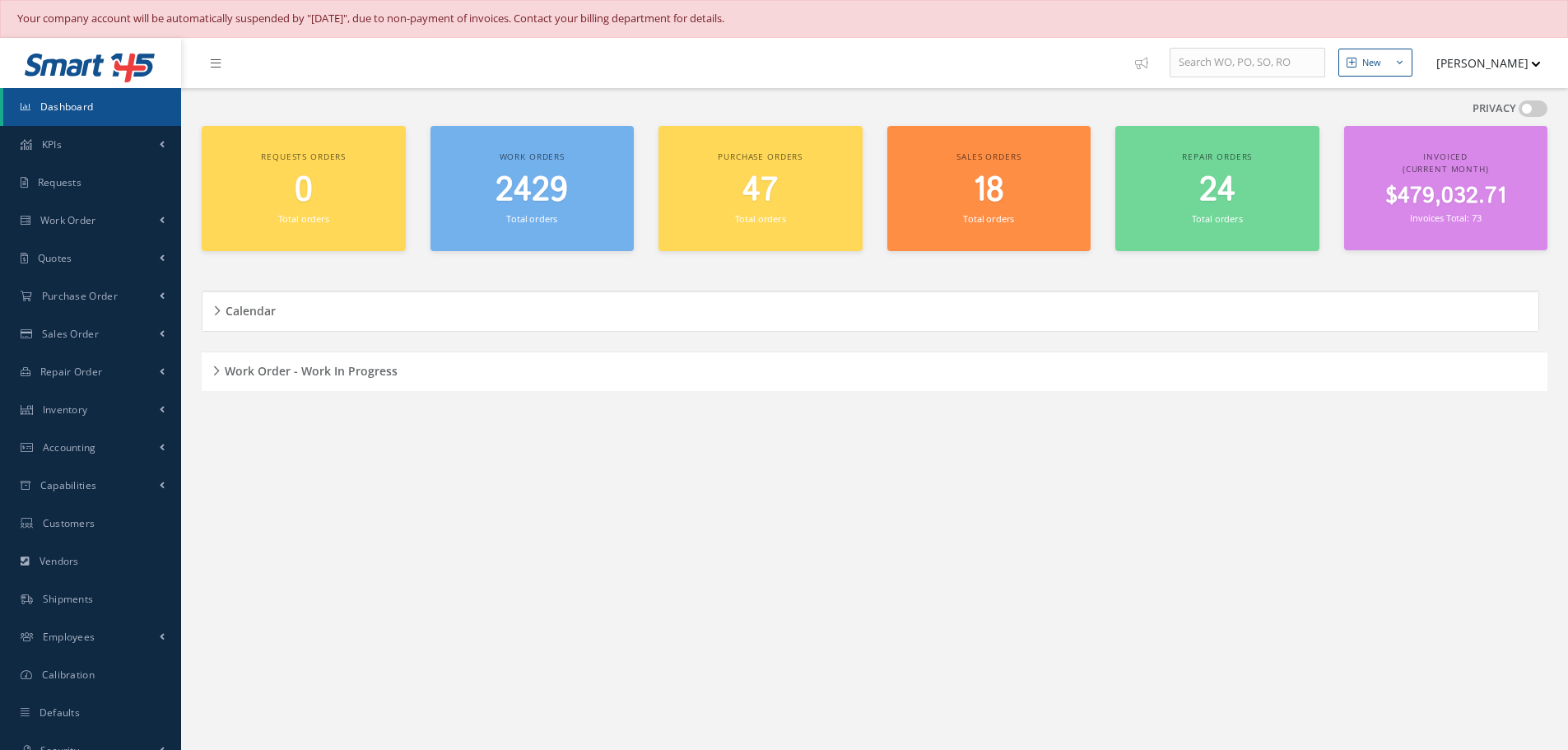
scroll to position [38, 0]
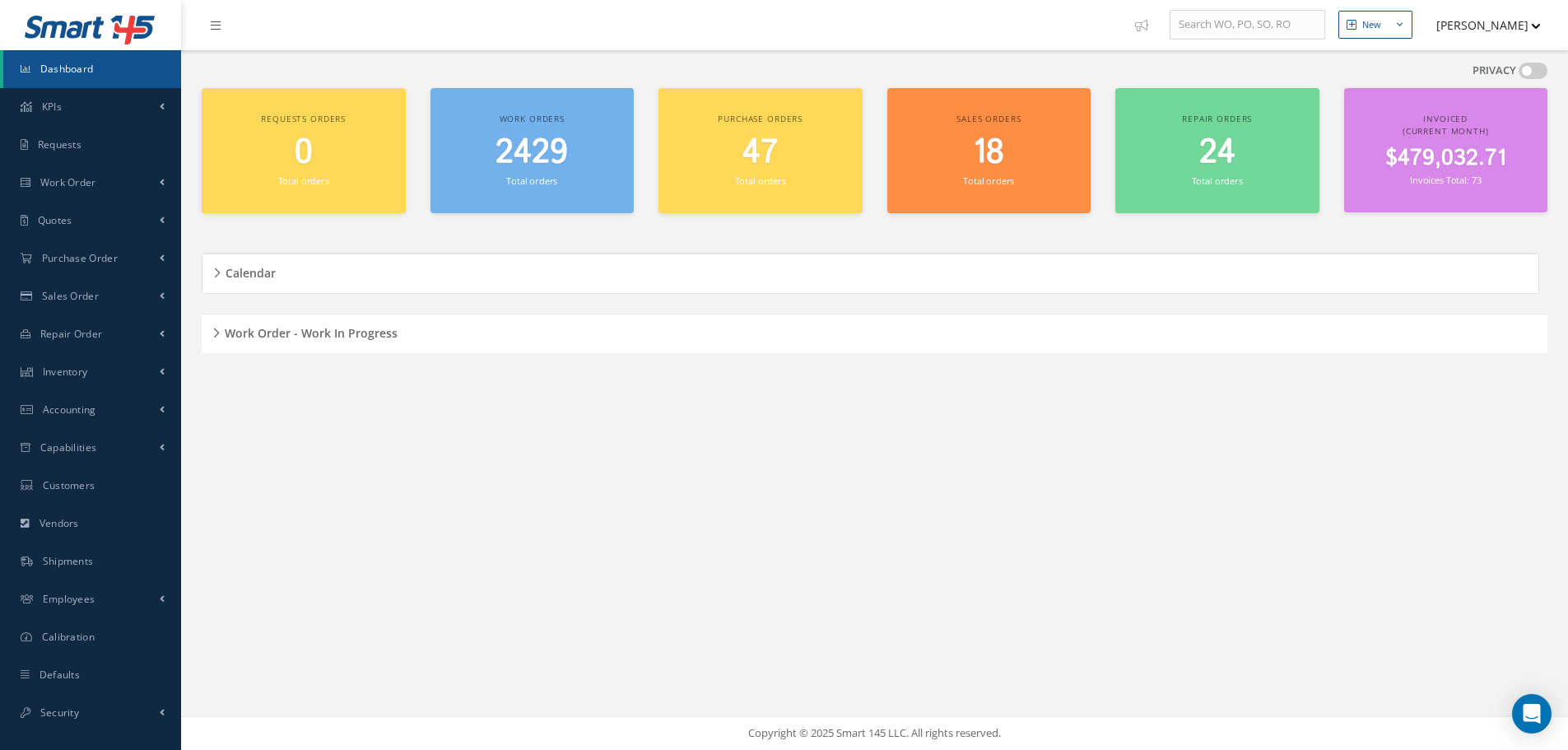
click at [217, 335] on div "Work Order - Work In Progress" at bounding box center [873, 334] width 1345 height 26
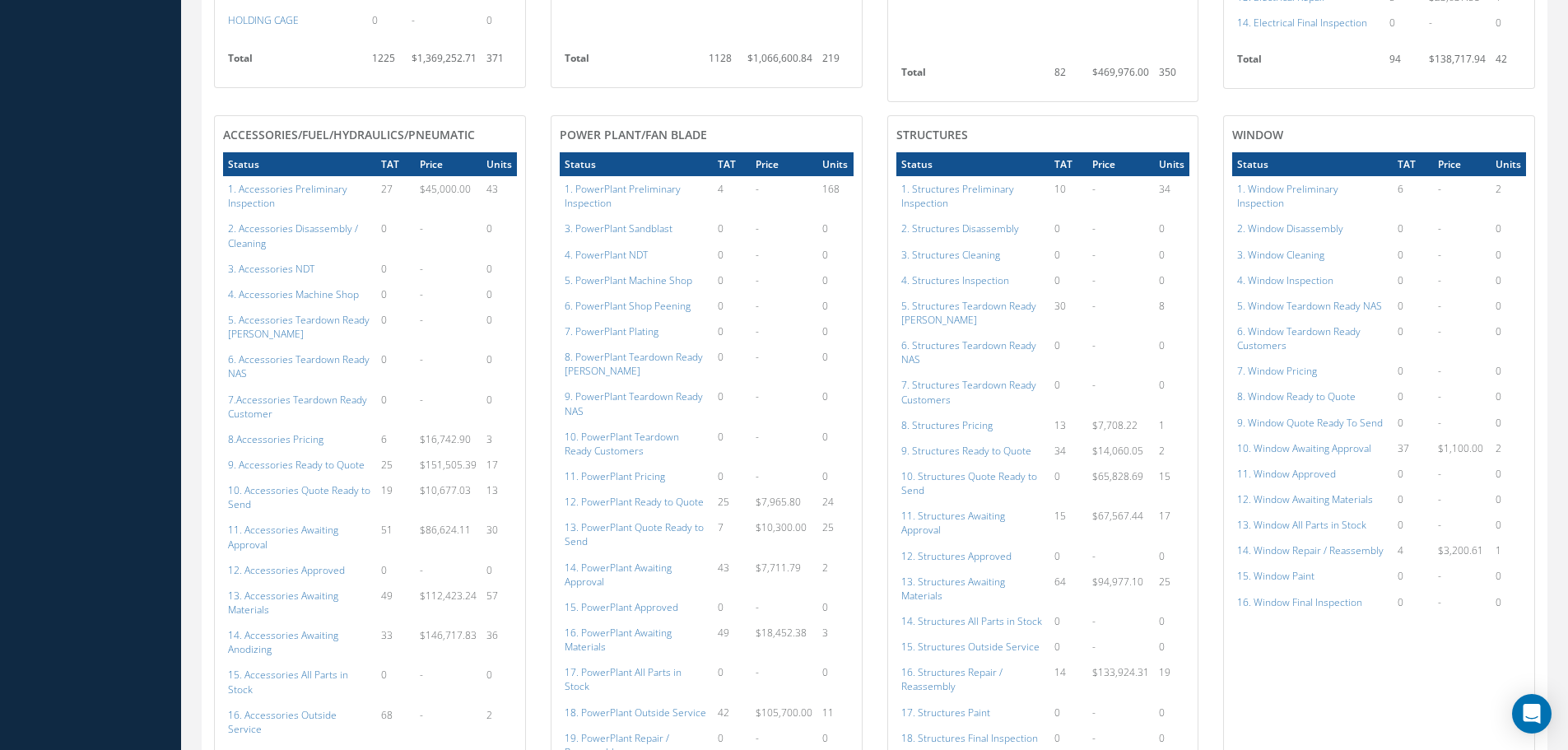
scroll to position [993, 0]
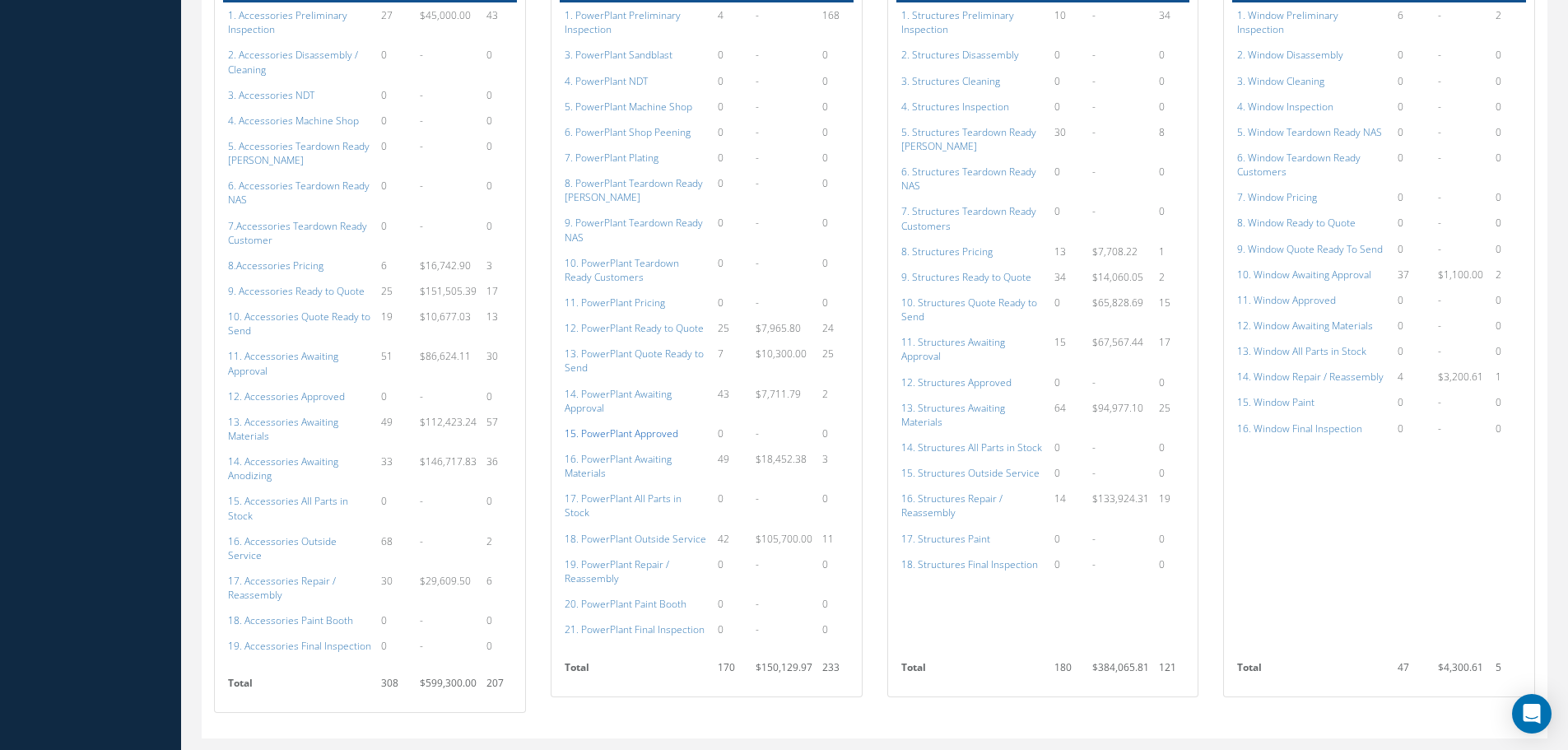
click at [651, 426] on a=134&excludeInternalCustomer=false&excludeInvoicedOrClosed=true&shop_id=15&filtersHidded"] "15. PowerPlant Approved" at bounding box center [621, 433] width 113 height 14
click at [313, 389] on a=112&excludeInternalCustomer=false&excludeInvoicedOrClosed=true&shop_id=14&filtersHidded"] "12. Accessories Approved" at bounding box center [286, 396] width 116 height 14
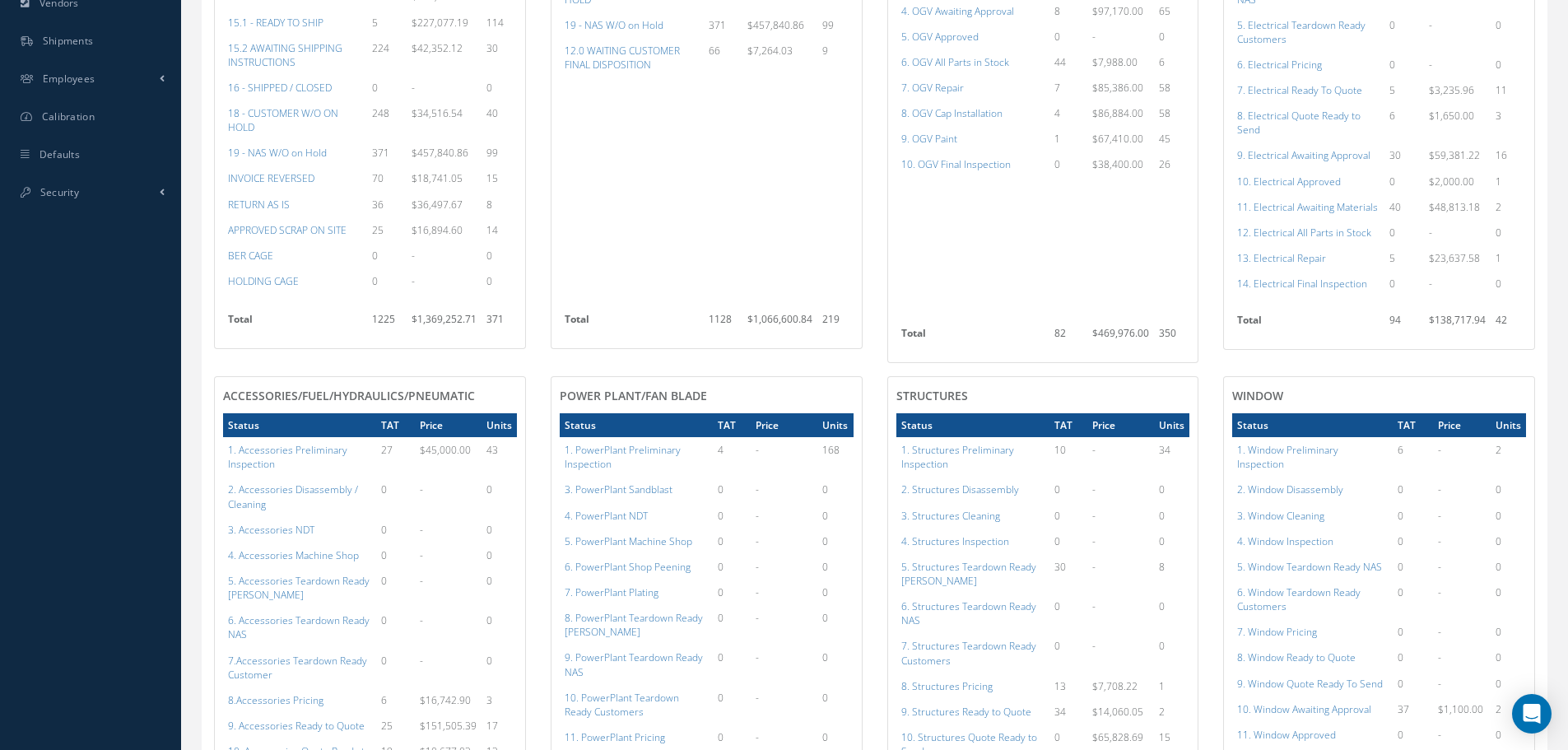
scroll to position [498, 0]
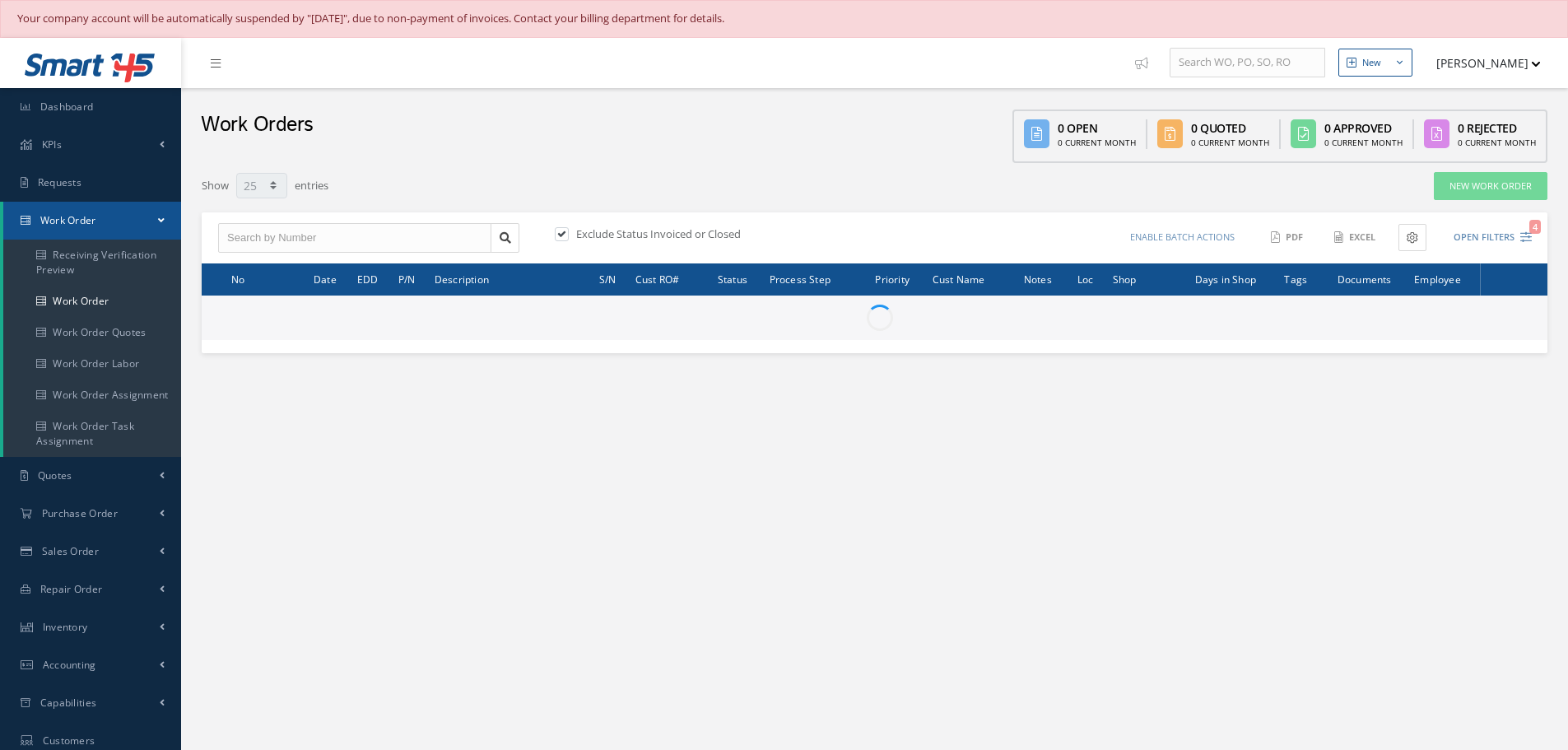
select select "25"
type input "All Work Request"
type input "All Work Performed"
type input "All Status"
type input "WO Part Status"
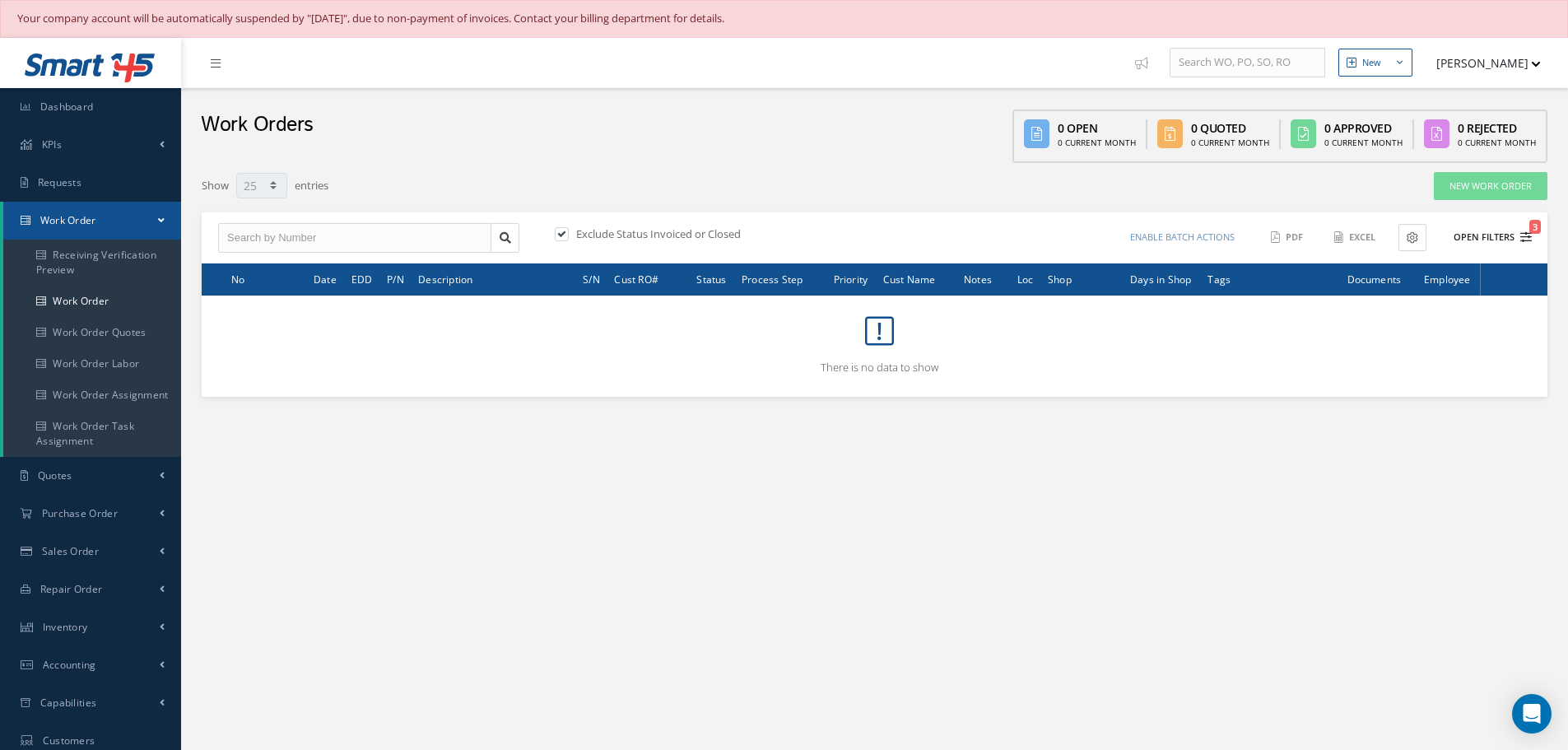
click at [1495, 236] on button "Open Filters 3" at bounding box center [1485, 238] width 93 height 28
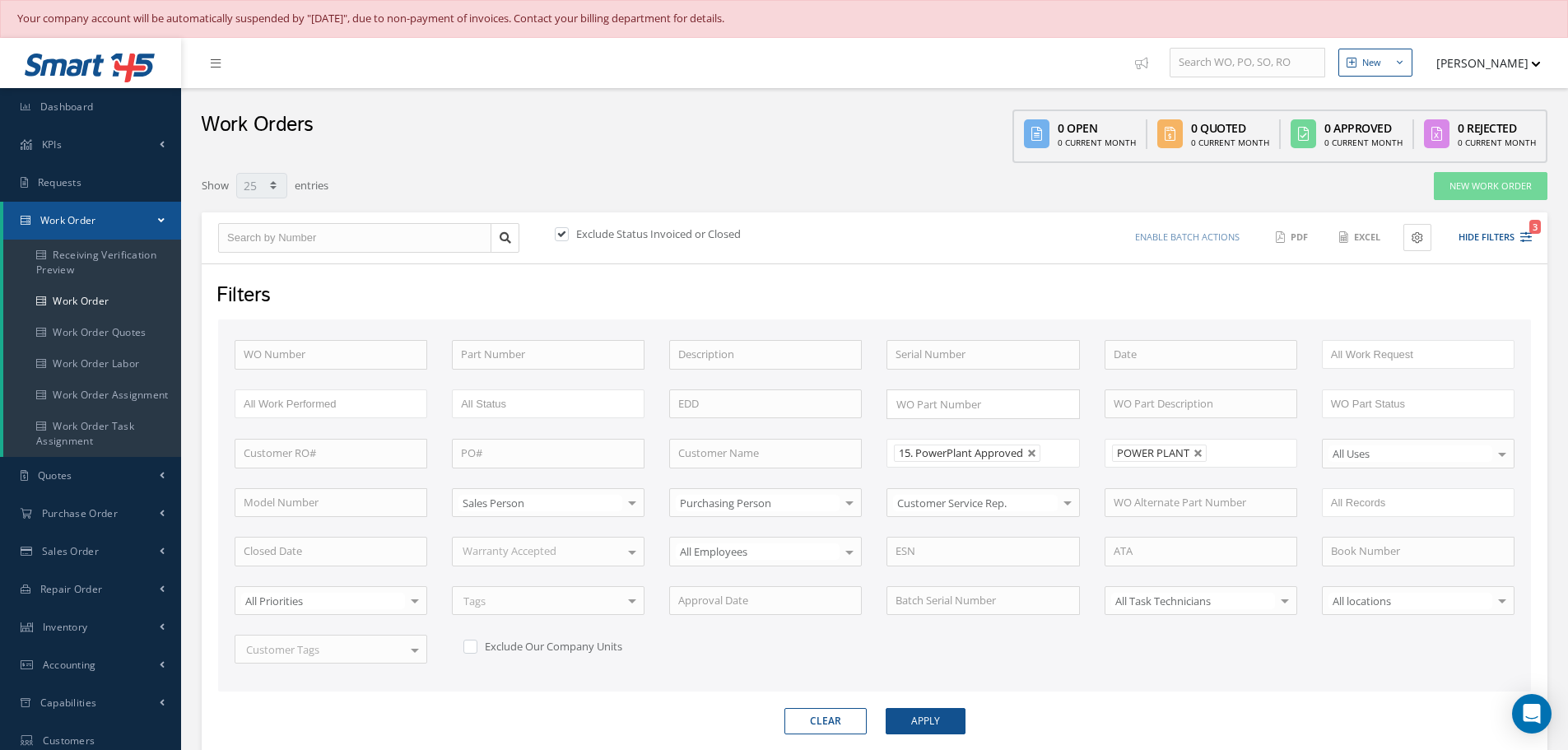
click at [1198, 453] on link at bounding box center [1198, 453] width 10 height 10
type input "All Shops"
click at [932, 718] on button "Apply" at bounding box center [925, 720] width 80 height 27
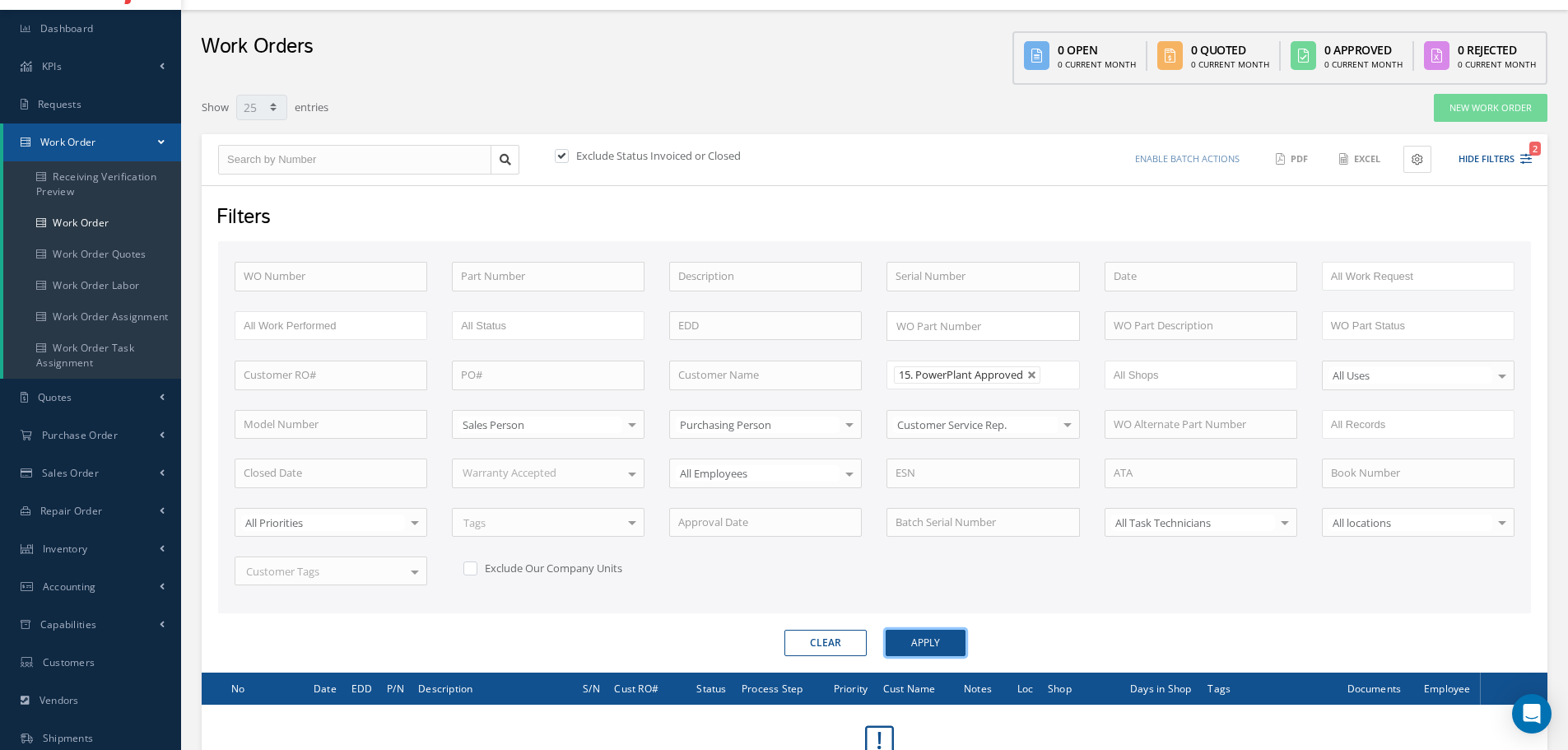
scroll to position [72, 0]
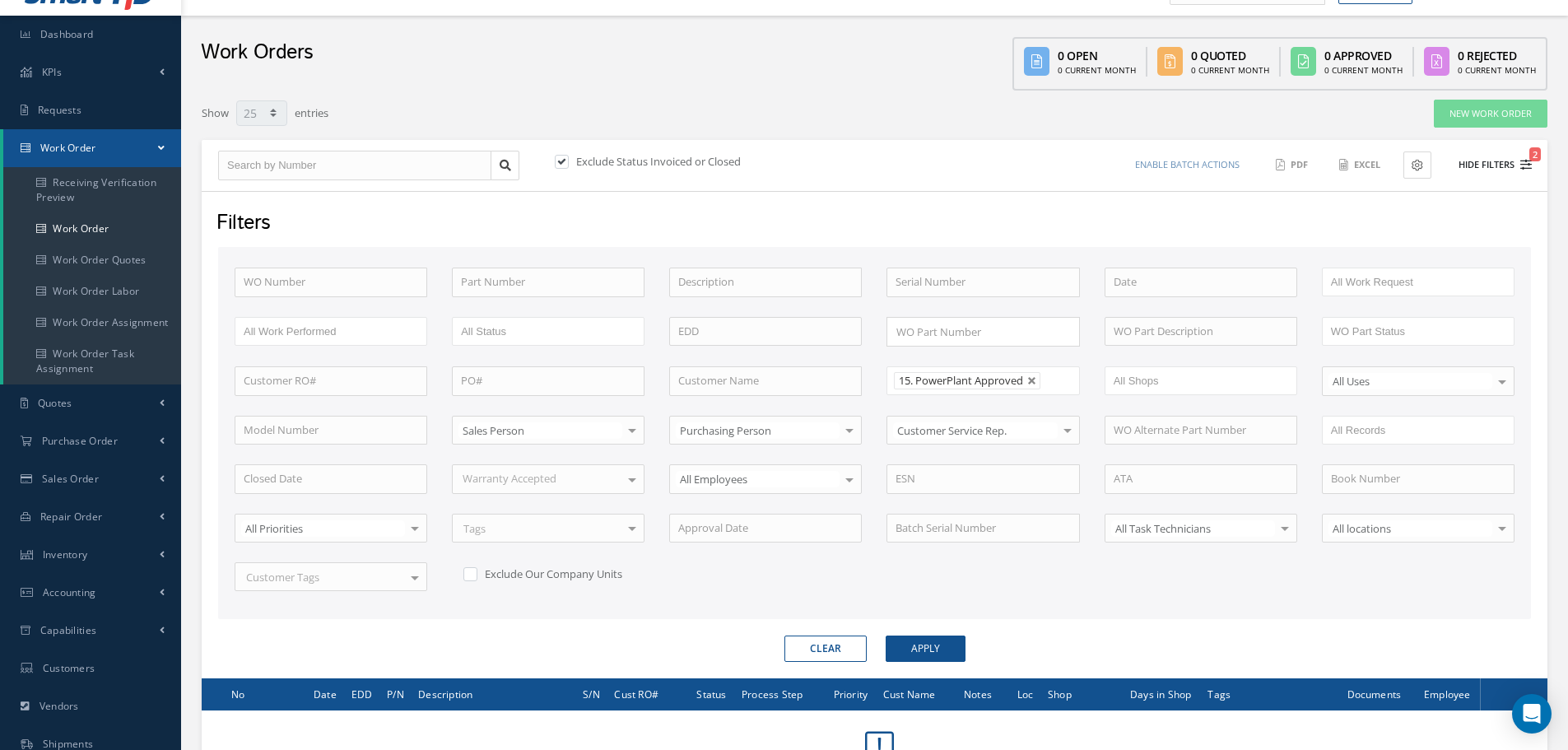
click at [1484, 161] on button "Hide Filters 2" at bounding box center [1487, 165] width 88 height 28
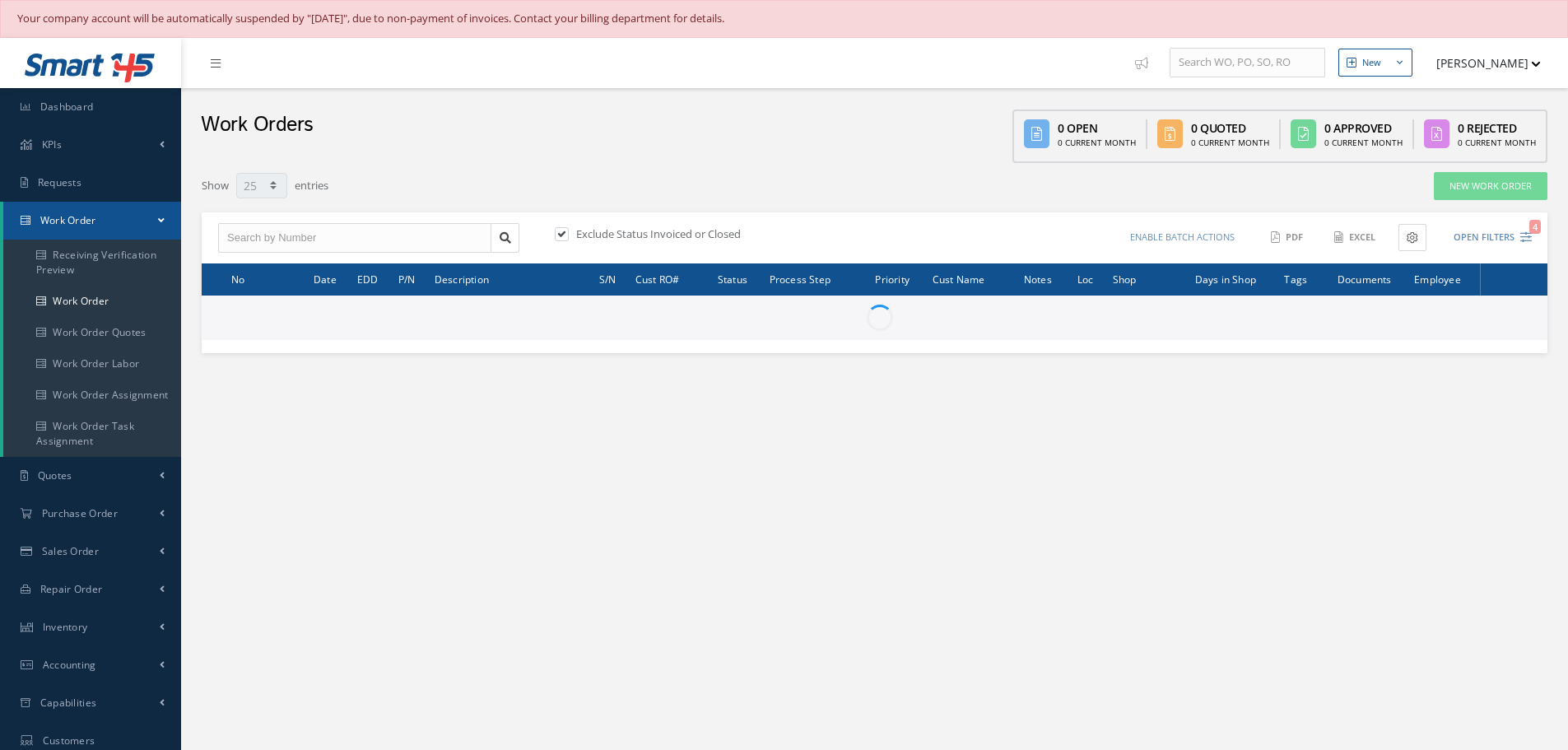
select select "25"
type input "All Work Request"
type input "All Work Performed"
type input "All Status"
type input "WO Part Status"
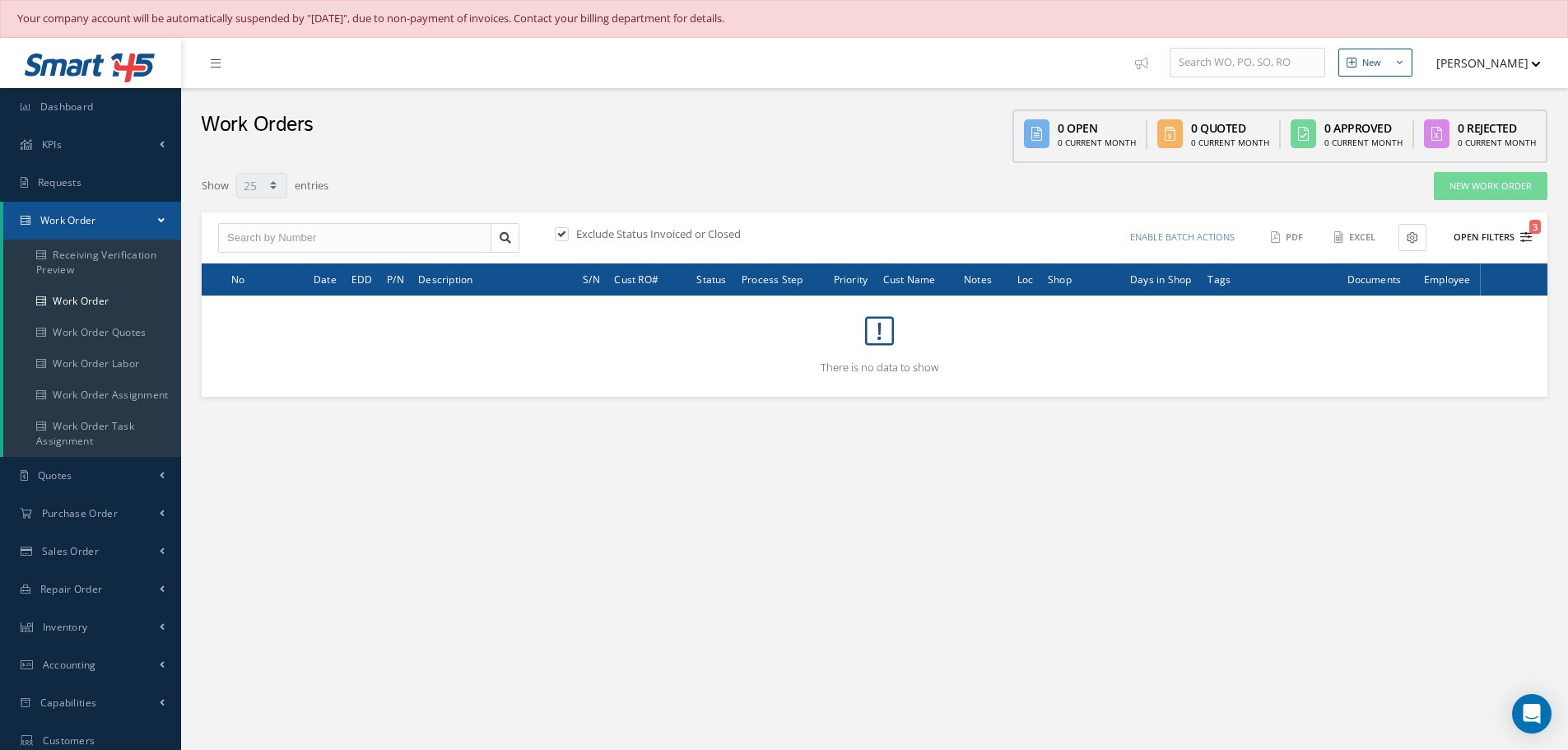
click at [1486, 239] on button "Open Filters 3" at bounding box center [1485, 238] width 93 height 28
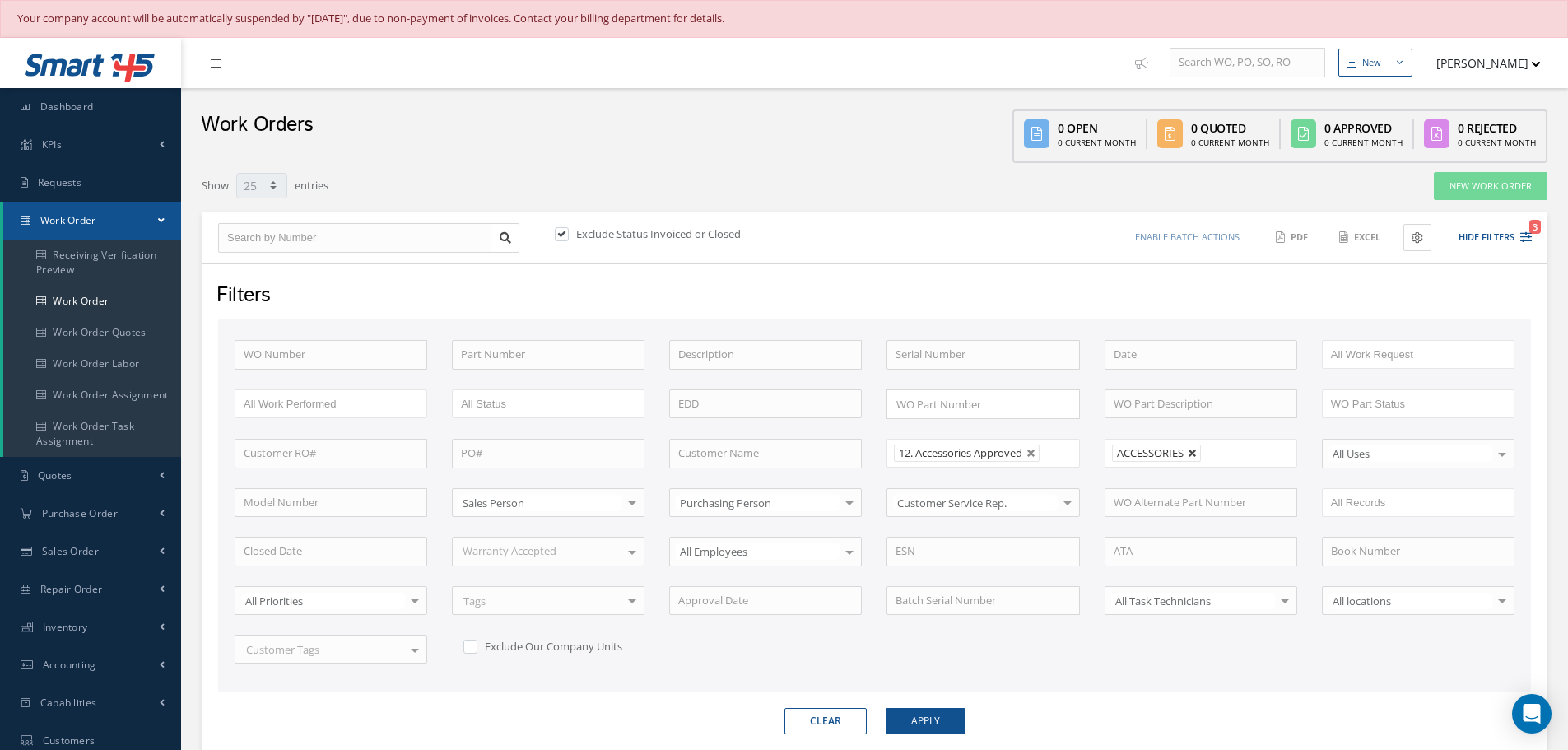
click at [1193, 454] on link at bounding box center [1192, 453] width 10 height 10
type input "All Shops"
click at [941, 720] on button "Apply" at bounding box center [925, 720] width 80 height 27
click at [1475, 238] on button "Hide Filters 2" at bounding box center [1487, 238] width 88 height 28
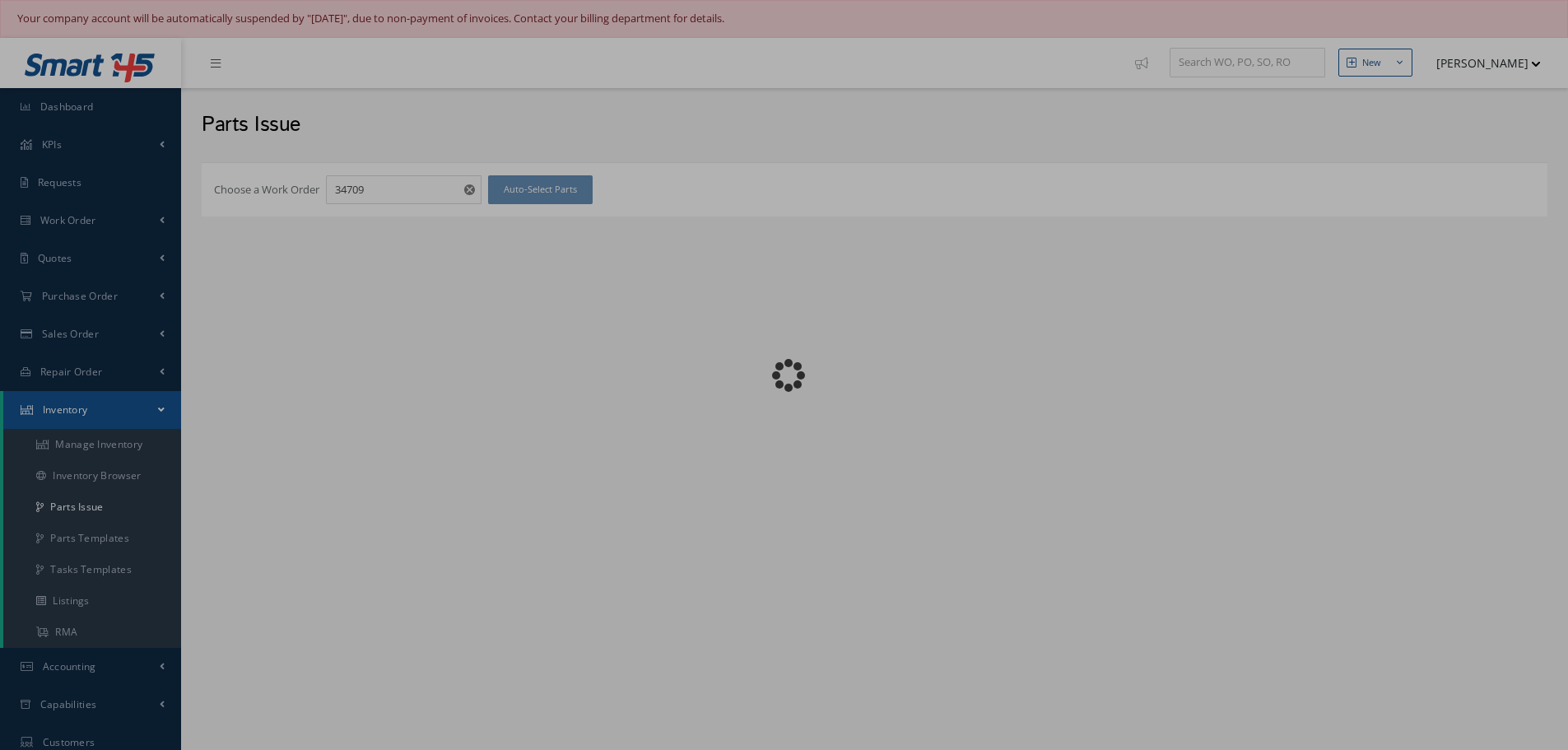
checkbox input "false"
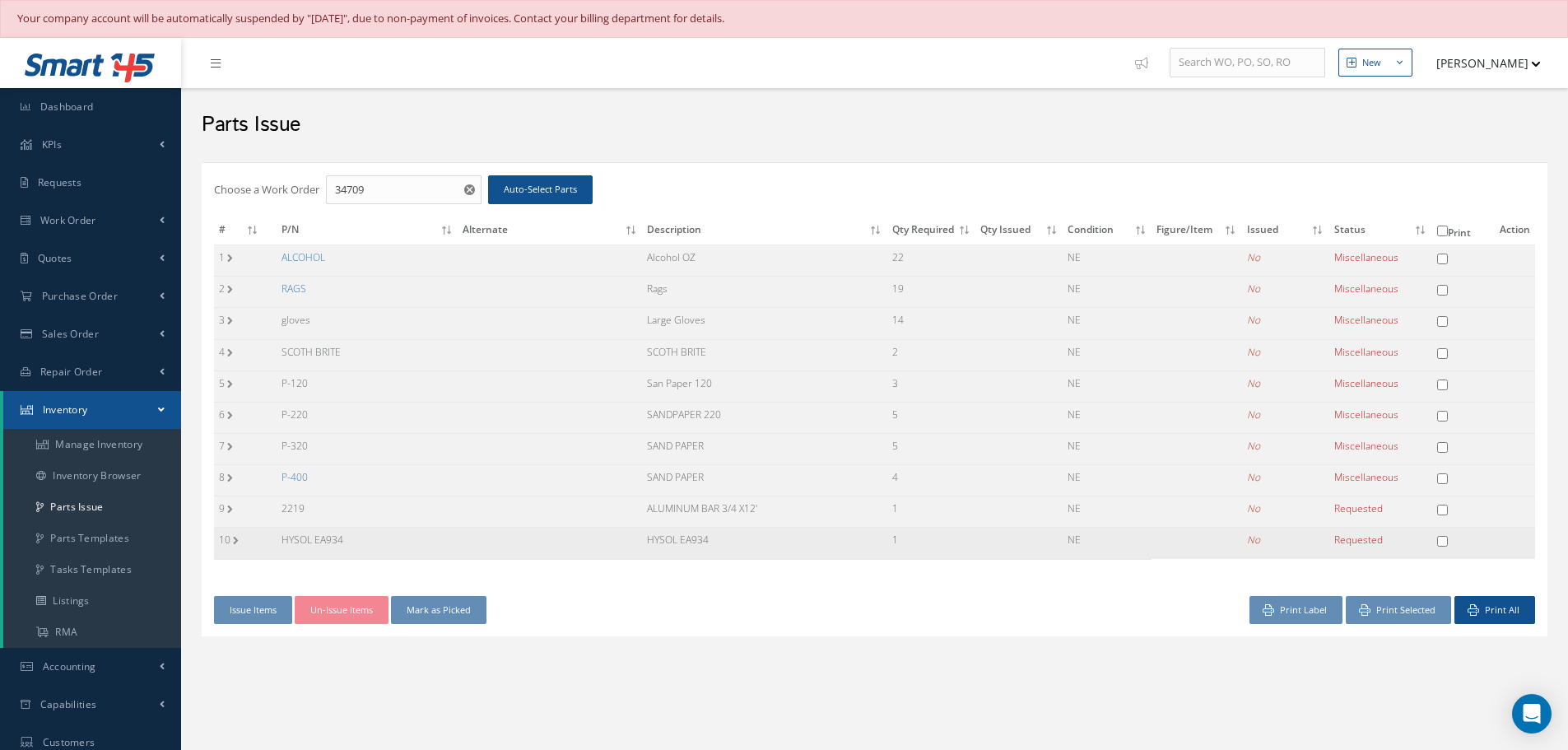
drag, startPoint x: 641, startPoint y: 538, endPoint x: 756, endPoint y: 543, distance: 115.1
click at [756, 543] on tr "10 HYSOL EA934 HYSOL EA934 1 NE No Requested" at bounding box center [874, 544] width 1320 height 32
click at [67, 217] on span "Work Order" at bounding box center [68, 220] width 56 height 14
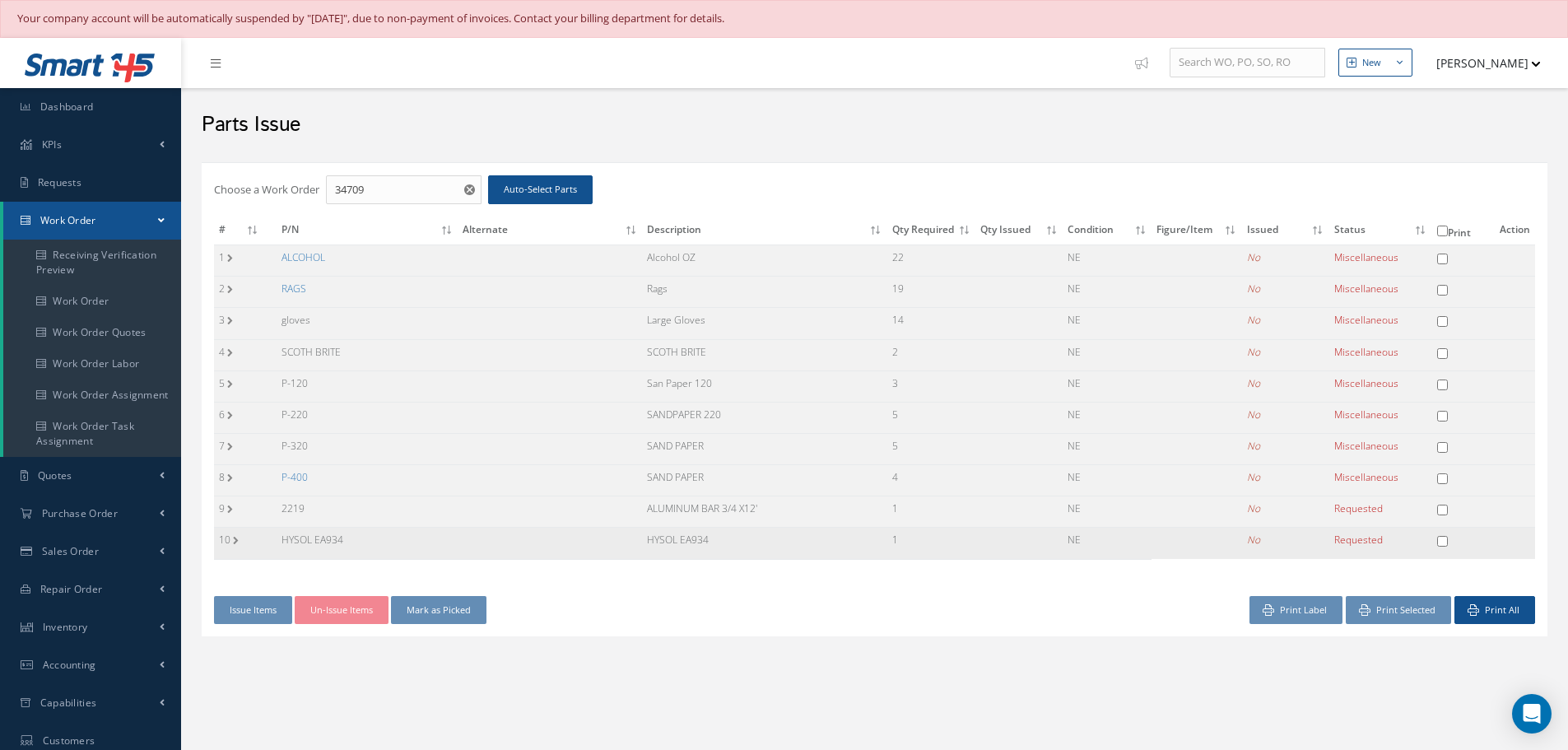
drag, startPoint x: 281, startPoint y: 533, endPoint x: 392, endPoint y: 533, distance: 111.0
click at [392, 533] on td "HYSOL EA934" at bounding box center [367, 544] width 182 height 32
click at [419, 488] on td "P-400" at bounding box center [367, 481] width 182 height 32
click at [682, 141] on div "Parts Issue" at bounding box center [874, 121] width 1370 height 49
click at [755, 101] on div "Parts Issue" at bounding box center [874, 121] width 1370 height 49
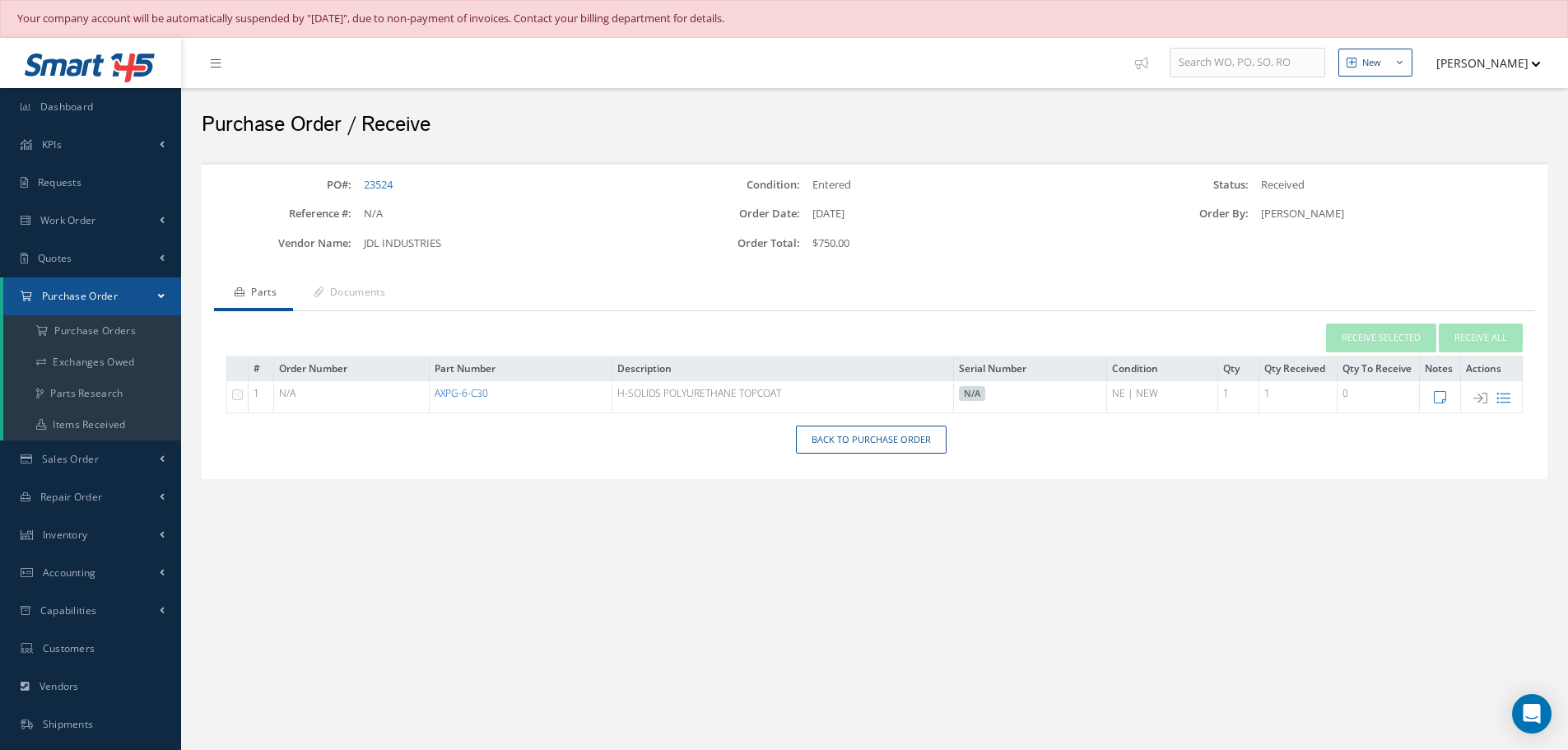
click at [467, 396] on link "AXPG-6-C30" at bounding box center [461, 393] width 53 height 14
click at [373, 292] on link "Documents" at bounding box center [347, 293] width 109 height 35
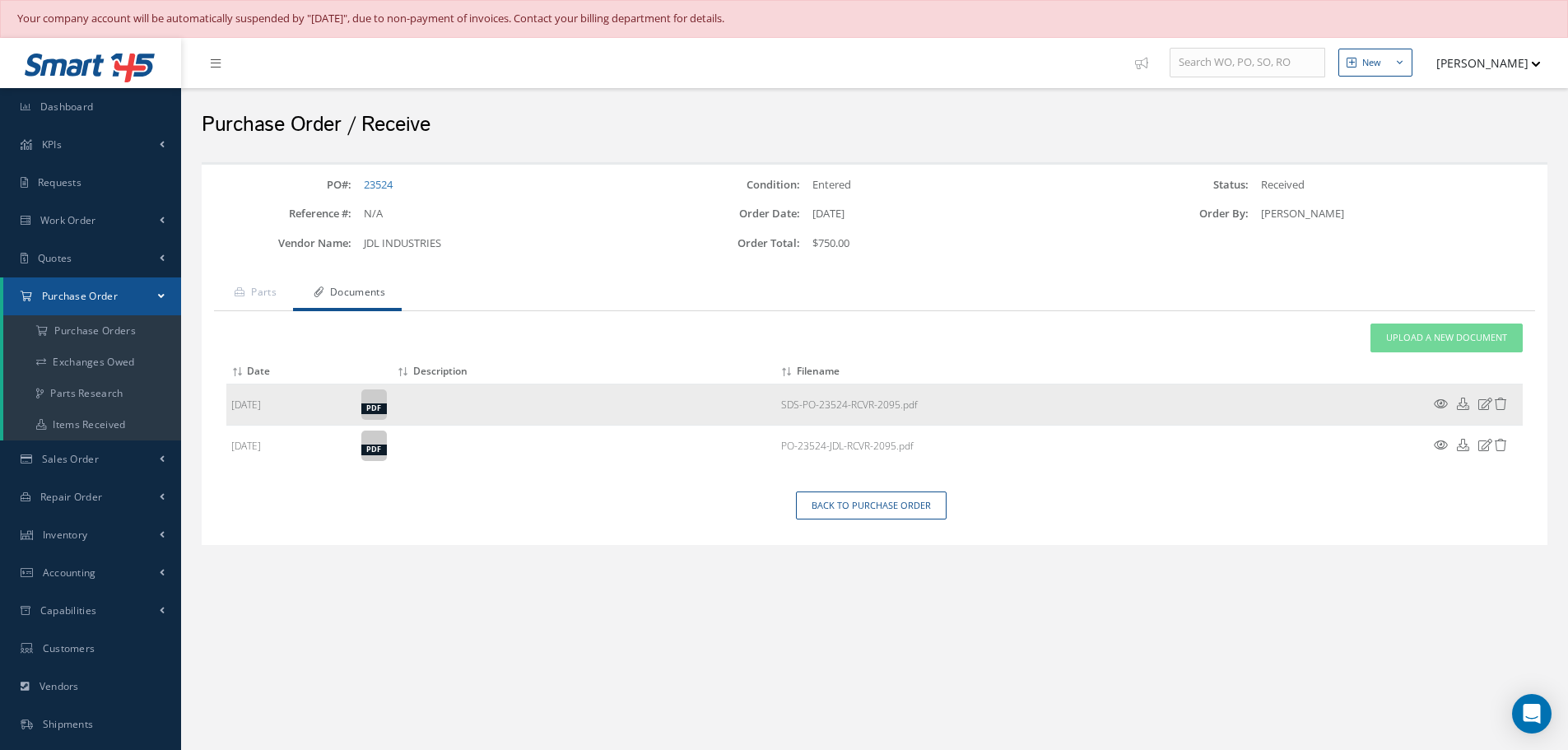
click at [1439, 405] on icon at bounding box center [1441, 404] width 14 height 13
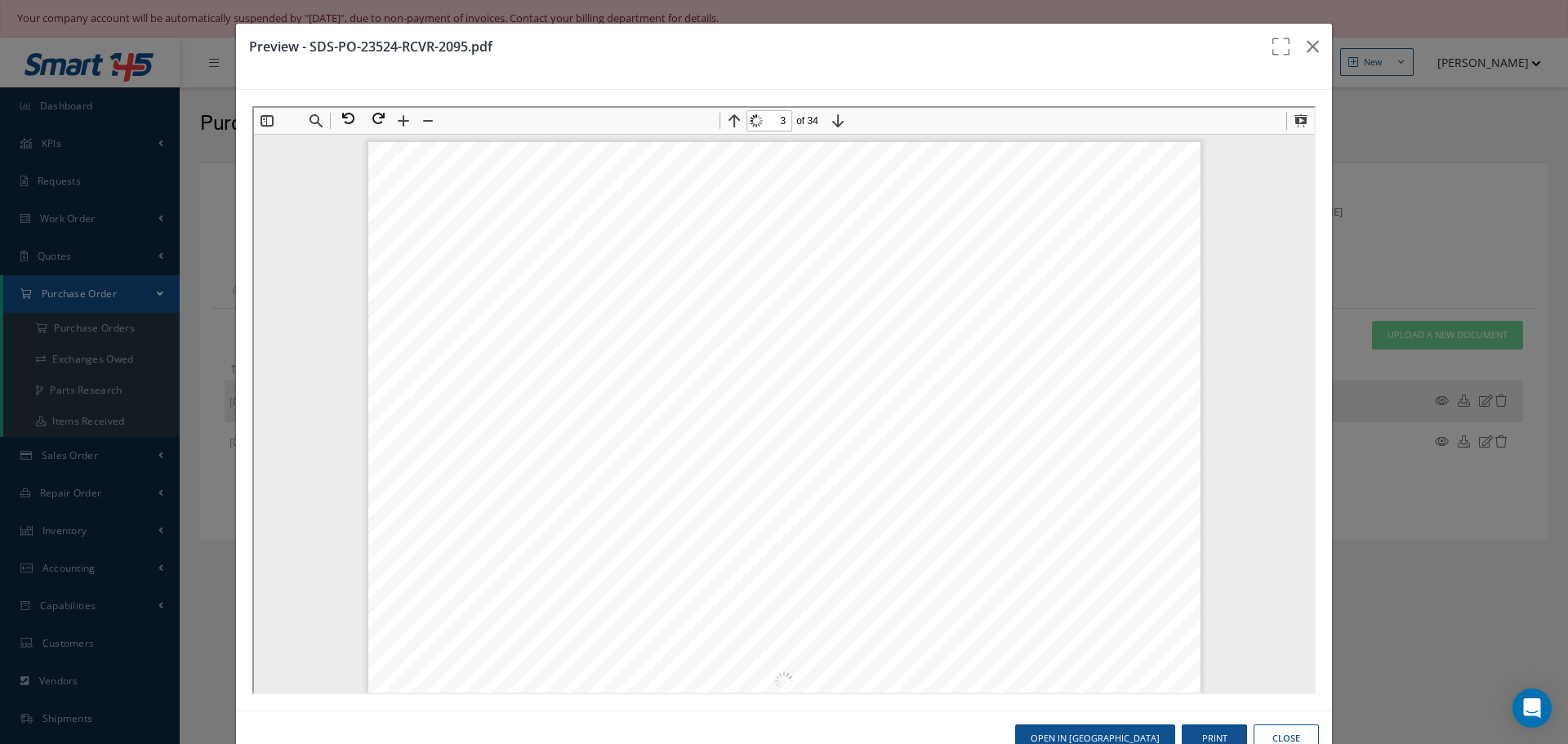
scroll to position [2784, 0]
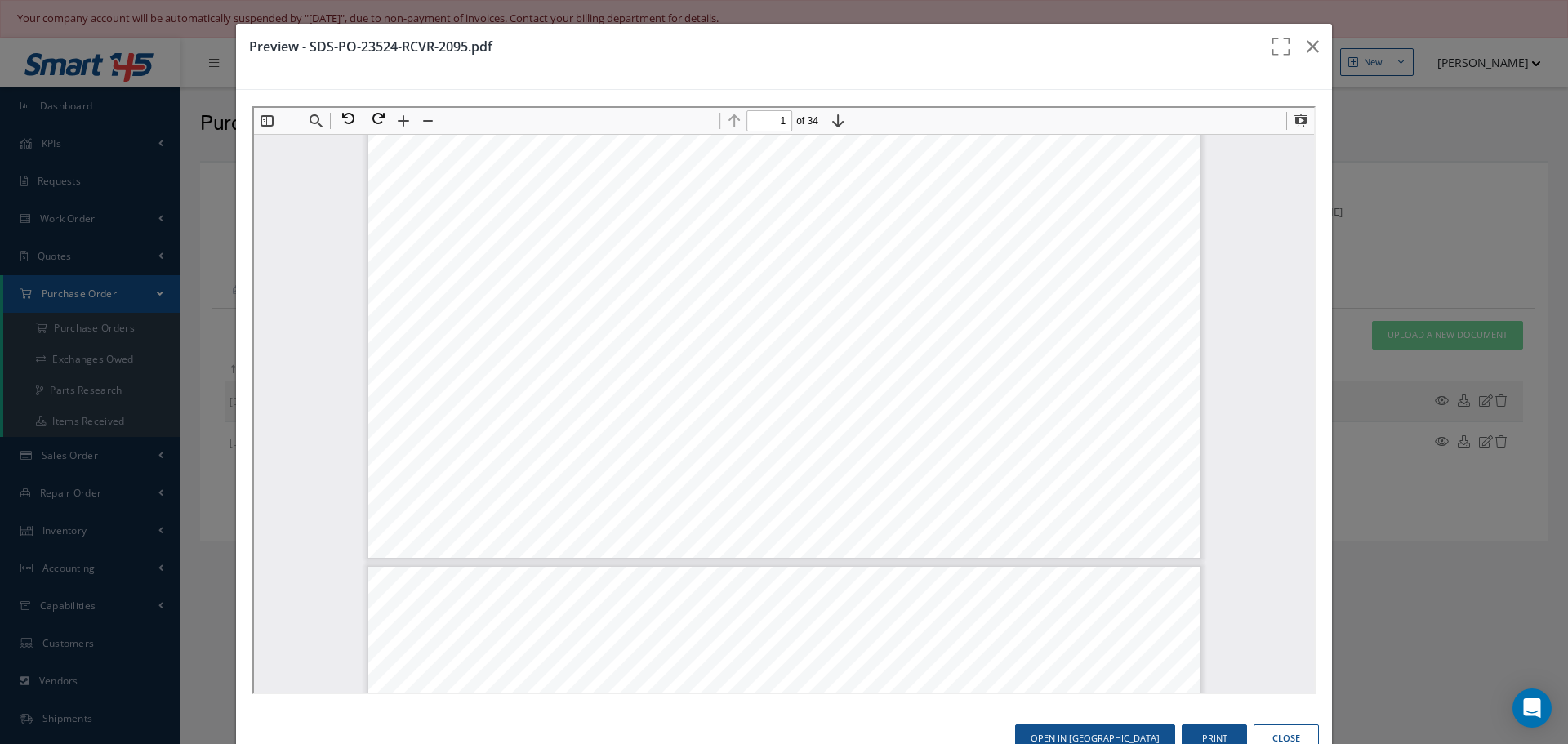
drag, startPoint x: 925, startPoint y: 404, endPoint x: 955, endPoint y: 525, distance: 124.7
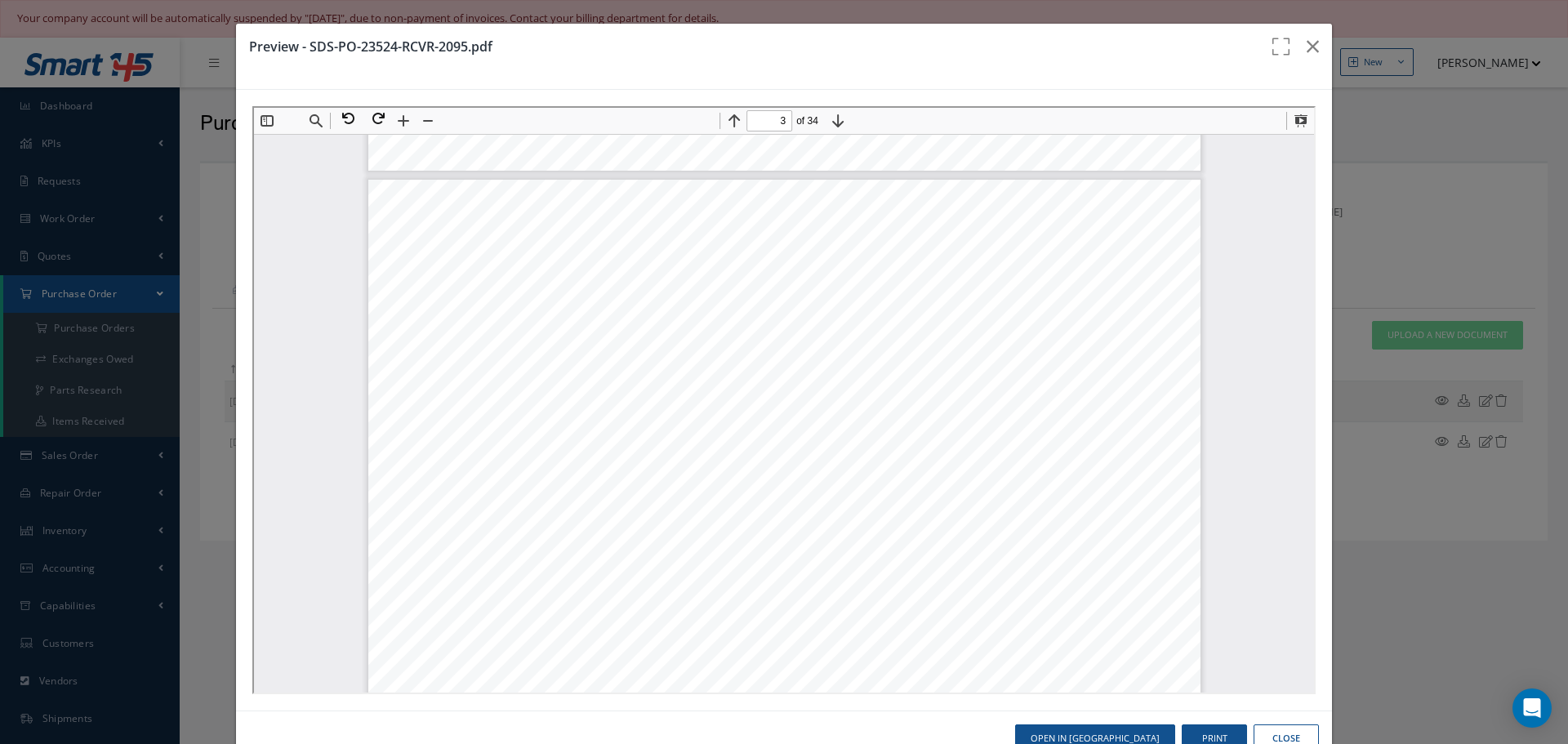
scroll to position [1893, 0]
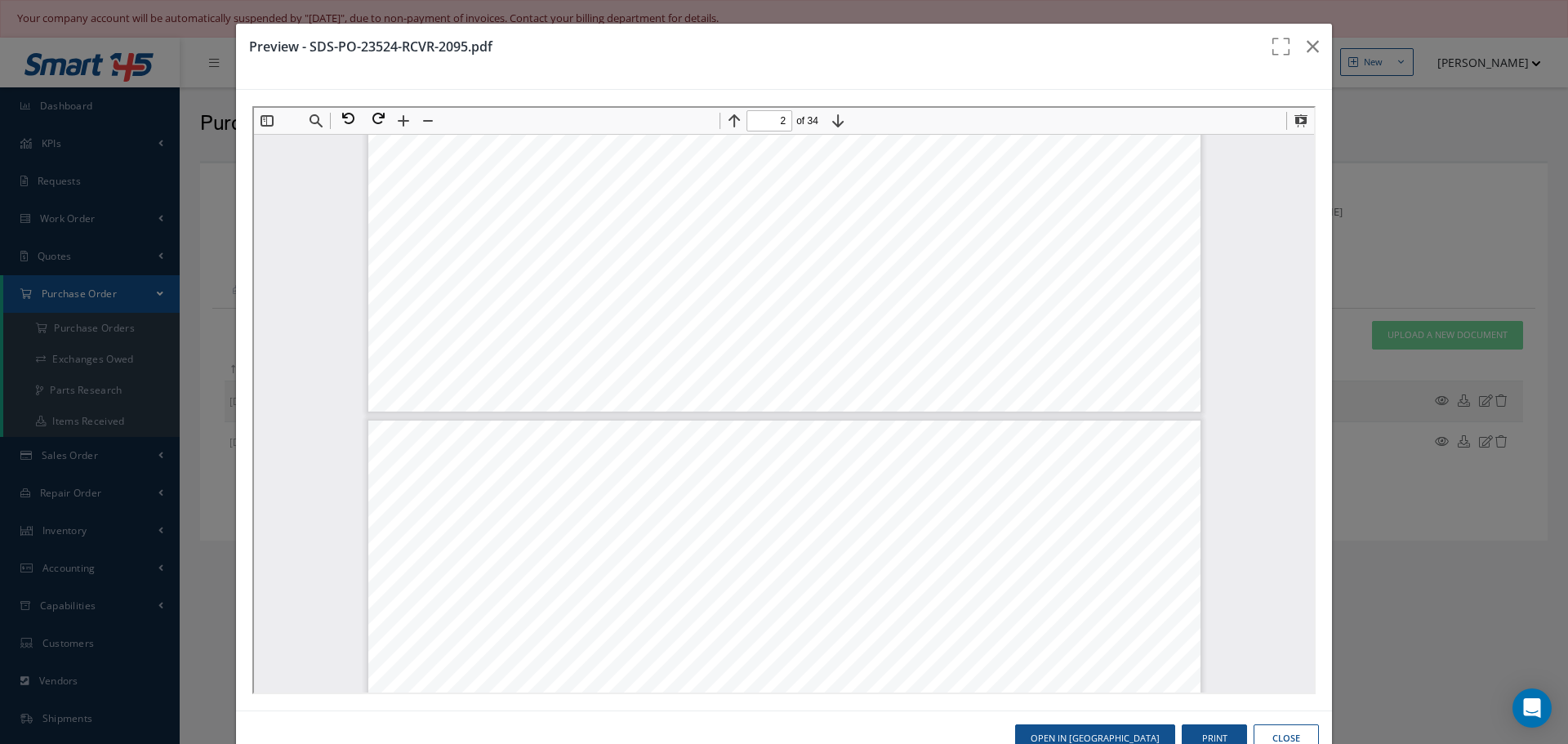
type input "1"
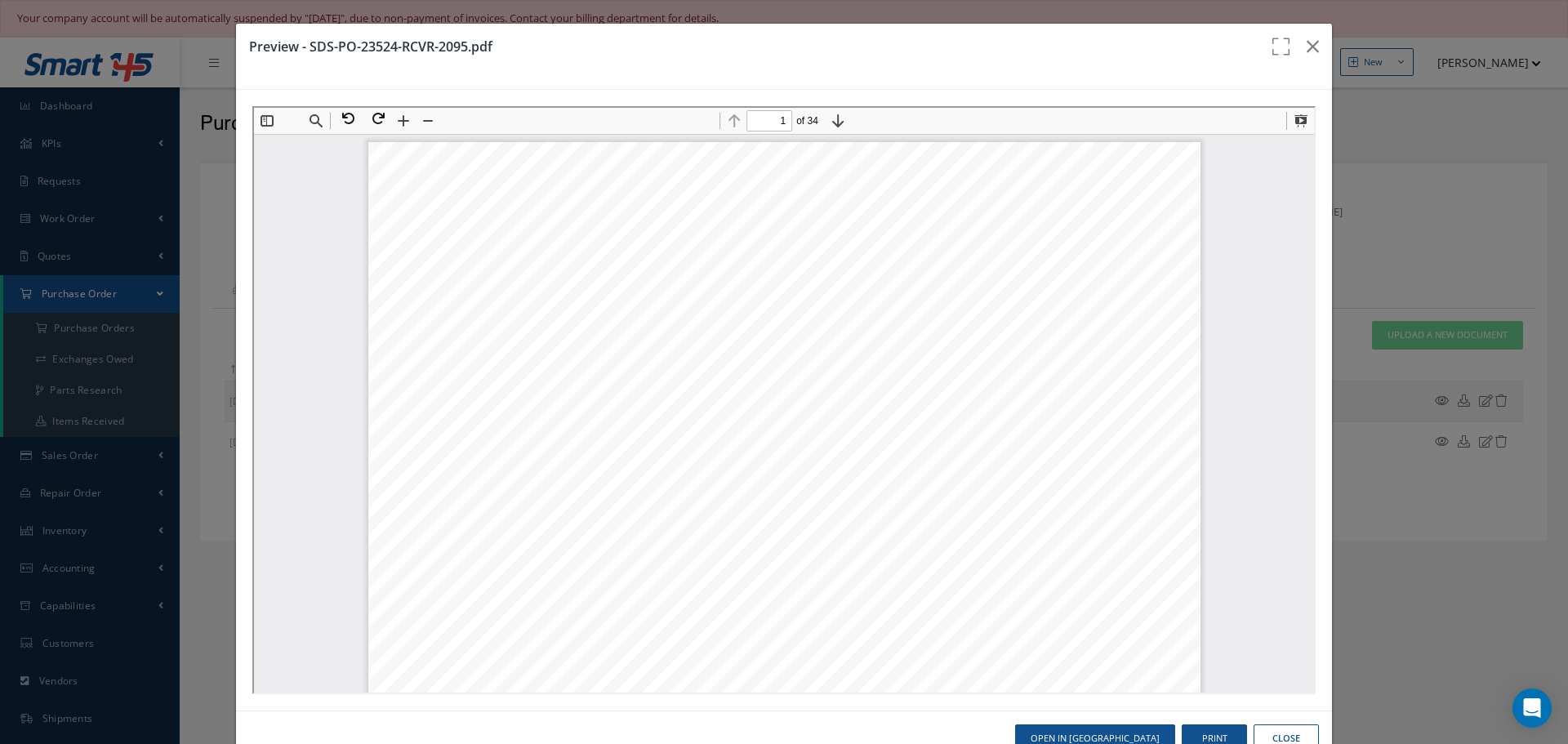
click at [1307, 48] on icon "button" at bounding box center [1312, 47] width 13 height 20
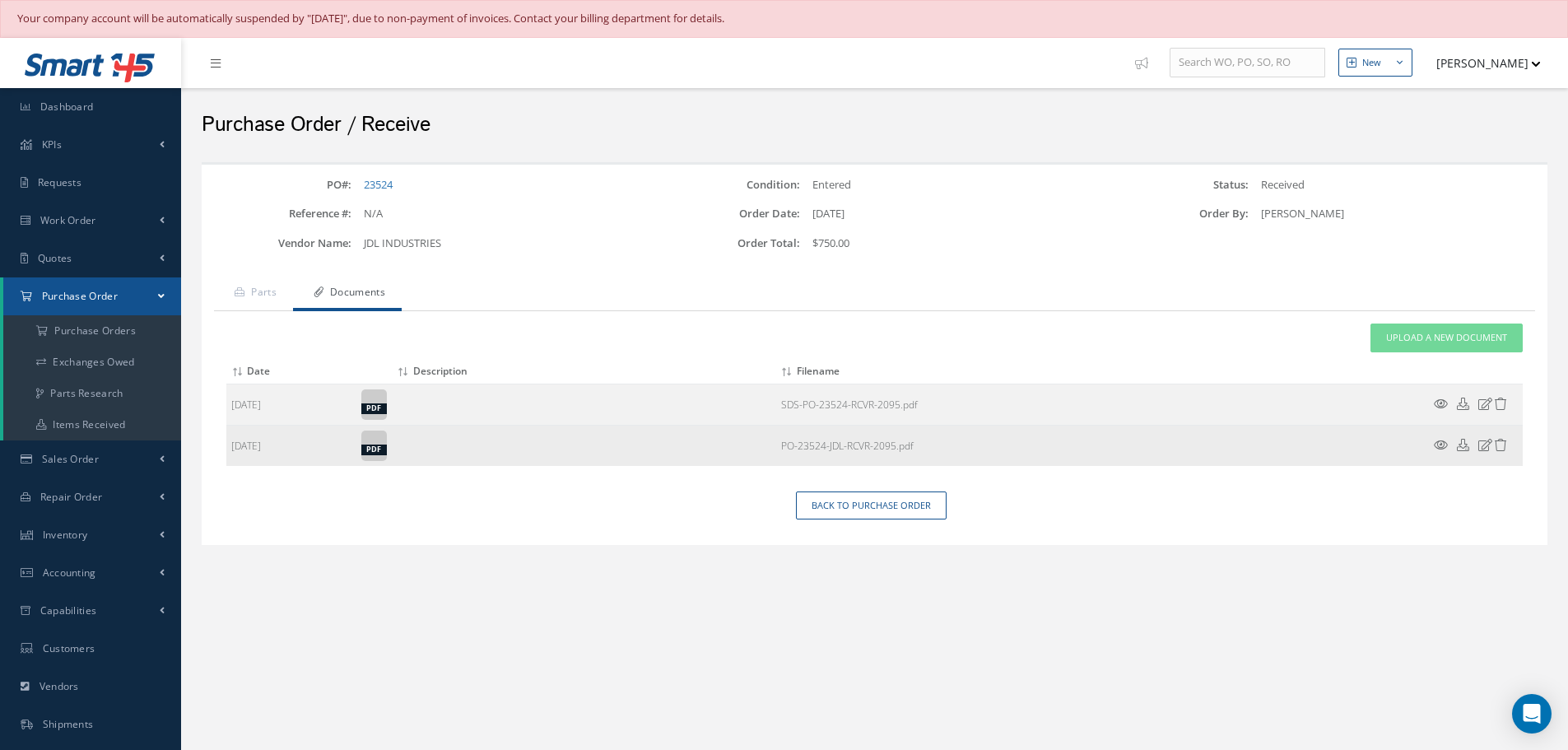
click at [1440, 443] on icon at bounding box center [1441, 444] width 14 height 13
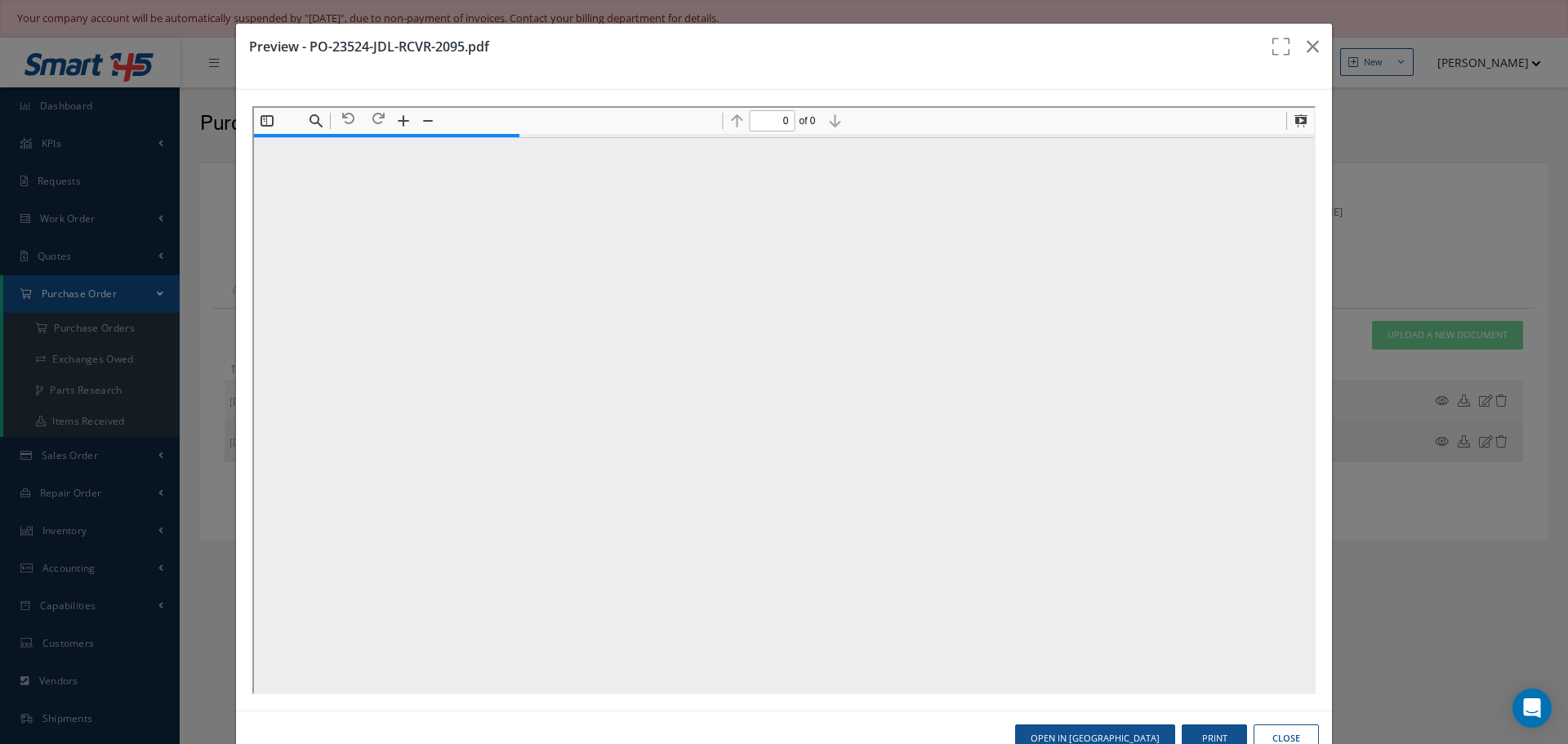
type input "5"
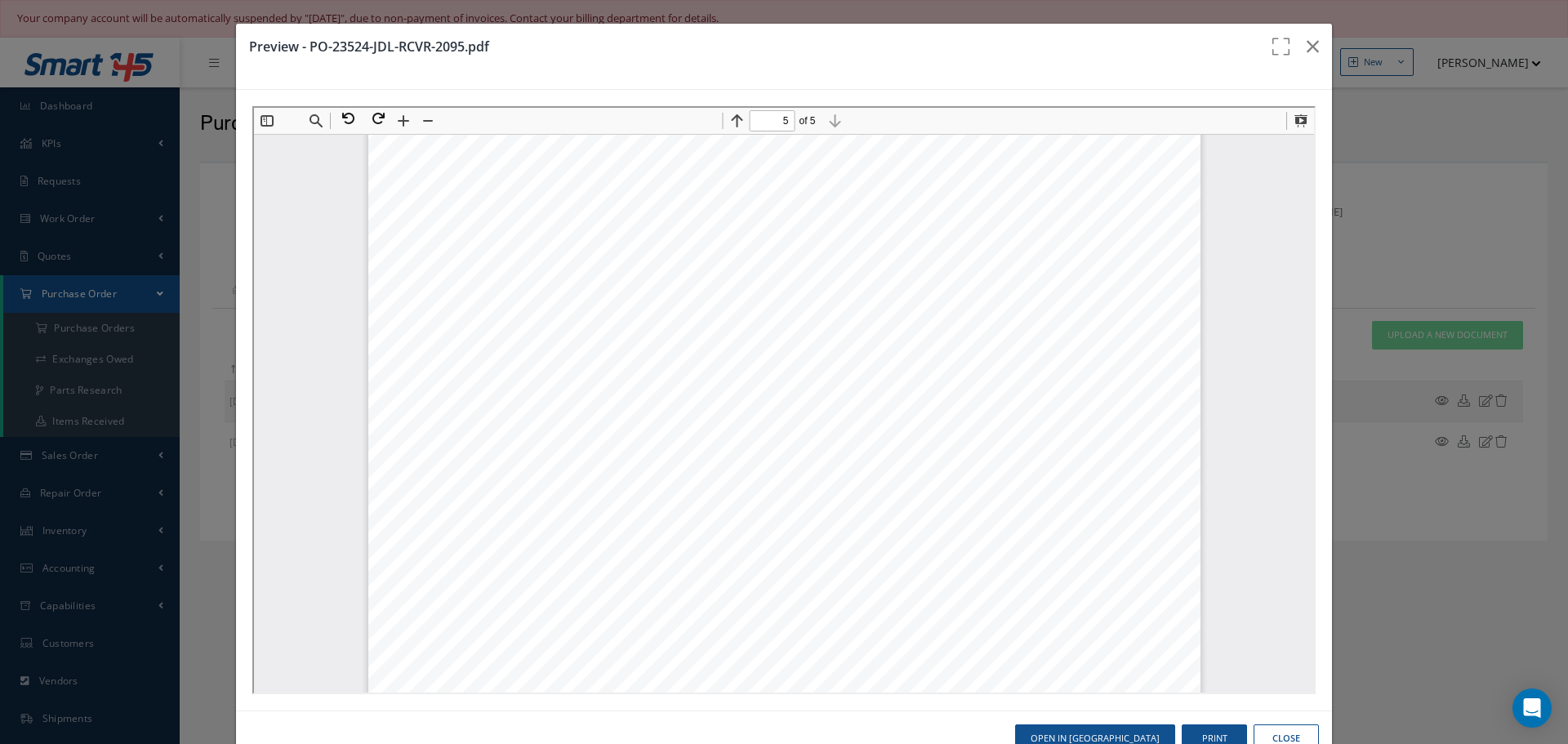
scroll to position [4223, 0]
click at [1307, 47] on icon "button" at bounding box center [1312, 47] width 13 height 20
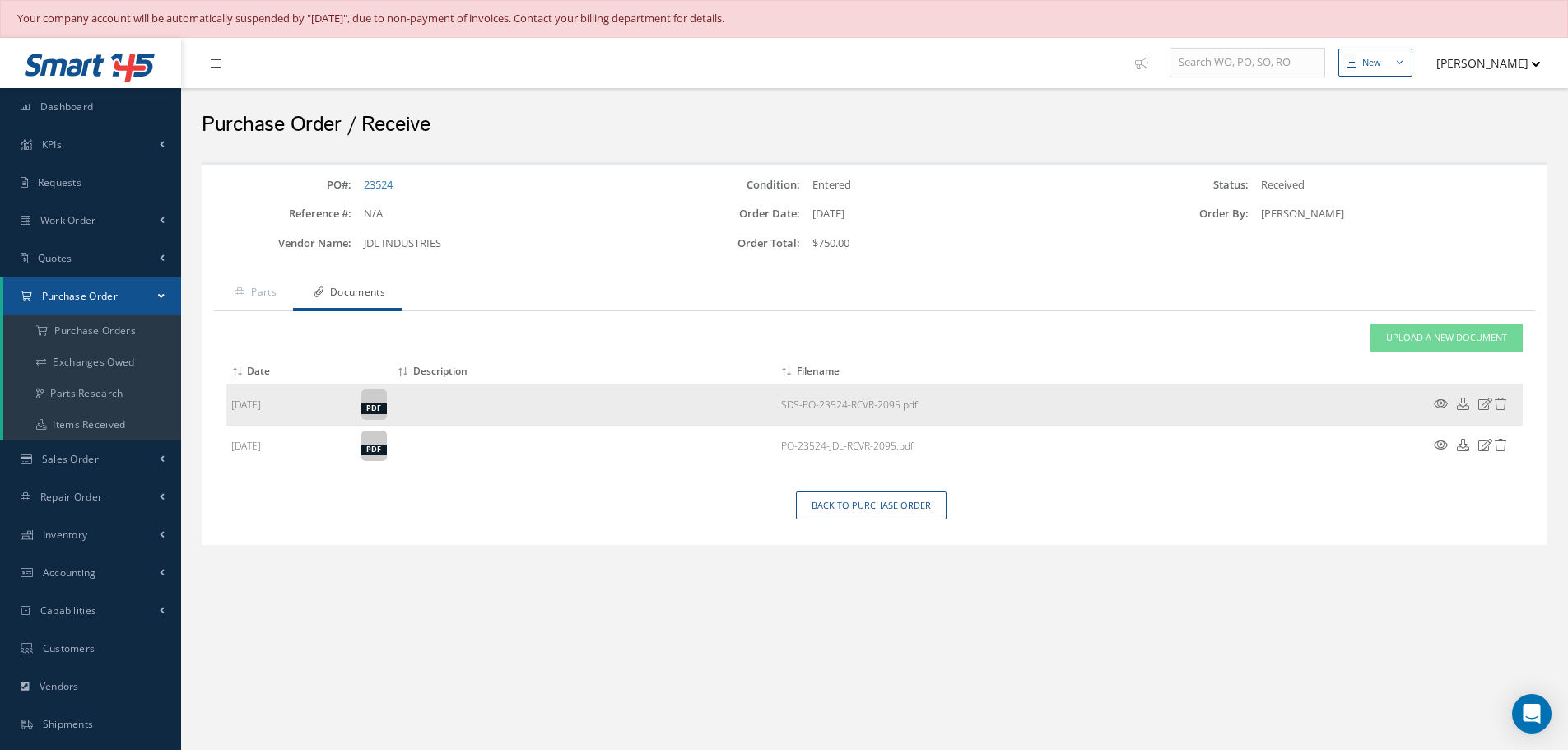
click at [1437, 404] on icon at bounding box center [1441, 404] width 14 height 13
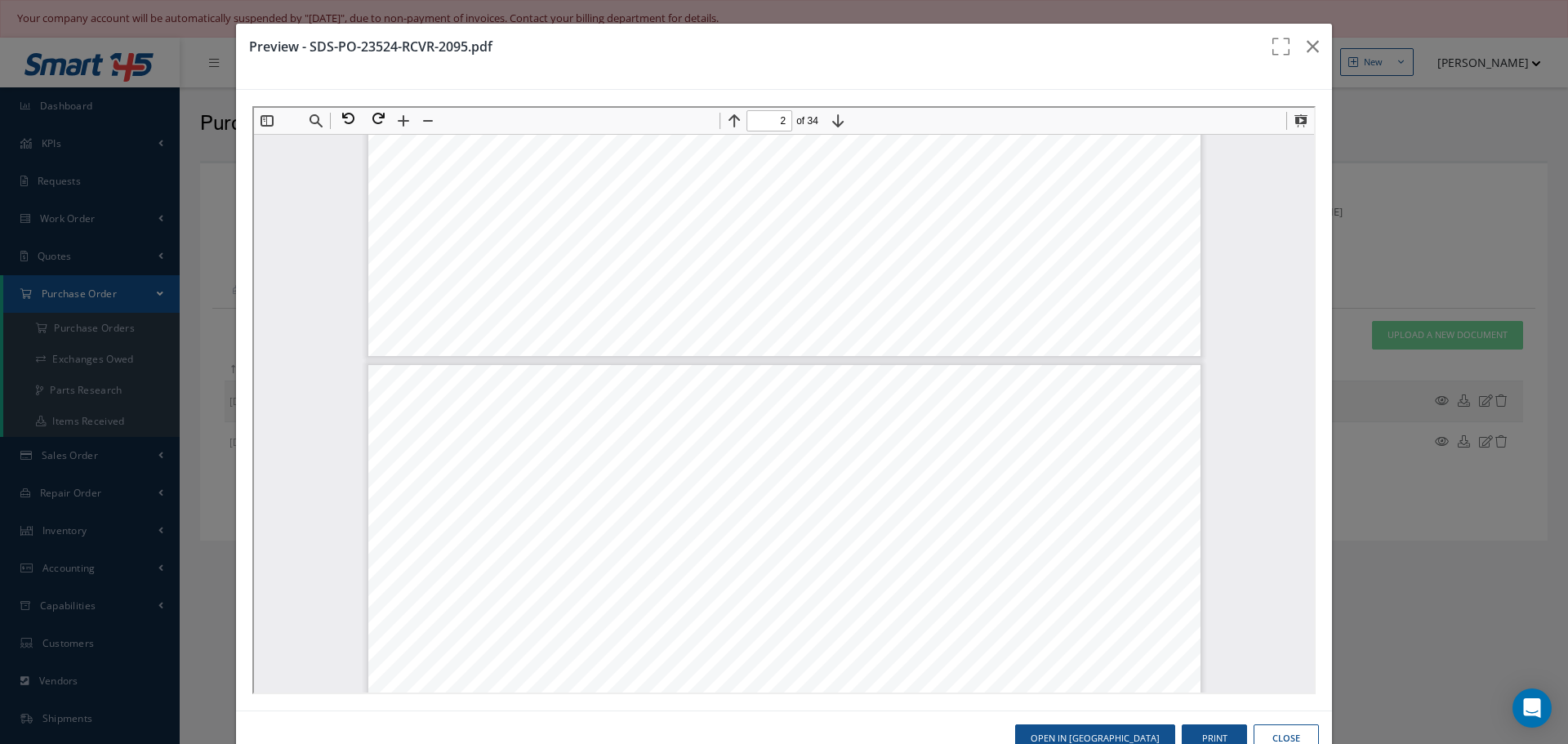
scroll to position [898, 0]
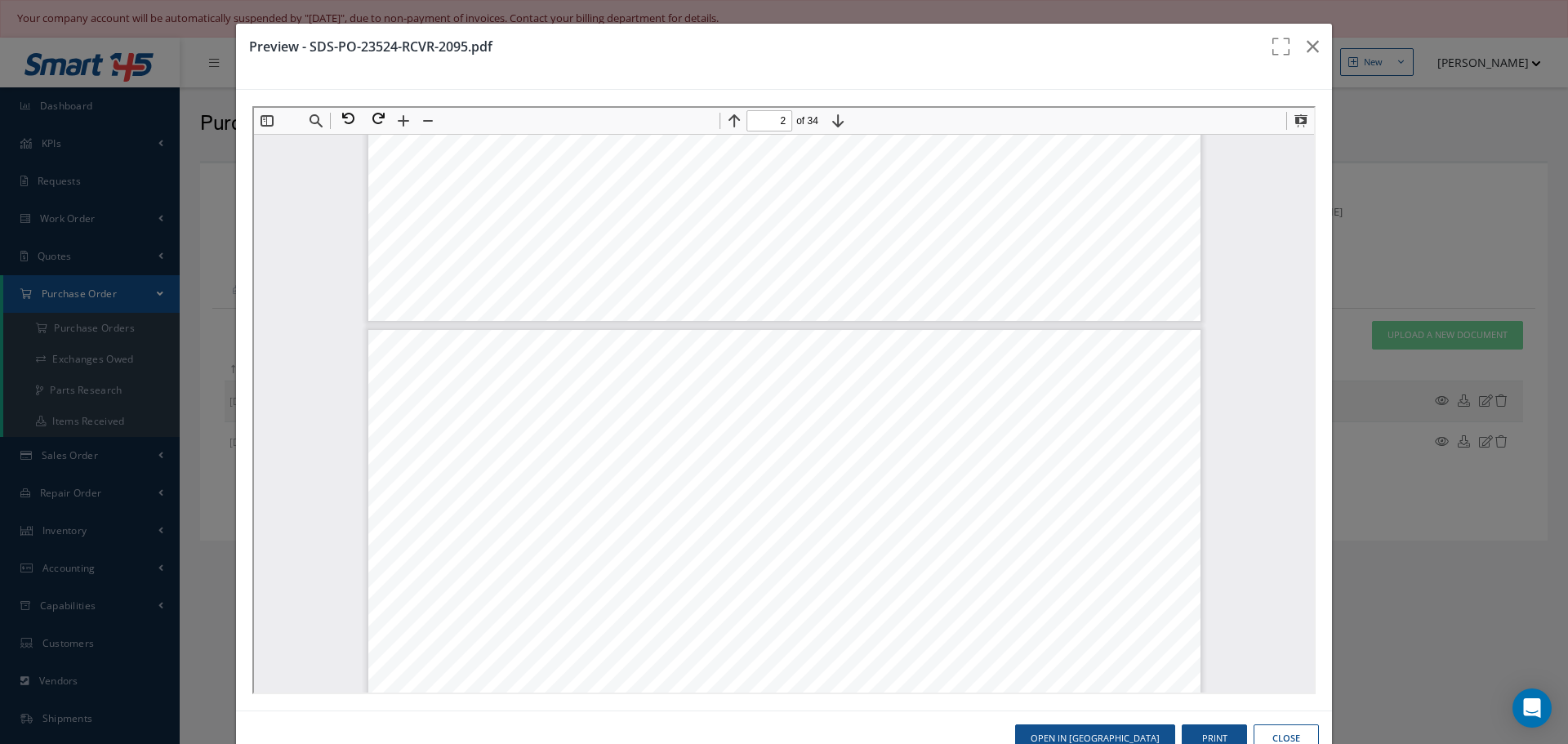
type input "1"
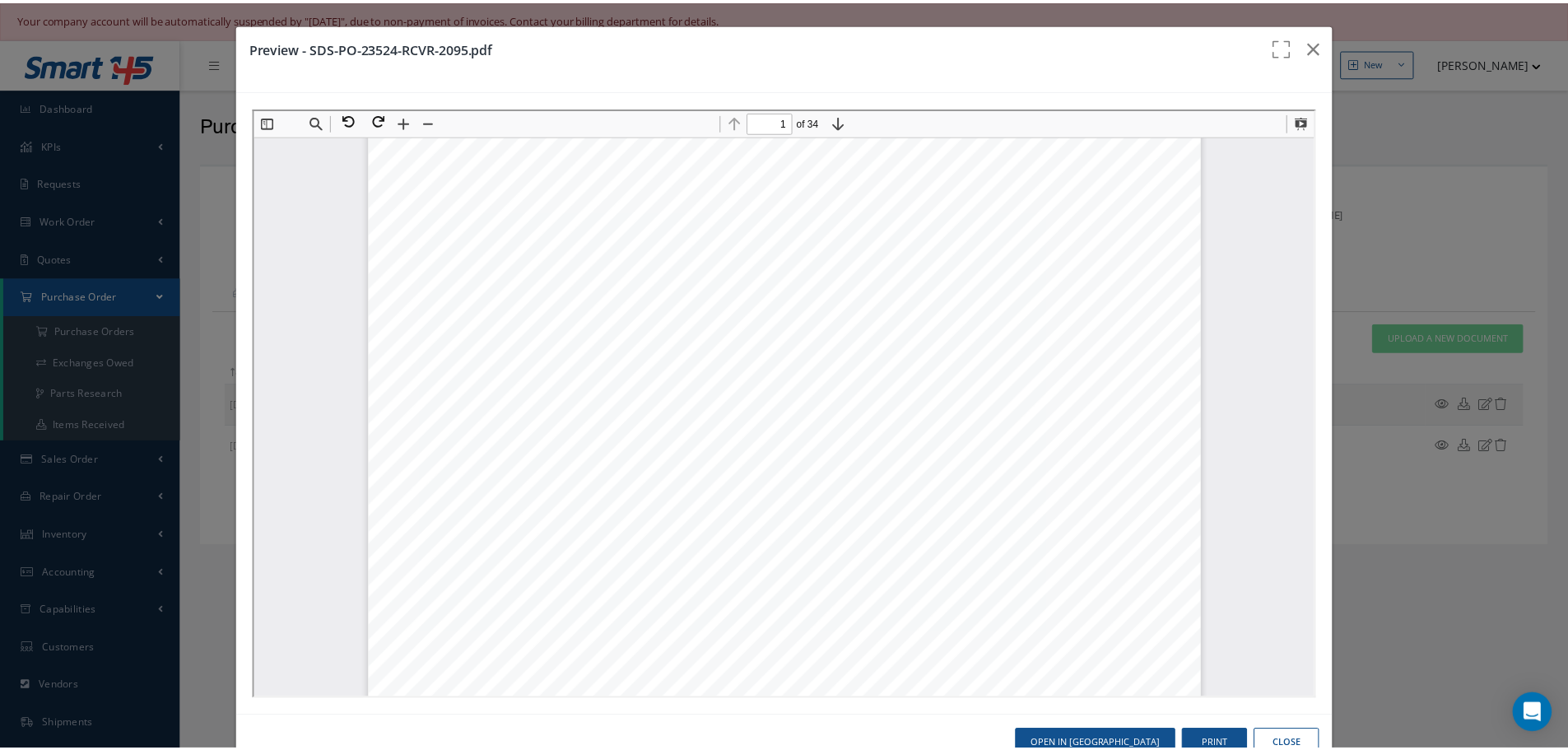
scroll to position [330, 0]
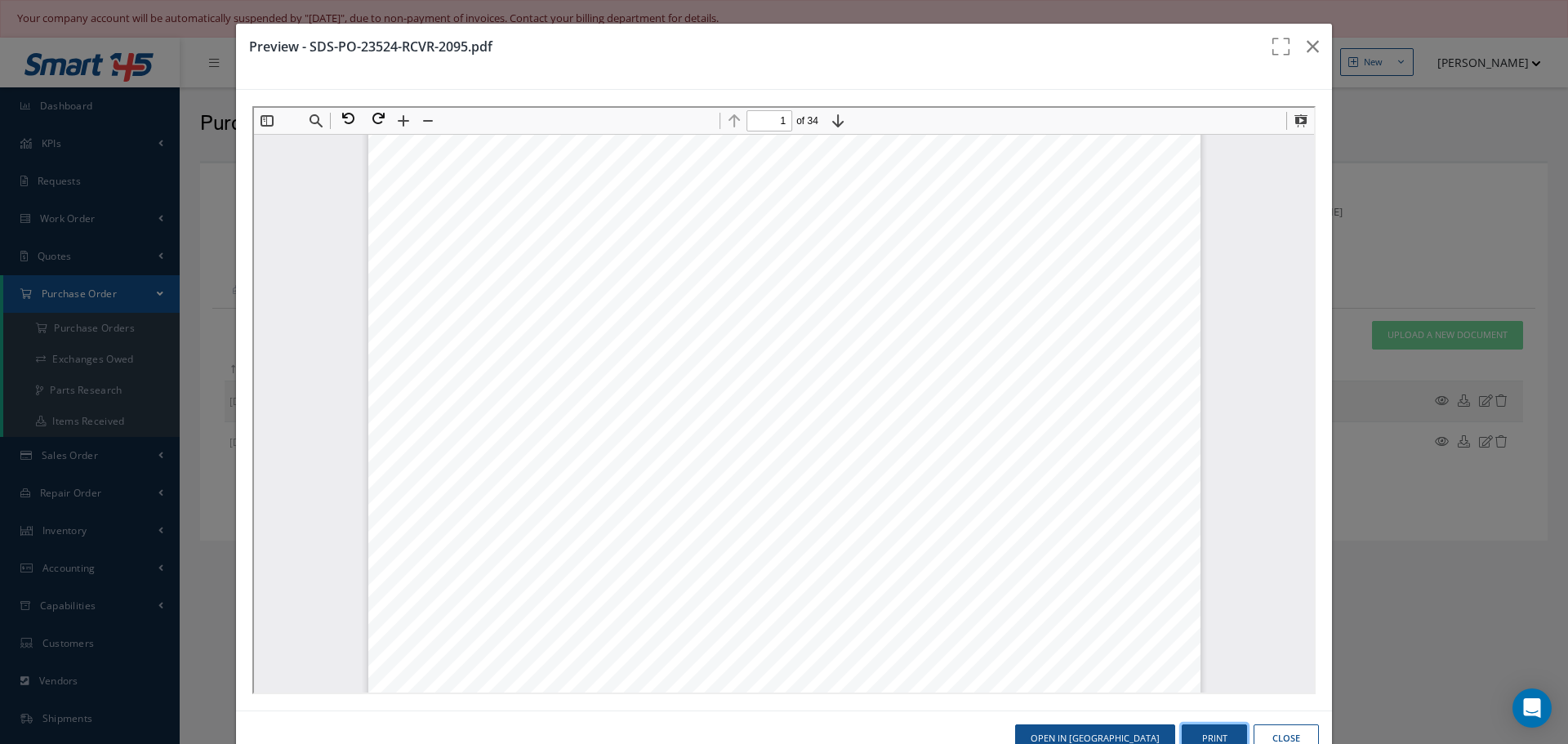
click at [1202, 729] on button "Print" at bounding box center [1214, 738] width 66 height 28
click at [1311, 42] on button "button" at bounding box center [1312, 46] width 38 height 46
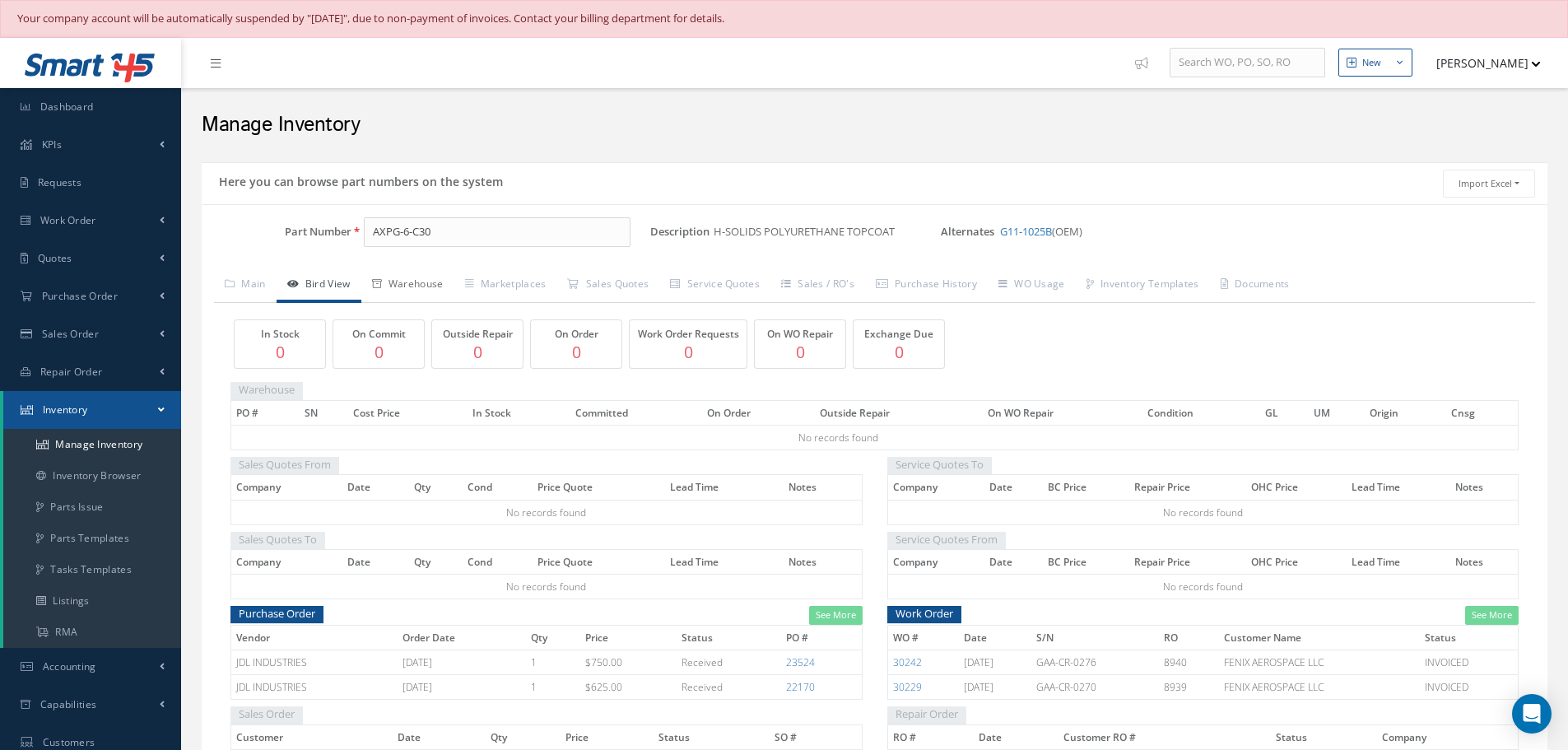
drag, startPoint x: 433, startPoint y: 290, endPoint x: 426, endPoint y: 296, distance: 9.2
click at [433, 290] on link "Warehouse" at bounding box center [408, 285] width 93 height 35
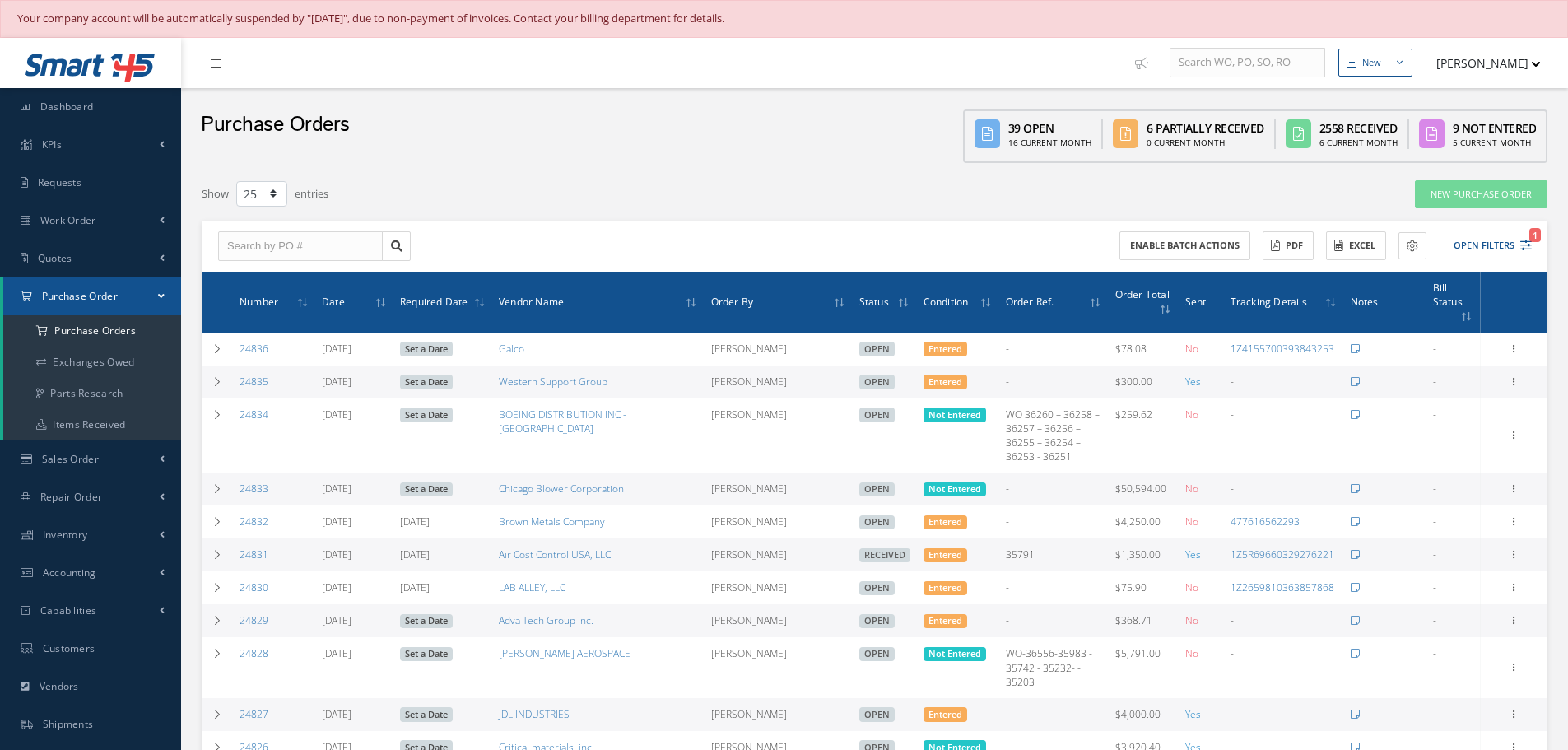
select select "25"
click at [258, 242] on input "text" at bounding box center [300, 246] width 165 height 30
click at [235, 252] on input "26529" at bounding box center [300, 246] width 165 height 30
click at [241, 245] on input "26529" at bounding box center [300, 246] width 165 height 30
type input "23529"
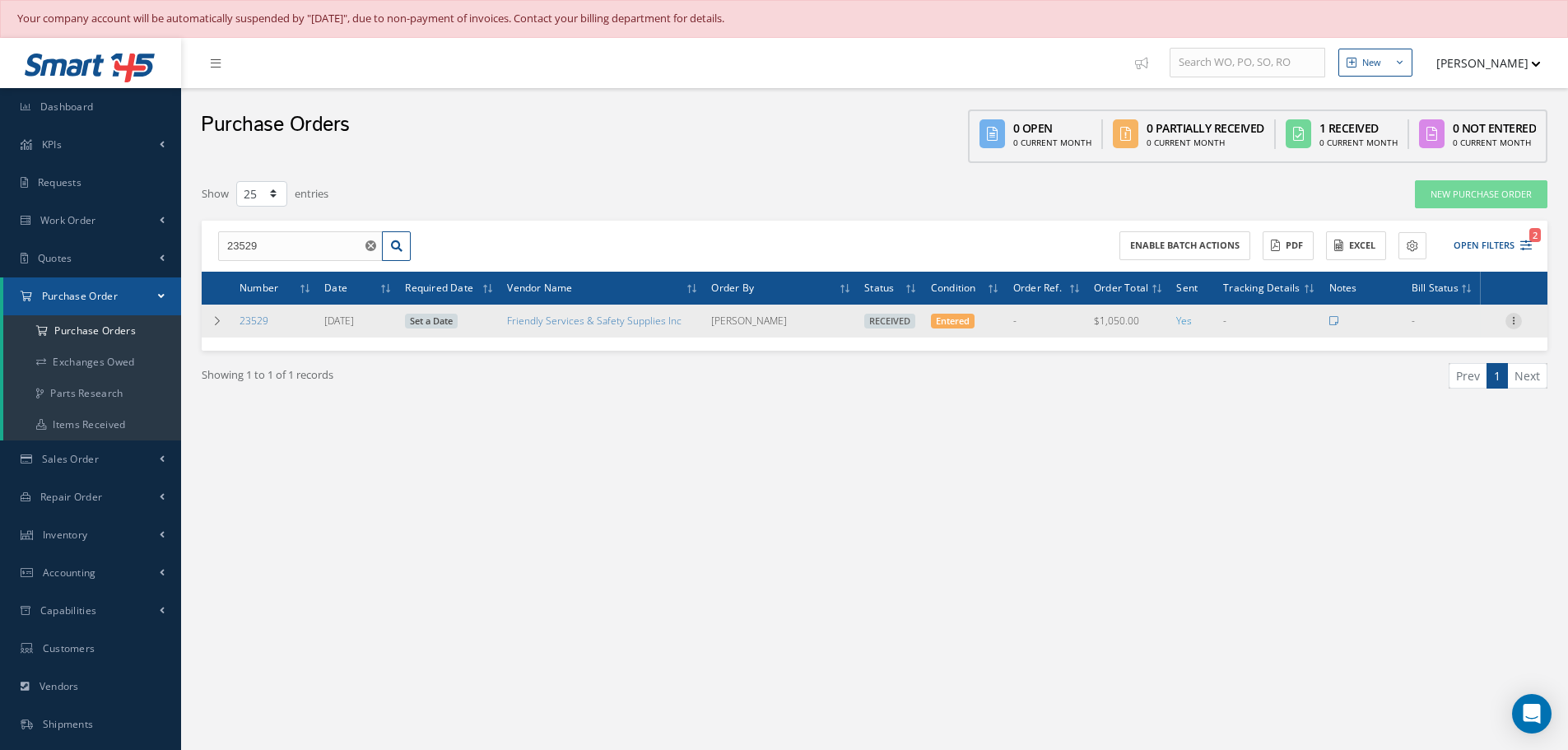
click at [1511, 326] on div at bounding box center [1513, 321] width 17 height 17
click at [1434, 460] on link "Documents" at bounding box center [1438, 459] width 130 height 22
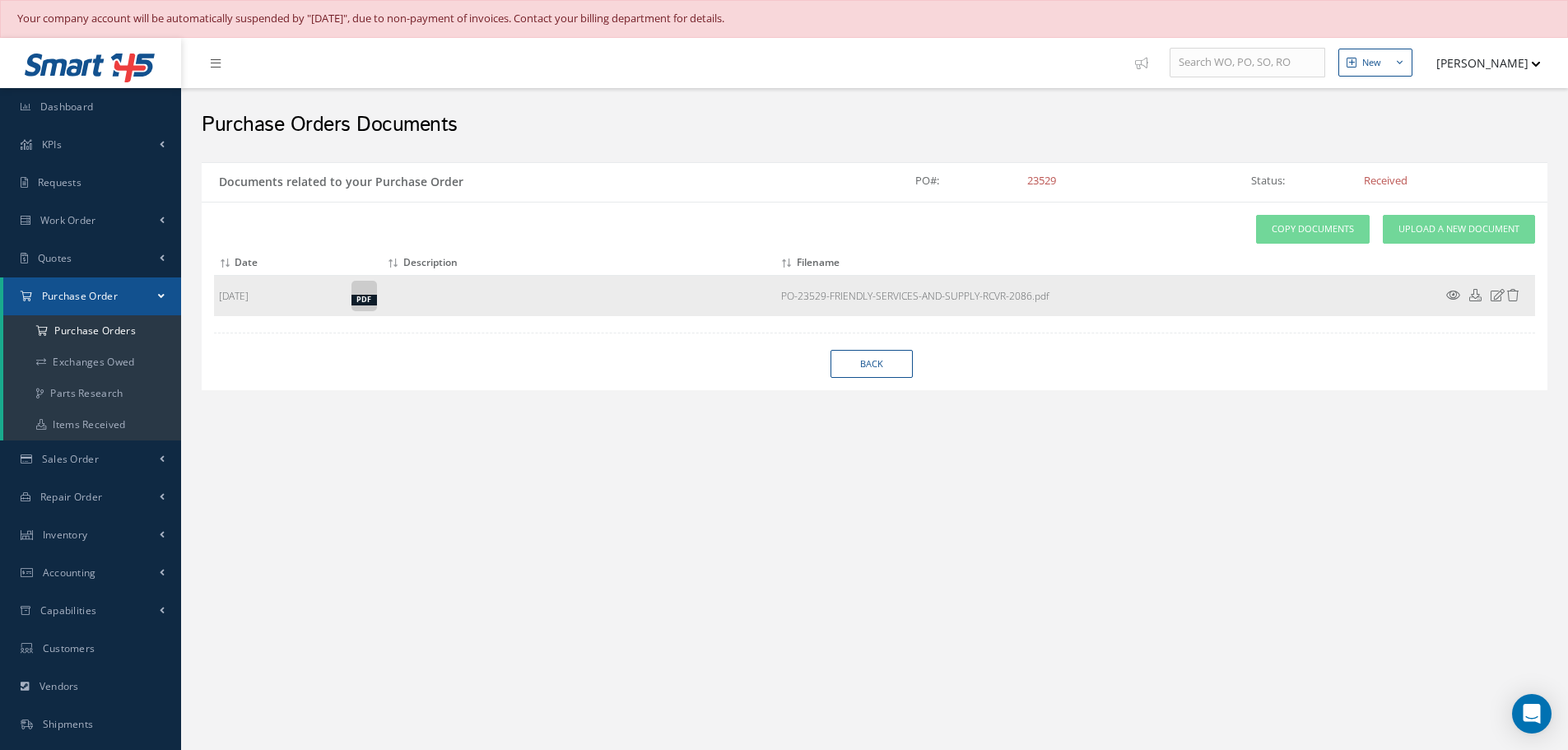
click at [1451, 299] on icon at bounding box center [1453, 295] width 14 height 13
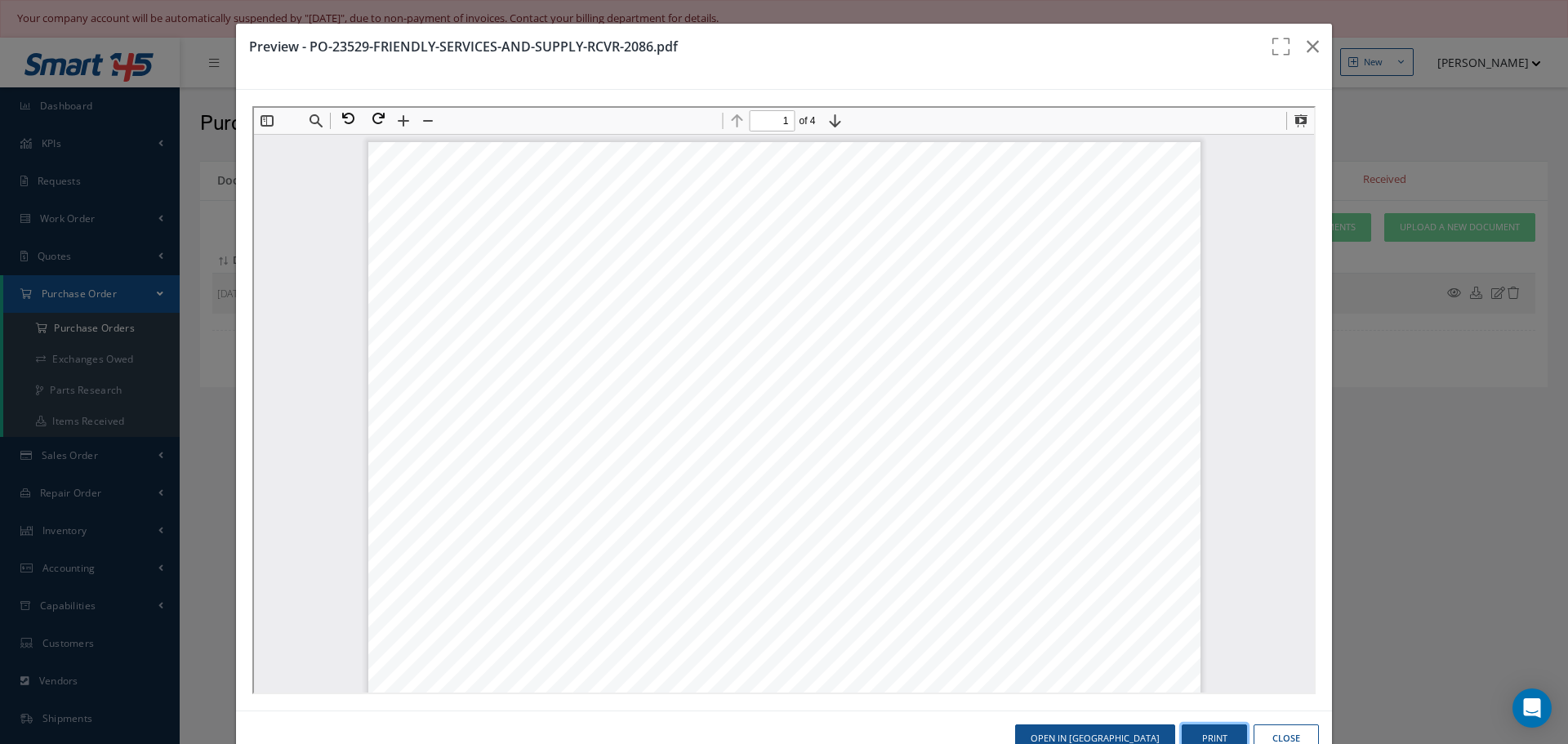
click at [1200, 734] on button "Print" at bounding box center [1214, 738] width 66 height 28
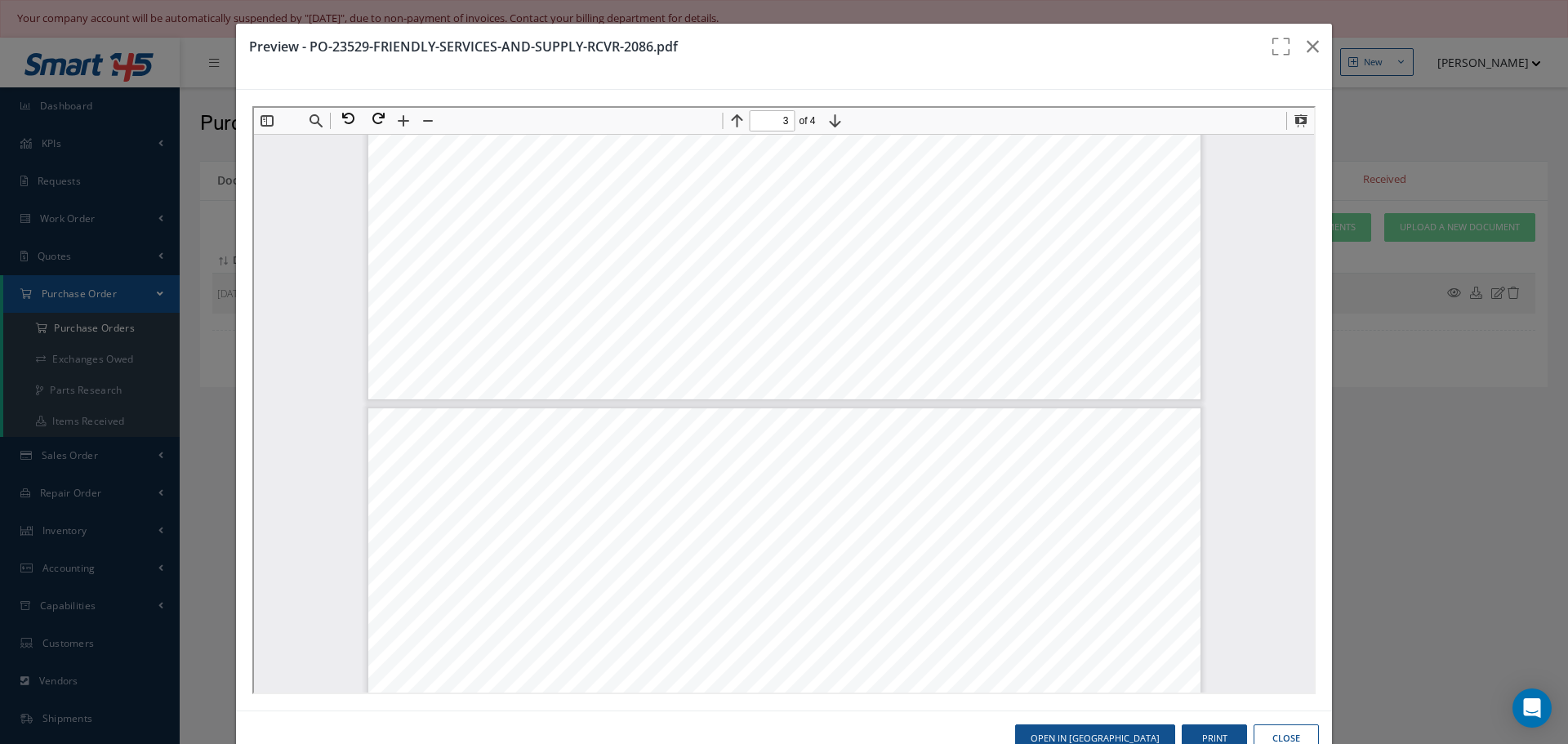
type input "2"
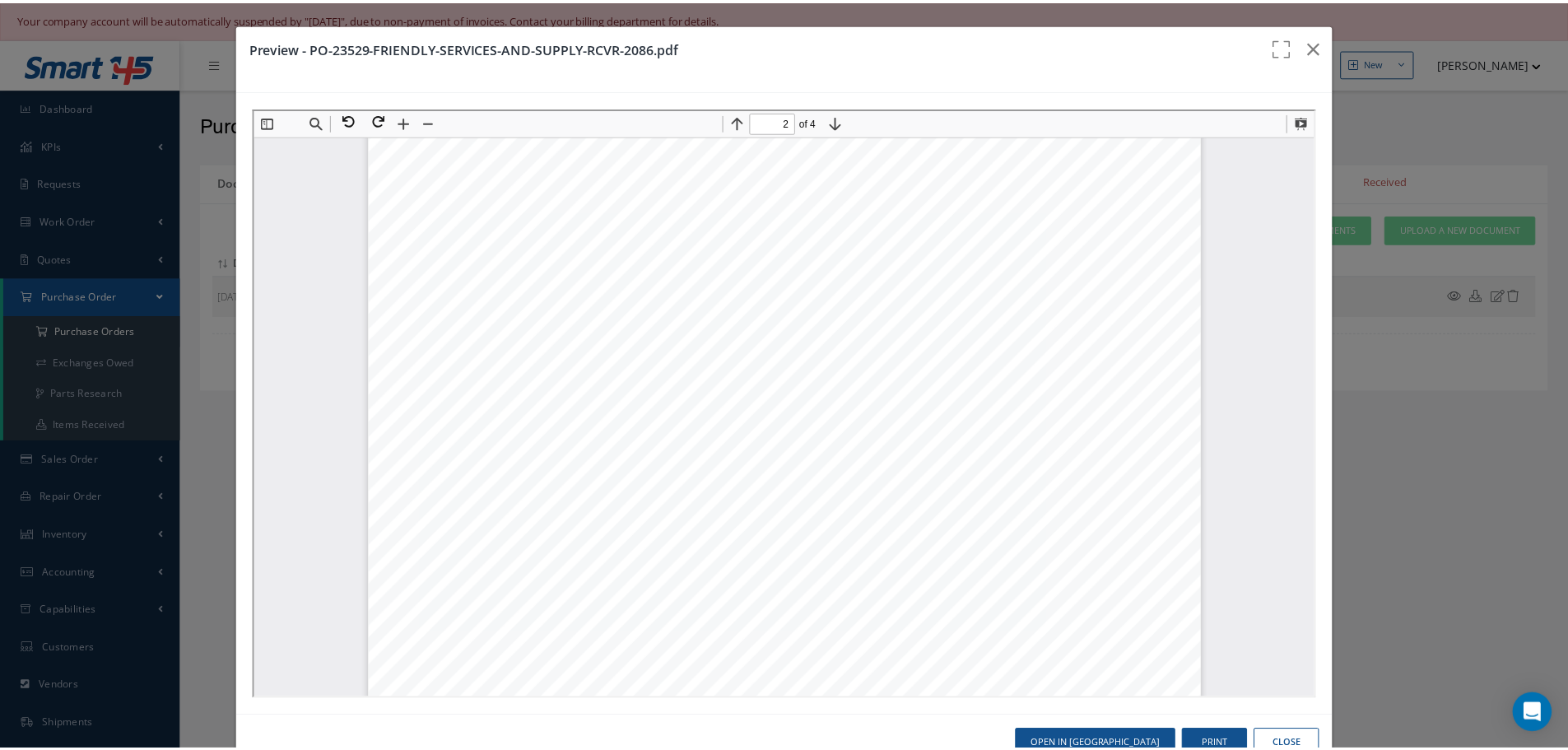
scroll to position [1360, 0]
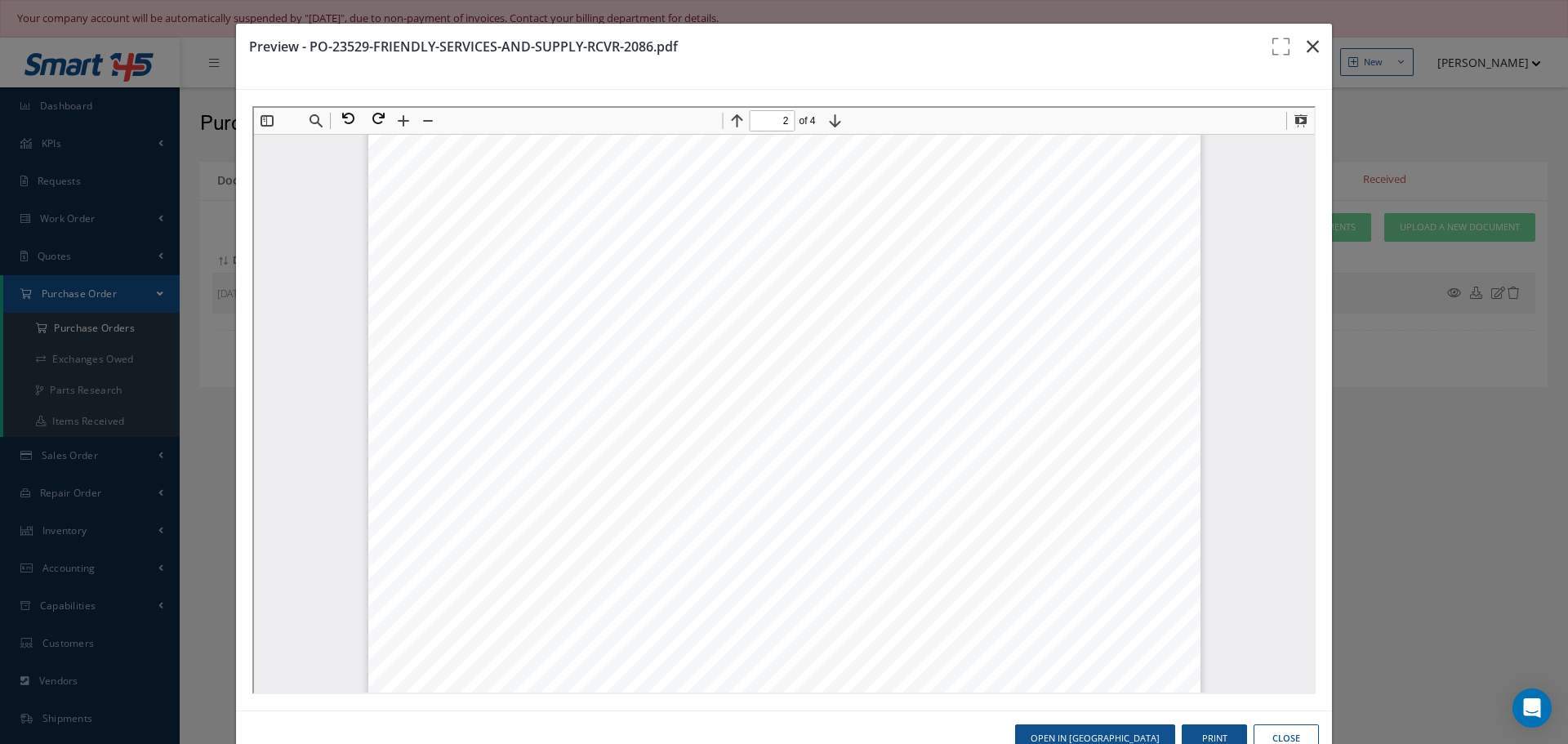
click at [1310, 49] on button "button" at bounding box center [1312, 46] width 38 height 46
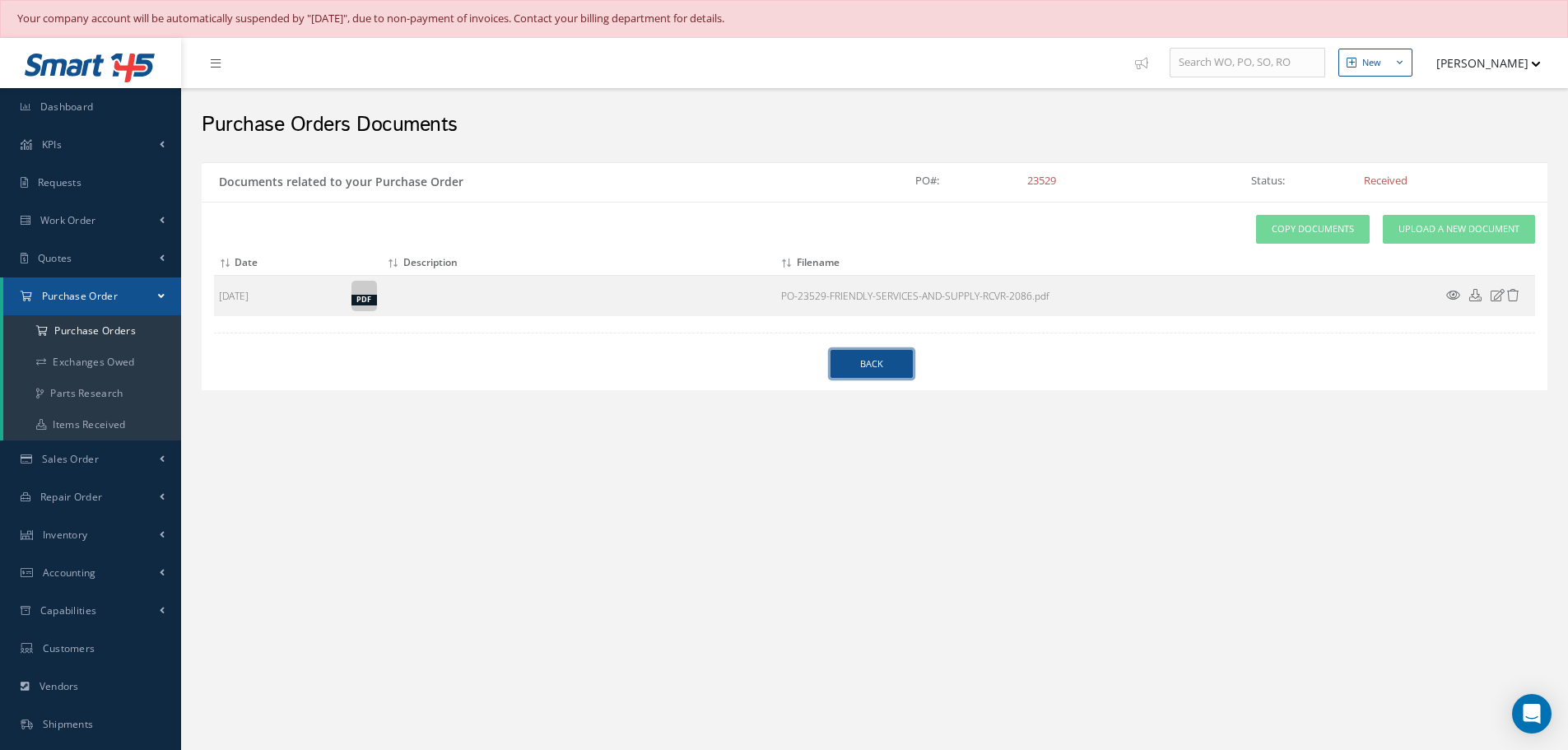
click at [891, 362] on link "Back" at bounding box center [870, 363] width 82 height 29
select select "25"
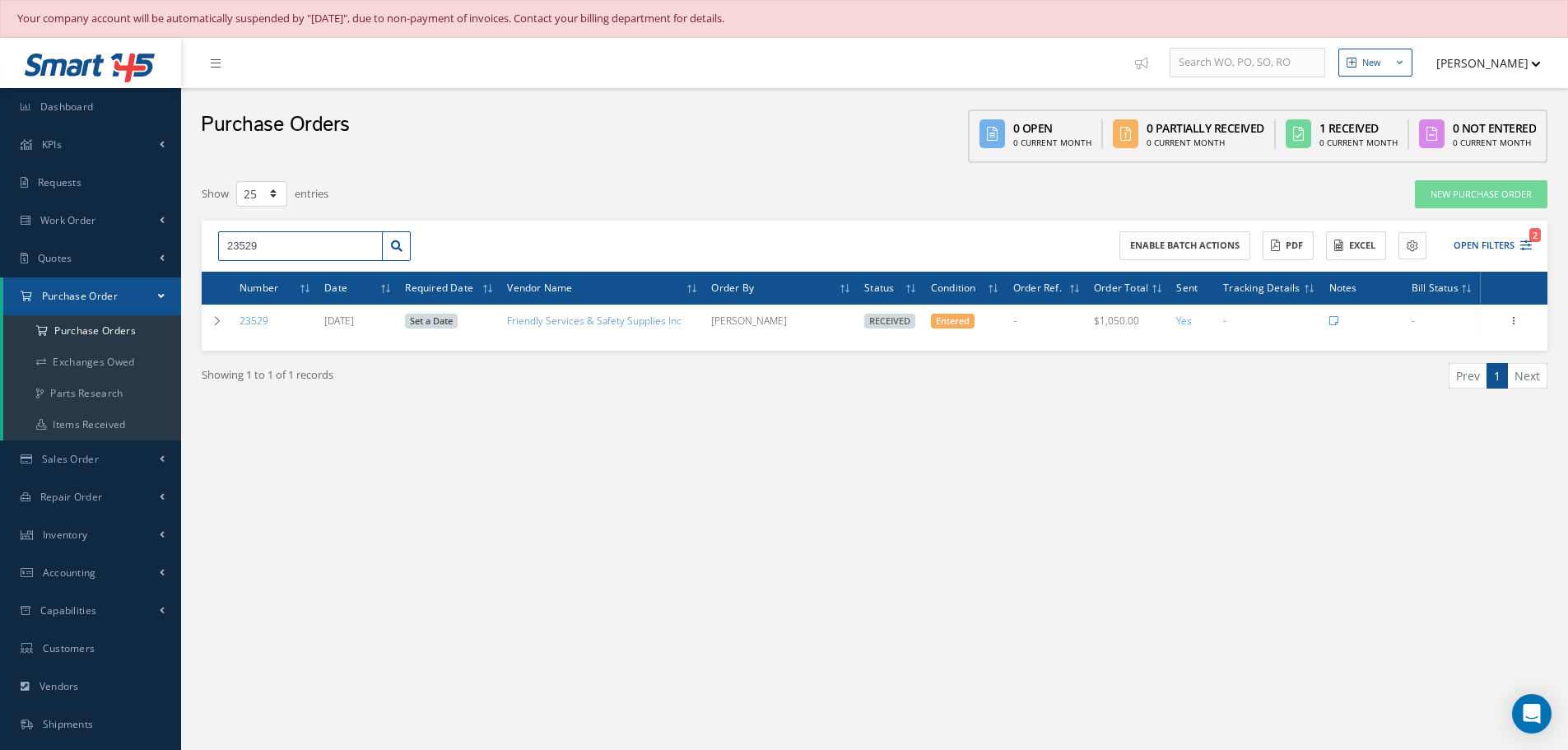
click at [301, 260] on input "23529" at bounding box center [300, 246] width 165 height 30
type input "23159"
click at [234, 273] on span "23159" at bounding box center [241, 276] width 28 height 12
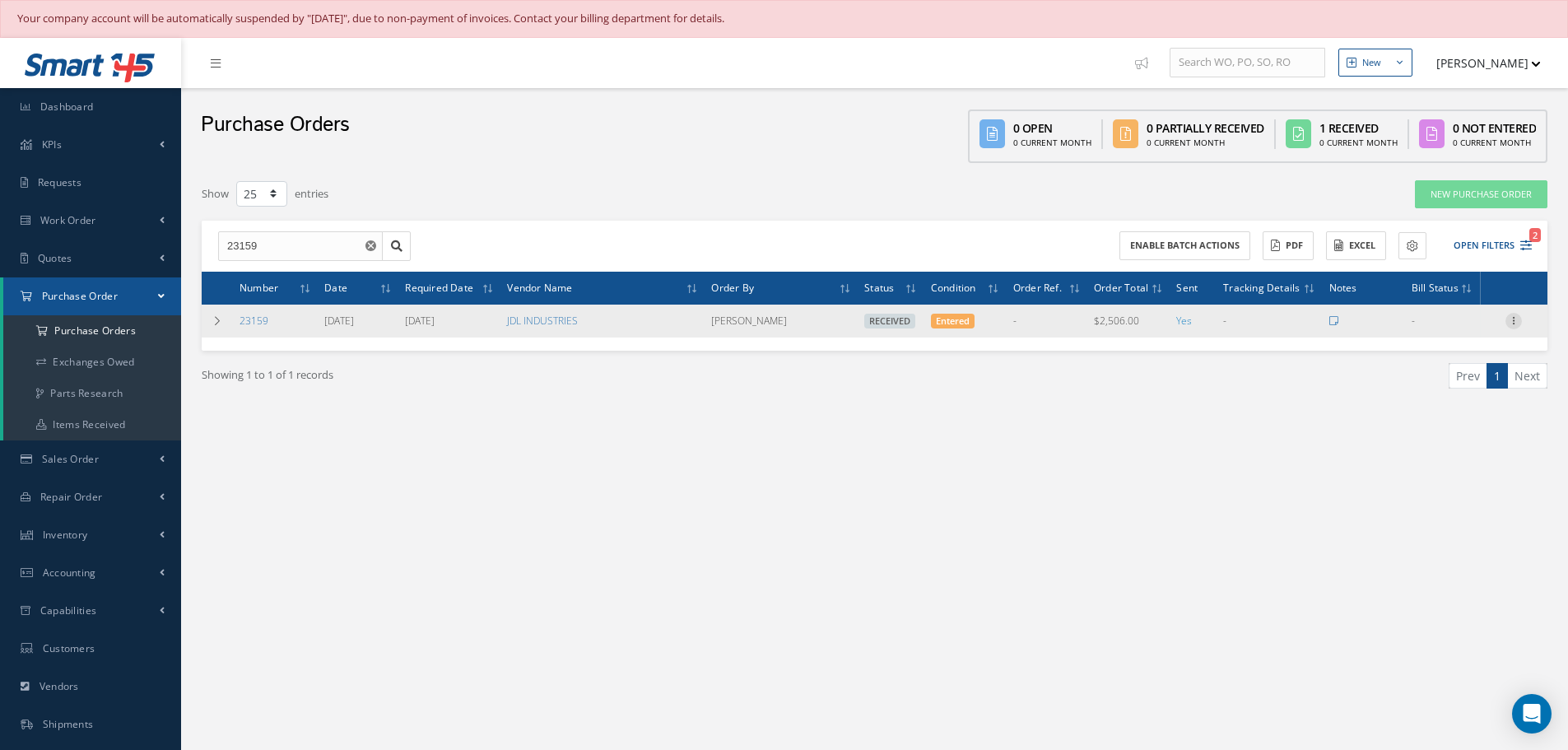
click at [1515, 319] on icon at bounding box center [1513, 319] width 17 height 13
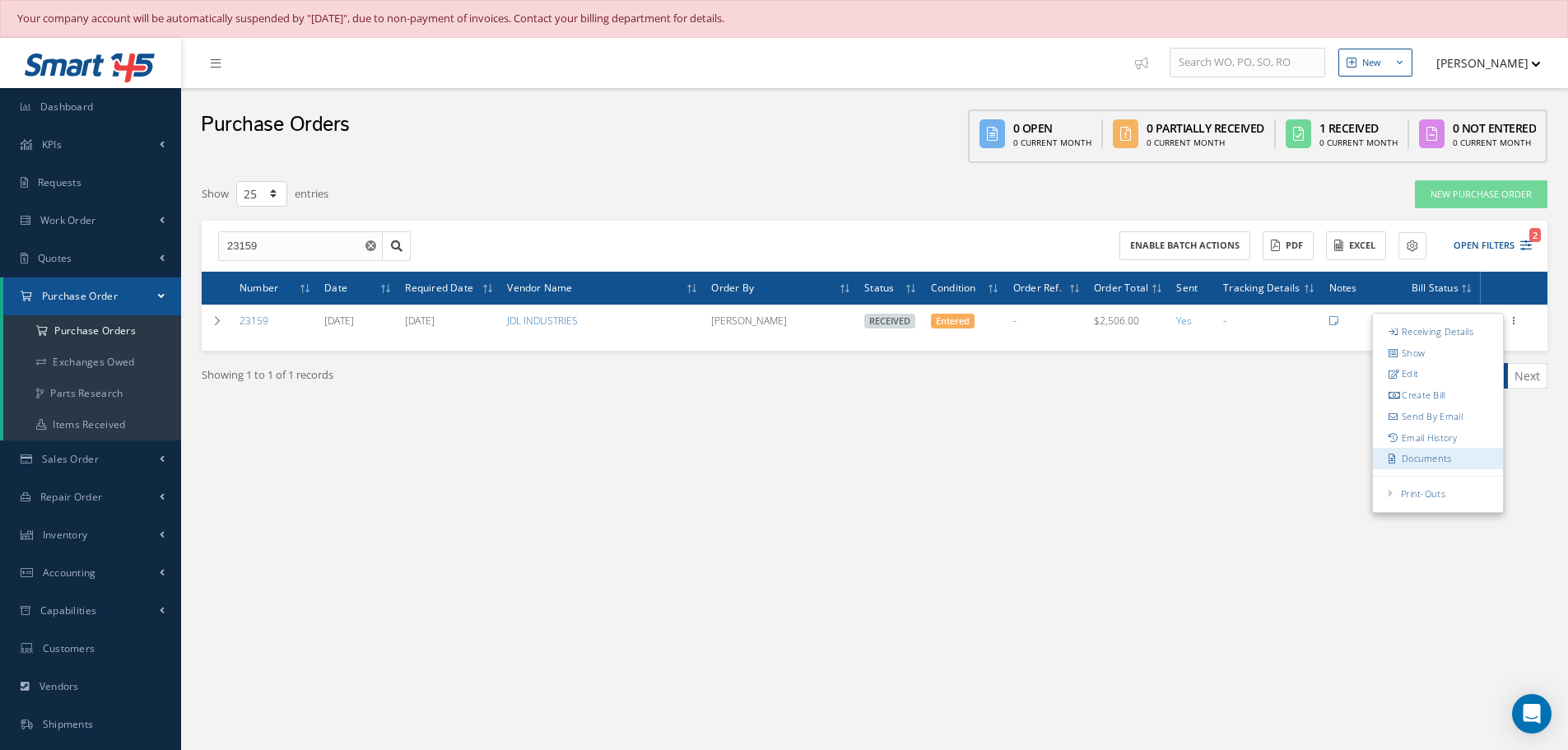
click at [1419, 459] on link "Documents" at bounding box center [1438, 459] width 130 height 22
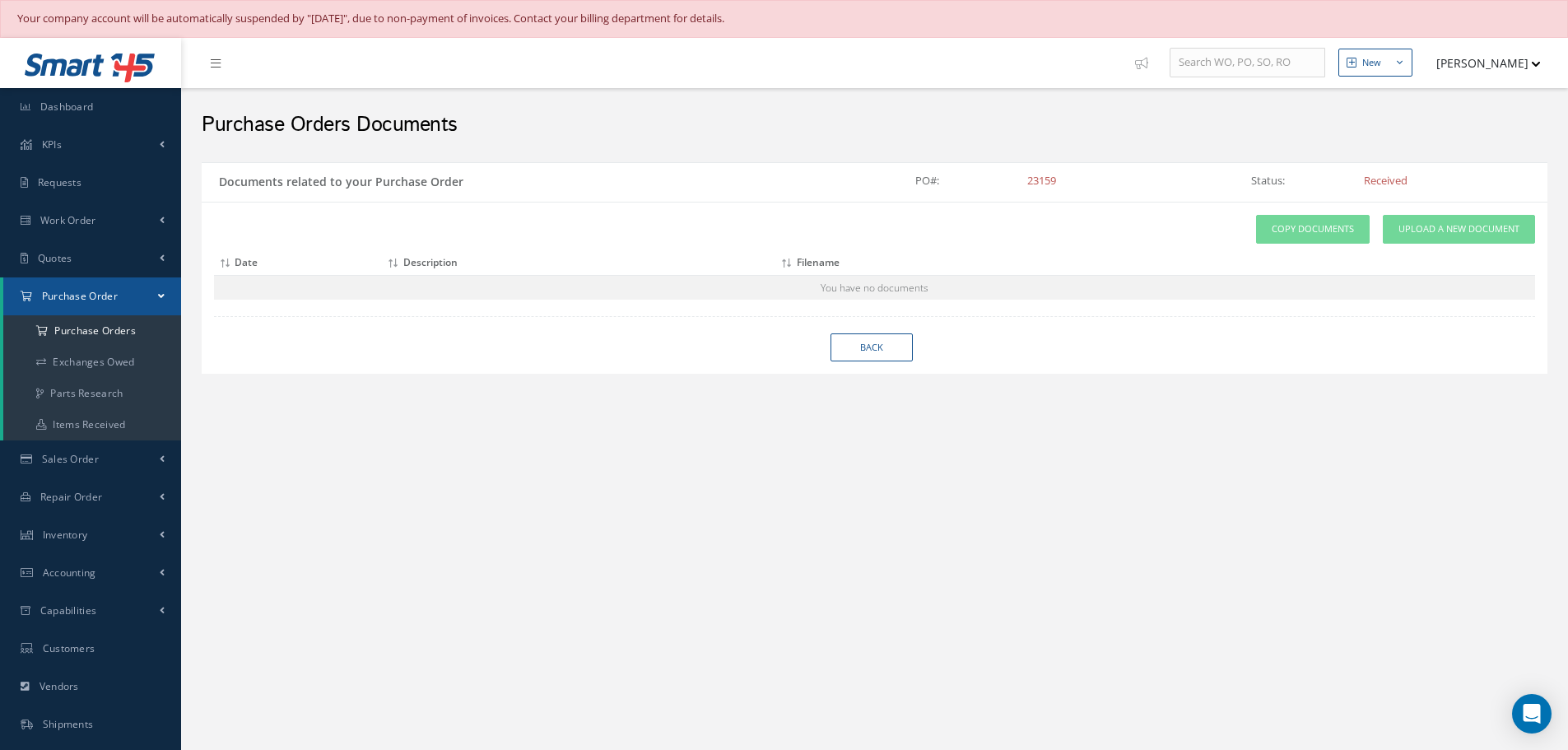
select select "25"
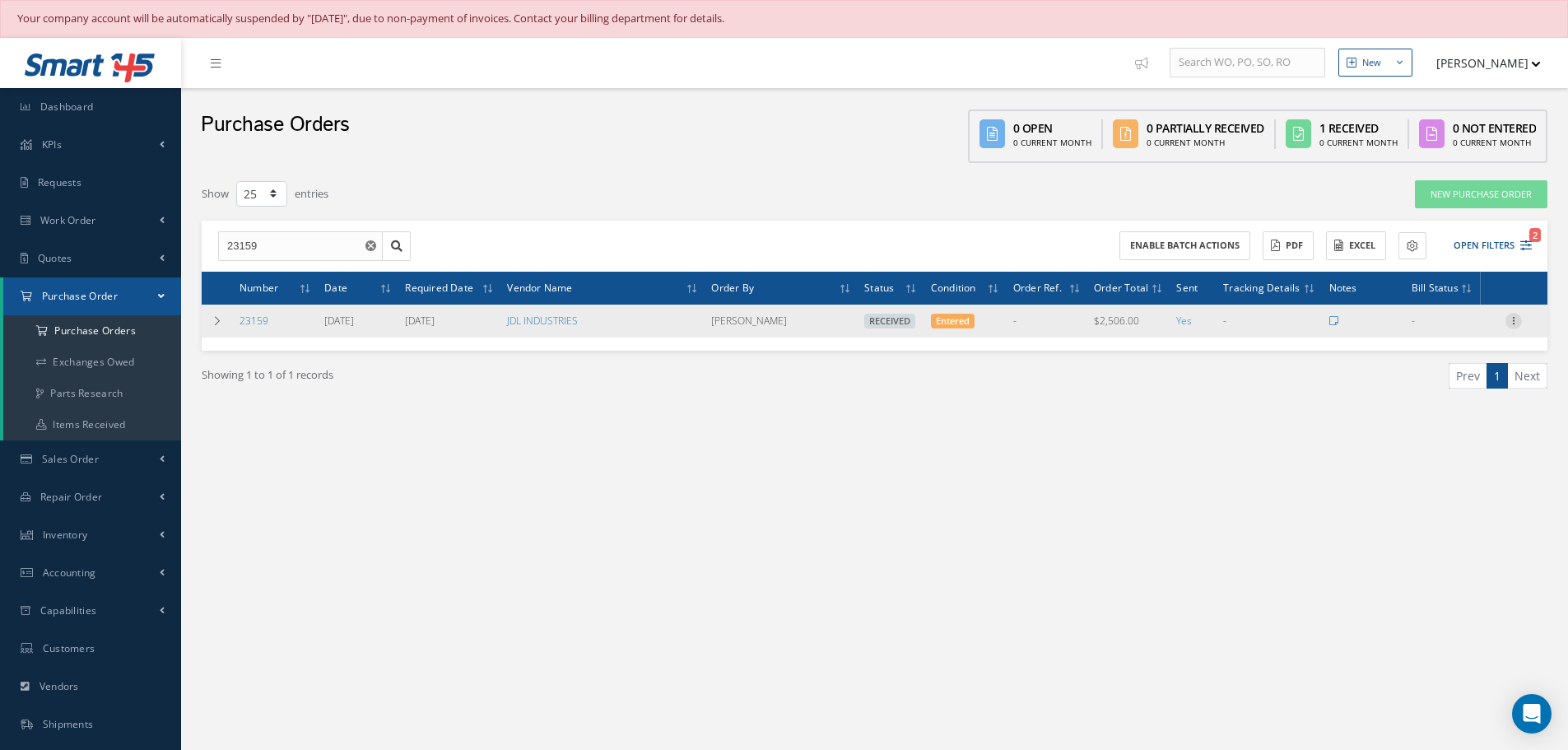
click at [1514, 320] on icon at bounding box center [1513, 319] width 17 height 13
click at [1436, 330] on link "Receiving Details" at bounding box center [1438, 332] width 130 height 22
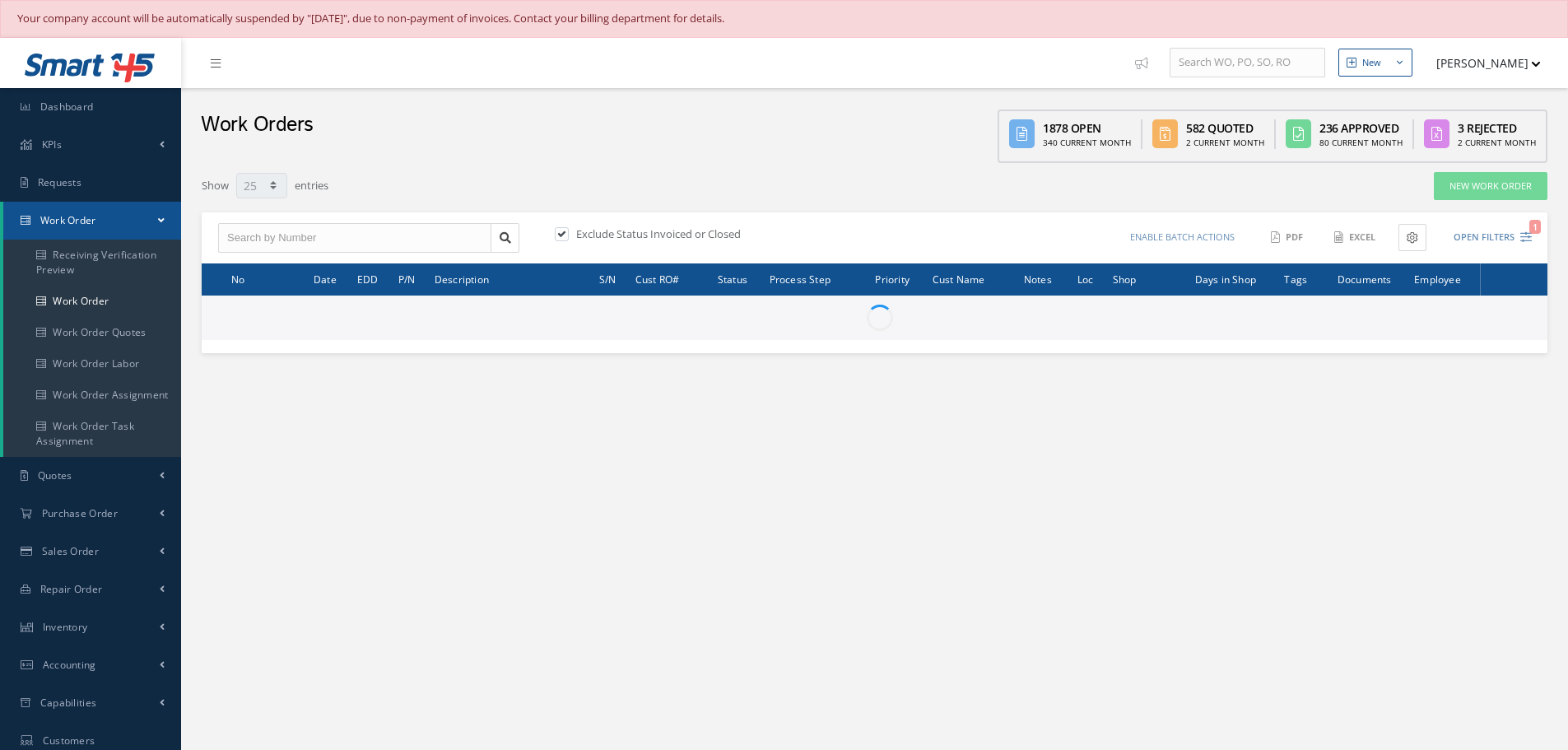
select select "25"
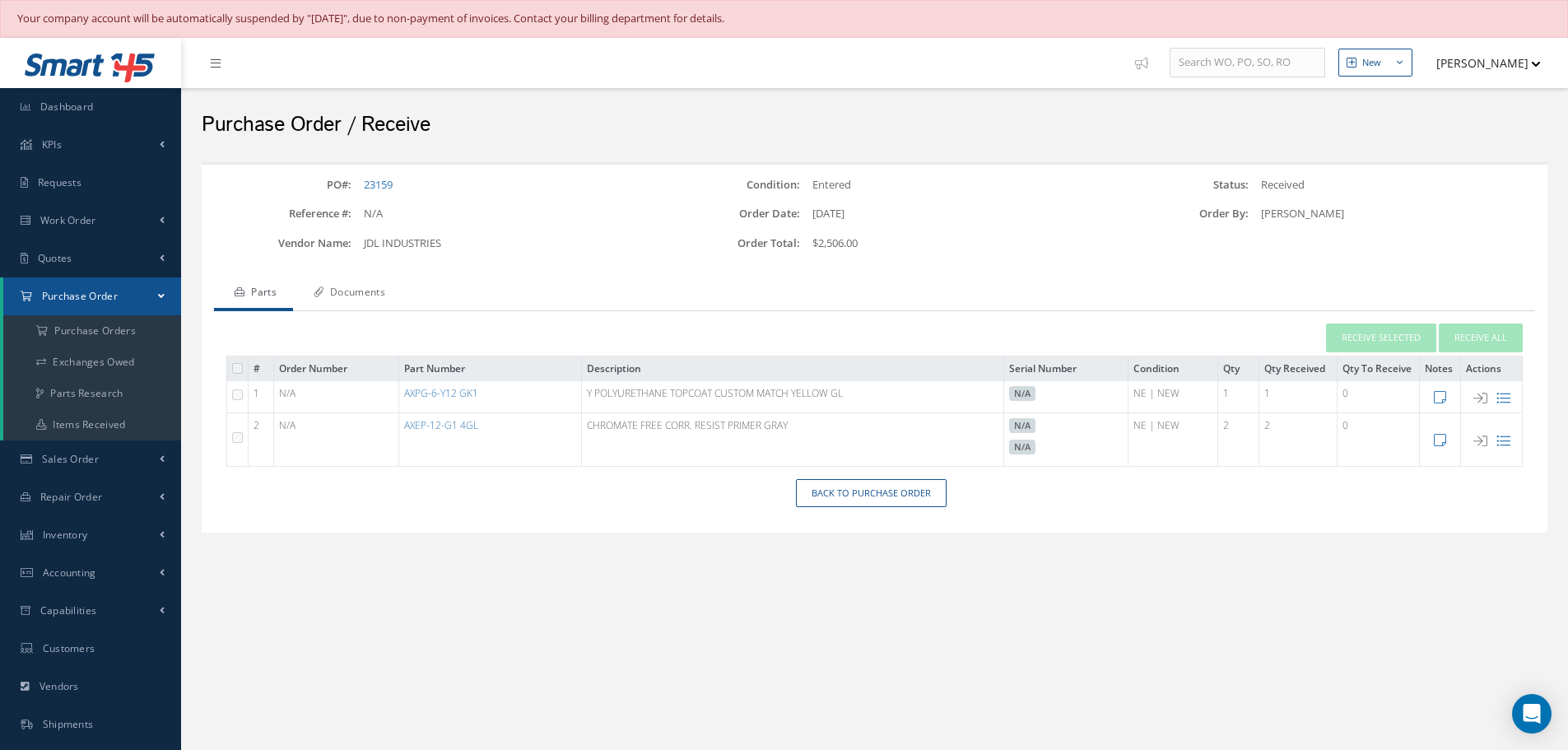
click at [378, 297] on link "Documents" at bounding box center [347, 293] width 109 height 35
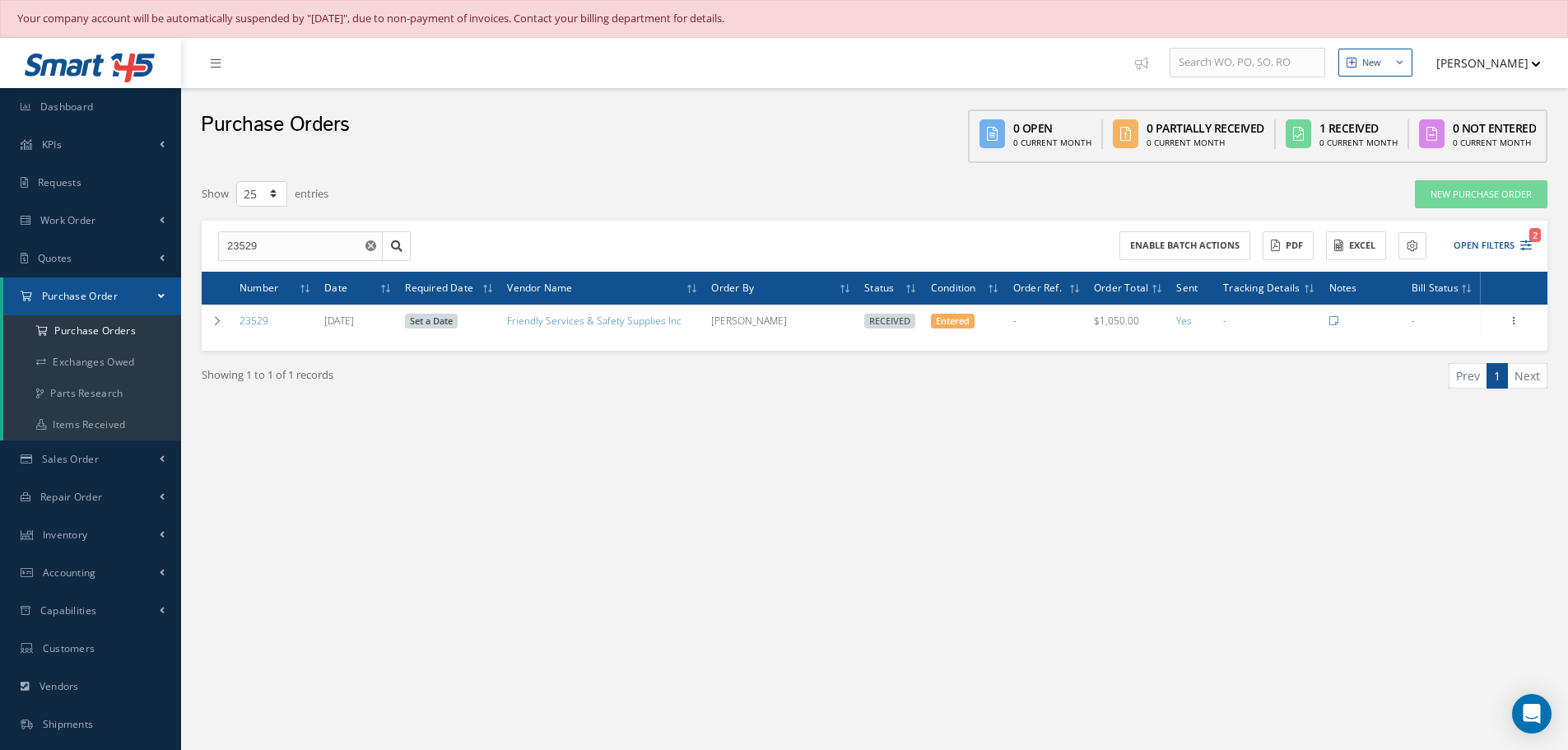
select select "25"
click at [270, 237] on input "23529" at bounding box center [300, 246] width 165 height 30
type input "23159"
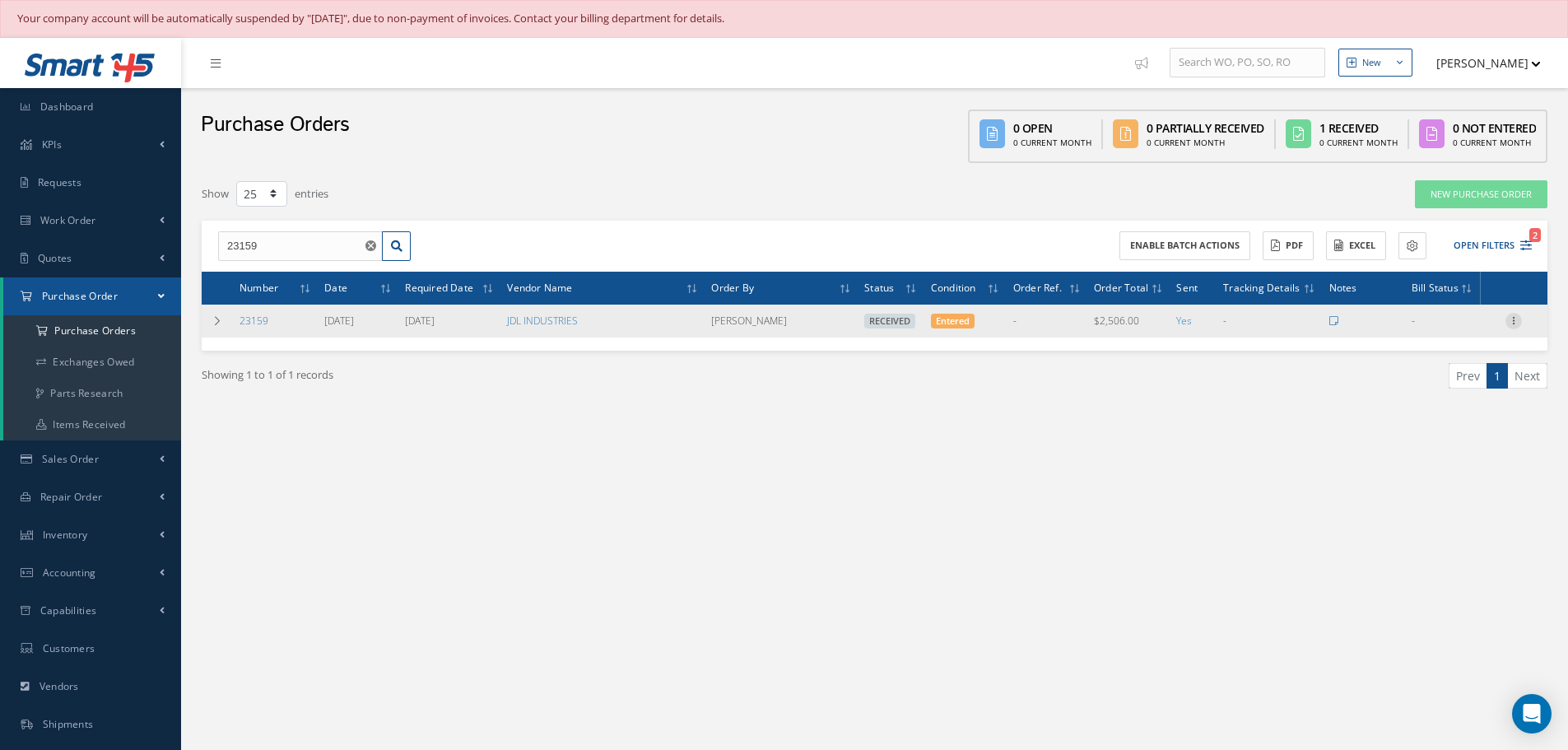
click at [1515, 326] on div at bounding box center [1513, 321] width 17 height 17
click at [1457, 334] on link "Receiving Details" at bounding box center [1438, 332] width 130 height 22
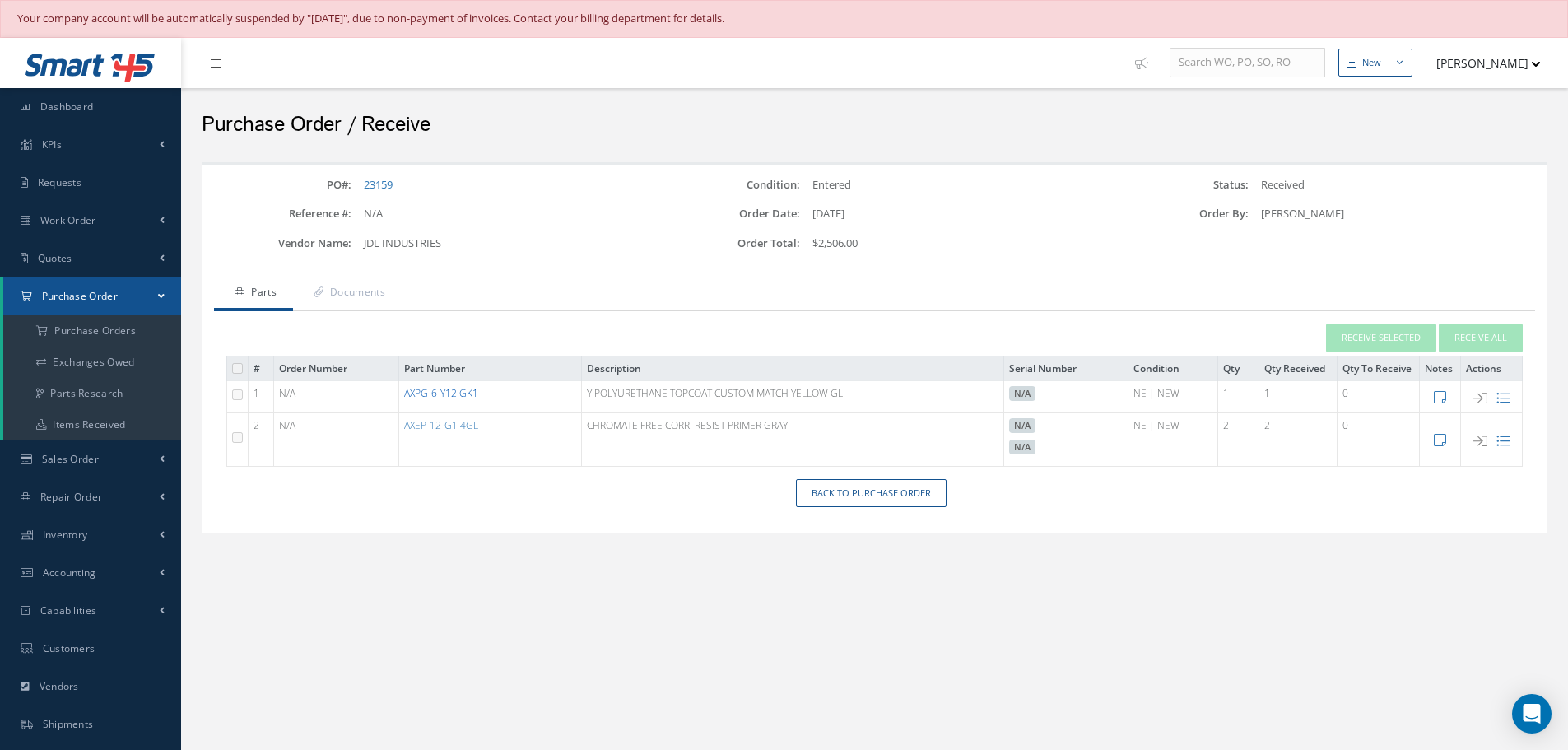
click at [454, 395] on link "AXPG-6-Y12 GK1" at bounding box center [440, 393] width 74 height 14
click at [877, 495] on link "Back to Purchase Order" at bounding box center [870, 492] width 151 height 29
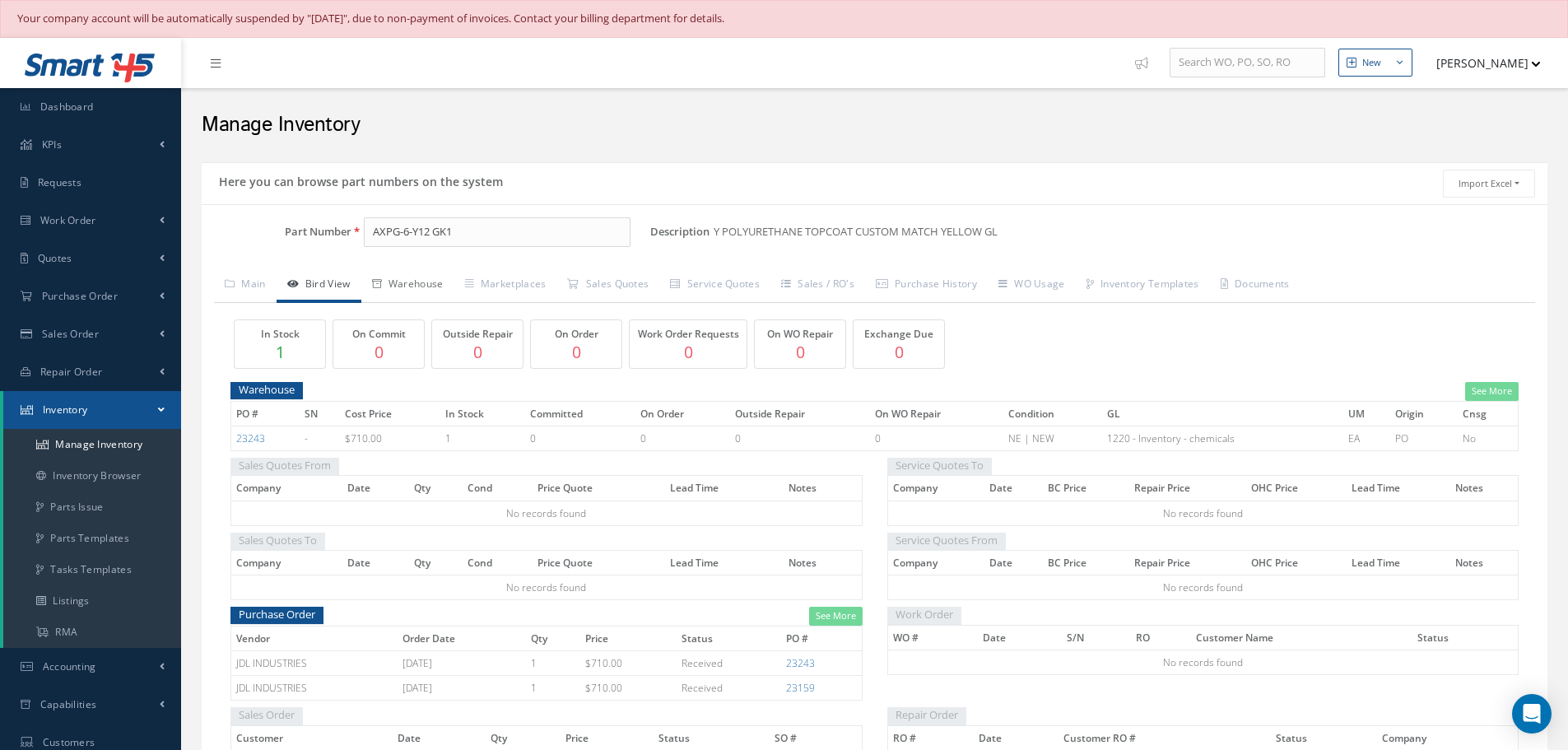
click at [426, 280] on link "Warehouse" at bounding box center [408, 285] width 93 height 35
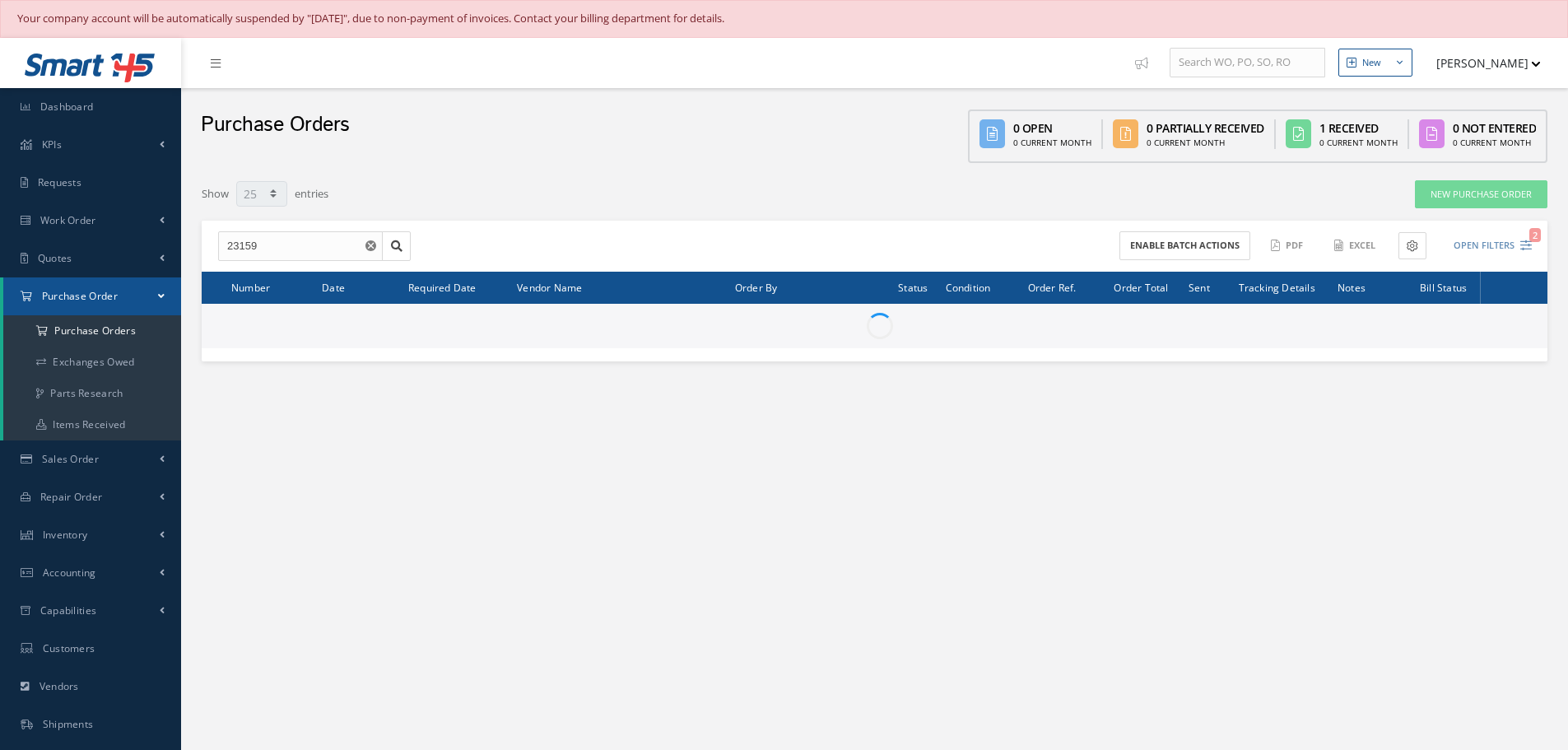
select select "25"
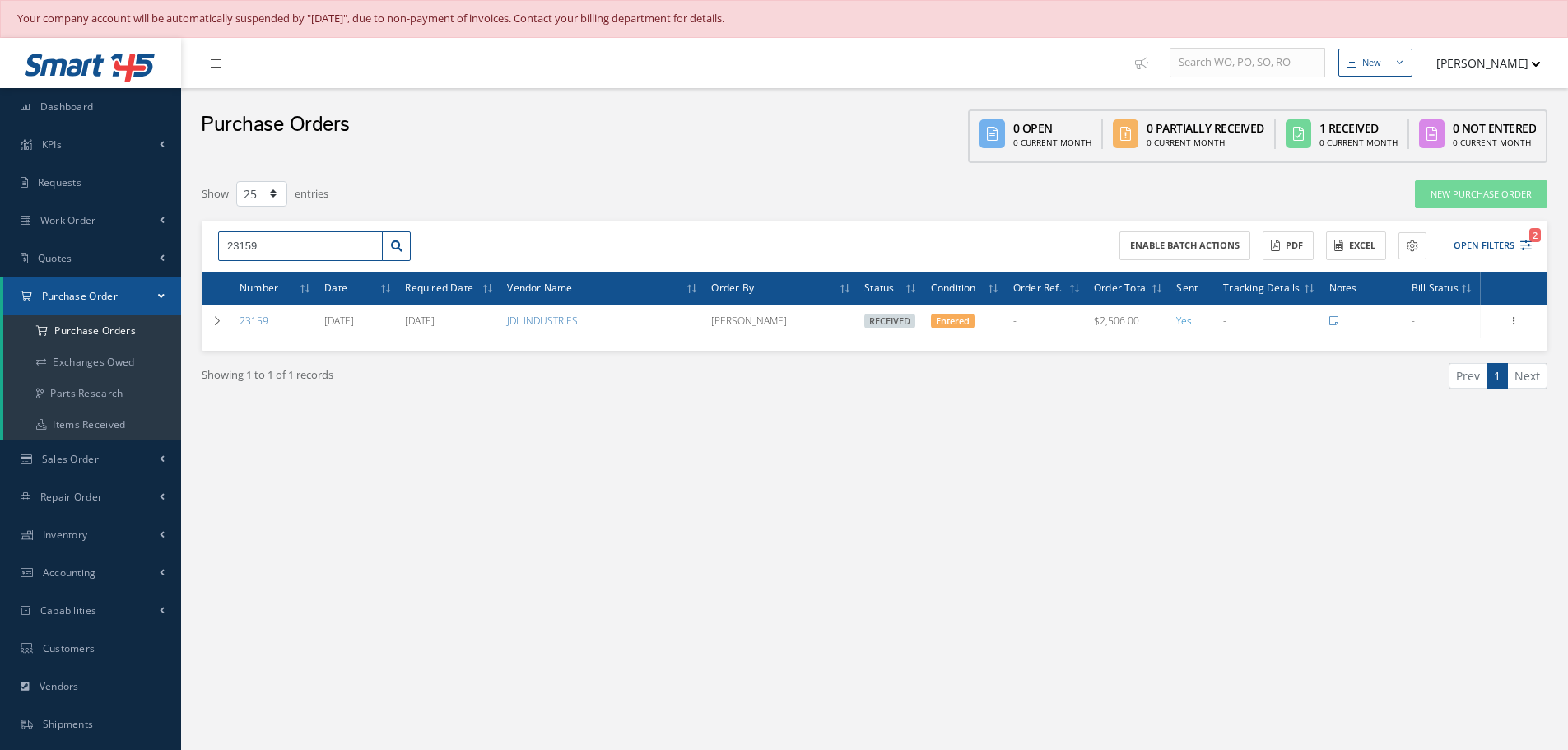
click at [325, 246] on input "23159" at bounding box center [300, 246] width 165 height 30
type input "2"
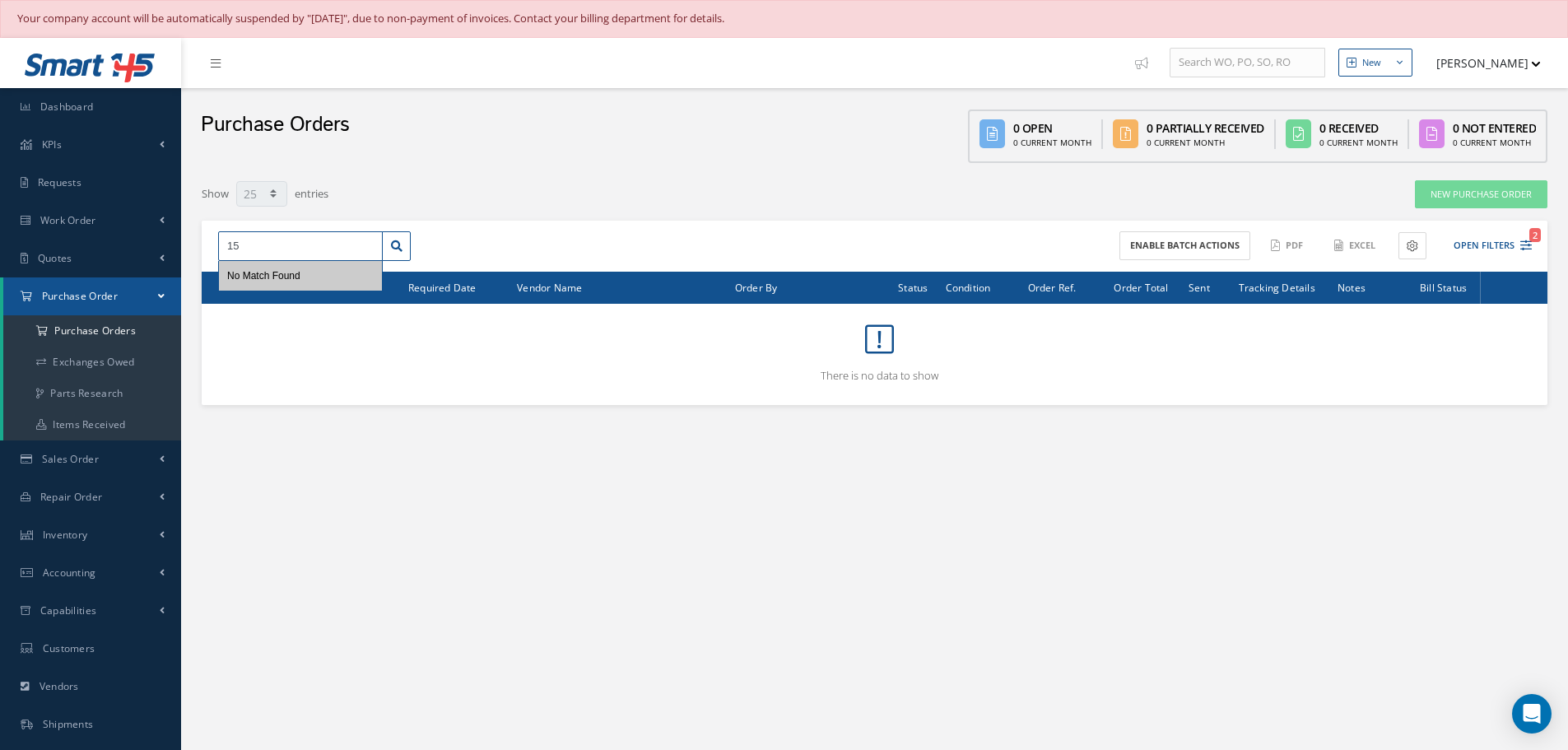
type input "1"
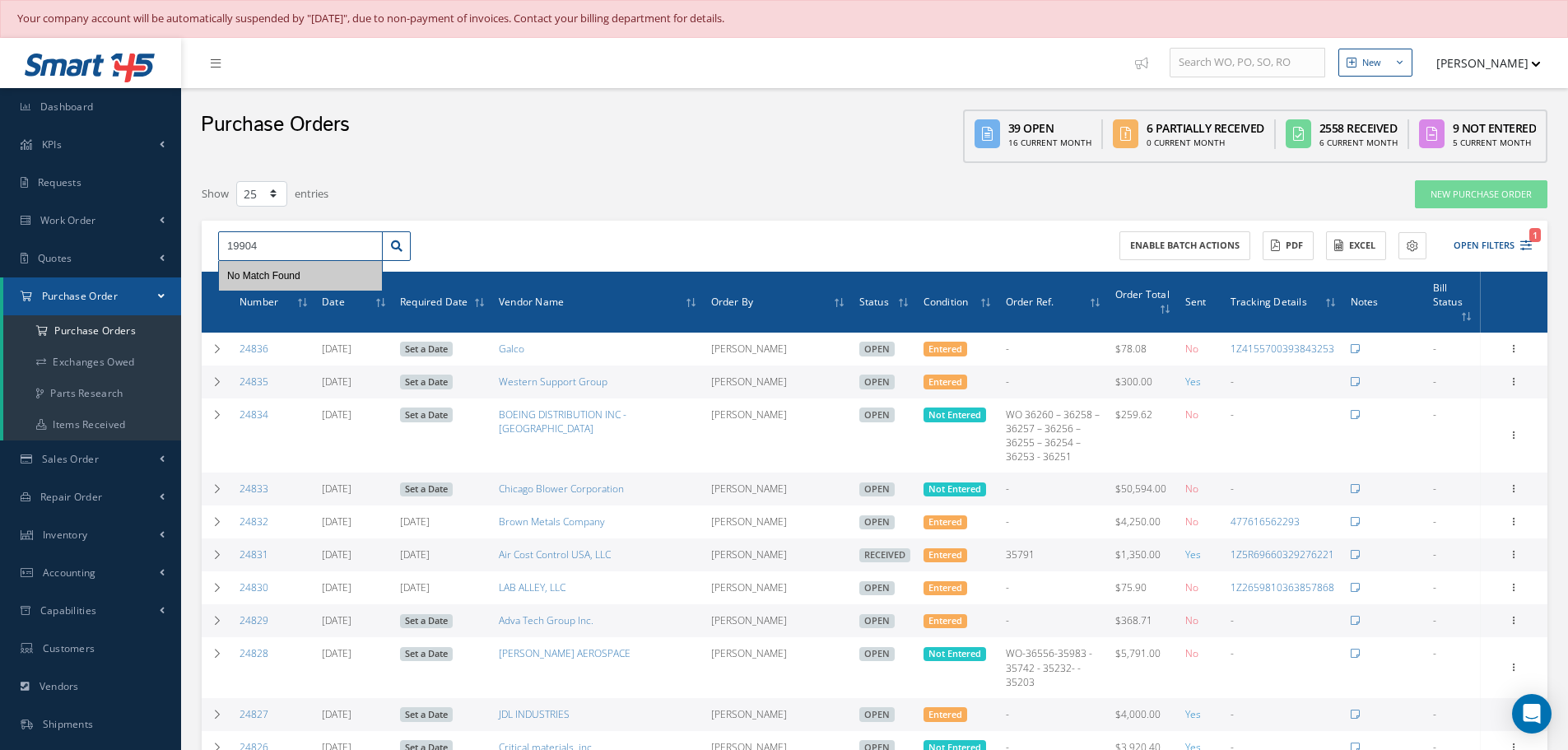
type input "19904"
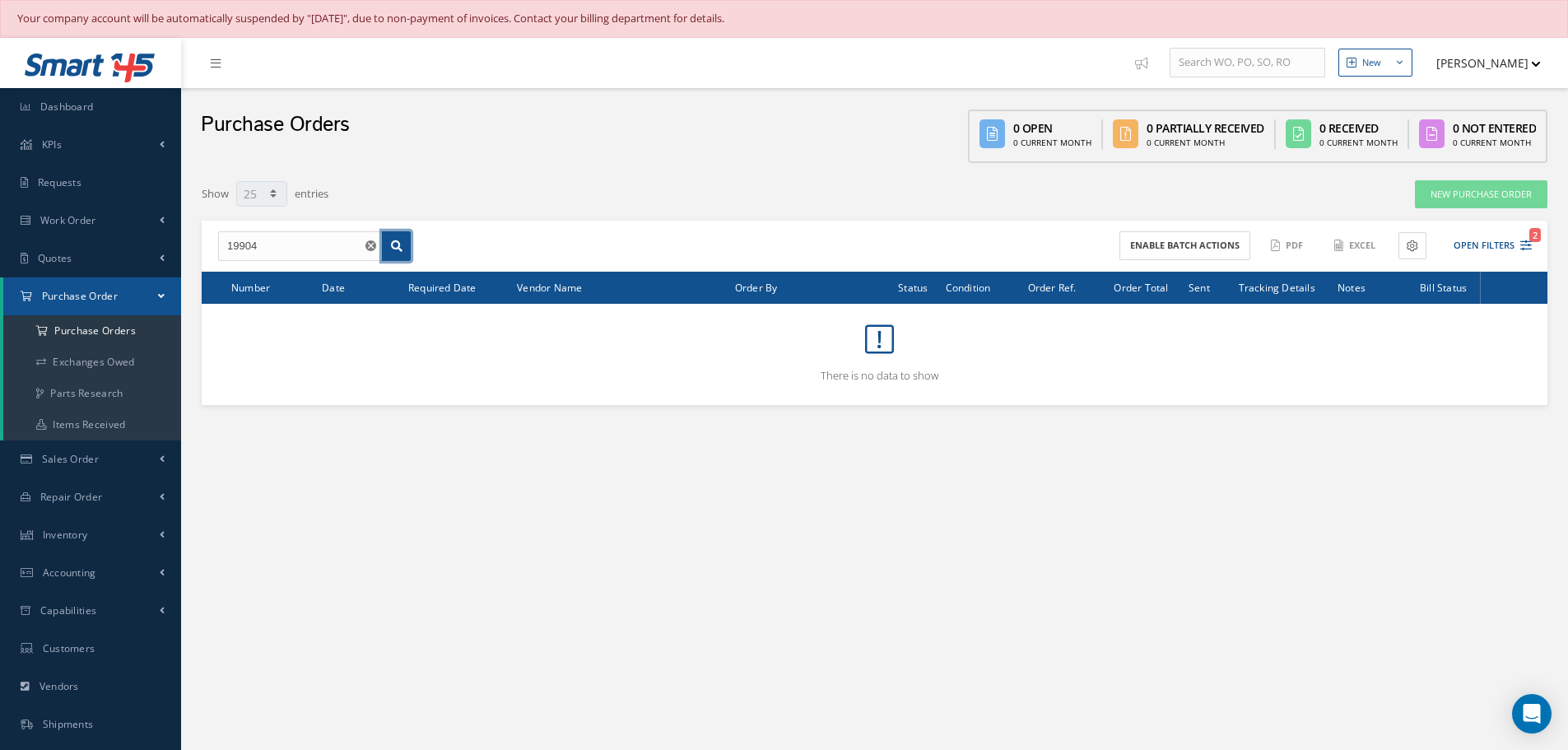
click at [394, 241] on icon at bounding box center [397, 246] width 12 height 12
click at [371, 245] on use "Reset" at bounding box center [370, 245] width 11 height 11
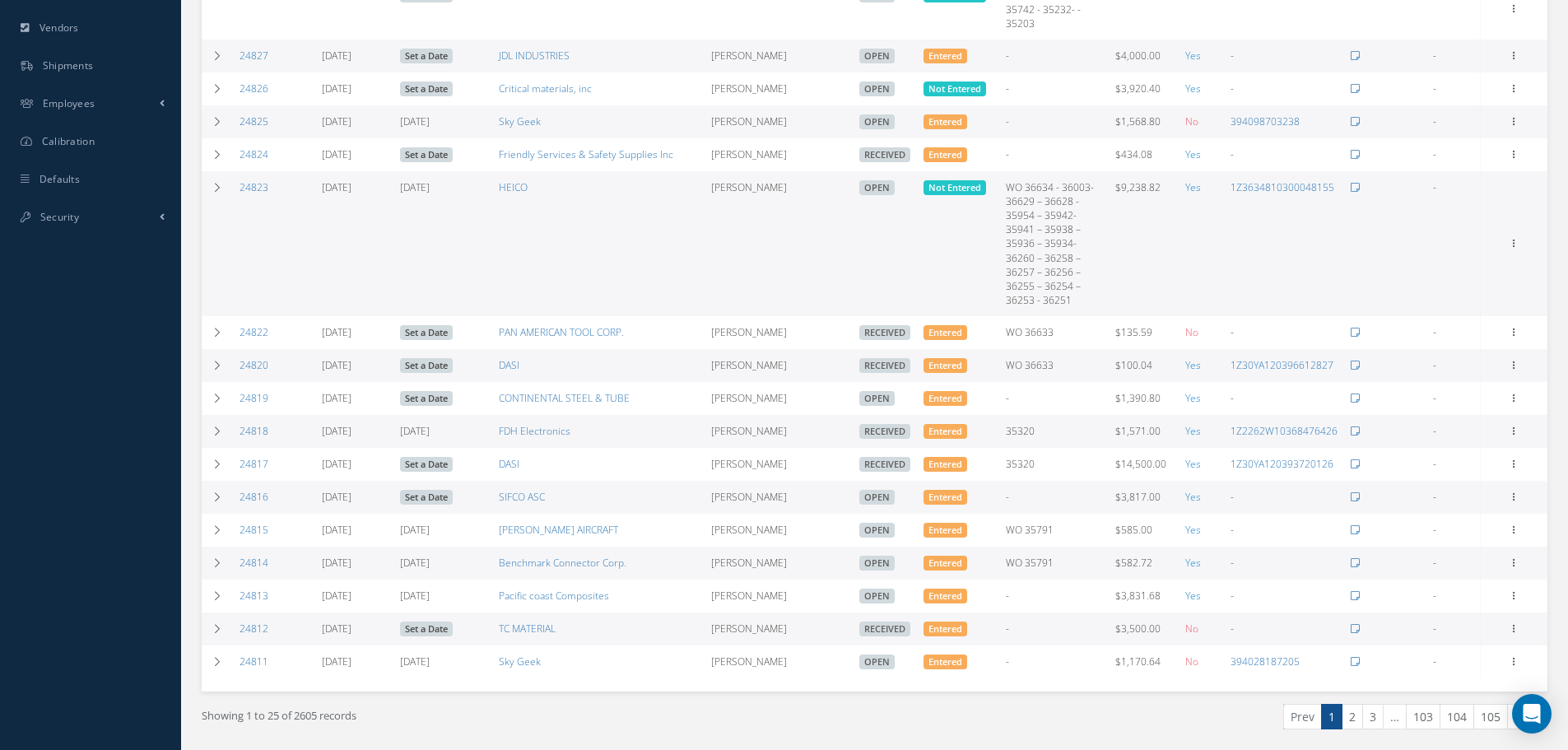
scroll to position [671, 0]
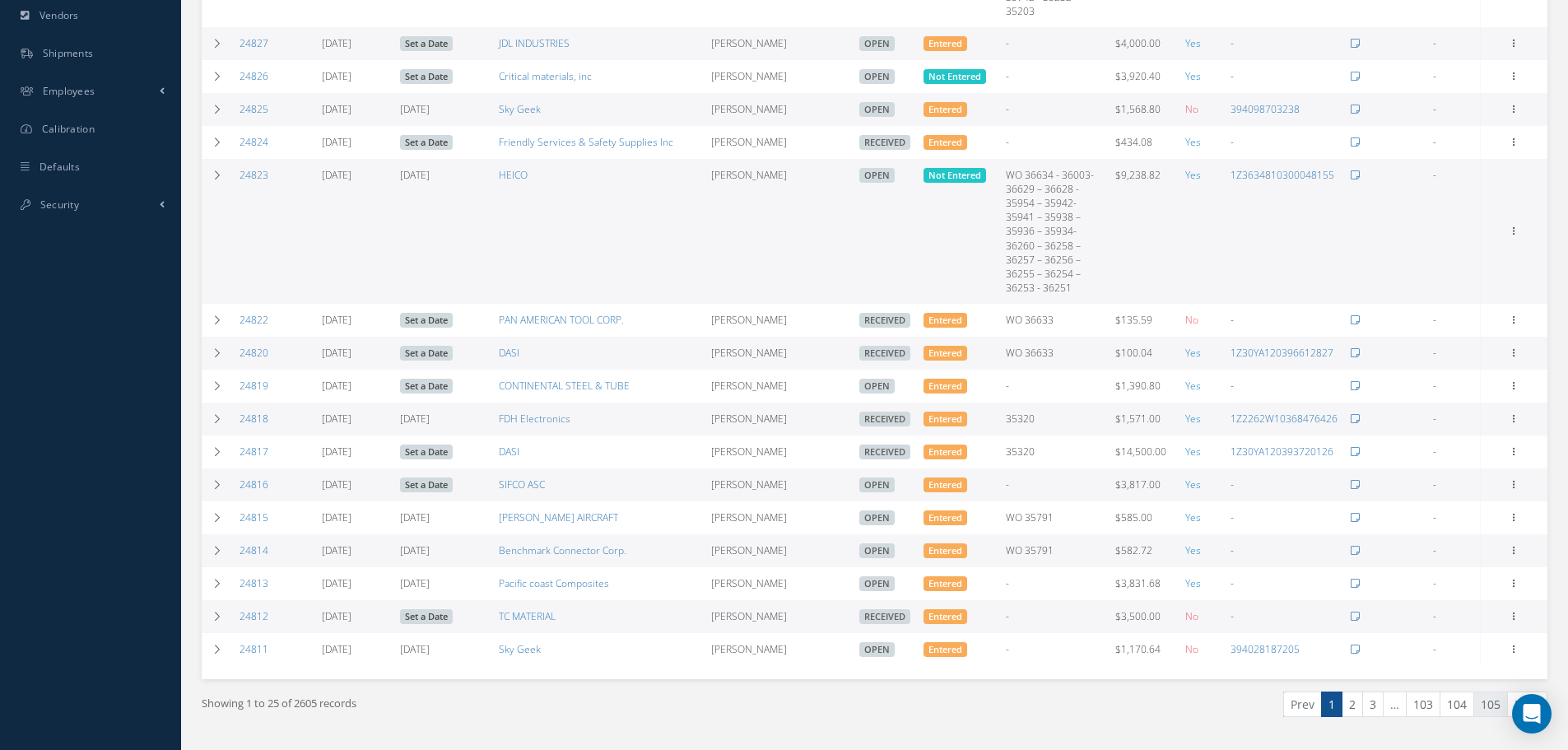
click at [1499, 691] on link "105" at bounding box center [1490, 704] width 35 height 26
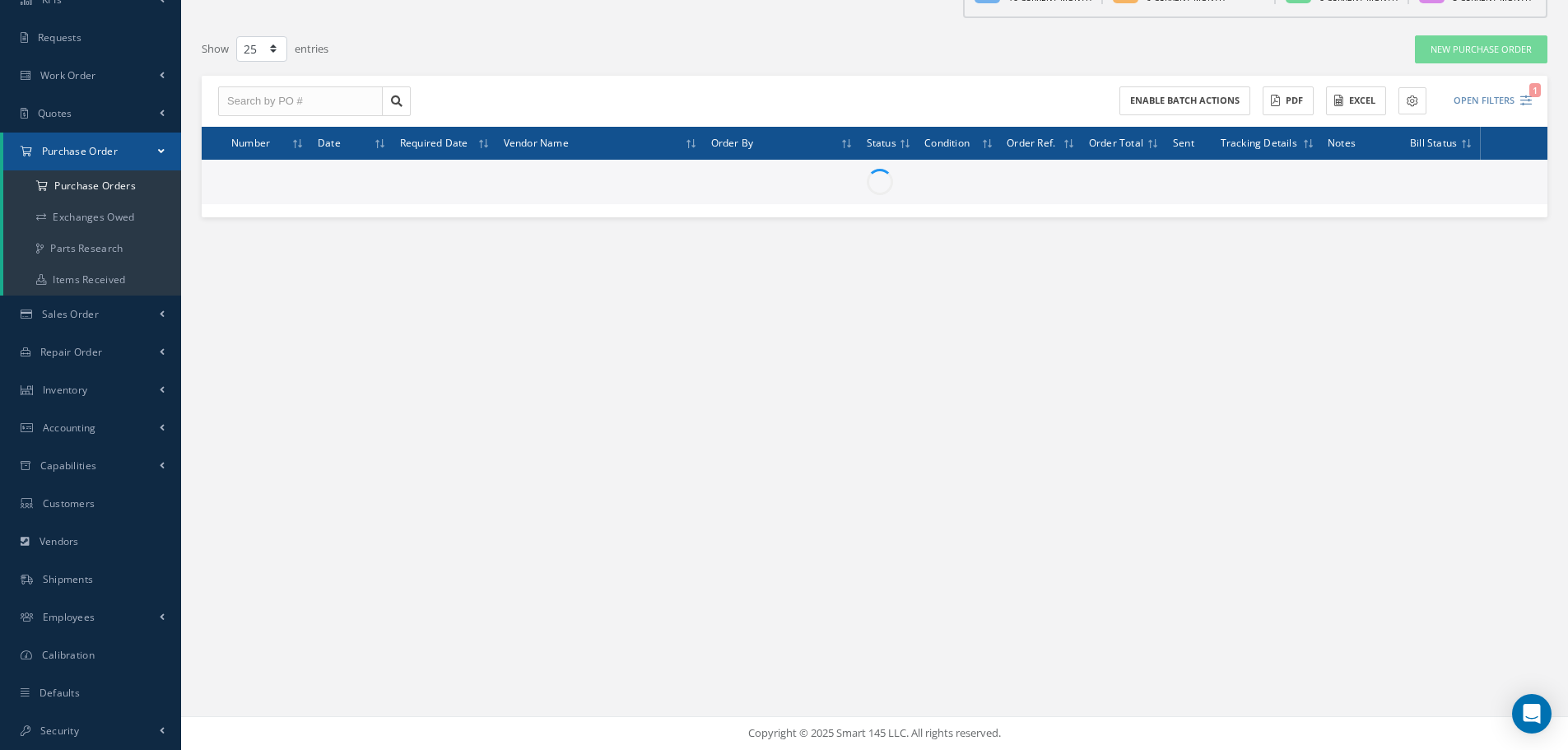
scroll to position [145, 0]
